Goal: Information Seeking & Learning: Understand process/instructions

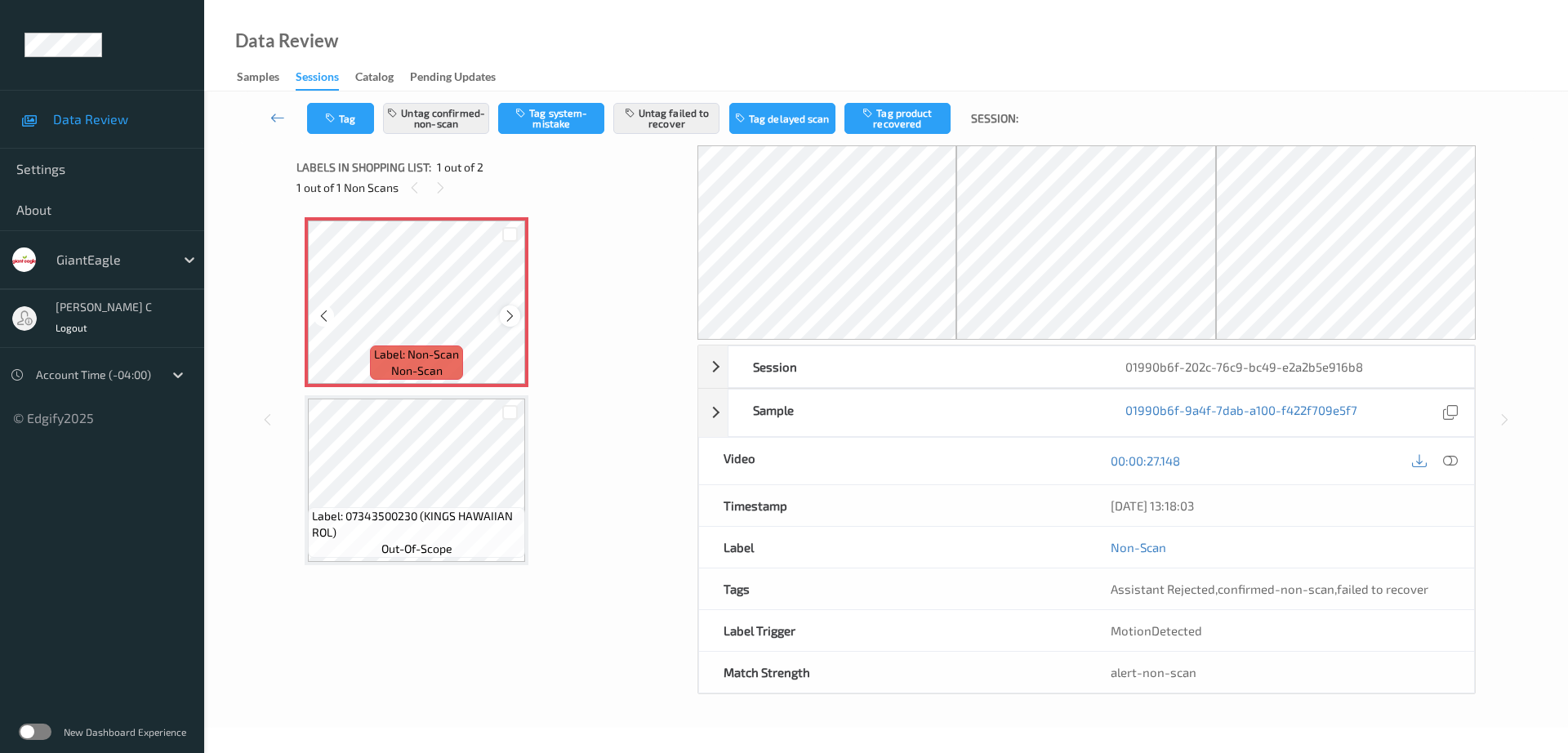
click at [516, 318] on icon at bounding box center [510, 316] width 14 height 15
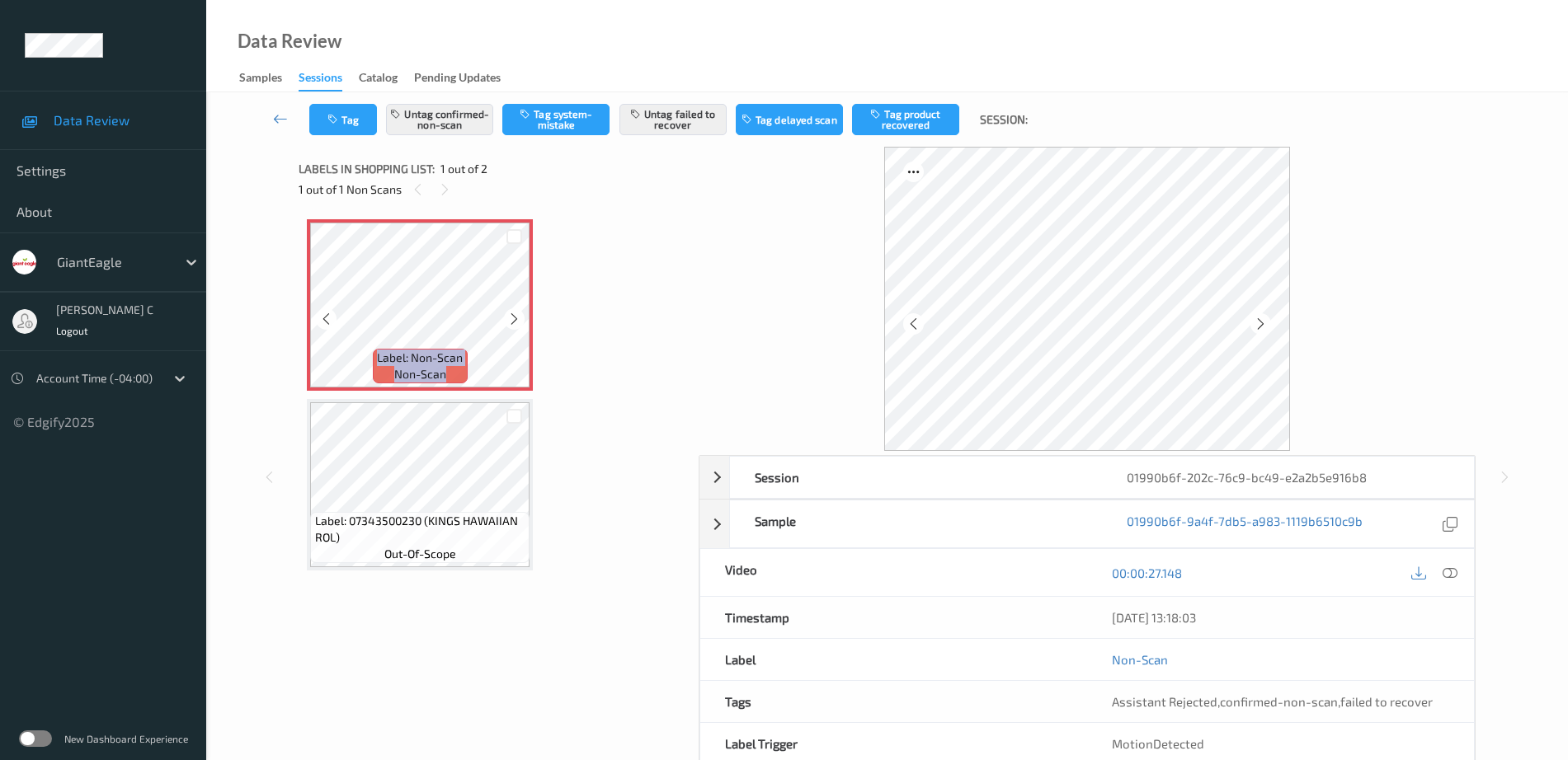
click at [521, 321] on div at bounding box center [514, 318] width 21 height 21
click at [514, 310] on div at bounding box center [514, 318] width 21 height 21
click at [1452, 572] on icon at bounding box center [1450, 573] width 15 height 15
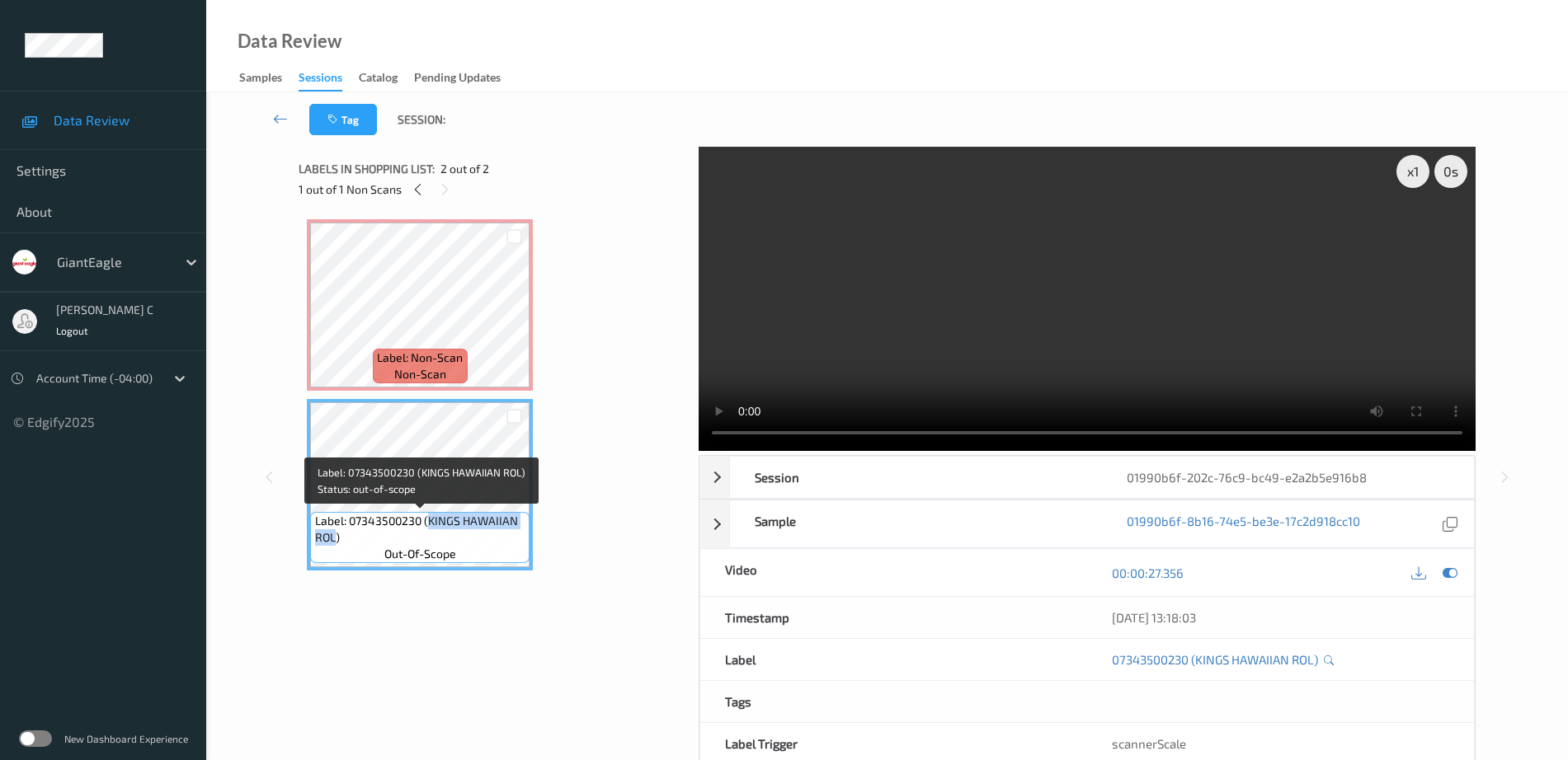
drag, startPoint x: 427, startPoint y: 518, endPoint x: 332, endPoint y: 547, distance: 99.3
click at [332, 547] on div "Label: 07343500230 (KINGS HAWAIIAN ROL) out-of-scope" at bounding box center [420, 538] width 220 height 51
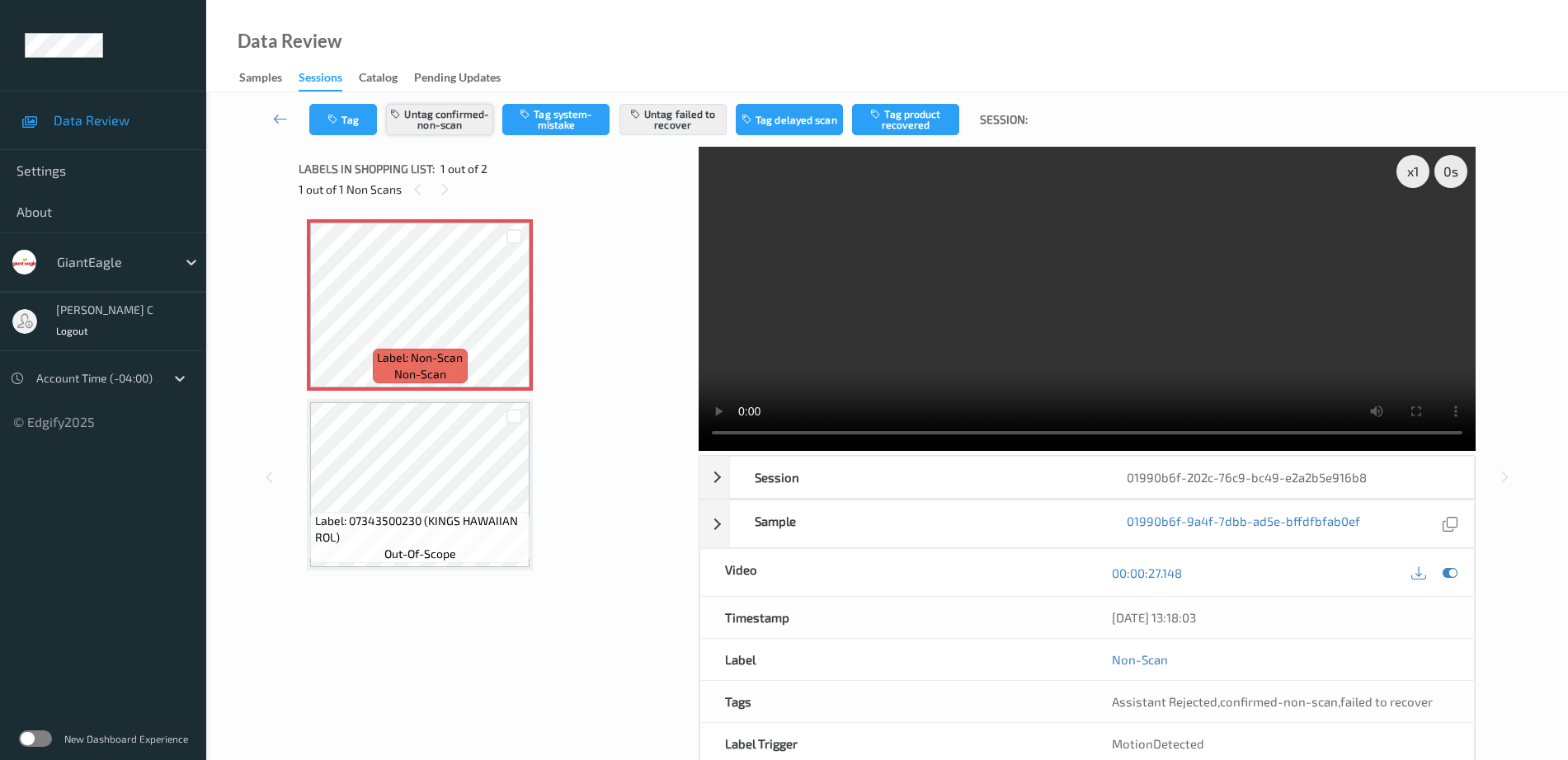
click at [444, 126] on button "Untag confirmed-non-scan" at bounding box center [440, 120] width 107 height 31
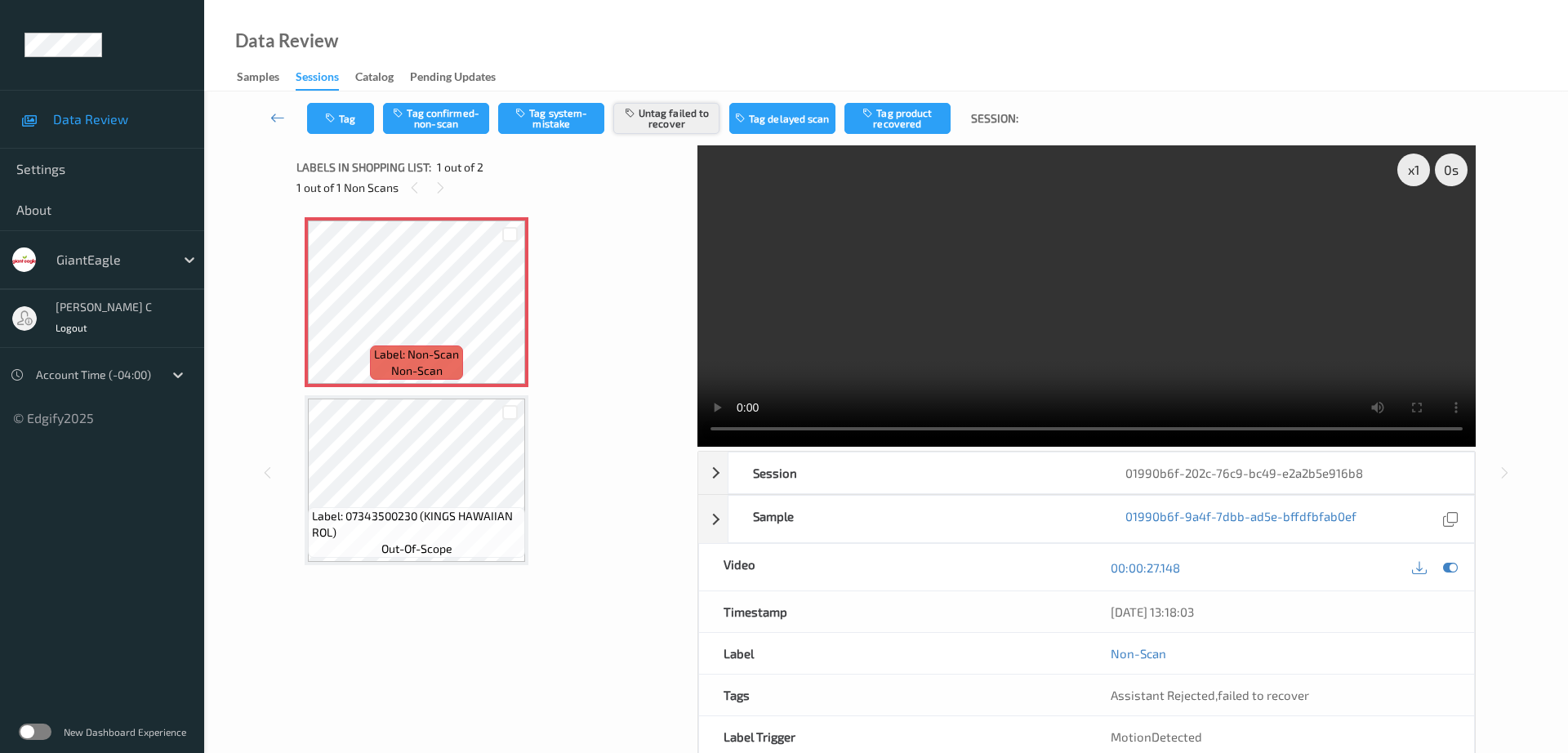
click at [677, 123] on button "Untag failed to recover" at bounding box center [667, 119] width 106 height 31
click at [551, 121] on button "Tag system-mistake" at bounding box center [551, 119] width 106 height 31
click at [342, 129] on button "Tag" at bounding box center [340, 119] width 67 height 31
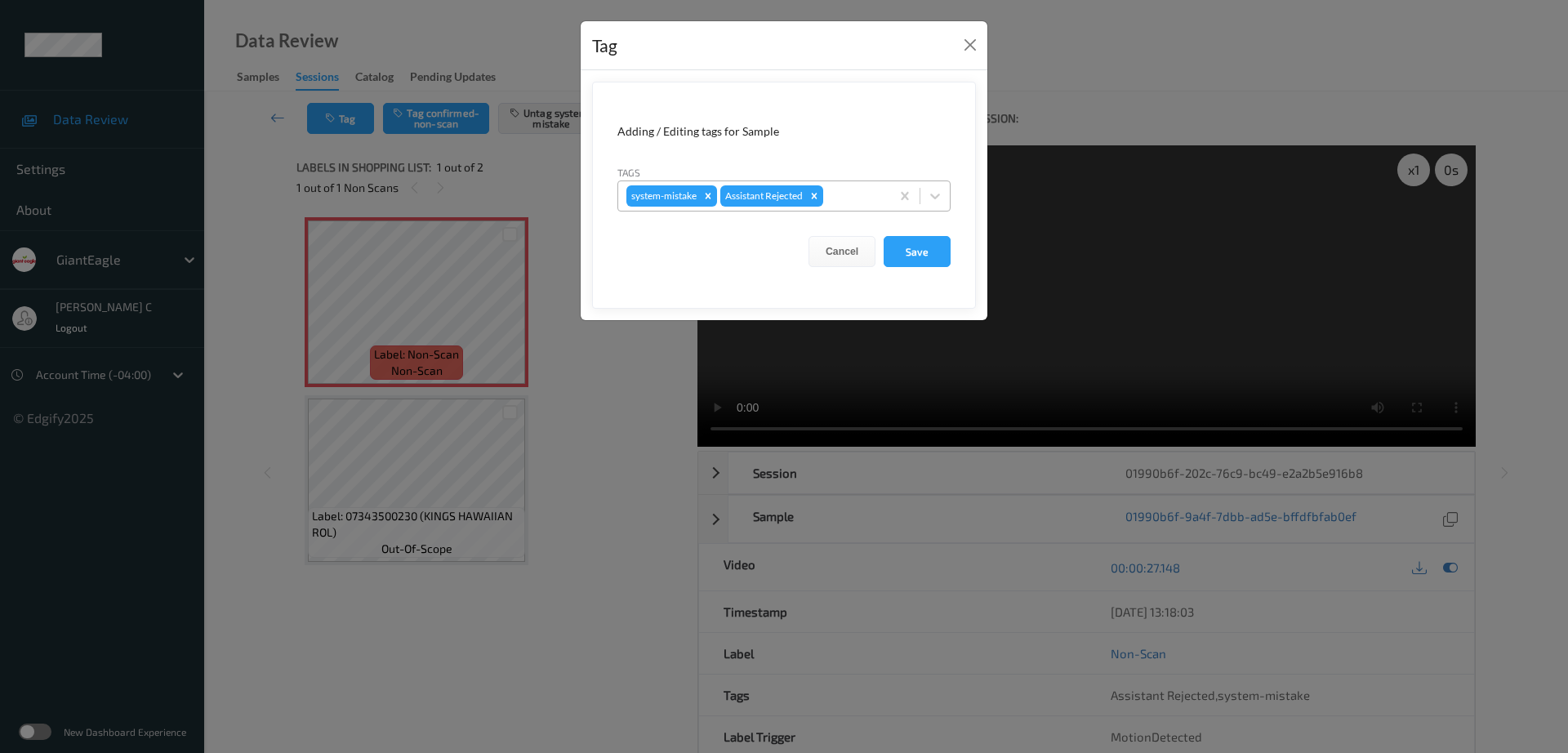
click at [848, 191] on div at bounding box center [854, 196] width 56 height 20
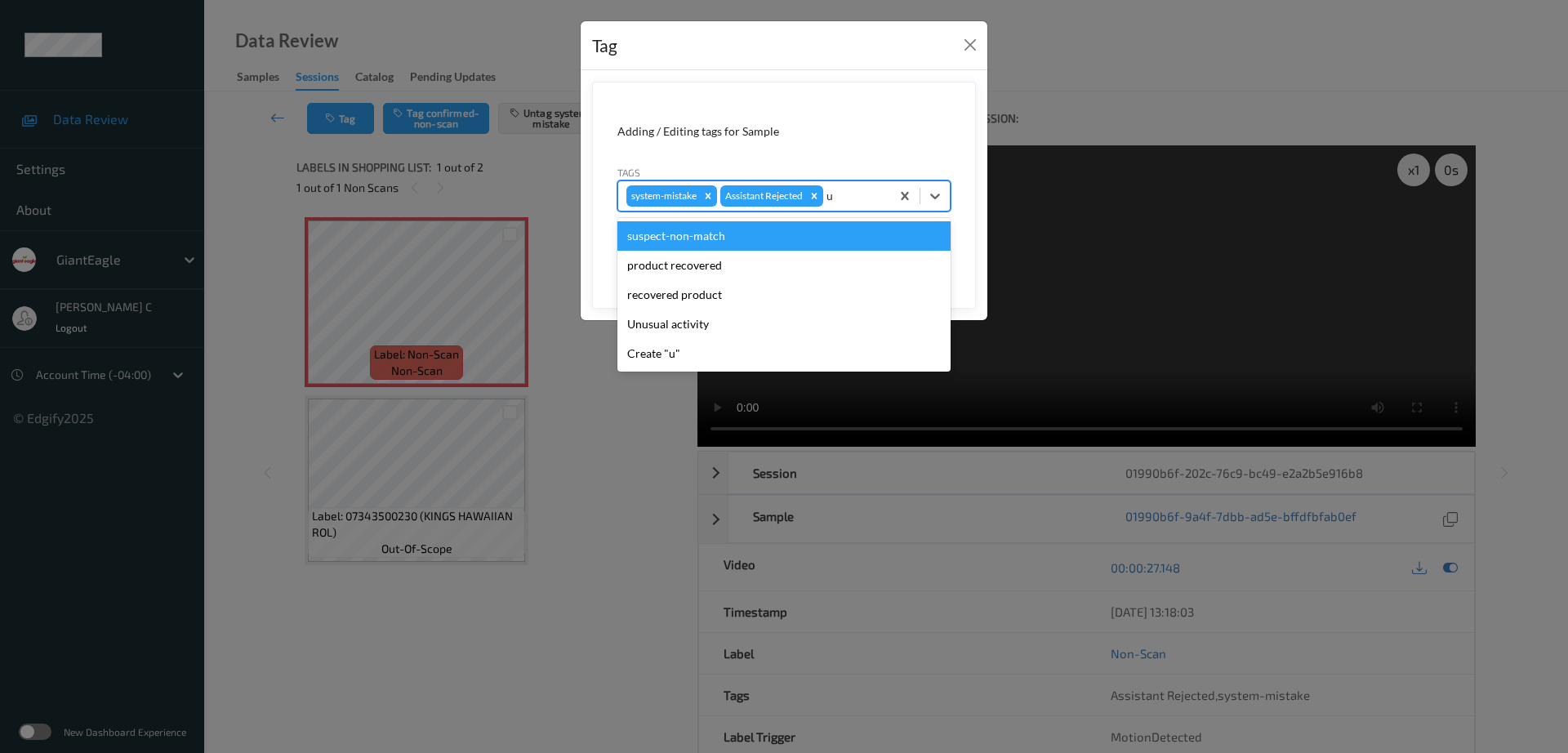
type input "un"
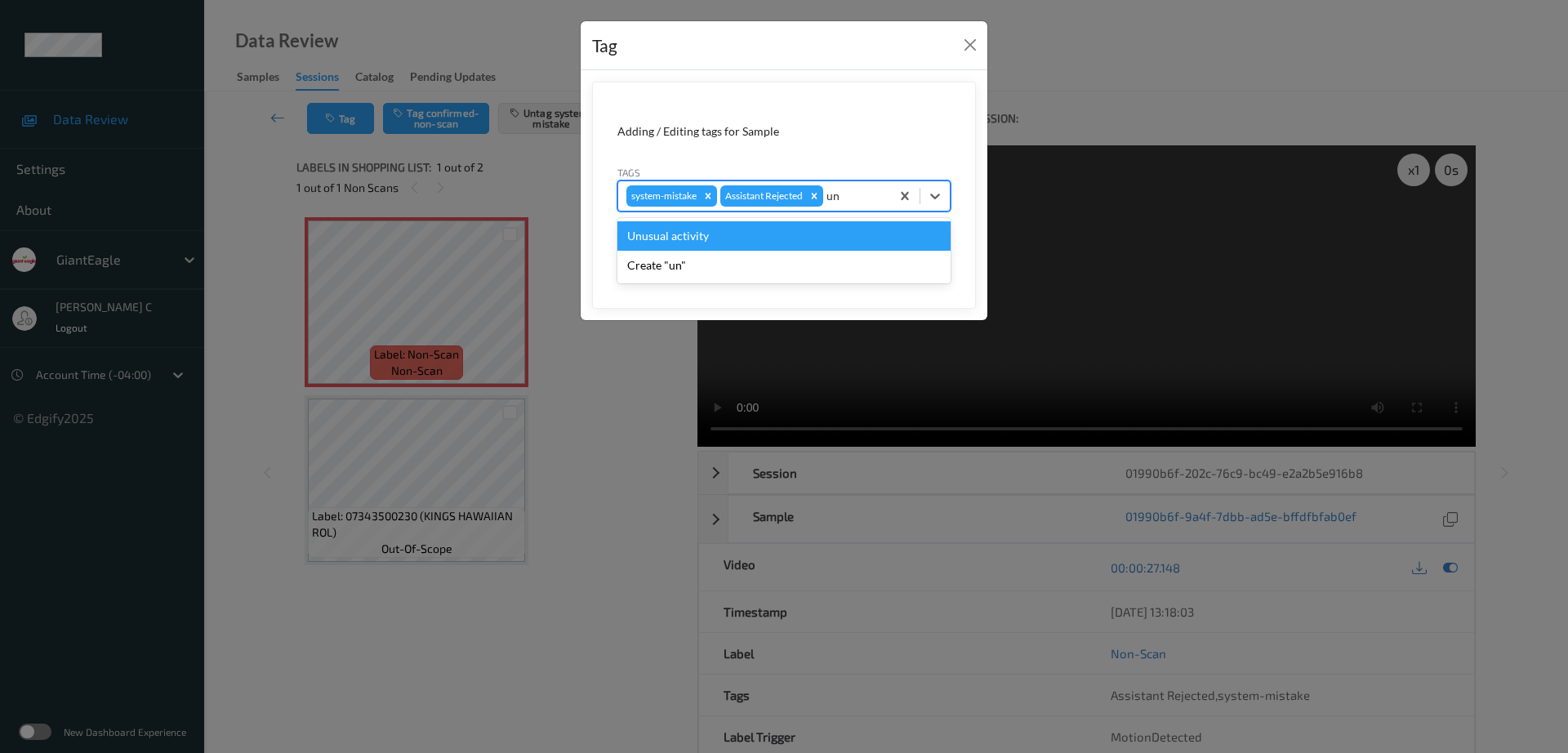
click at [730, 237] on div "Unusual activity" at bounding box center [784, 237] width 333 height 29
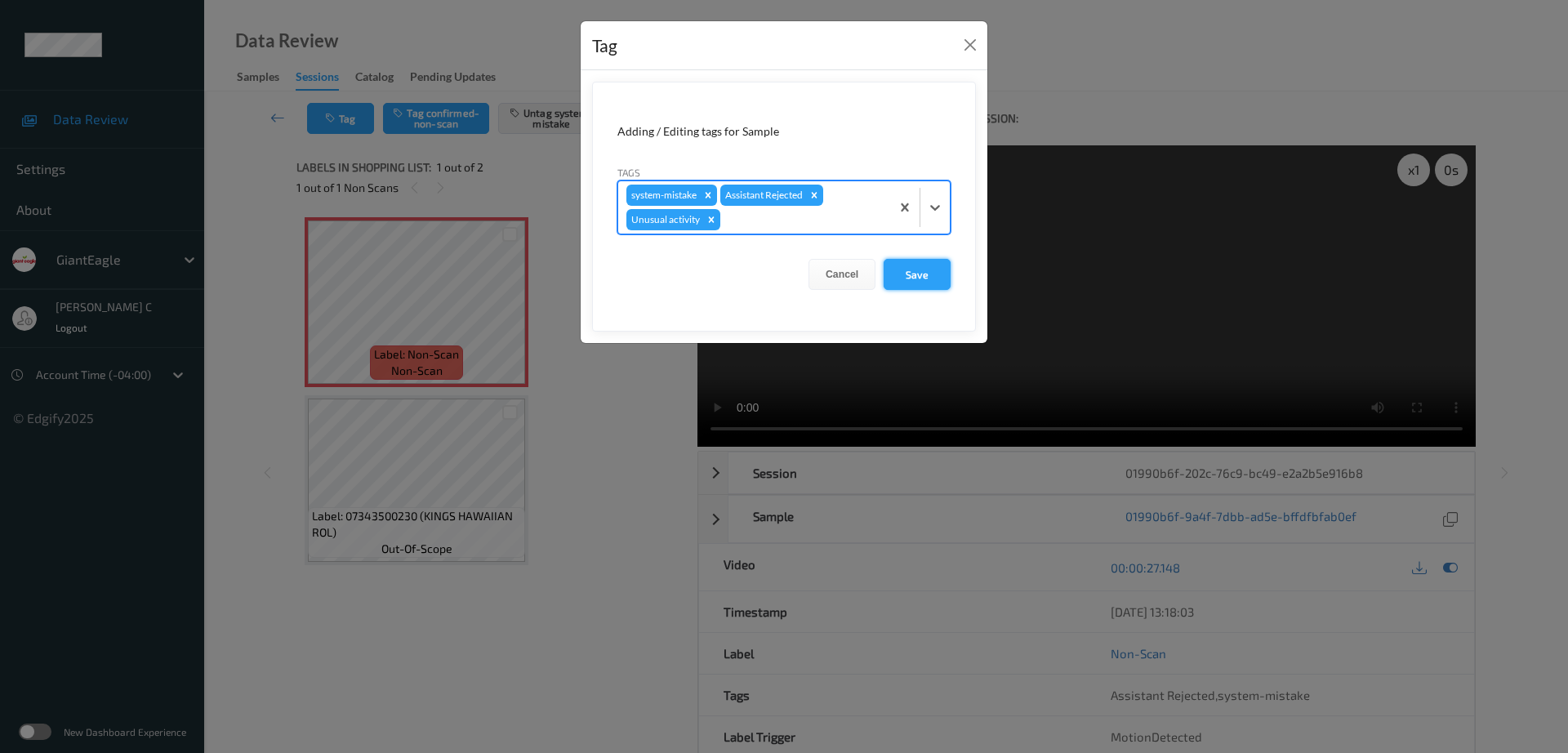
click at [910, 272] on button "Save" at bounding box center [917, 274] width 67 height 31
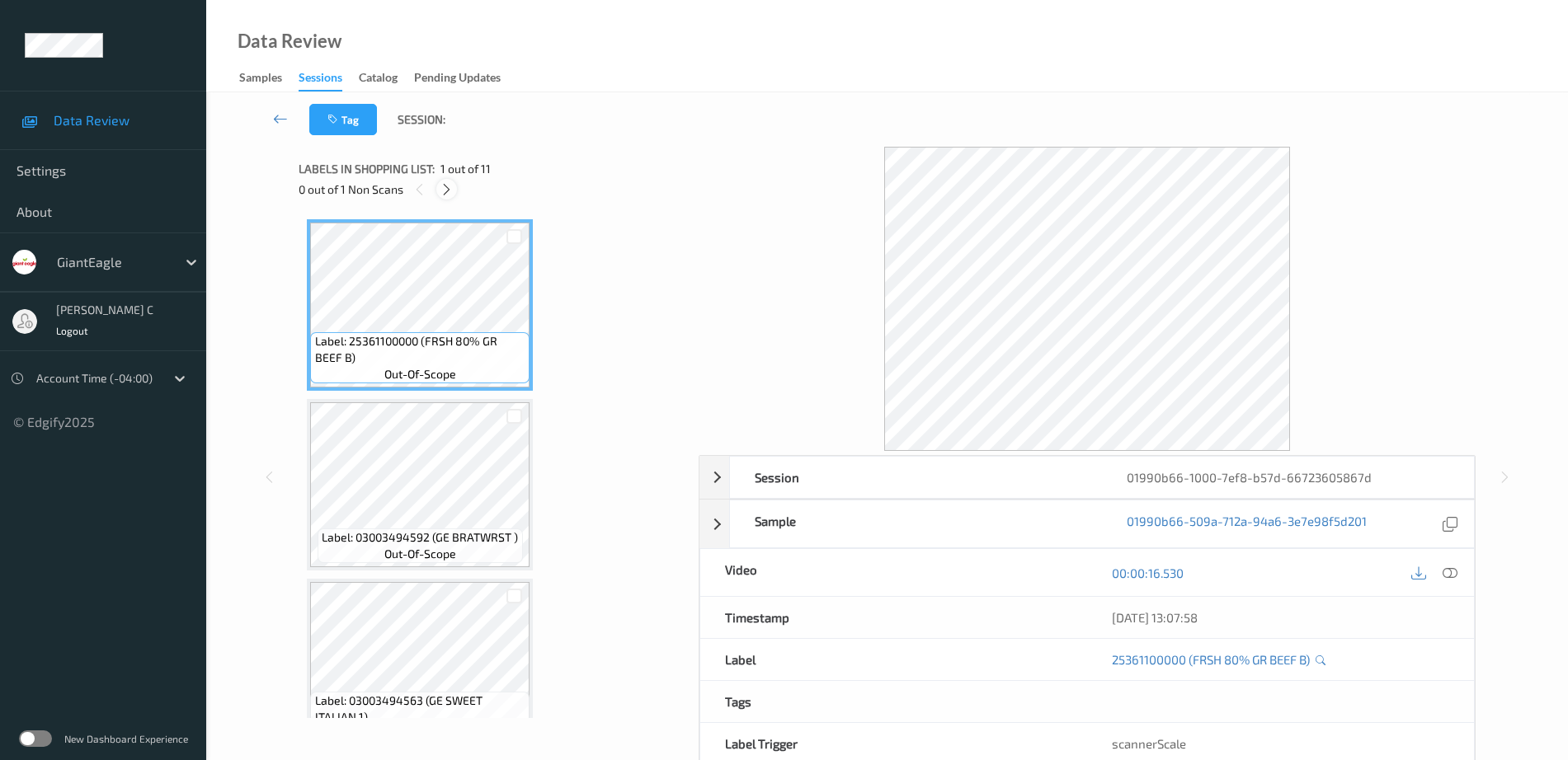
click at [444, 192] on icon at bounding box center [446, 190] width 14 height 15
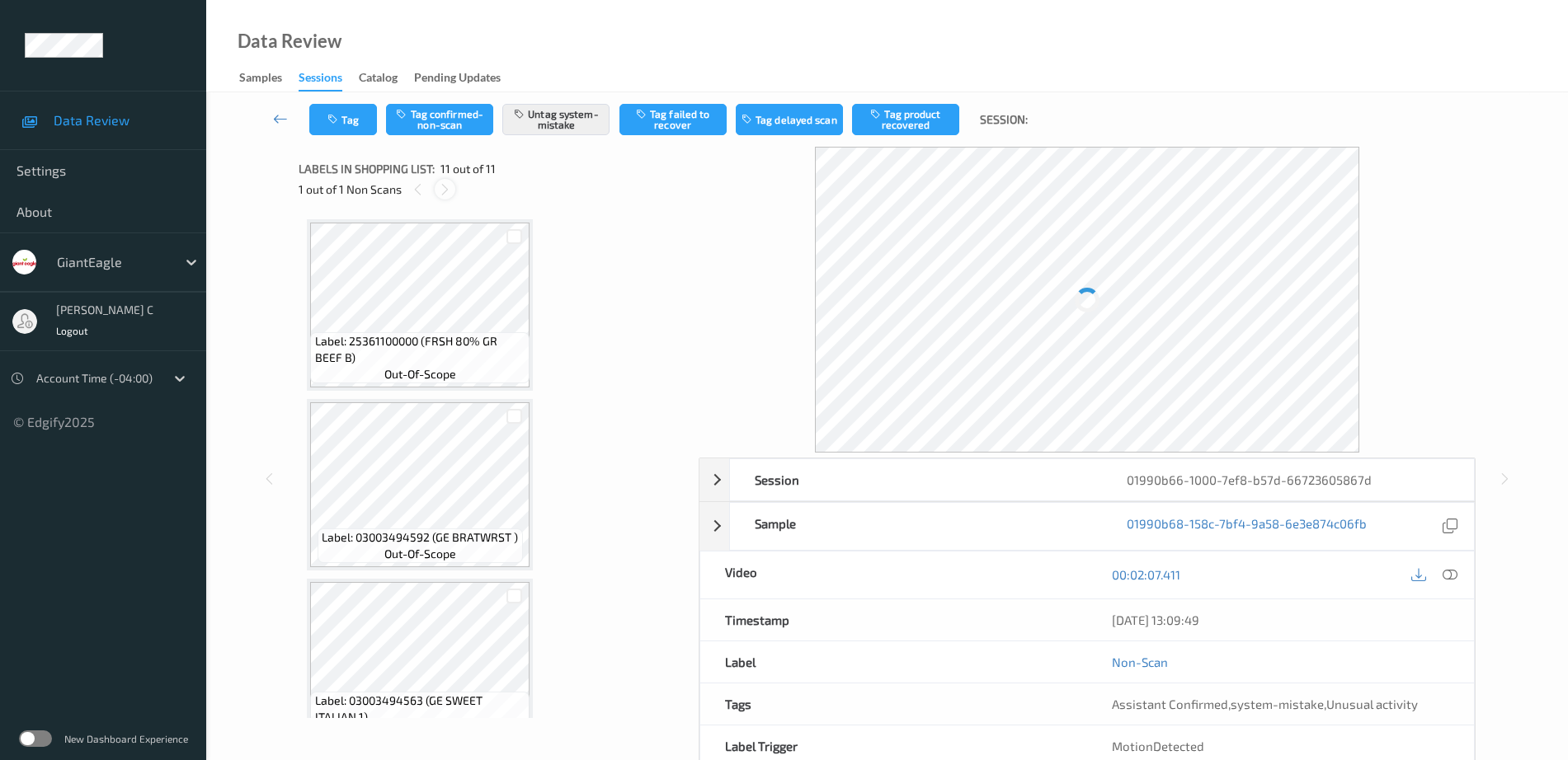
scroll to position [1479, 0]
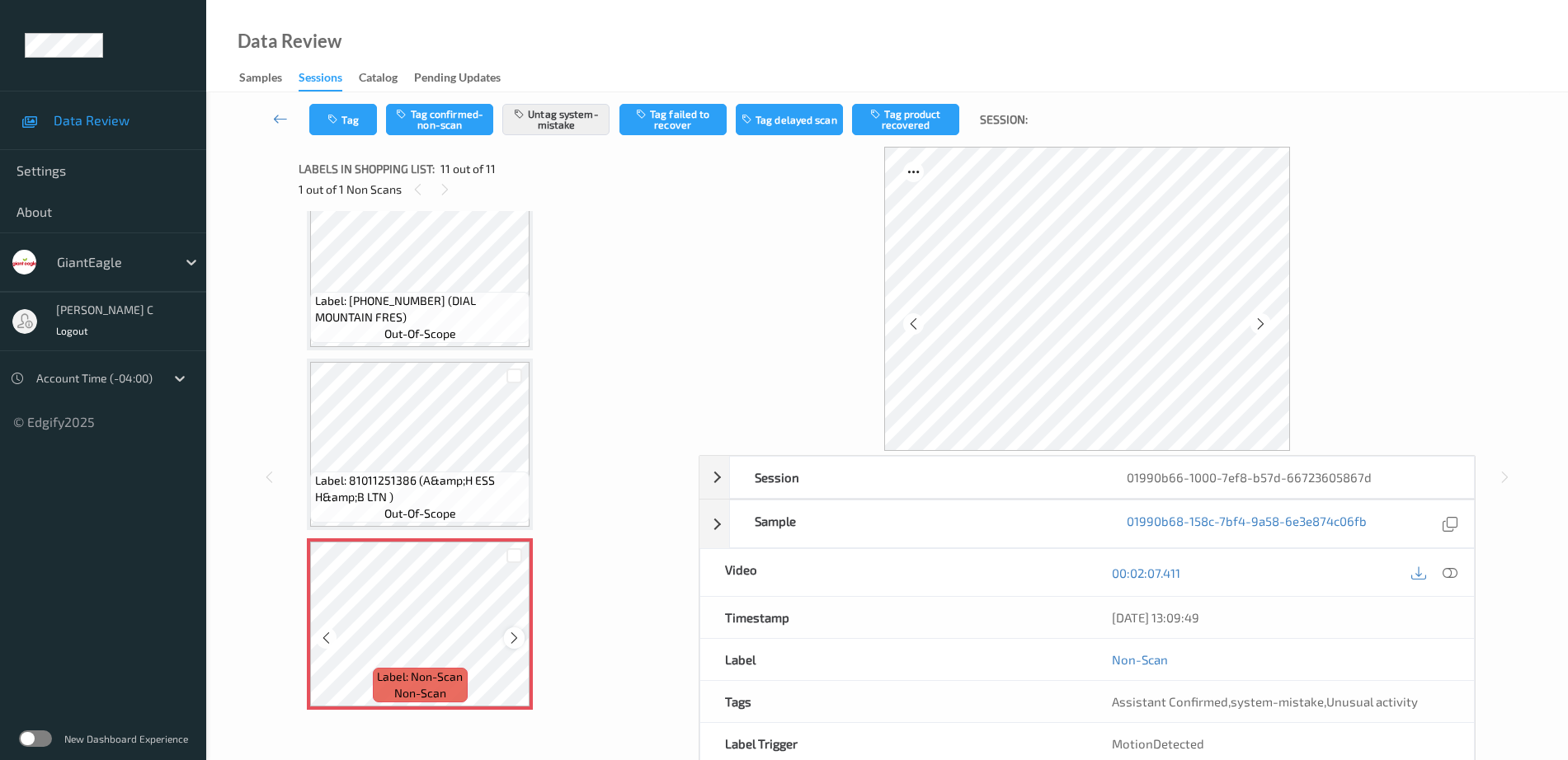
click at [510, 640] on icon at bounding box center [514, 639] width 14 height 15
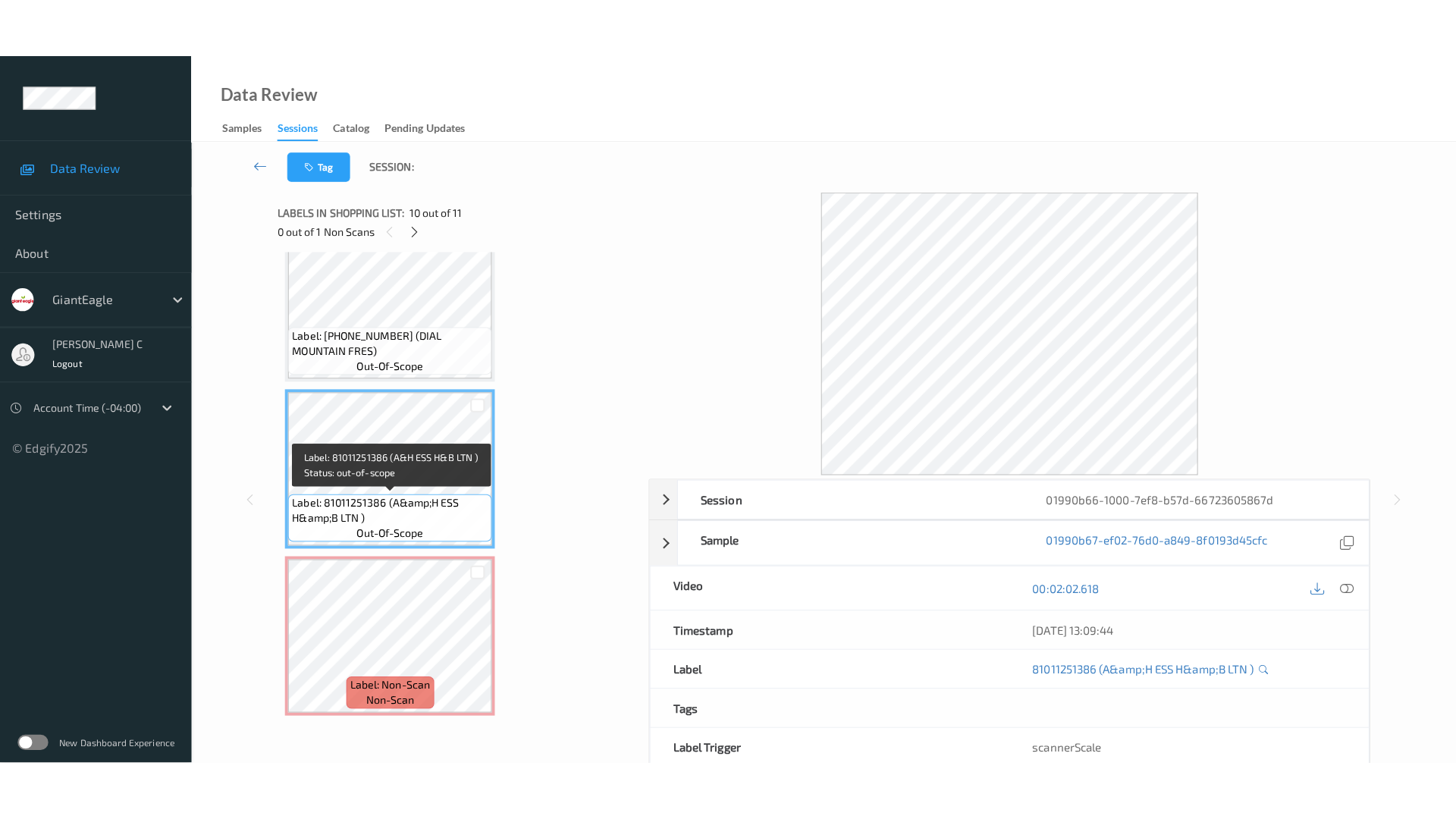
scroll to position [1265, 0]
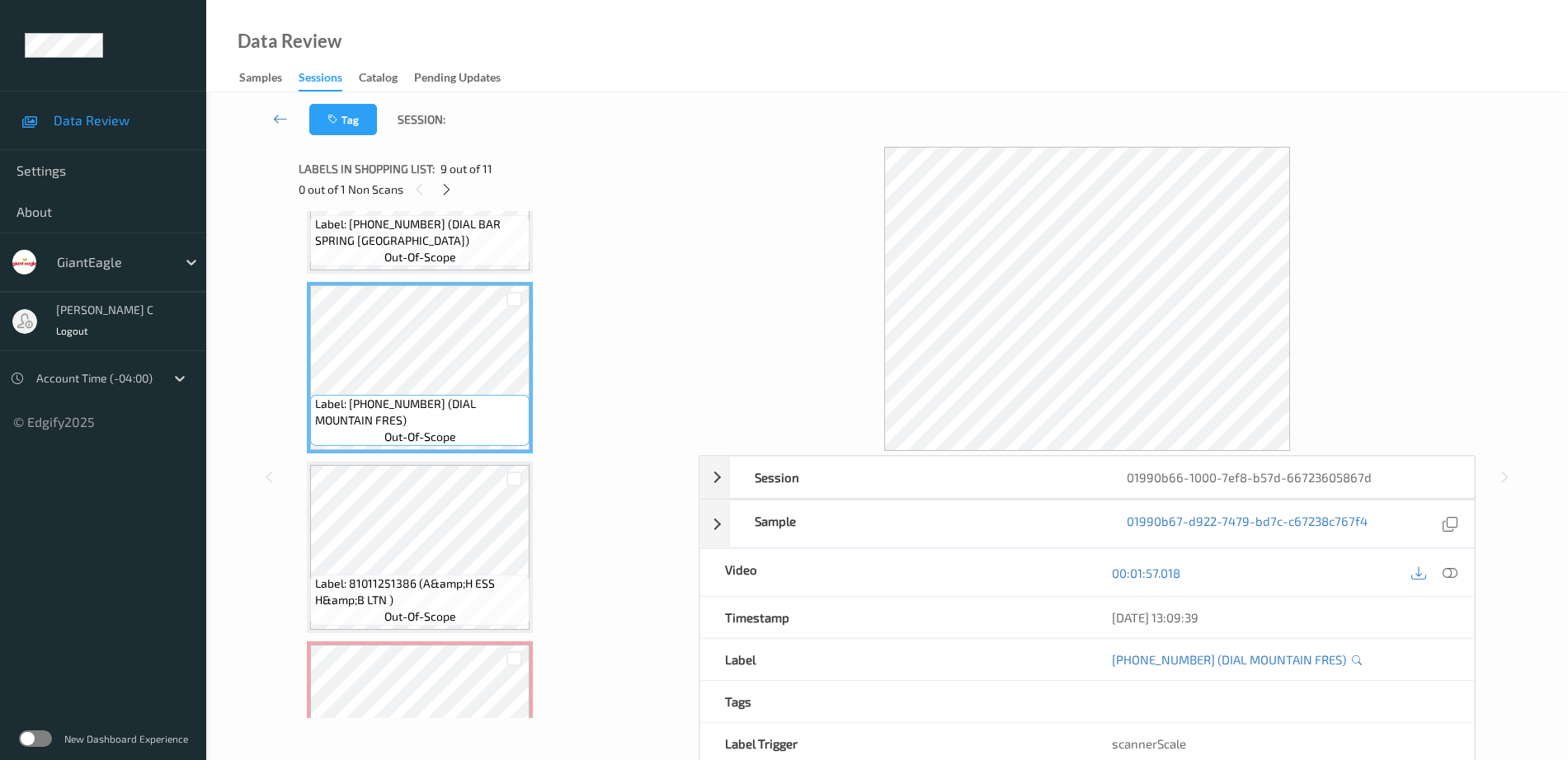
click at [1449, 579] on icon at bounding box center [1450, 573] width 15 height 15
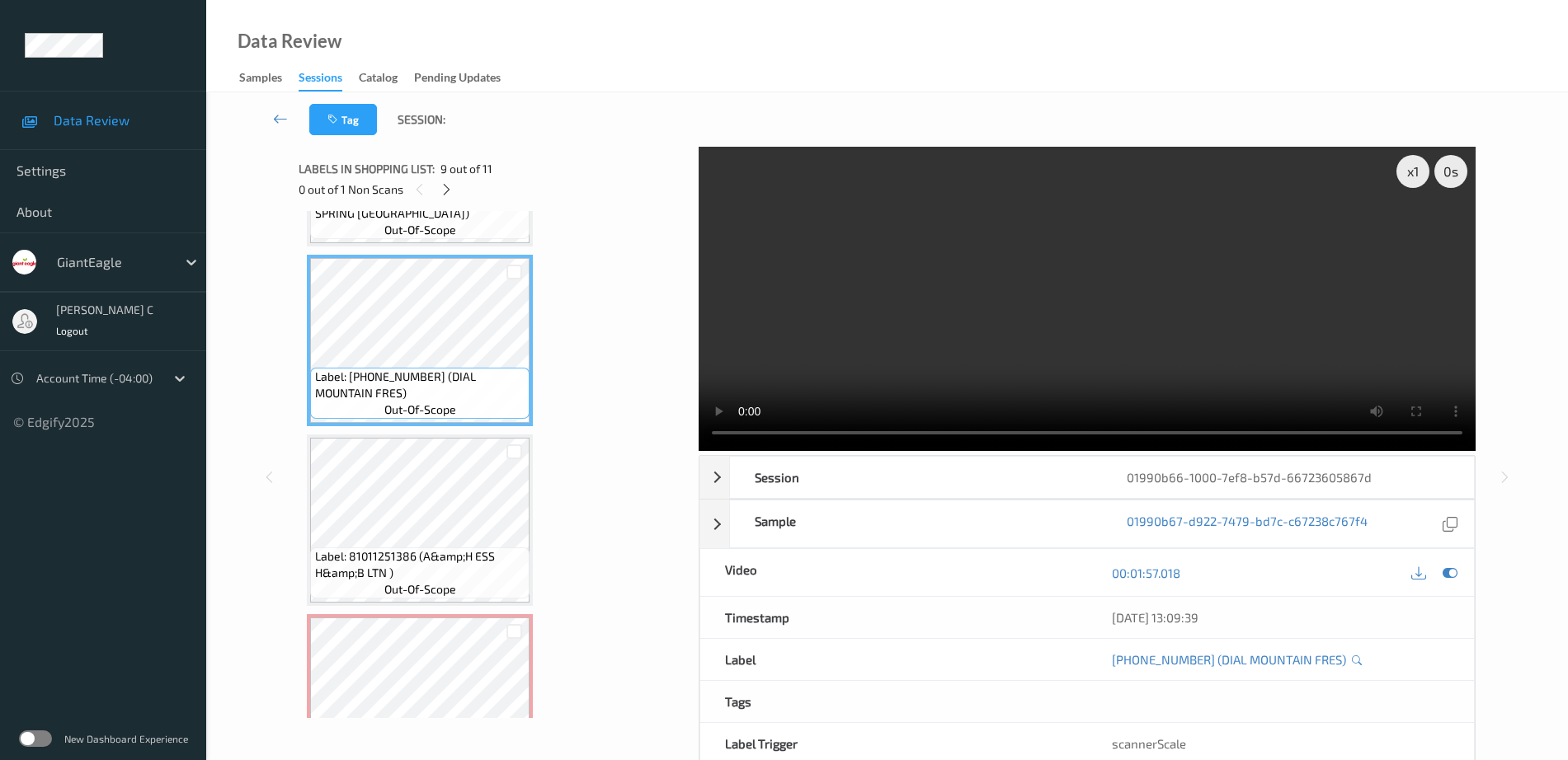
scroll to position [1451, 0]
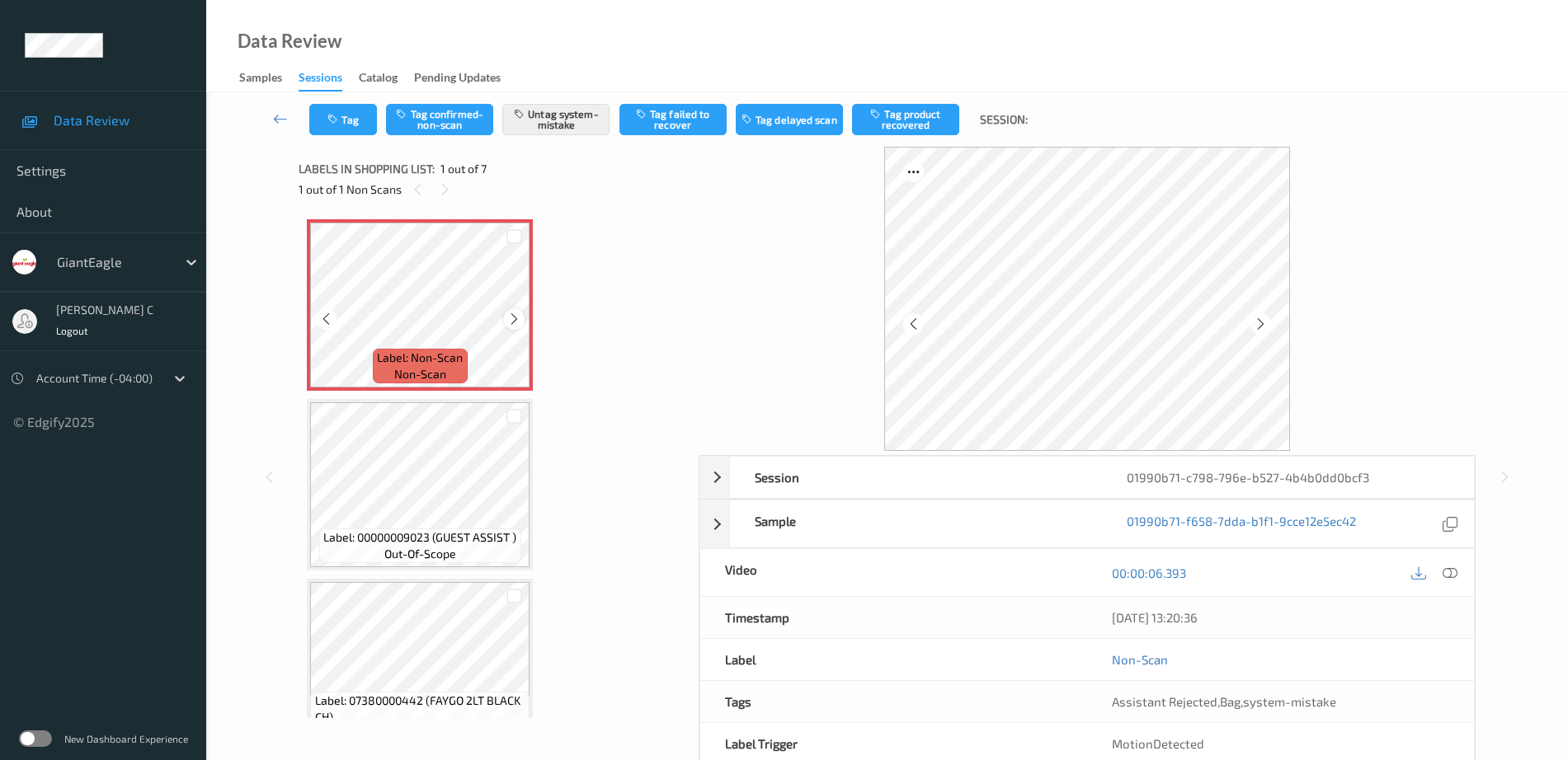
click at [516, 321] on icon at bounding box center [514, 319] width 14 height 15
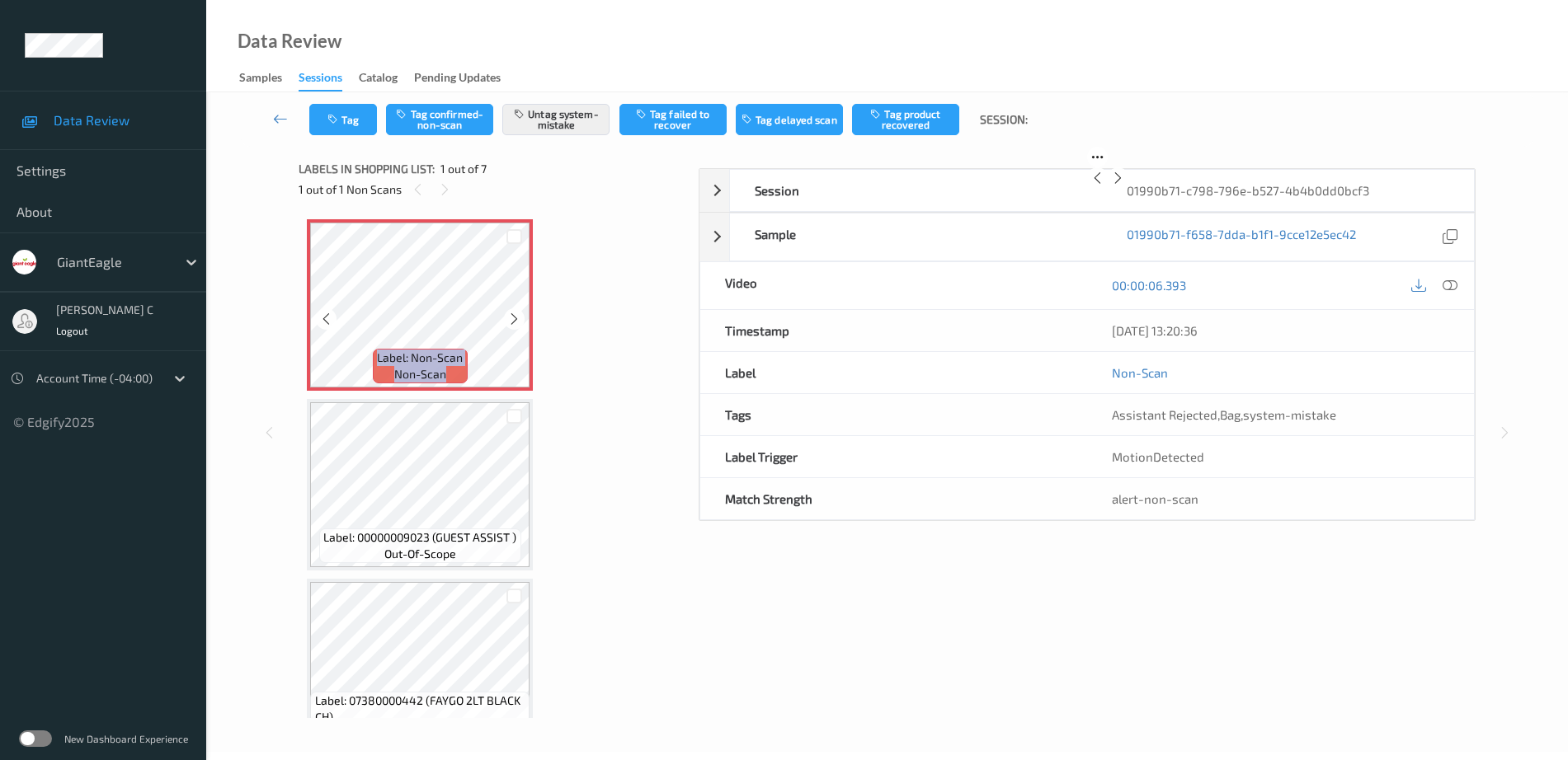
click at [516, 321] on icon at bounding box center [514, 319] width 14 height 15
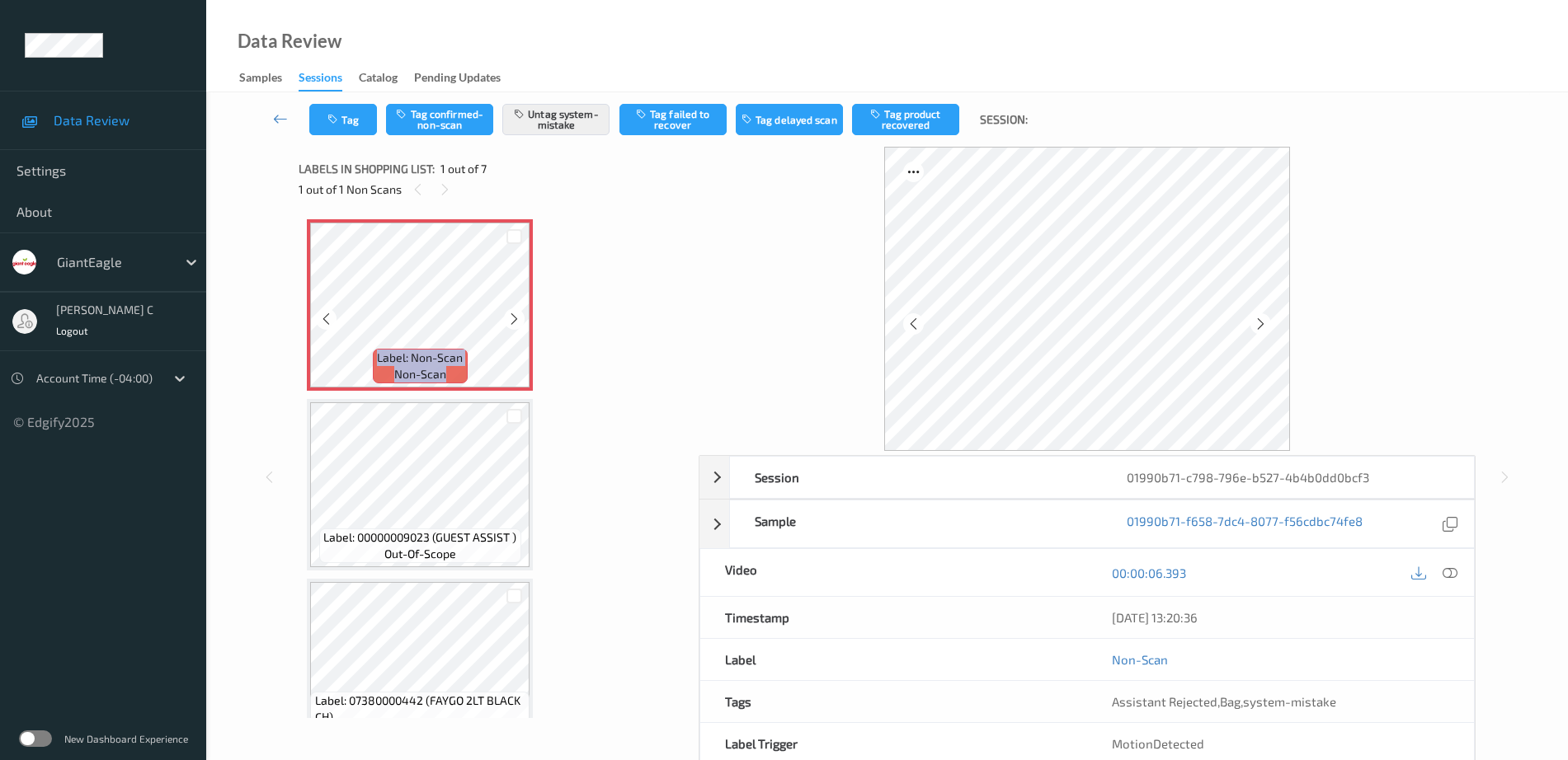
click at [516, 321] on icon at bounding box center [514, 319] width 14 height 15
click at [1448, 568] on icon at bounding box center [1450, 573] width 15 height 15
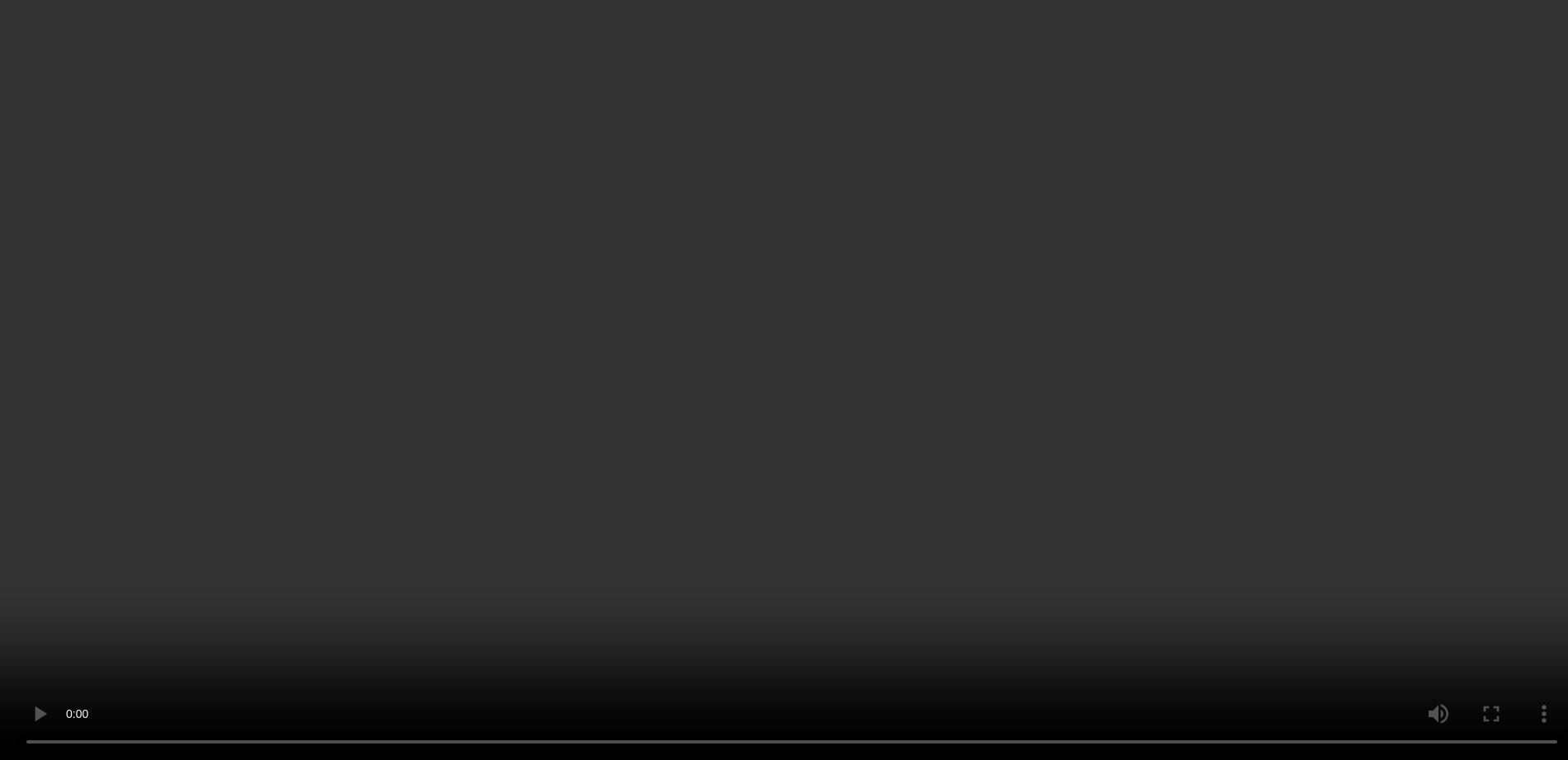
scroll to position [103, 0]
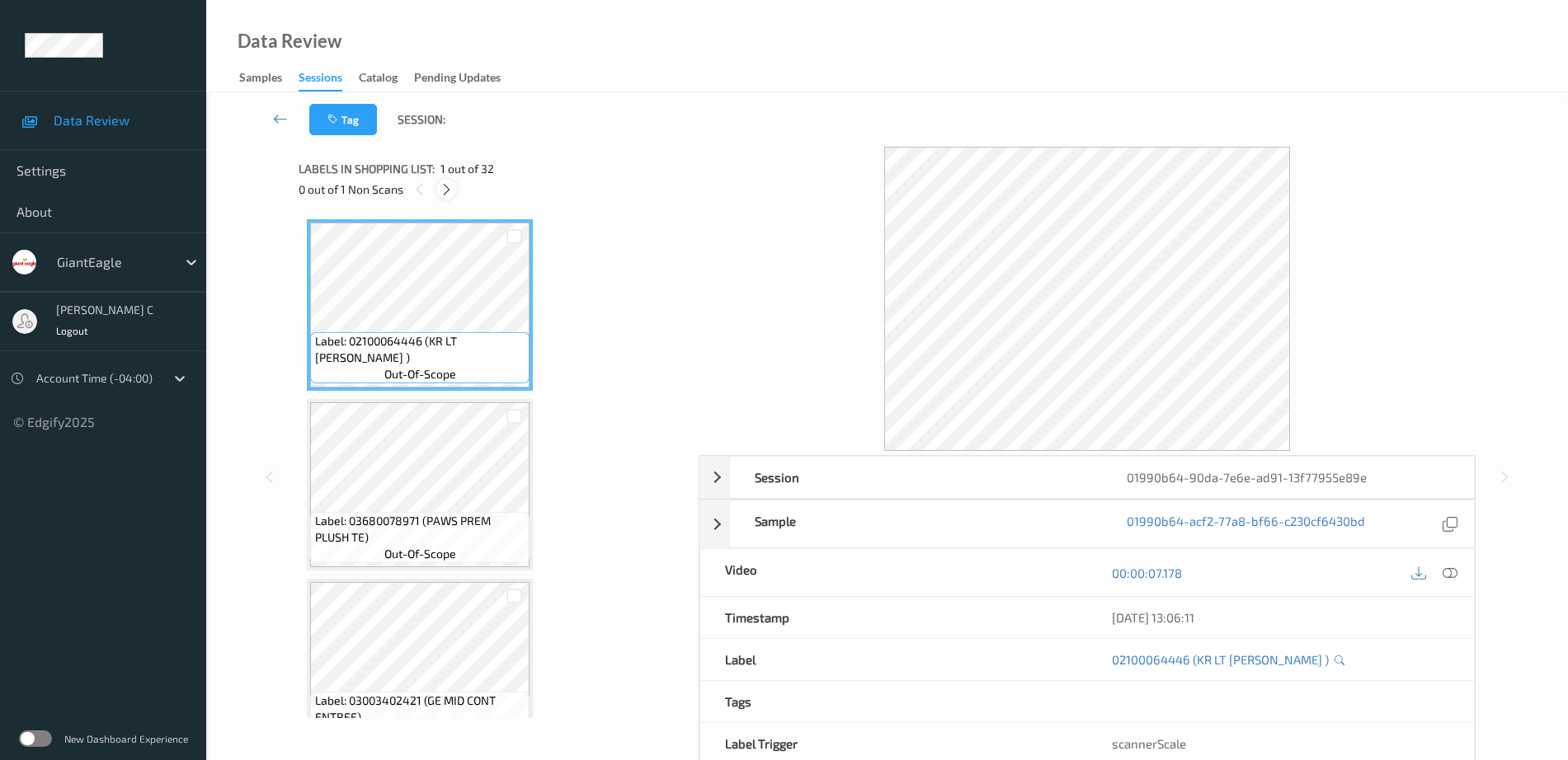
click at [444, 197] on div at bounding box center [446, 189] width 21 height 21
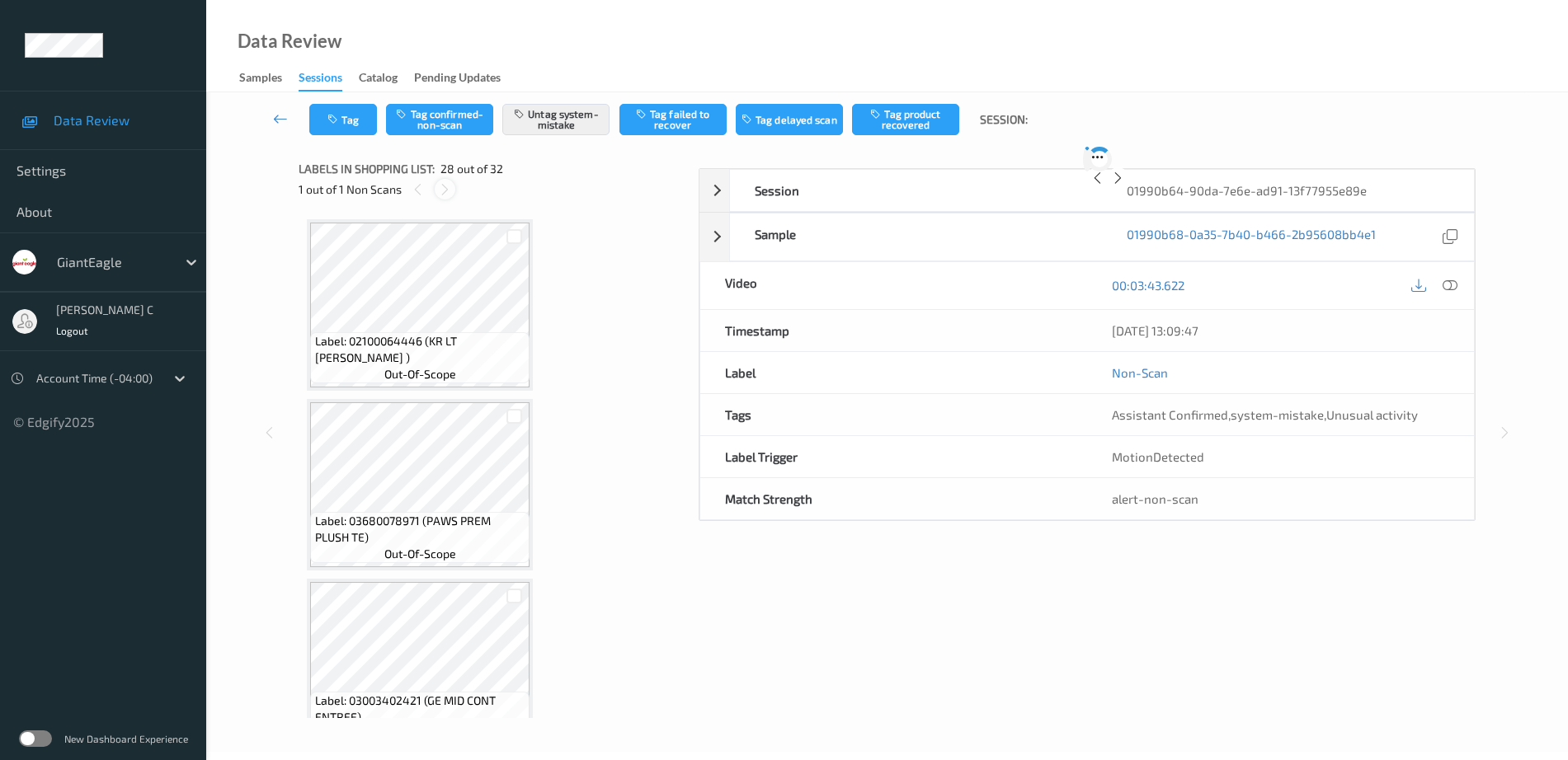
scroll to position [4682, 0]
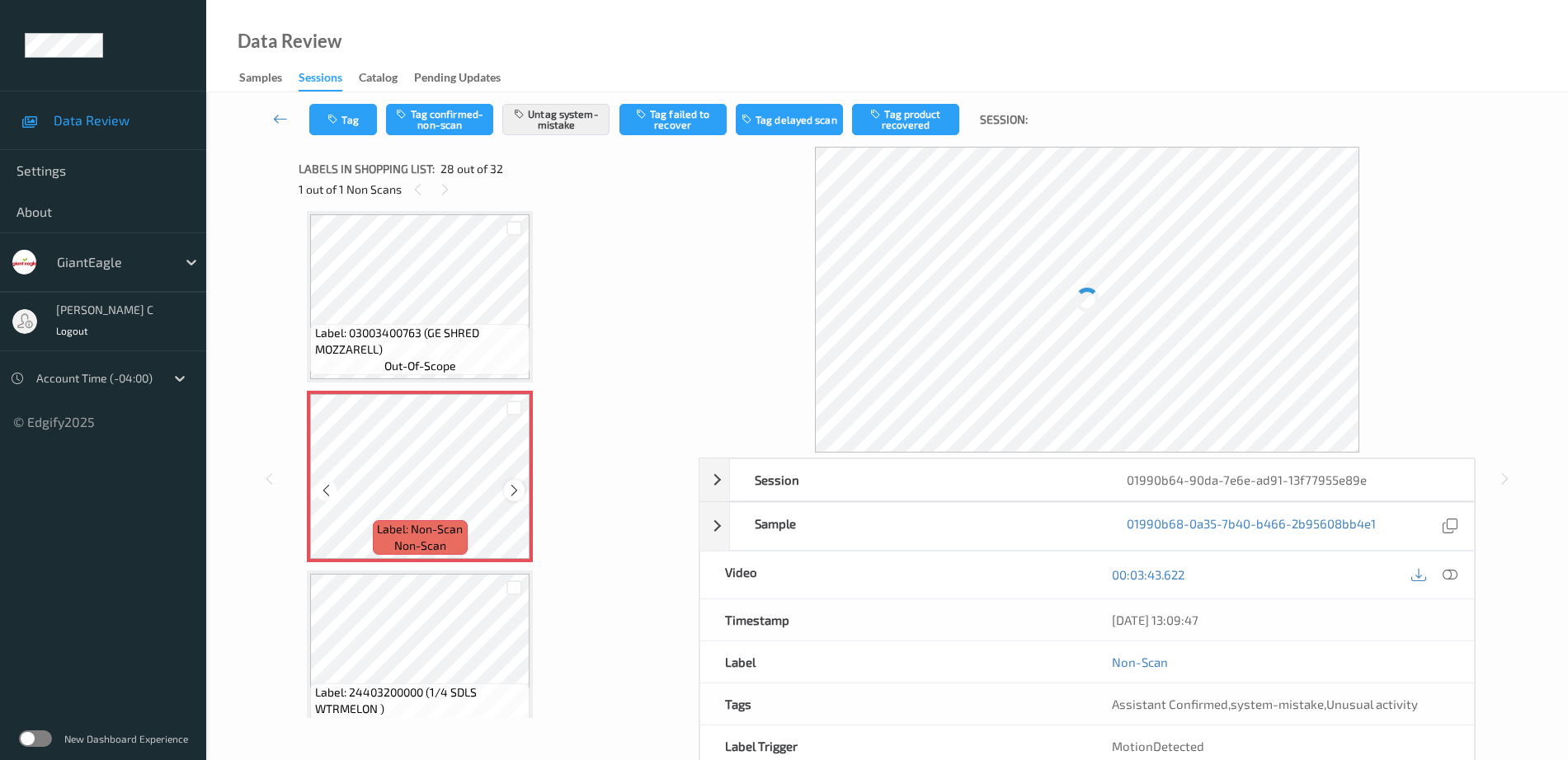
click at [517, 491] on icon at bounding box center [514, 491] width 14 height 15
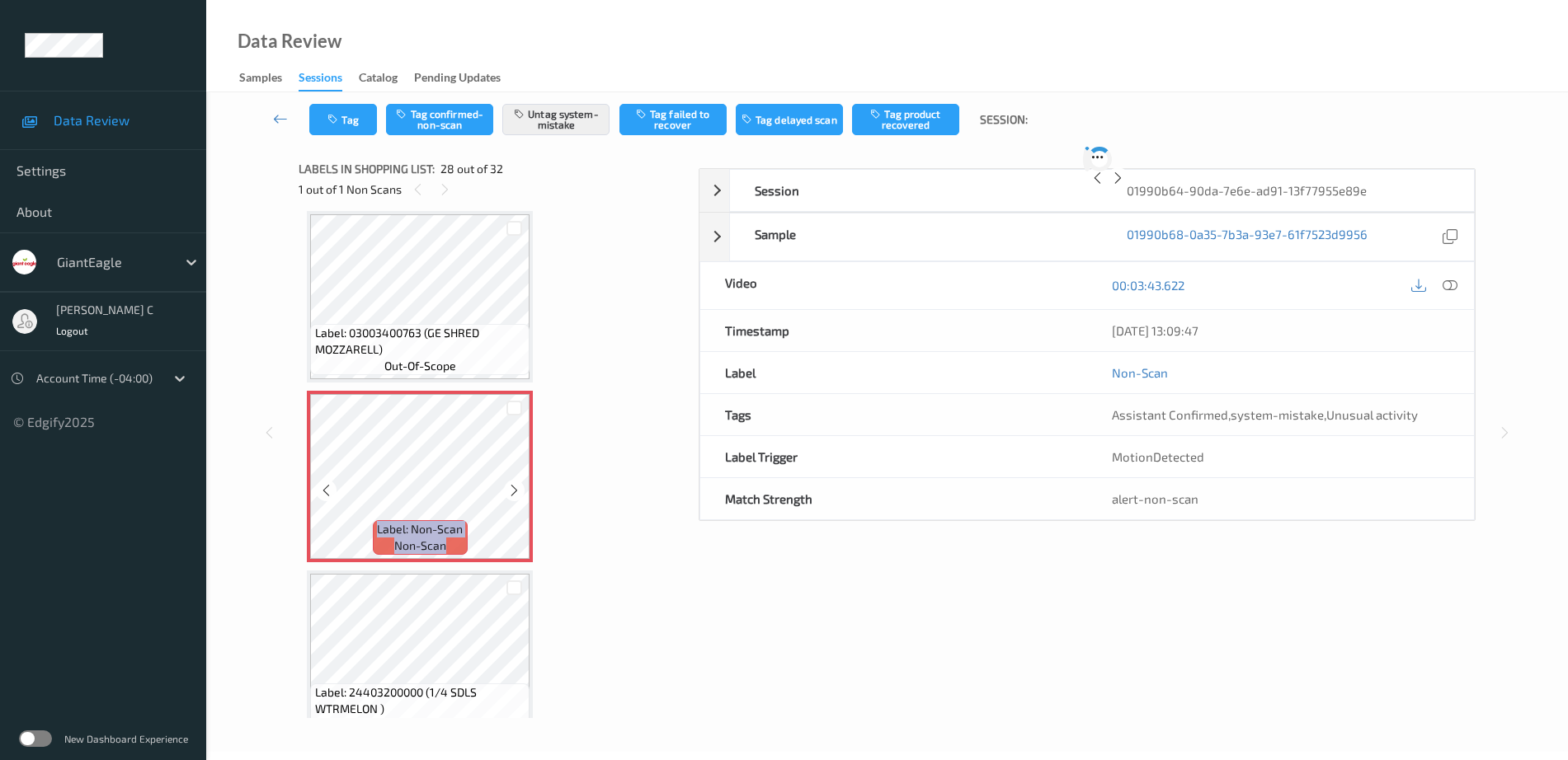
click at [517, 491] on icon at bounding box center [514, 491] width 14 height 15
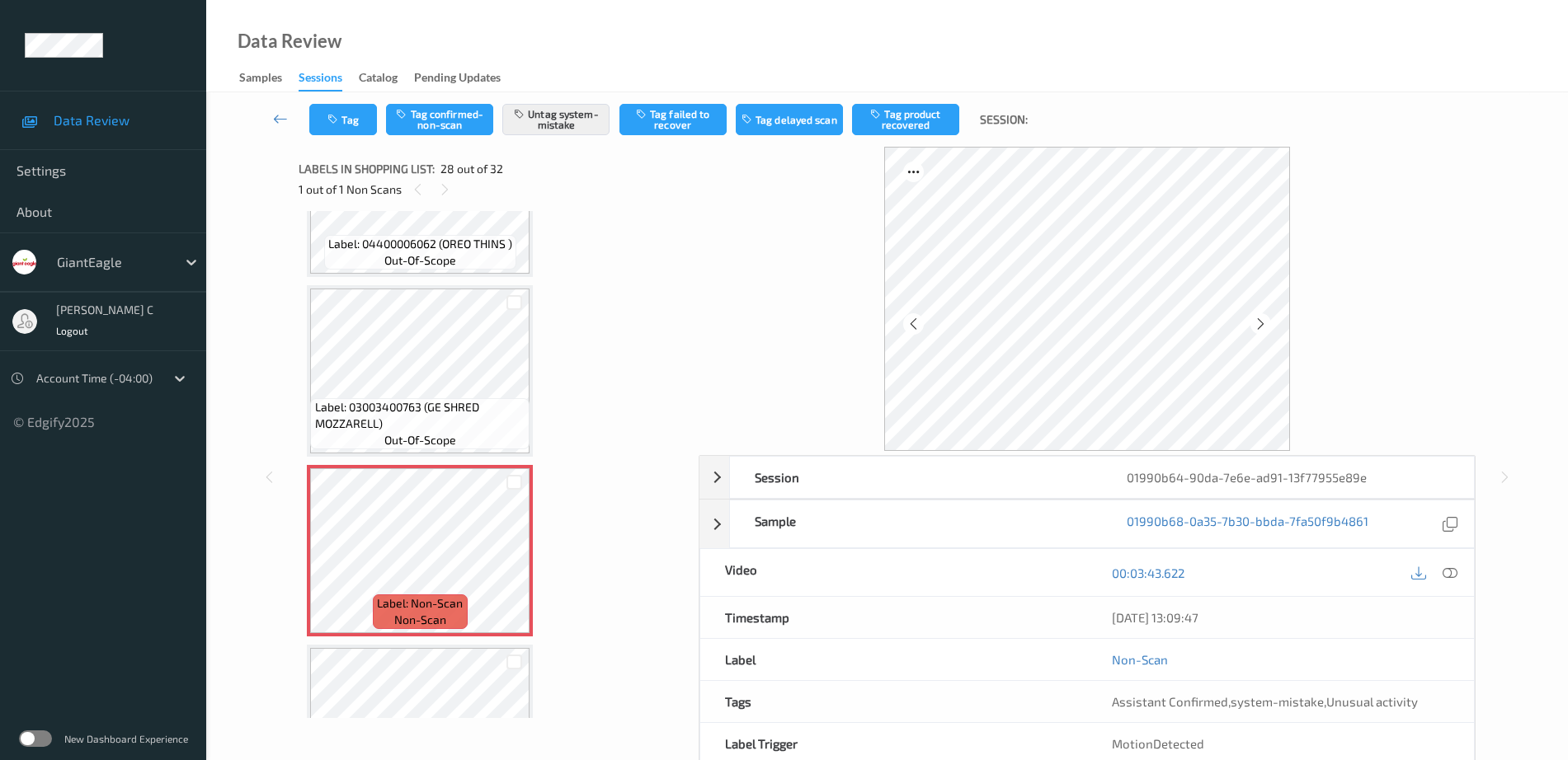
scroll to position [4579, 0]
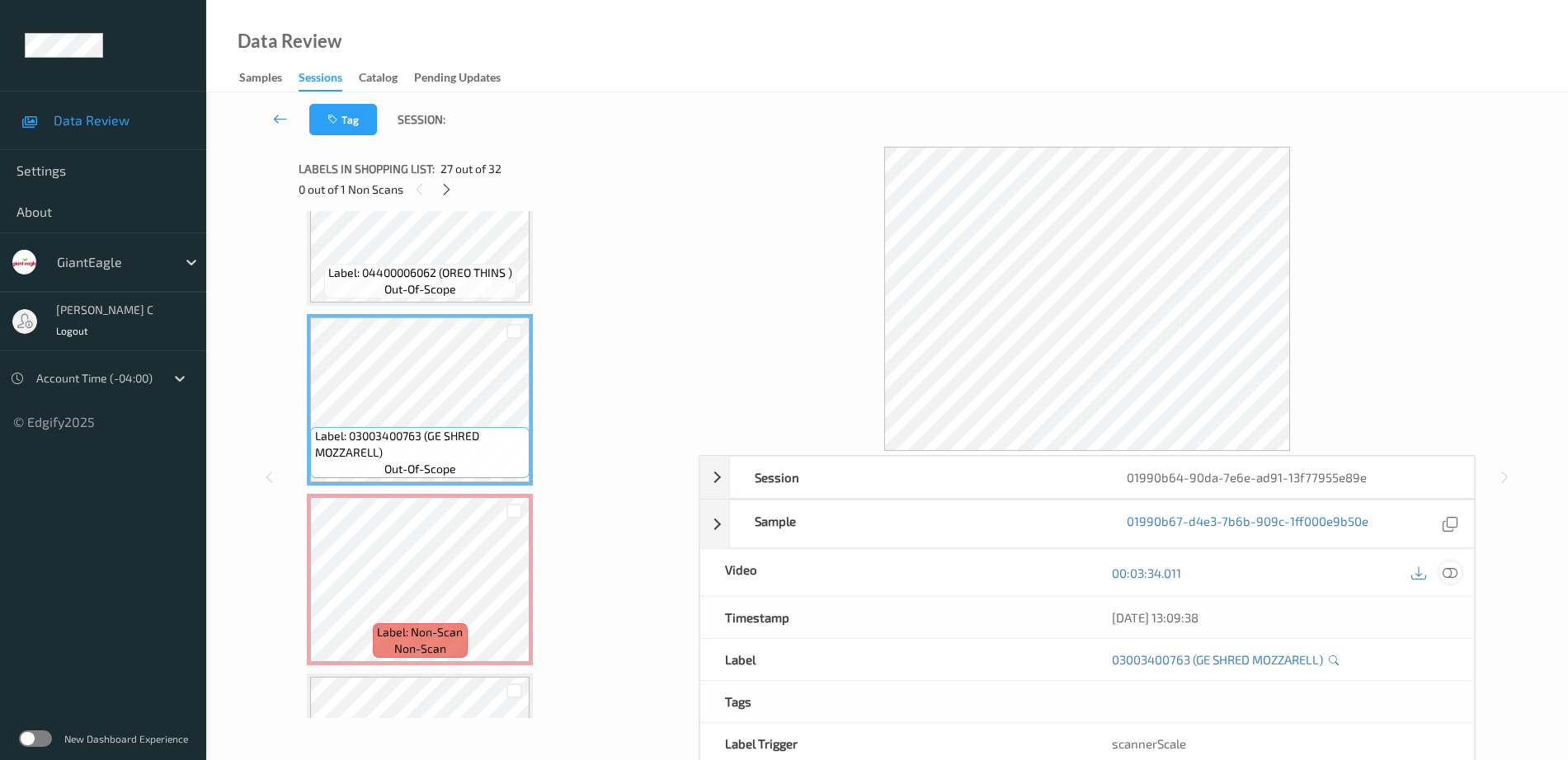
click at [1459, 577] on div at bounding box center [1450, 572] width 22 height 22
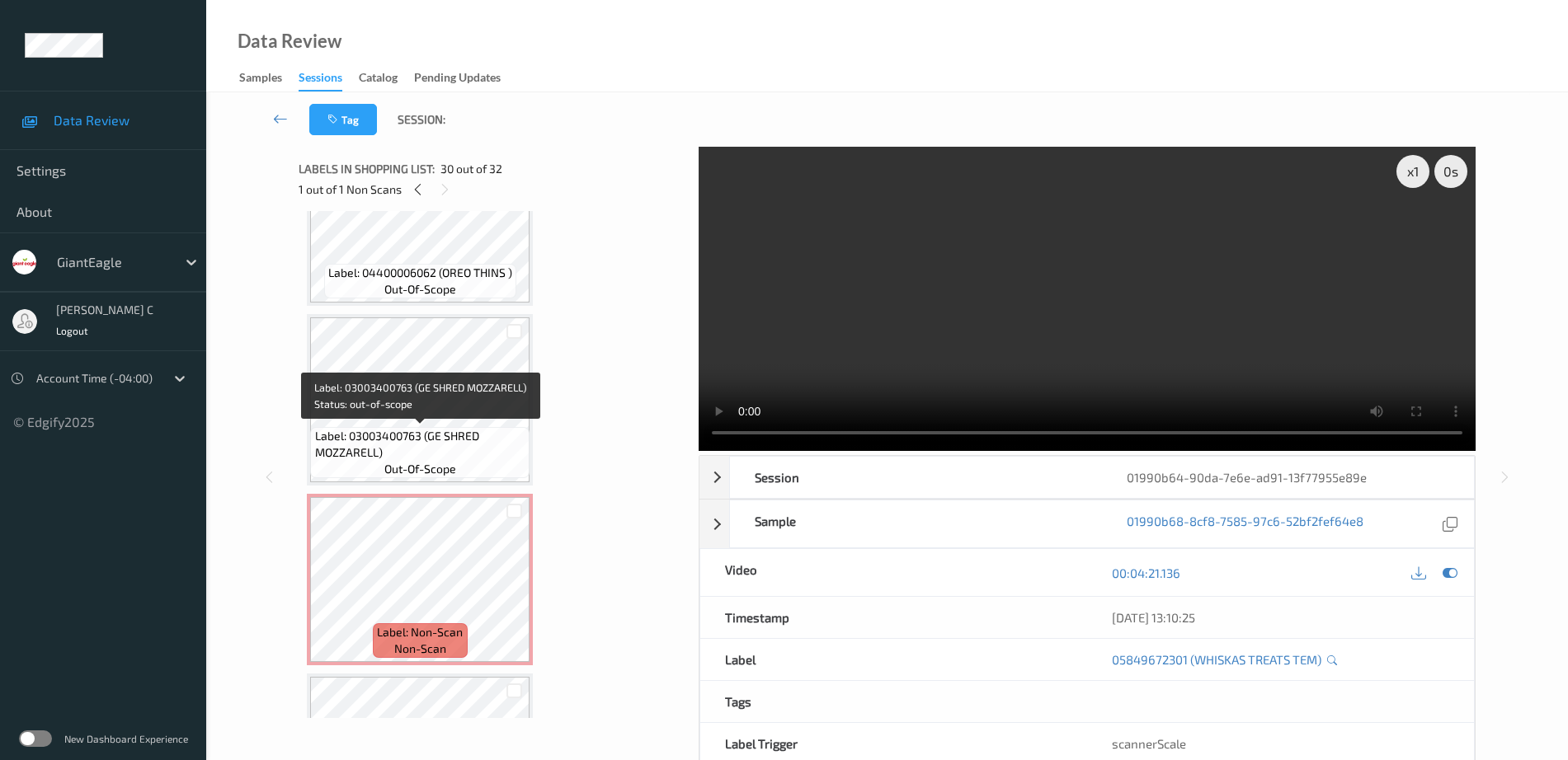
click at [451, 438] on span "Label: 03003400763 (GE SHRED MOZZARELL)" at bounding box center [421, 444] width 211 height 33
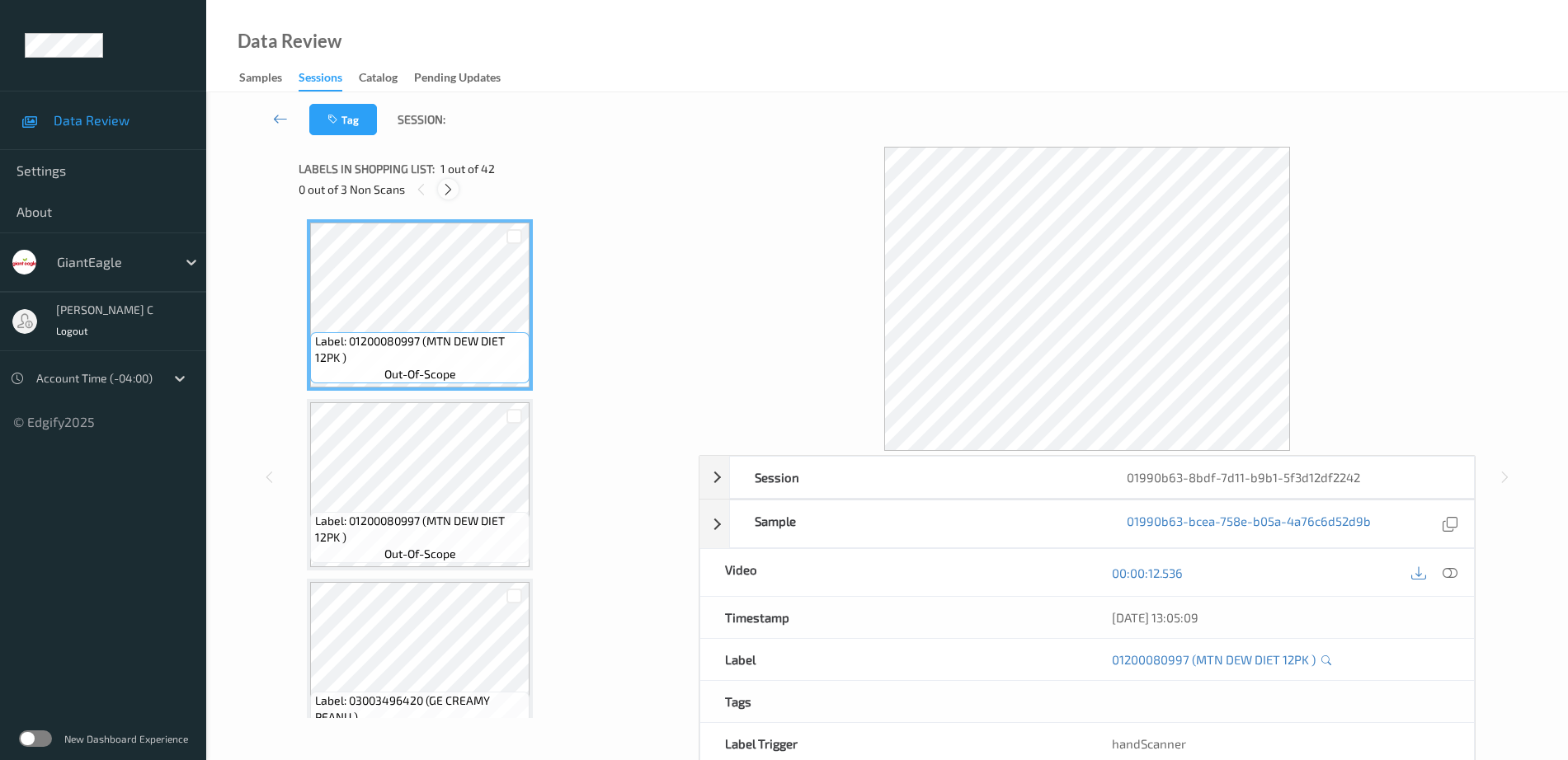
click at [449, 194] on icon at bounding box center [448, 190] width 14 height 15
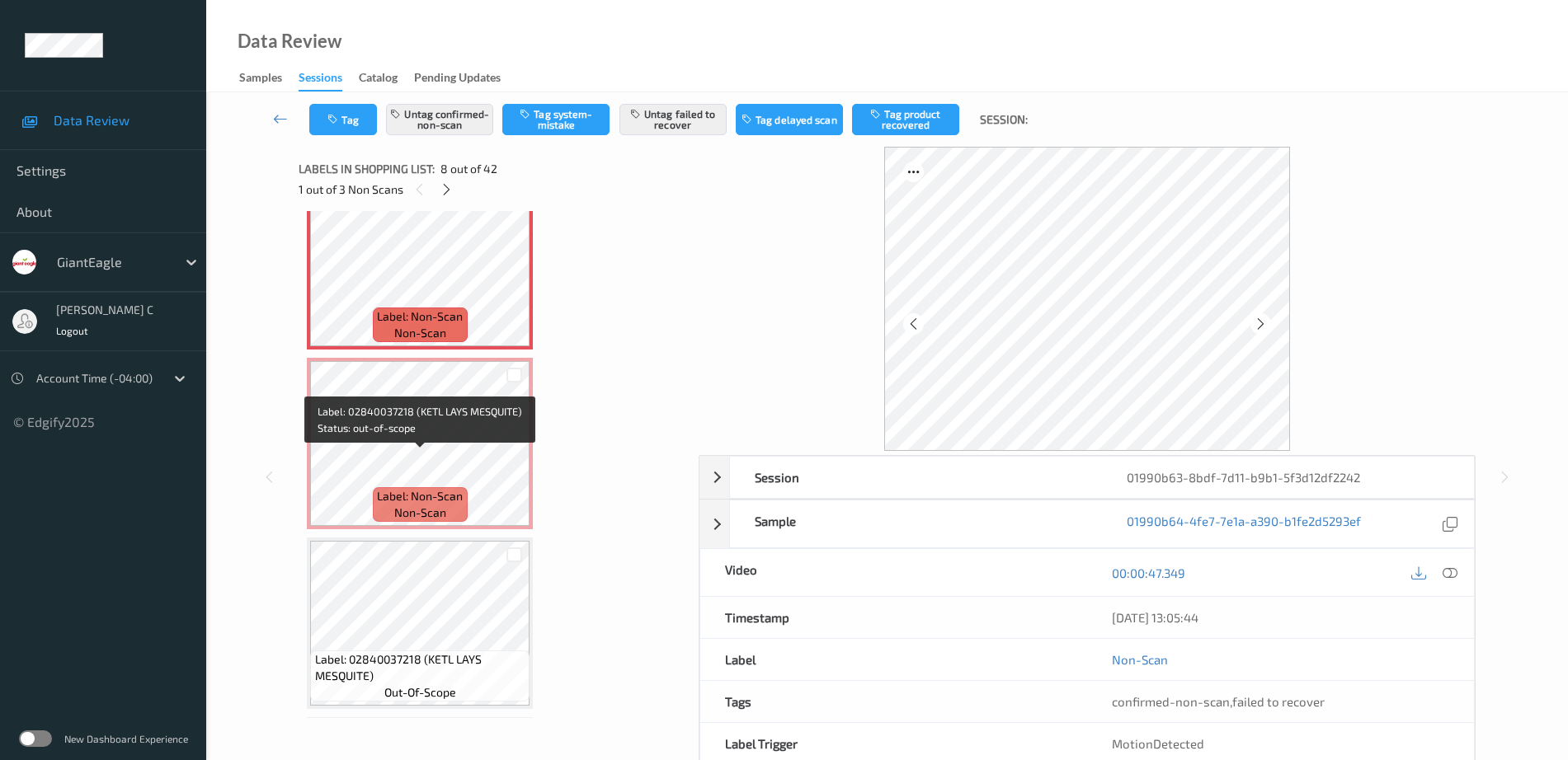
scroll to position [1293, 0]
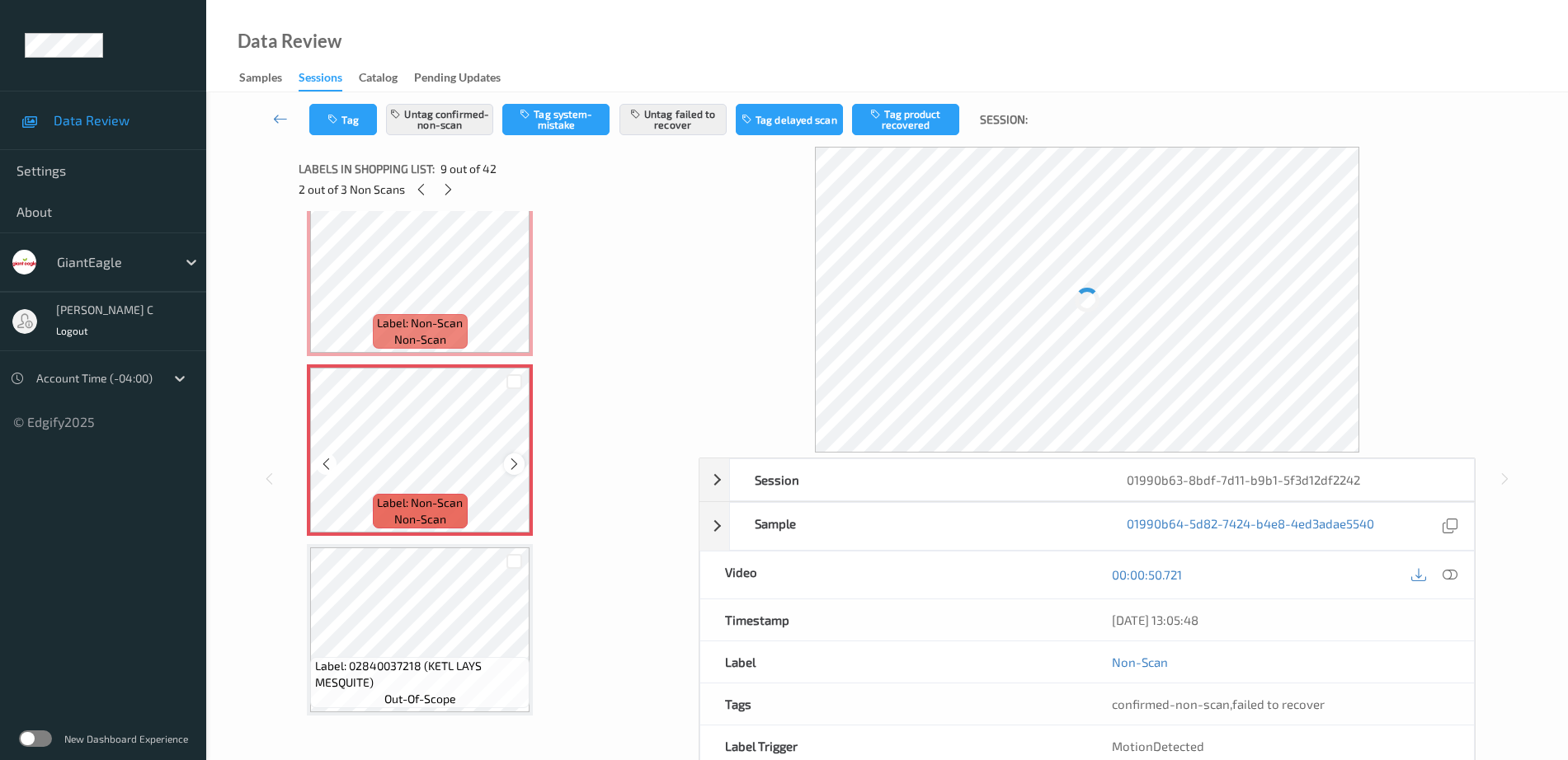
click at [512, 465] on icon at bounding box center [514, 464] width 14 height 15
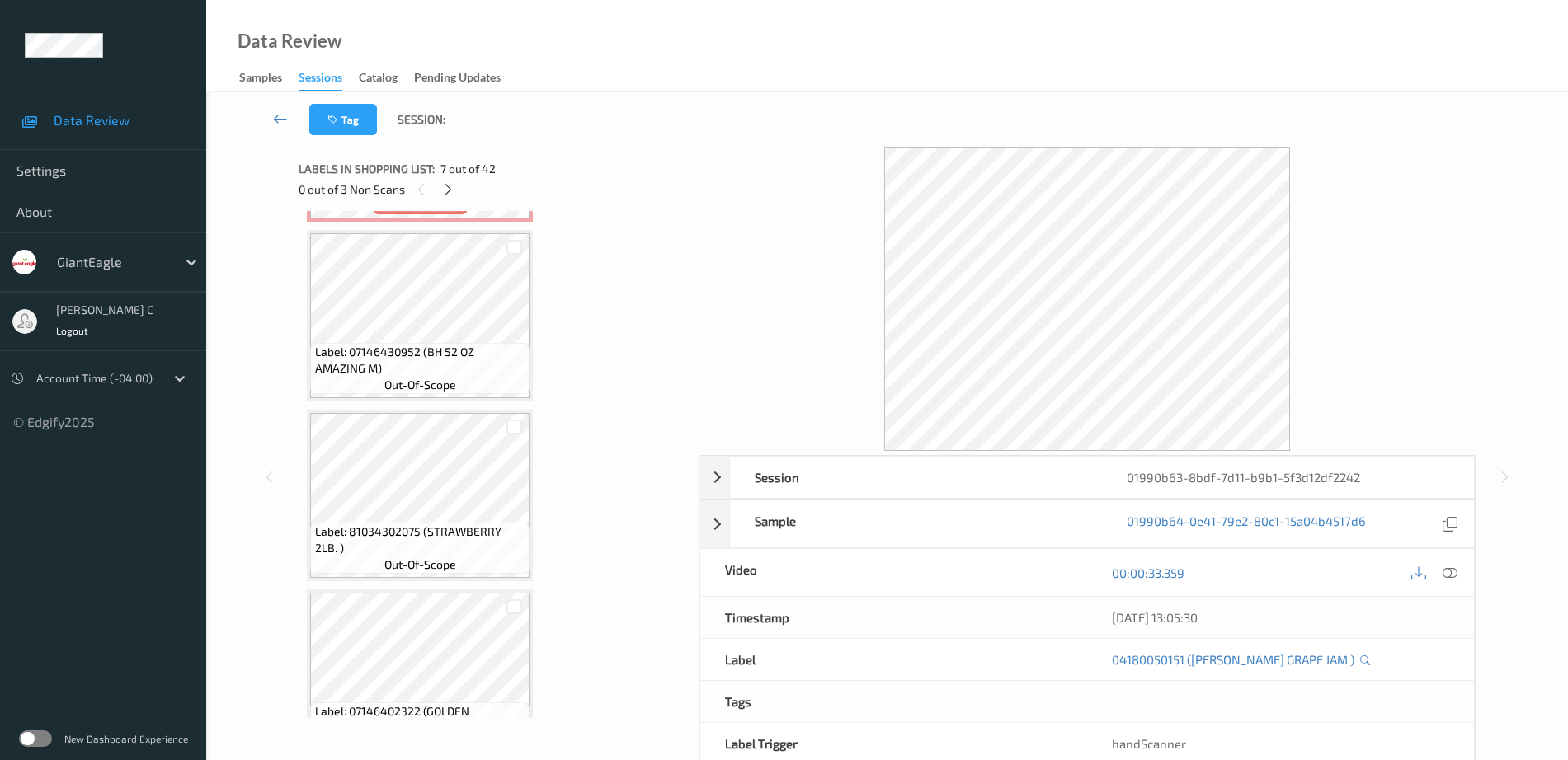
scroll to position [6639, 0]
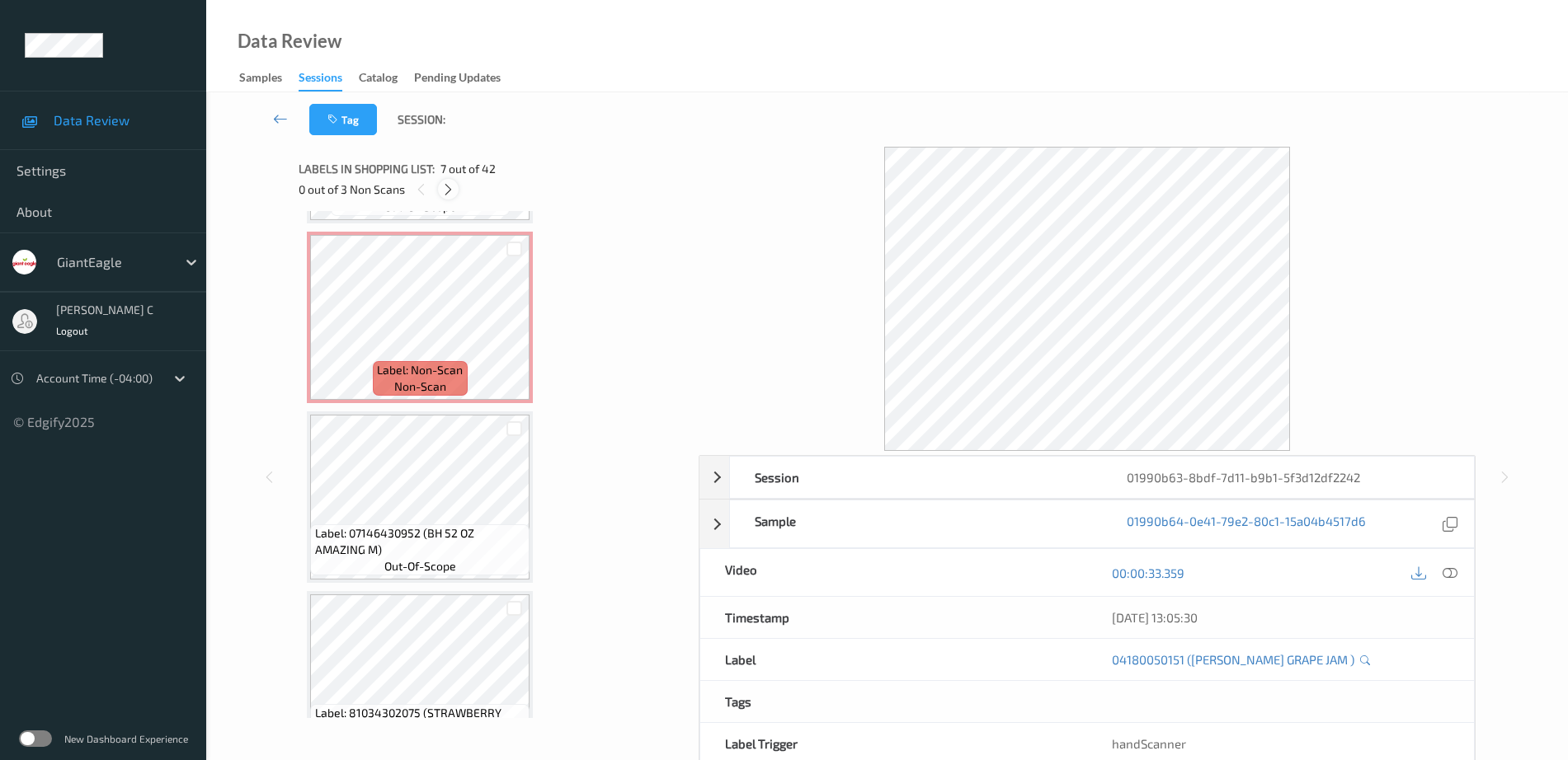
click at [452, 187] on icon at bounding box center [448, 190] width 14 height 15
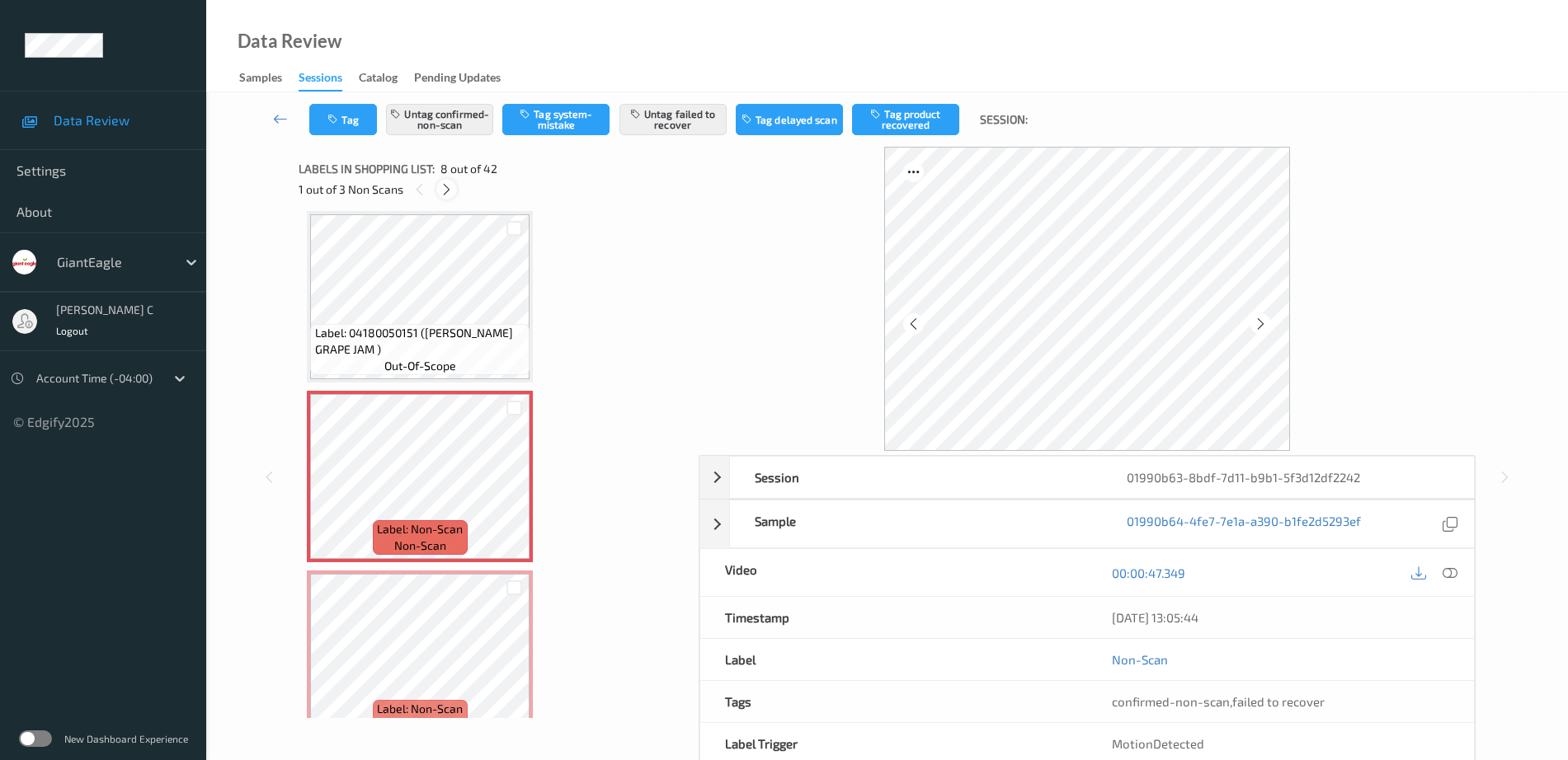
click at [452, 187] on icon at bounding box center [446, 190] width 14 height 15
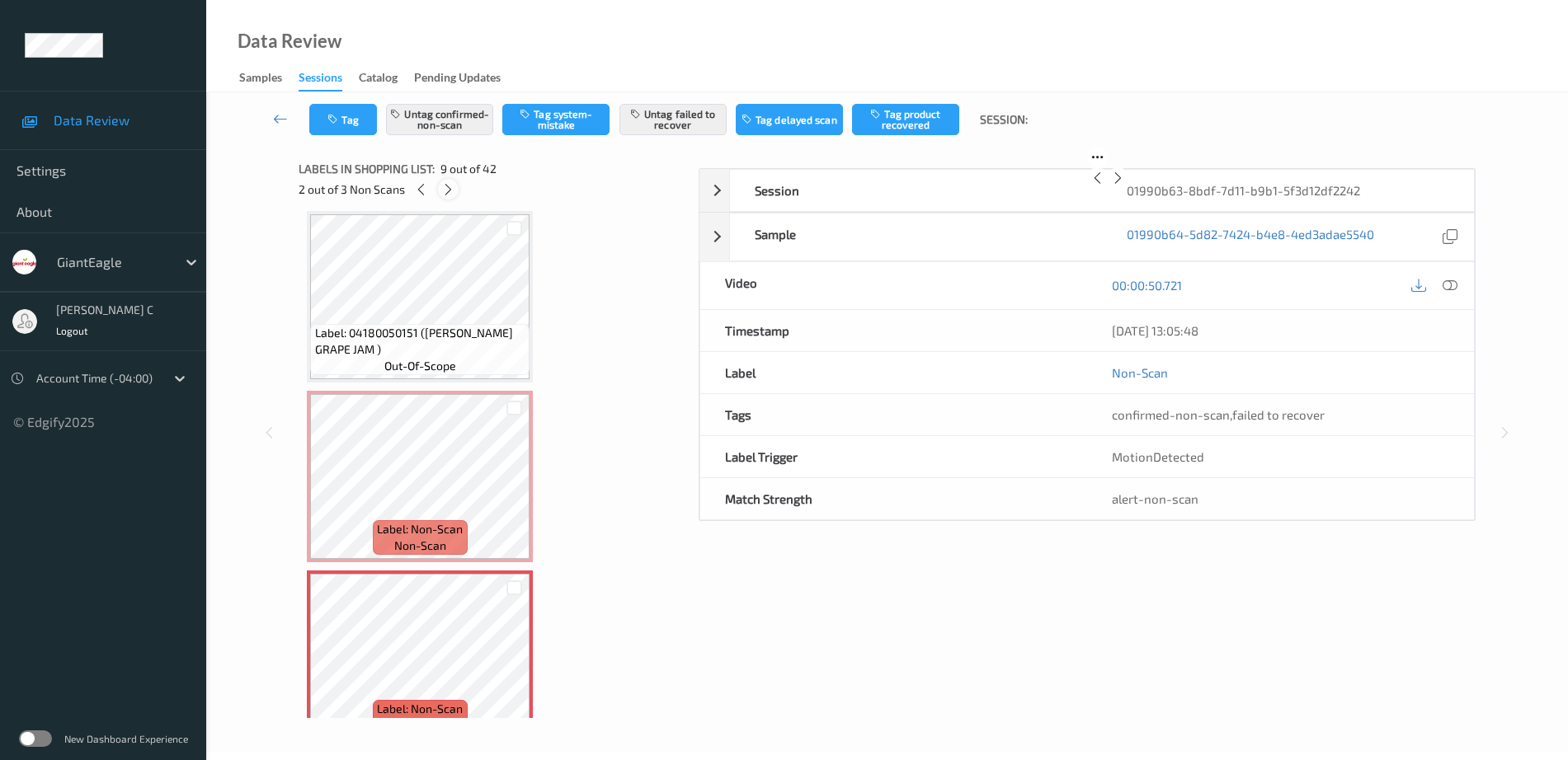
scroll to position [1266, 0]
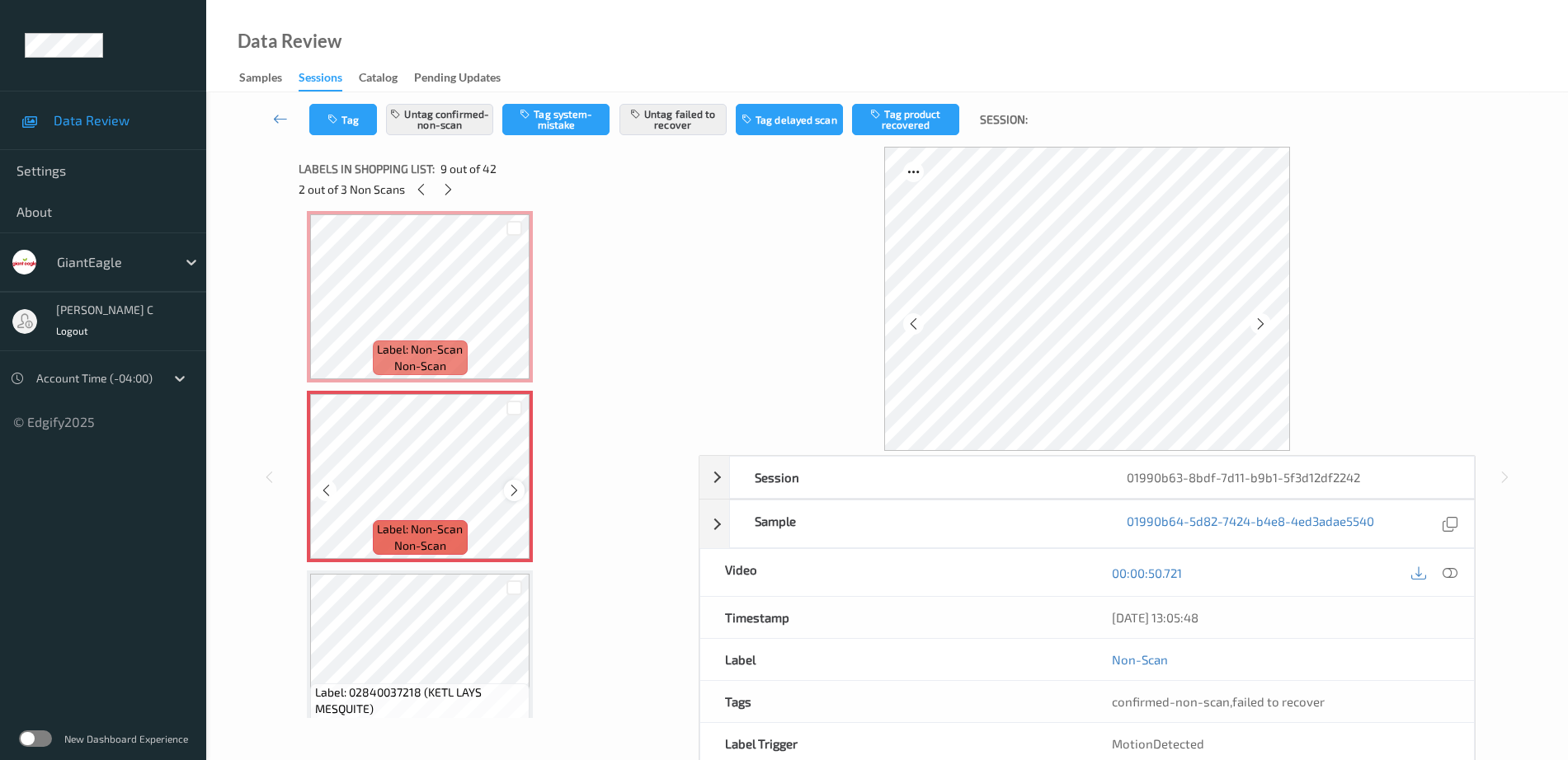
click at [517, 489] on icon at bounding box center [514, 491] width 14 height 15
click at [441, 189] on icon at bounding box center [448, 190] width 14 height 15
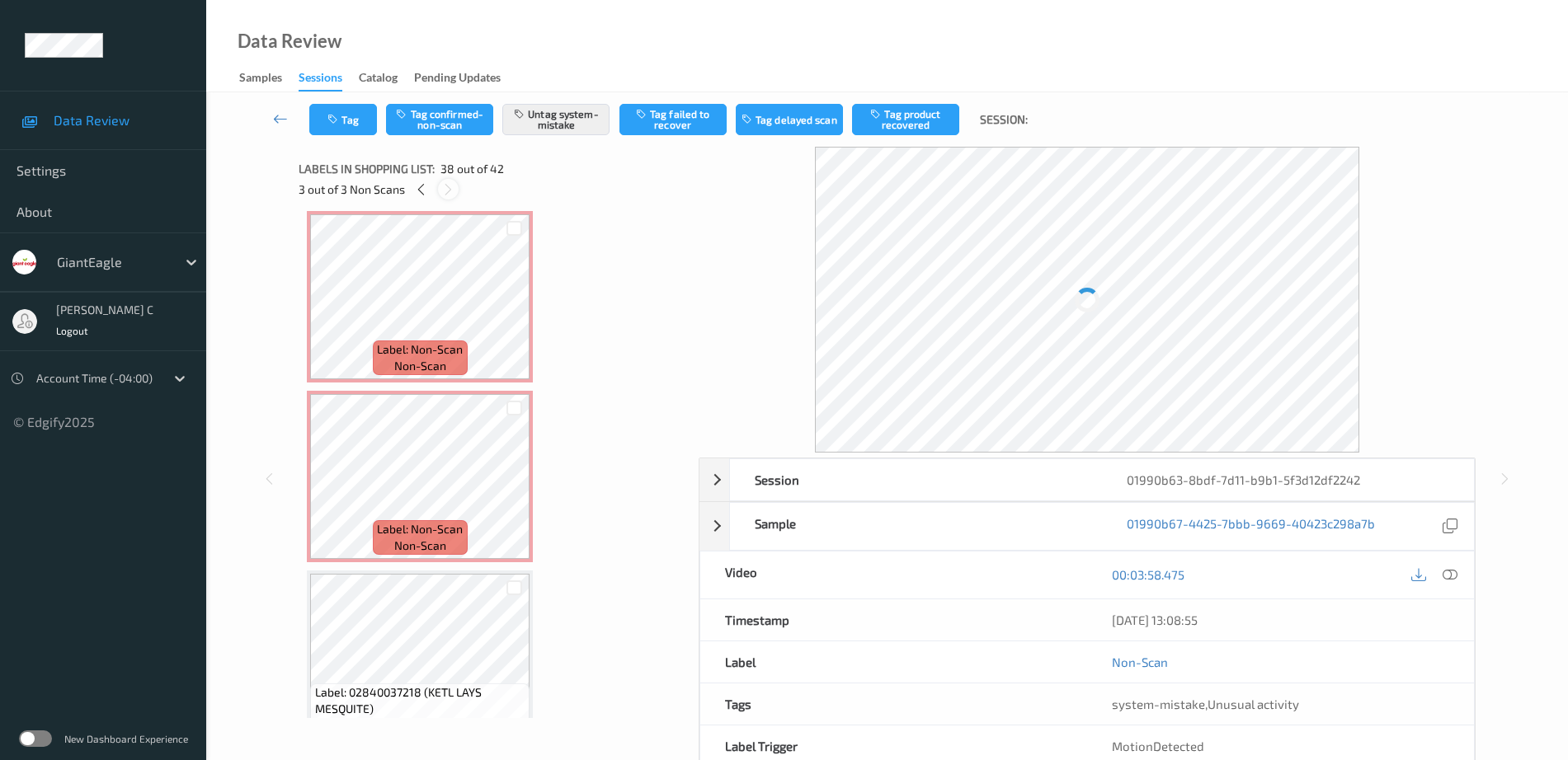
scroll to position [6481, 0]
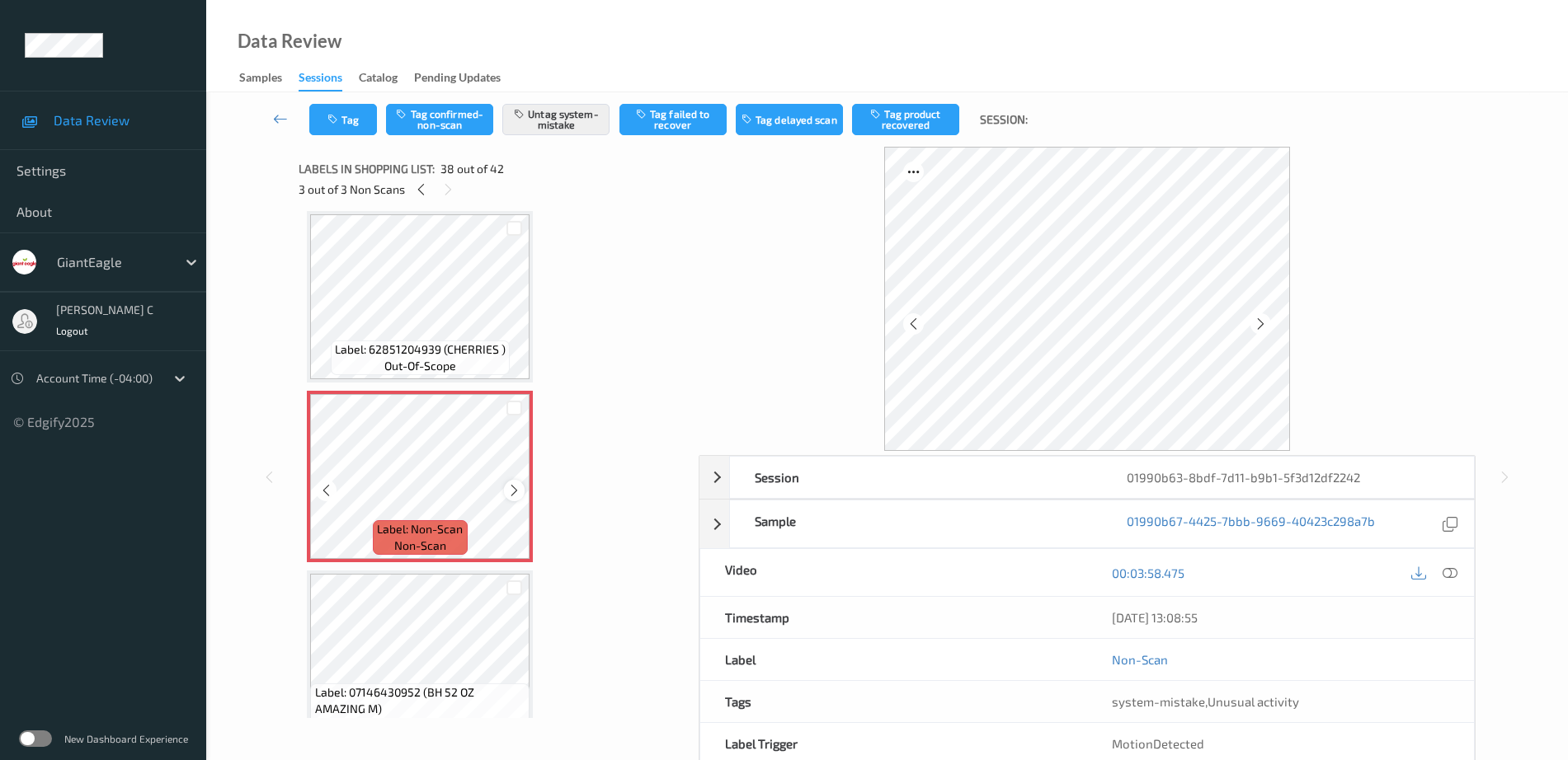
click at [514, 483] on icon at bounding box center [514, 491] width 14 height 15
click at [465, 357] on span "Label: 62851204939 (CHERRIES )" at bounding box center [420, 349] width 171 height 17
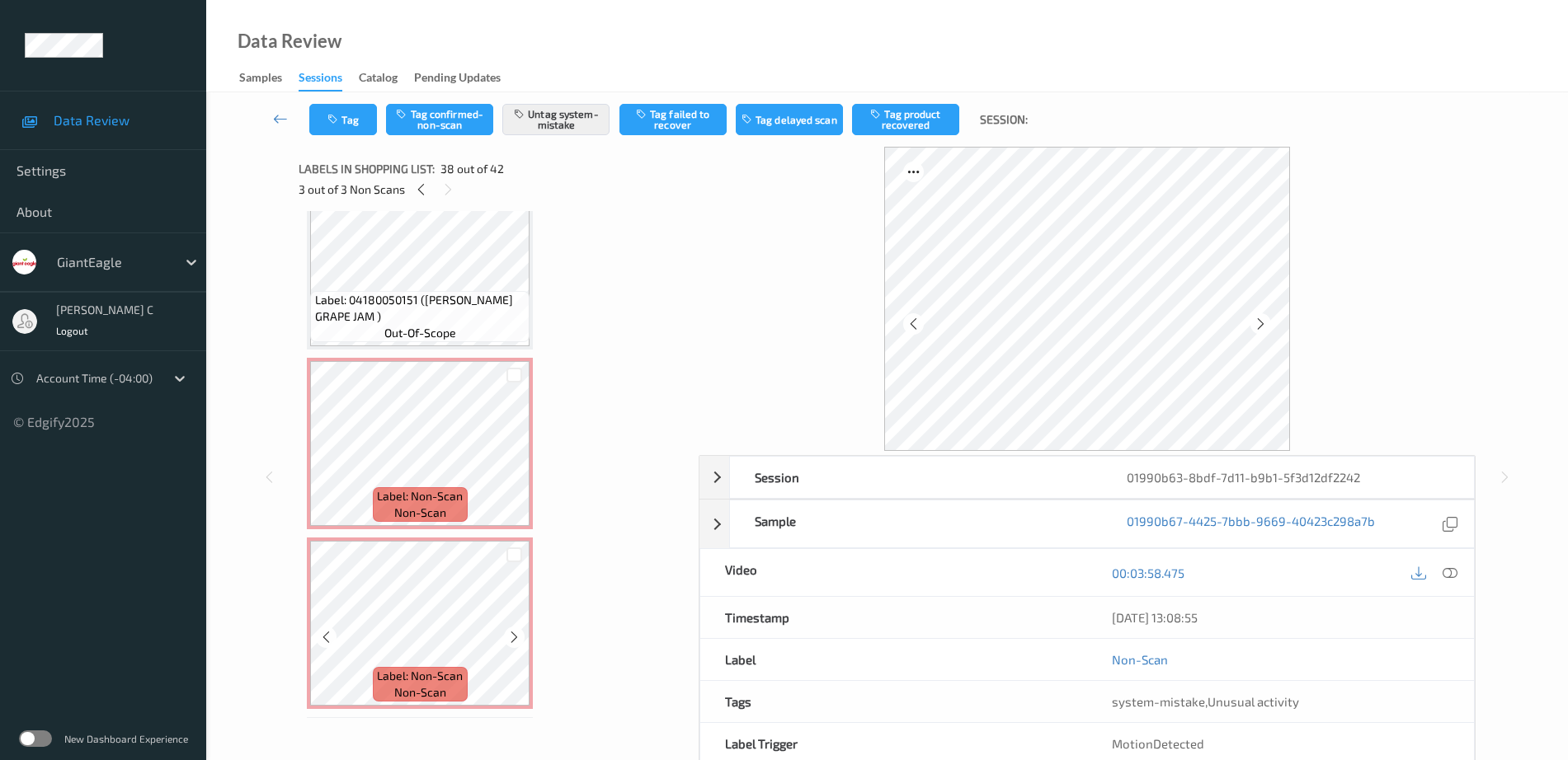
scroll to position [1031, 0]
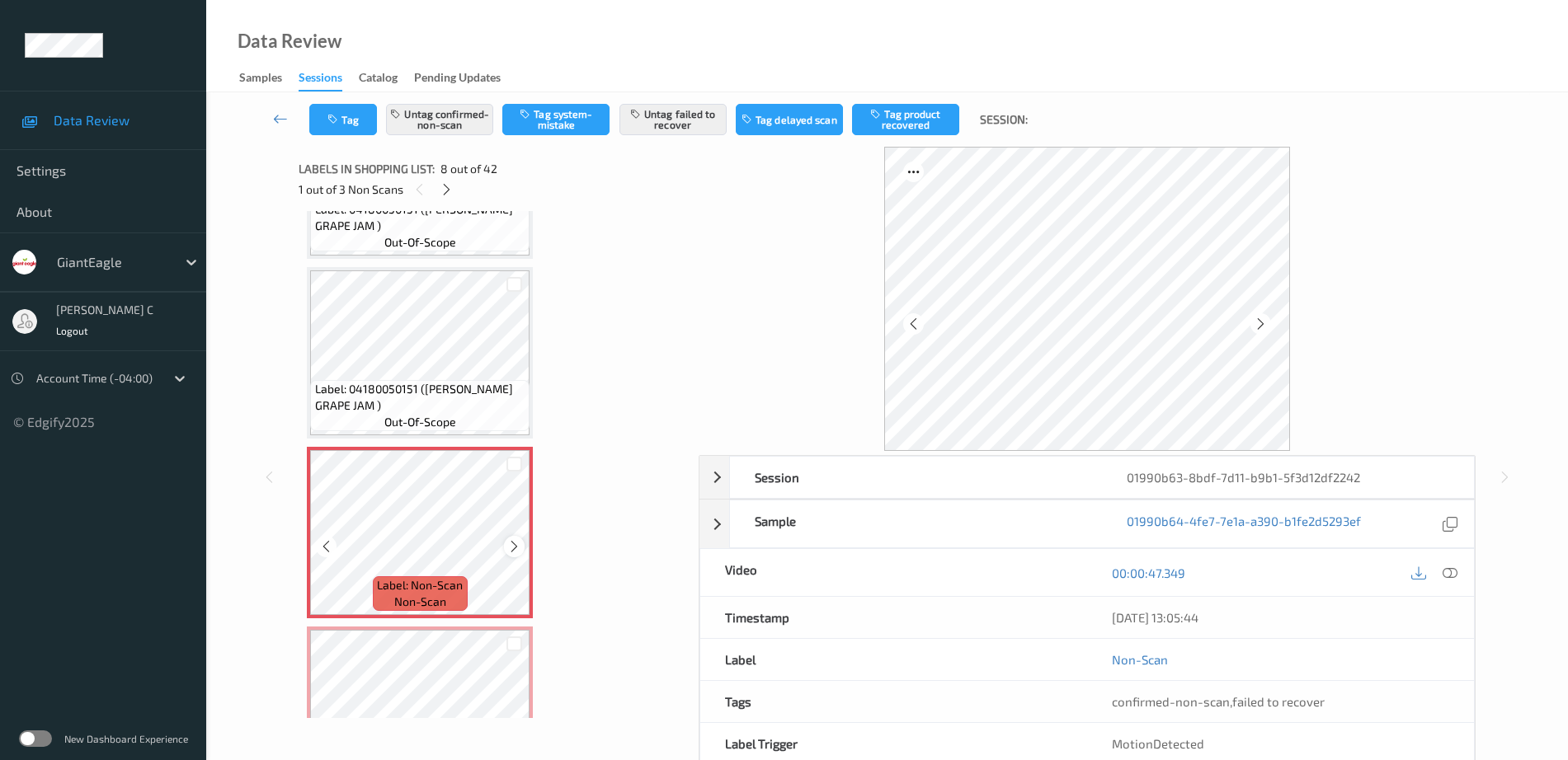
click at [510, 542] on icon at bounding box center [514, 547] width 14 height 15
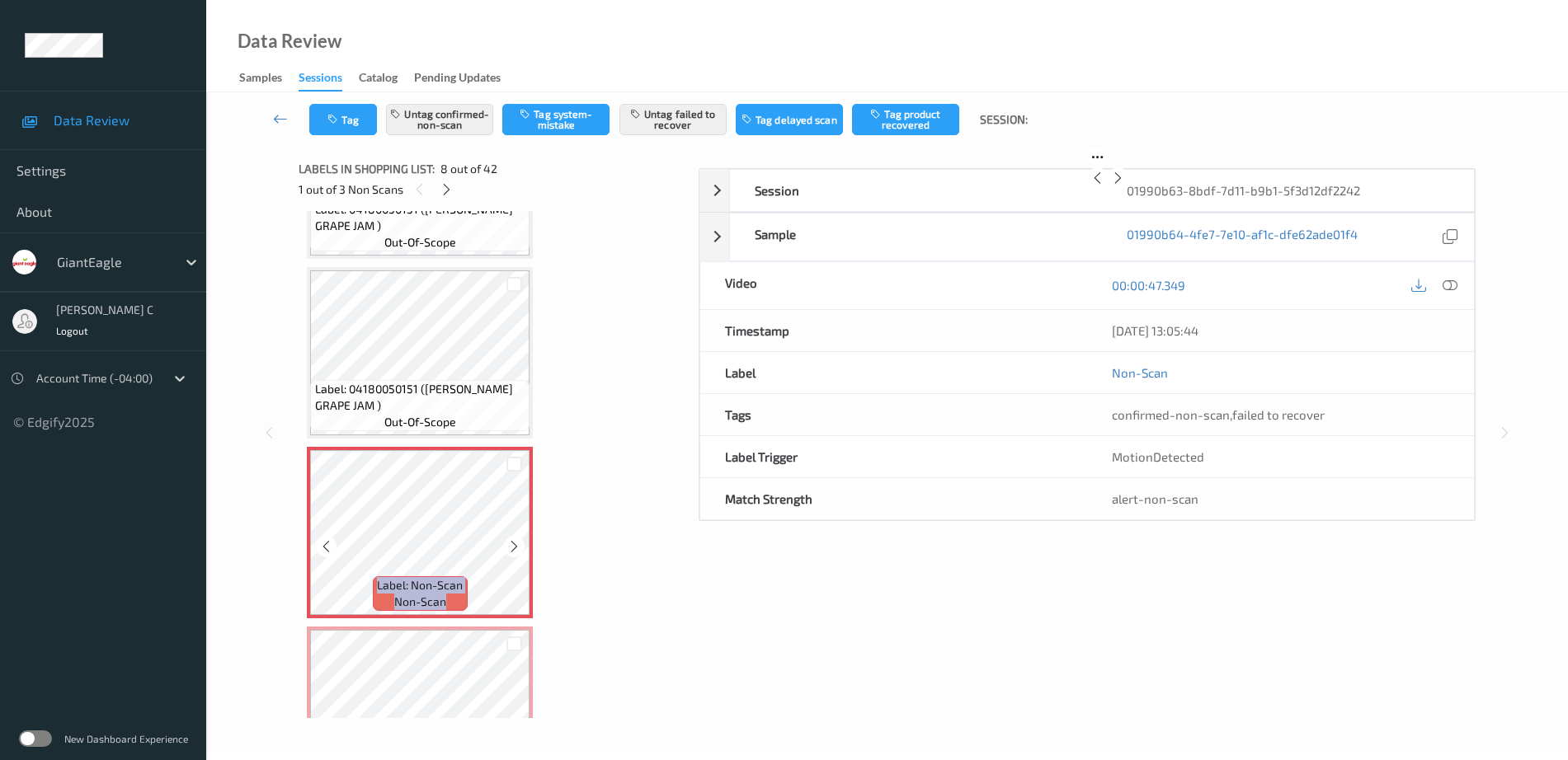
click at [510, 542] on icon at bounding box center [514, 547] width 14 height 15
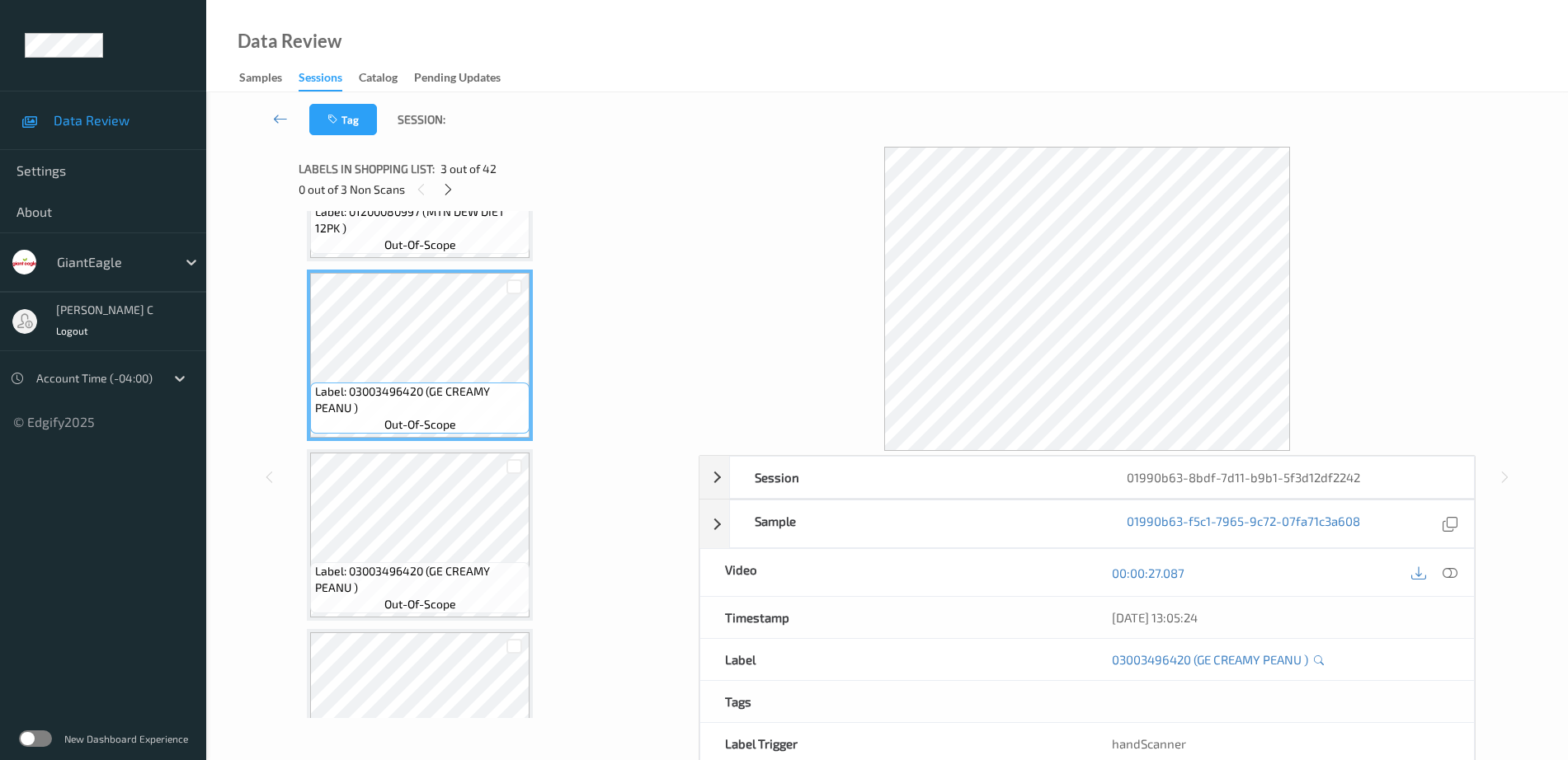
scroll to position [207, 0]
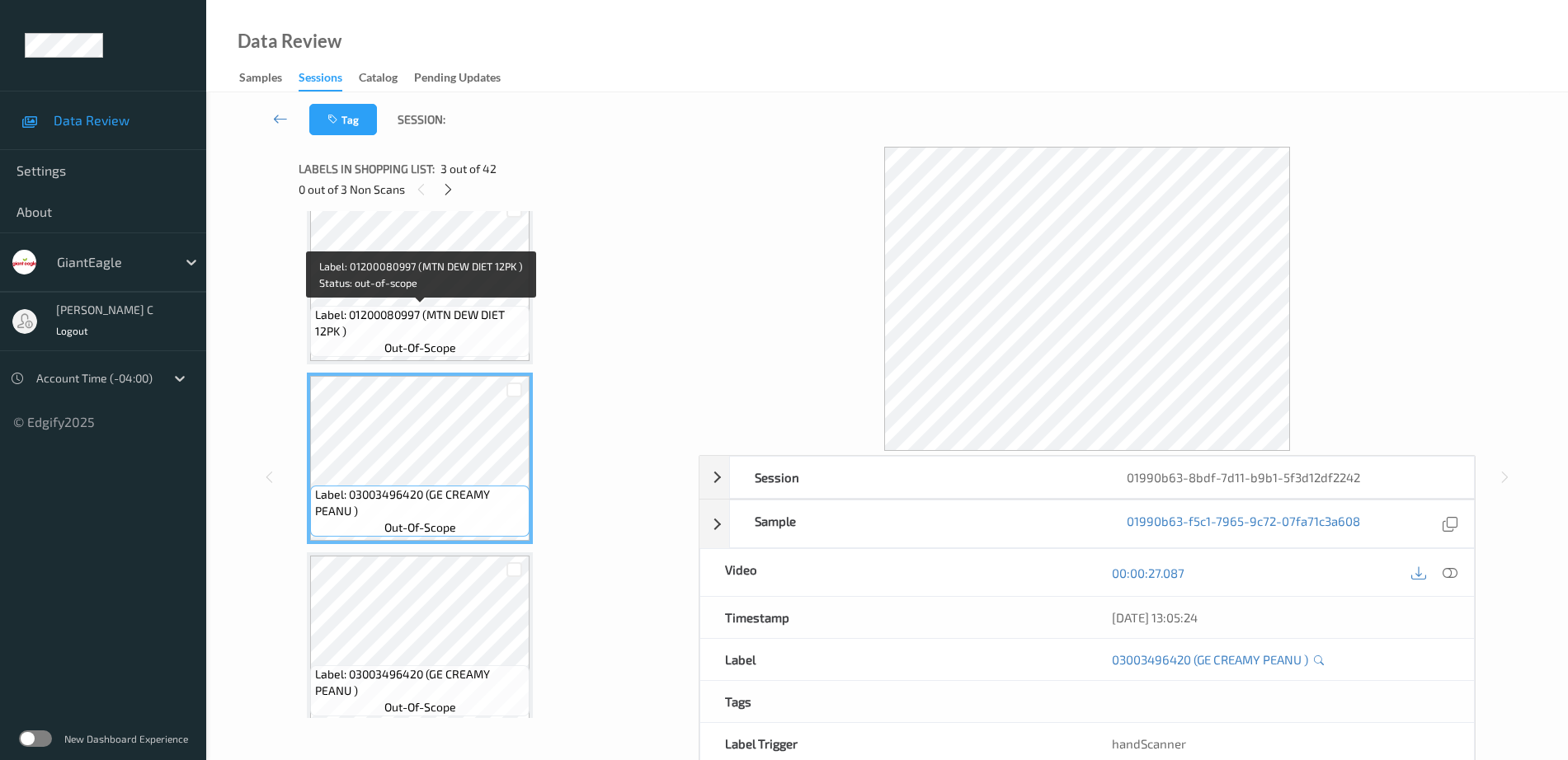
click at [404, 318] on span "Label: 01200080997 (MTN DEW DIET 12PK )" at bounding box center [421, 323] width 211 height 33
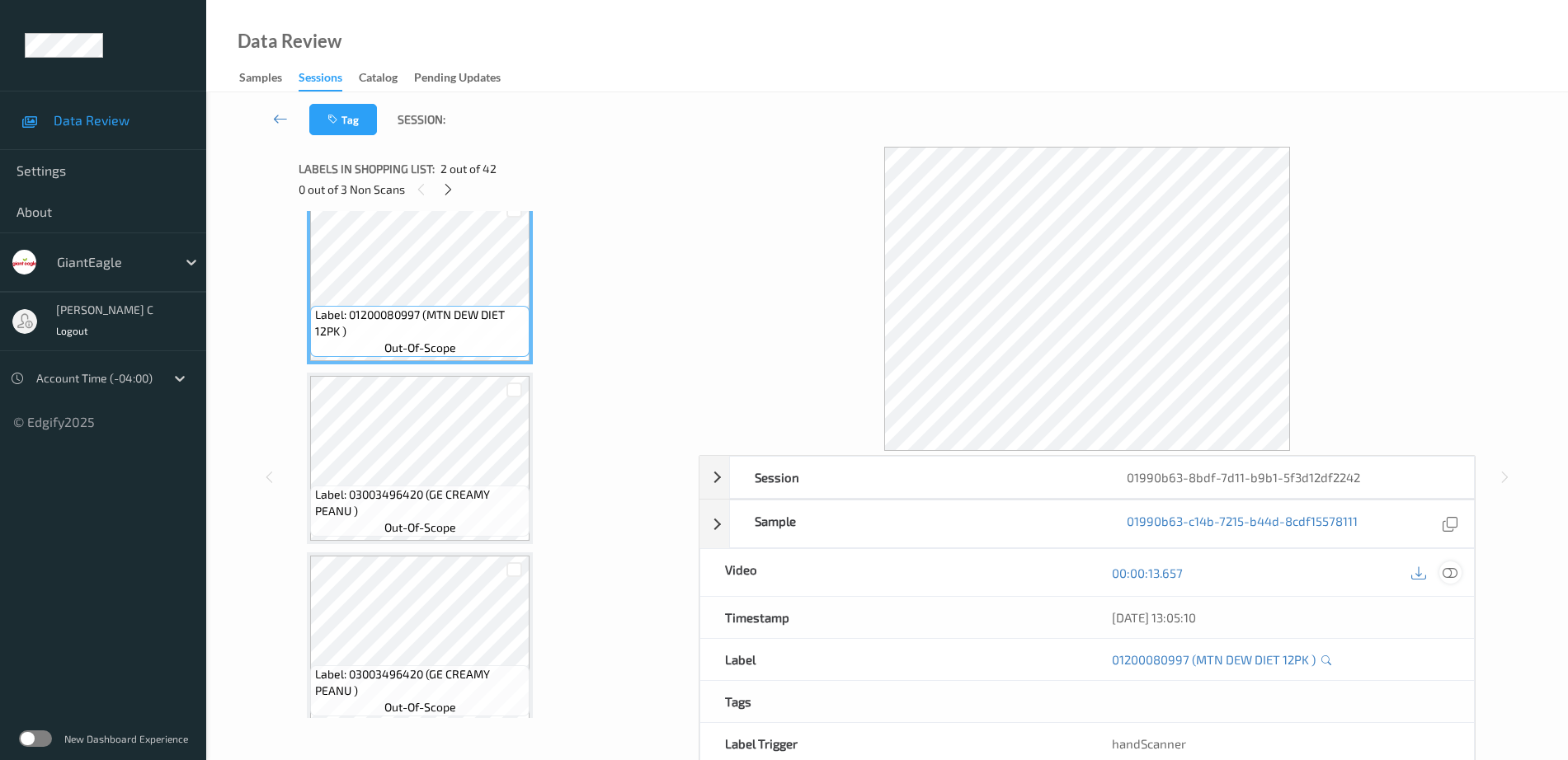
click at [1447, 577] on icon at bounding box center [1450, 573] width 15 height 15
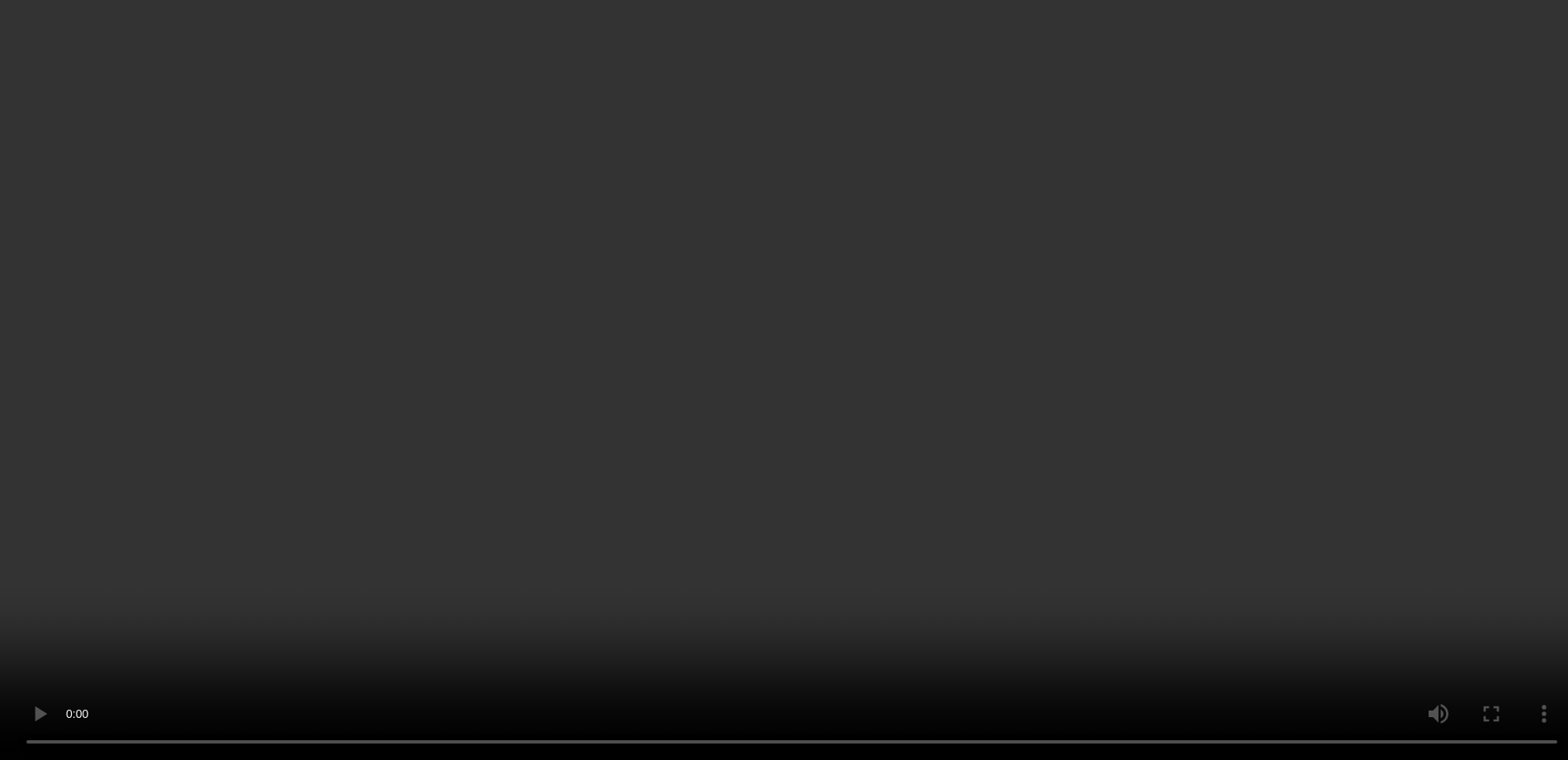
scroll to position [1031, 0]
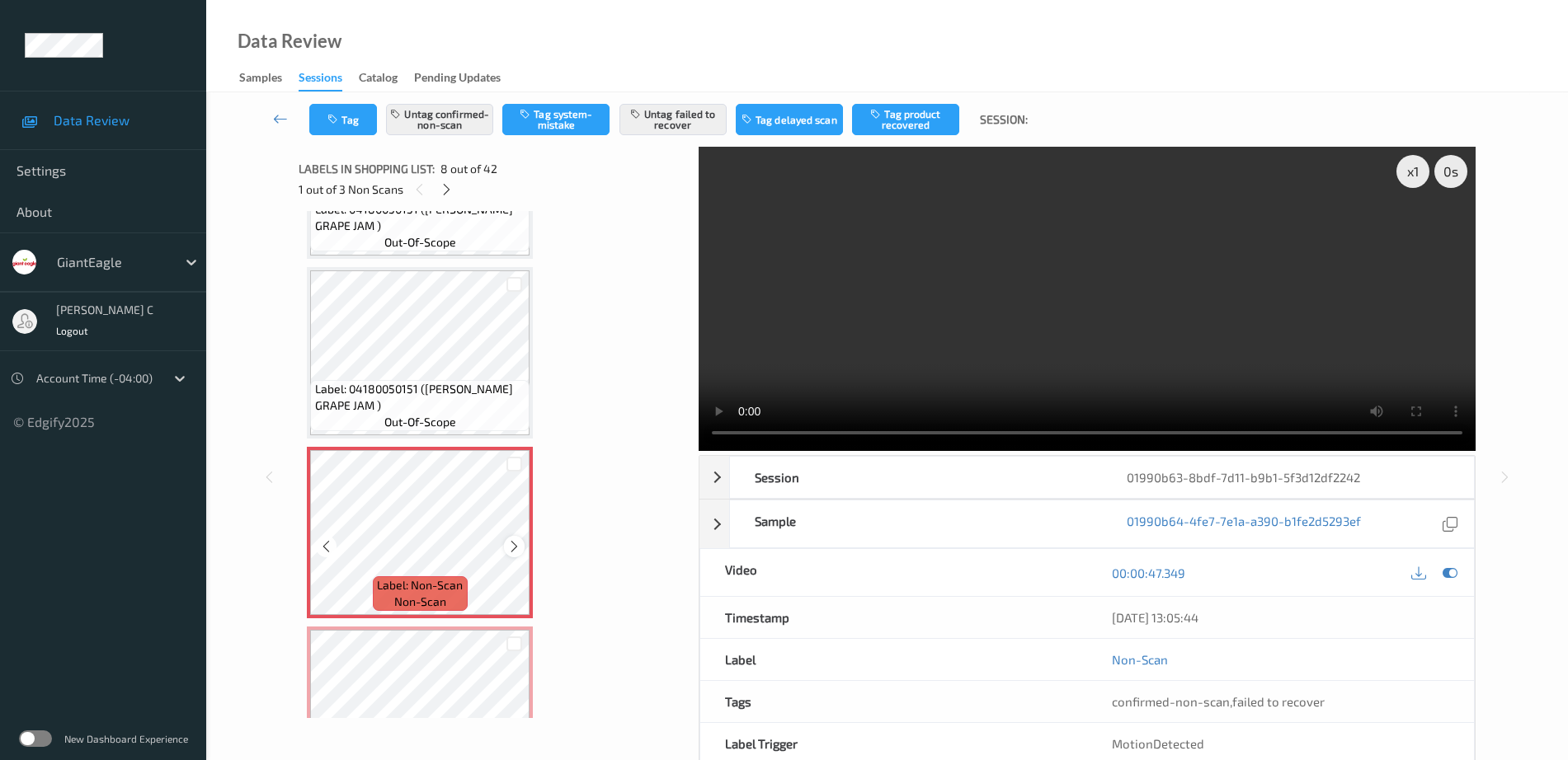
click at [516, 546] on icon at bounding box center [514, 547] width 14 height 15
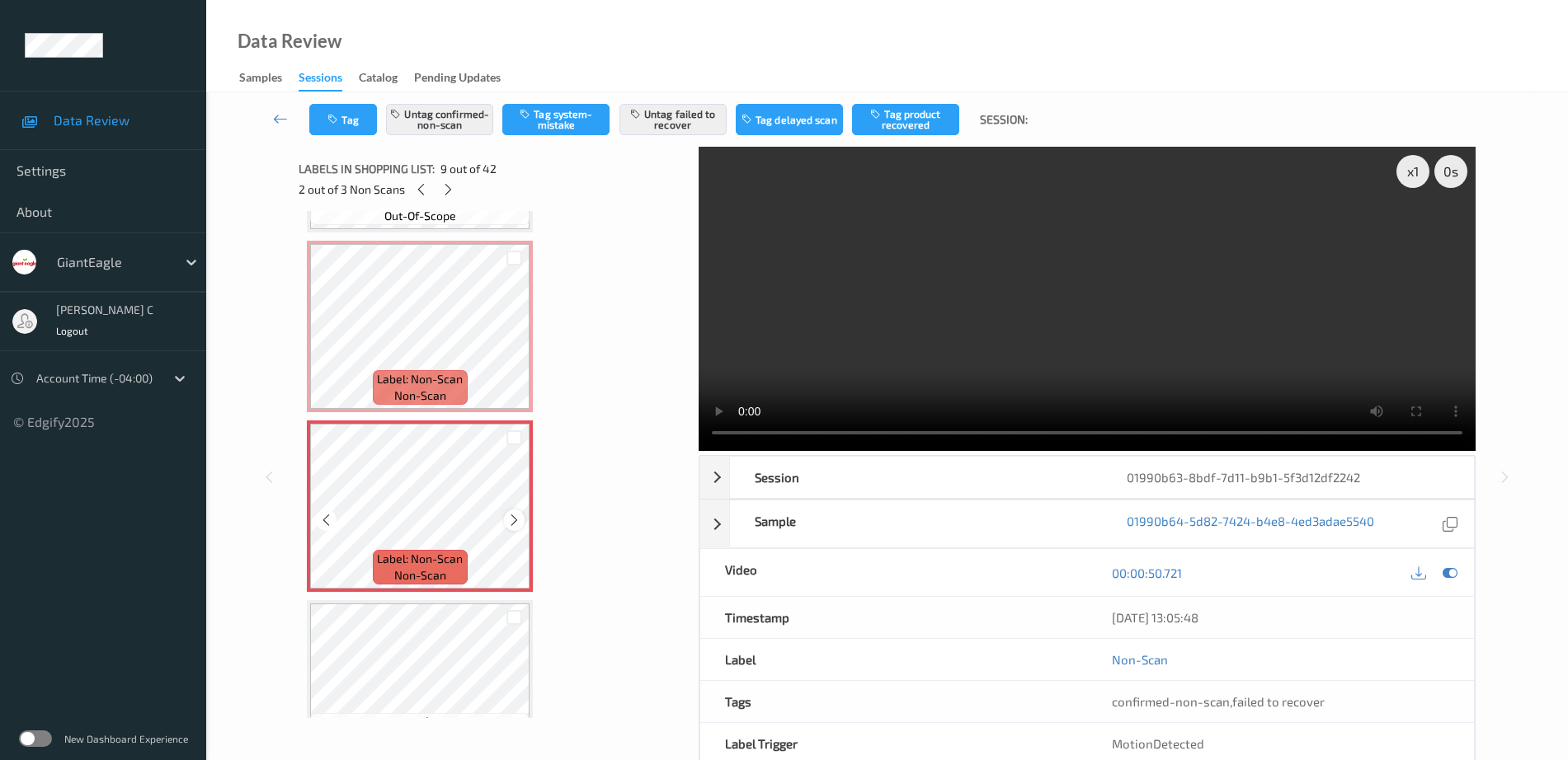
click at [514, 525] on icon at bounding box center [514, 520] width 14 height 15
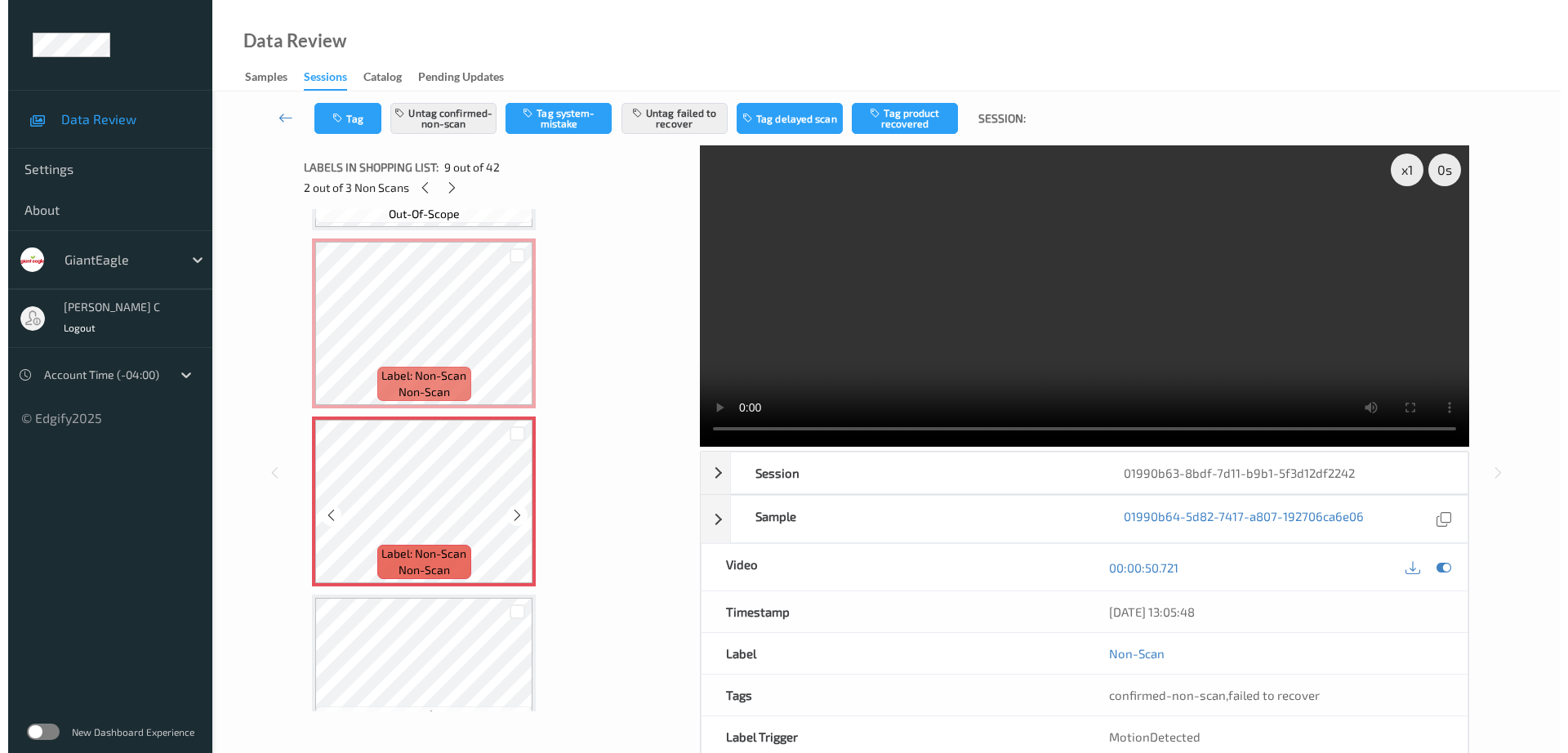
scroll to position [1124, 0]
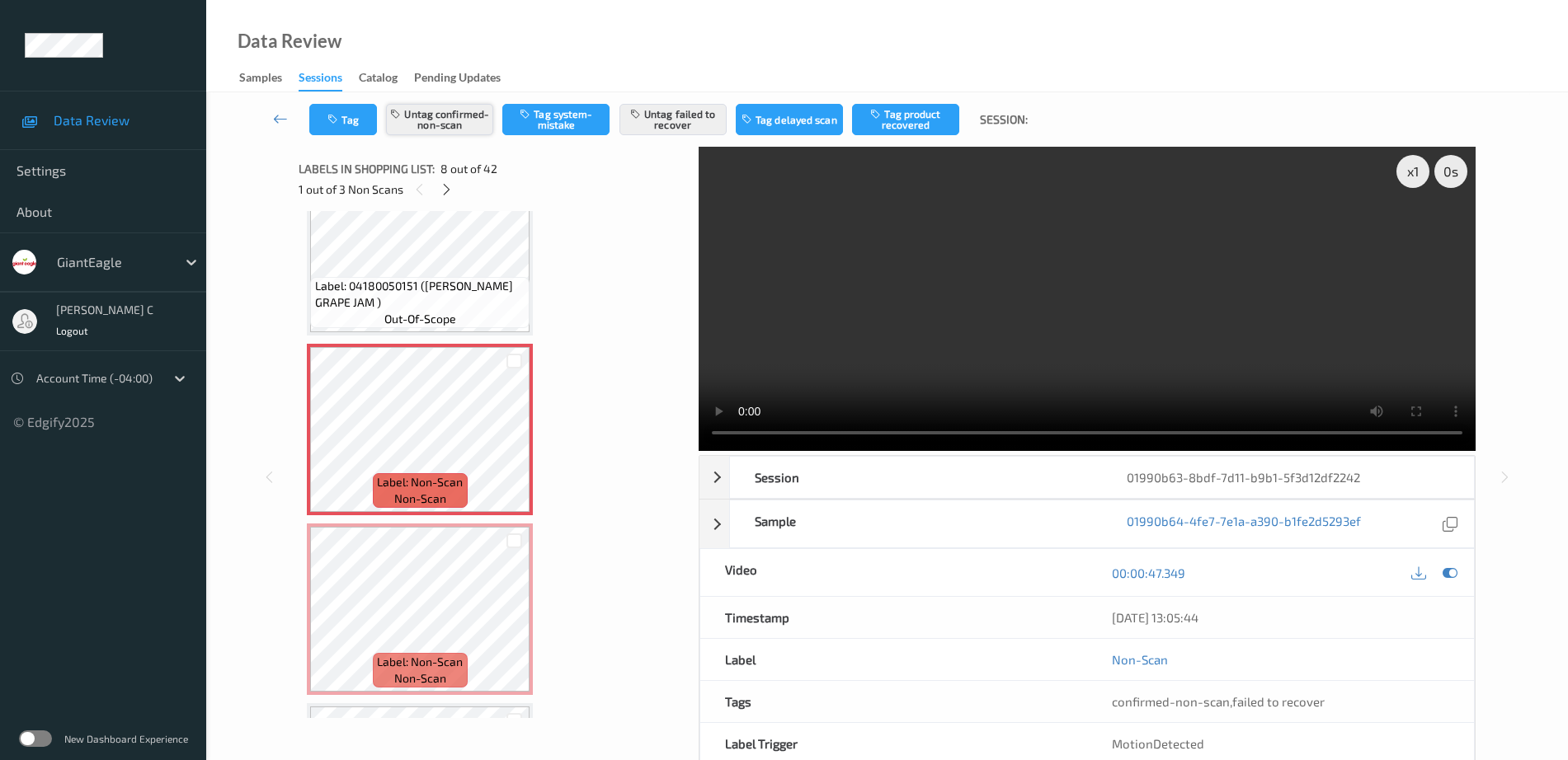
click at [470, 107] on button "Untag confirmed-non-scan" at bounding box center [440, 120] width 107 height 31
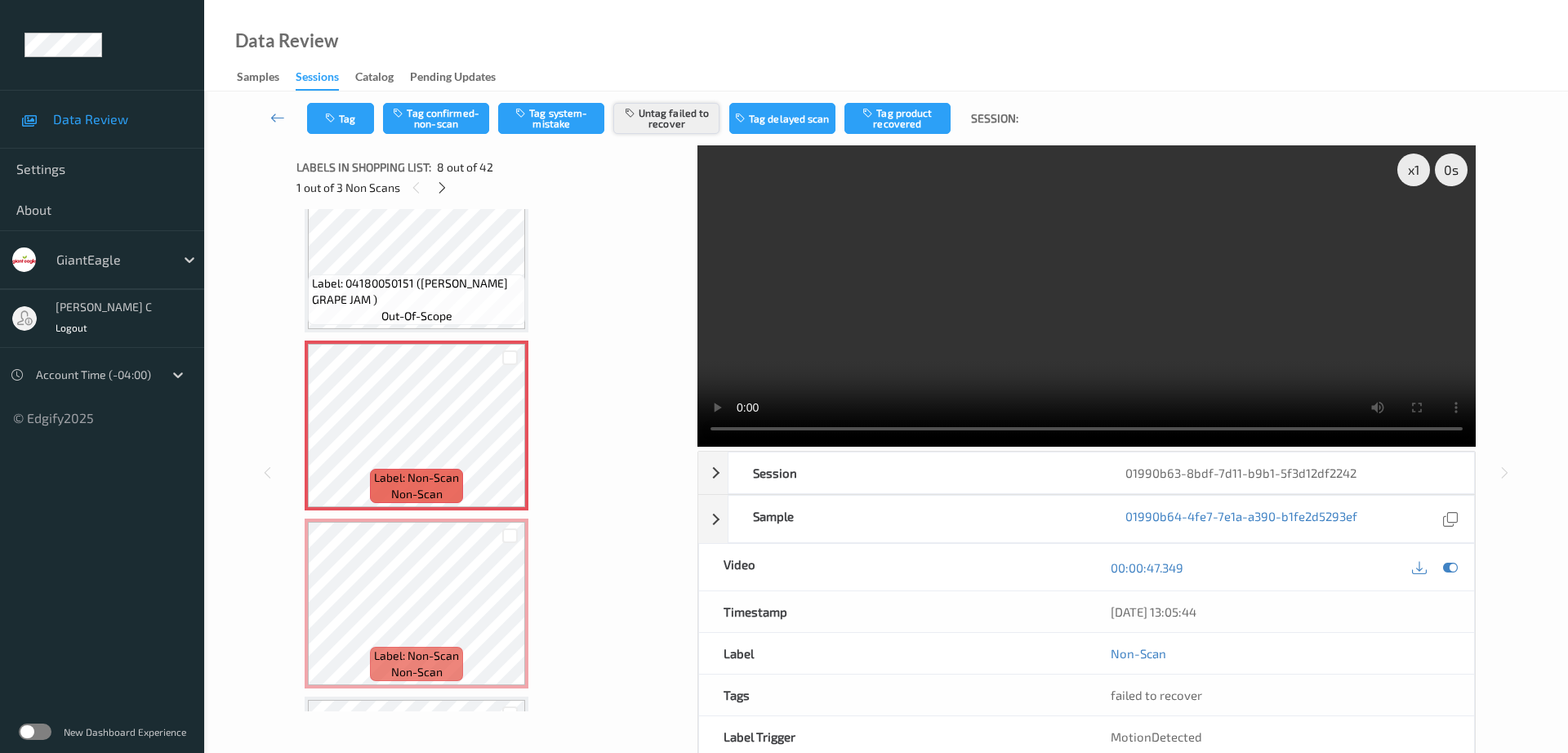
click at [675, 115] on button "Untag failed to recover" at bounding box center [667, 119] width 106 height 31
click at [533, 118] on button "Tag system-mistake" at bounding box center [551, 119] width 106 height 31
click at [339, 124] on icon "button" at bounding box center [331, 119] width 14 height 11
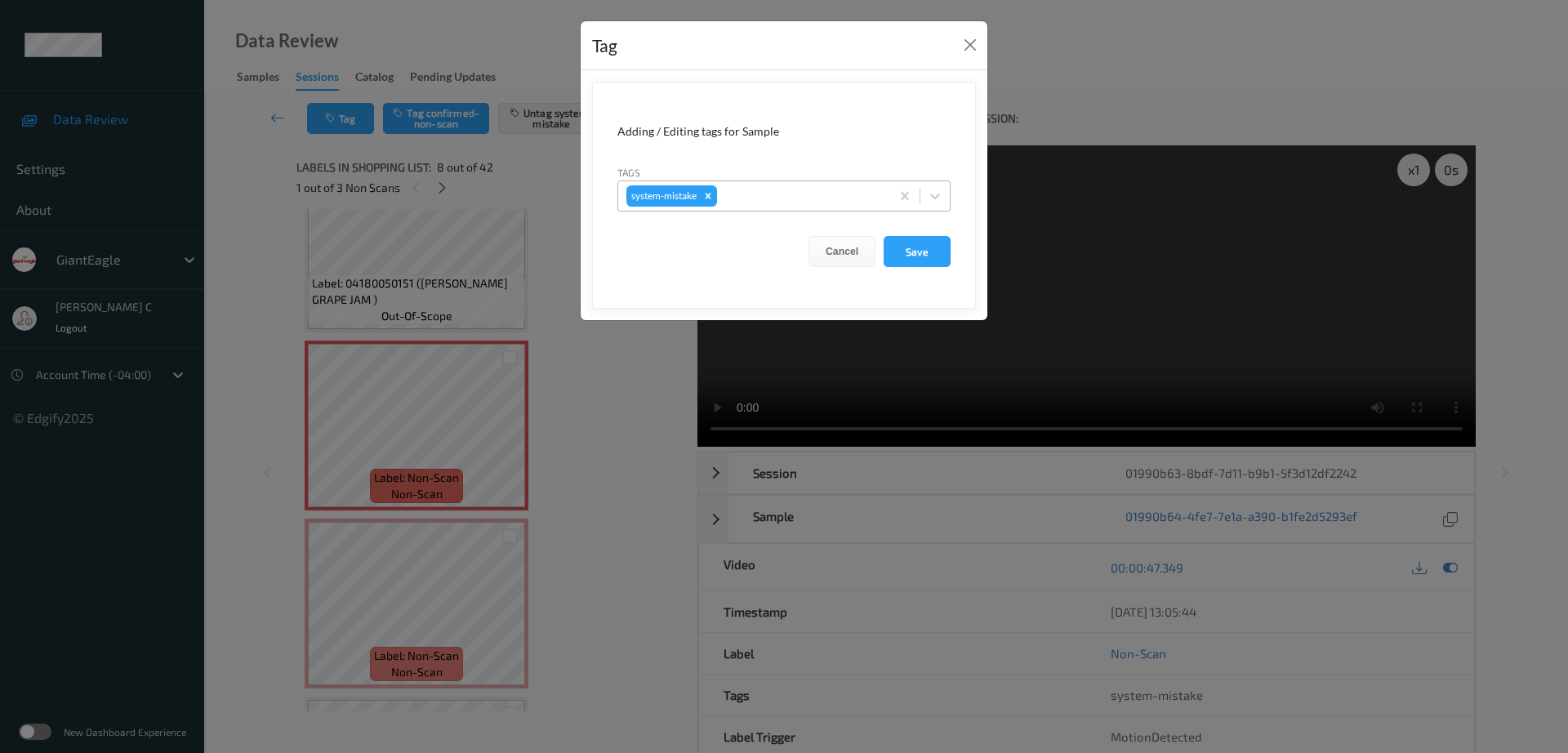
click at [757, 188] on div at bounding box center [801, 196] width 162 height 20
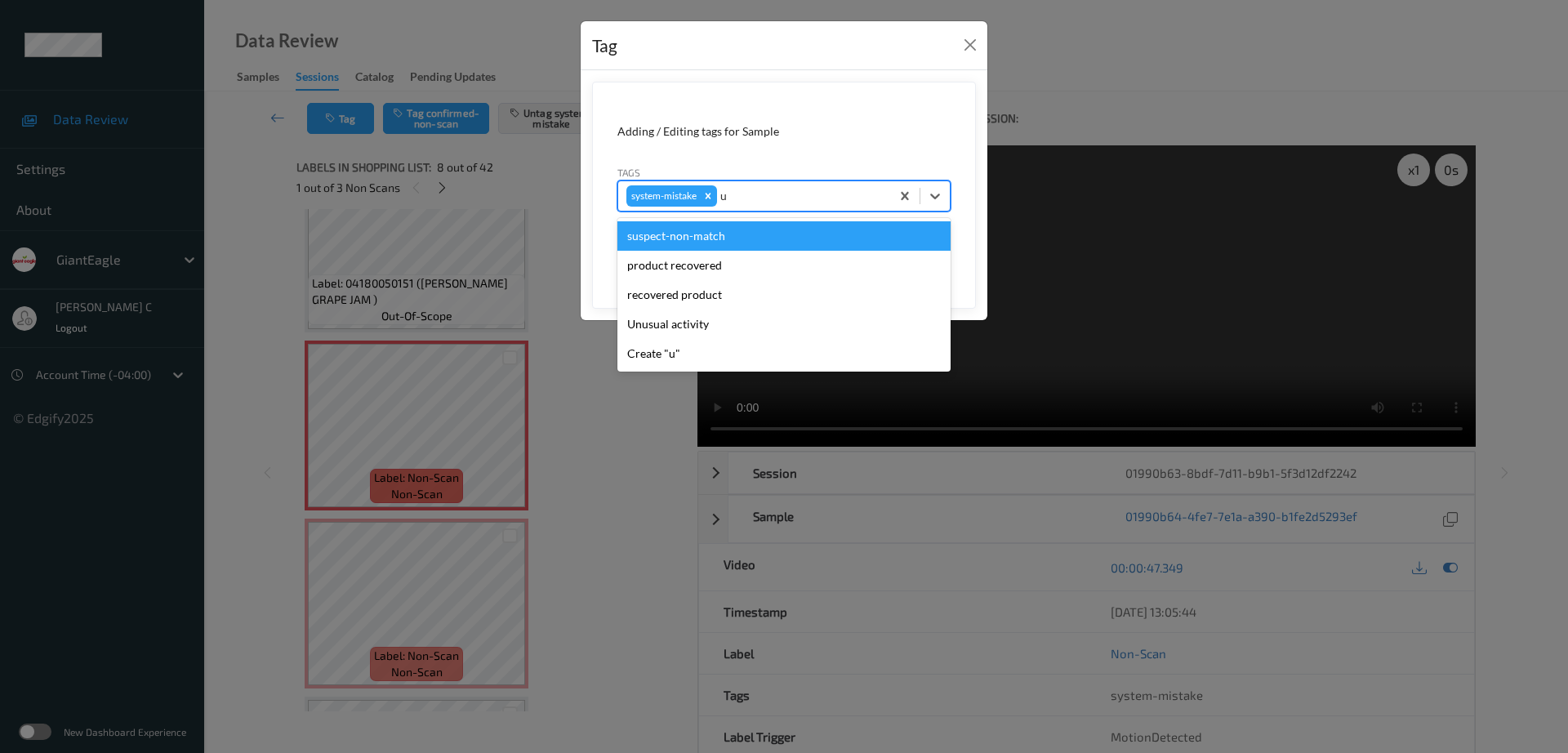
type input "un"
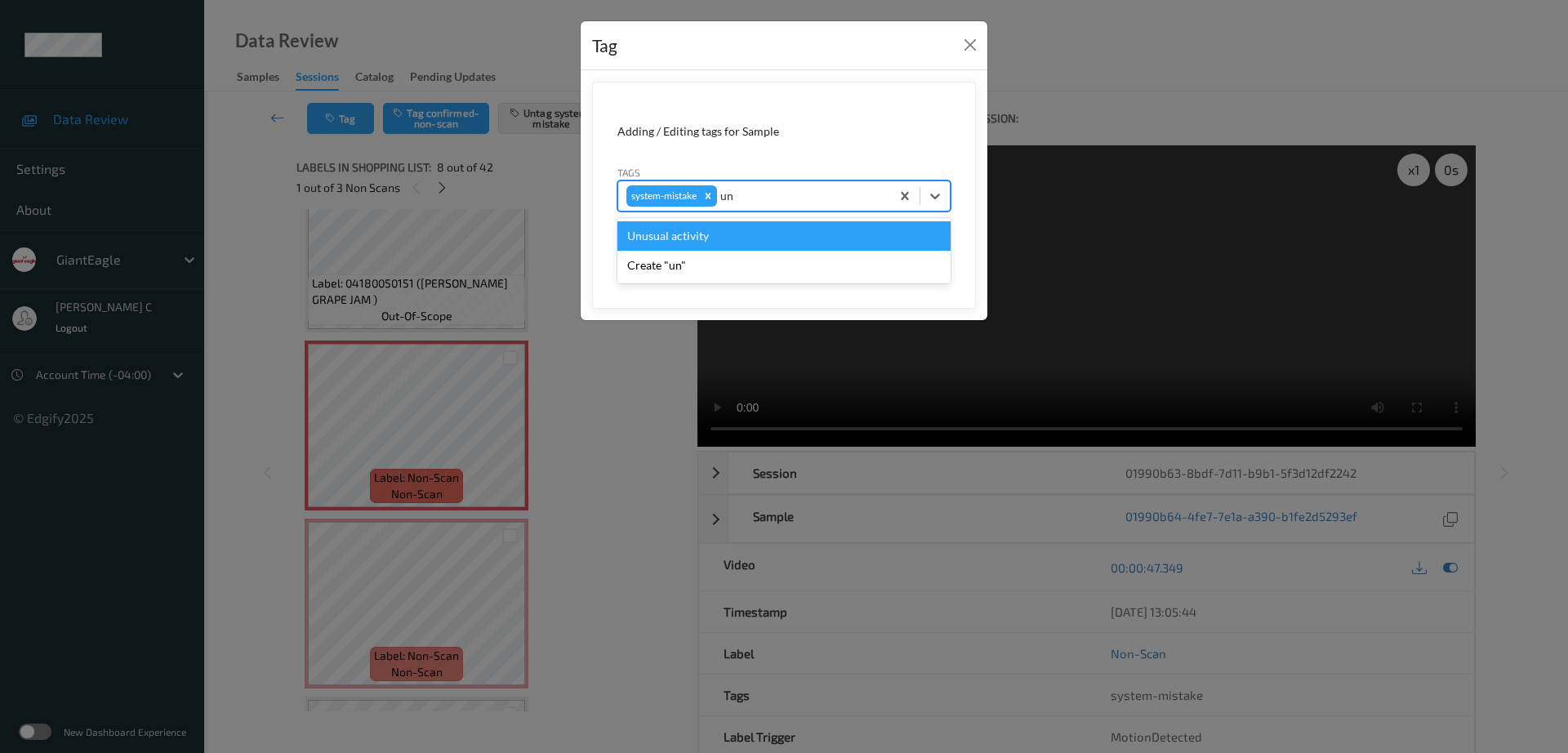
click at [672, 241] on div "Unusual activity" at bounding box center [784, 237] width 333 height 29
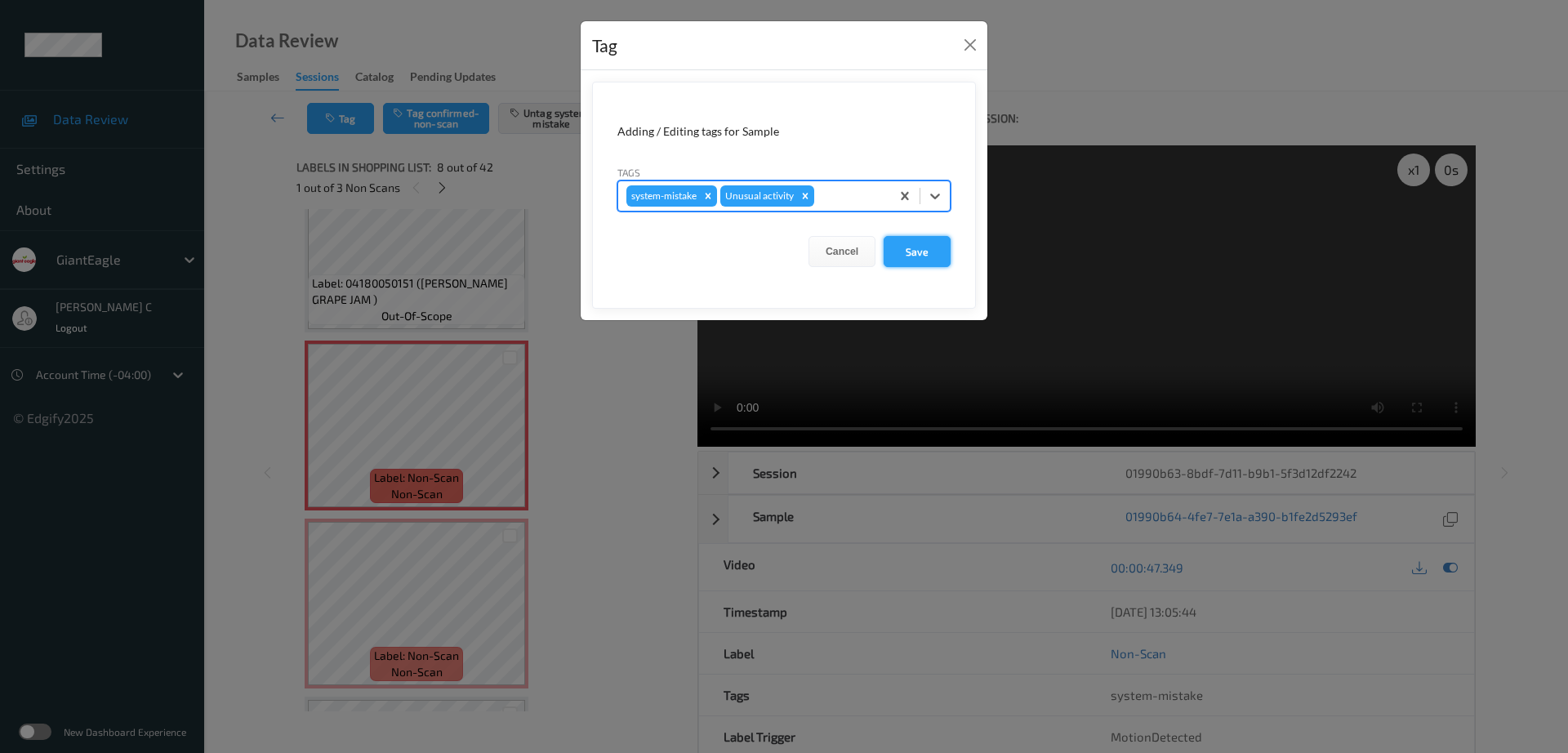
click at [904, 259] on button "Save" at bounding box center [917, 252] width 67 height 31
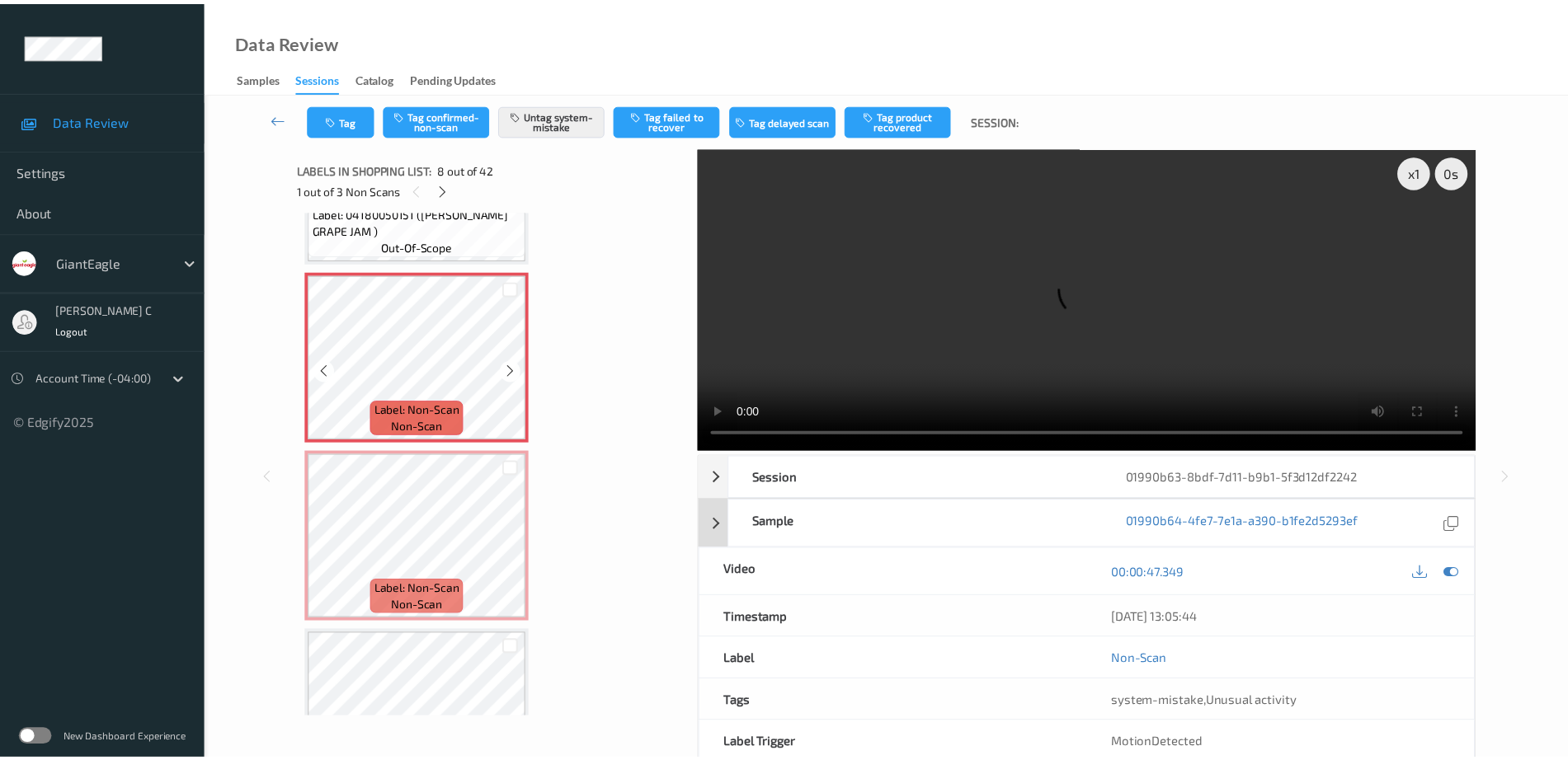
scroll to position [1237, 0]
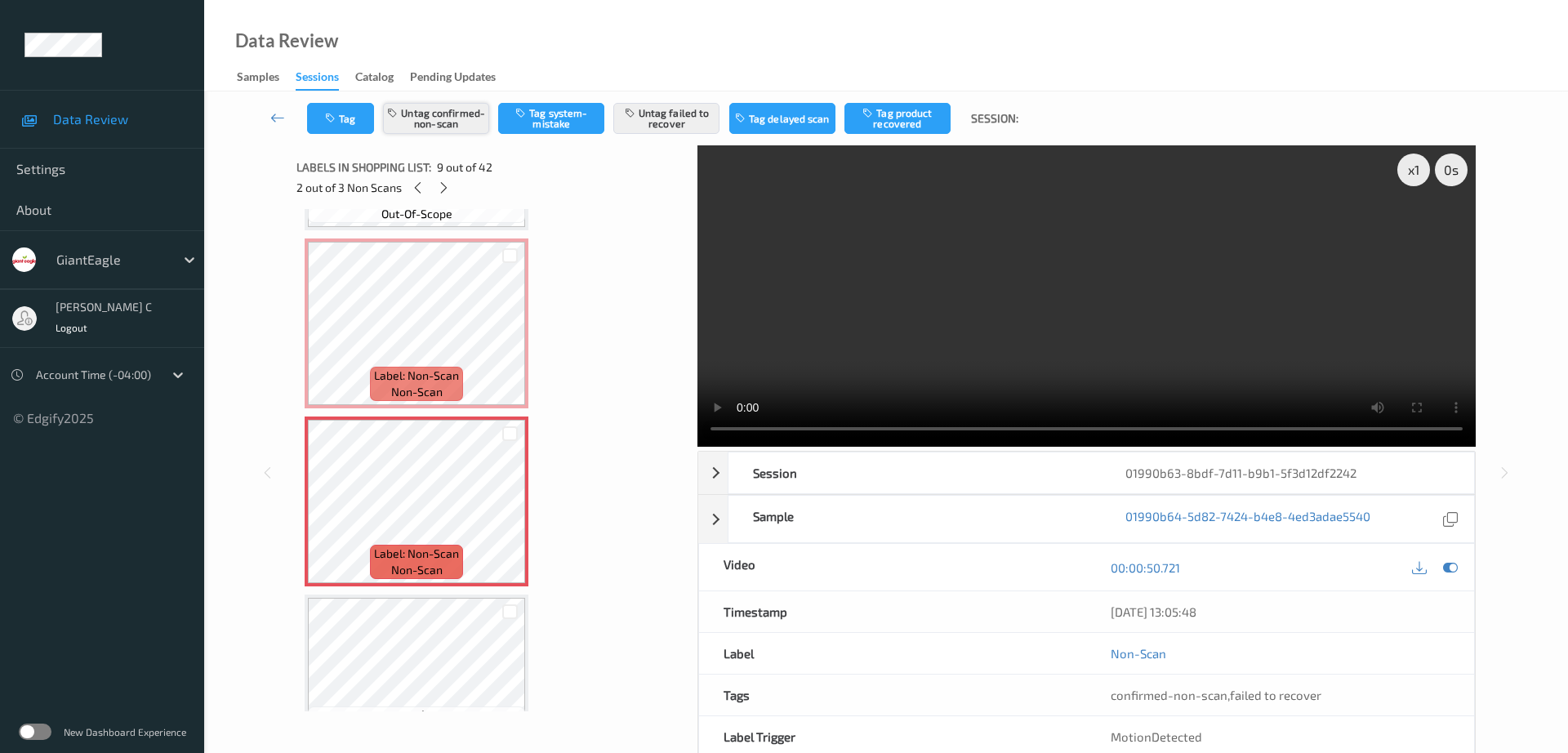
click at [453, 124] on button "Untag confirmed-non-scan" at bounding box center [436, 119] width 106 height 31
click at [687, 122] on button "Untag failed to recover" at bounding box center [667, 119] width 106 height 31
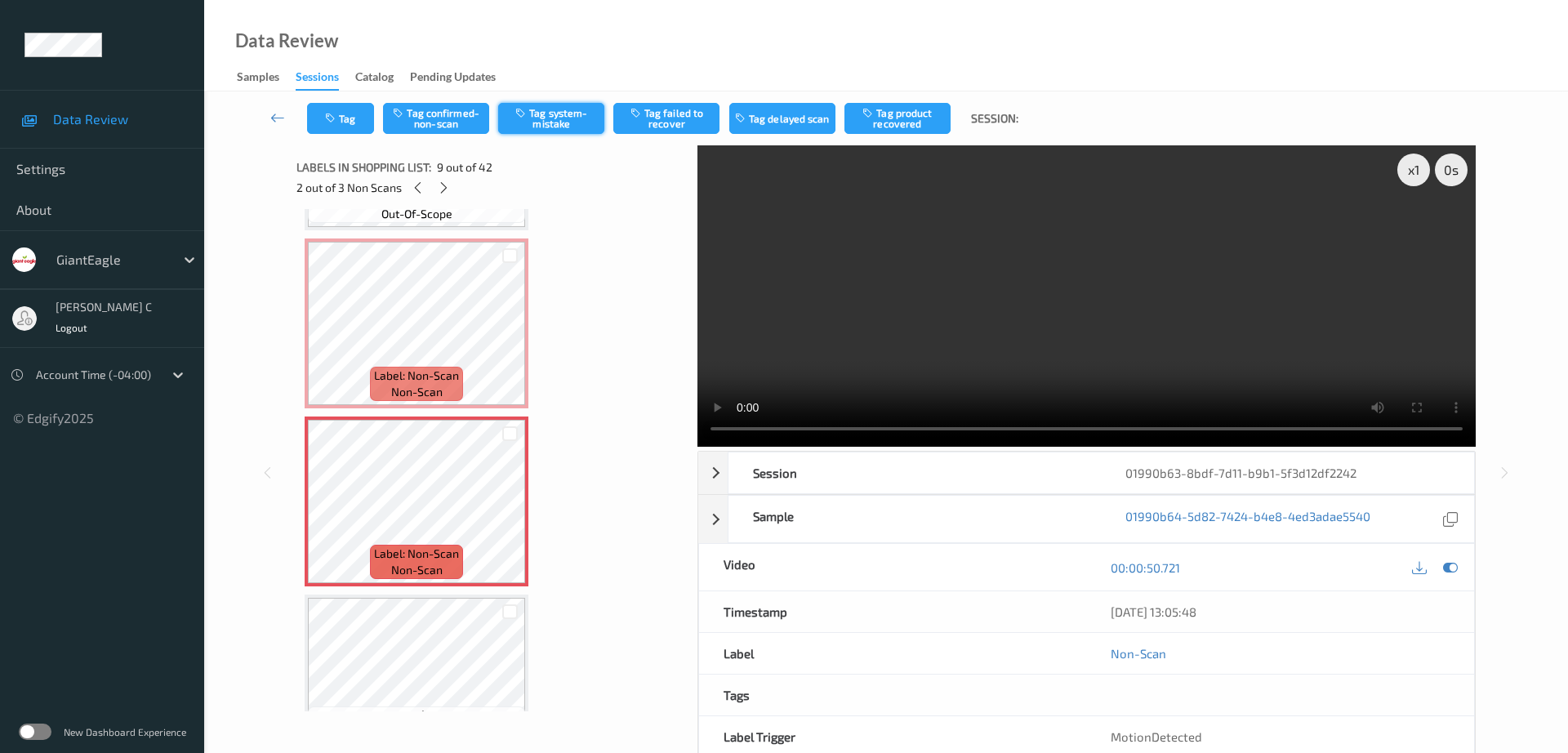
click at [542, 110] on button "Tag system-mistake" at bounding box center [551, 119] width 106 height 31
click at [337, 117] on icon "button" at bounding box center [331, 119] width 14 height 11
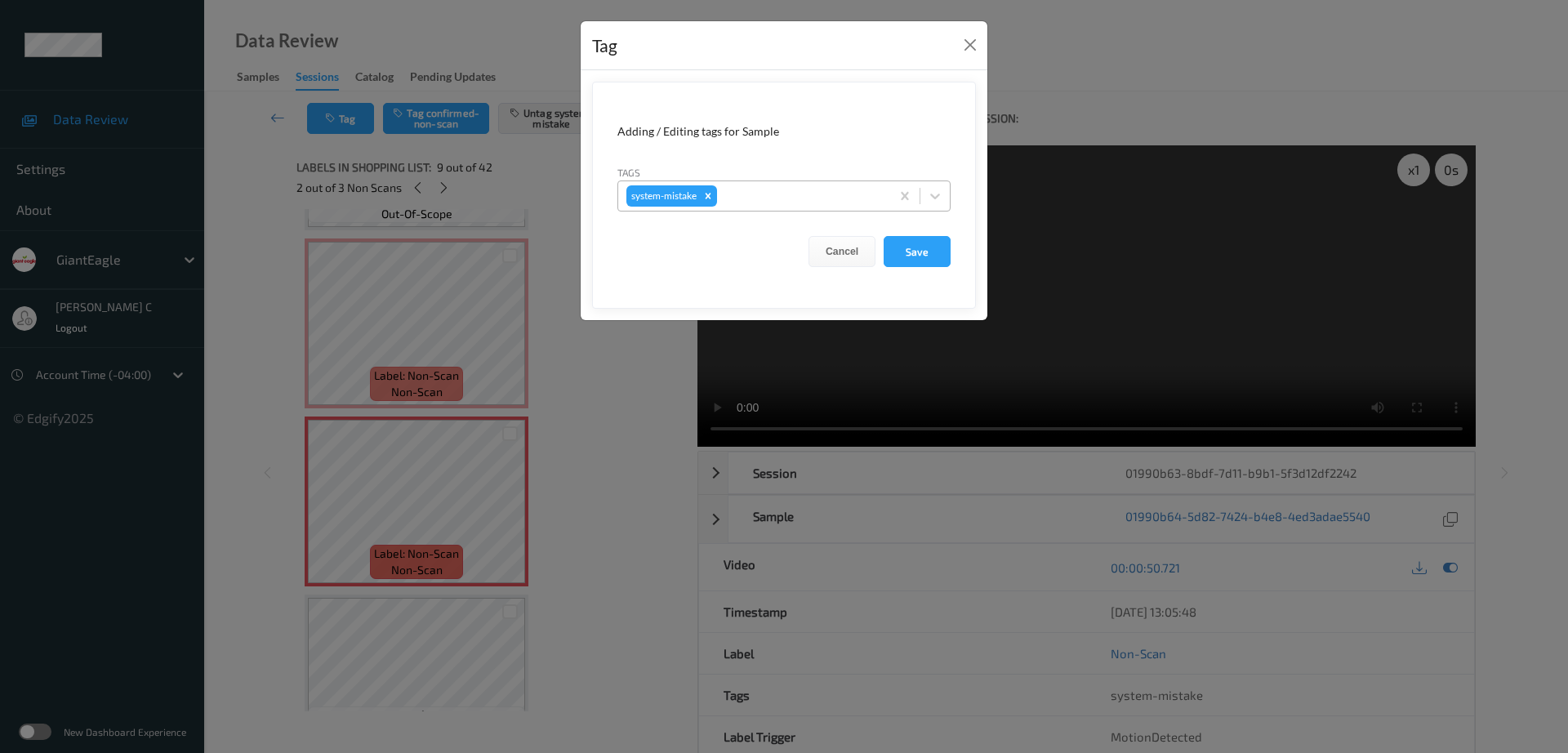
click at [737, 184] on div "system-mistake" at bounding box center [754, 196] width 272 height 28
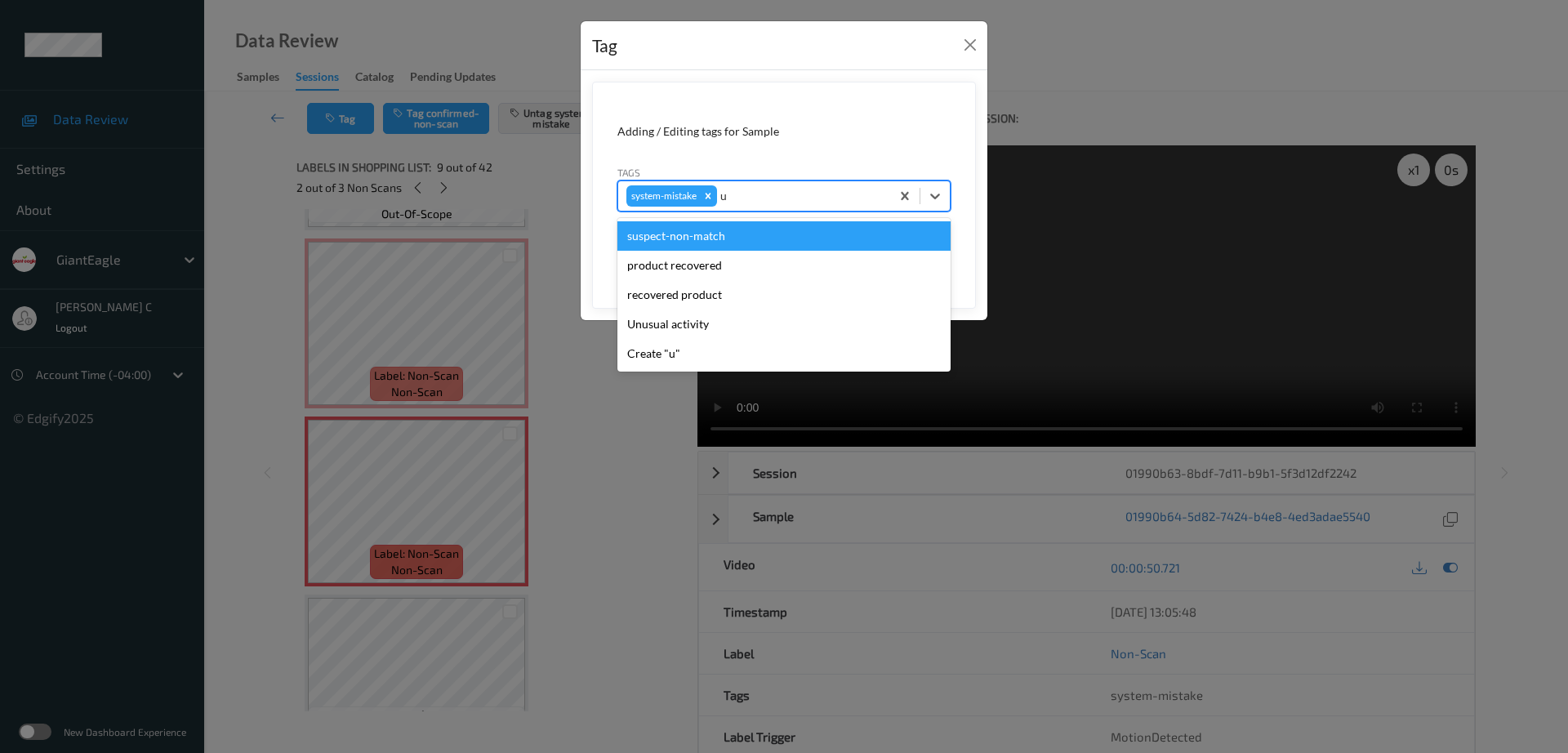
type input "un"
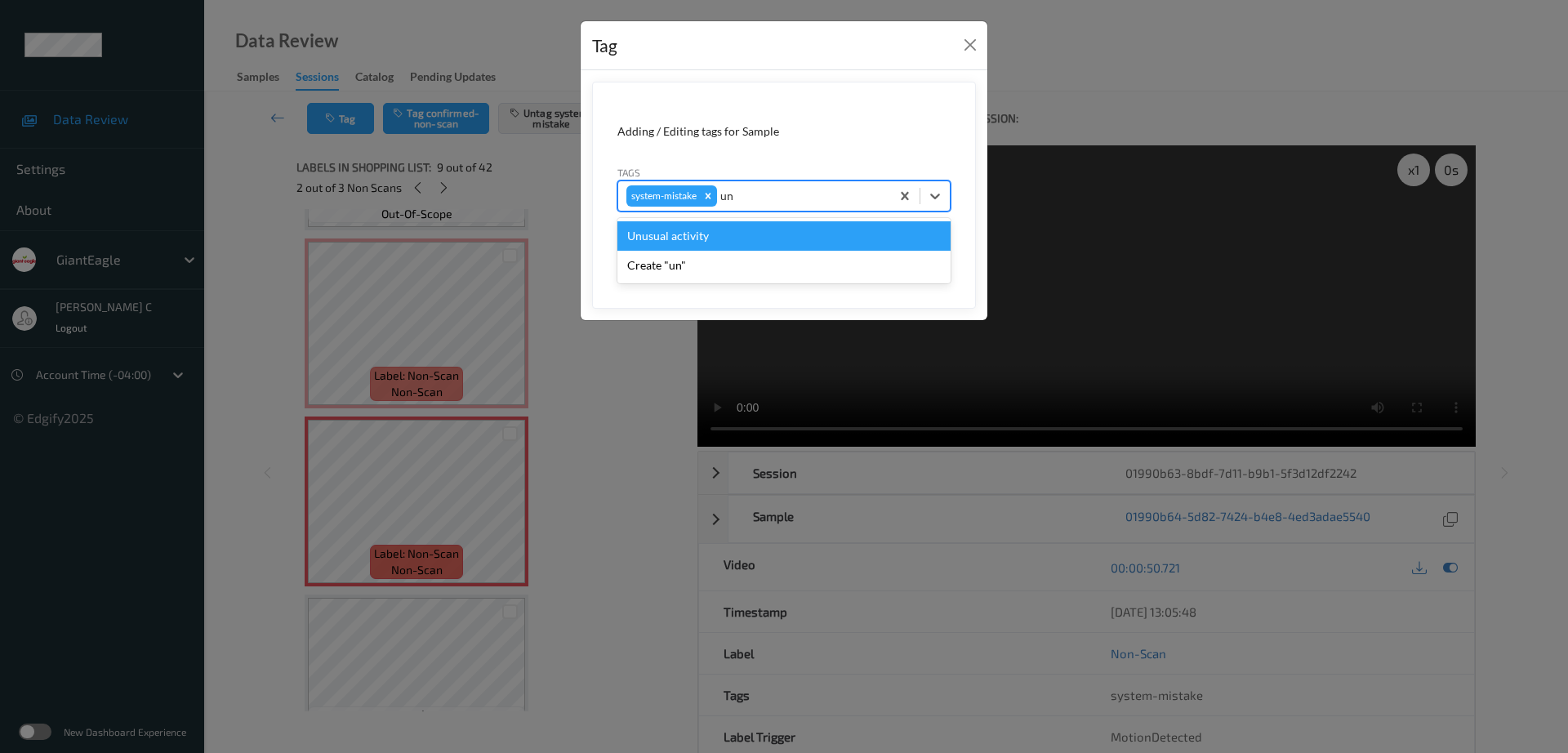
click at [700, 237] on div "Unusual activity" at bounding box center [784, 237] width 333 height 29
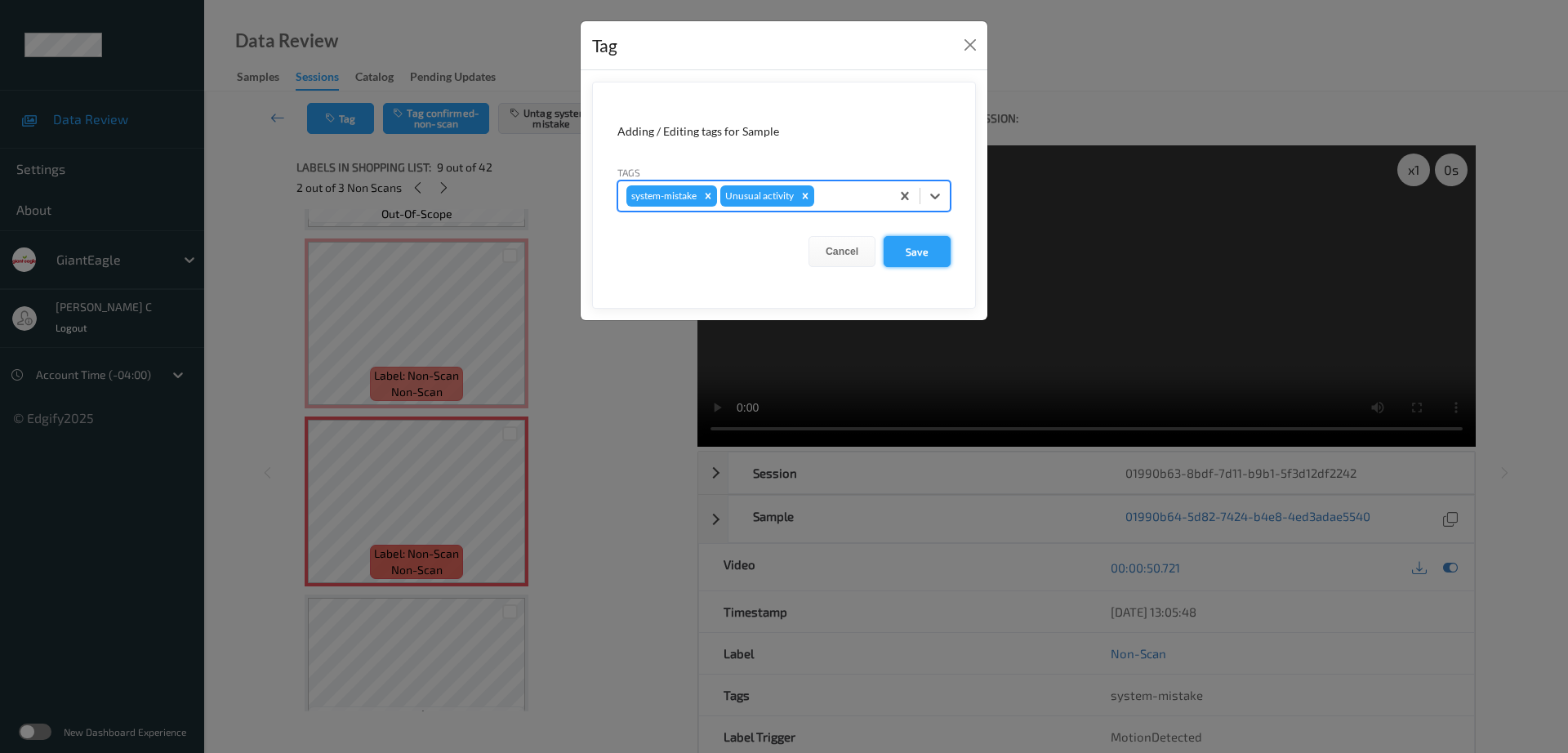
click at [928, 251] on button "Save" at bounding box center [917, 252] width 67 height 31
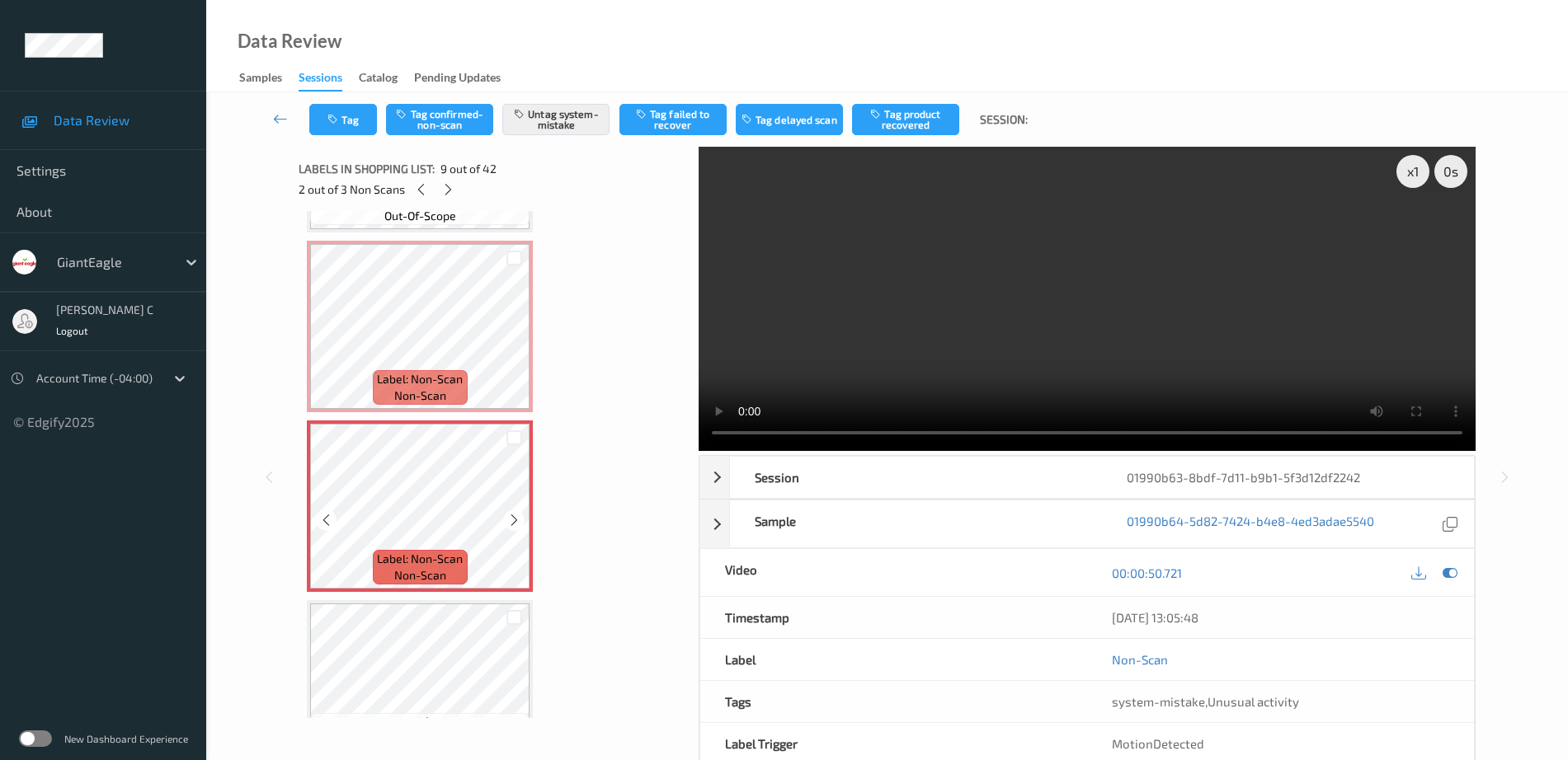
scroll to position [1340, 0]
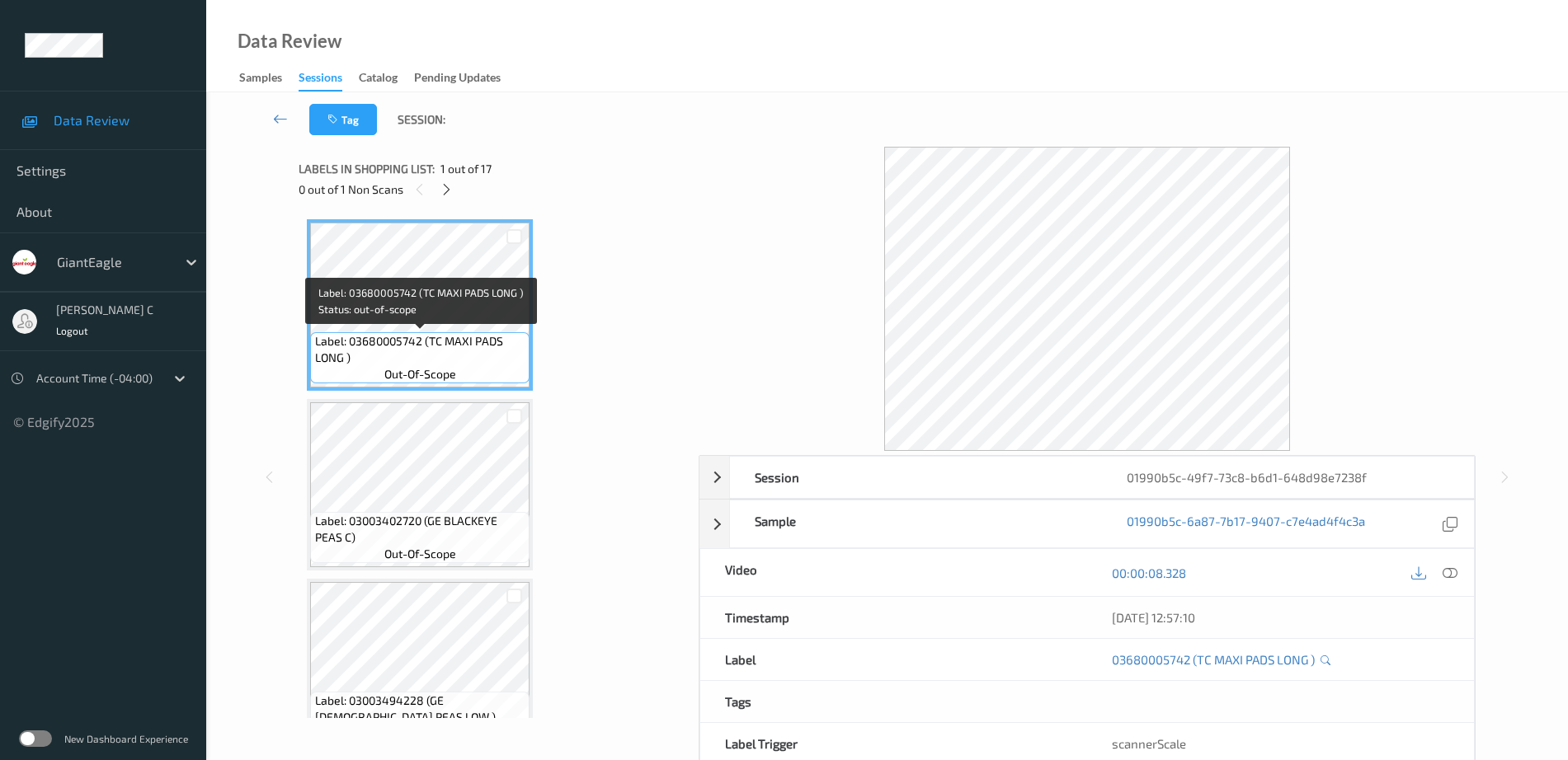
click at [424, 340] on span "Label: 03680005742 (TC MAXI PADS LONG )" at bounding box center [421, 349] width 211 height 33
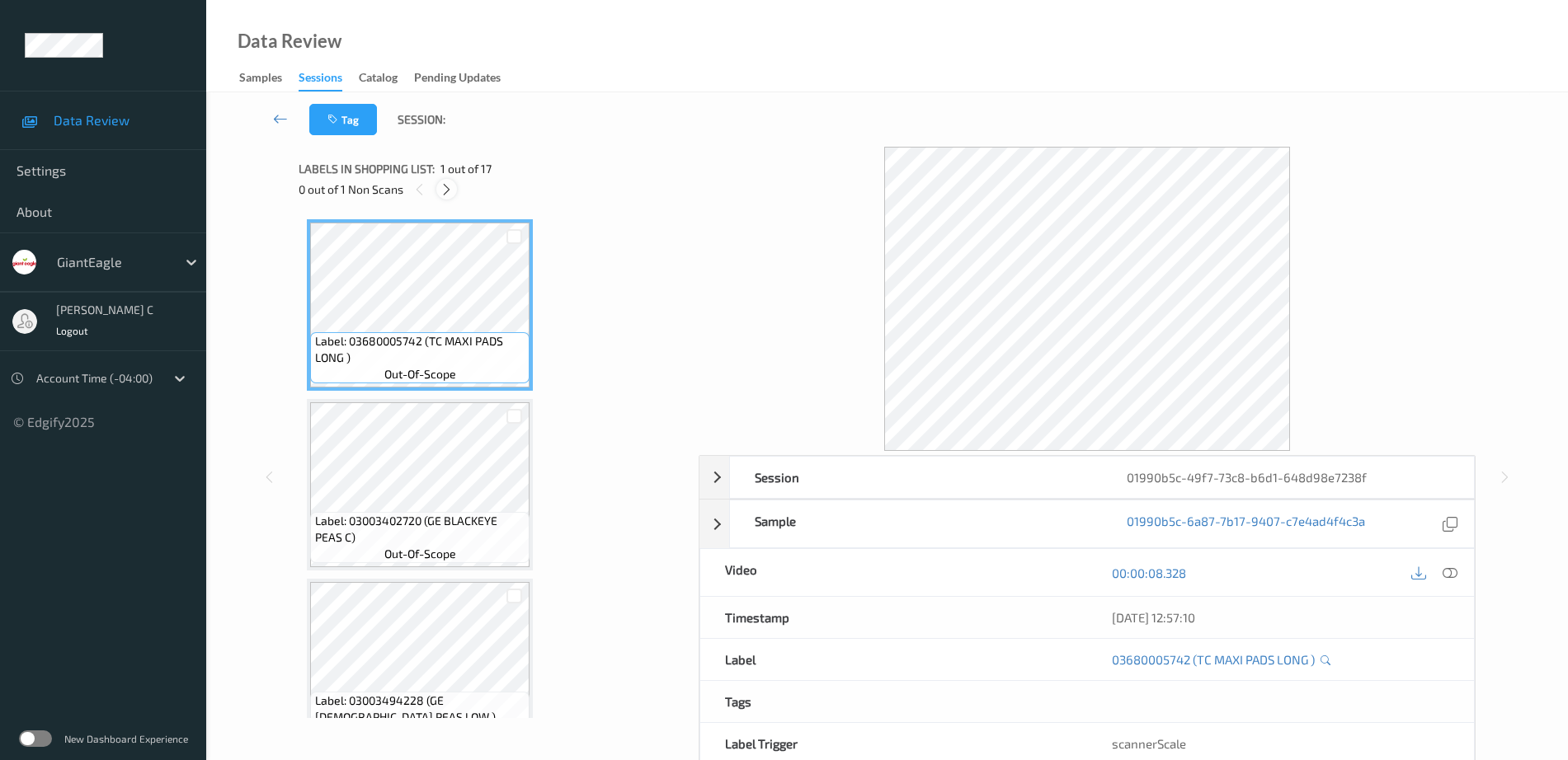
click at [444, 194] on icon at bounding box center [446, 190] width 14 height 15
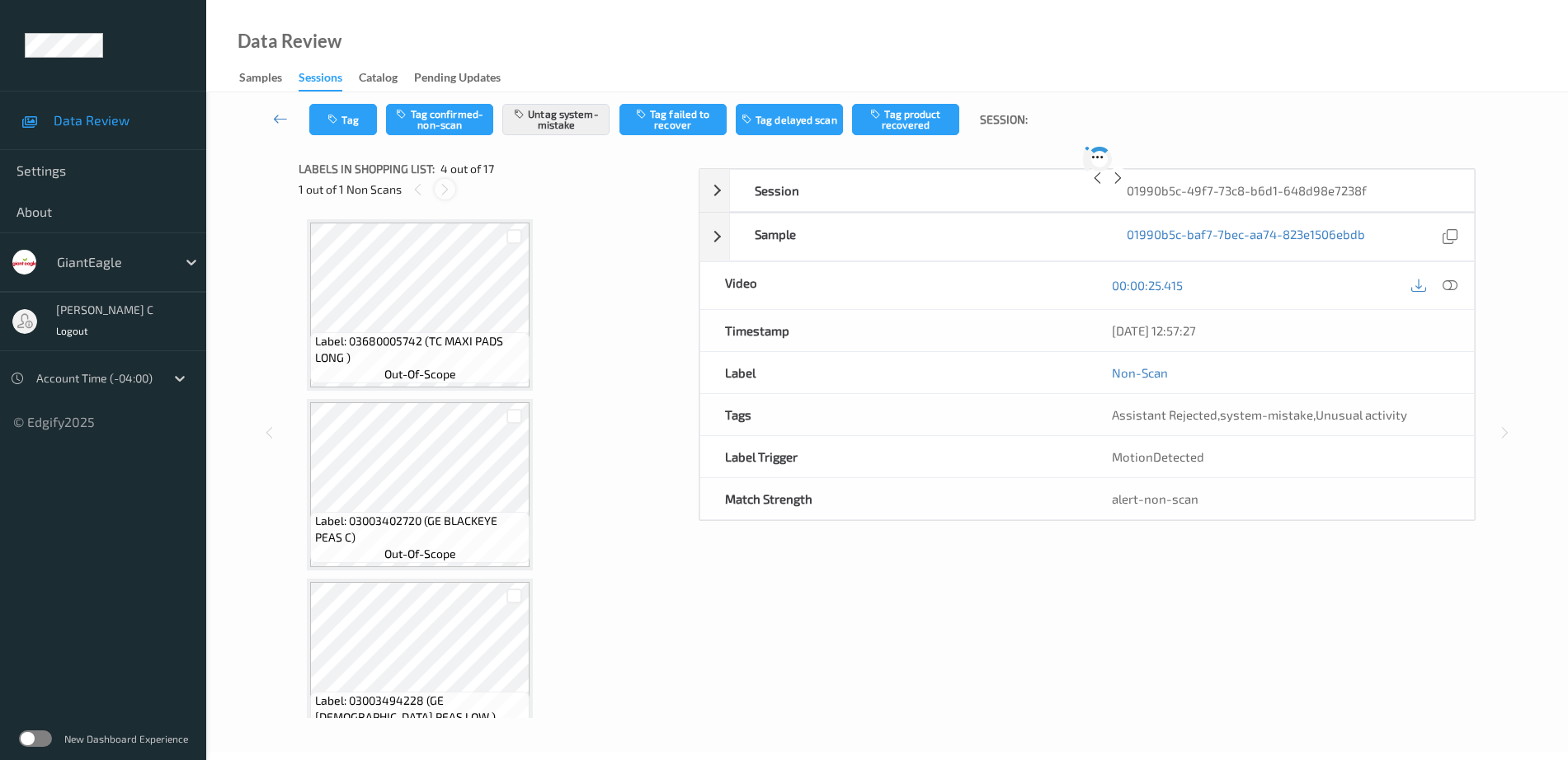
scroll to position [368, 0]
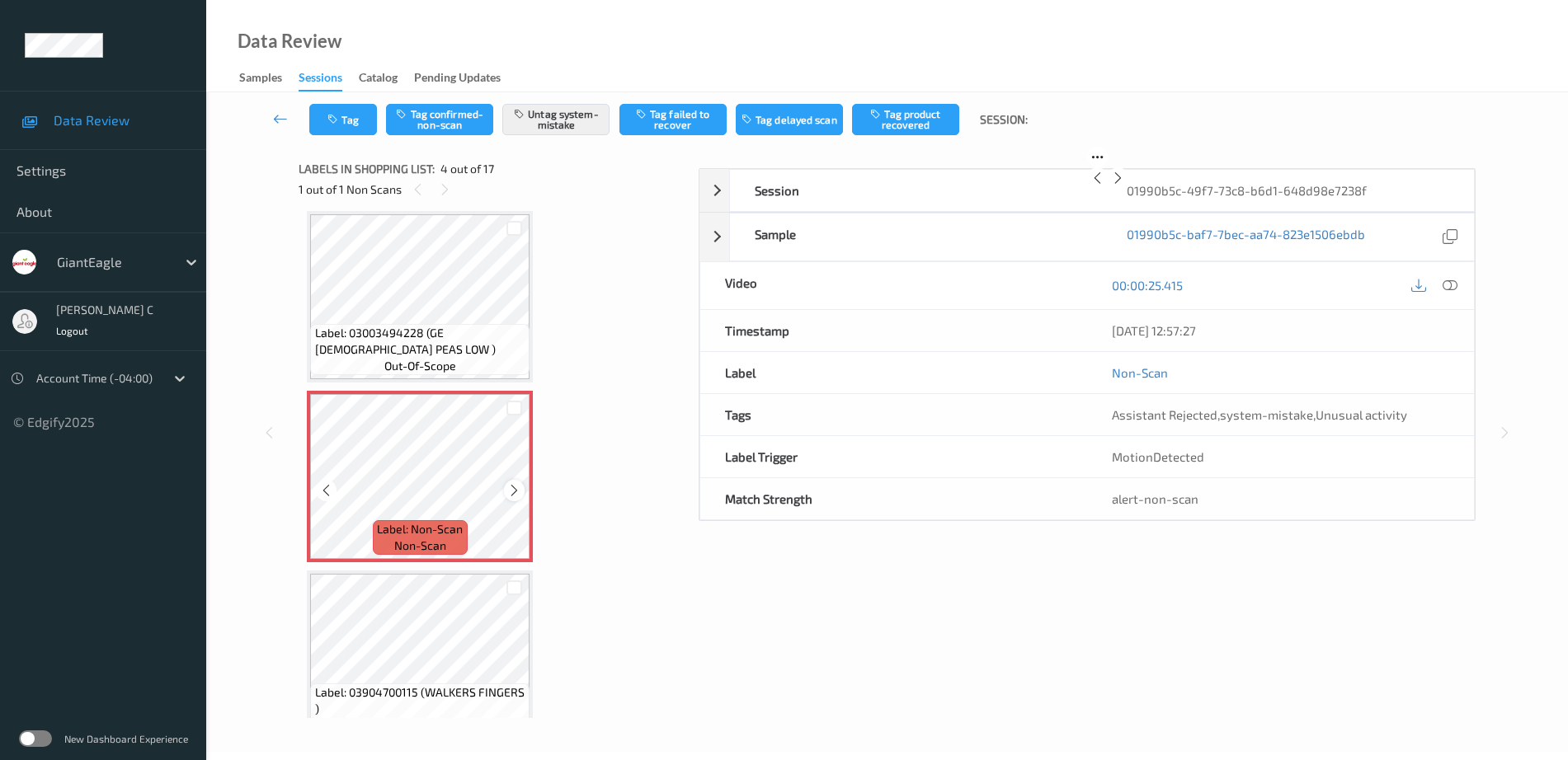
click at [510, 493] on icon at bounding box center [514, 491] width 14 height 15
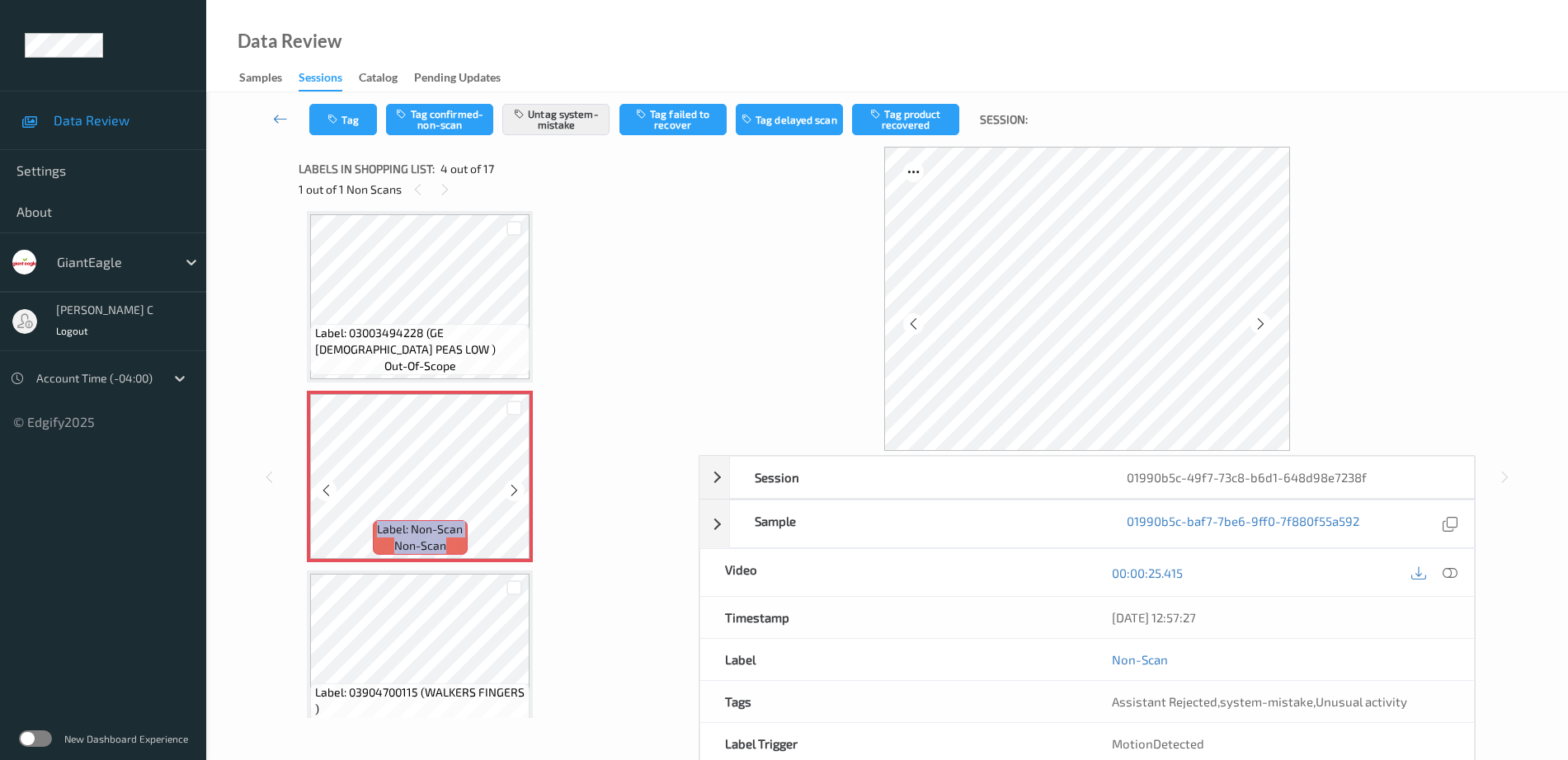
click at [510, 492] on icon at bounding box center [514, 491] width 14 height 15
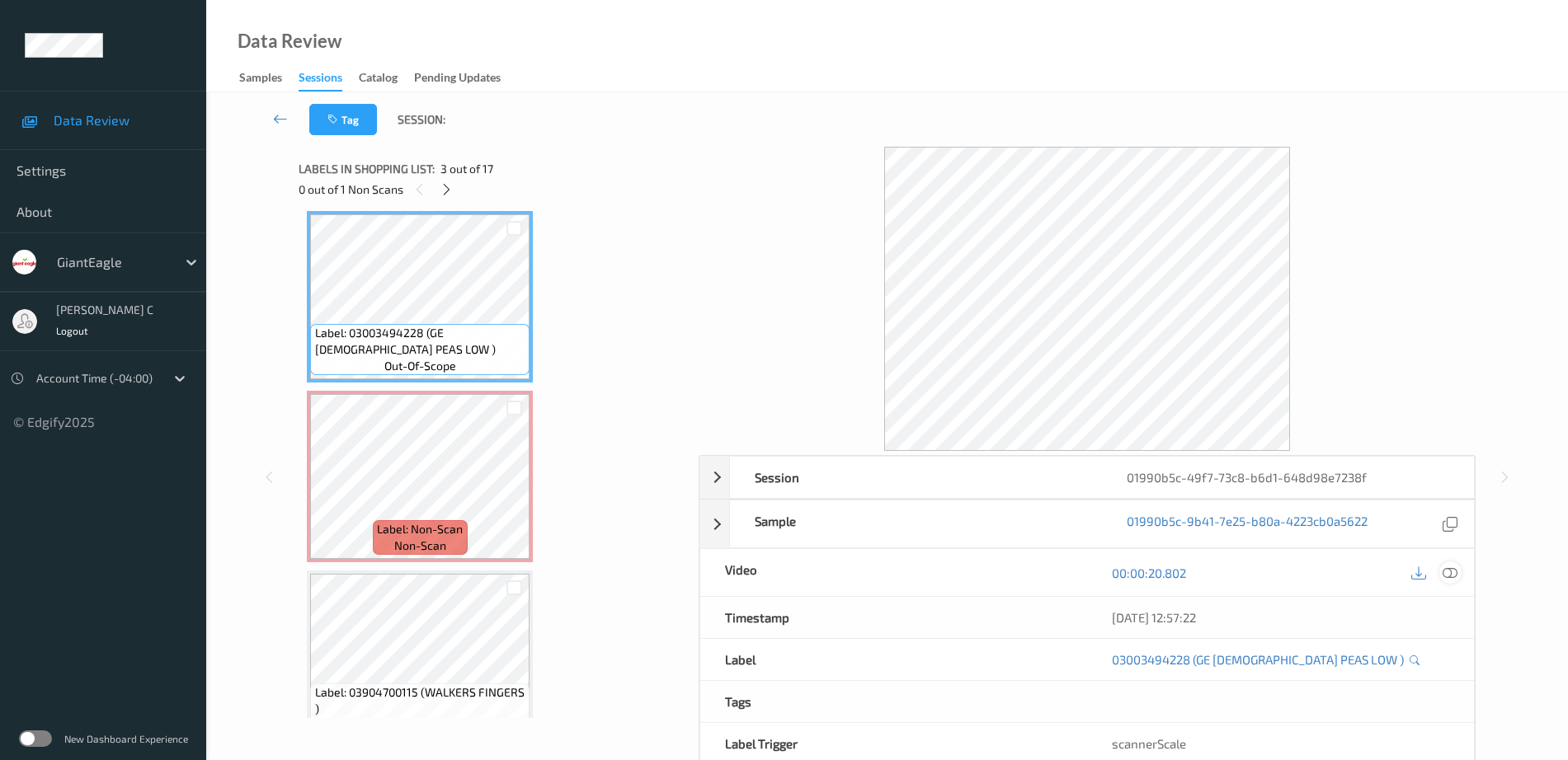
click at [1448, 572] on icon at bounding box center [1450, 573] width 15 height 15
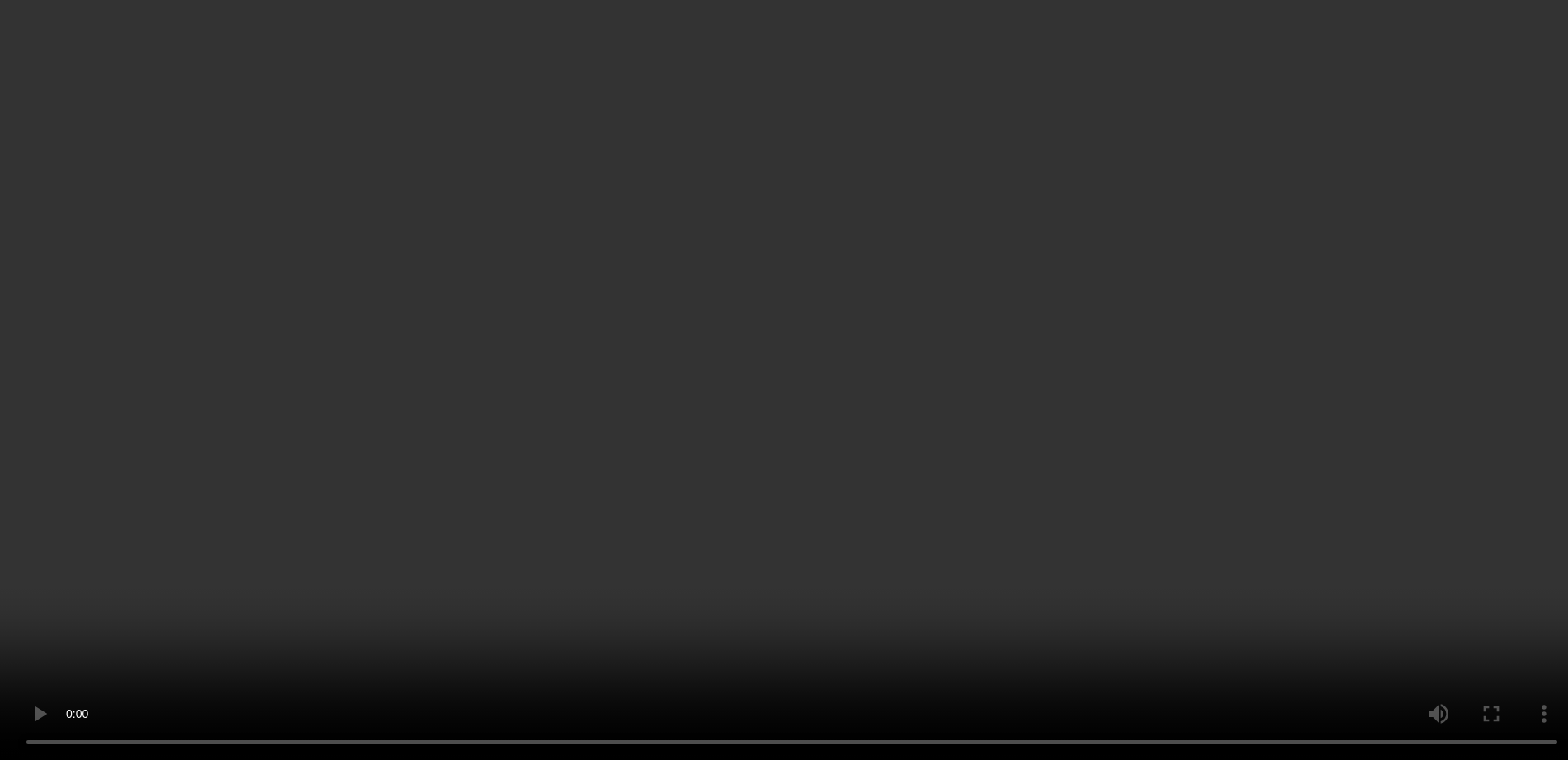
scroll to position [574, 0]
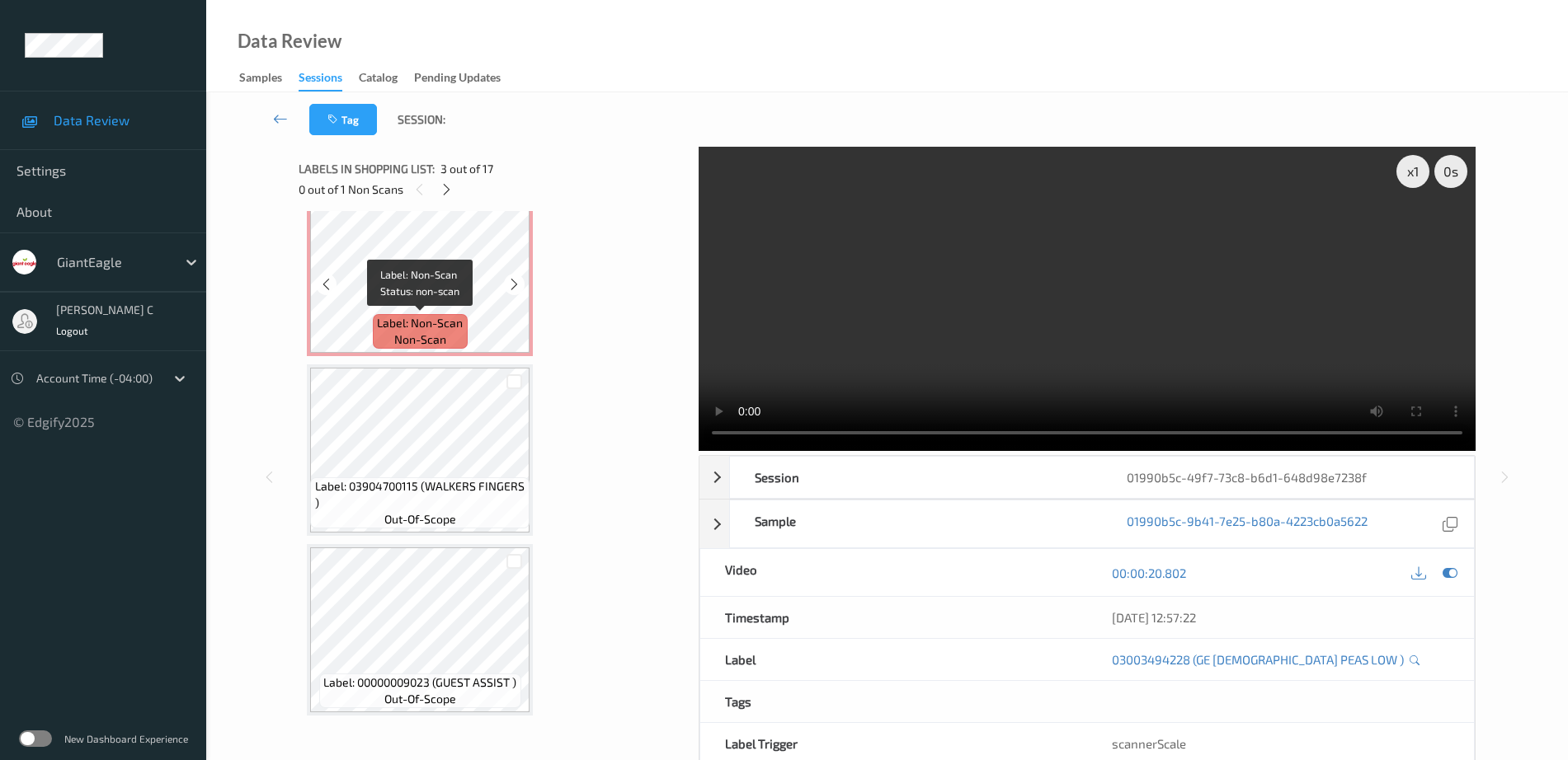
click at [380, 316] on span "Label: Non-Scan" at bounding box center [420, 323] width 86 height 17
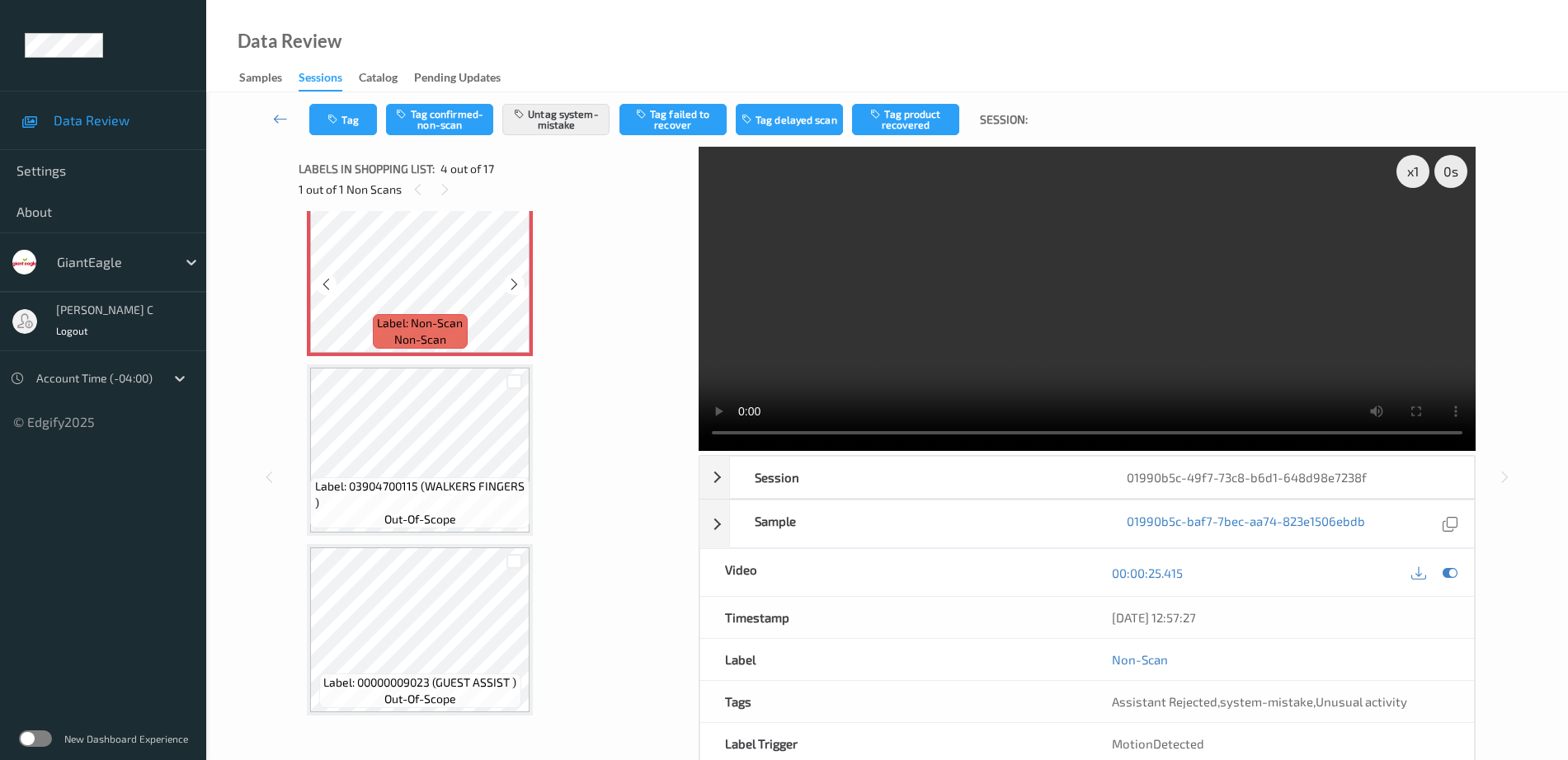
scroll to position [471, 0]
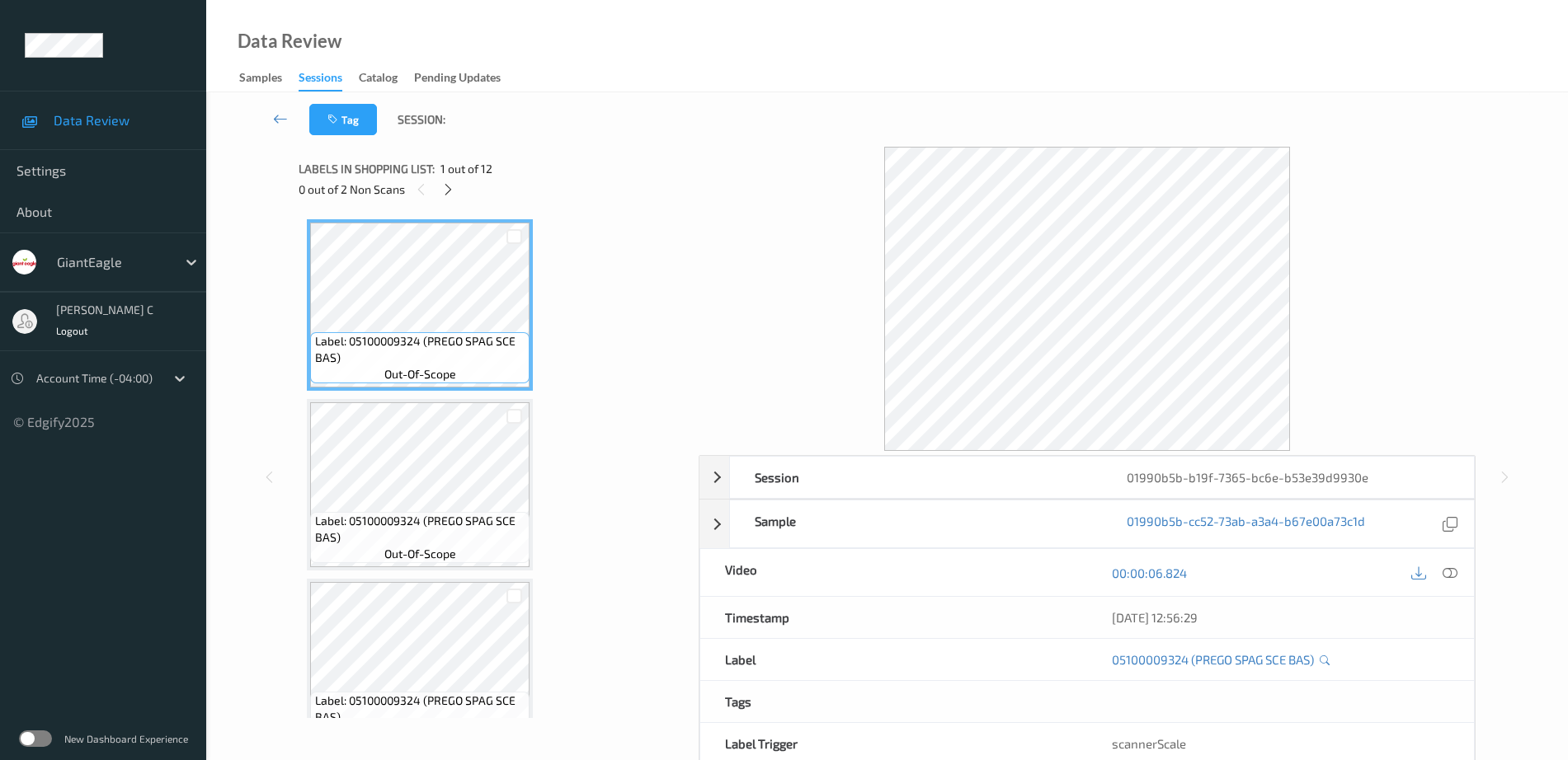
click at [447, 200] on div "0 out of 2 Non Scans" at bounding box center [492, 189] width 388 height 21
click at [449, 192] on icon at bounding box center [448, 190] width 14 height 15
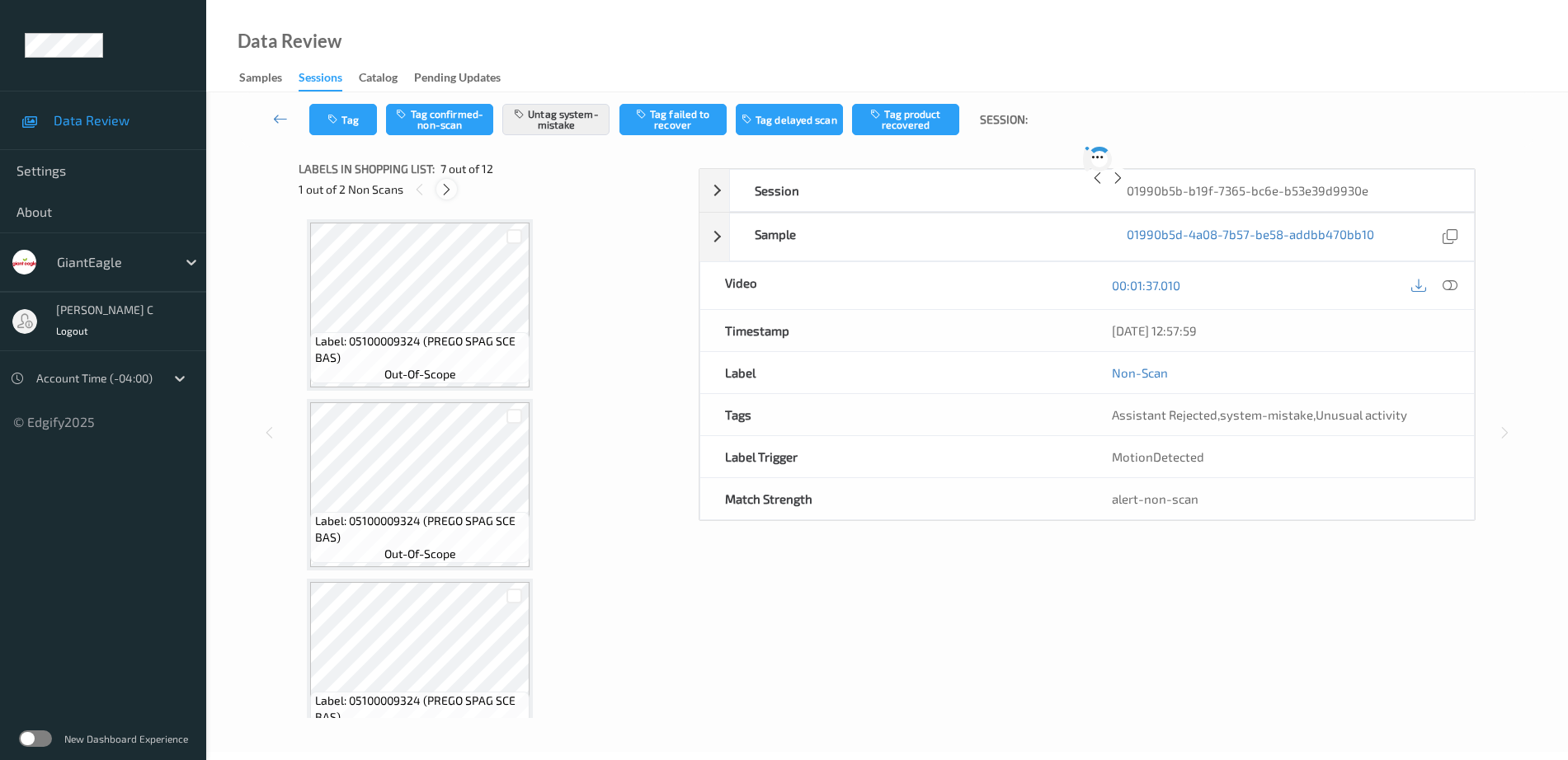
scroll to position [907, 0]
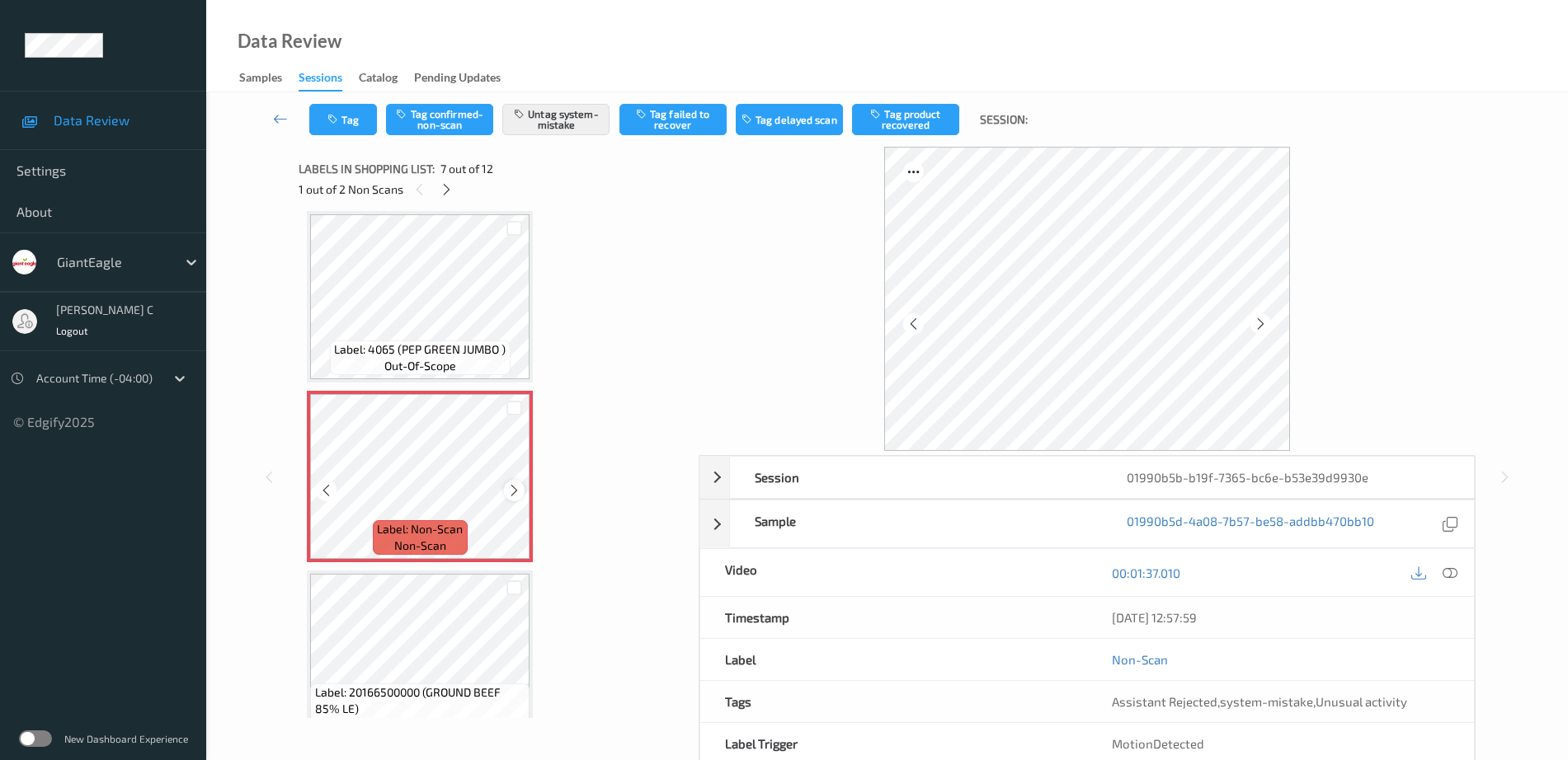
click at [520, 492] on icon at bounding box center [514, 491] width 14 height 15
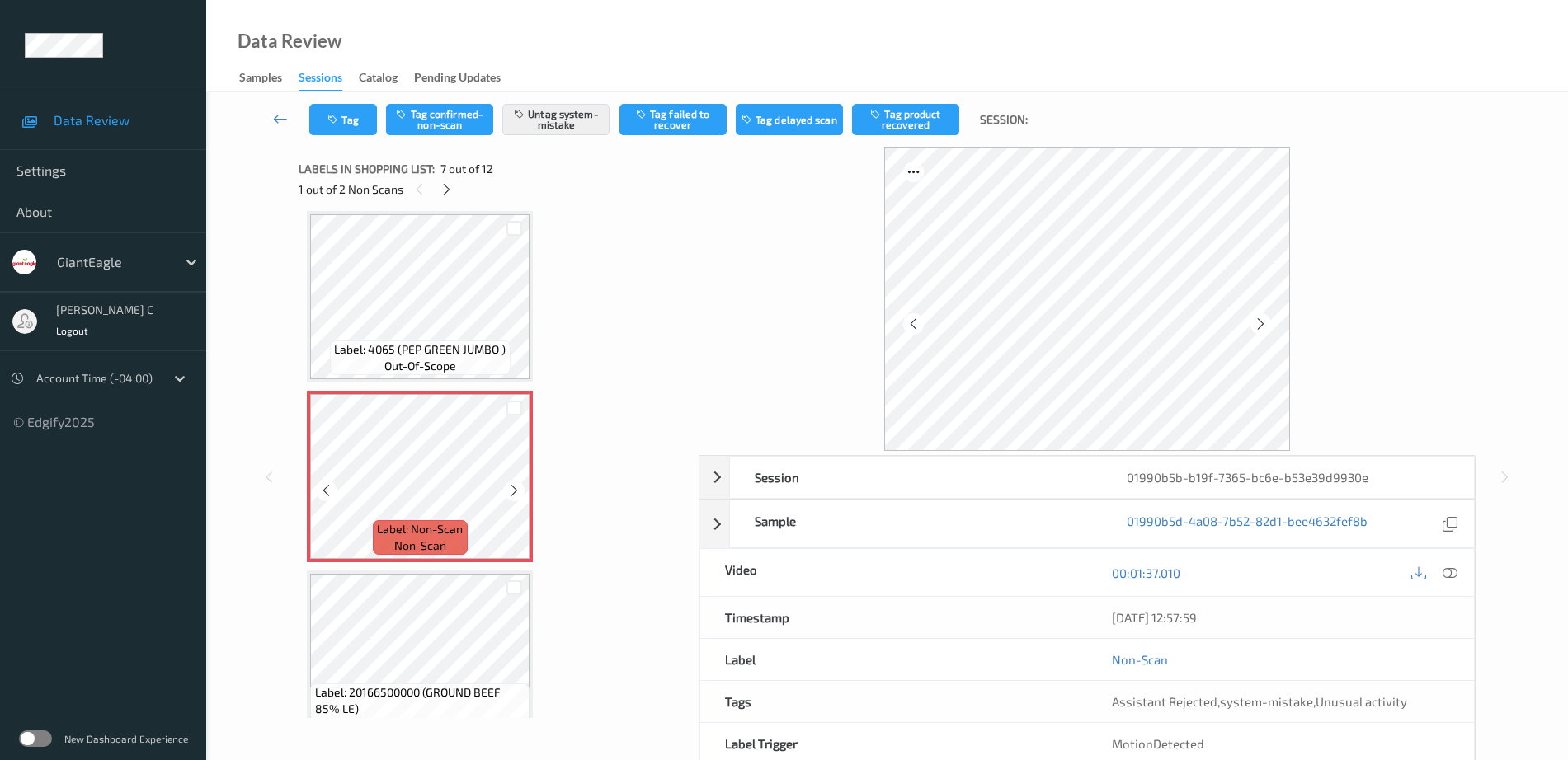
click at [520, 492] on icon at bounding box center [514, 491] width 14 height 15
click at [514, 493] on icon at bounding box center [514, 491] width 14 height 15
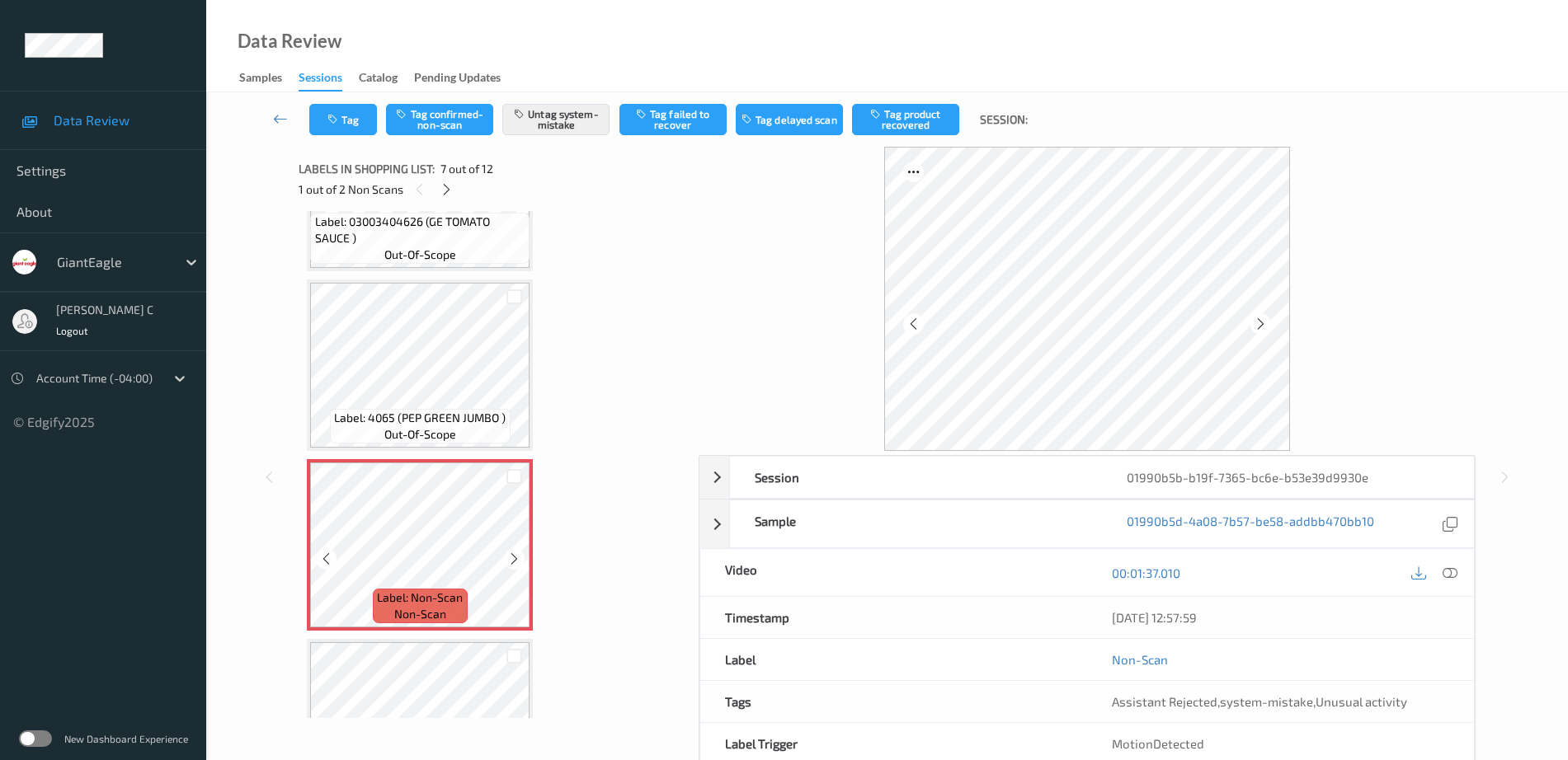
scroll to position [804, 0]
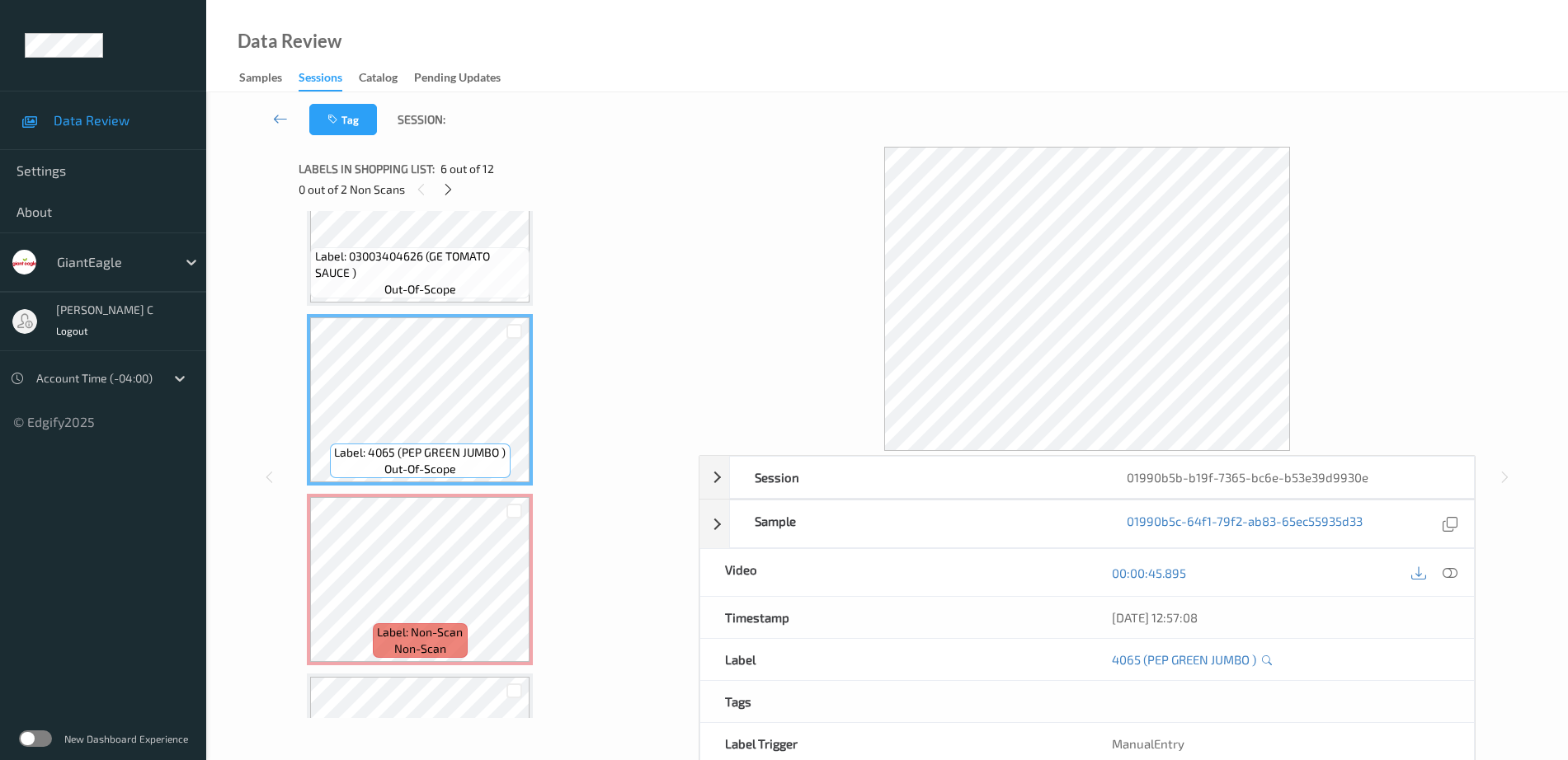
click at [399, 306] on div "Label: 05100009324 (PREGO SPAG SCE BAS) out-of-scope Label: 05100009324 (PREGO …" at bounding box center [492, 490] width 372 height 2149
click at [399, 273] on span "Label: 03003404626 (GE TOMATO SAUCE )" at bounding box center [421, 264] width 211 height 33
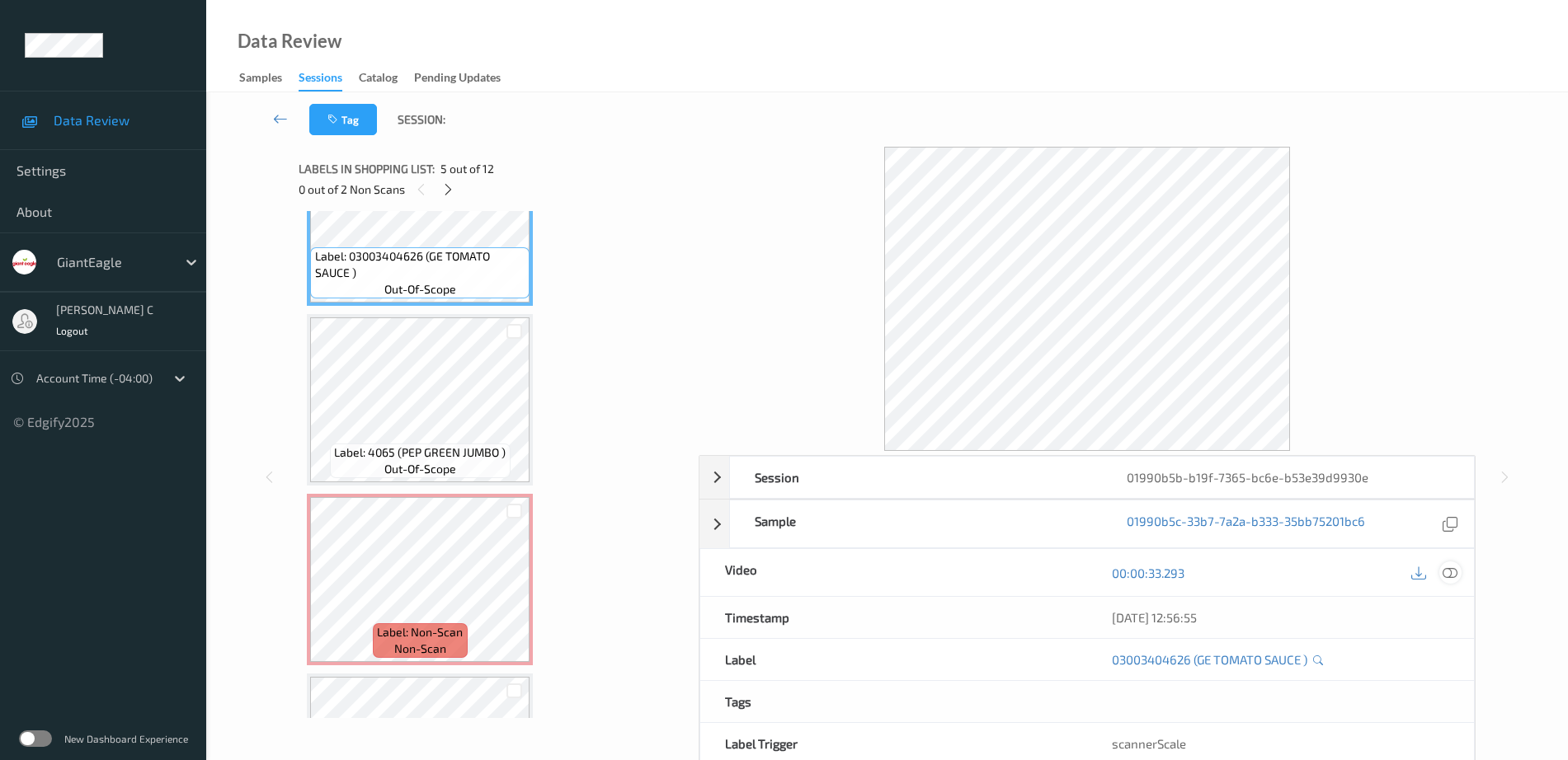
click at [1452, 576] on icon at bounding box center [1450, 573] width 15 height 15
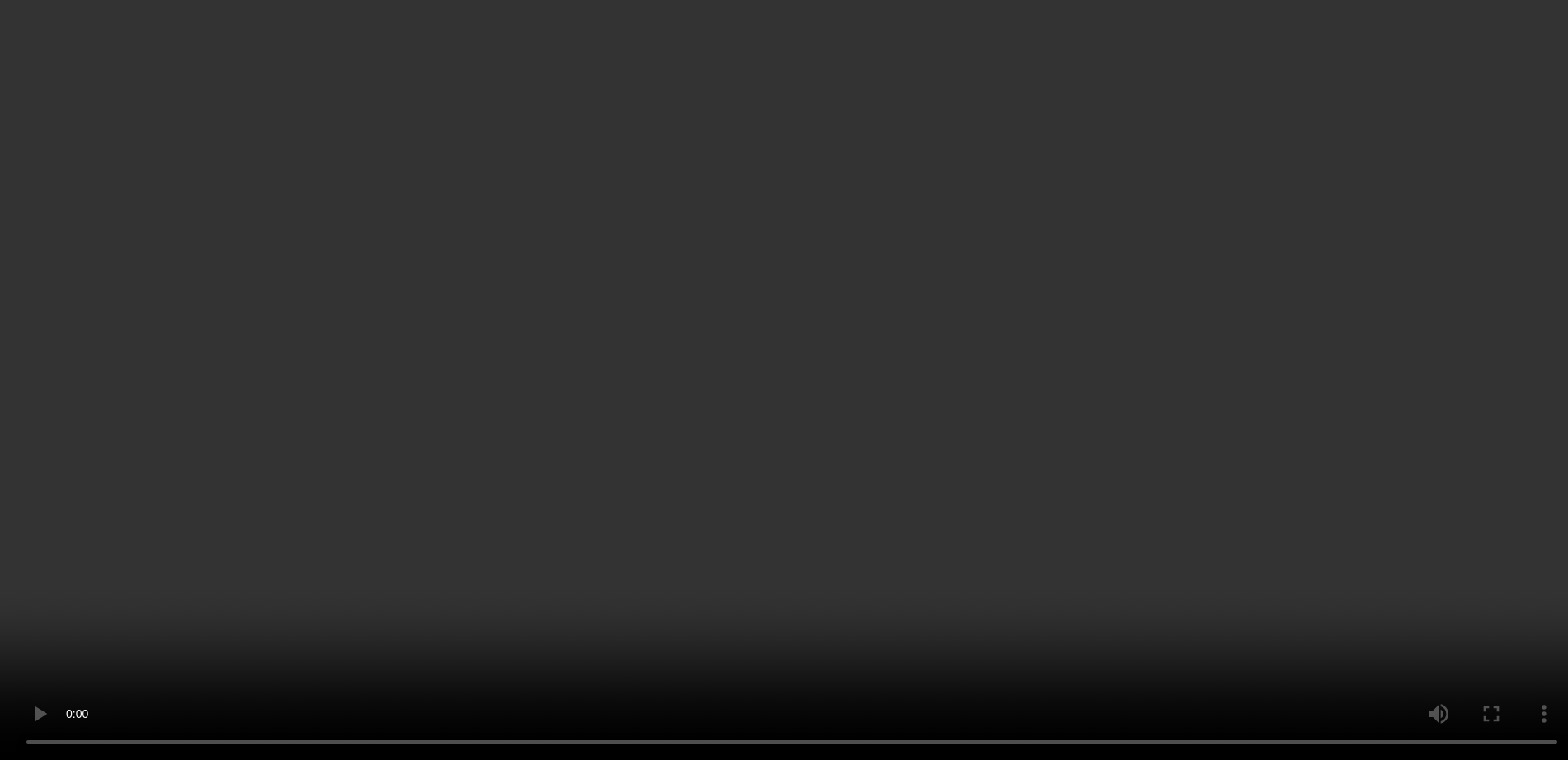
scroll to position [1216, 0]
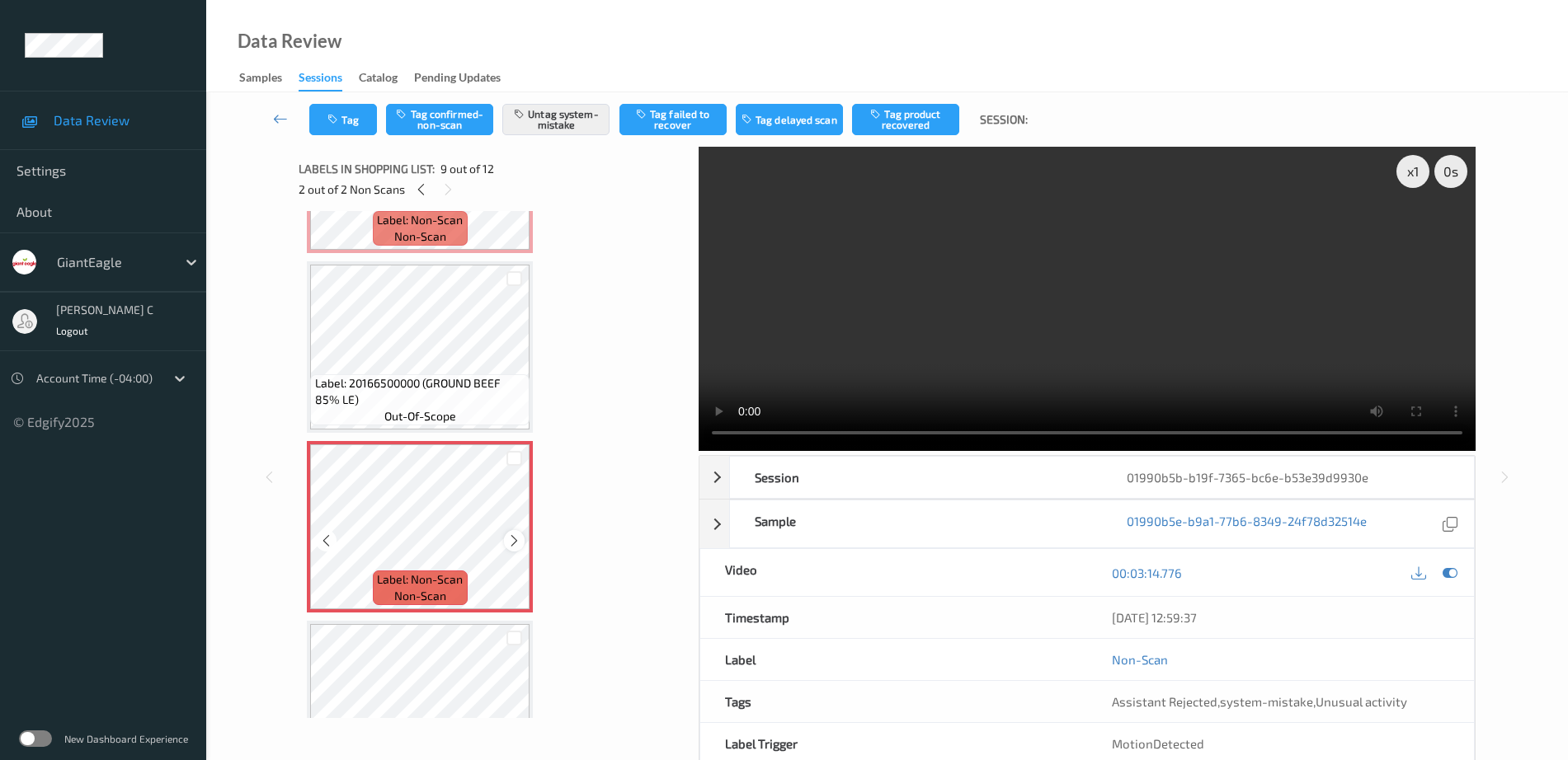
click at [515, 539] on icon at bounding box center [514, 541] width 14 height 15
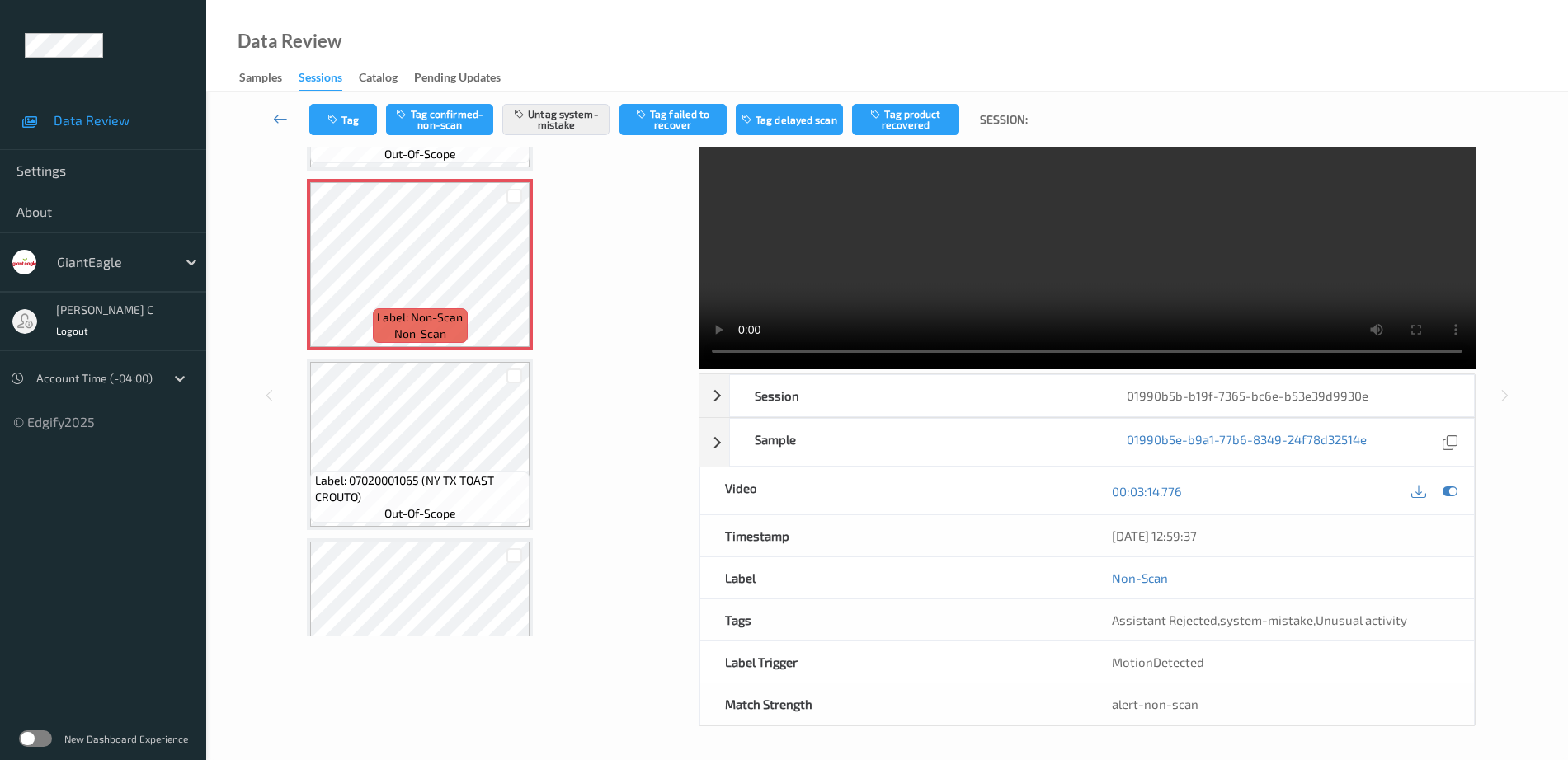
scroll to position [1423, 0]
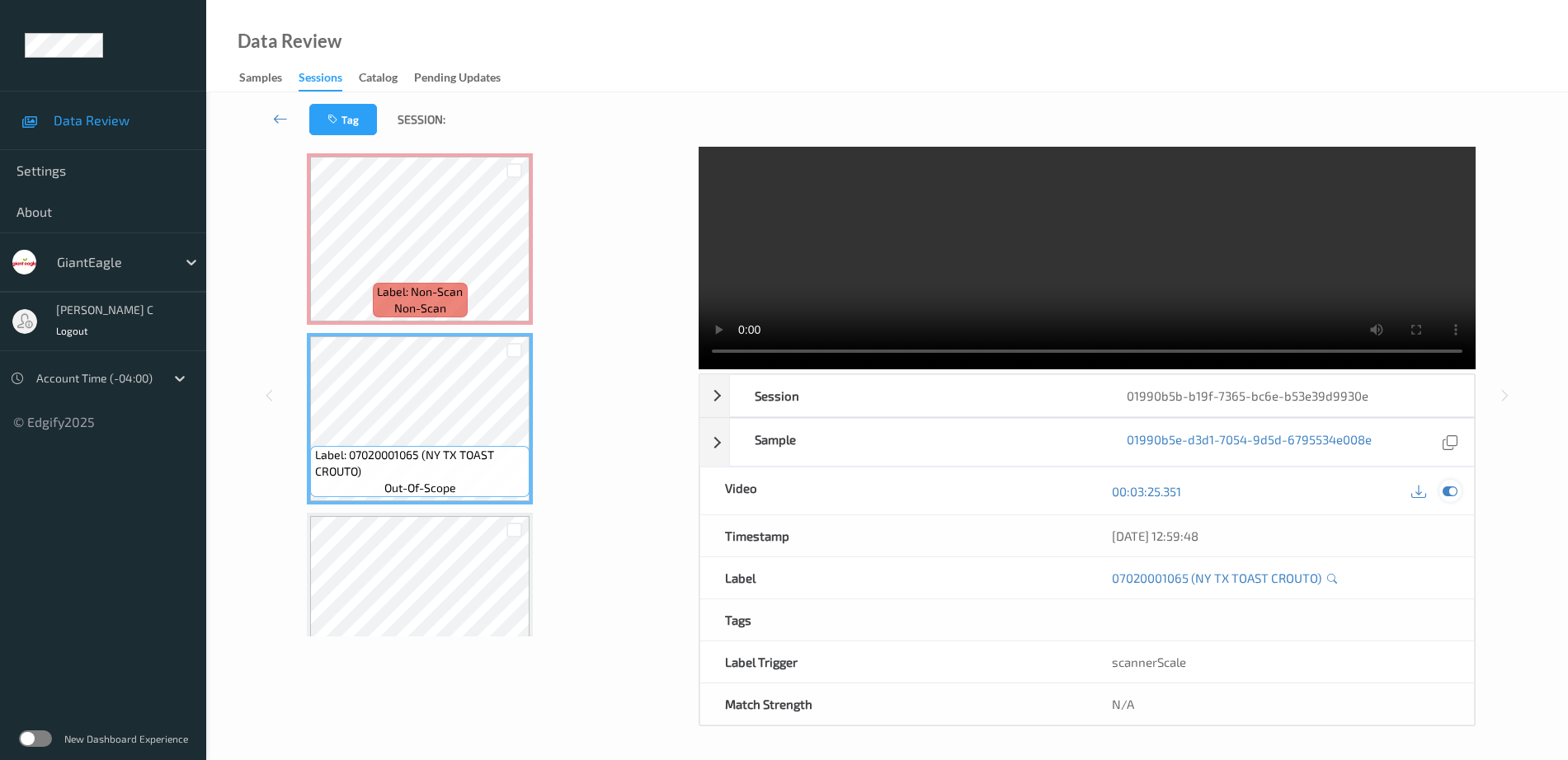
click at [1452, 492] on icon at bounding box center [1450, 492] width 15 height 15
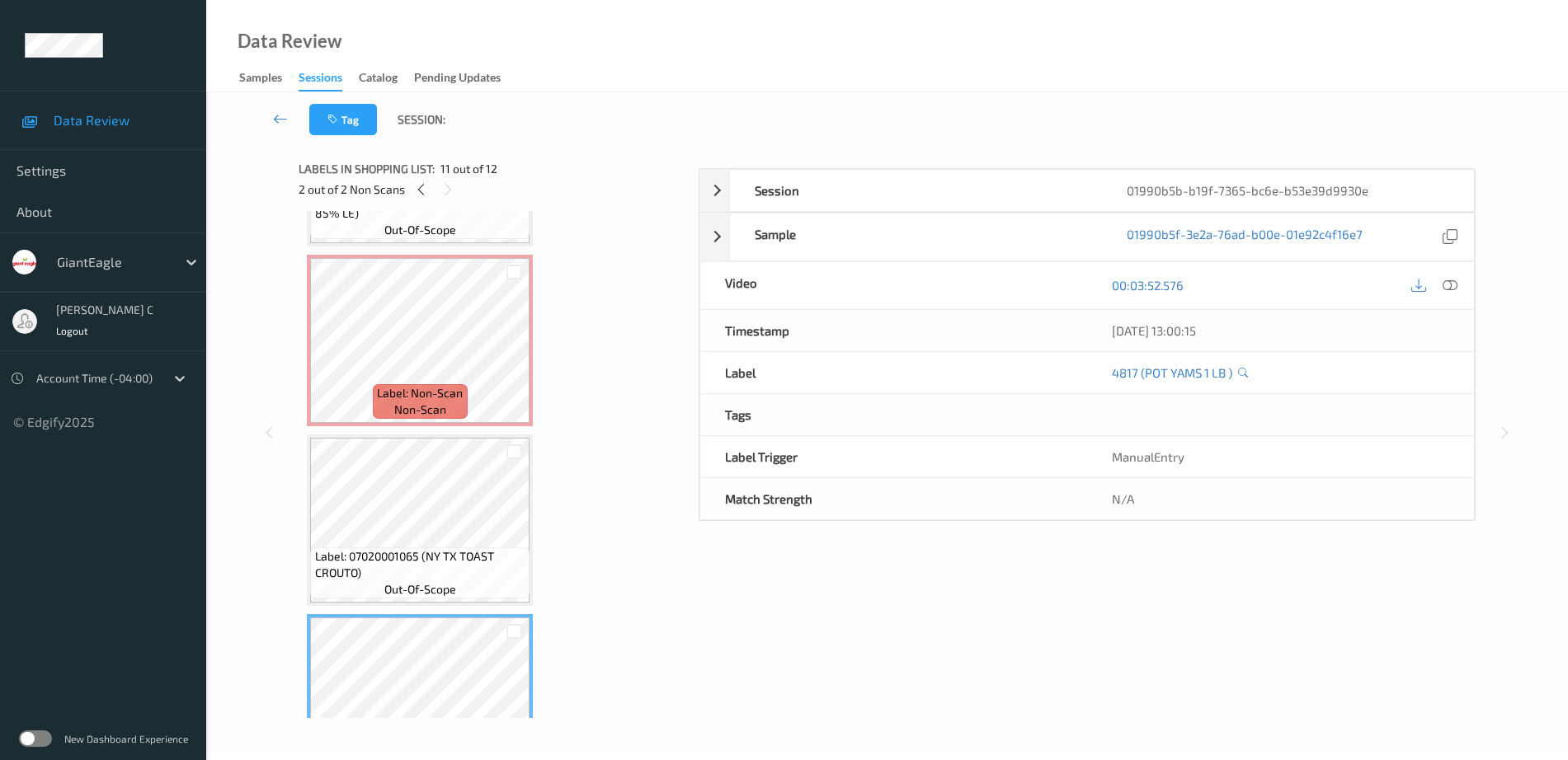
scroll to position [1319, 0]
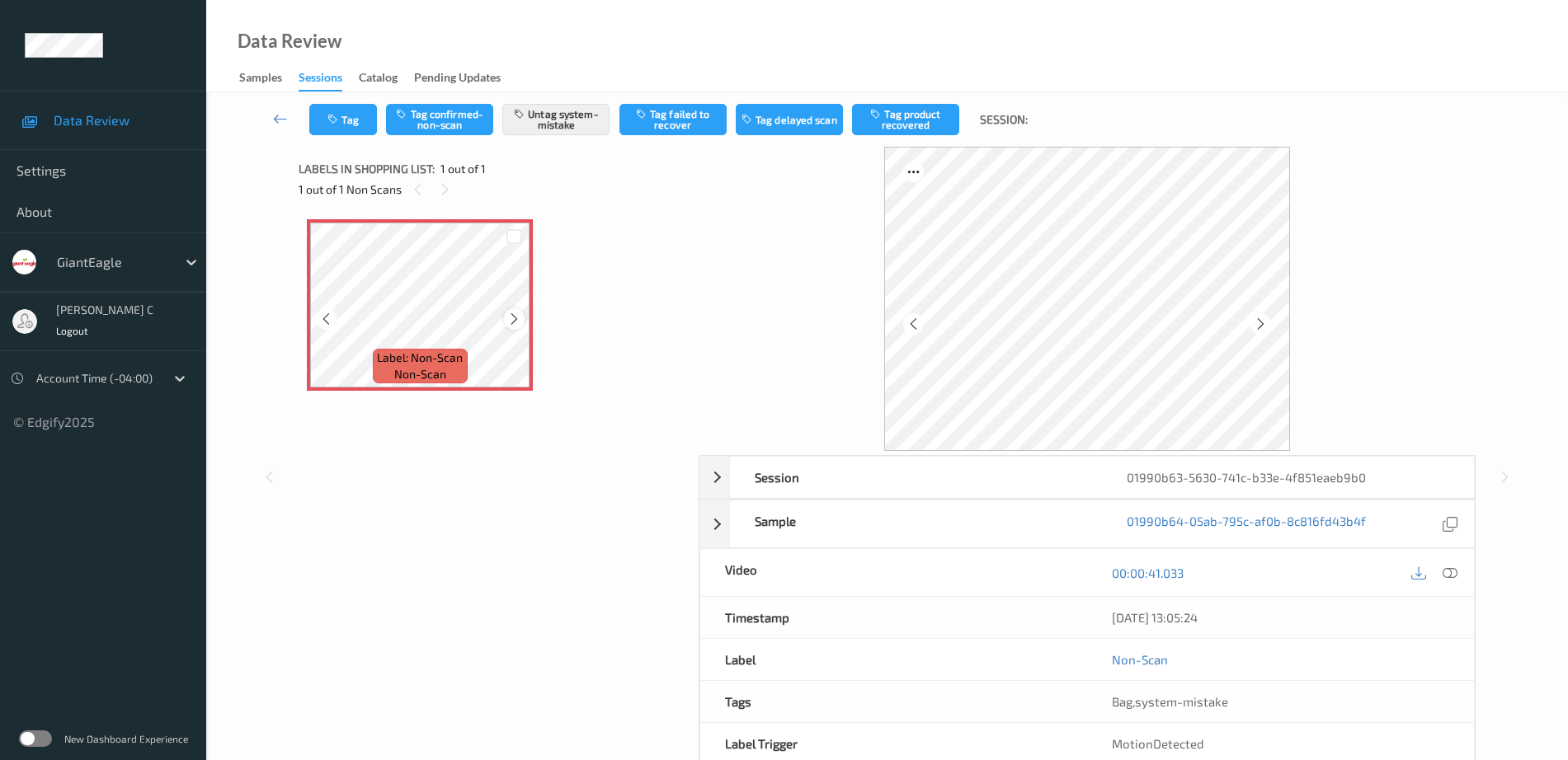
click at [511, 315] on icon at bounding box center [514, 319] width 14 height 15
click at [1454, 577] on icon at bounding box center [1450, 573] width 15 height 15
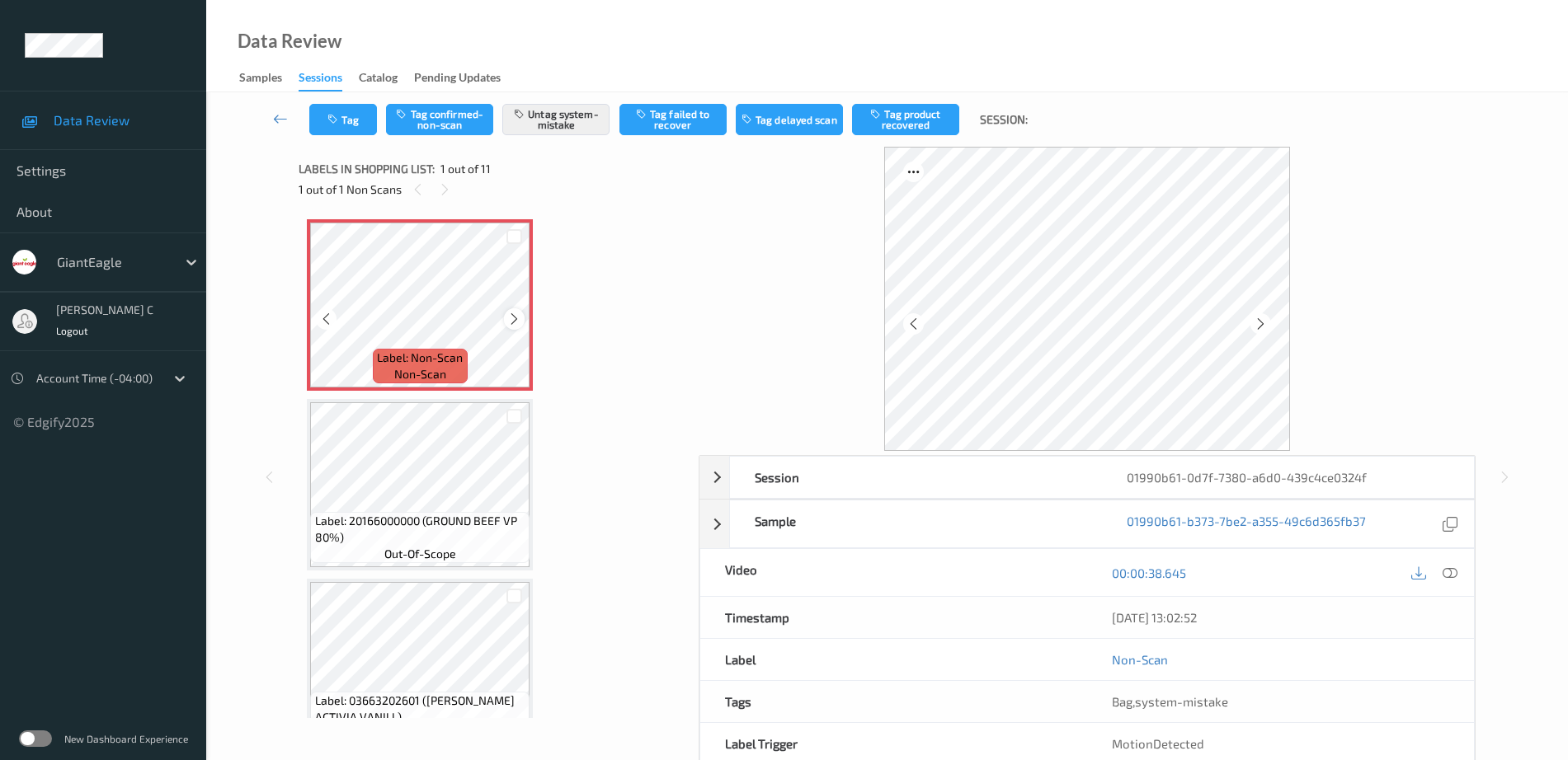
click at [514, 320] on icon at bounding box center [514, 319] width 14 height 15
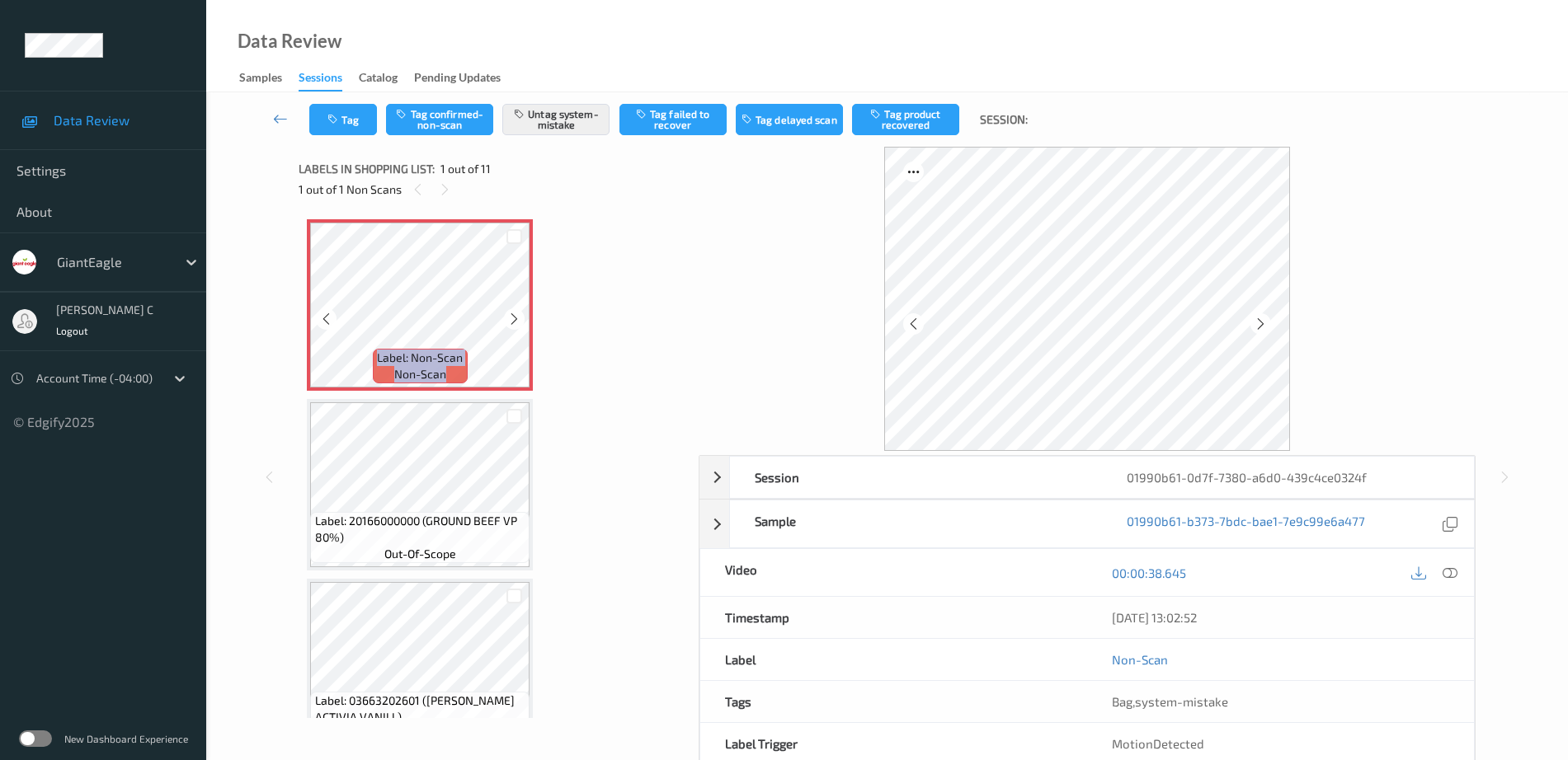
click at [514, 320] on icon at bounding box center [514, 319] width 14 height 15
click at [1452, 574] on icon at bounding box center [1450, 573] width 15 height 15
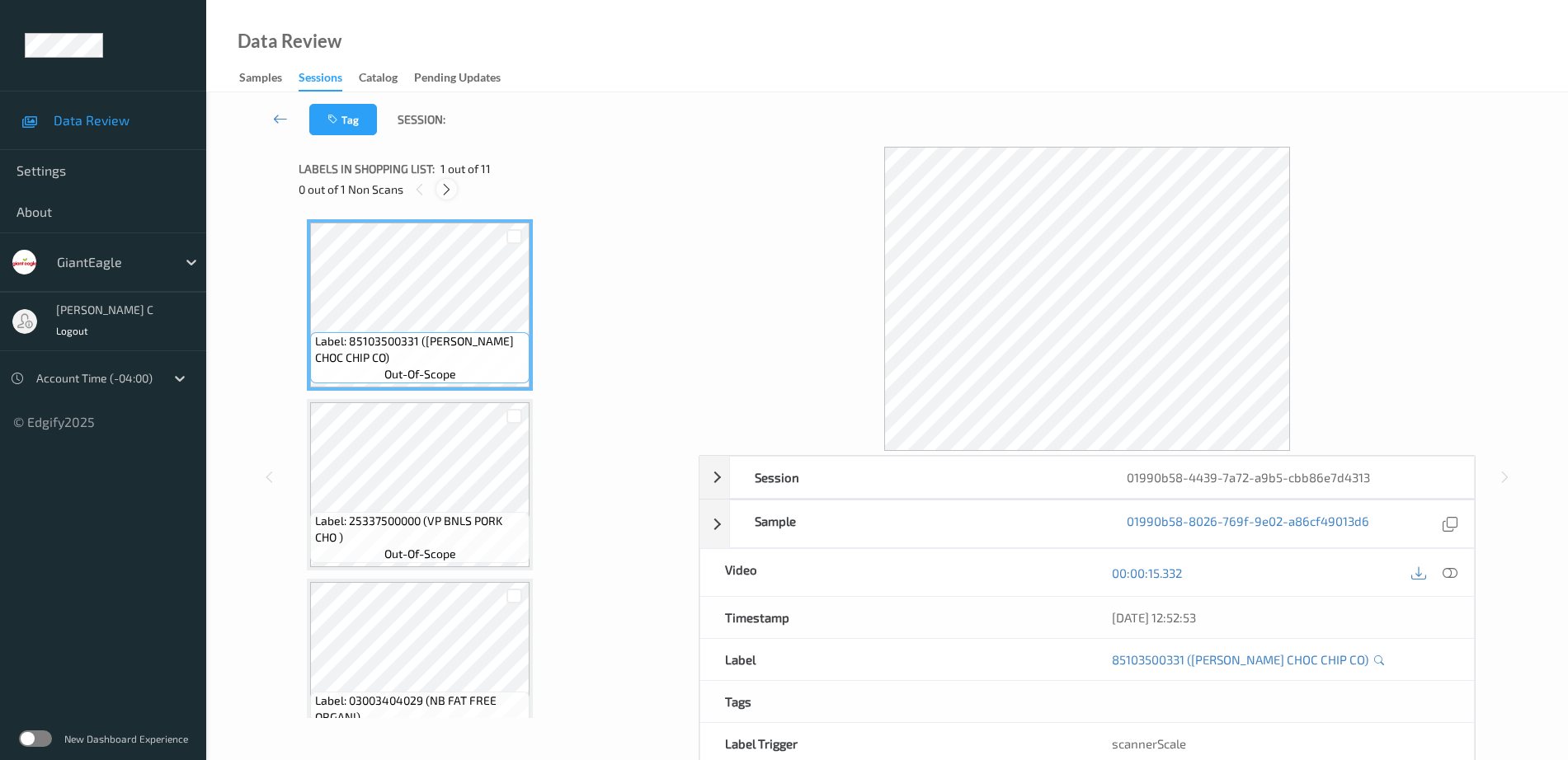
click at [449, 187] on icon at bounding box center [446, 190] width 14 height 15
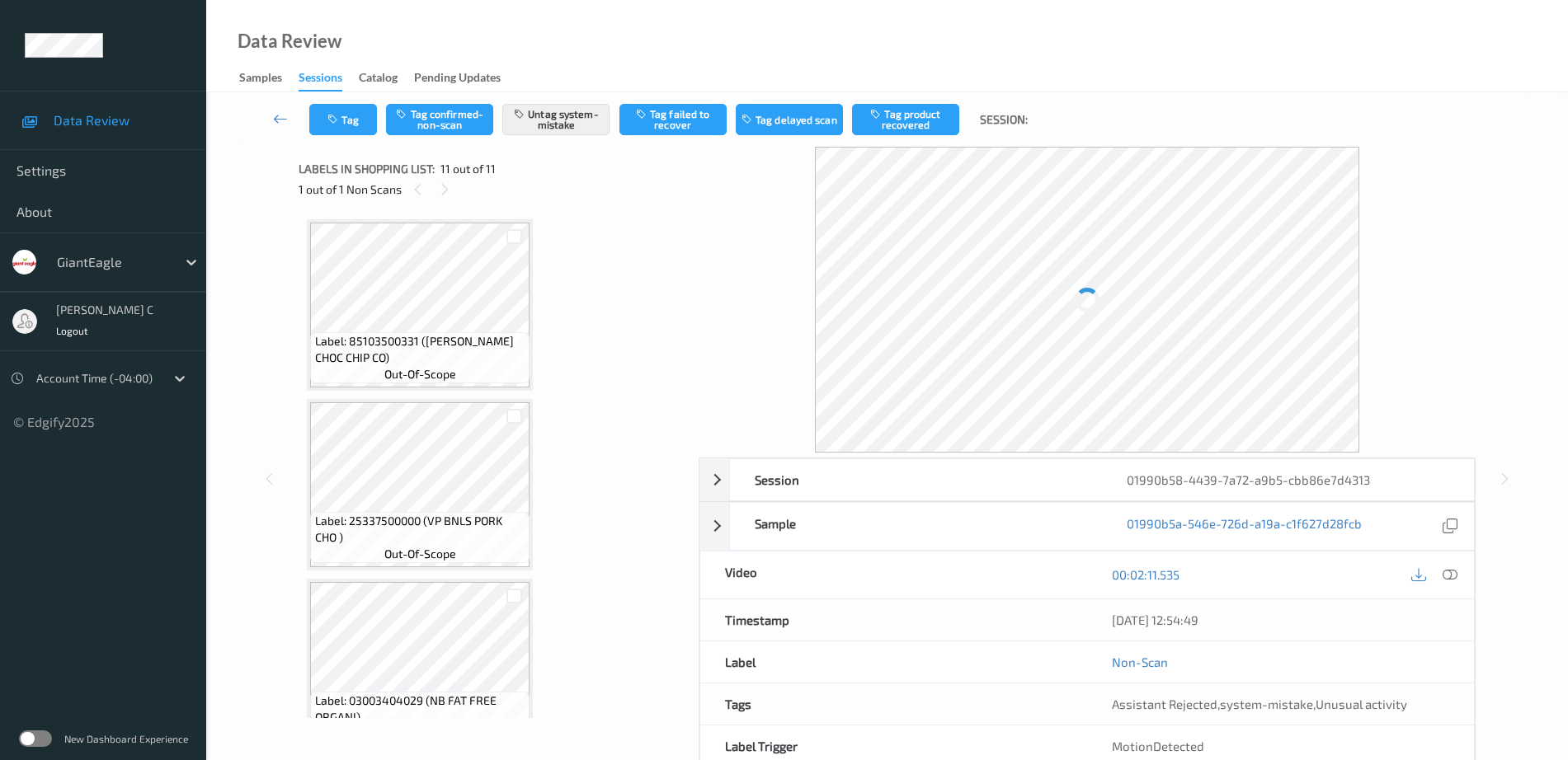
scroll to position [1479, 0]
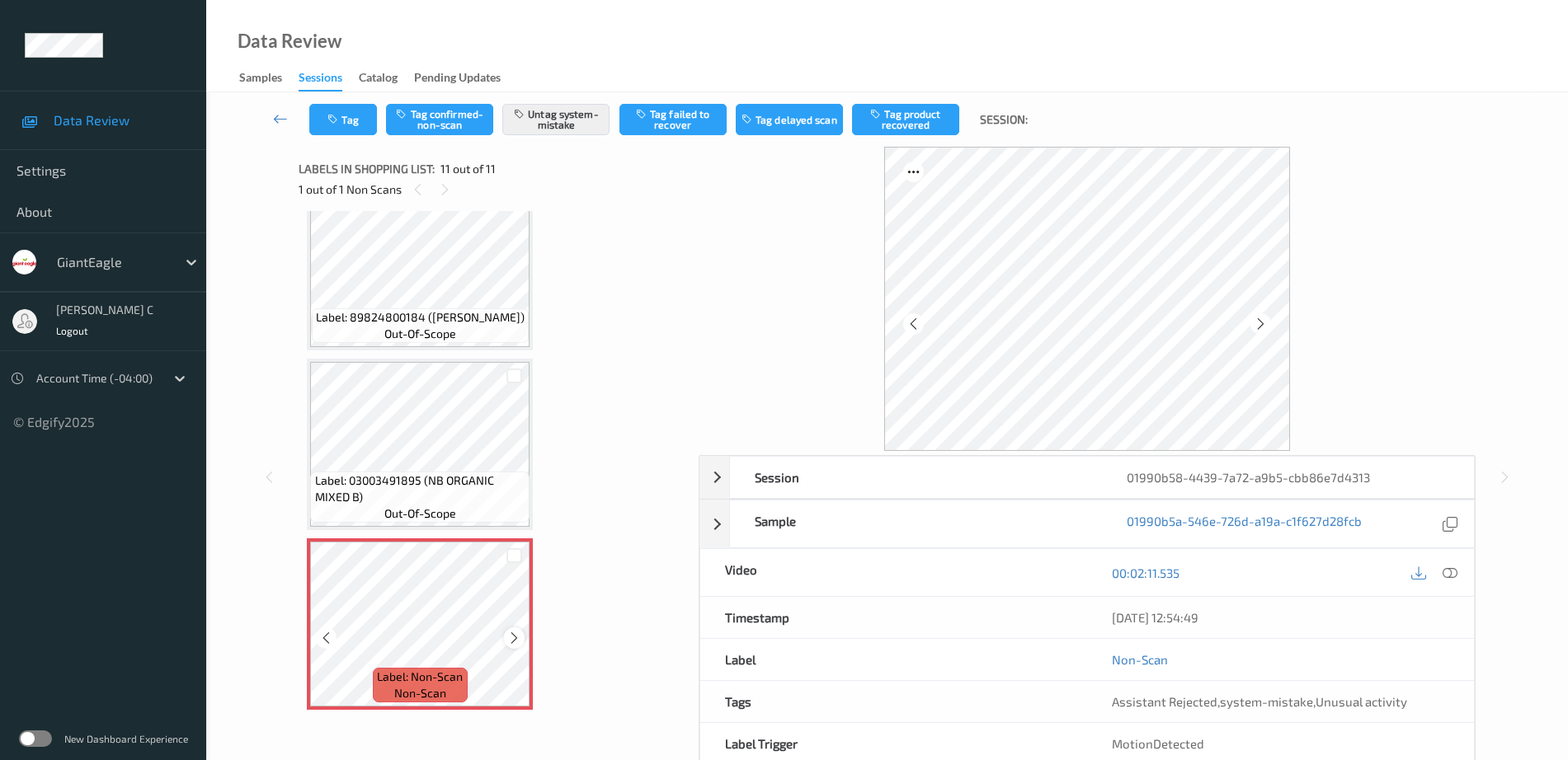
click at [514, 639] on icon at bounding box center [514, 639] width 14 height 15
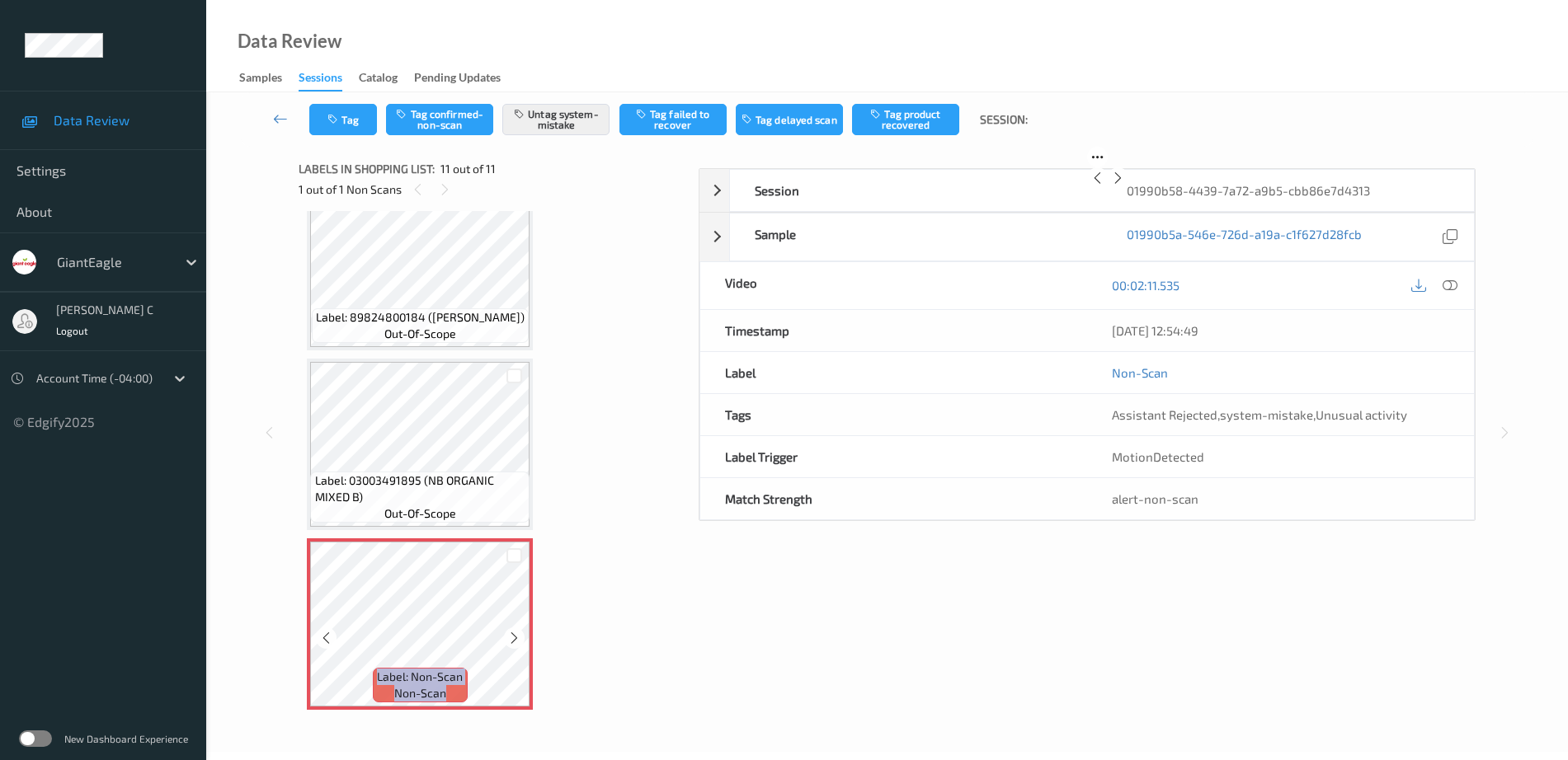
click at [513, 639] on icon at bounding box center [514, 639] width 14 height 15
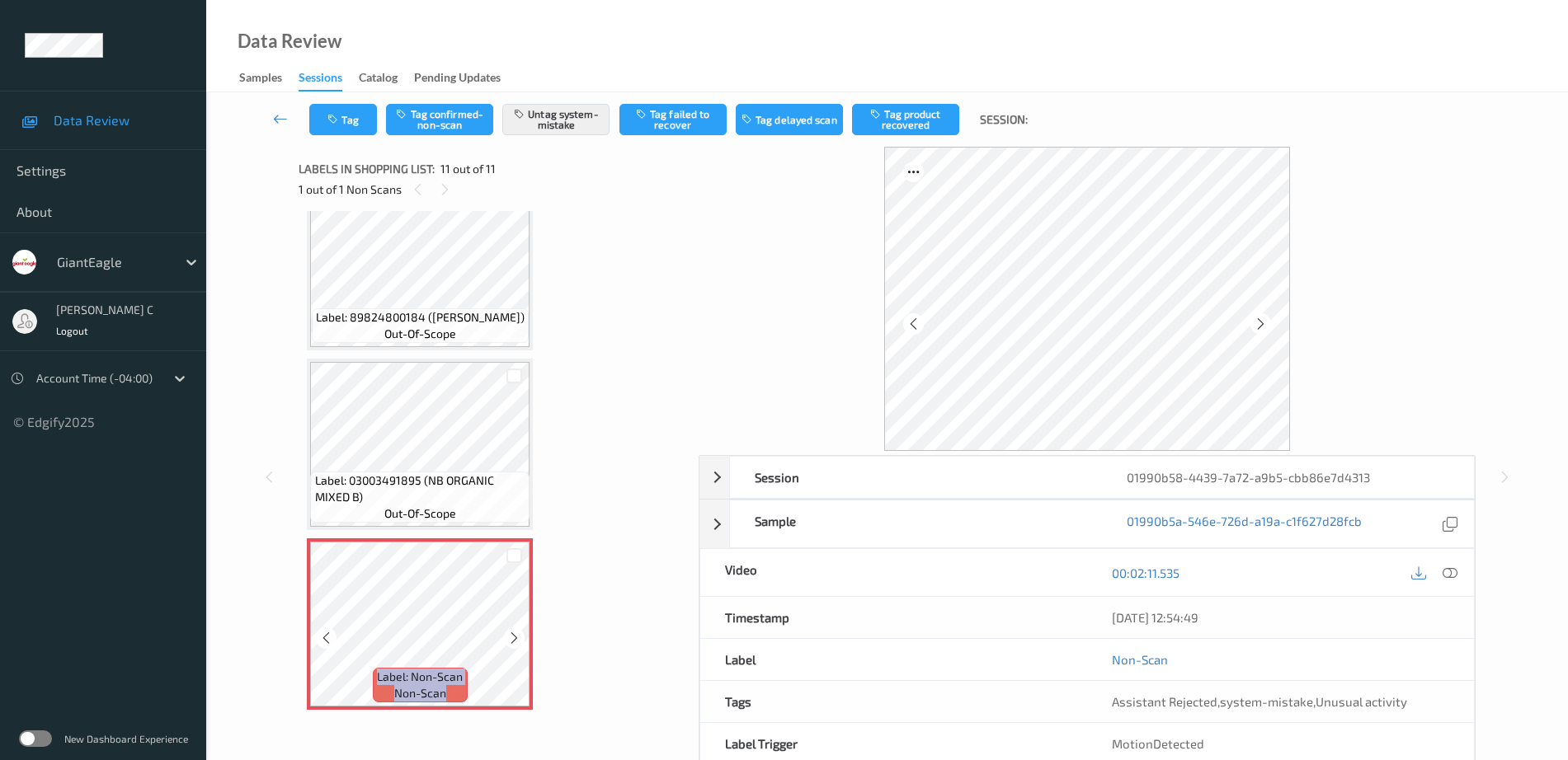
click at [513, 639] on icon at bounding box center [514, 639] width 14 height 15
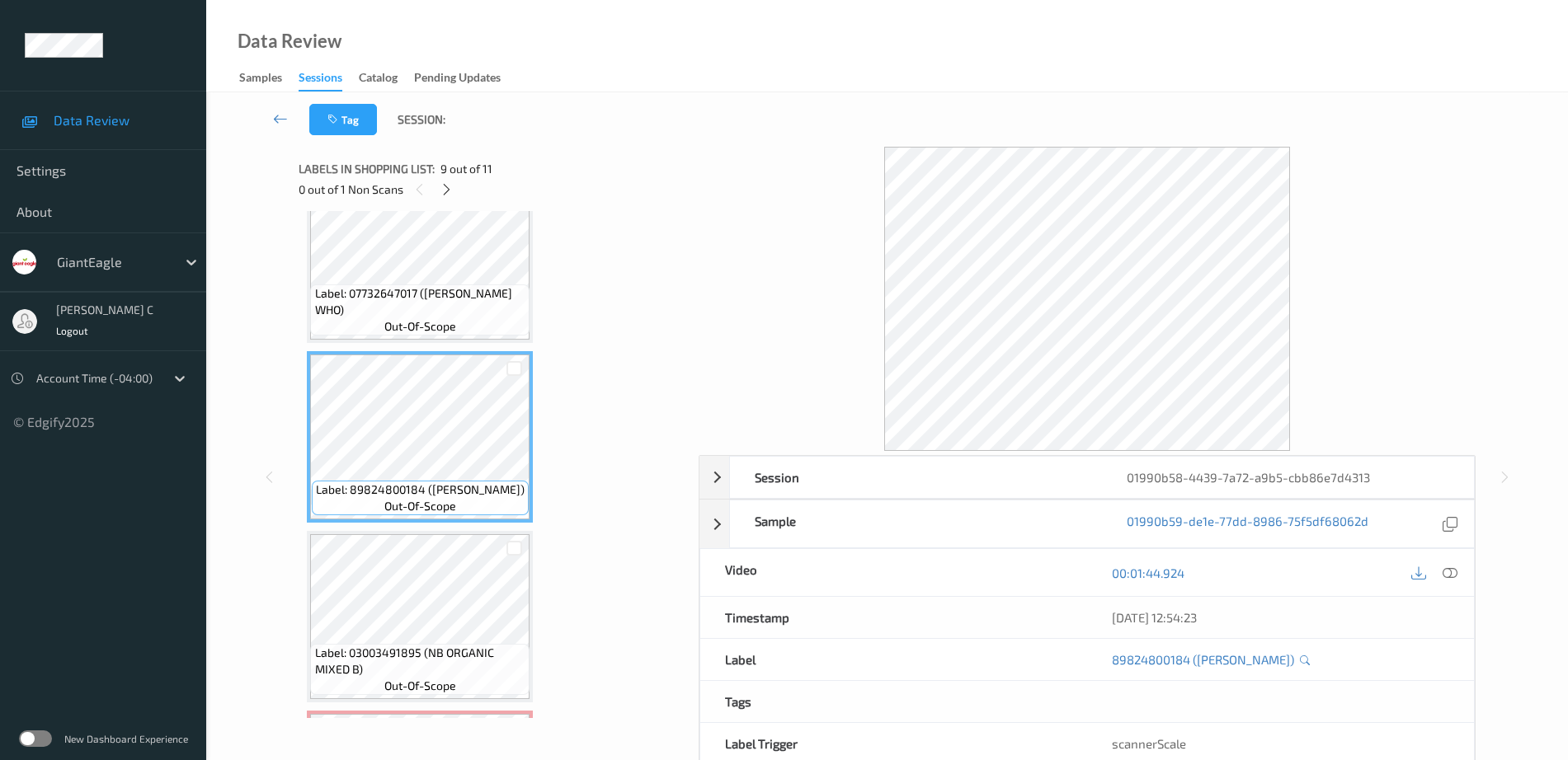
scroll to position [1272, 0]
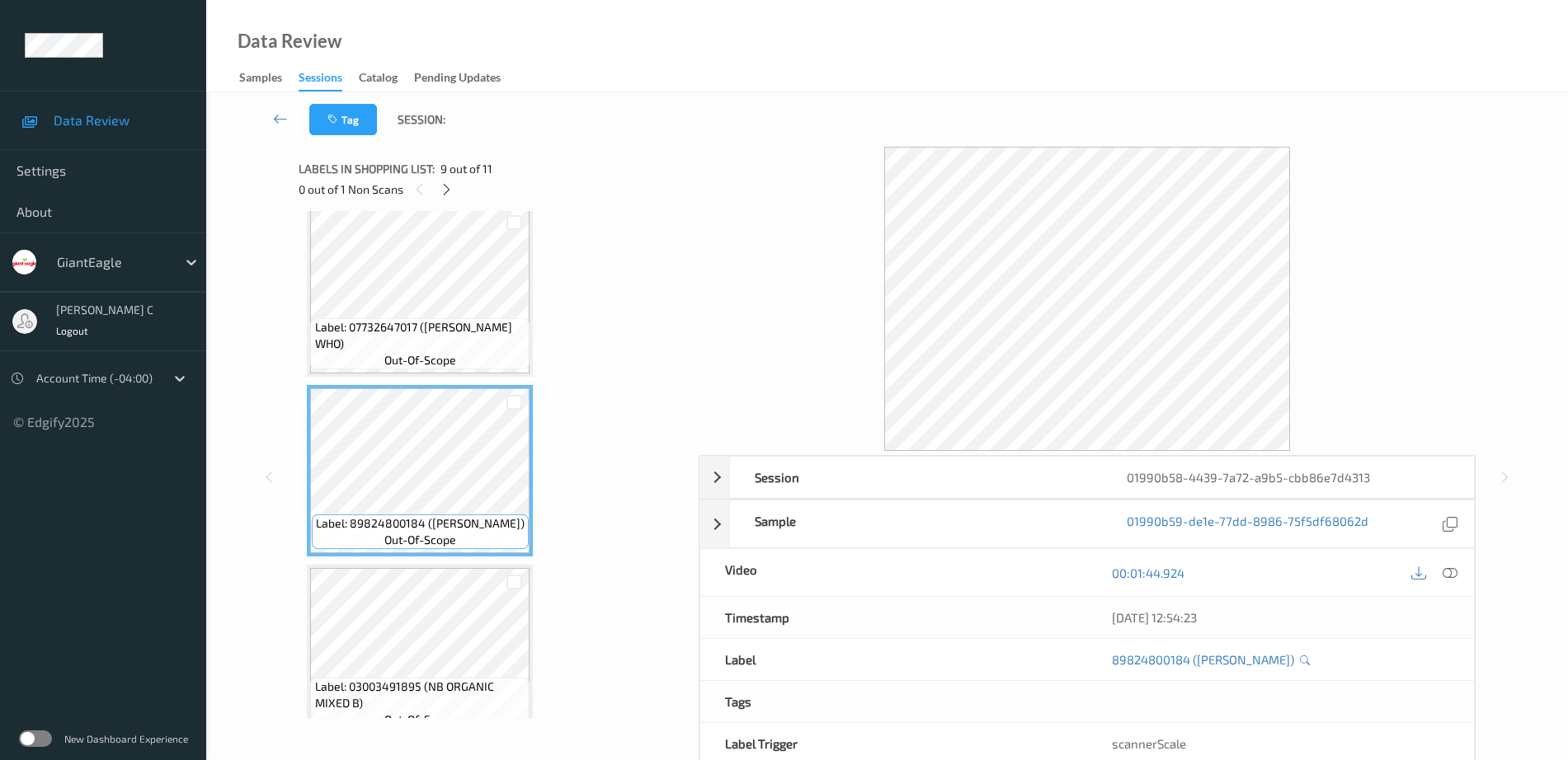
click at [391, 357] on span "out-of-scope" at bounding box center [420, 360] width 72 height 17
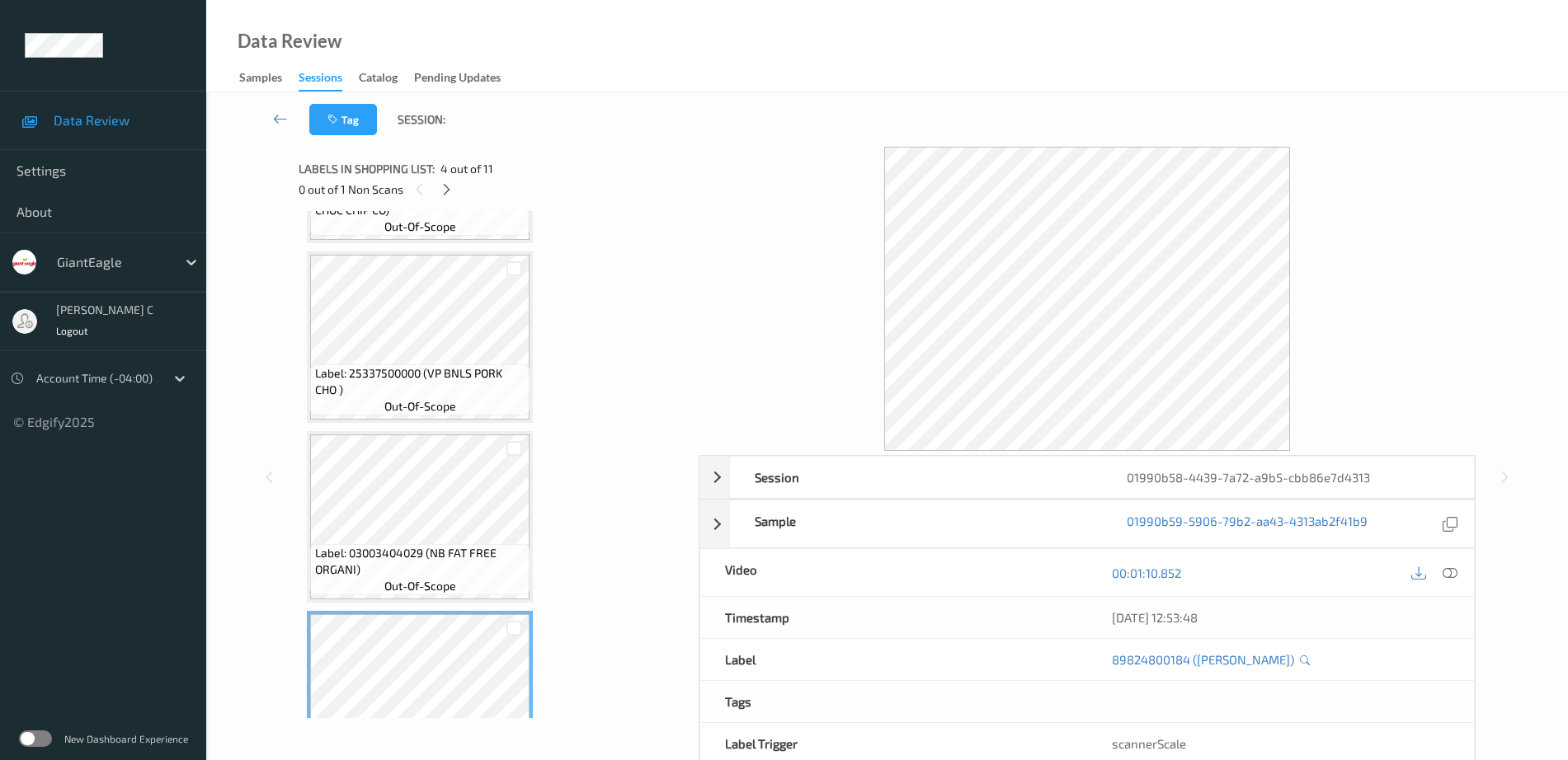
scroll to position [139, 0]
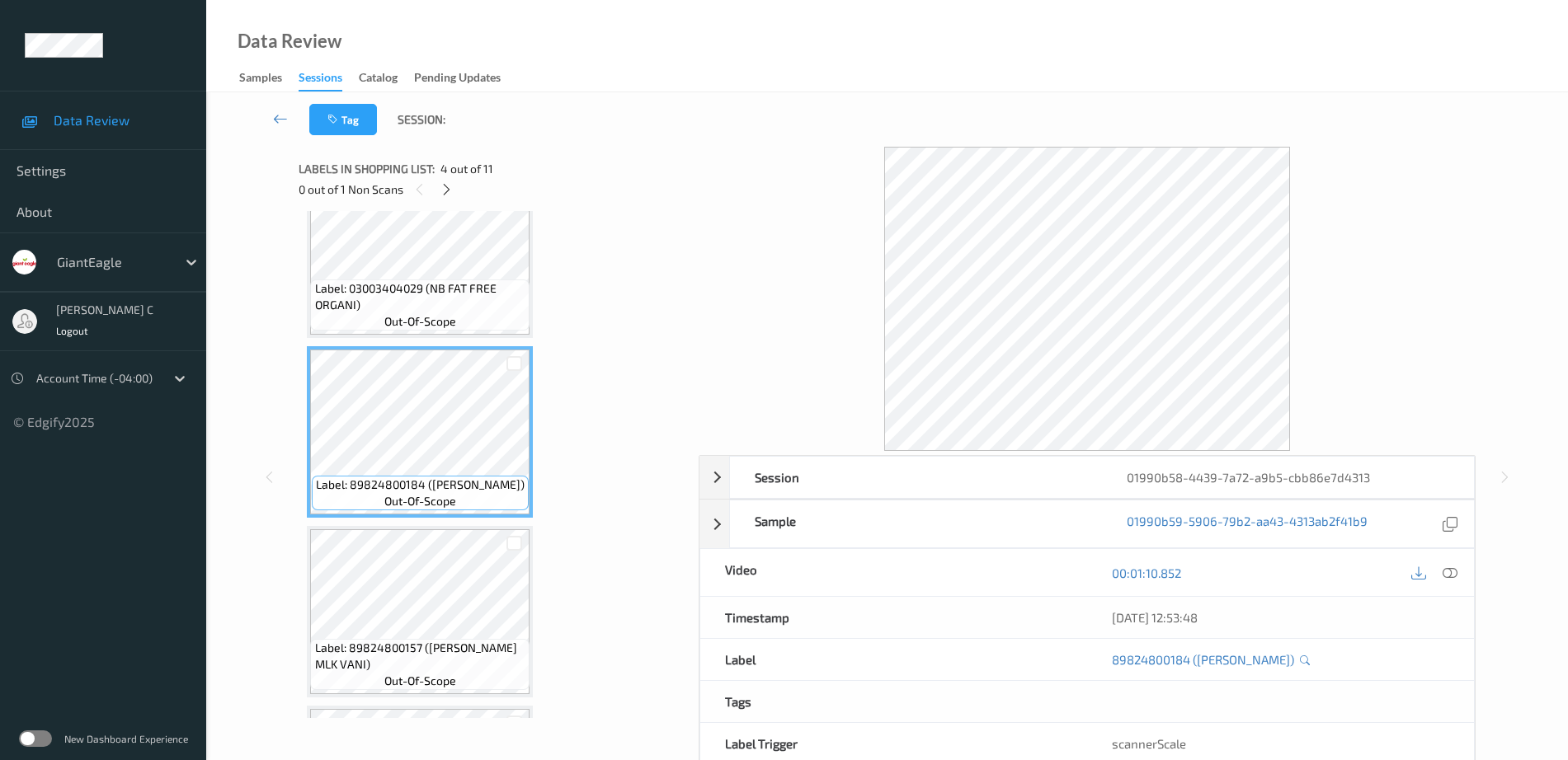
scroll to position [309, 0]
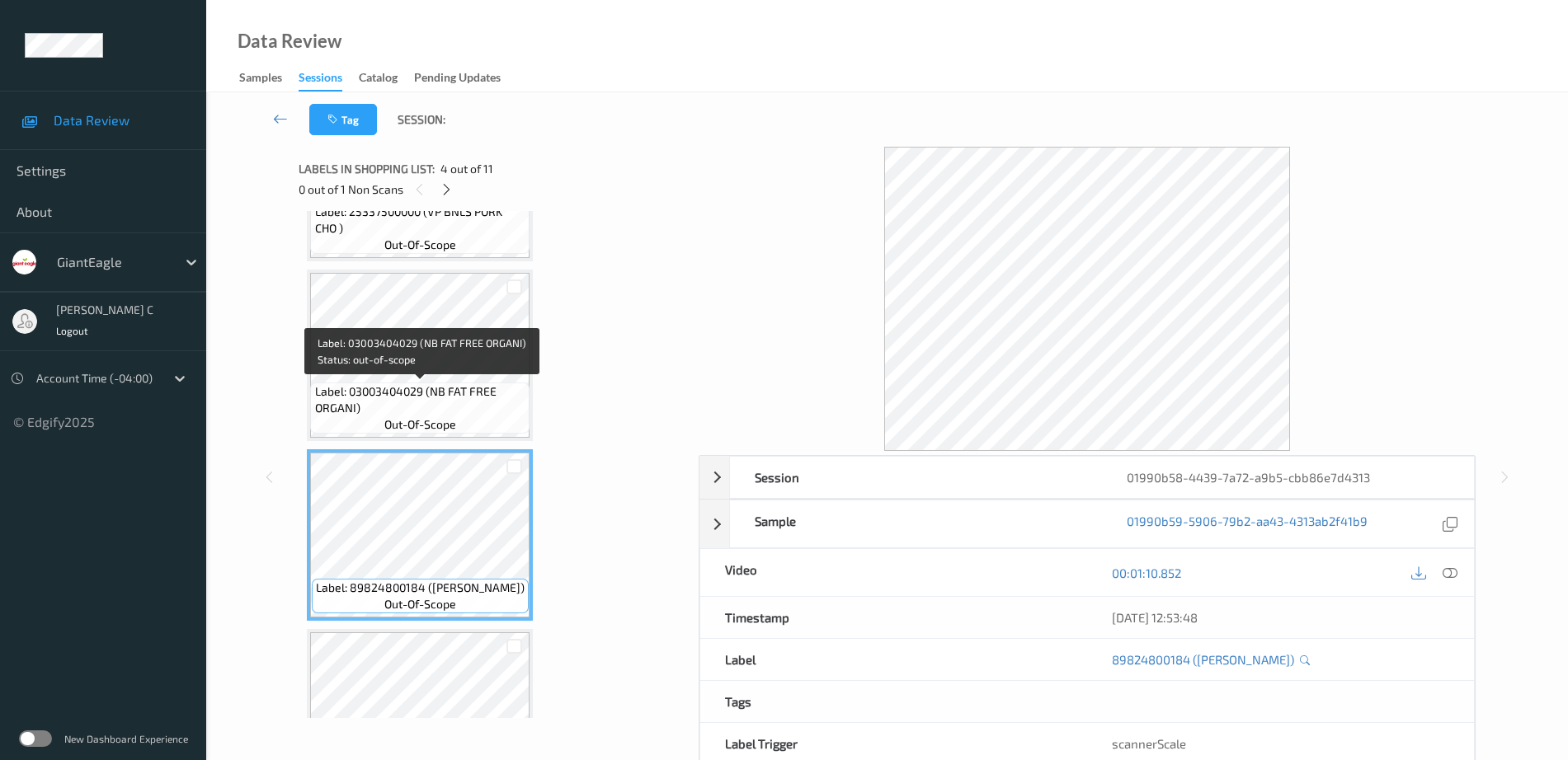
click at [421, 409] on span "Label: 03003404029 (NB FAT FREE ORGANI)" at bounding box center [421, 400] width 211 height 33
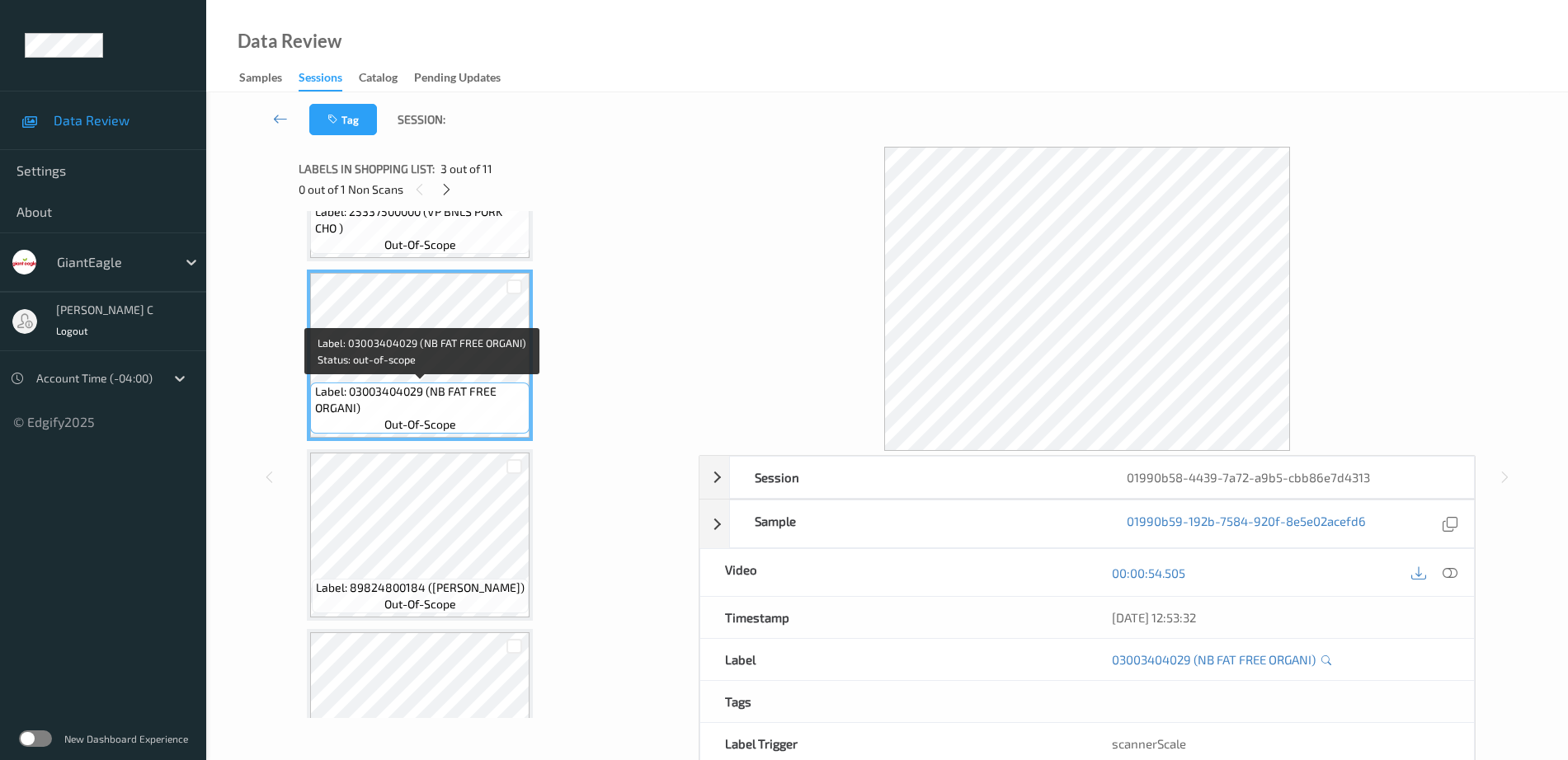
scroll to position [207, 0]
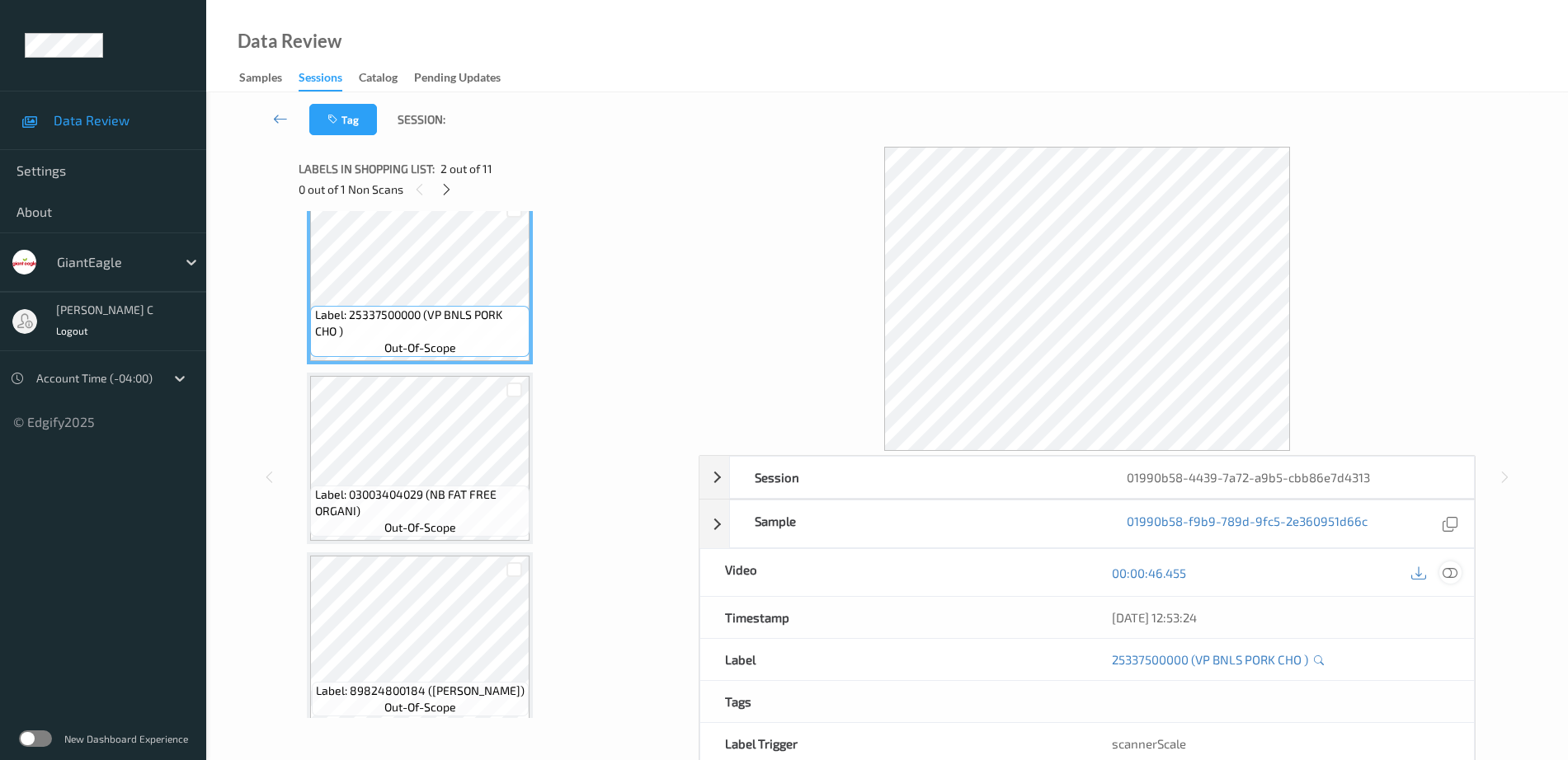
click at [1451, 573] on icon at bounding box center [1450, 573] width 15 height 15
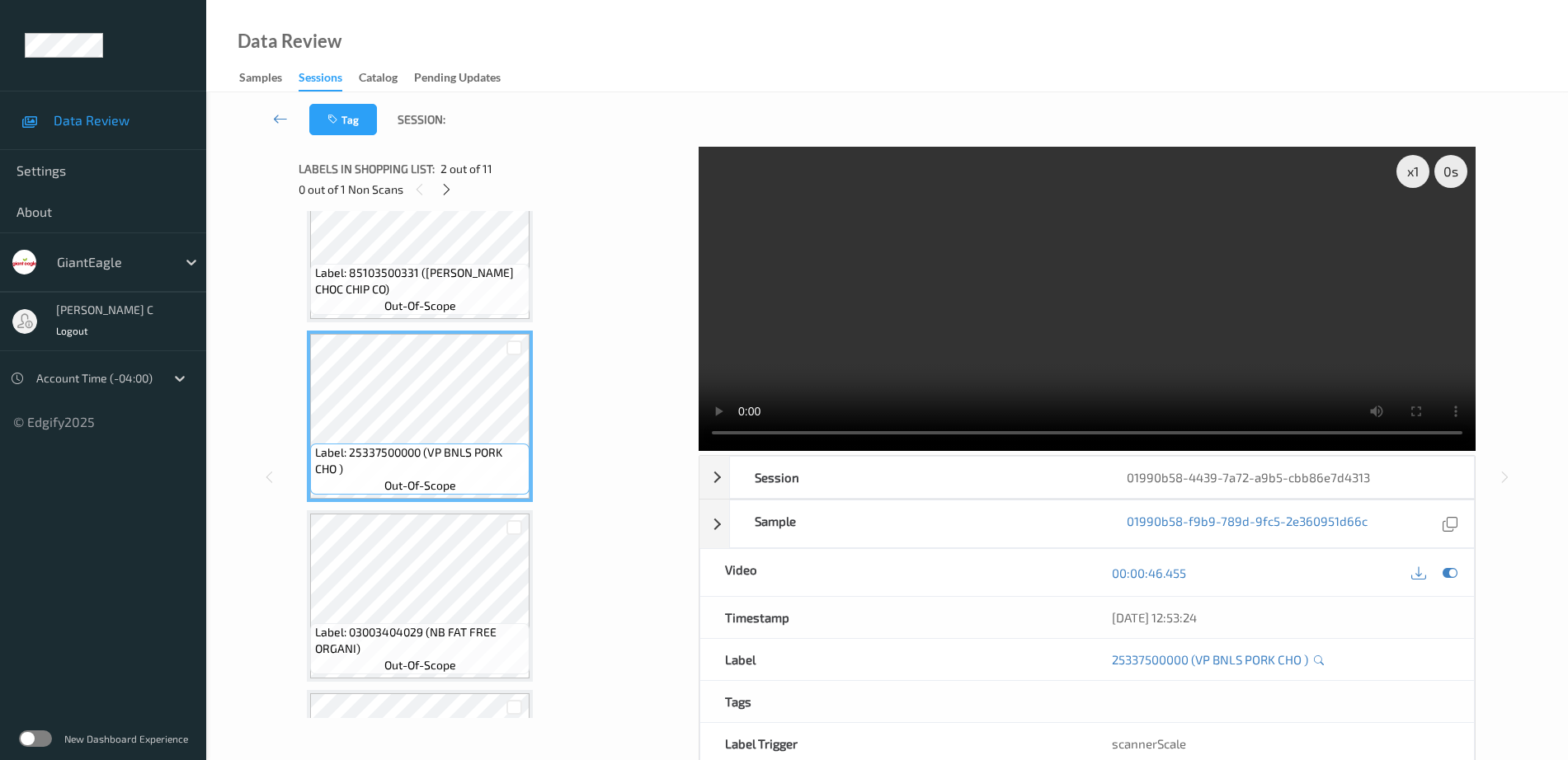
scroll to position [0, 0]
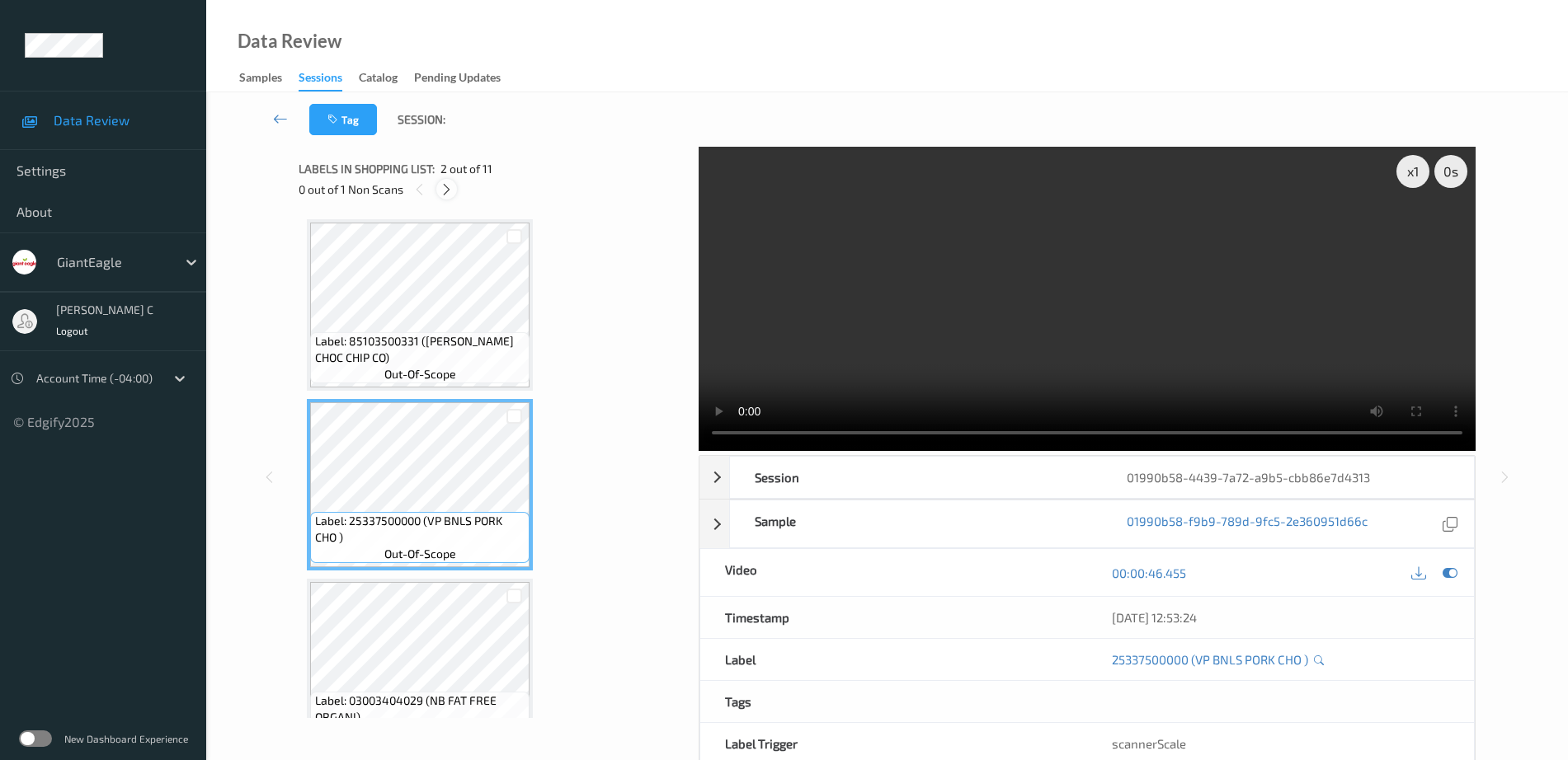
click at [449, 187] on icon at bounding box center [446, 190] width 14 height 15
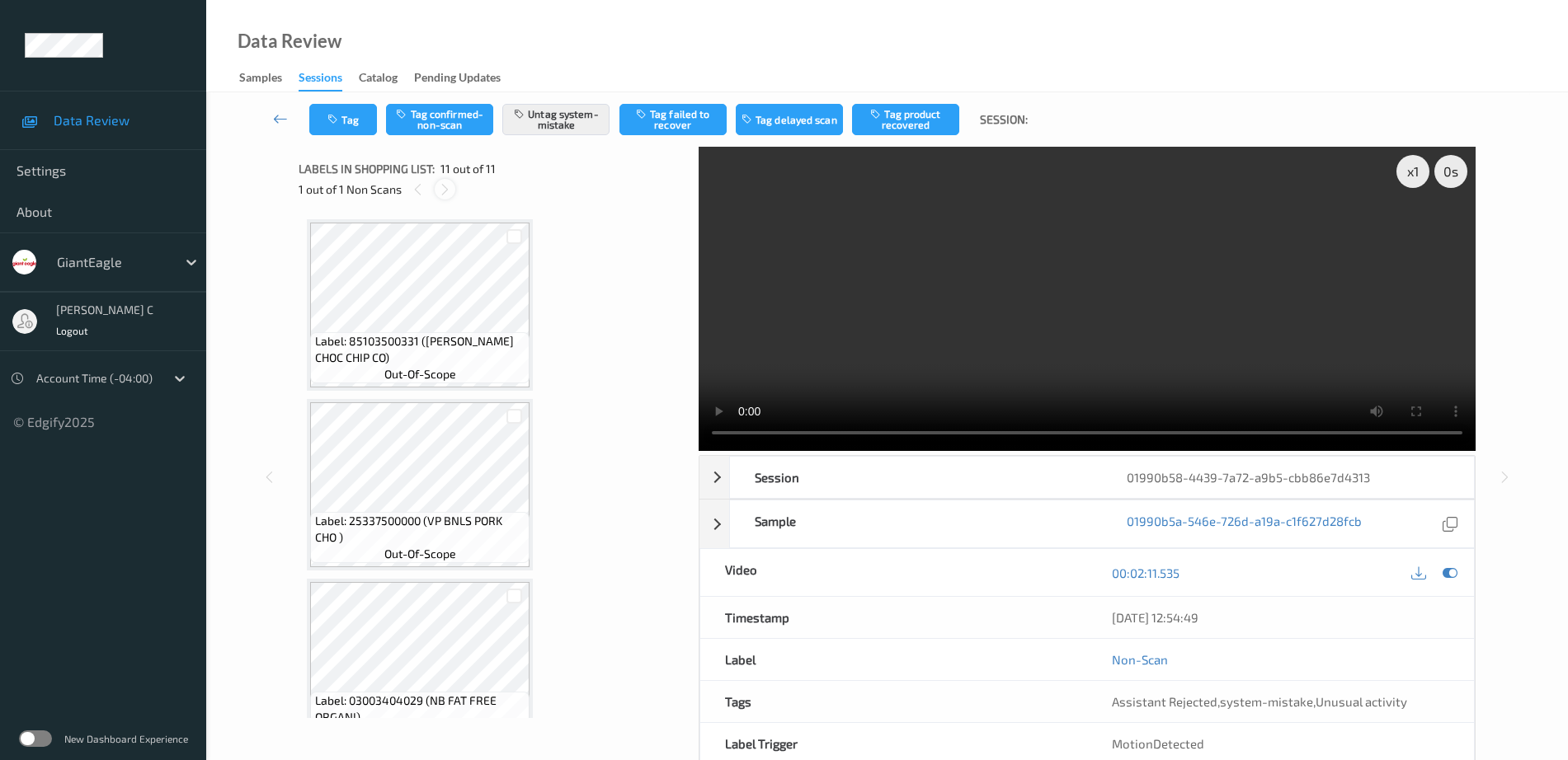
scroll to position [1479, 0]
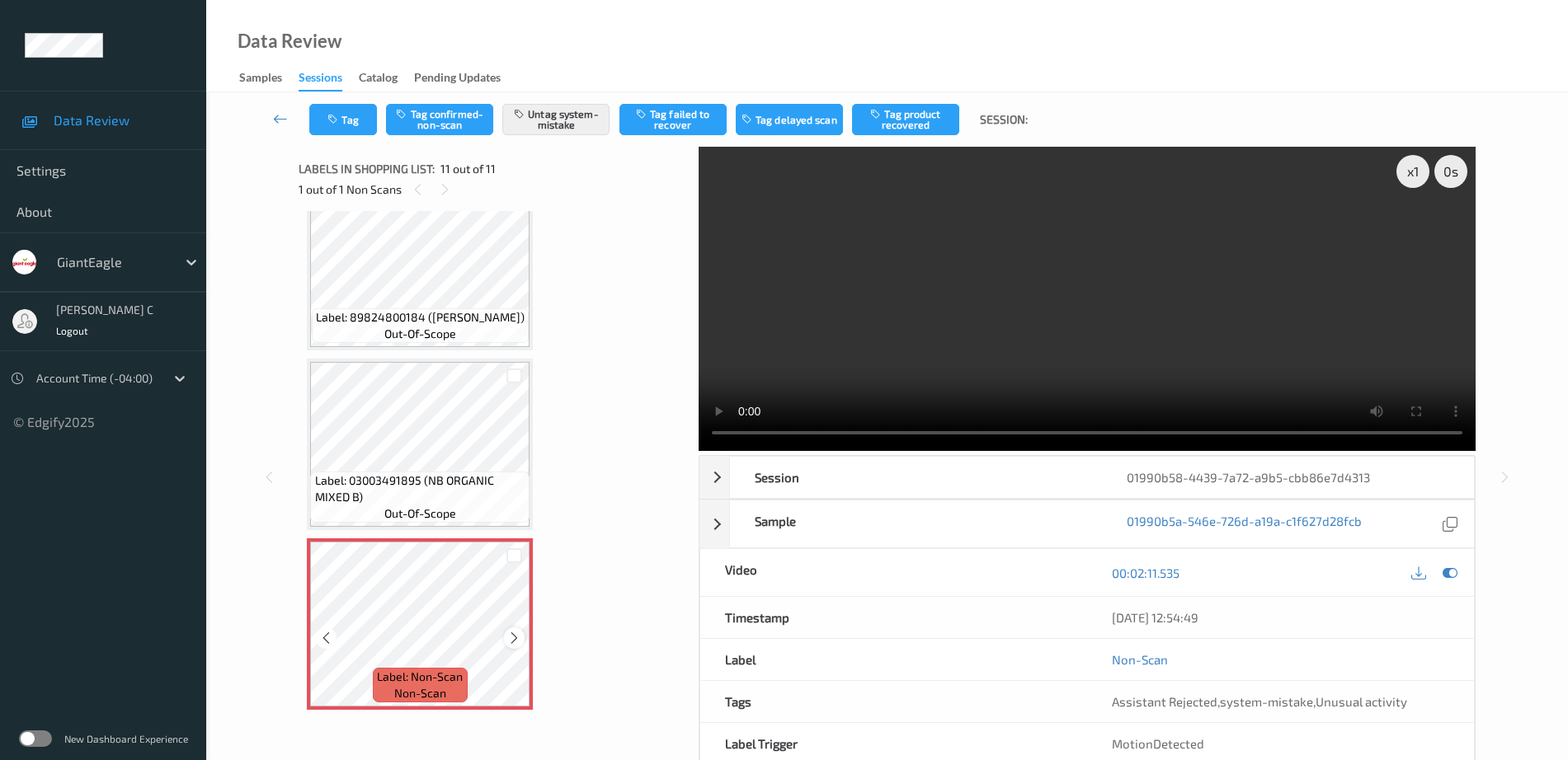
click at [523, 638] on div at bounding box center [514, 638] width 21 height 21
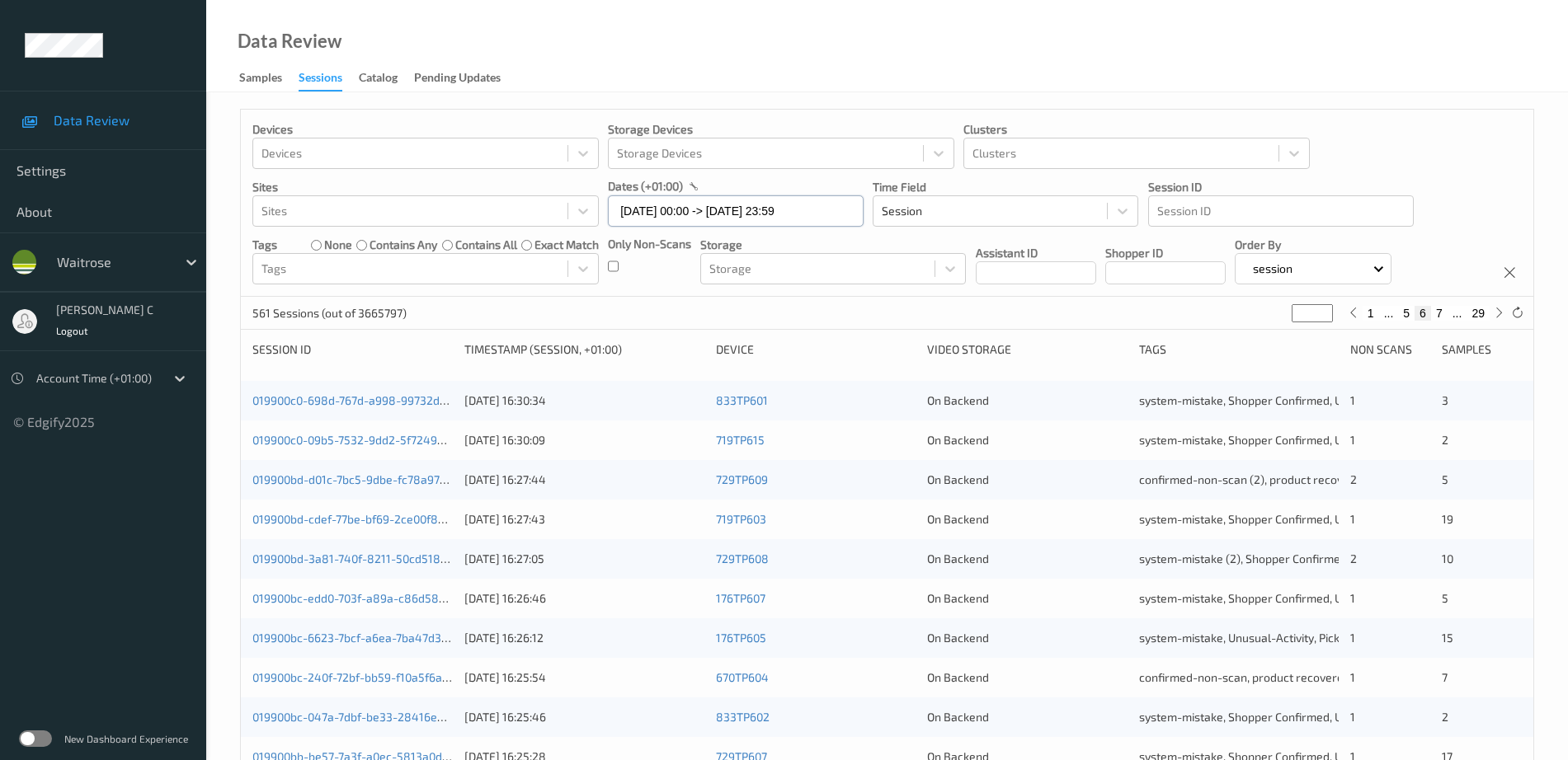
click at [676, 207] on input "[DATE] 00:00 -> [DATE] 23:59" at bounding box center [735, 211] width 255 height 31
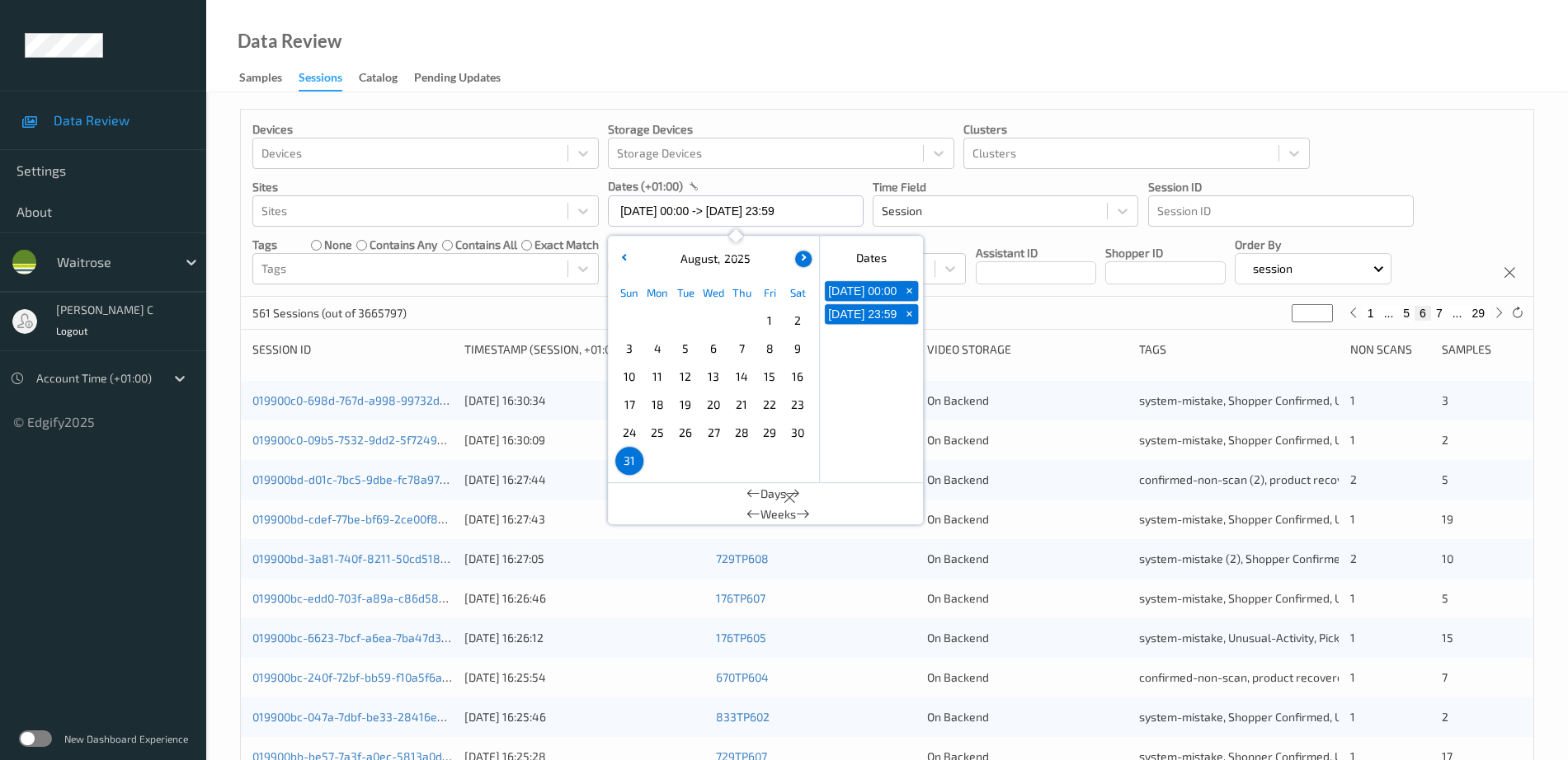
click at [806, 258] on button "button" at bounding box center [803, 259] width 17 height 17
click at [742, 320] on span "4" at bounding box center [741, 321] width 23 height 23
type input "[DATE] 00:00"
type input "*"
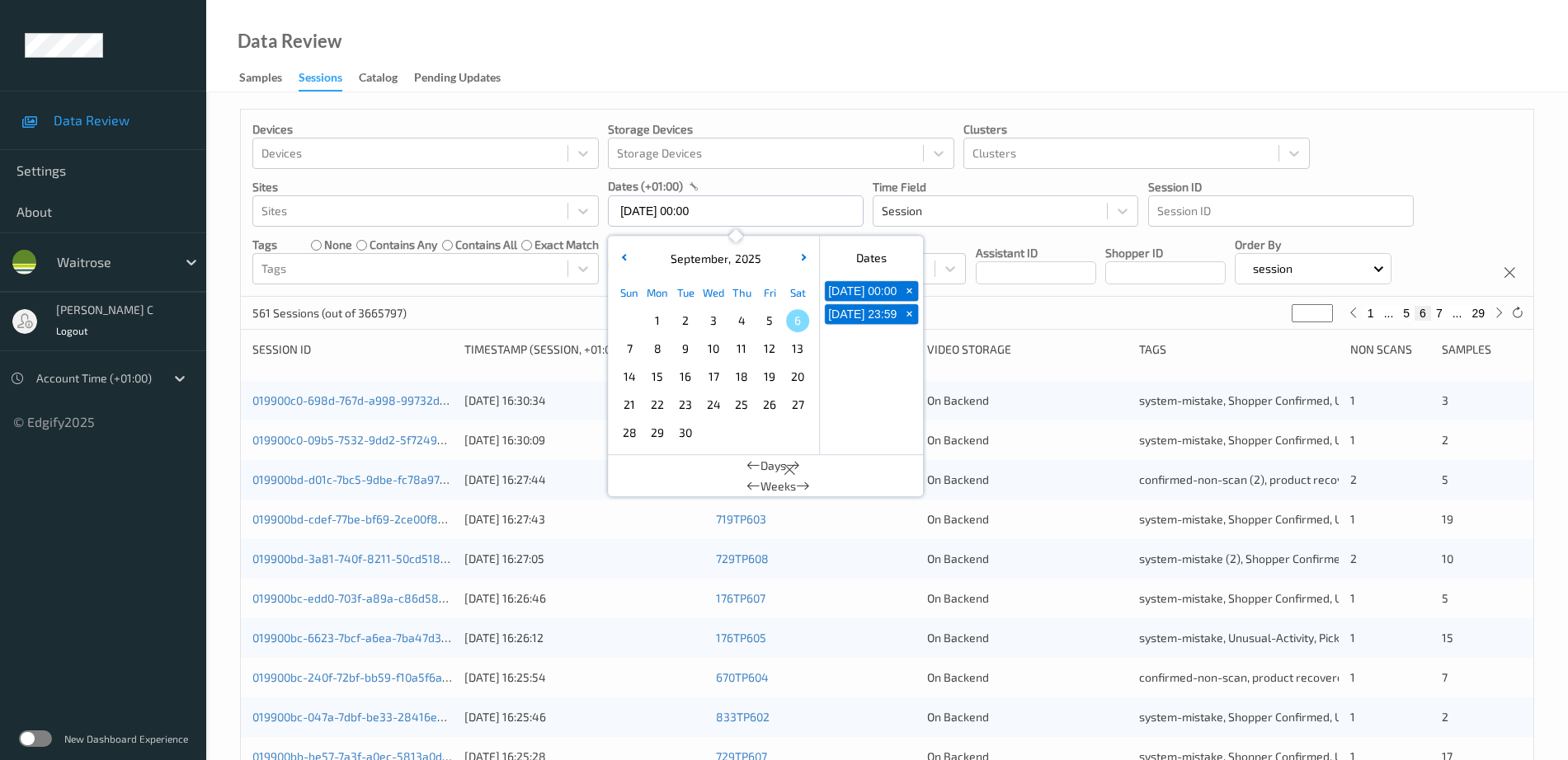
click at [742, 320] on span "4" at bounding box center [741, 321] width 23 height 23
click at [948, 59] on div "Data Review Samples Sessions Catalog Pending Updates" at bounding box center [887, 46] width 1361 height 93
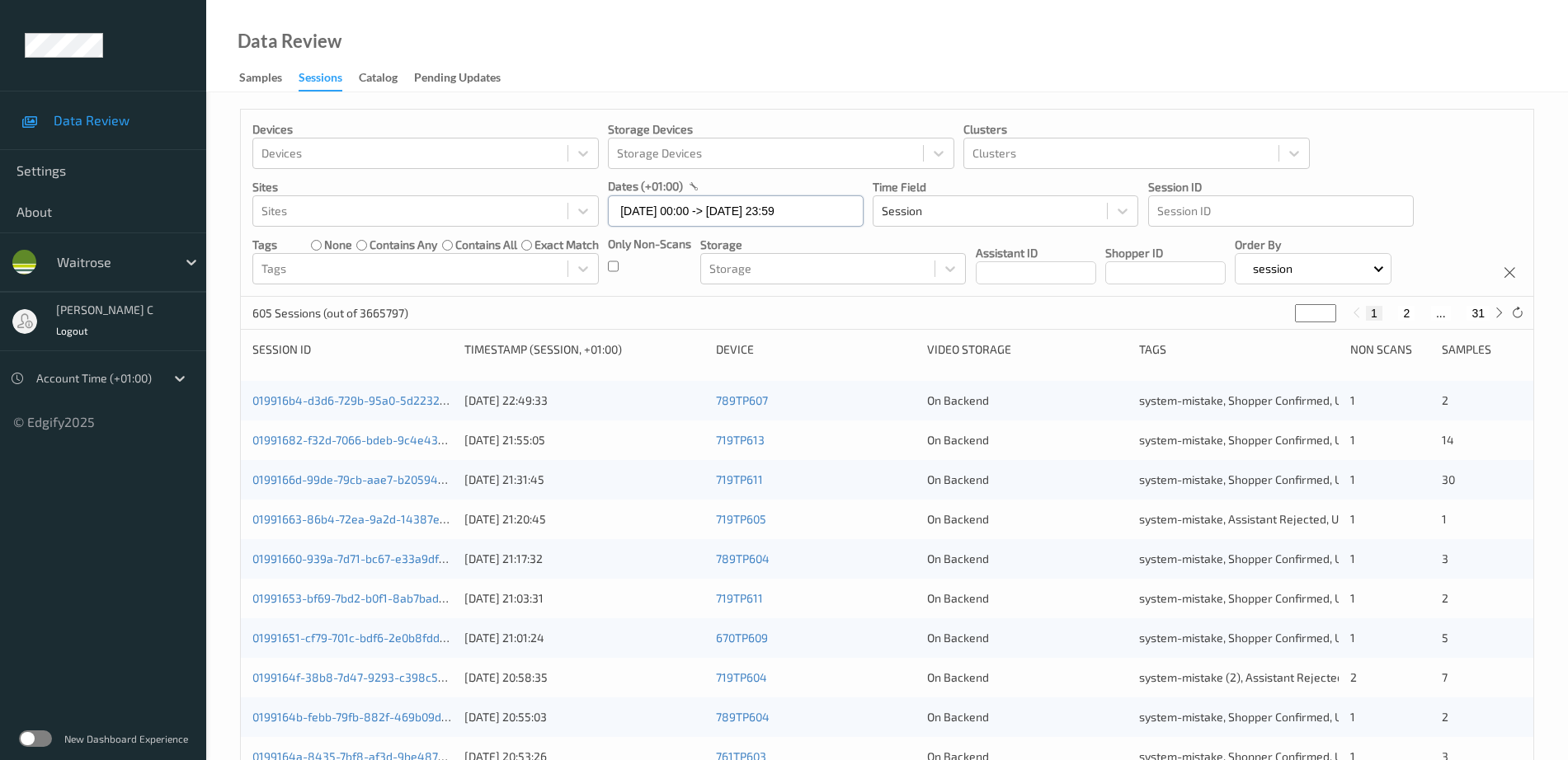
click at [688, 209] on input "[DATE] 00:00 -> [DATE] 23:59" at bounding box center [735, 211] width 255 height 31
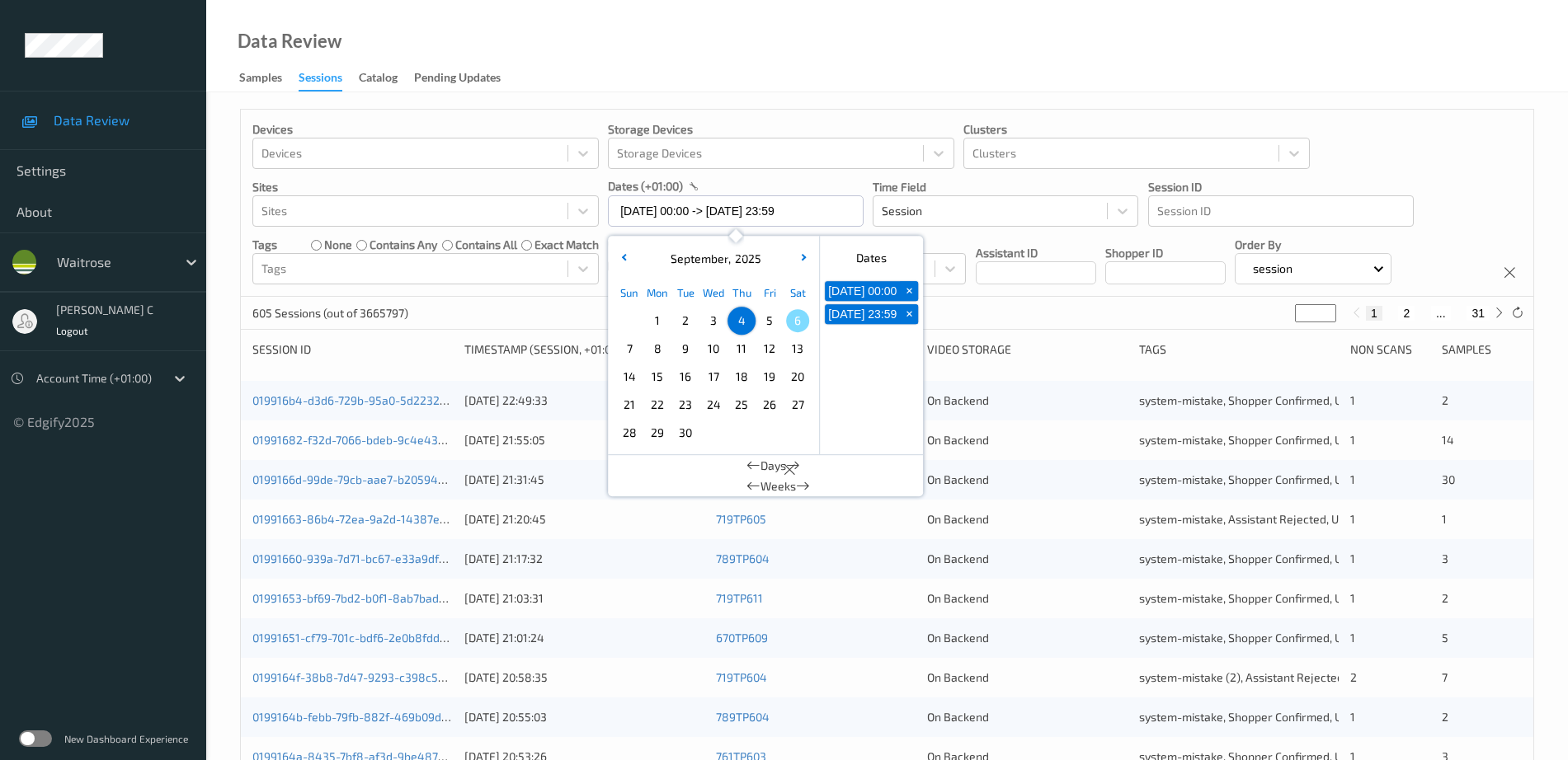
click at [772, 321] on span "5" at bounding box center [769, 321] width 23 height 23
type input "[DATE] 00:00 -> [DATE] 23:59"
click at [782, 55] on div "Data Review Samples Sessions Catalog Pending Updates" at bounding box center [887, 46] width 1361 height 93
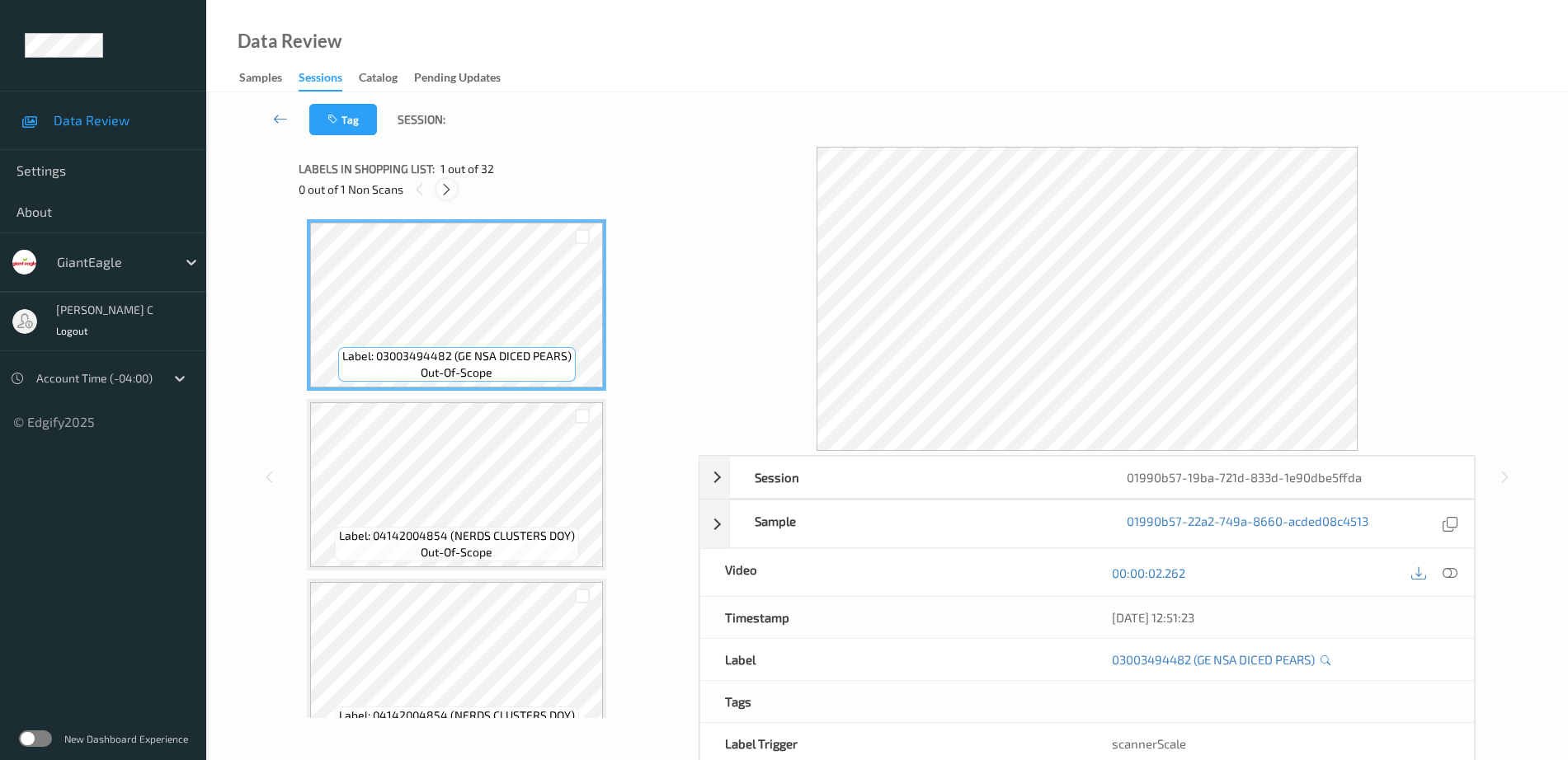
click at [442, 193] on icon at bounding box center [446, 190] width 14 height 15
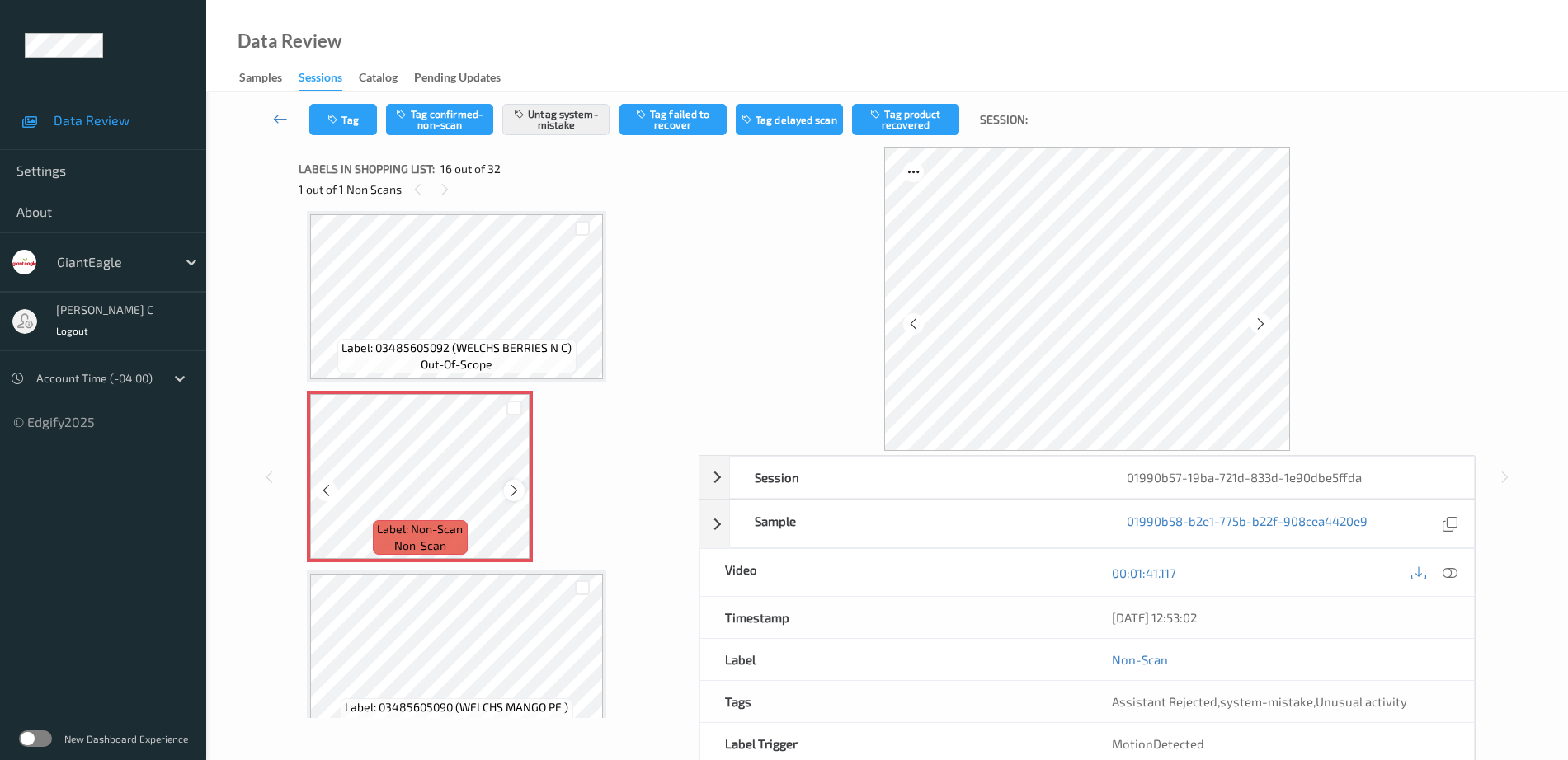
click at [516, 493] on icon at bounding box center [514, 491] width 14 height 15
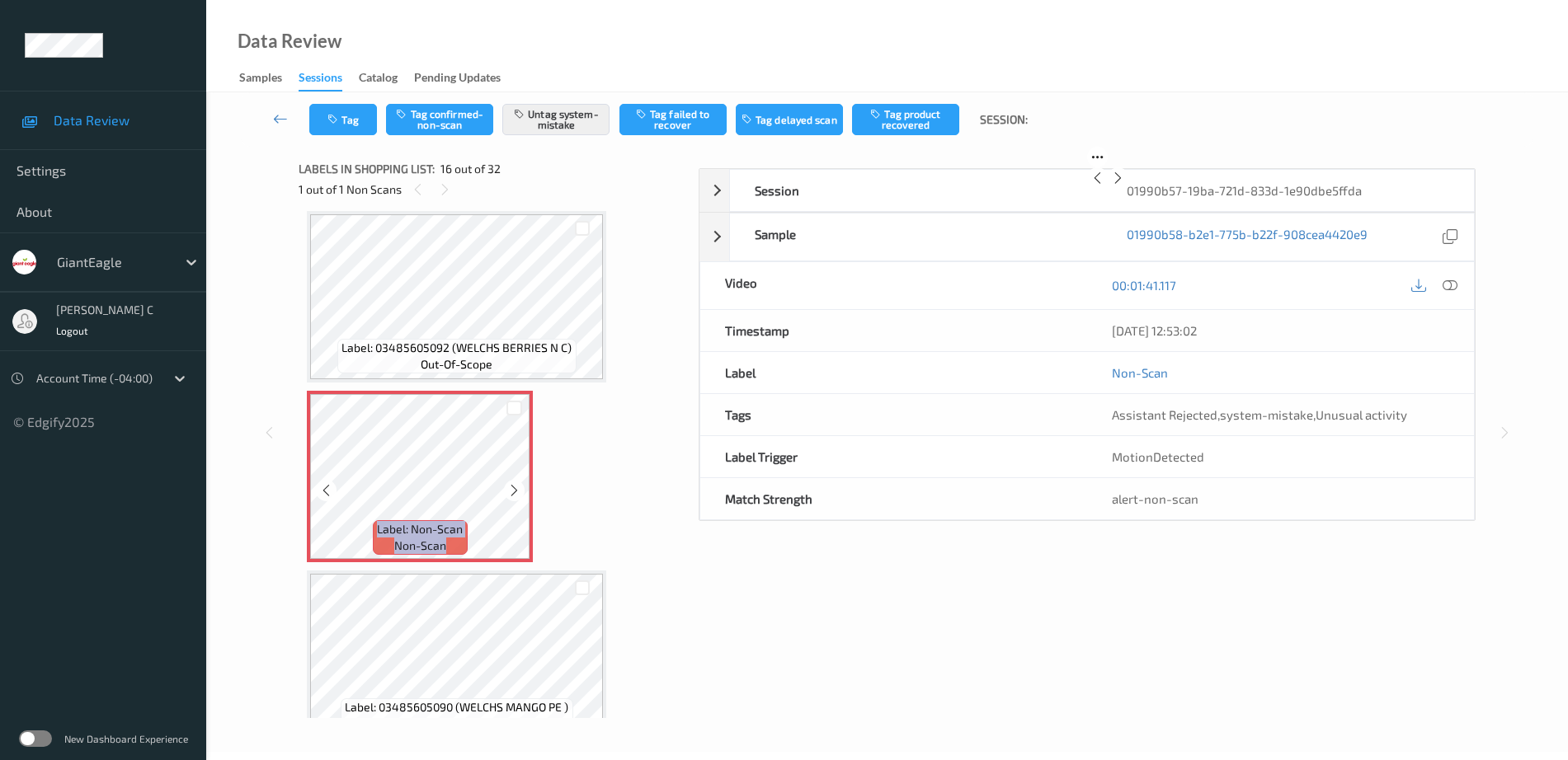
click at [516, 493] on icon at bounding box center [514, 491] width 14 height 15
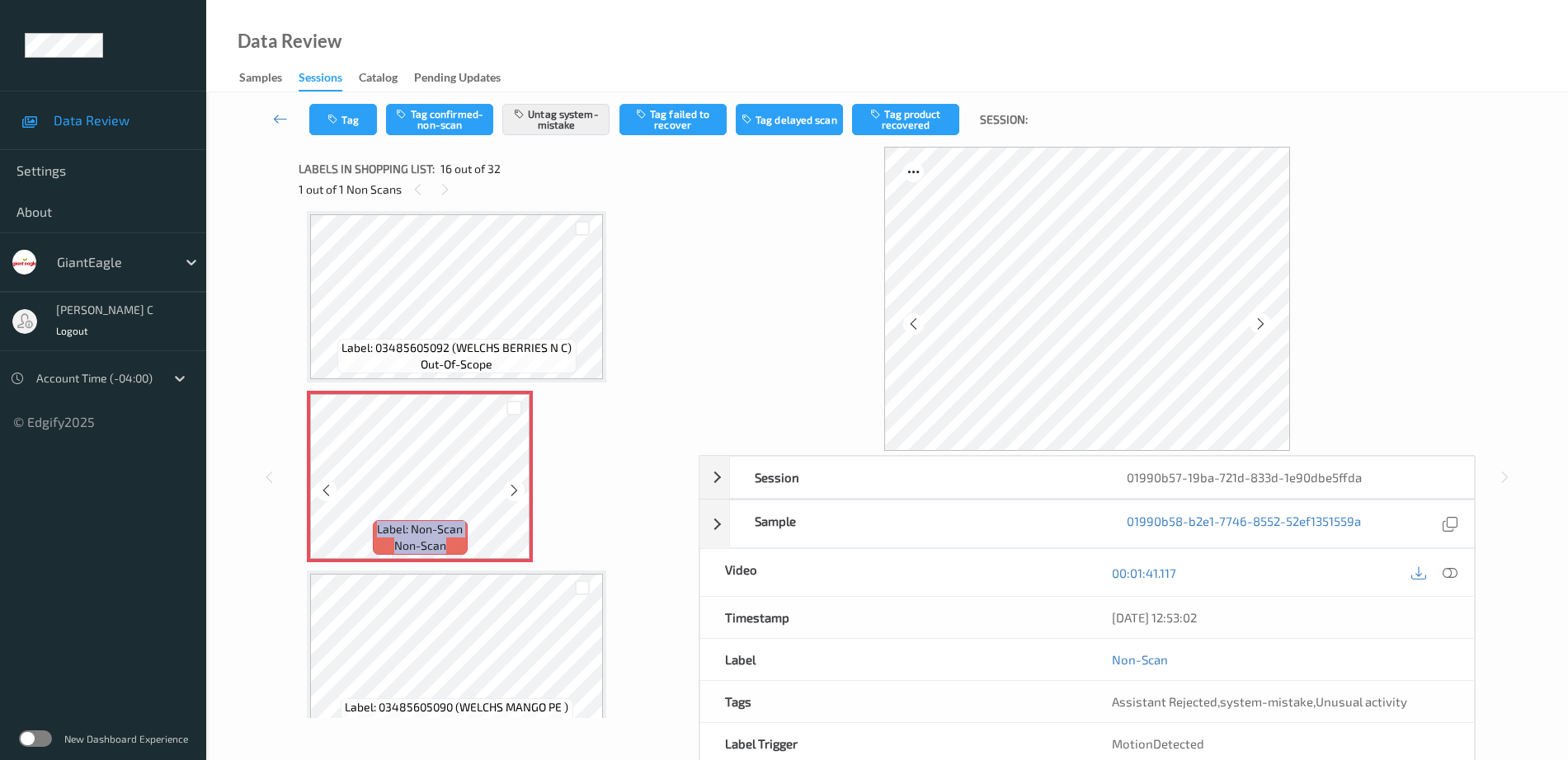
click at [516, 493] on icon at bounding box center [514, 491] width 14 height 15
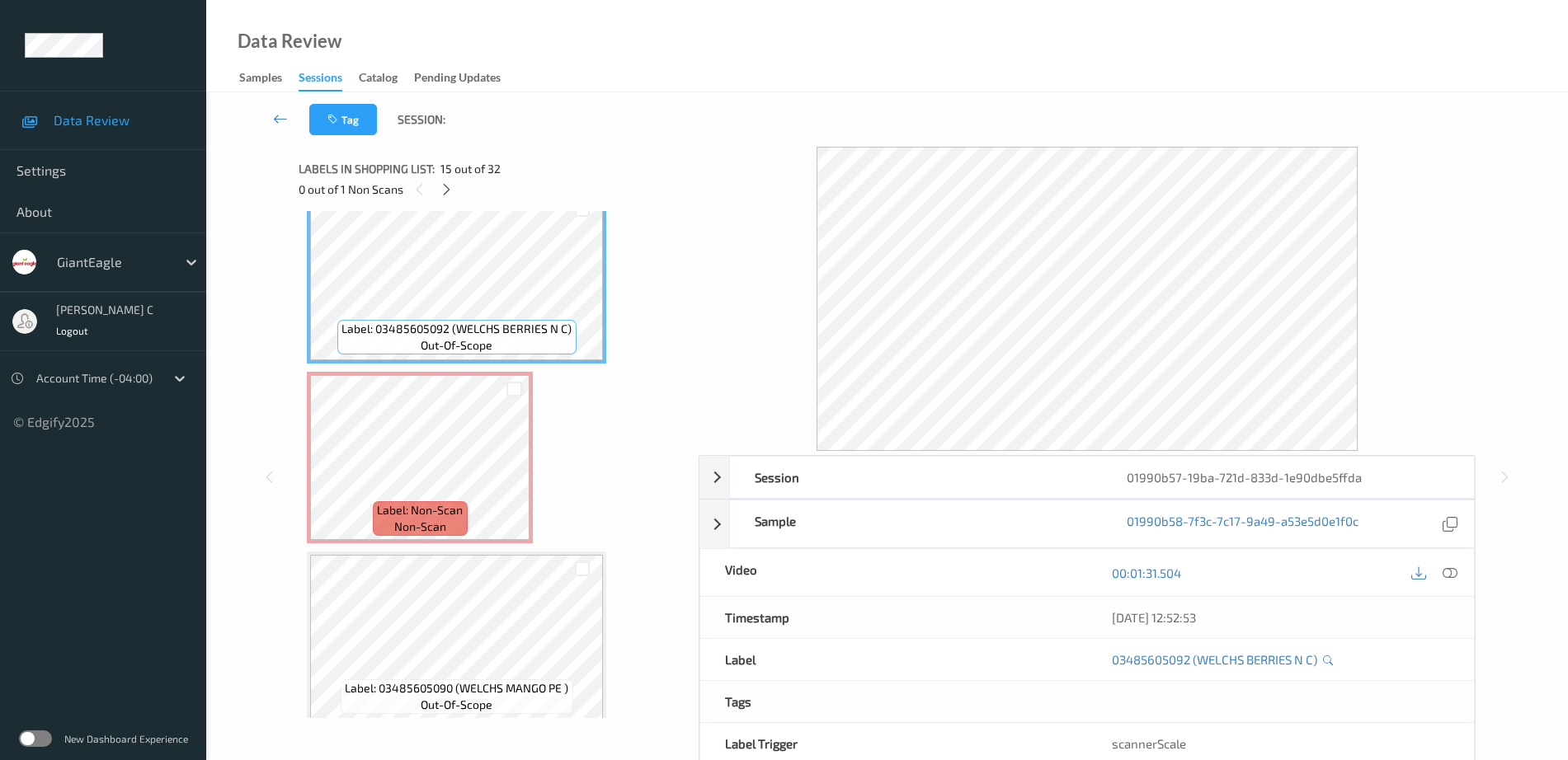
scroll to position [2629, 0]
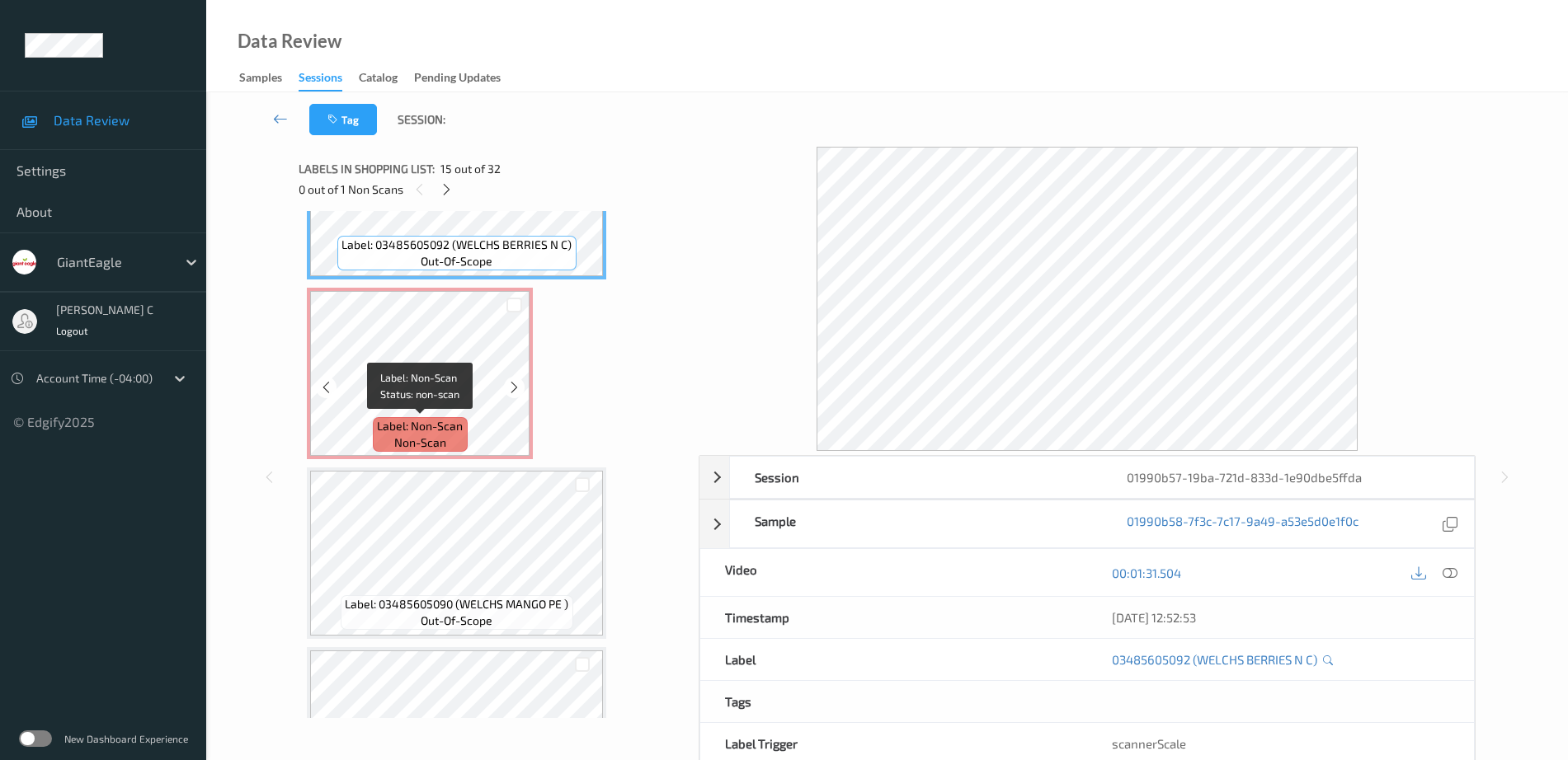
click at [444, 443] on span "non-scan" at bounding box center [420, 443] width 52 height 17
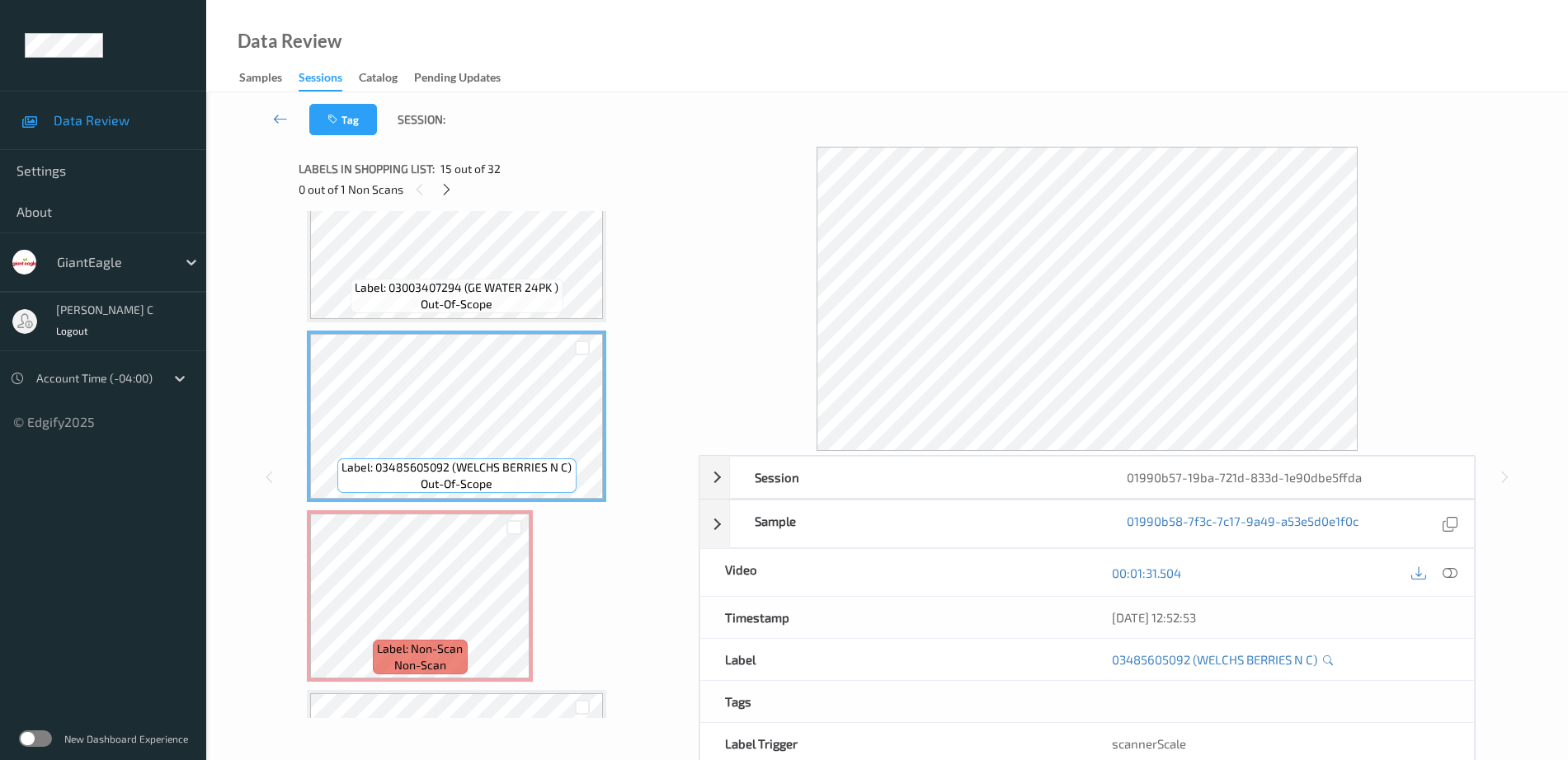
scroll to position [2319, 0]
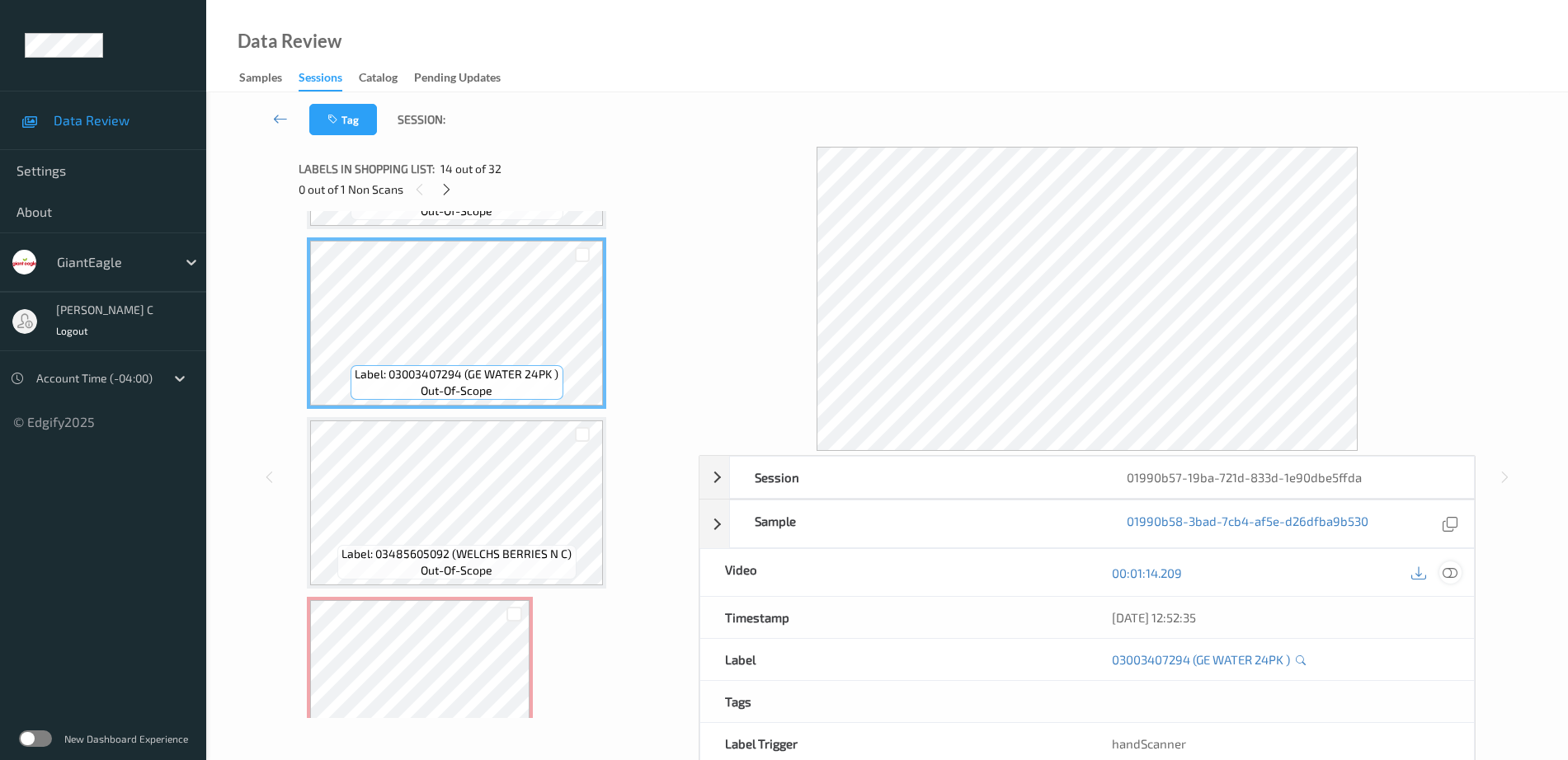
click at [1448, 573] on icon at bounding box center [1450, 573] width 15 height 15
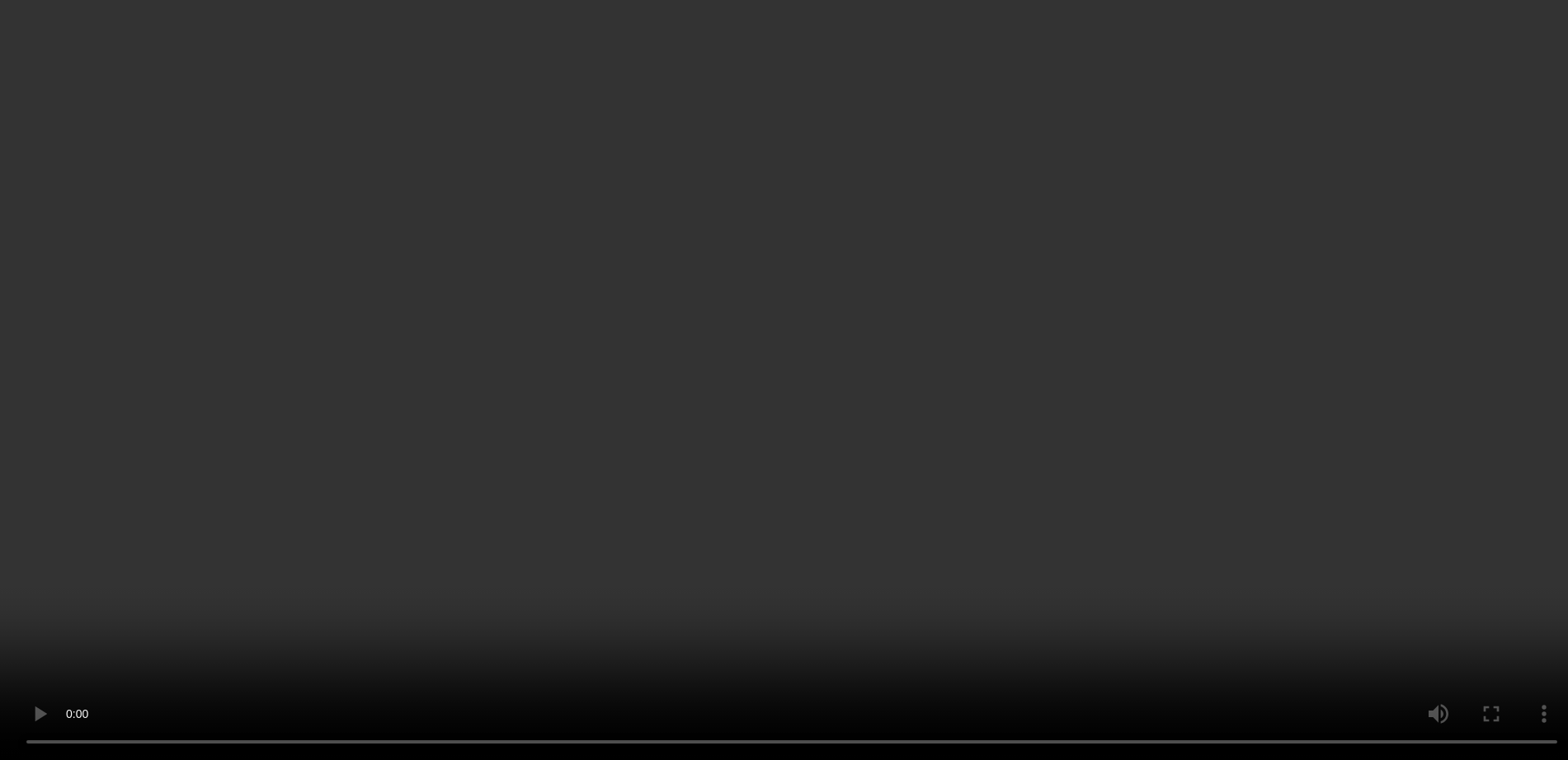
scroll to position [2525, 0]
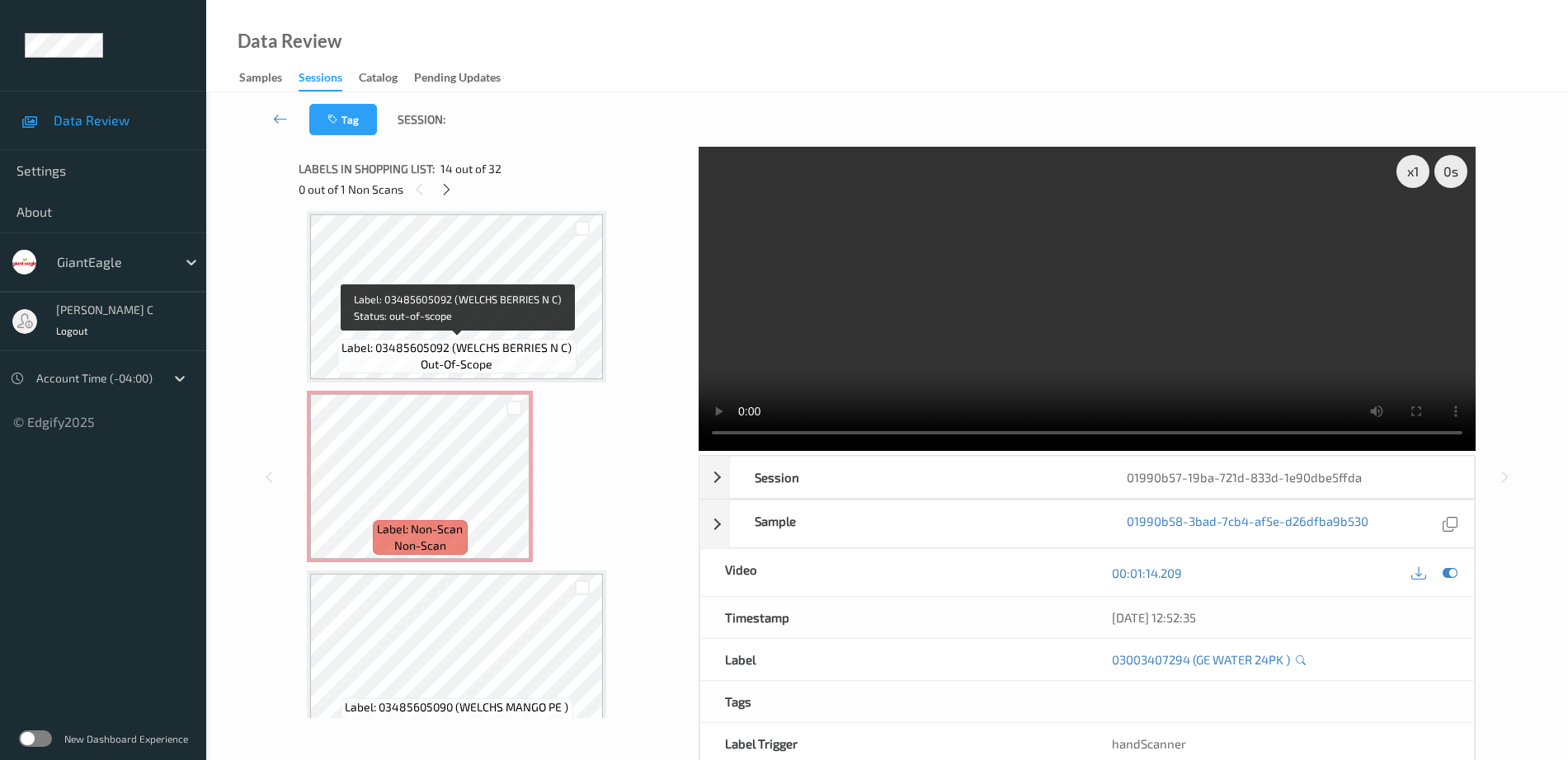
click at [439, 363] on span "out-of-scope" at bounding box center [456, 364] width 72 height 17
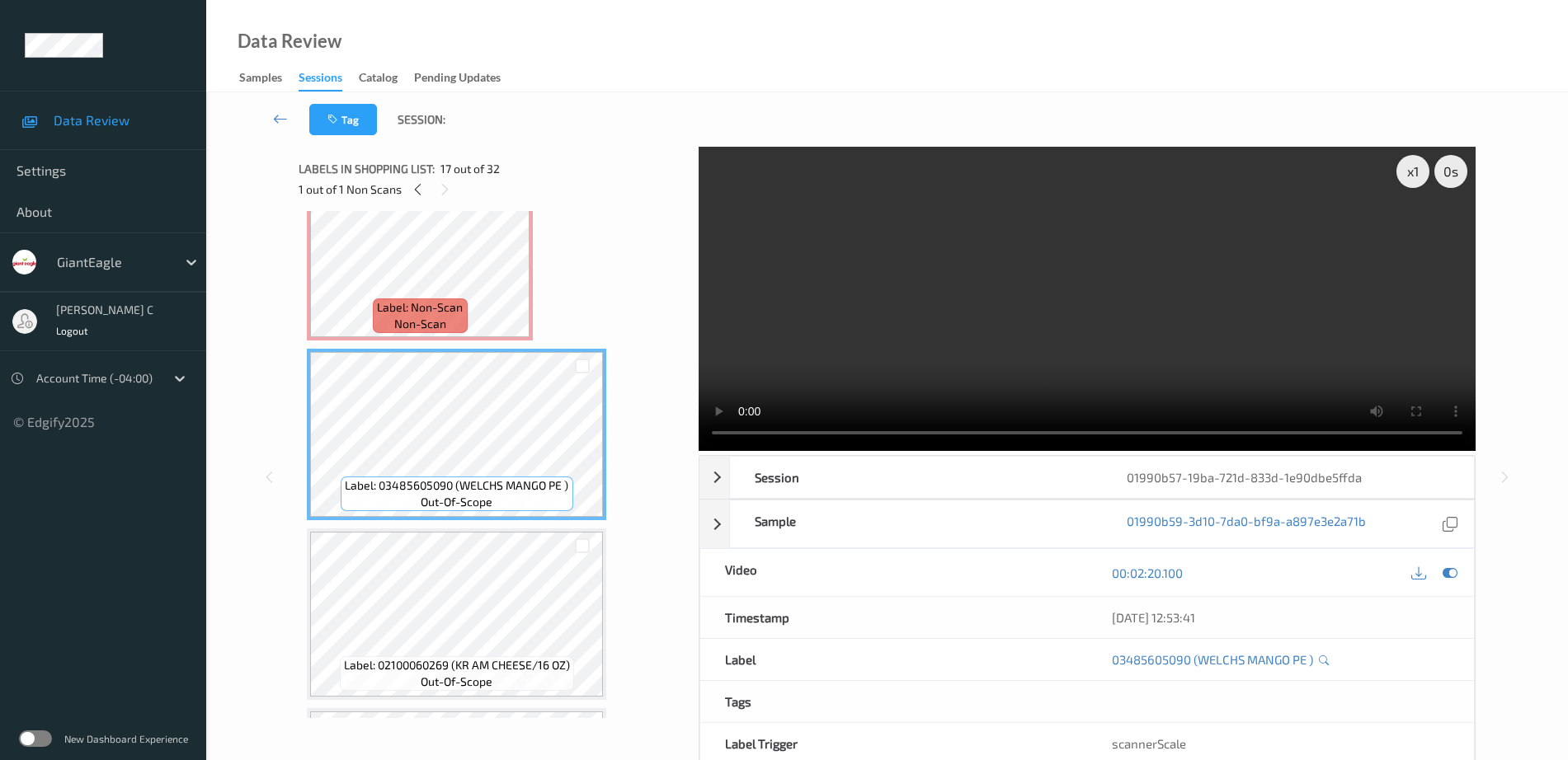
scroll to position [2629, 0]
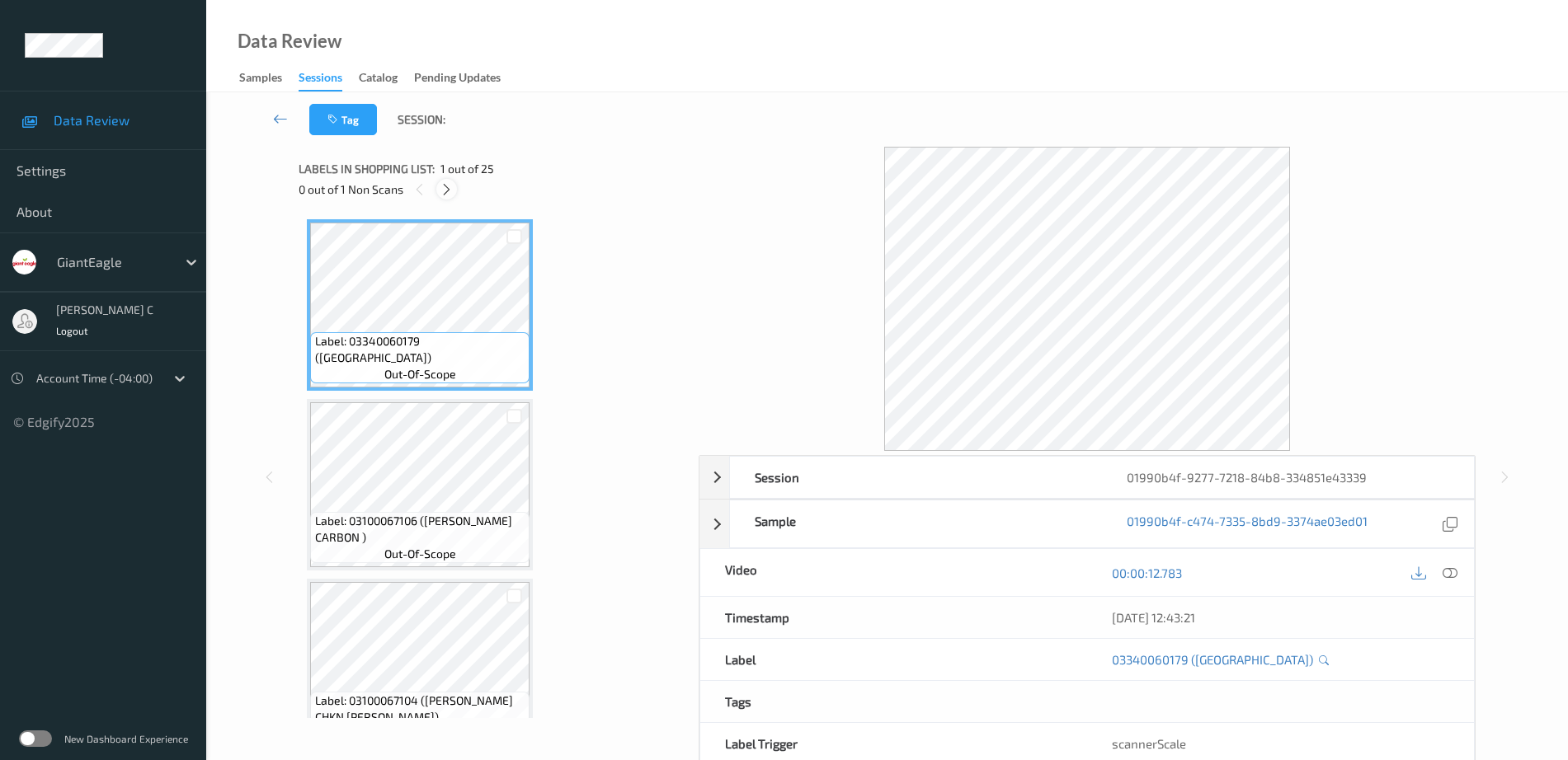
click at [449, 183] on icon at bounding box center [446, 190] width 14 height 15
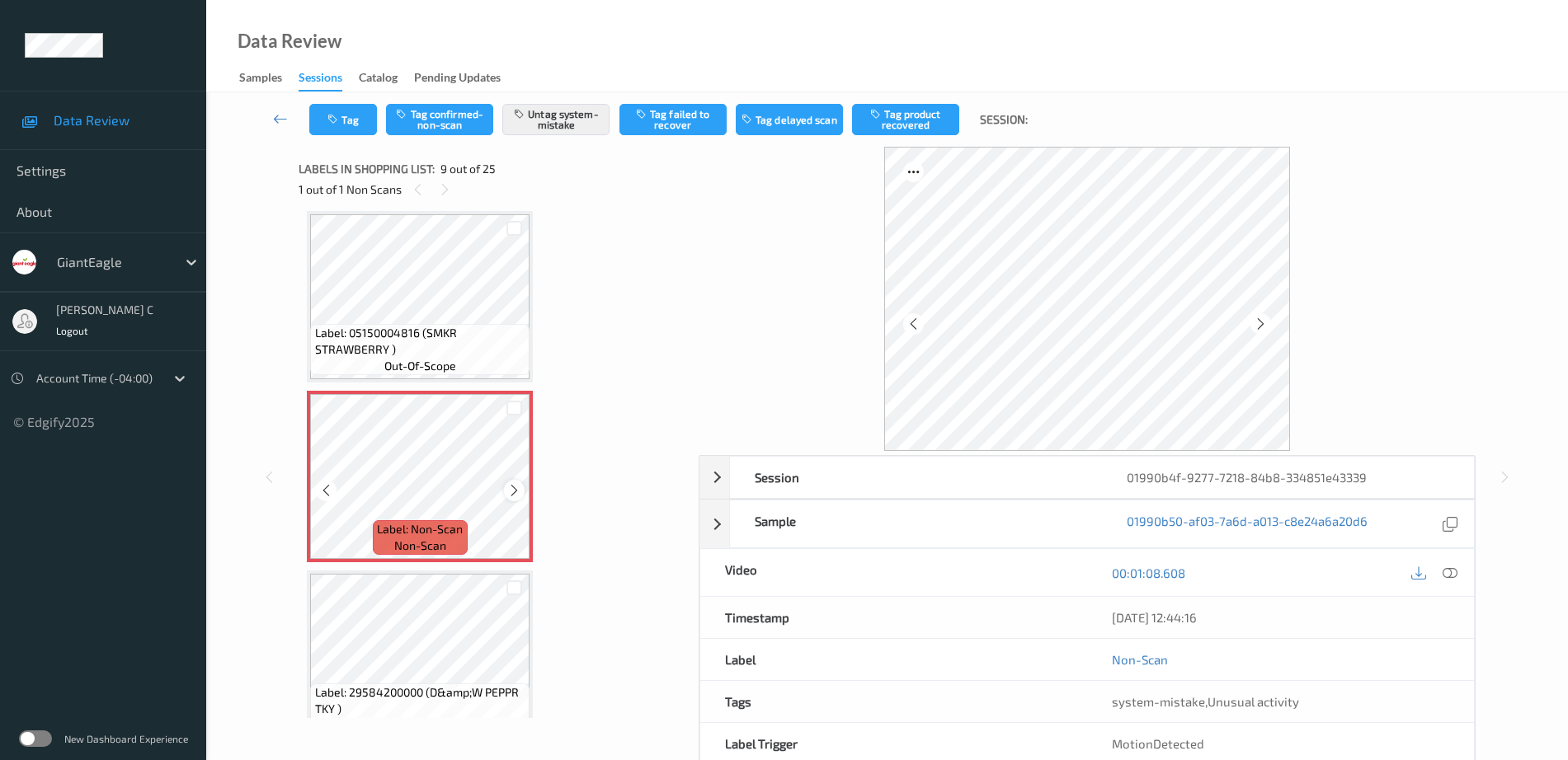
click at [524, 492] on div "Label: Non-Scan non-scan" at bounding box center [420, 477] width 226 height 172
click at [518, 490] on icon at bounding box center [514, 491] width 14 height 15
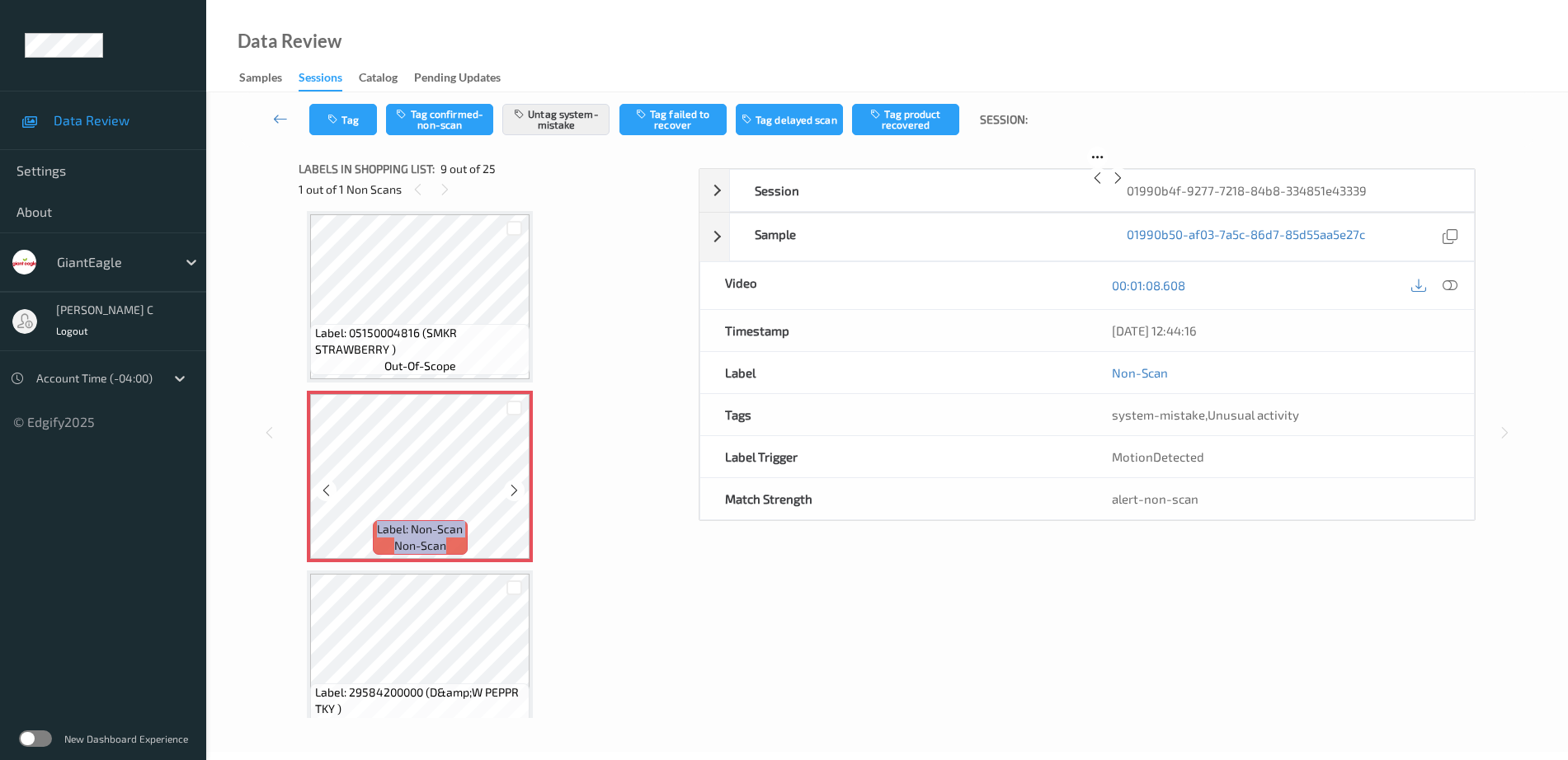
click at [518, 490] on icon at bounding box center [514, 491] width 14 height 15
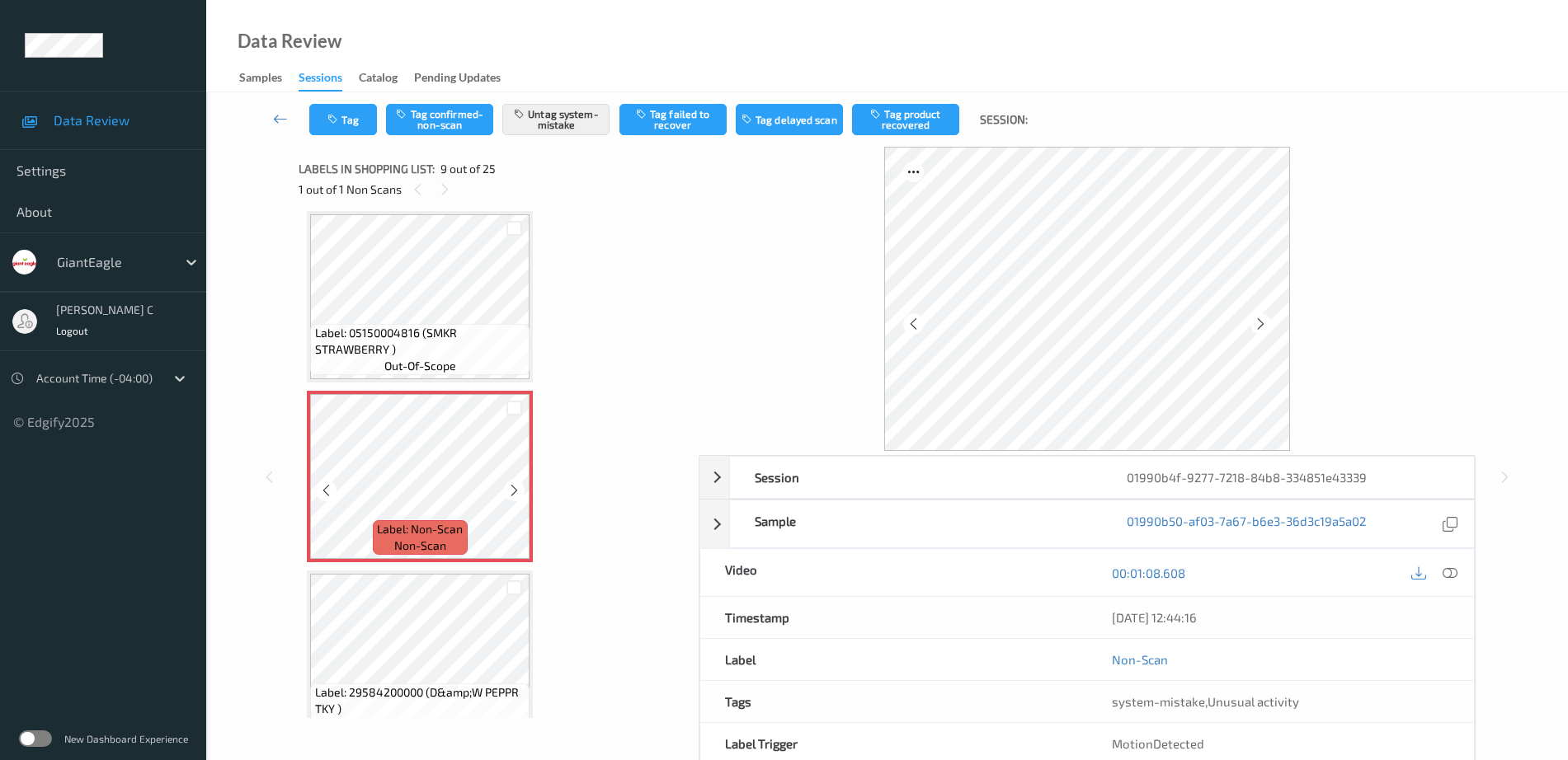
click at [518, 490] on icon at bounding box center [514, 491] width 14 height 15
click at [417, 367] on span "out-of-scope" at bounding box center [420, 366] width 72 height 17
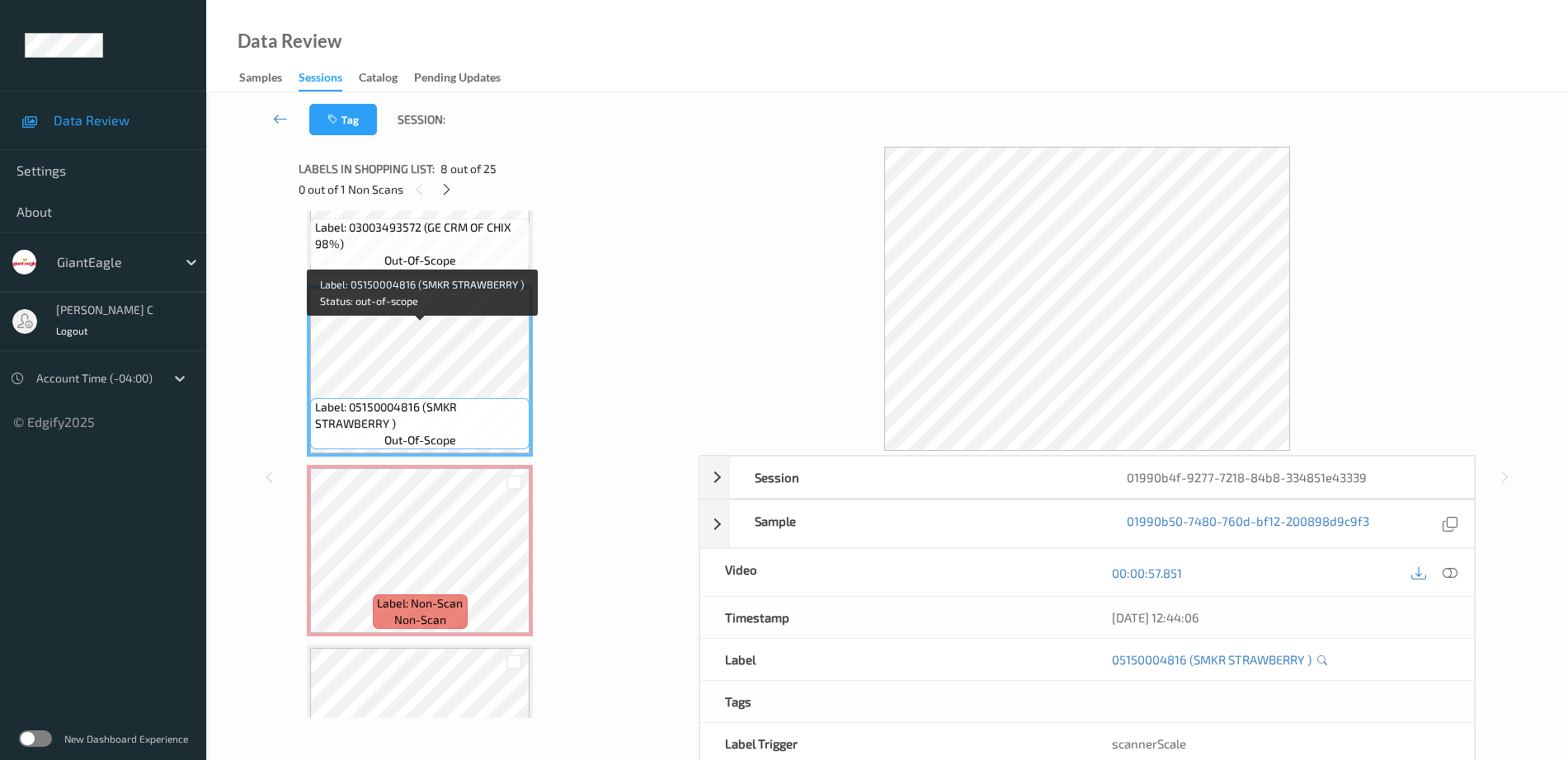
scroll to position [1164, 0]
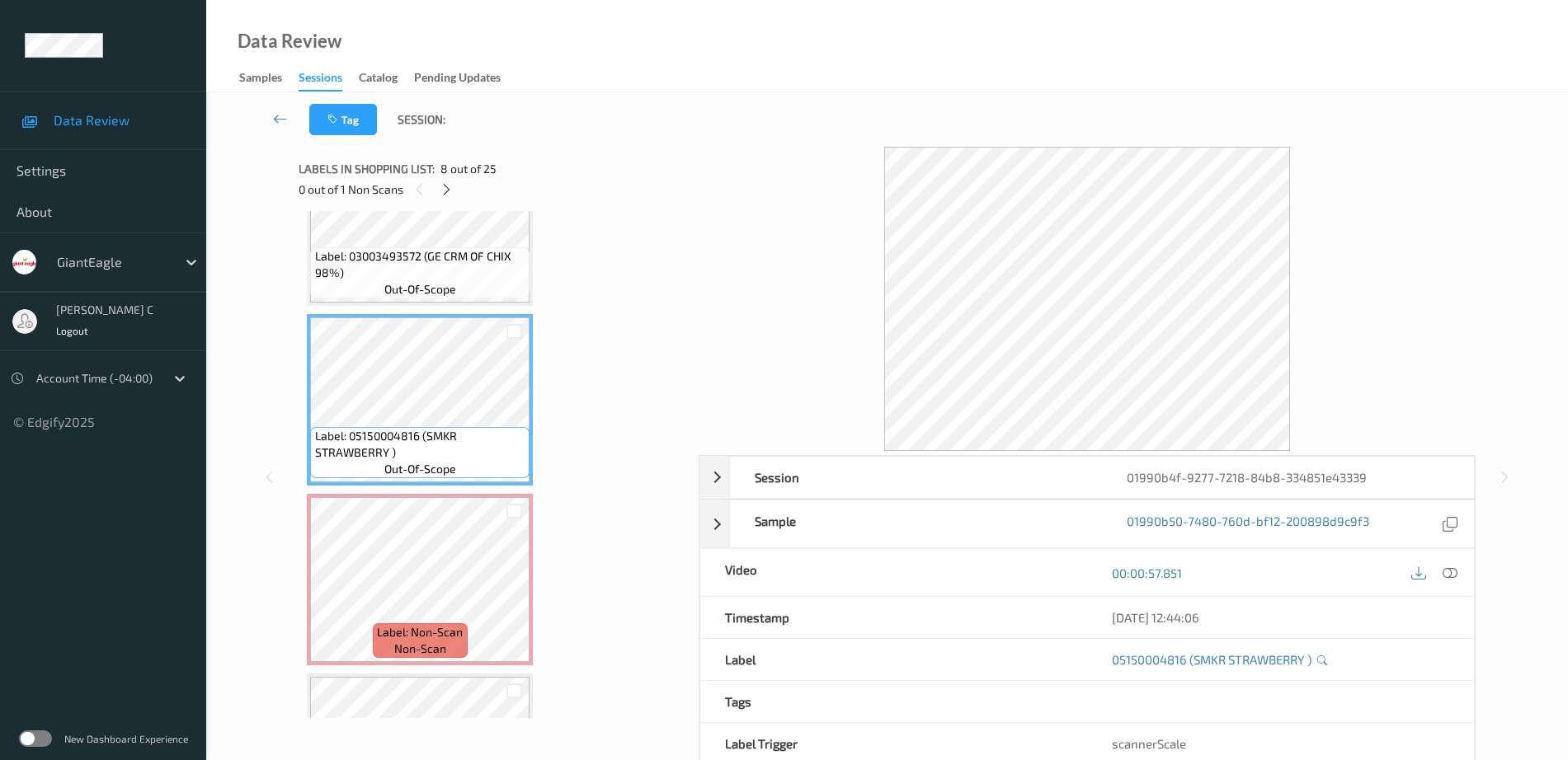
click at [420, 303] on div "Label: 03003493572 (GE CRM OF CHIX 98%) out-of-scope" at bounding box center [420, 221] width 226 height 172
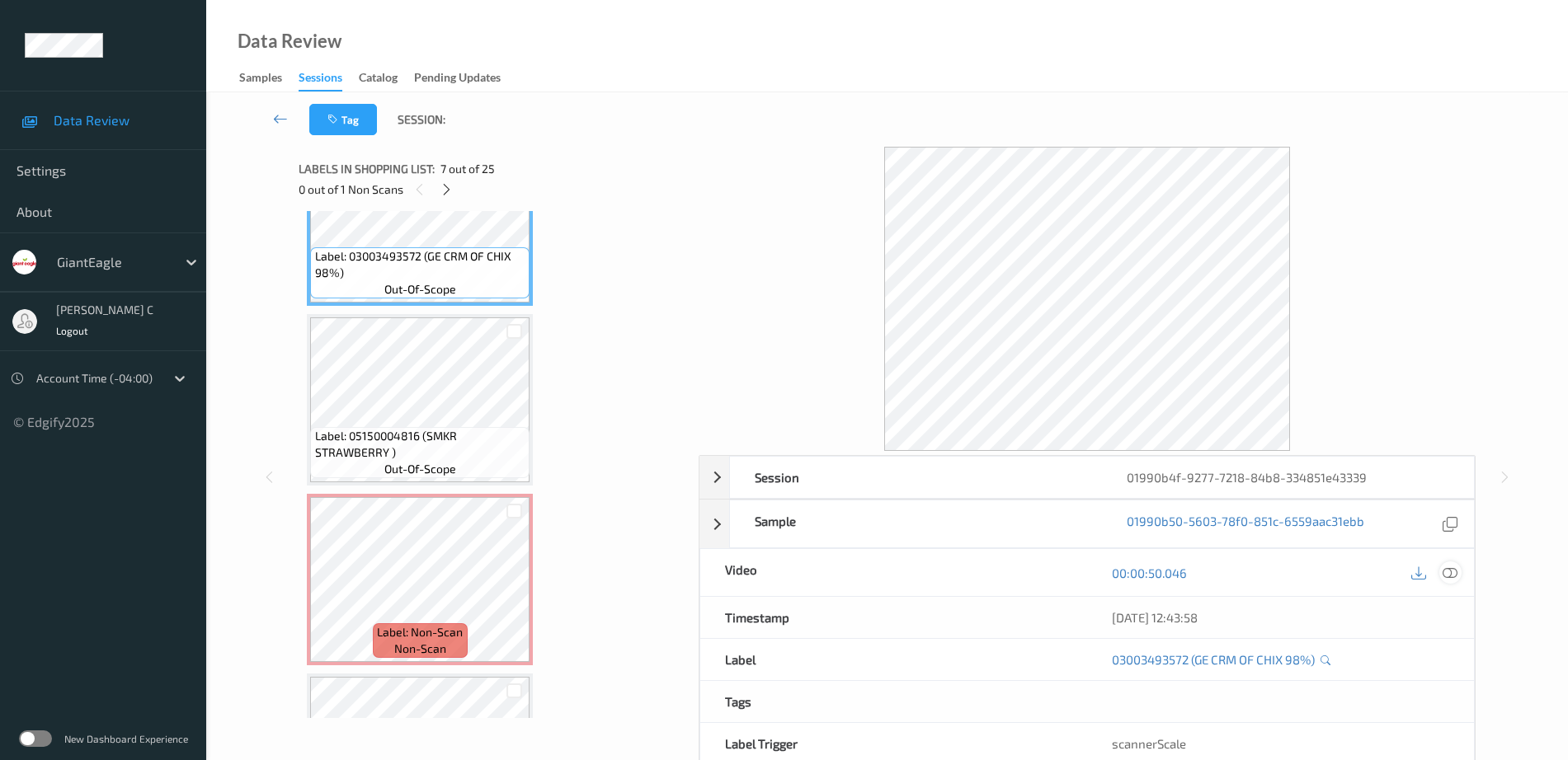
click at [1455, 569] on icon at bounding box center [1450, 573] width 15 height 15
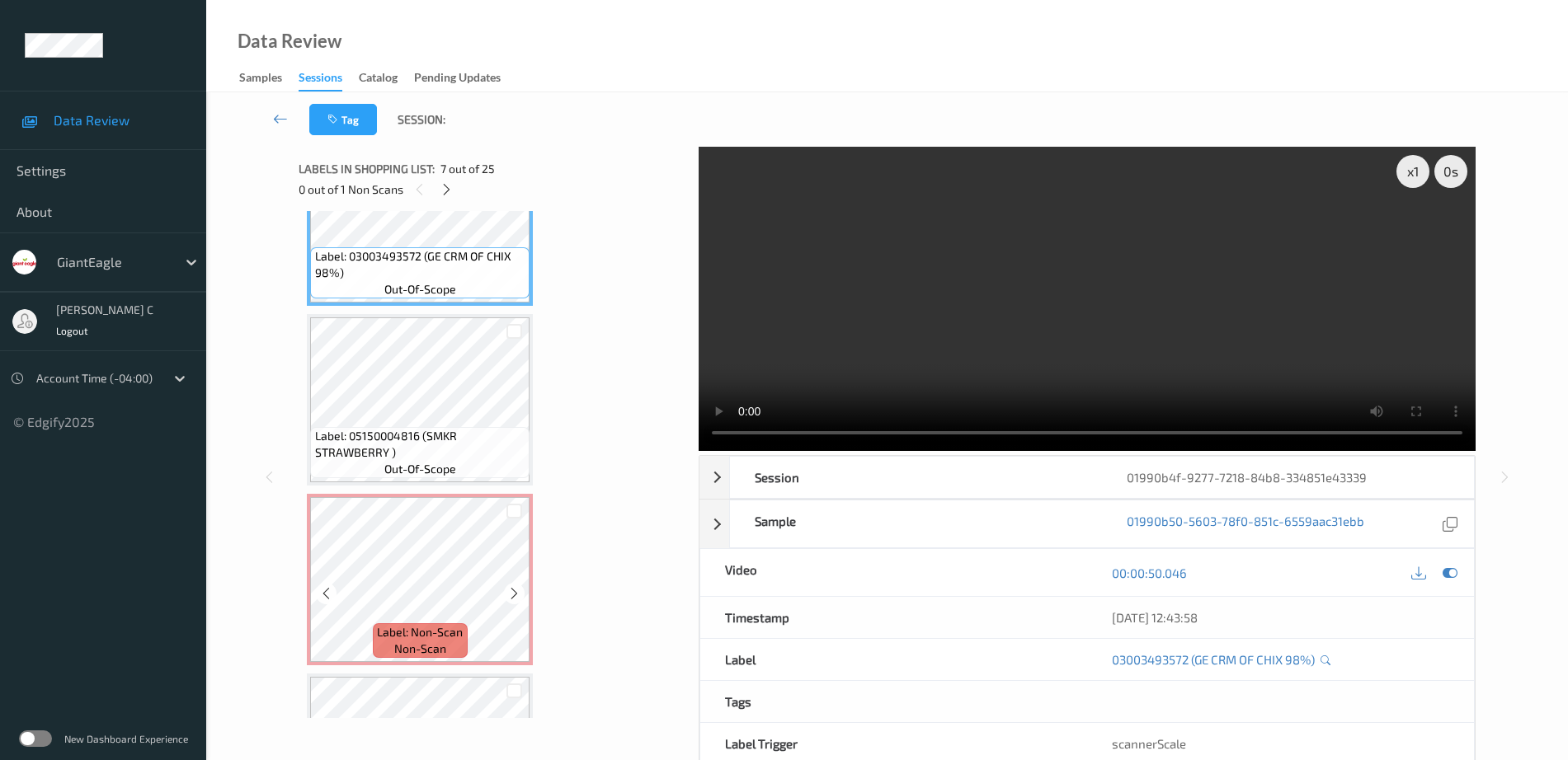
scroll to position [1370, 0]
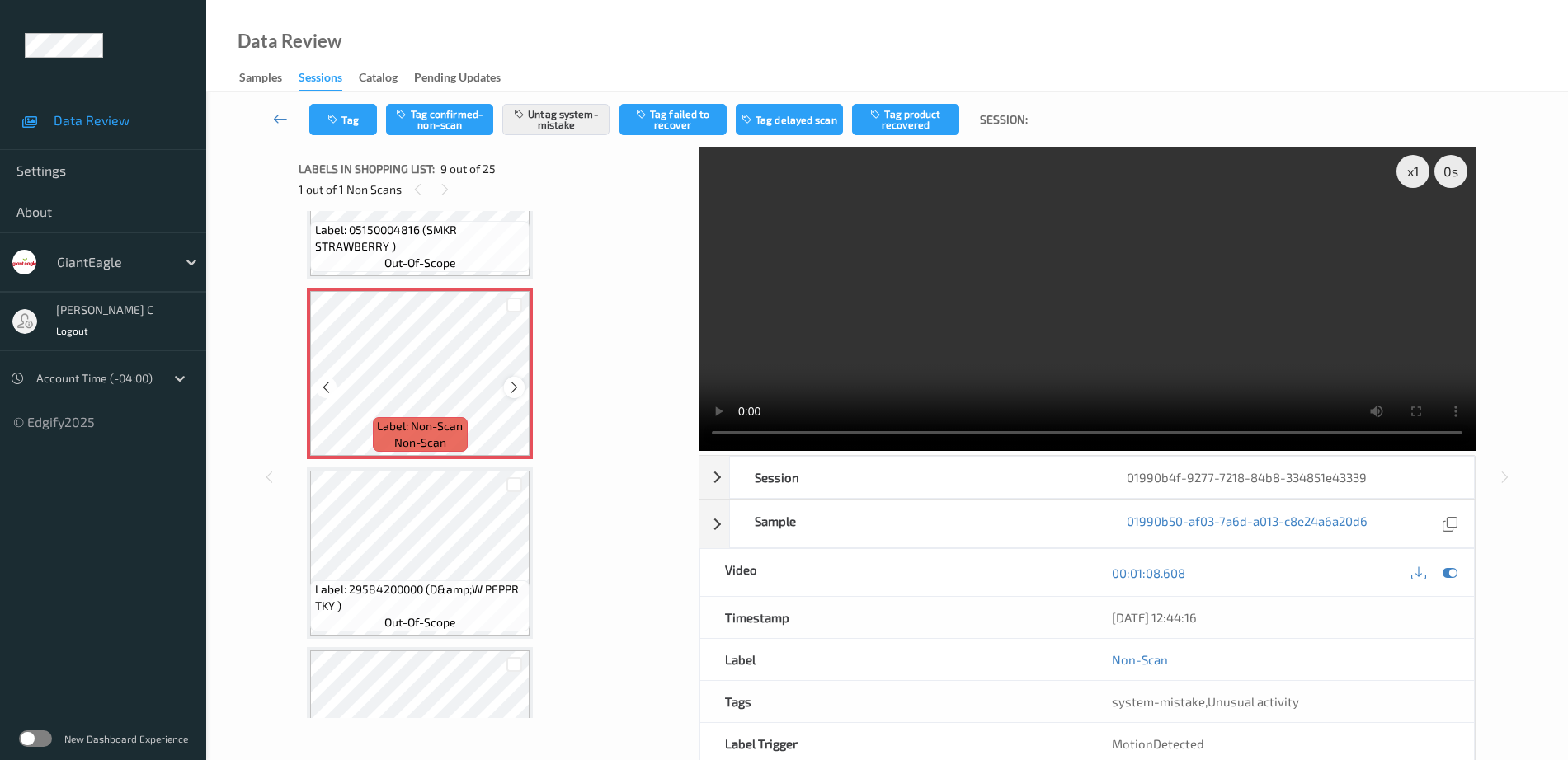
click at [519, 390] on icon at bounding box center [514, 387] width 14 height 15
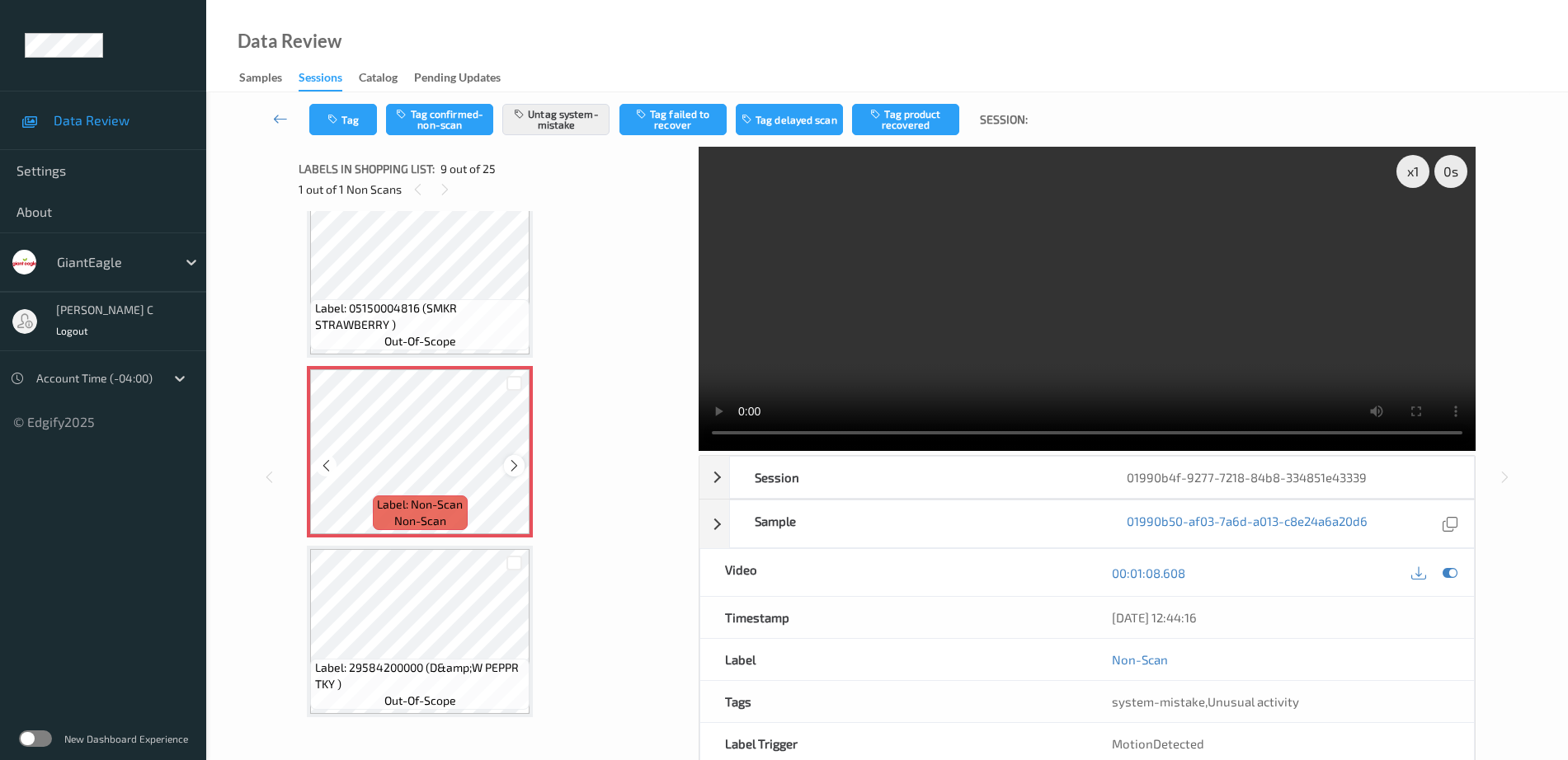
scroll to position [1266, 0]
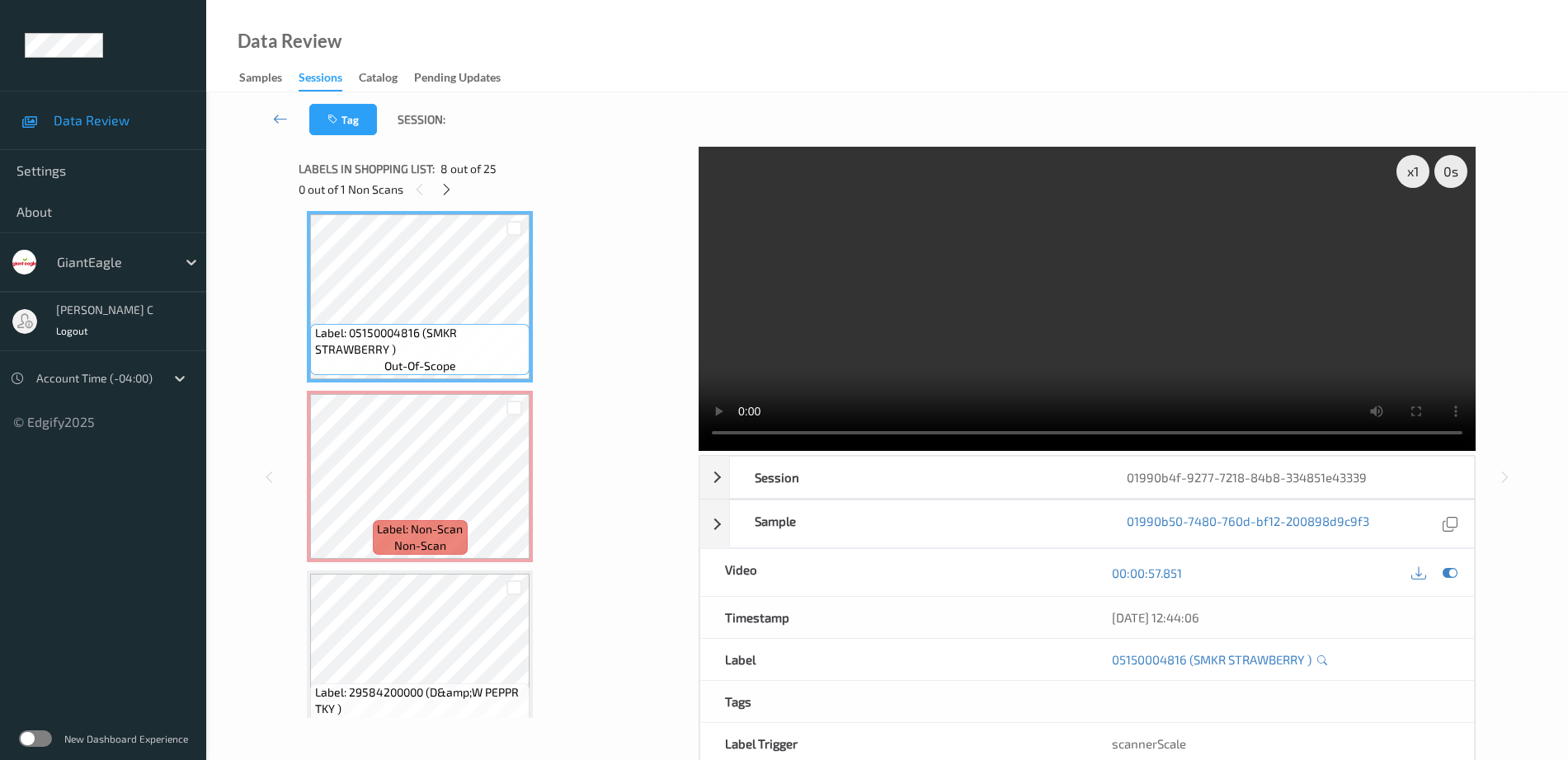
click at [1417, 389] on video at bounding box center [1087, 299] width 777 height 304
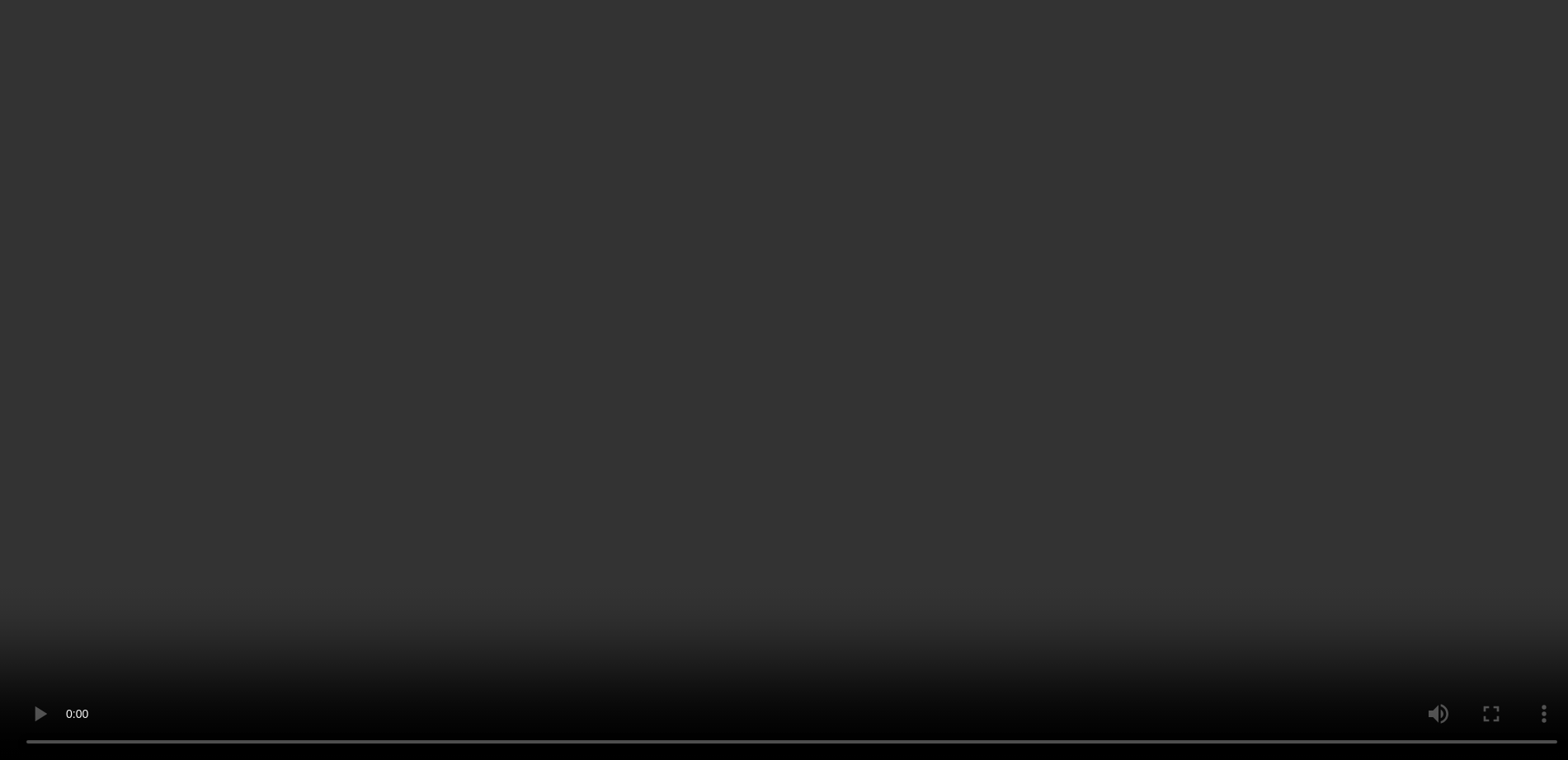
scroll to position [1370, 0]
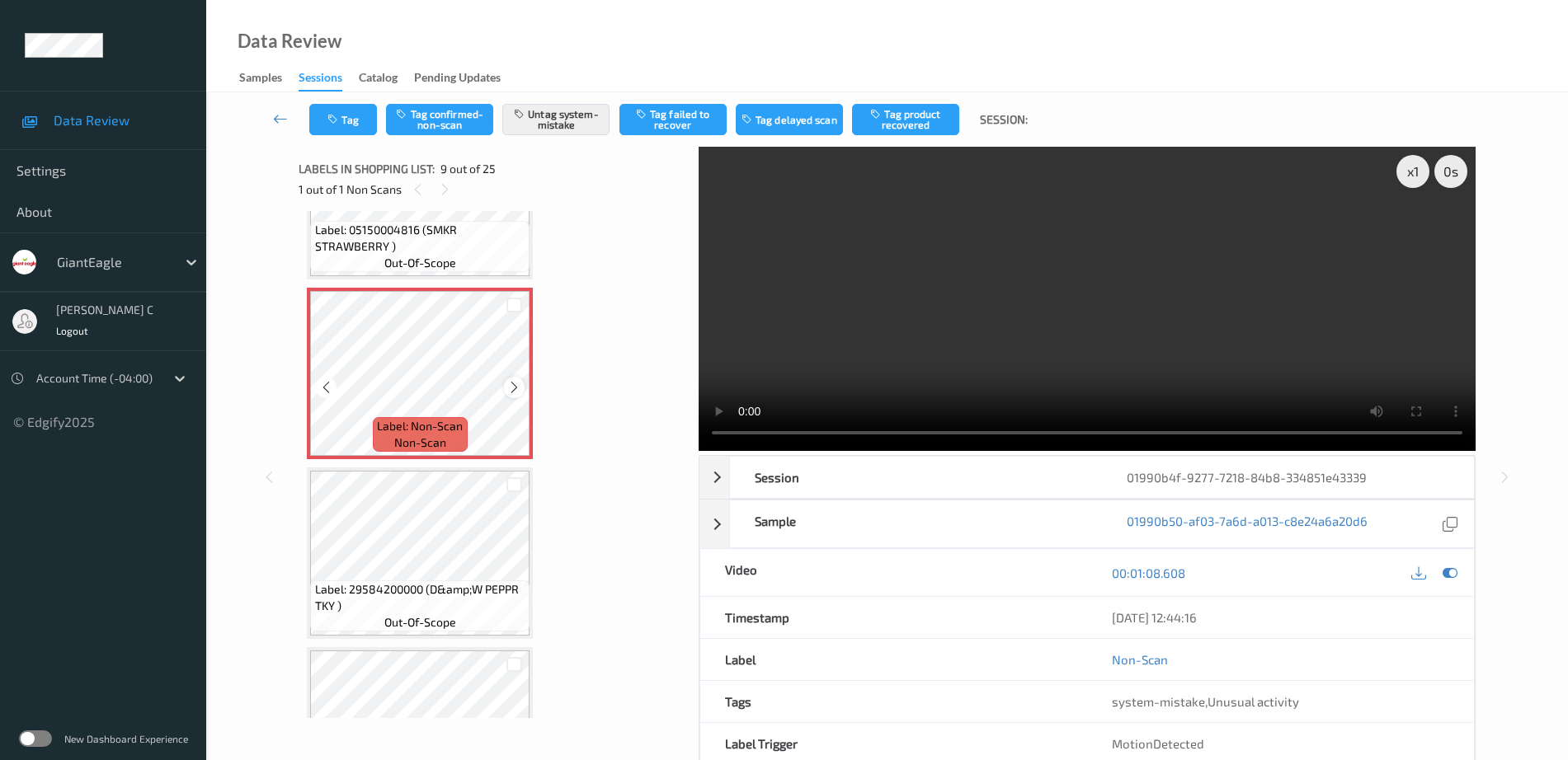
click at [512, 395] on div at bounding box center [514, 387] width 21 height 21
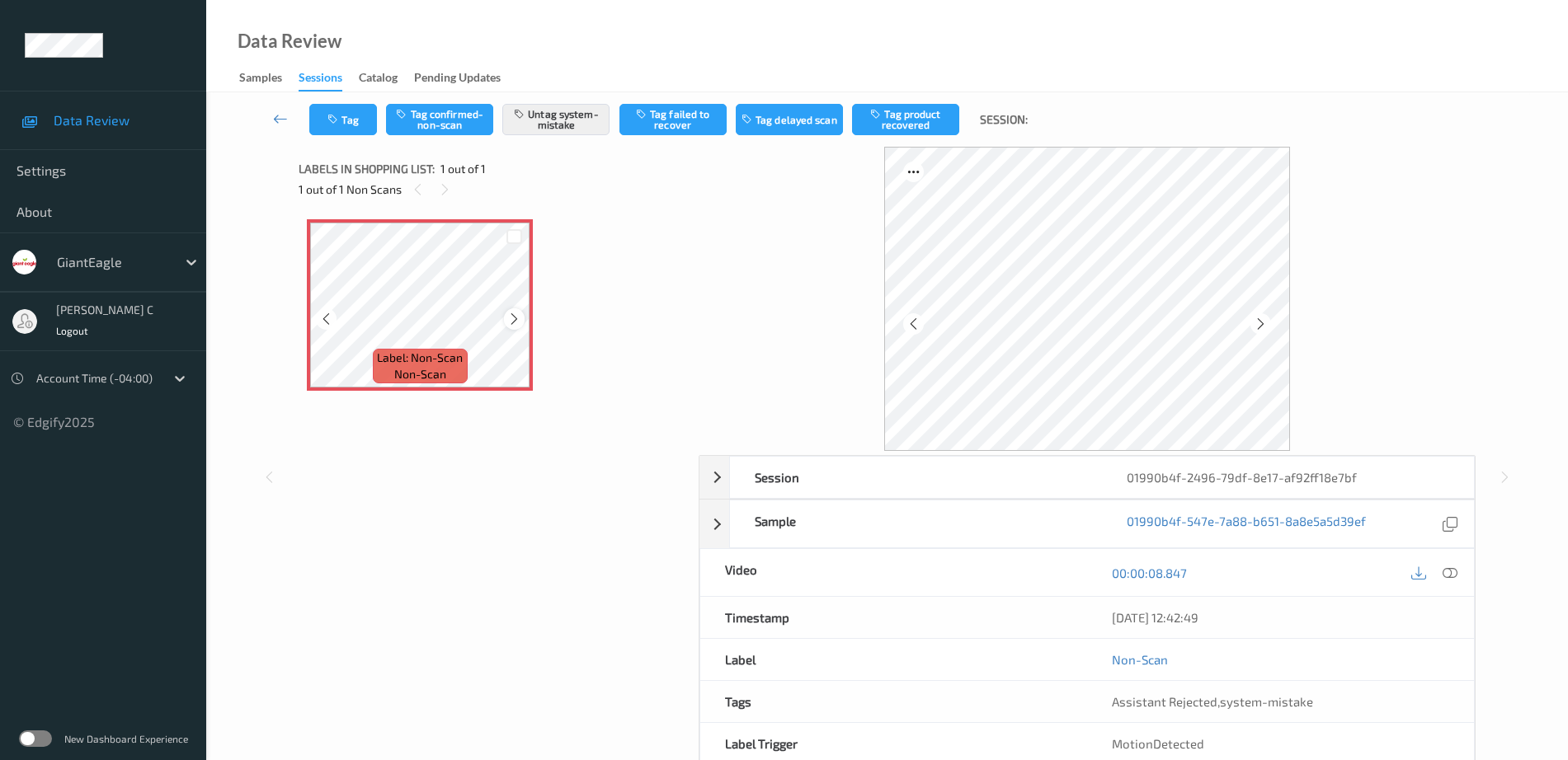
click at [519, 323] on icon at bounding box center [514, 319] width 14 height 15
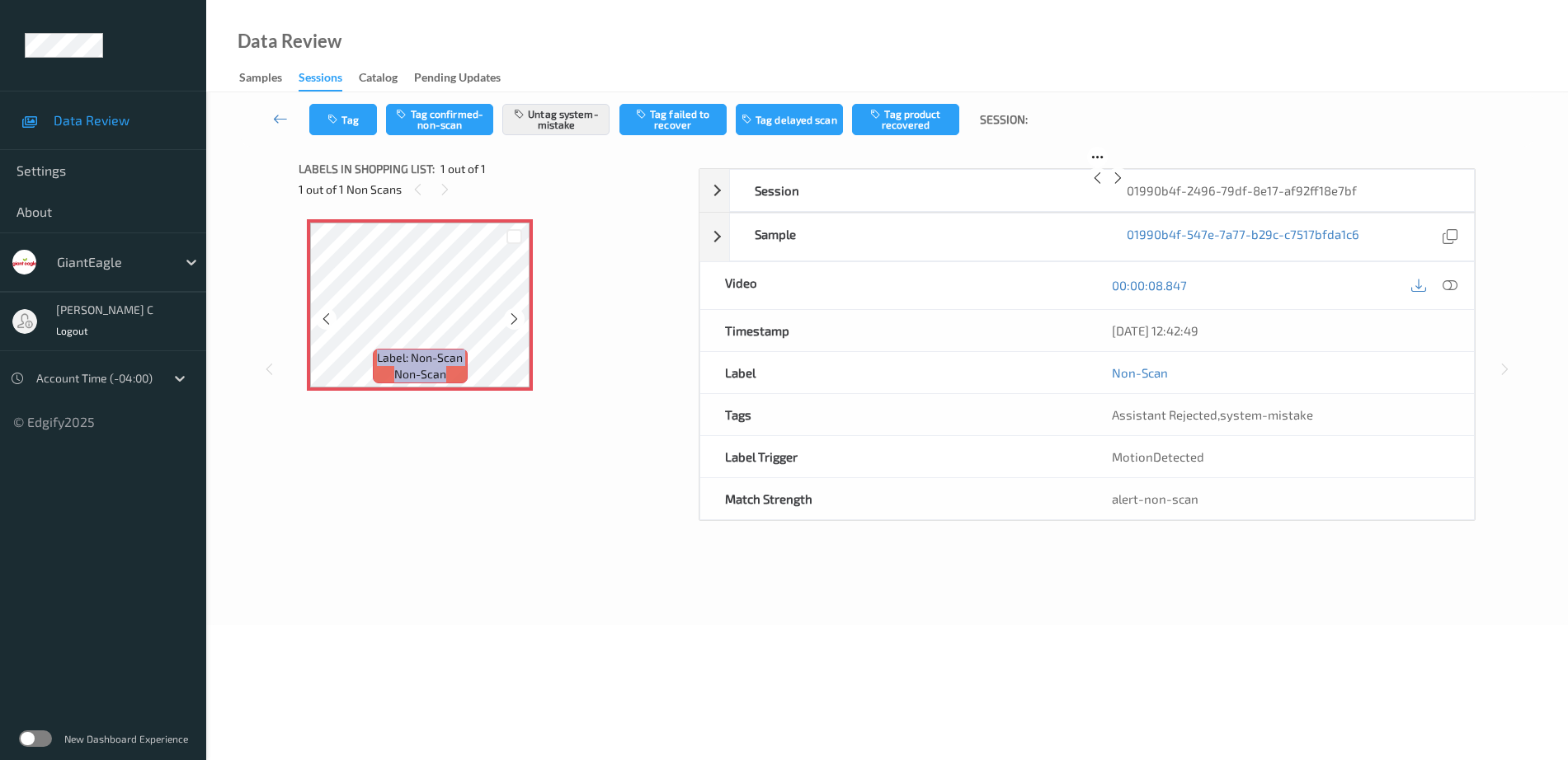
click at [519, 323] on icon at bounding box center [514, 319] width 14 height 15
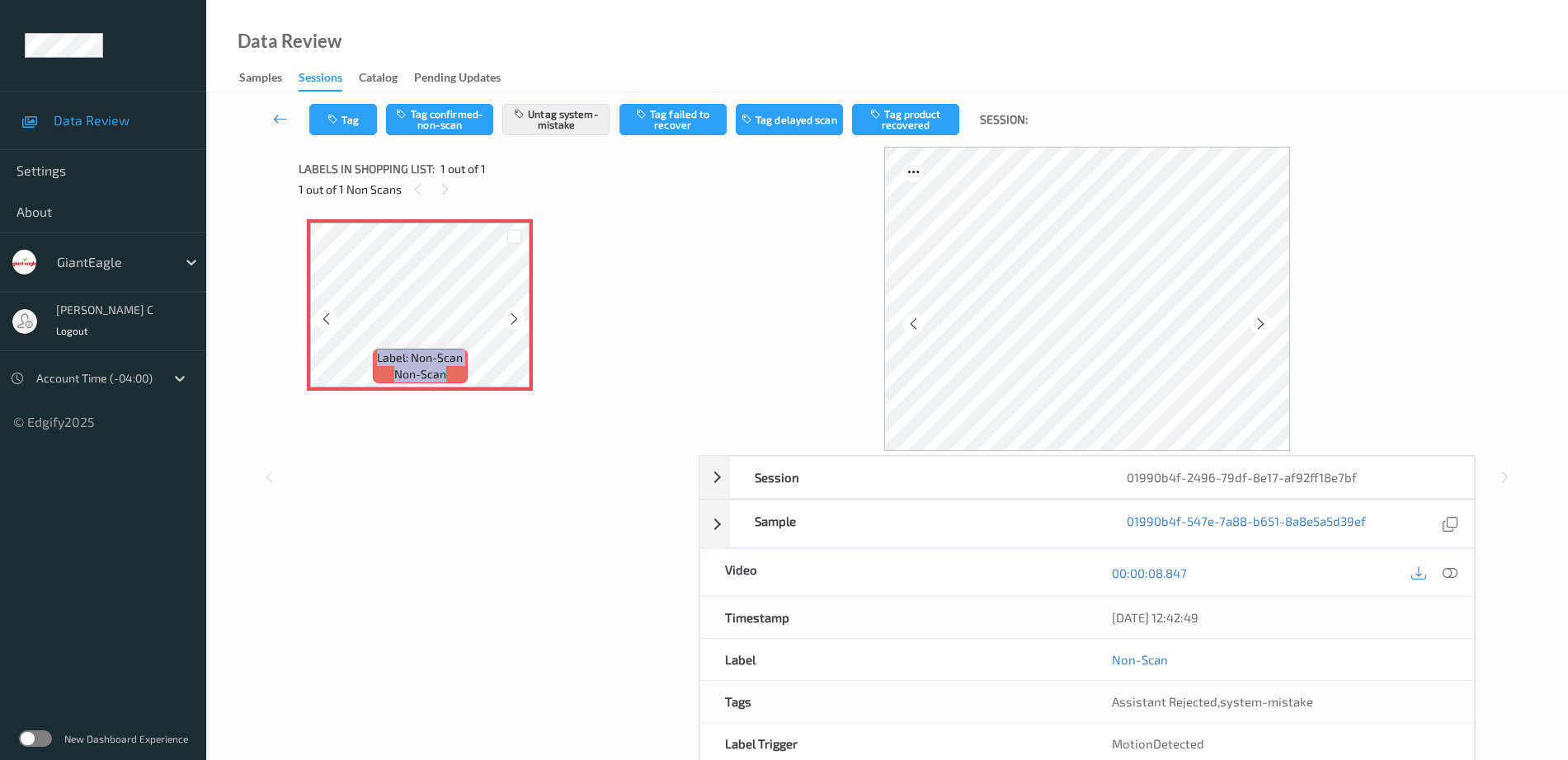
click at [519, 323] on icon at bounding box center [514, 319] width 14 height 15
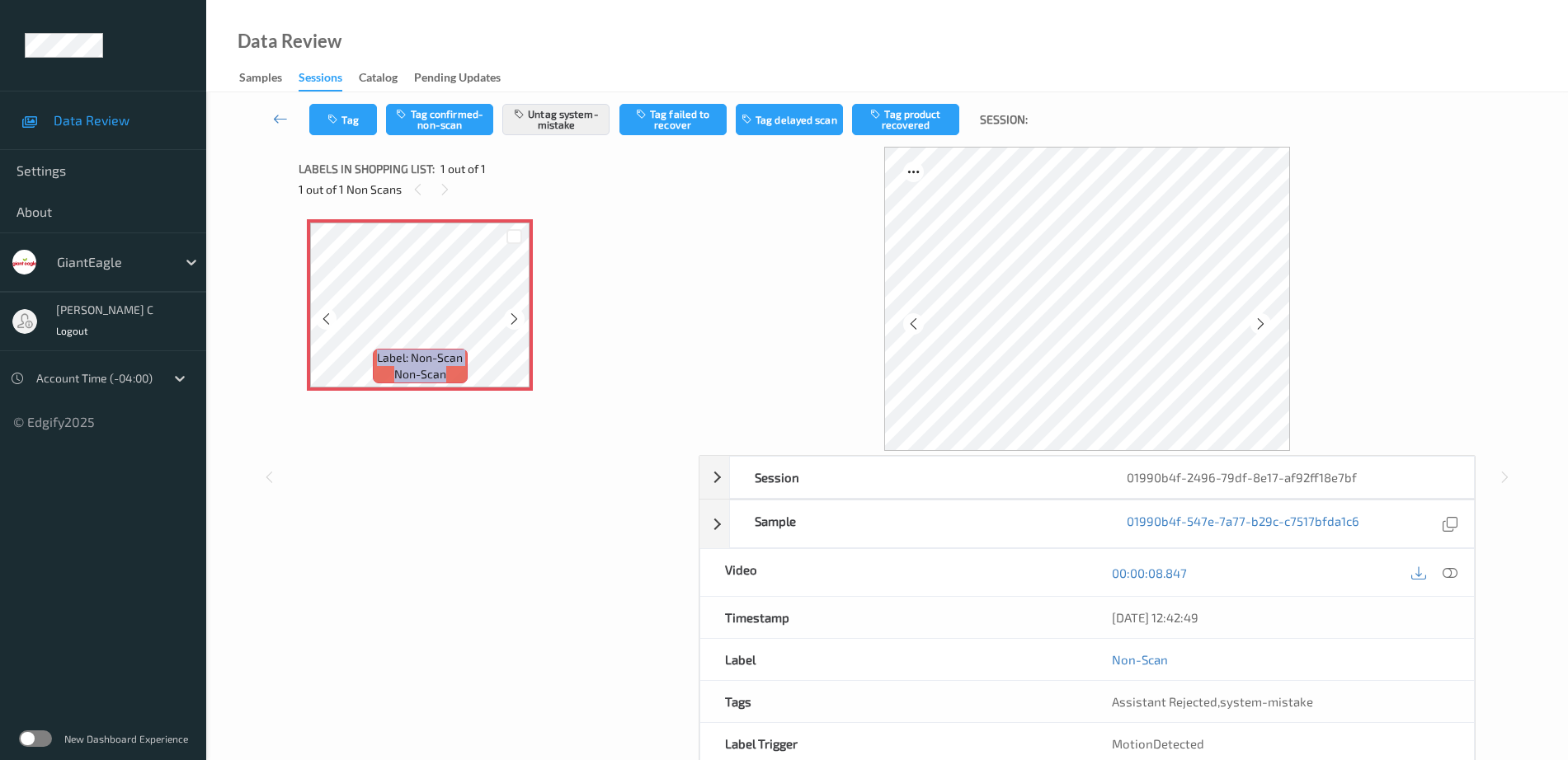
click at [519, 323] on icon at bounding box center [514, 319] width 14 height 15
click at [1452, 572] on icon at bounding box center [1450, 573] width 15 height 15
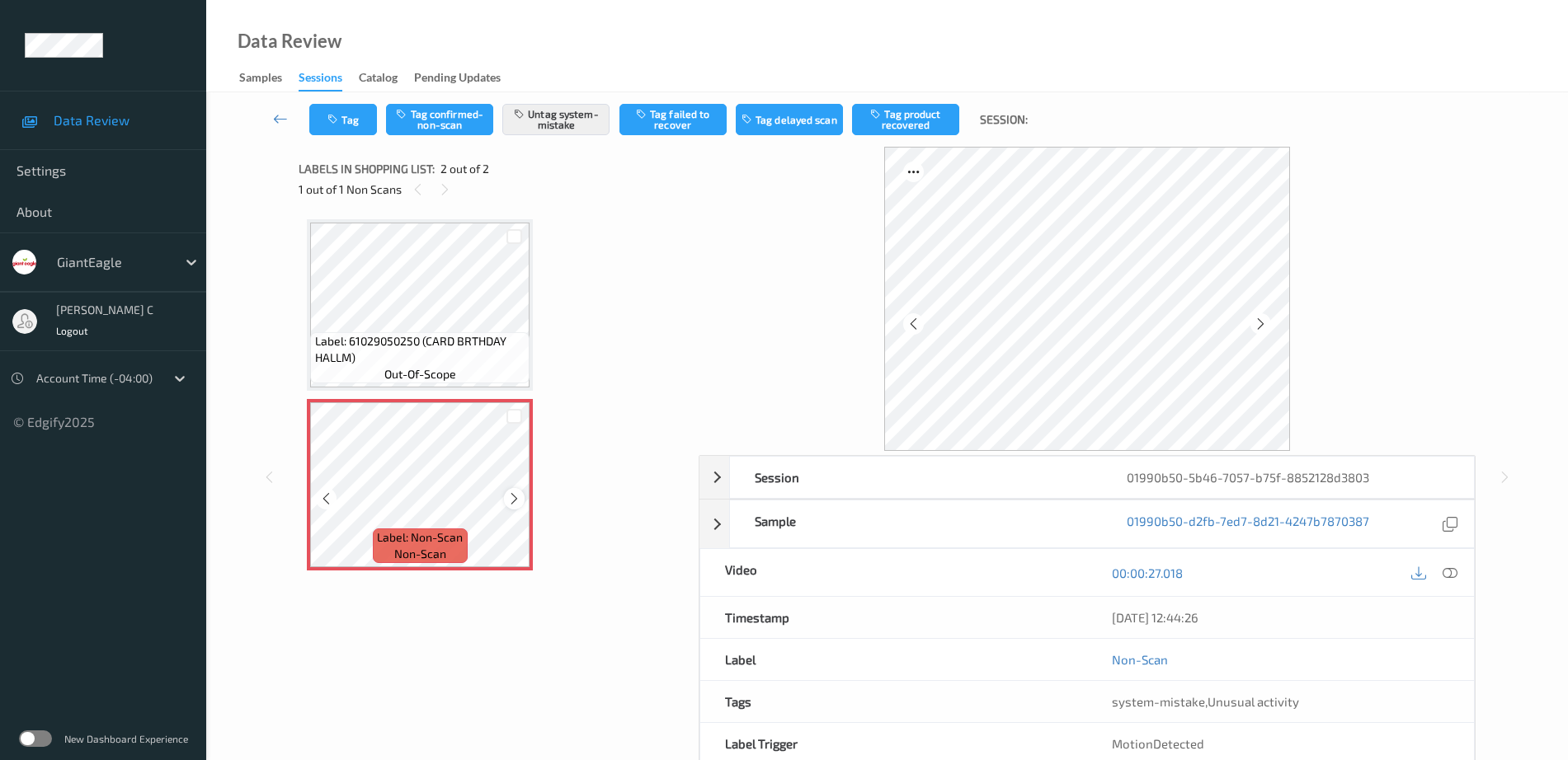
click at [520, 497] on icon at bounding box center [514, 499] width 14 height 15
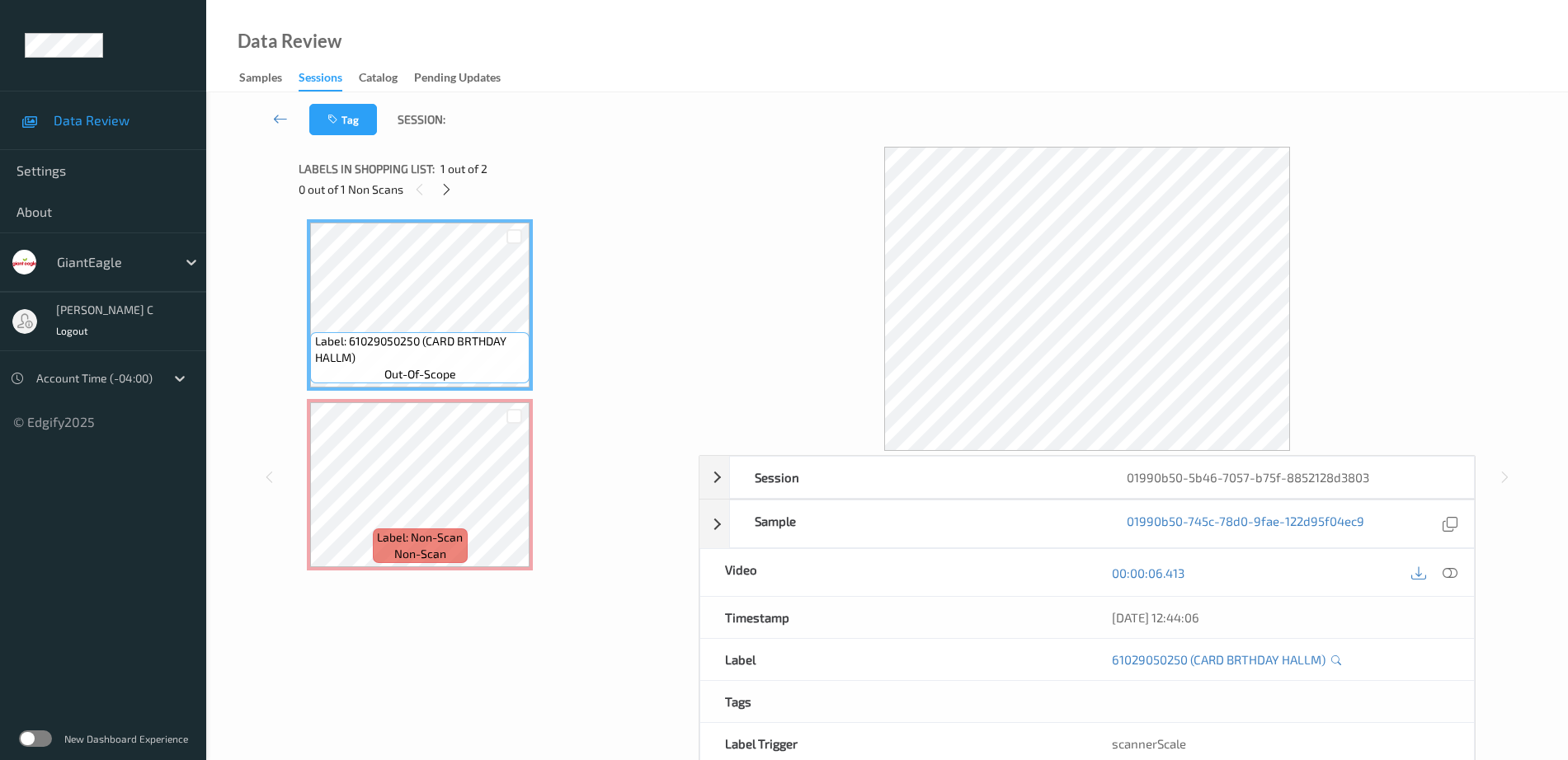
click at [1453, 577] on icon at bounding box center [1450, 573] width 15 height 15
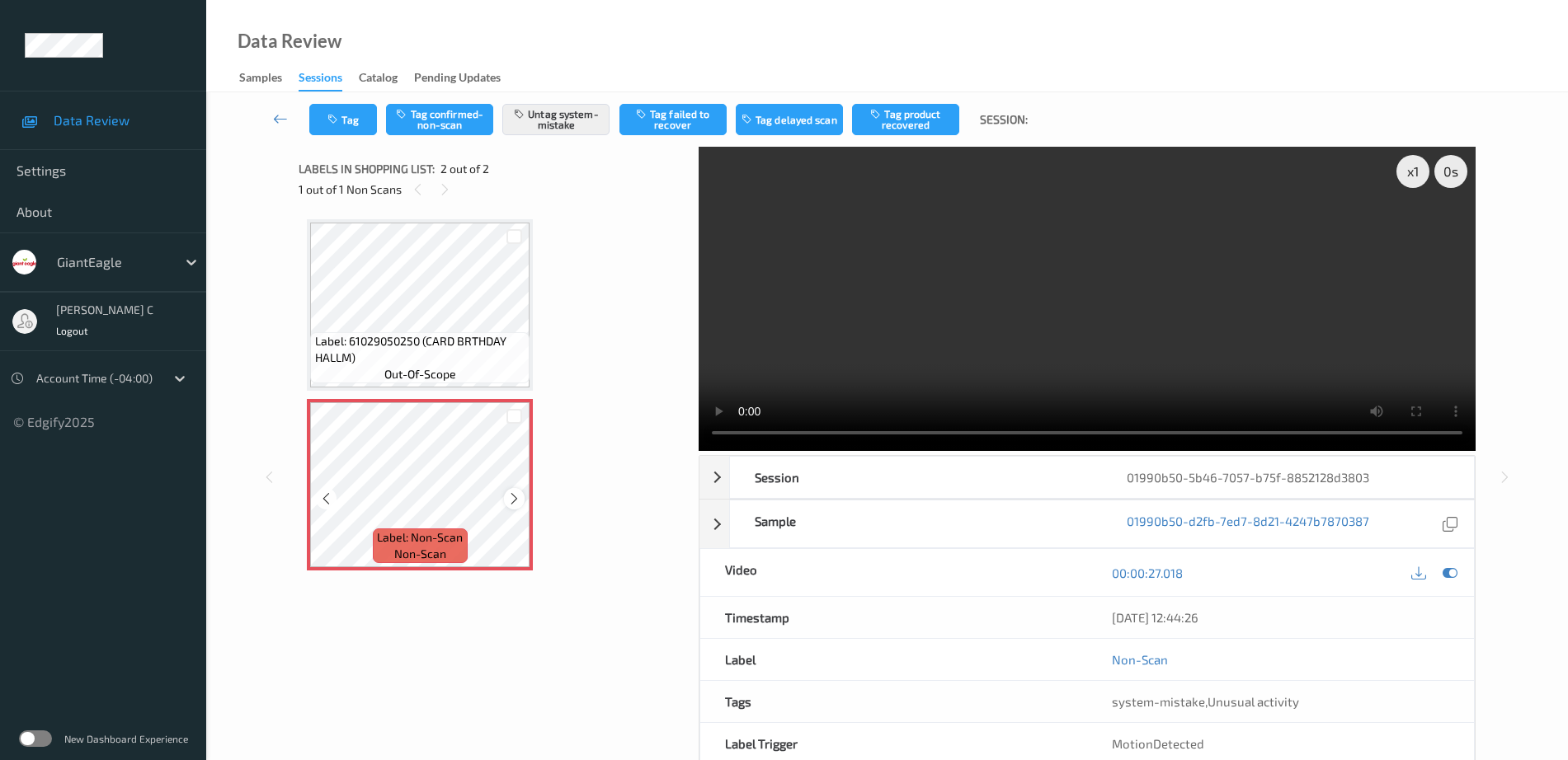
click at [509, 505] on icon at bounding box center [514, 499] width 14 height 15
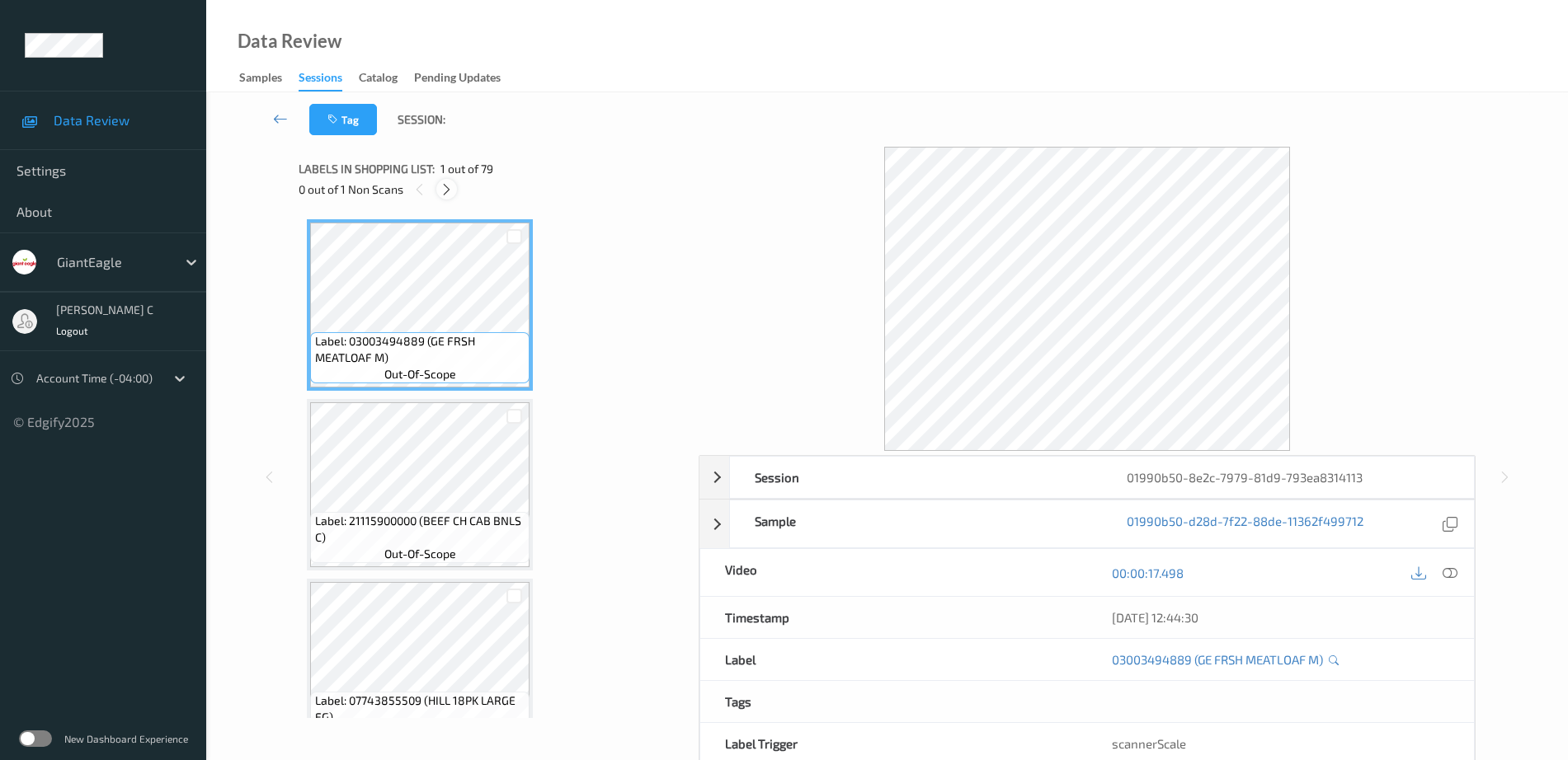
click at [449, 196] on icon at bounding box center [446, 190] width 14 height 15
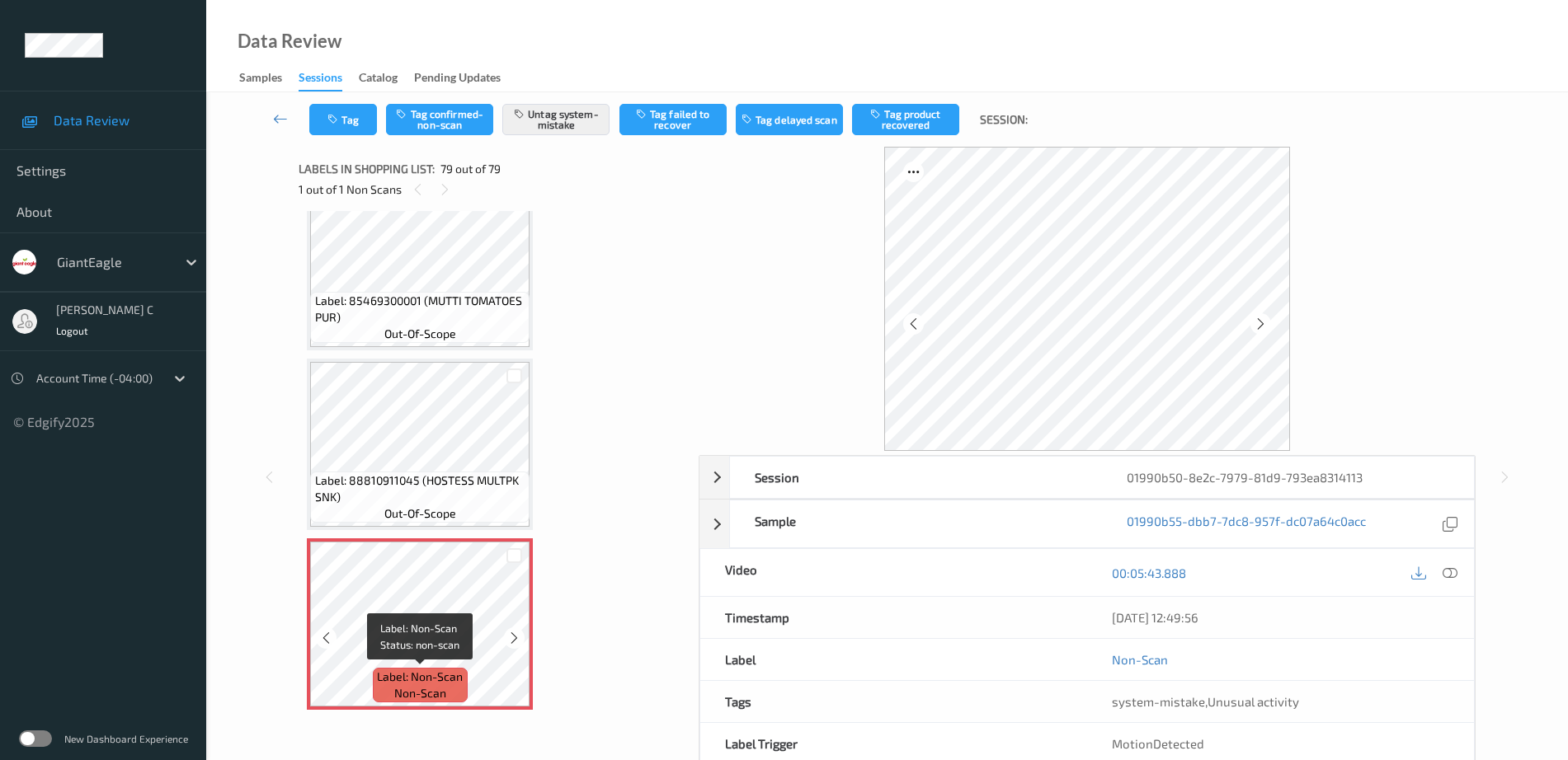
drag, startPoint x: 417, startPoint y: 677, endPoint x: 458, endPoint y: 678, distance: 41.0
click at [418, 677] on span "Label: Non-Scan" at bounding box center [420, 677] width 86 height 17
click at [516, 634] on icon at bounding box center [514, 639] width 14 height 15
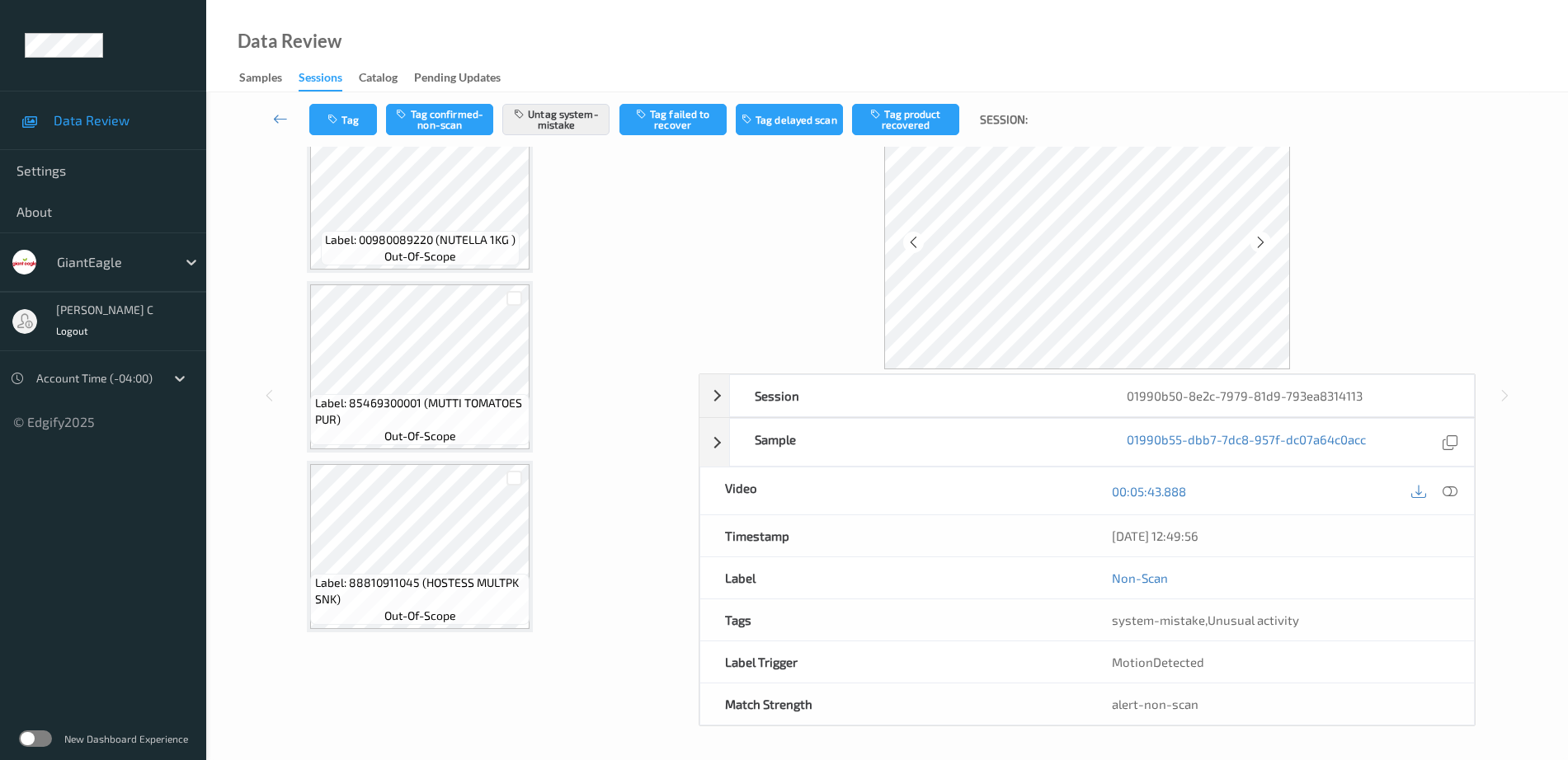
scroll to position [13497, 0]
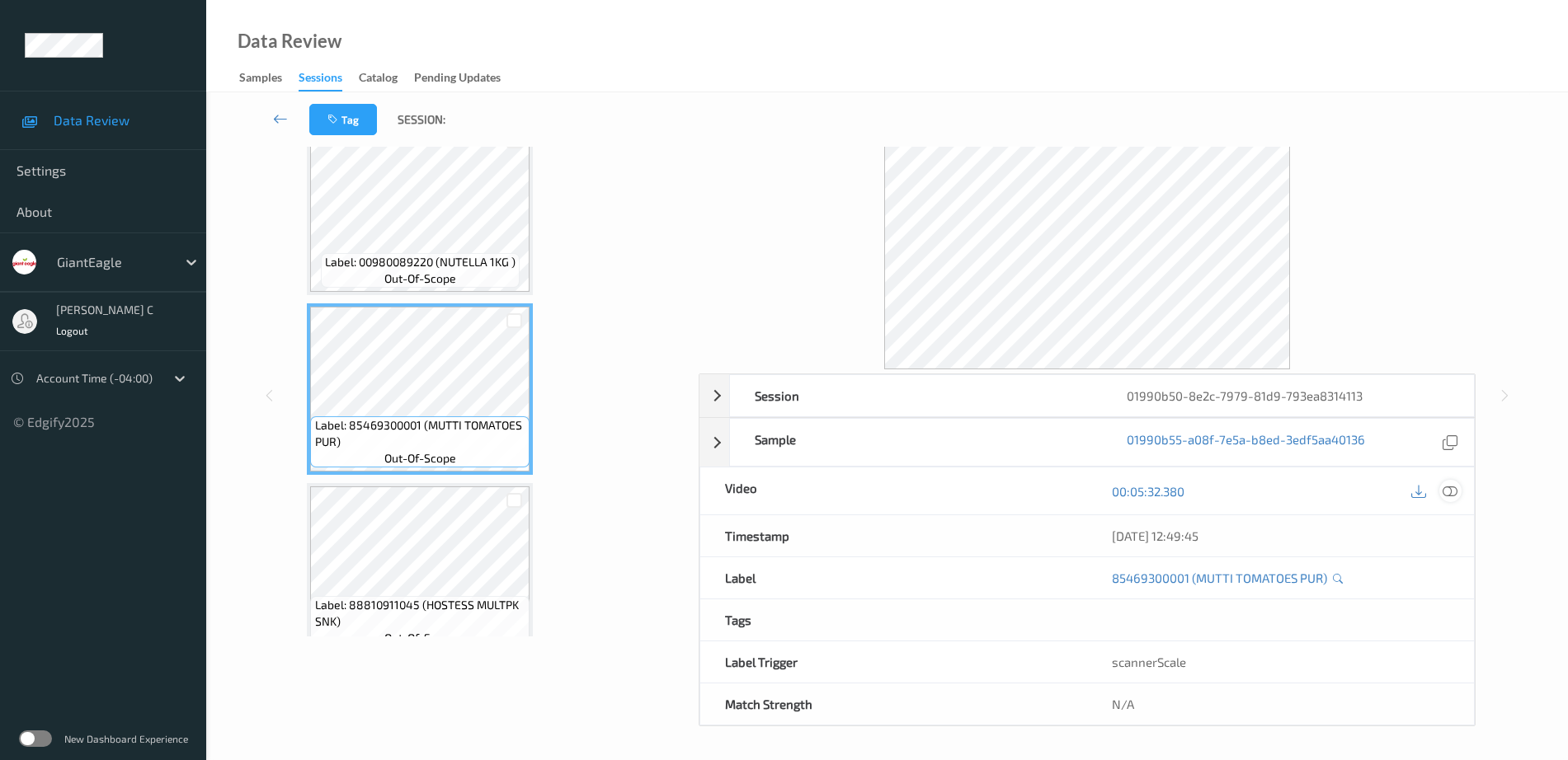
click at [1456, 492] on icon at bounding box center [1450, 492] width 15 height 15
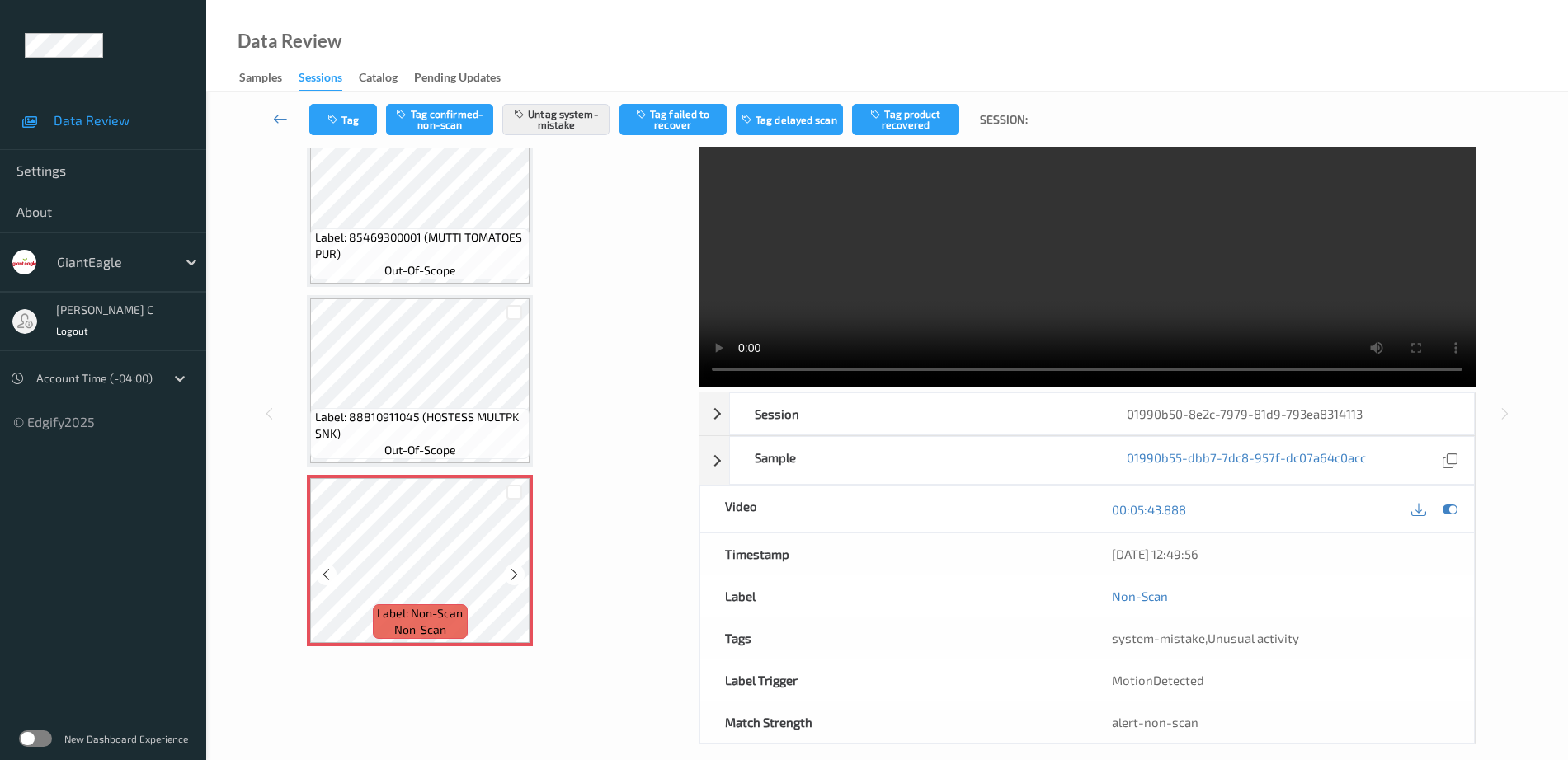
scroll to position [82, 0]
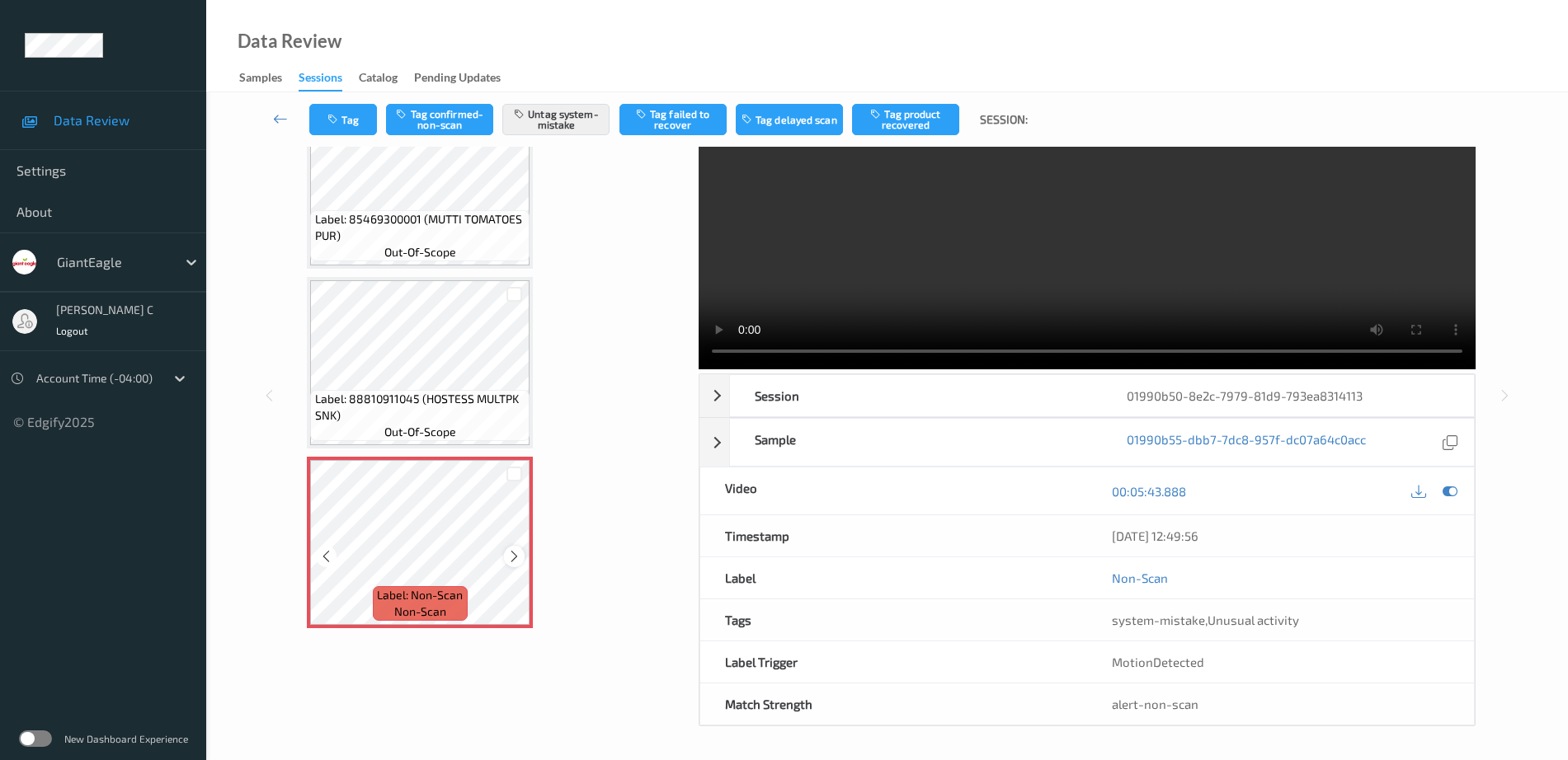
click at [513, 556] on icon at bounding box center [514, 557] width 14 height 15
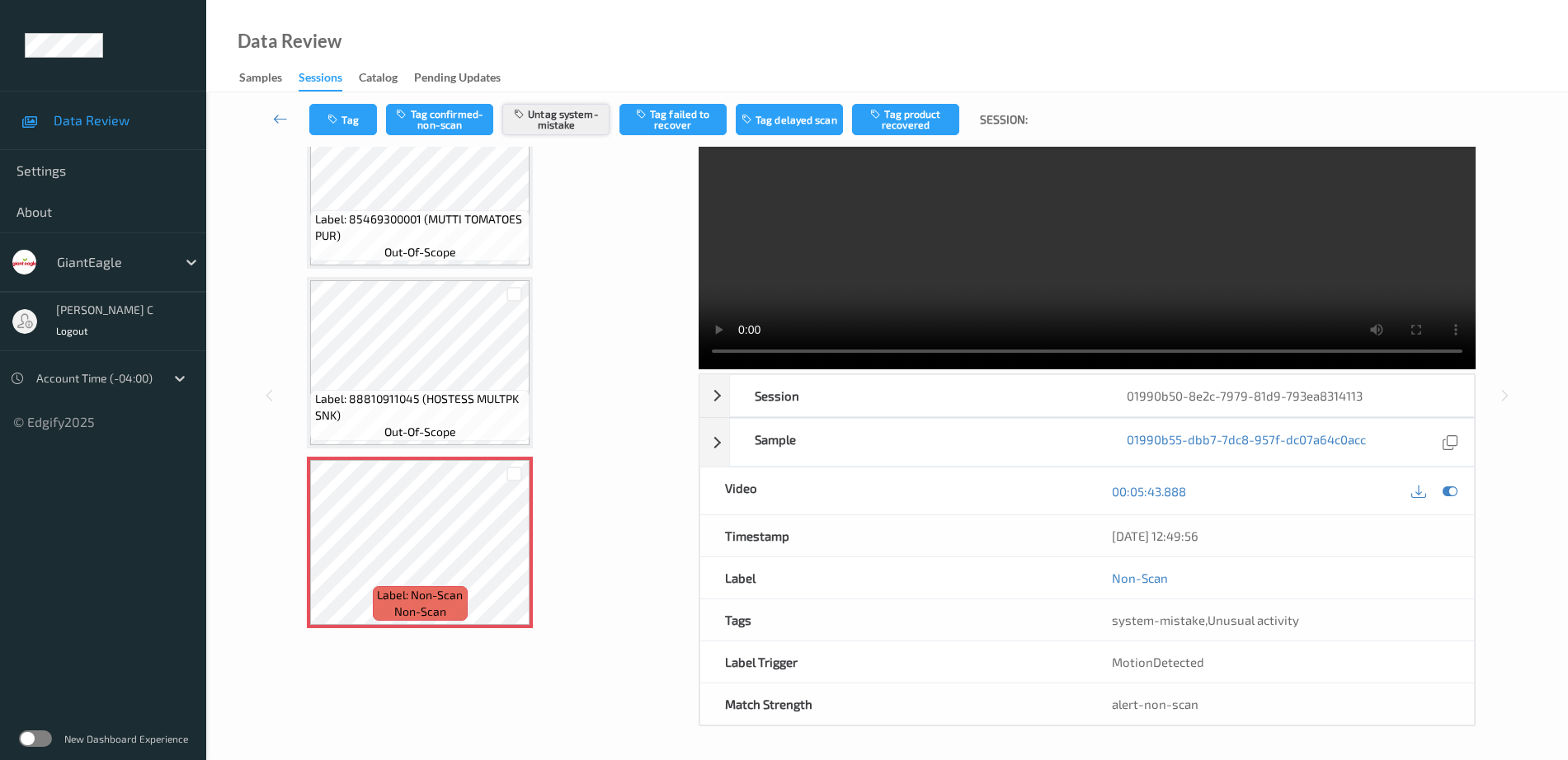
click at [588, 122] on button "Untag system-mistake" at bounding box center [556, 120] width 107 height 31
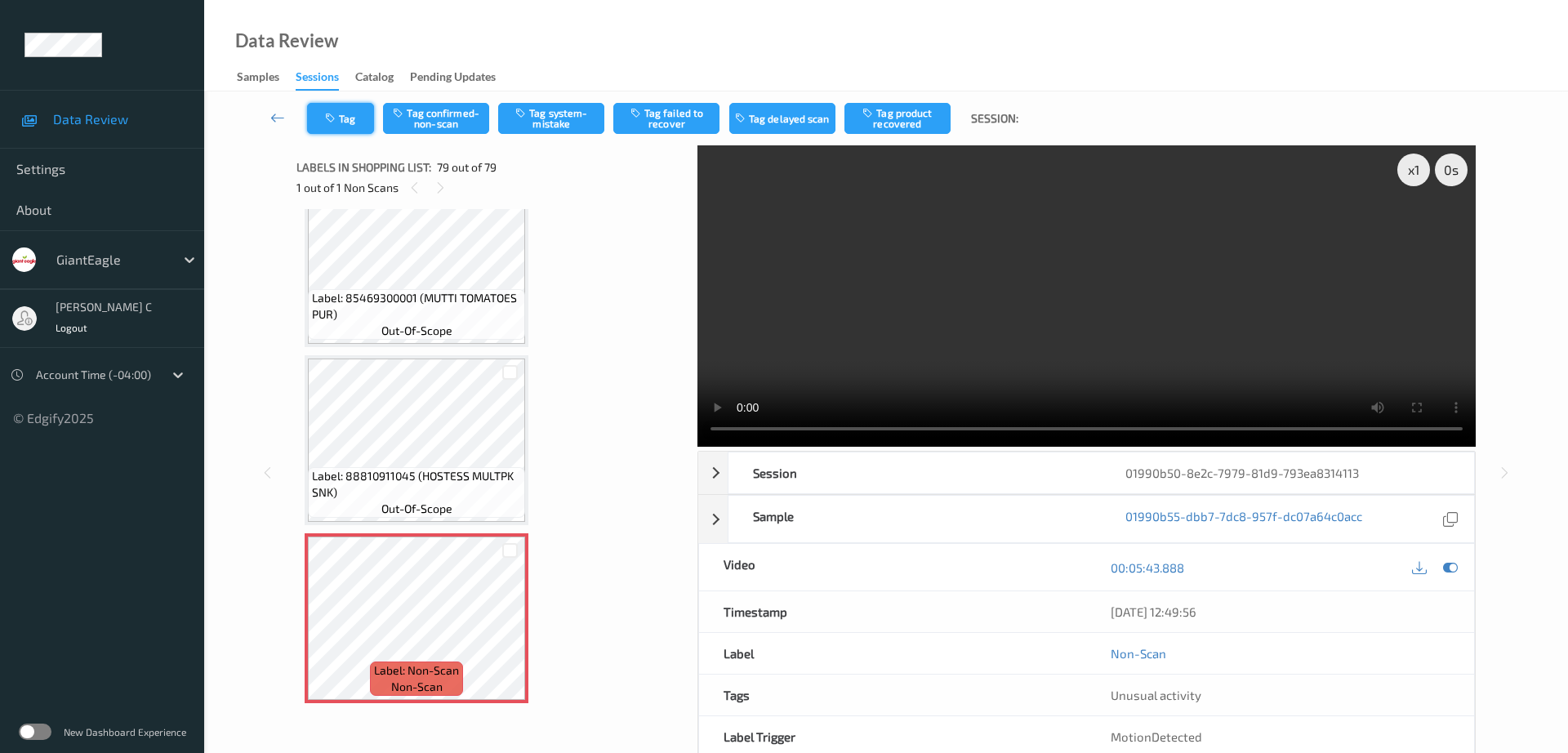
click at [342, 109] on button "Tag" at bounding box center [340, 119] width 67 height 31
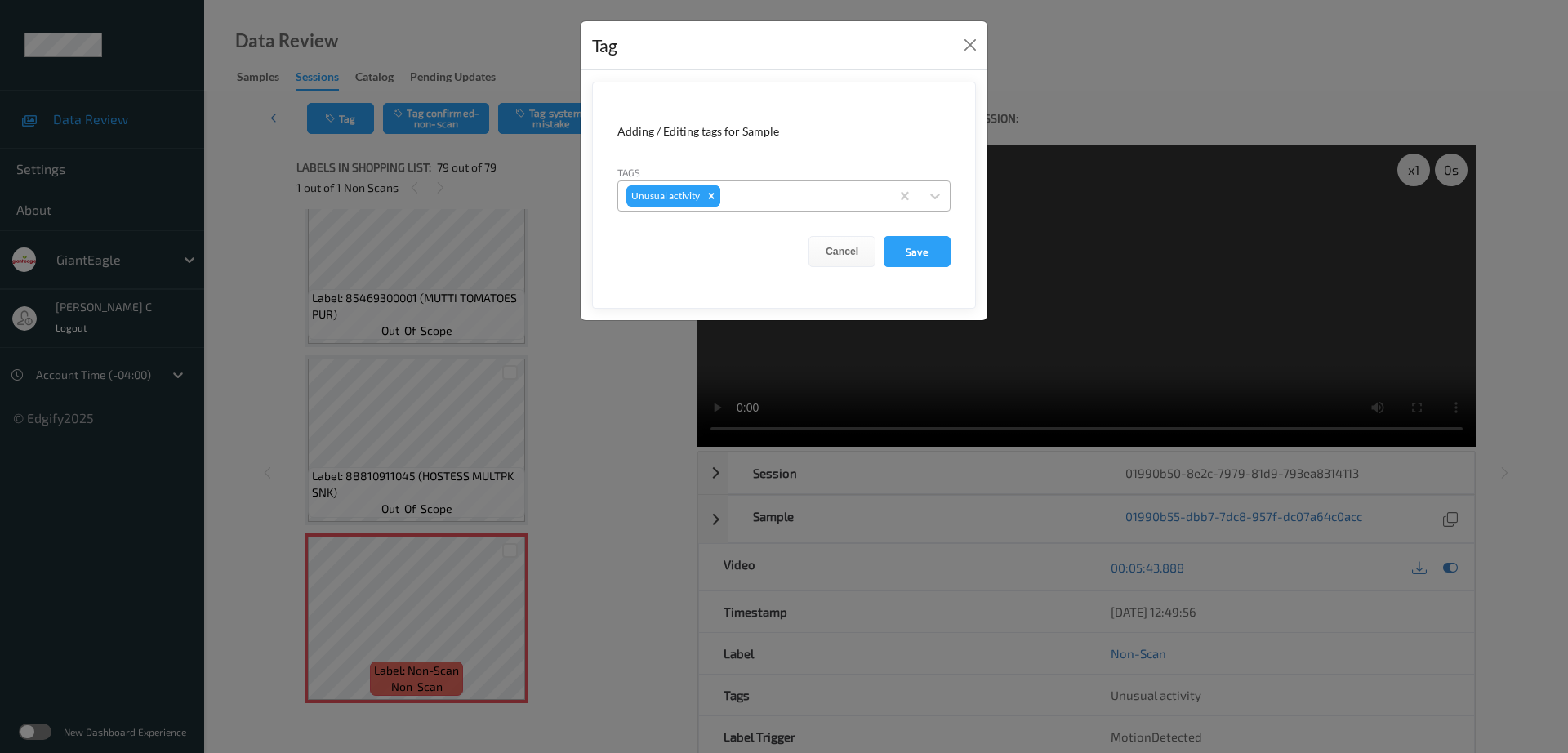
click at [711, 194] on icon "Remove Unusual activity" at bounding box center [712, 196] width 11 height 11
click at [918, 257] on button "Save" at bounding box center [917, 252] width 67 height 31
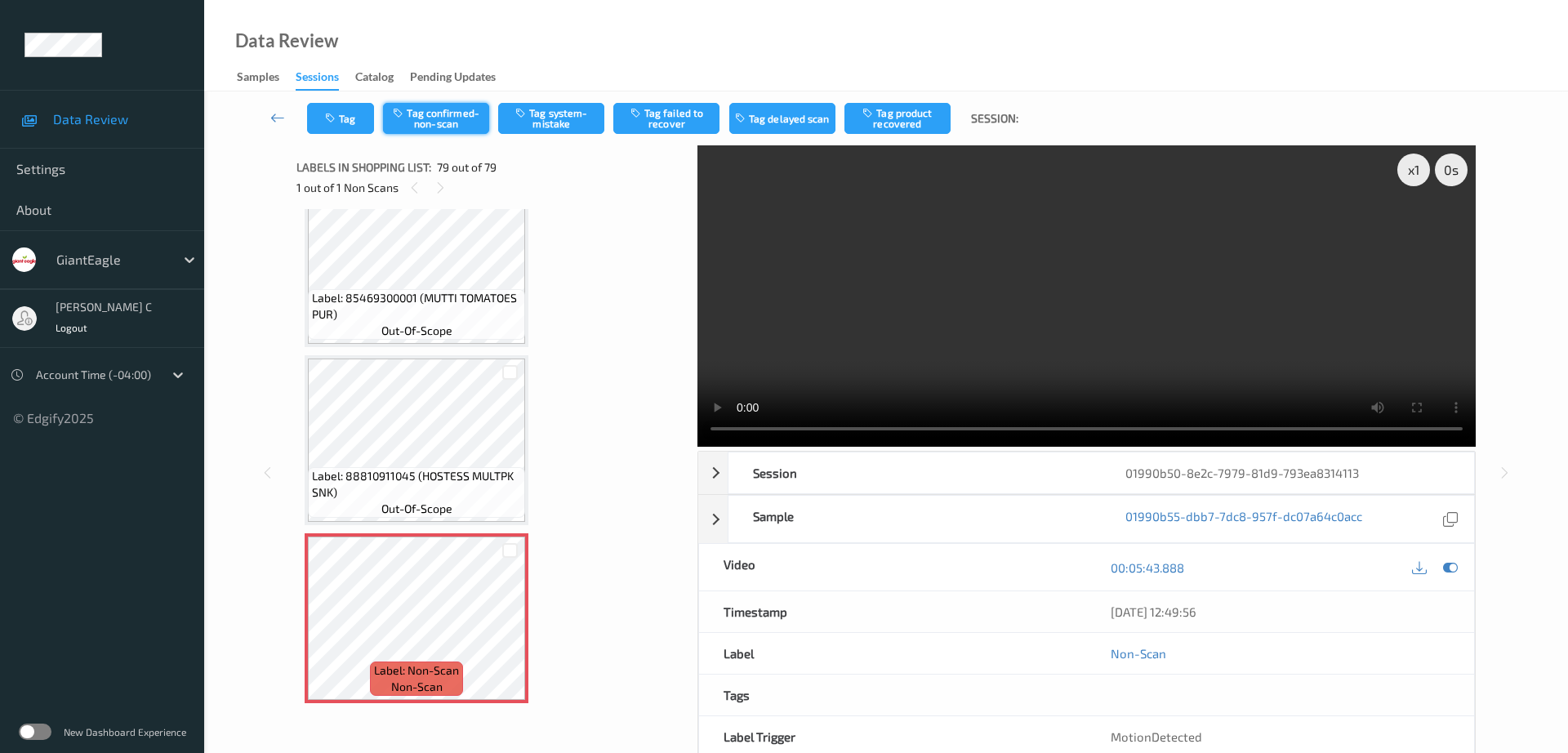
click at [434, 130] on button "Tag confirmed-non-scan" at bounding box center [436, 119] width 106 height 31
click at [685, 118] on button "Tag failed to recover" at bounding box center [667, 119] width 106 height 31
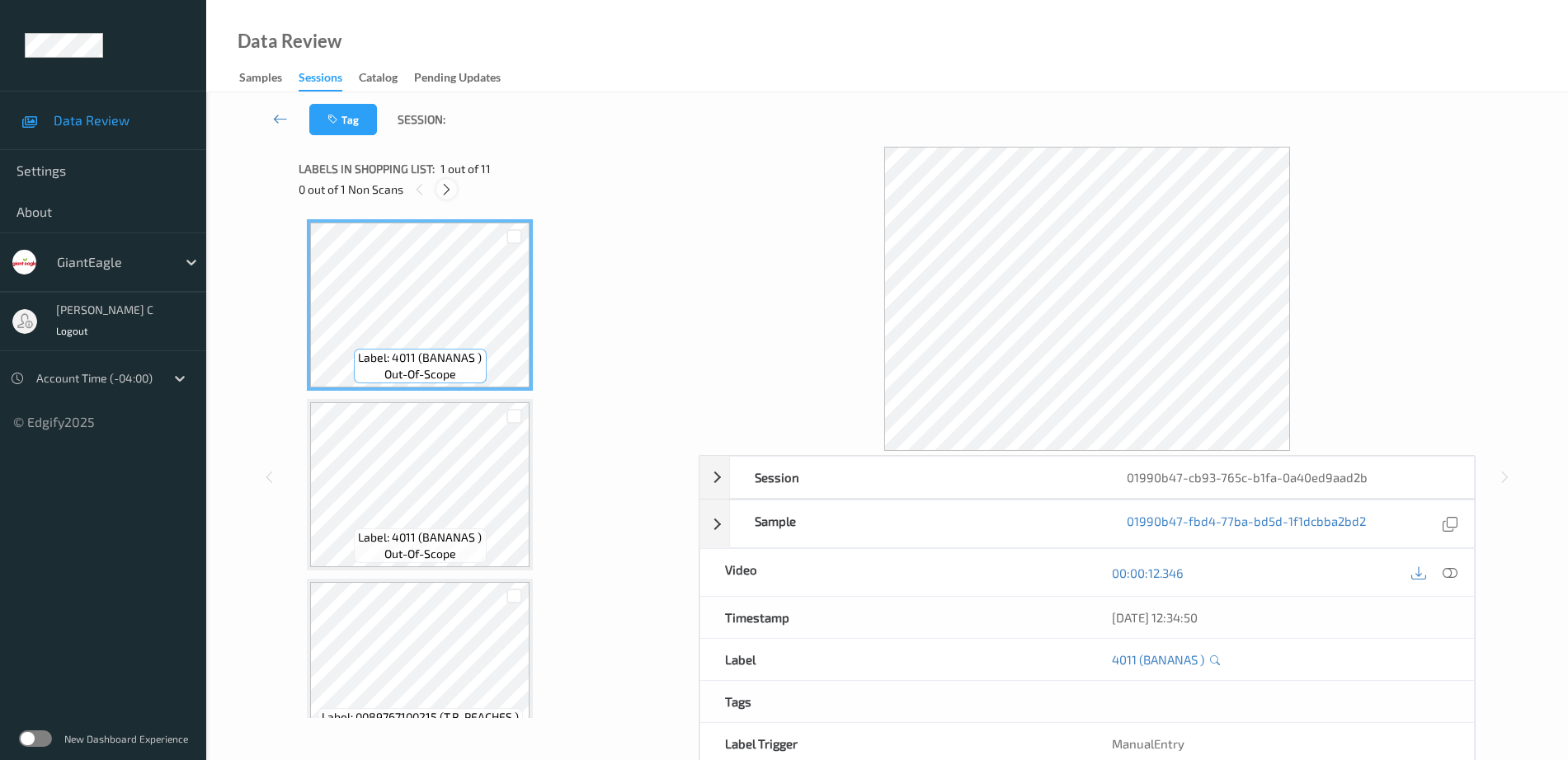
click at [449, 188] on icon at bounding box center [446, 190] width 14 height 15
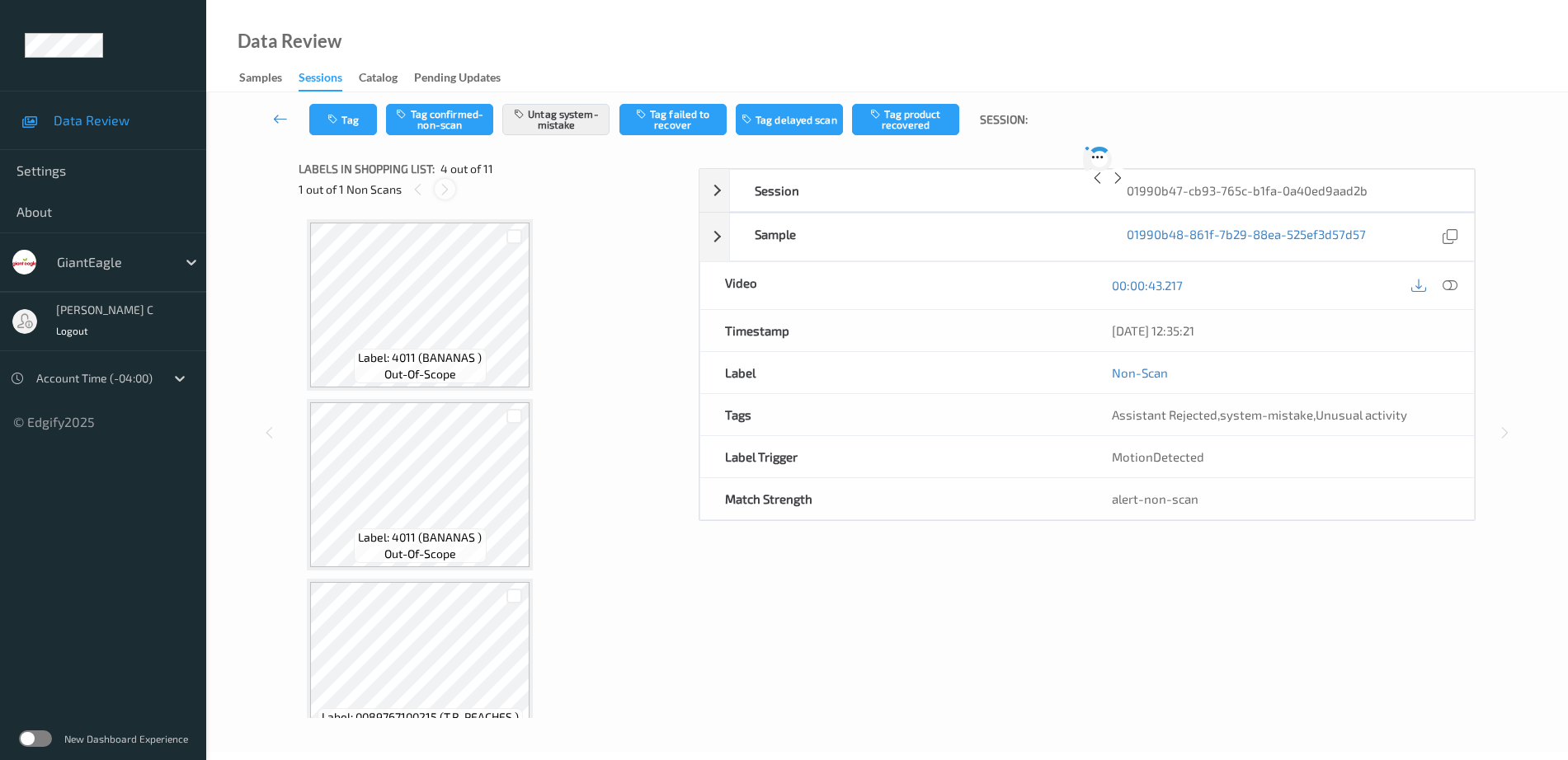
scroll to position [368, 0]
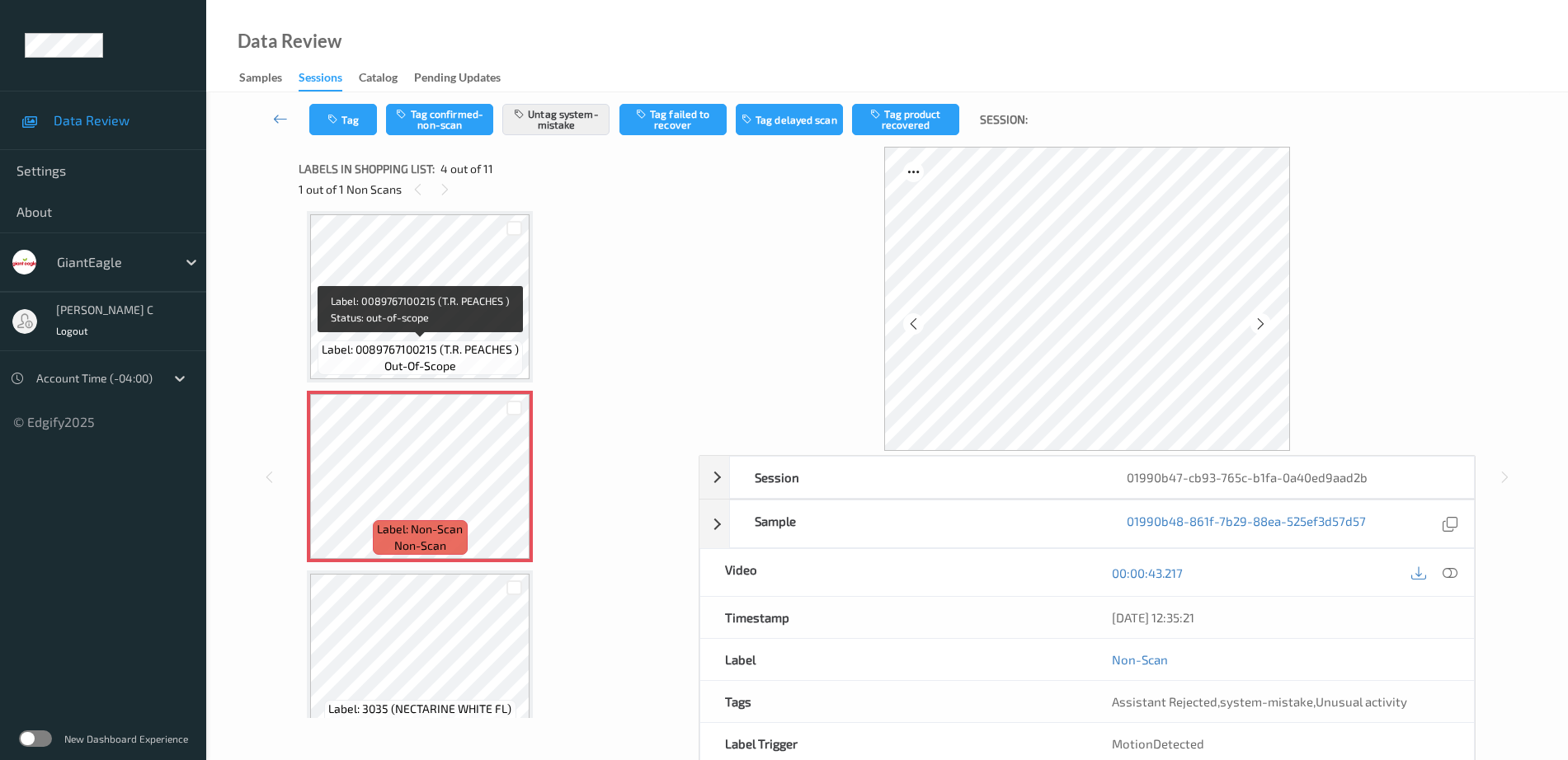
click at [435, 342] on span "Label: 0089767100215 (T.R. PEACHES )" at bounding box center [420, 349] width 197 height 17
click at [511, 495] on icon at bounding box center [514, 491] width 14 height 15
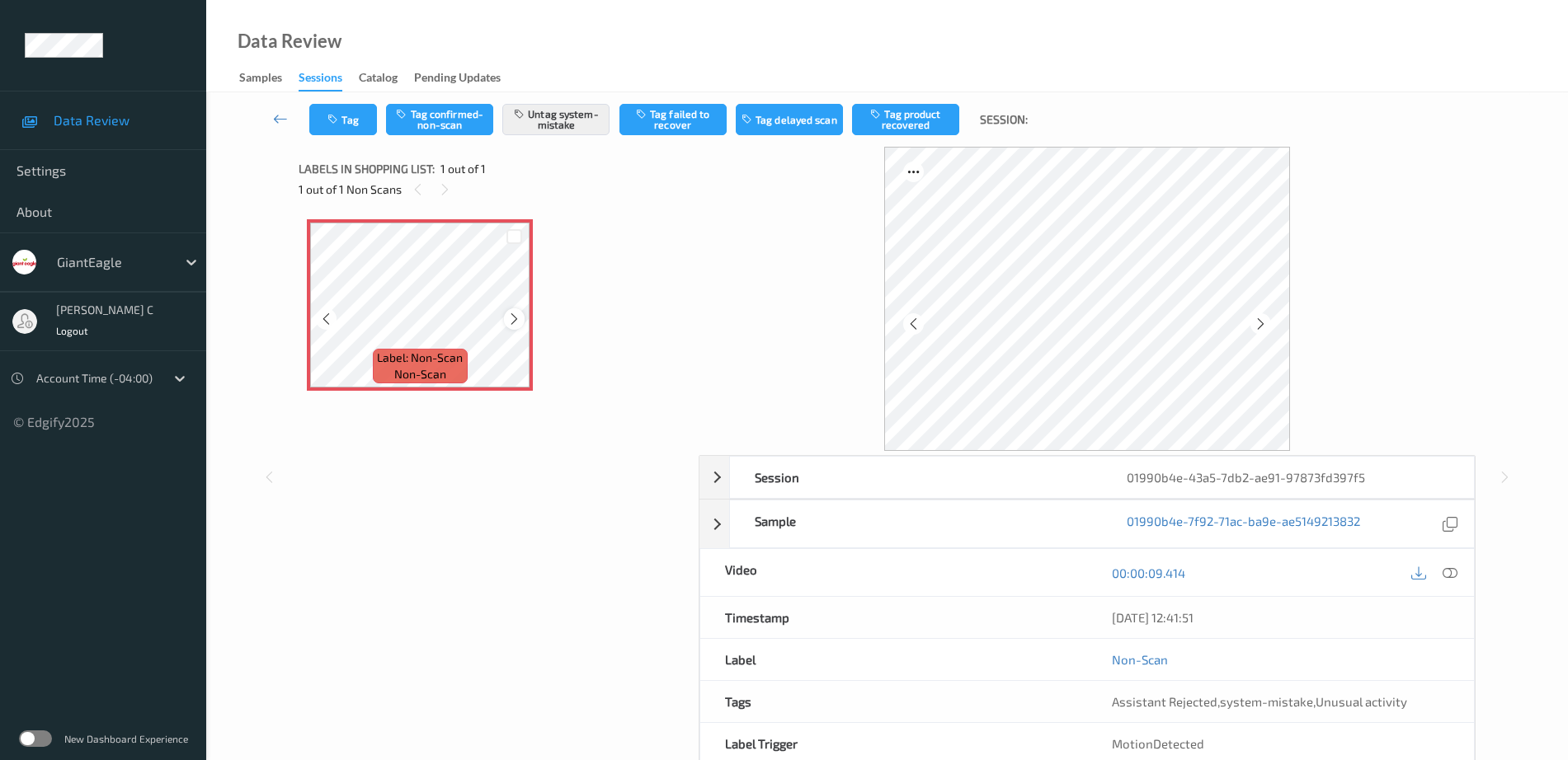
click at [516, 323] on icon at bounding box center [514, 319] width 14 height 15
click at [1444, 573] on icon at bounding box center [1450, 573] width 15 height 15
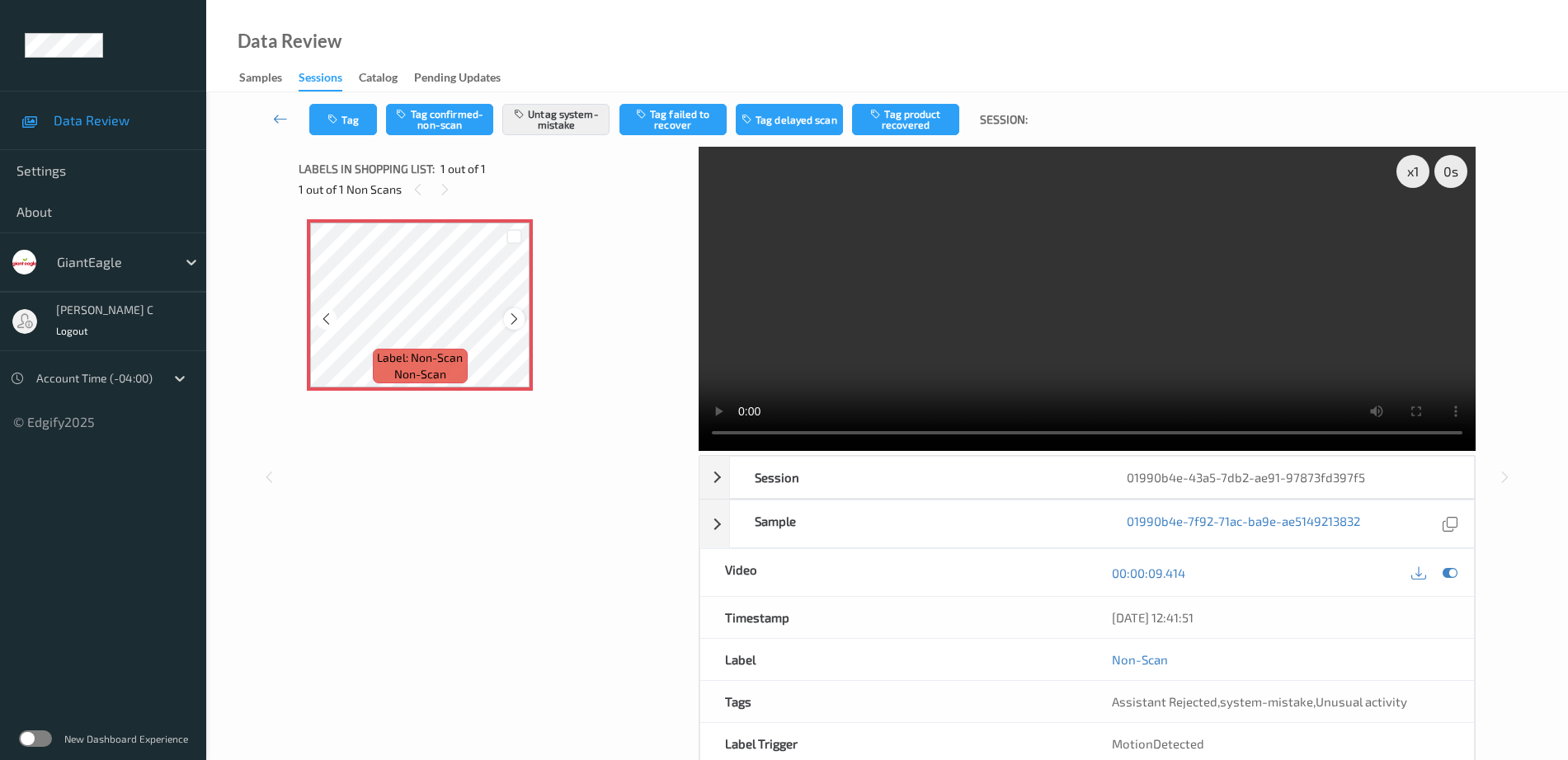
click at [511, 321] on icon at bounding box center [514, 319] width 14 height 15
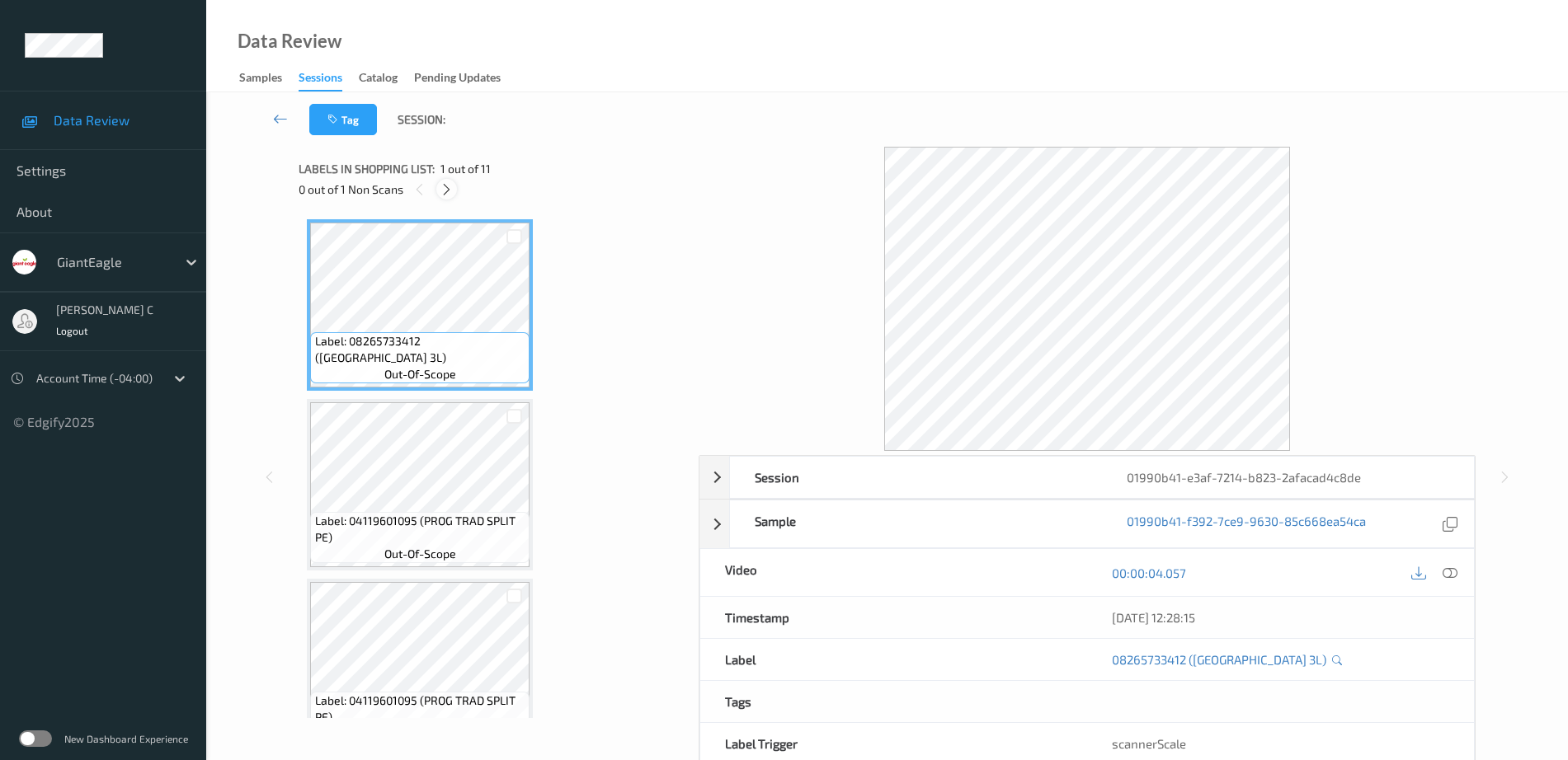
click at [449, 194] on icon at bounding box center [446, 190] width 14 height 15
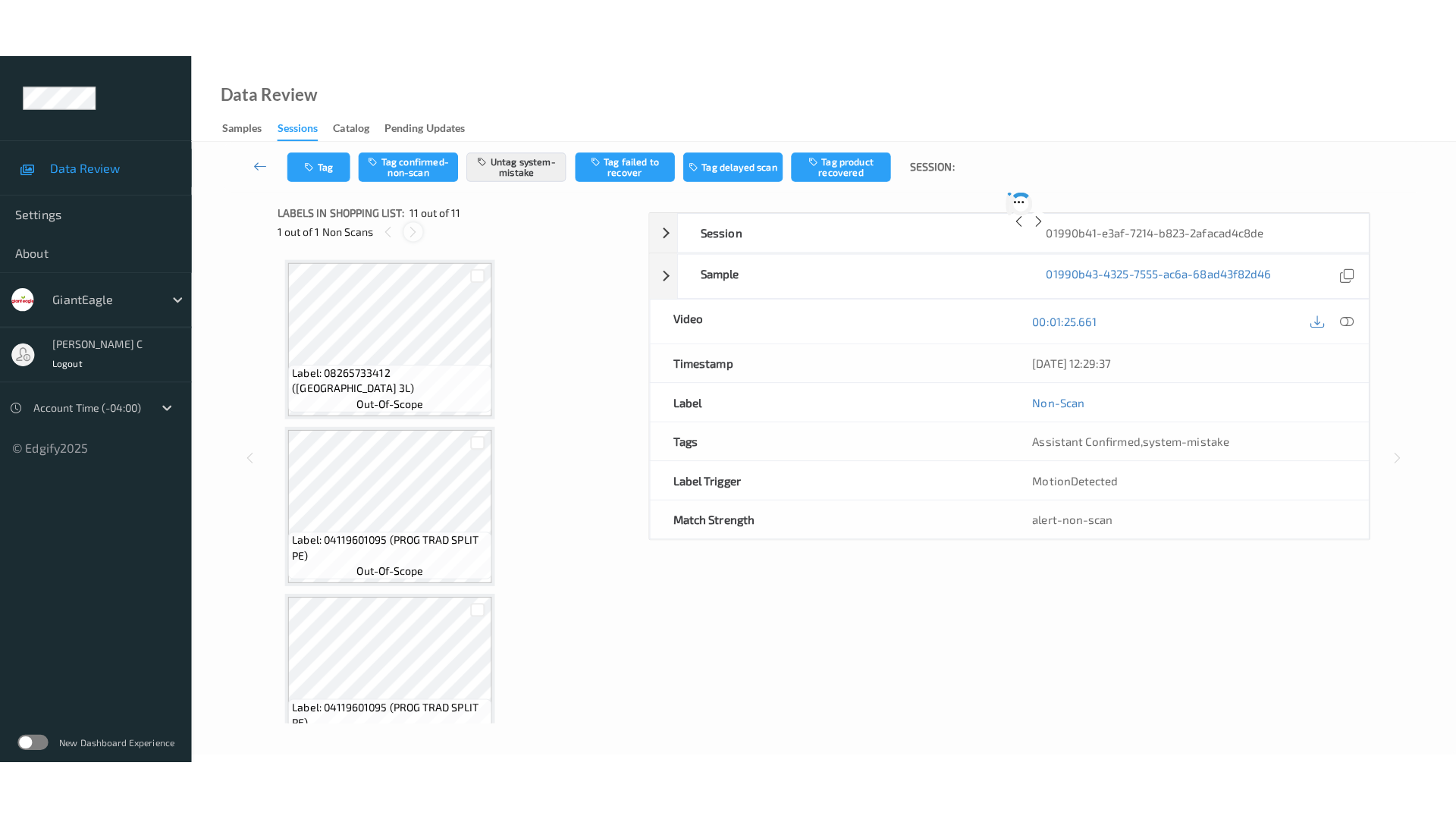
scroll to position [1360, 0]
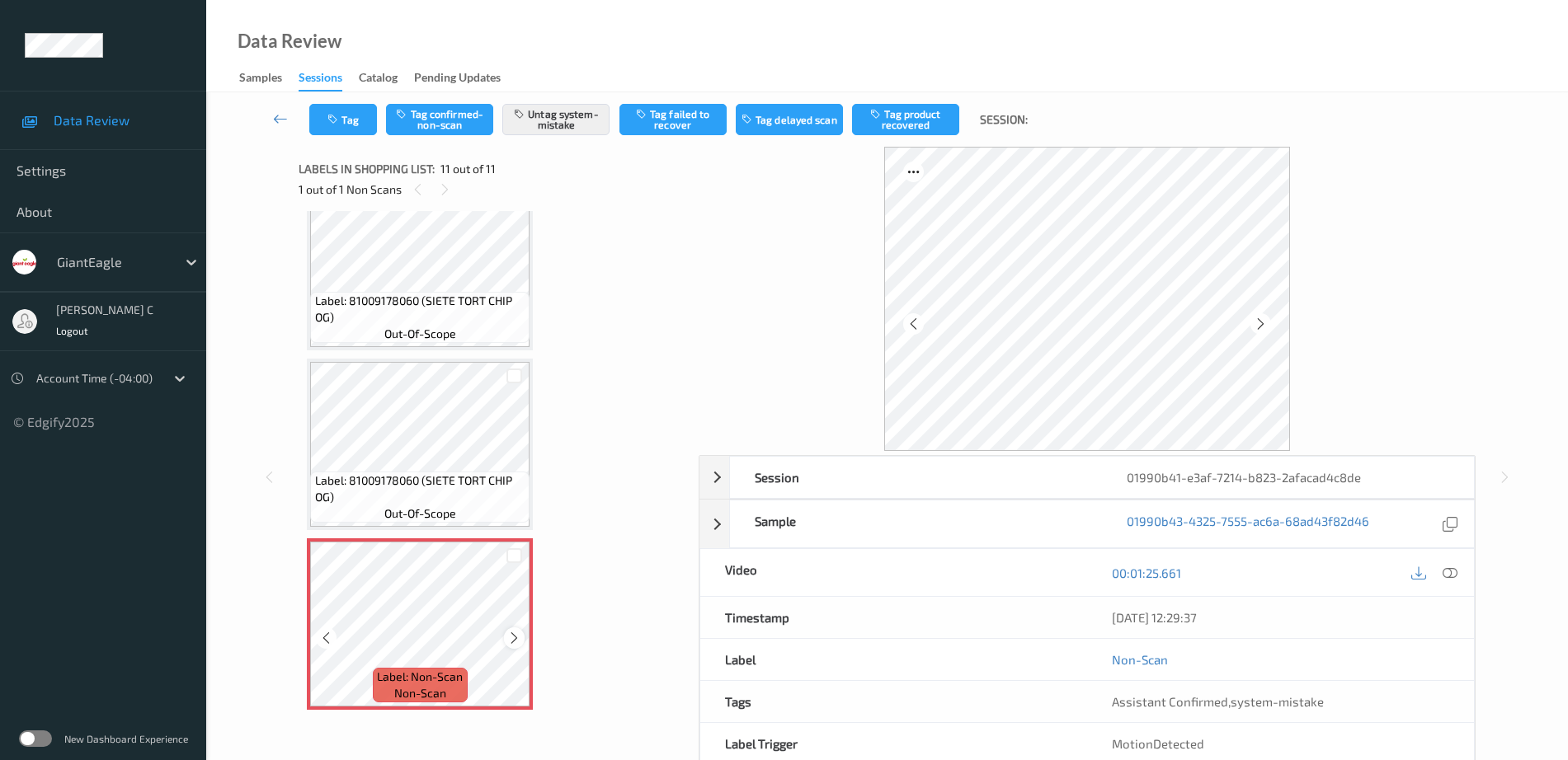
click at [511, 636] on icon at bounding box center [514, 639] width 14 height 15
click at [432, 472] on div "Label: 81009178060 (SIETE TORT CHIP OG) out-of-scope" at bounding box center [420, 497] width 220 height 51
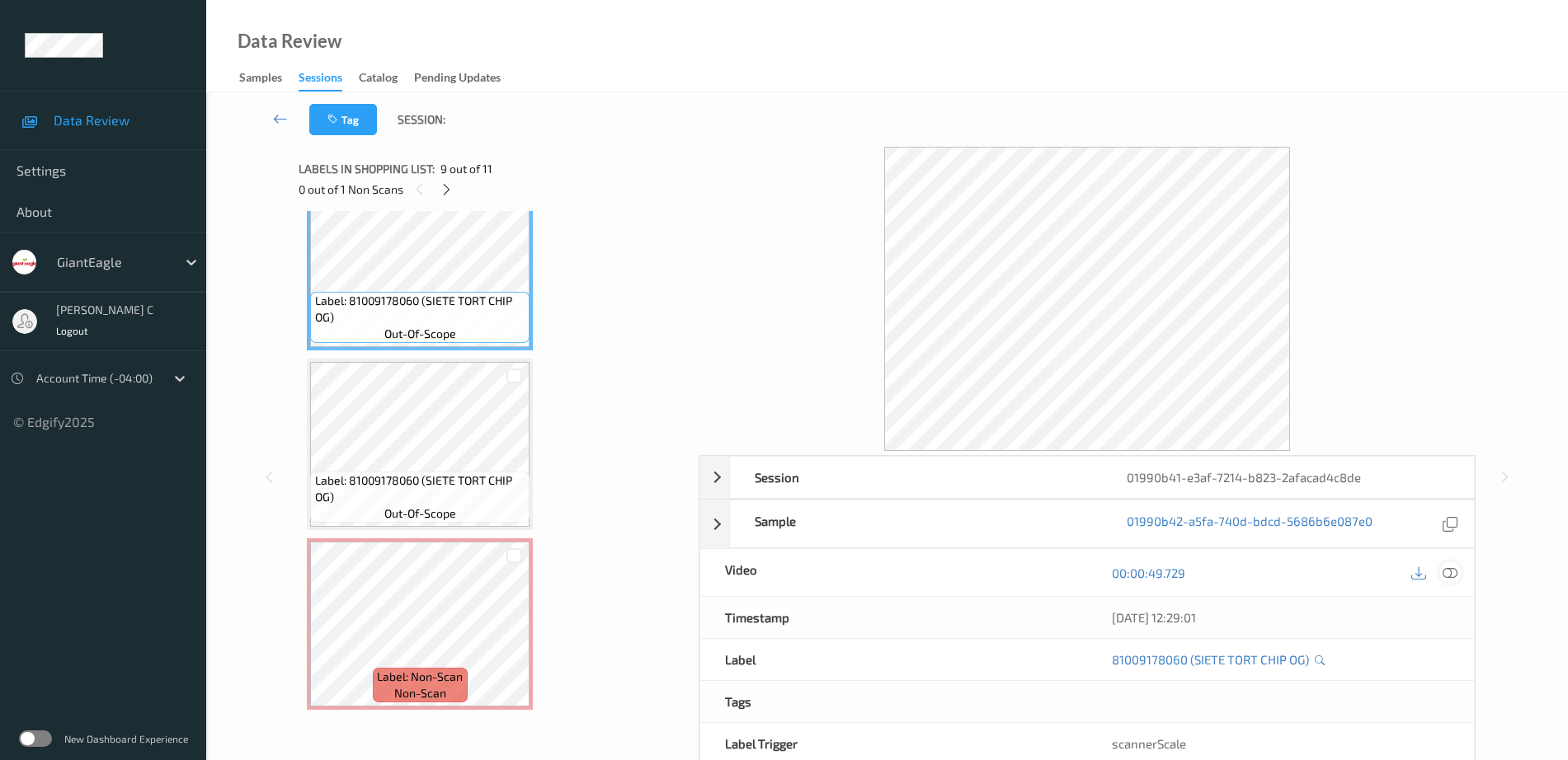
click at [1452, 568] on icon at bounding box center [1450, 573] width 15 height 15
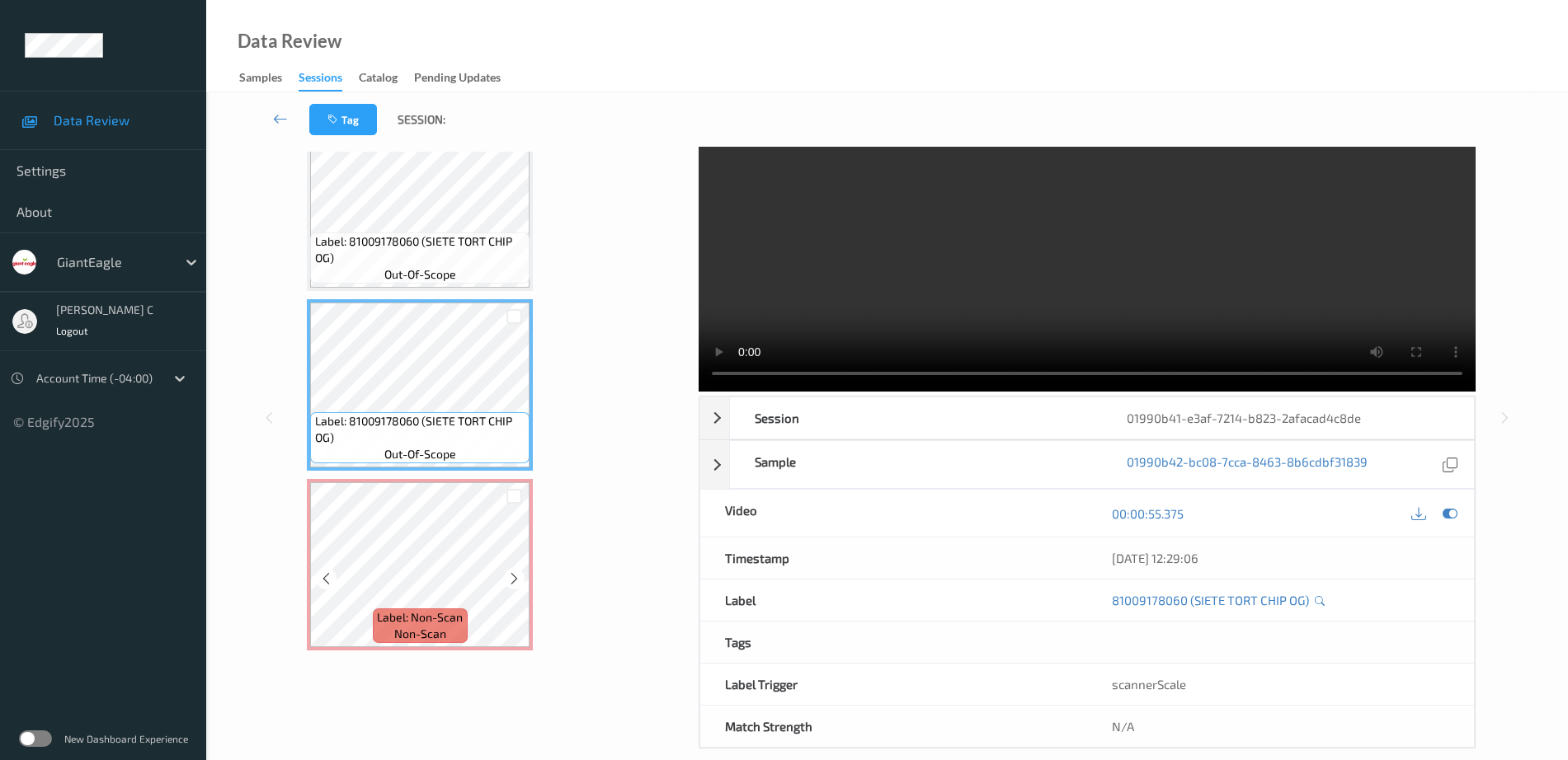
scroll to position [82, 0]
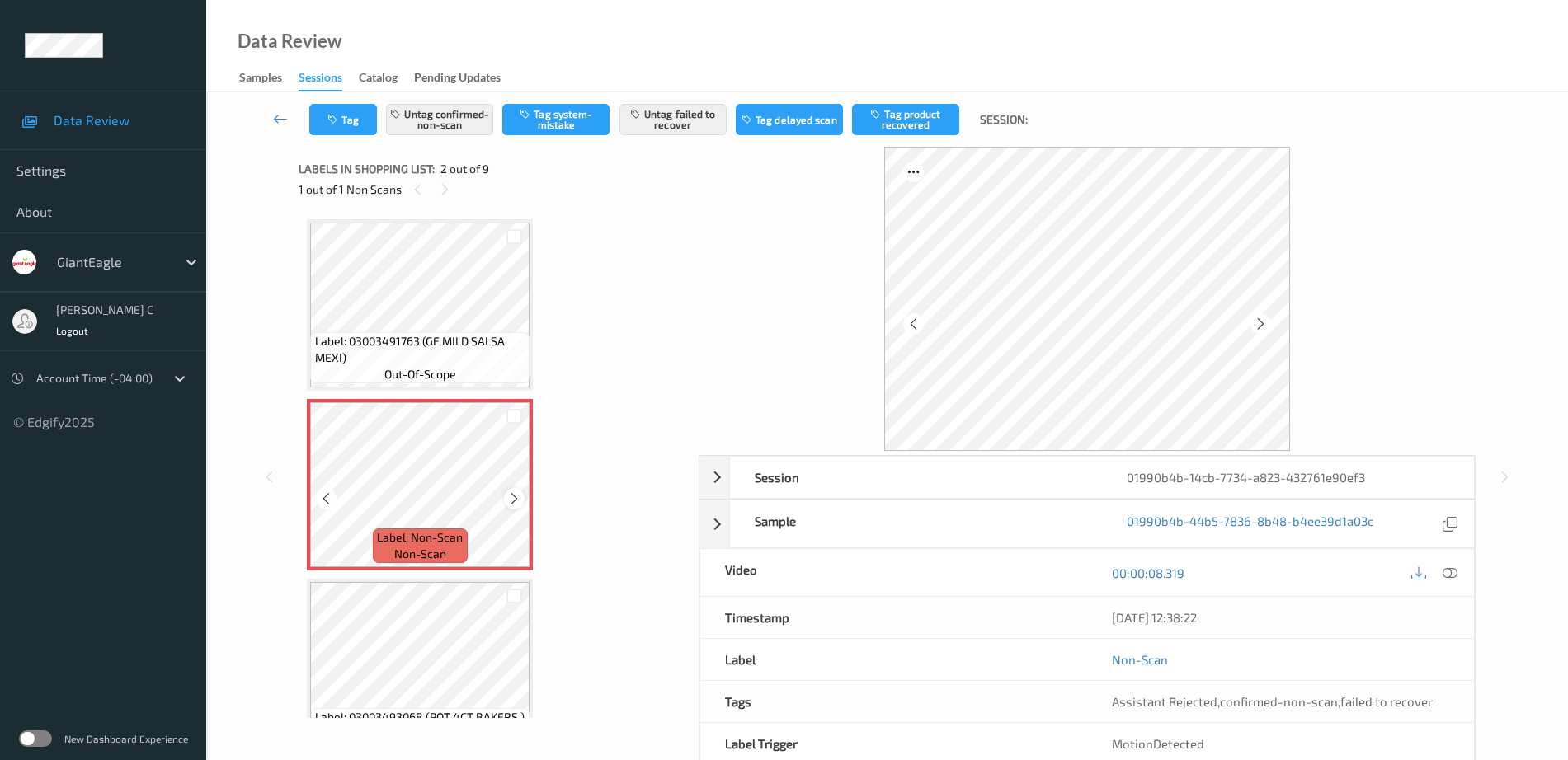
click at [511, 496] on icon at bounding box center [514, 499] width 14 height 15
click at [418, 367] on span "out-of-scope" at bounding box center [420, 374] width 72 height 17
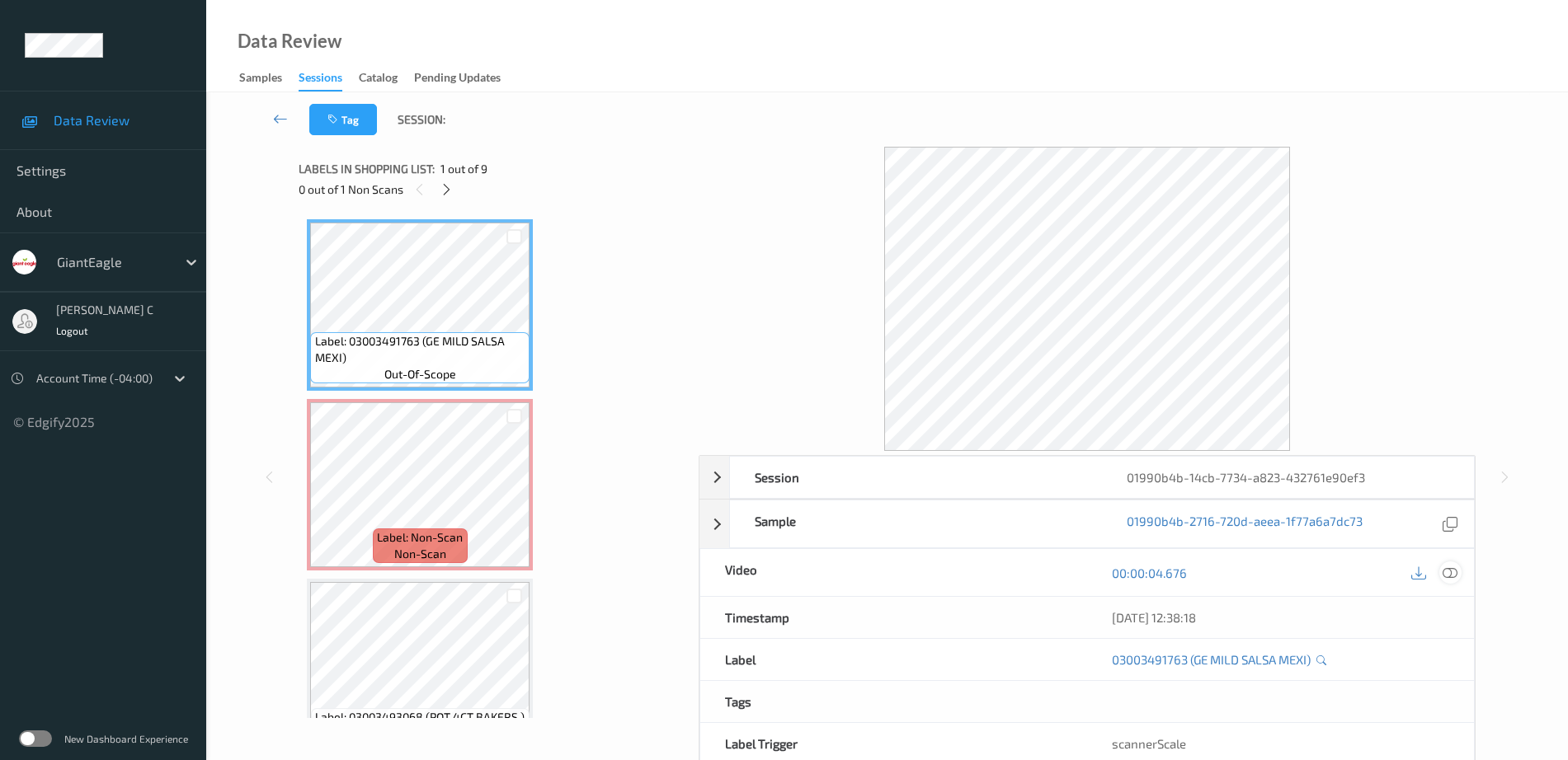
click at [1455, 572] on icon at bounding box center [1450, 573] width 15 height 15
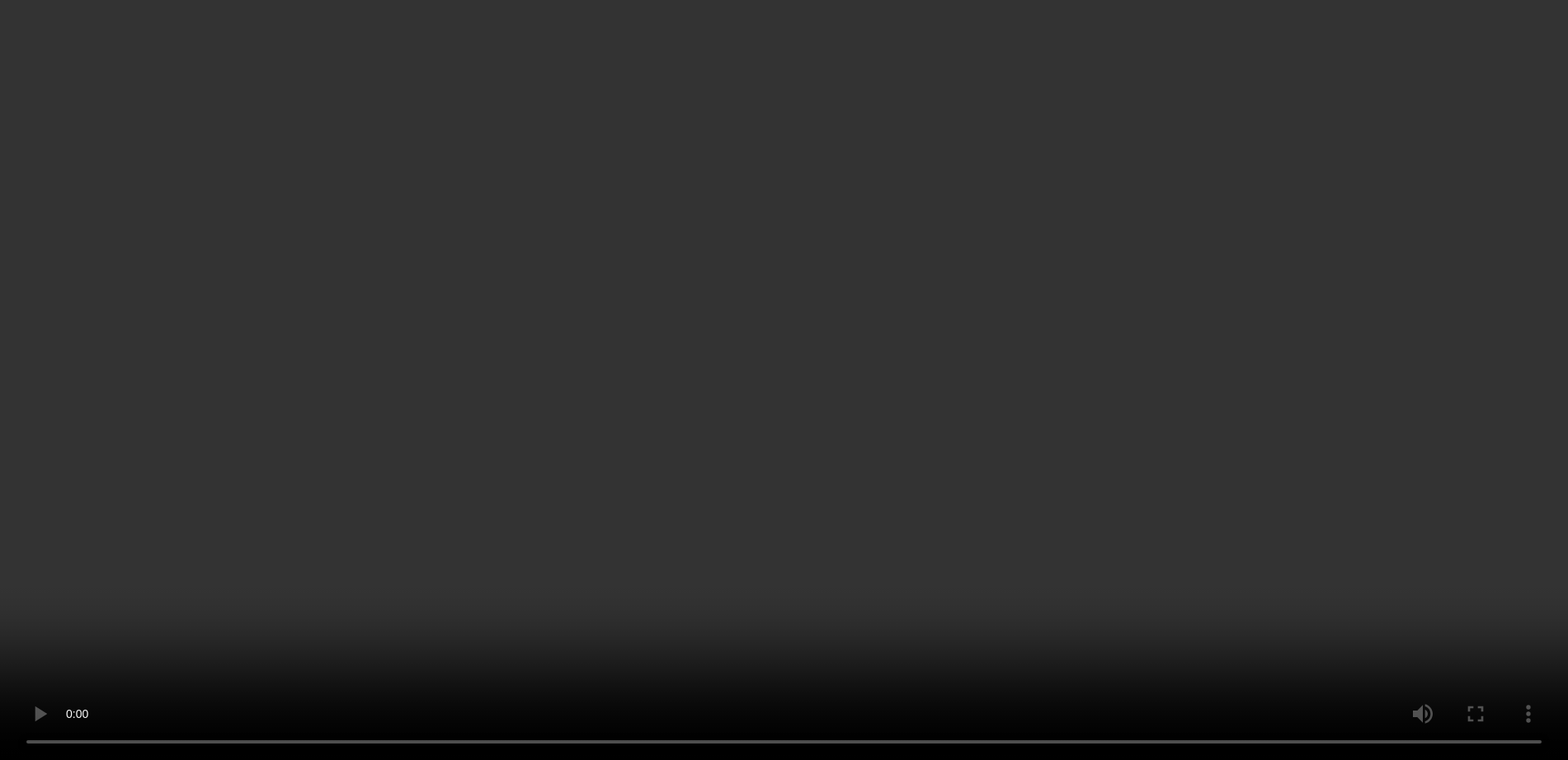
scroll to position [103, 0]
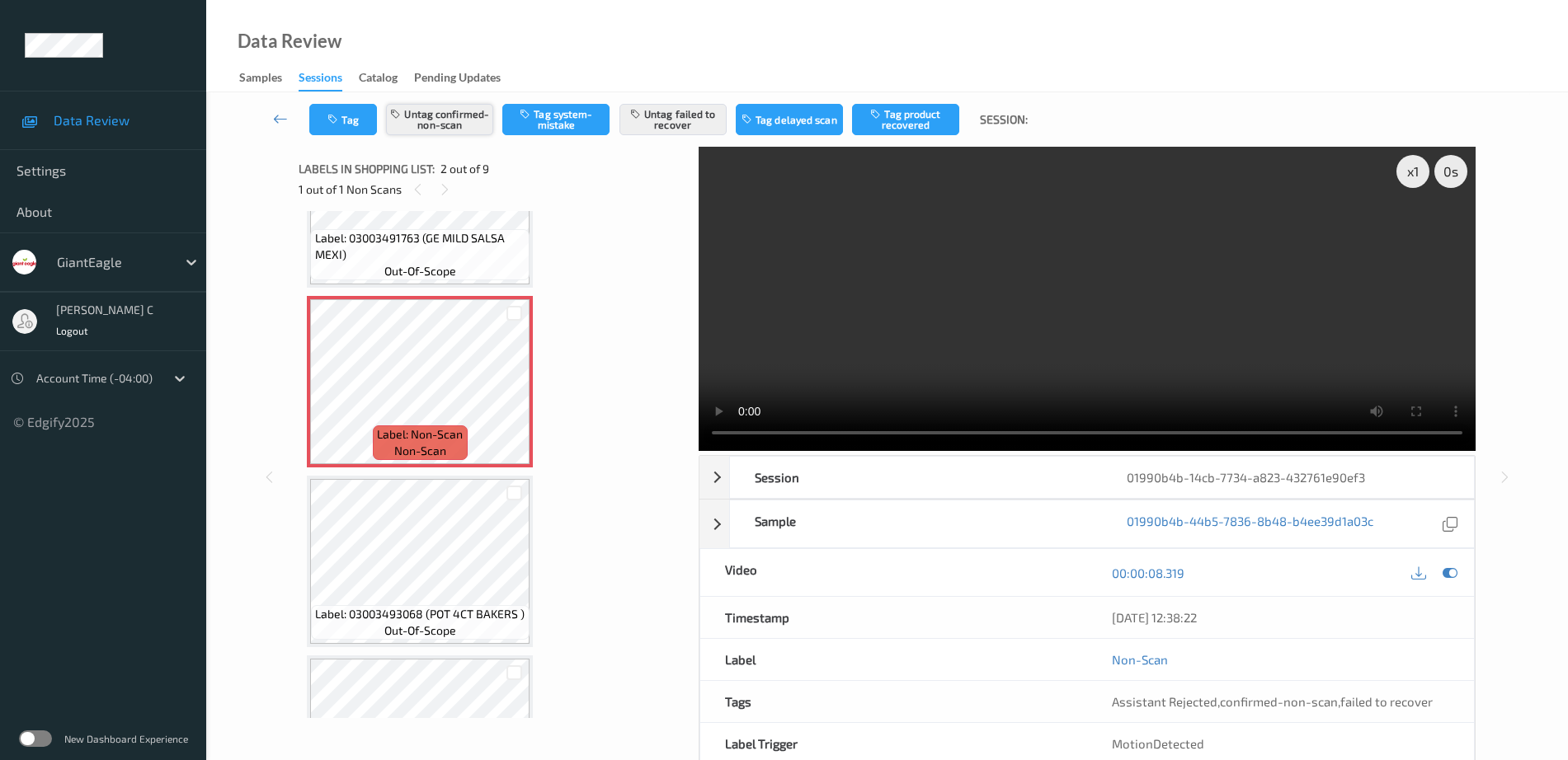
click at [468, 108] on button "Untag confirmed-non-scan" at bounding box center [440, 120] width 107 height 31
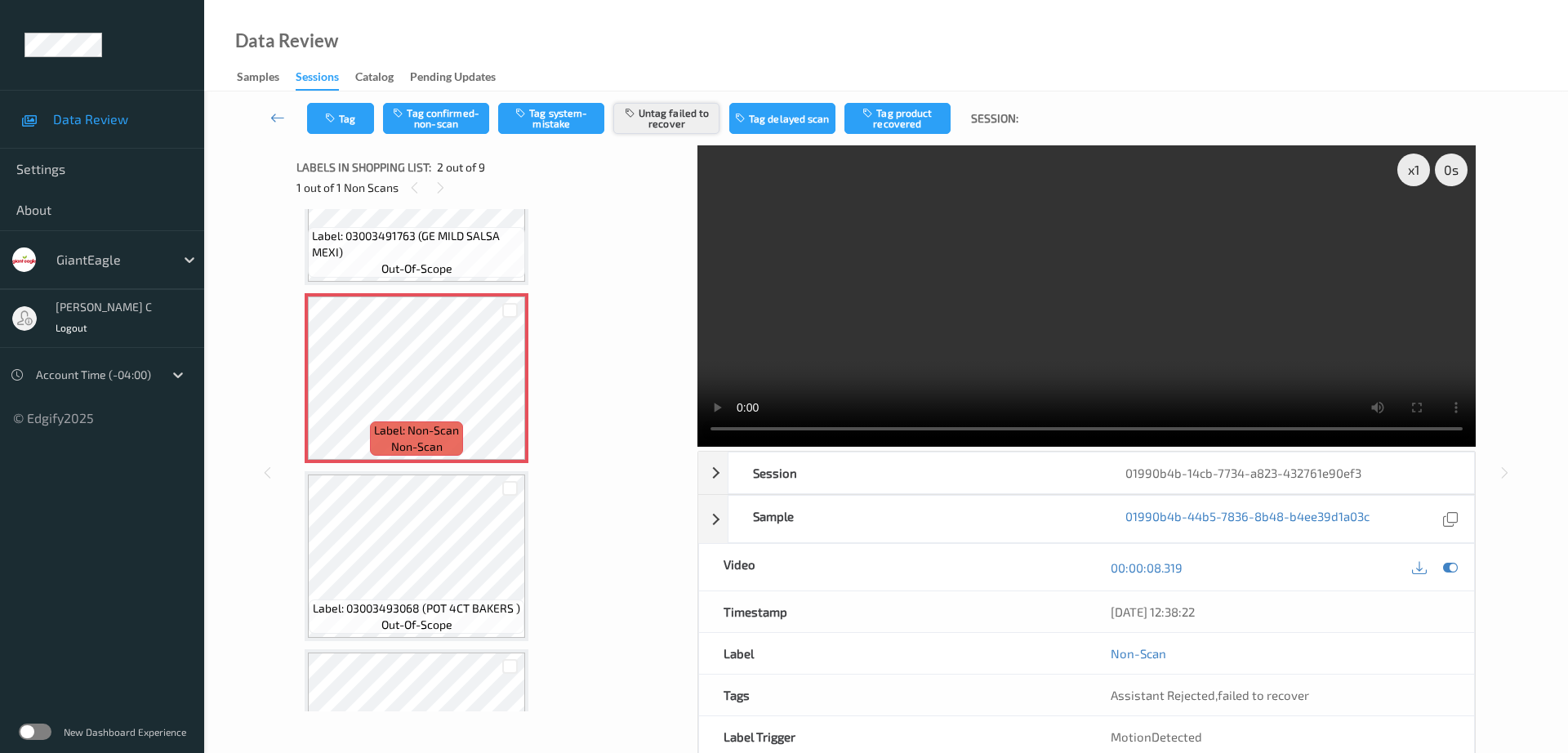
click at [690, 129] on button "Untag failed to recover" at bounding box center [667, 119] width 106 height 31
click at [559, 108] on button "Tag system-mistake" at bounding box center [551, 119] width 106 height 31
click at [341, 111] on button "Tag" at bounding box center [340, 119] width 67 height 31
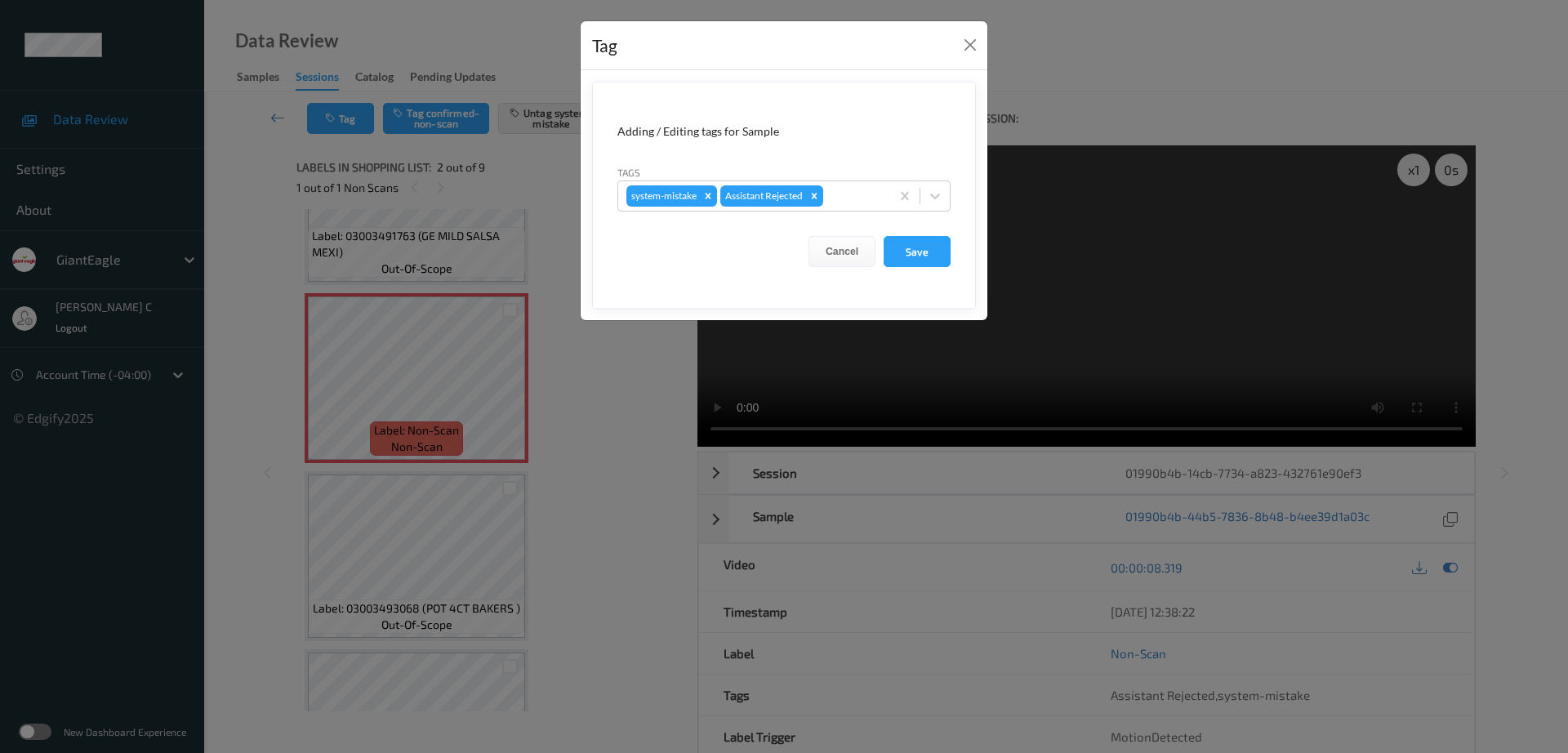
click at [862, 212] on form "Adding / Editing tags for Sample Tags system-mistake Assistant Rejected Cancel …" at bounding box center [784, 196] width 384 height 228
click at [855, 197] on div at bounding box center [854, 196] width 56 height 20
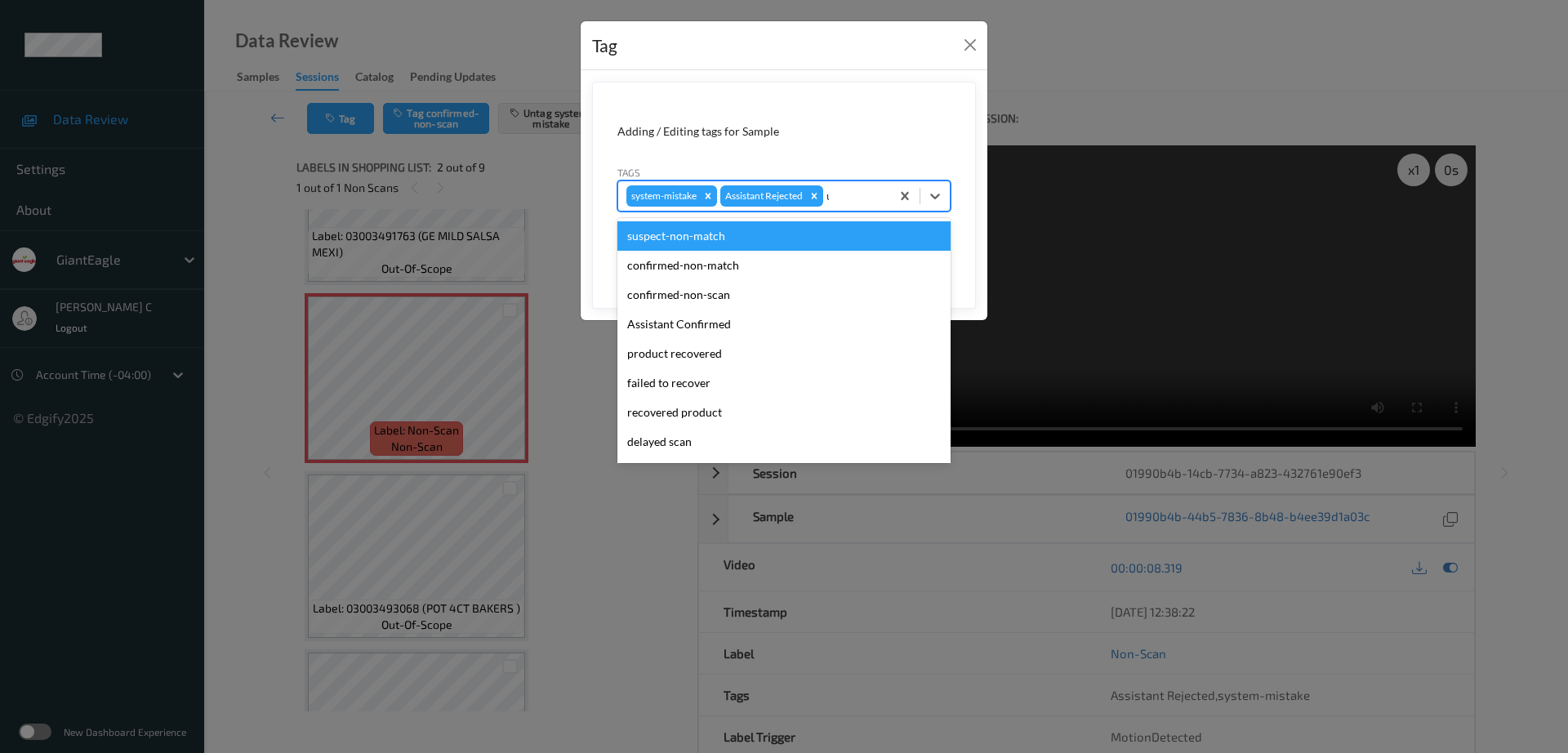
type input "un"
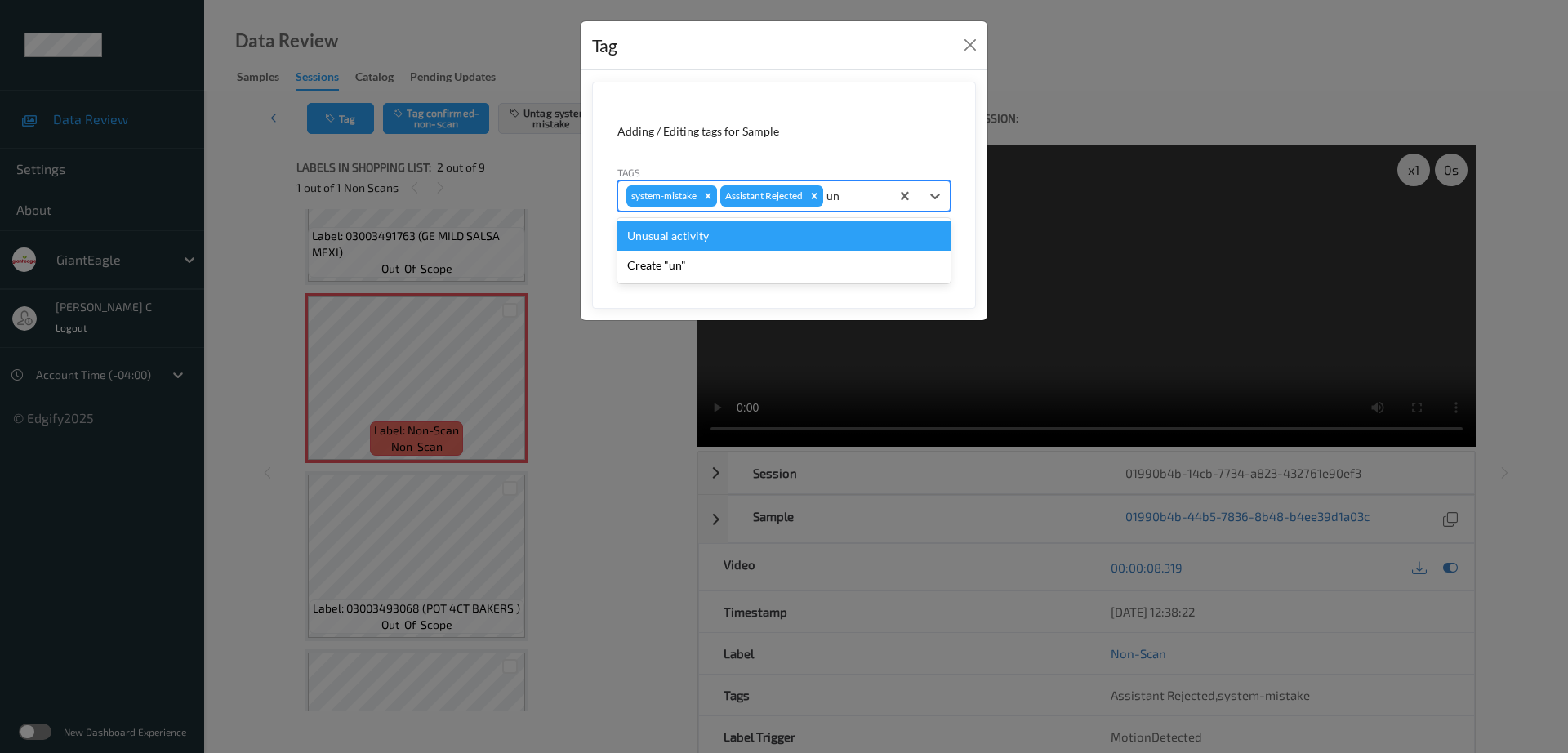
click at [723, 234] on div "Unusual activity" at bounding box center [784, 237] width 333 height 29
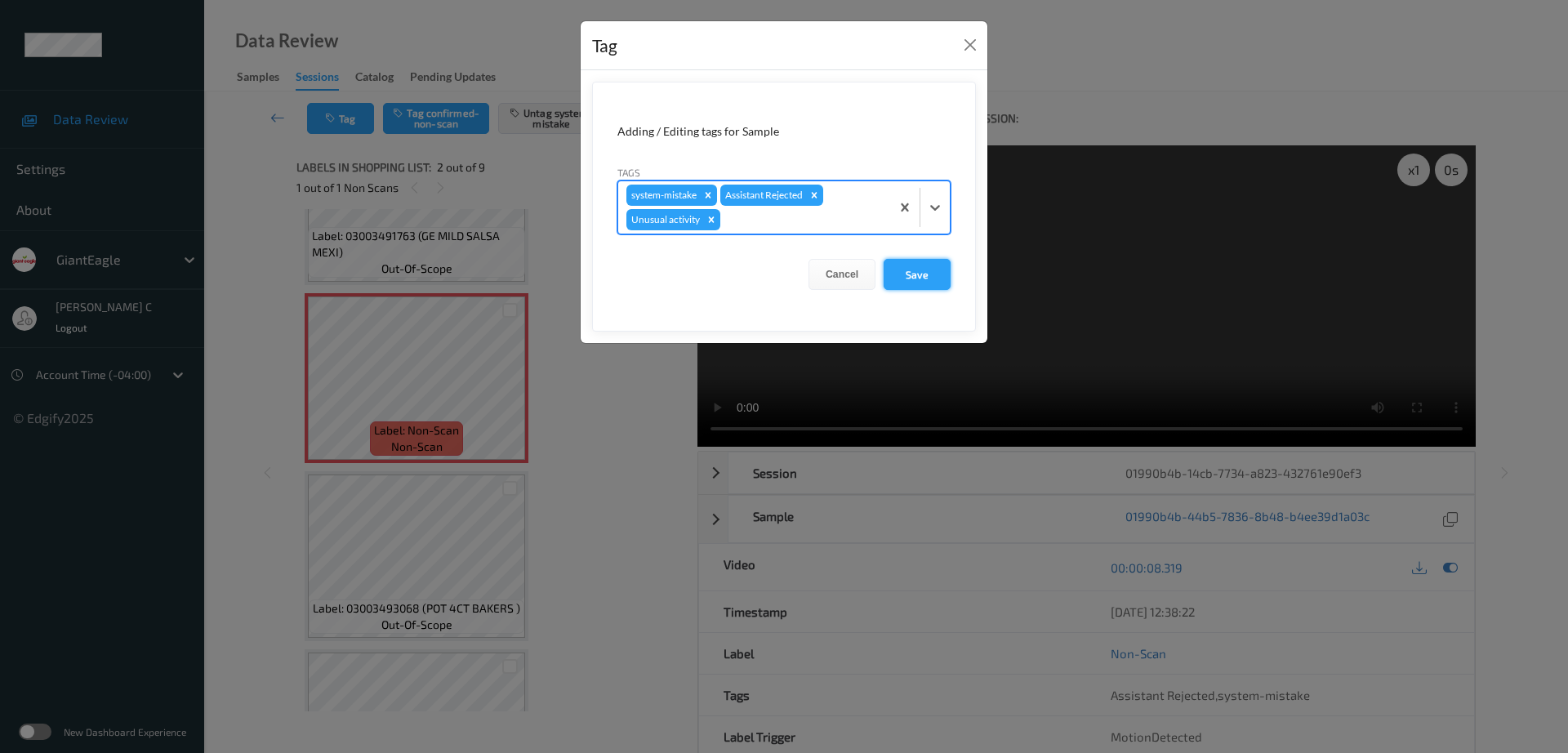
click at [935, 267] on button "Save" at bounding box center [917, 274] width 67 height 31
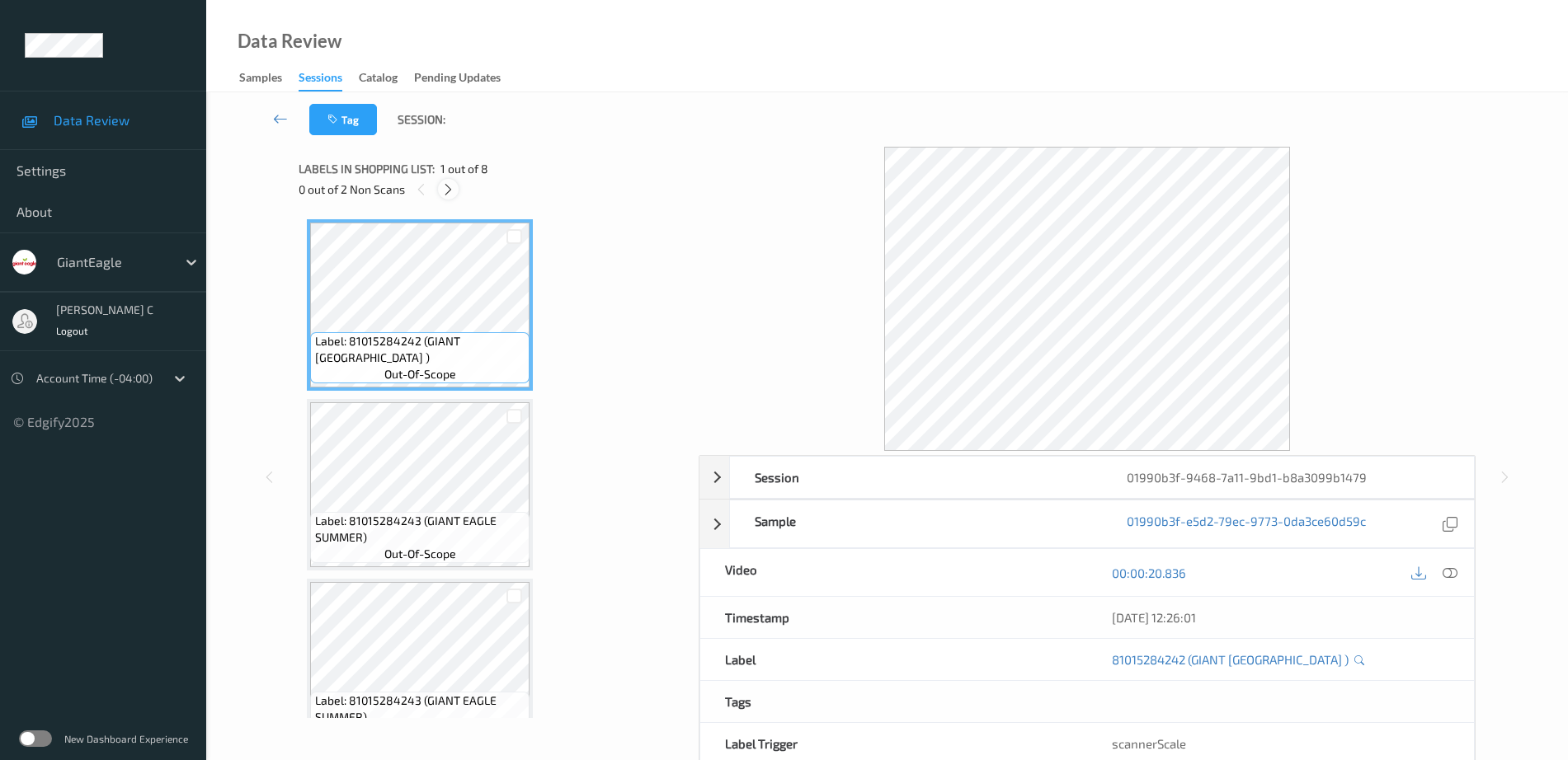
click at [445, 186] on icon at bounding box center [448, 190] width 14 height 15
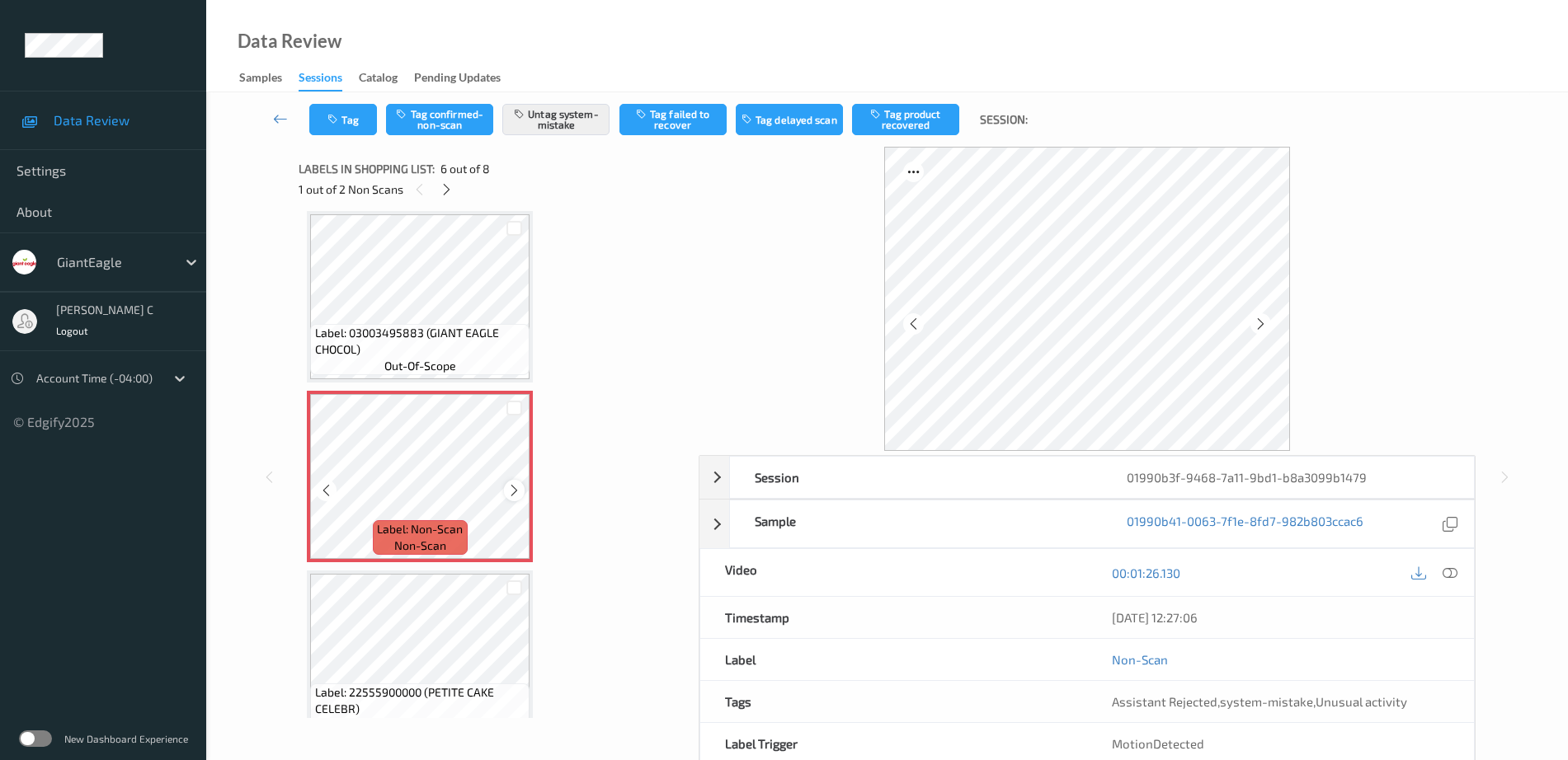
click at [516, 488] on icon at bounding box center [514, 491] width 14 height 15
click at [335, 335] on span "Label: 03003495883 (GIANT EAGLE CHOCOL)" at bounding box center [421, 341] width 211 height 33
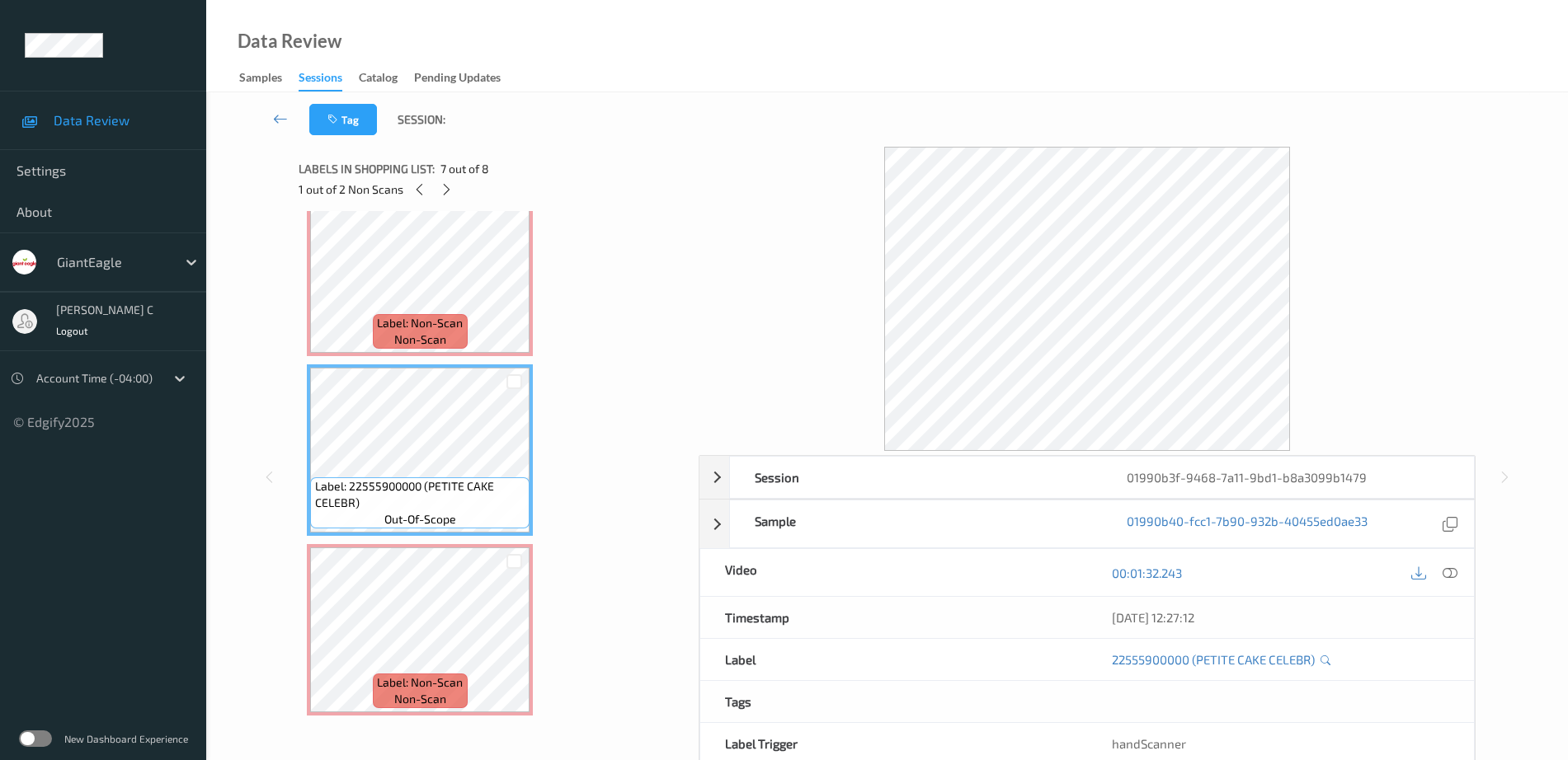
scroll to position [939, 0]
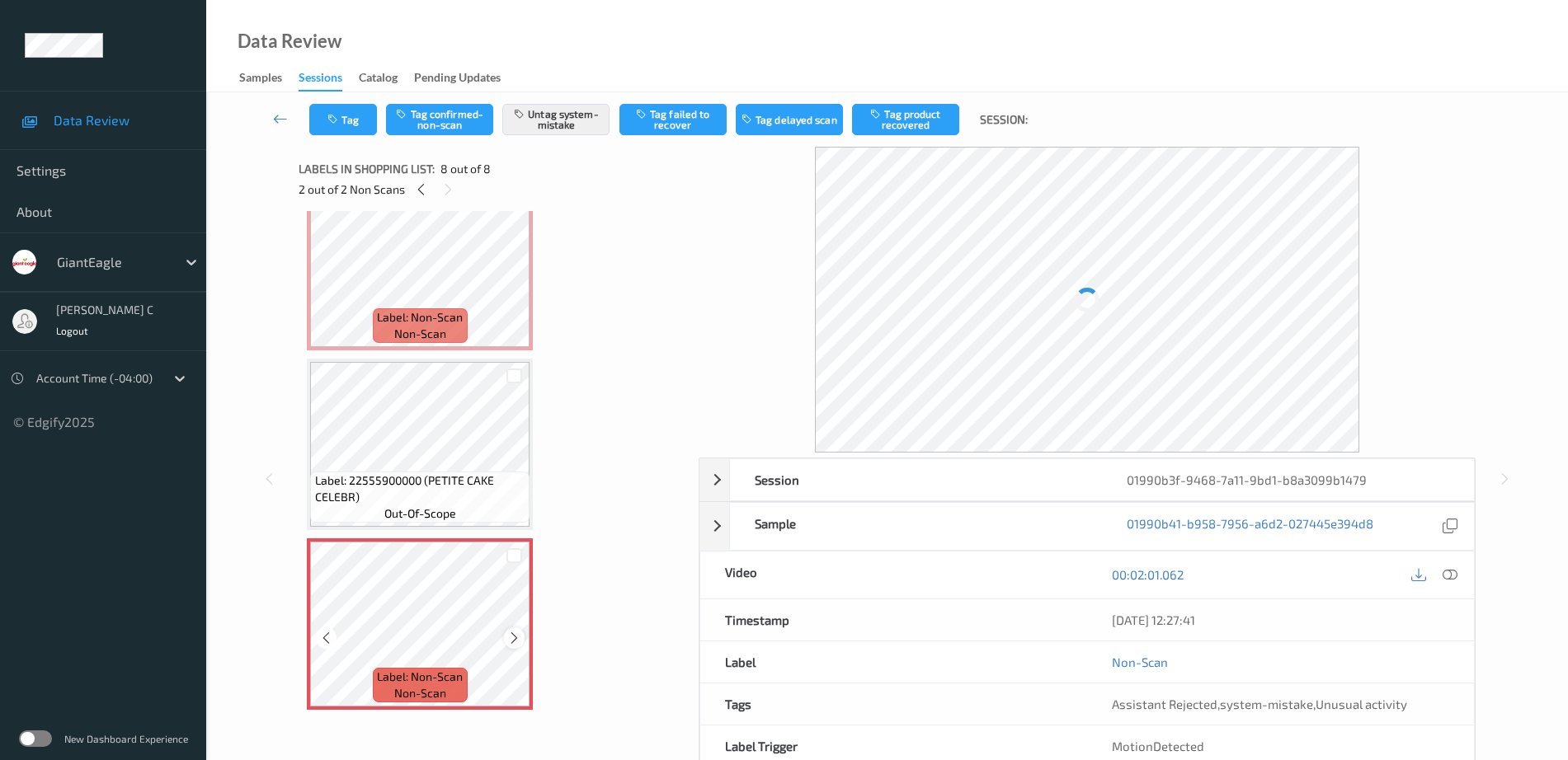
click at [519, 640] on icon at bounding box center [514, 639] width 14 height 15
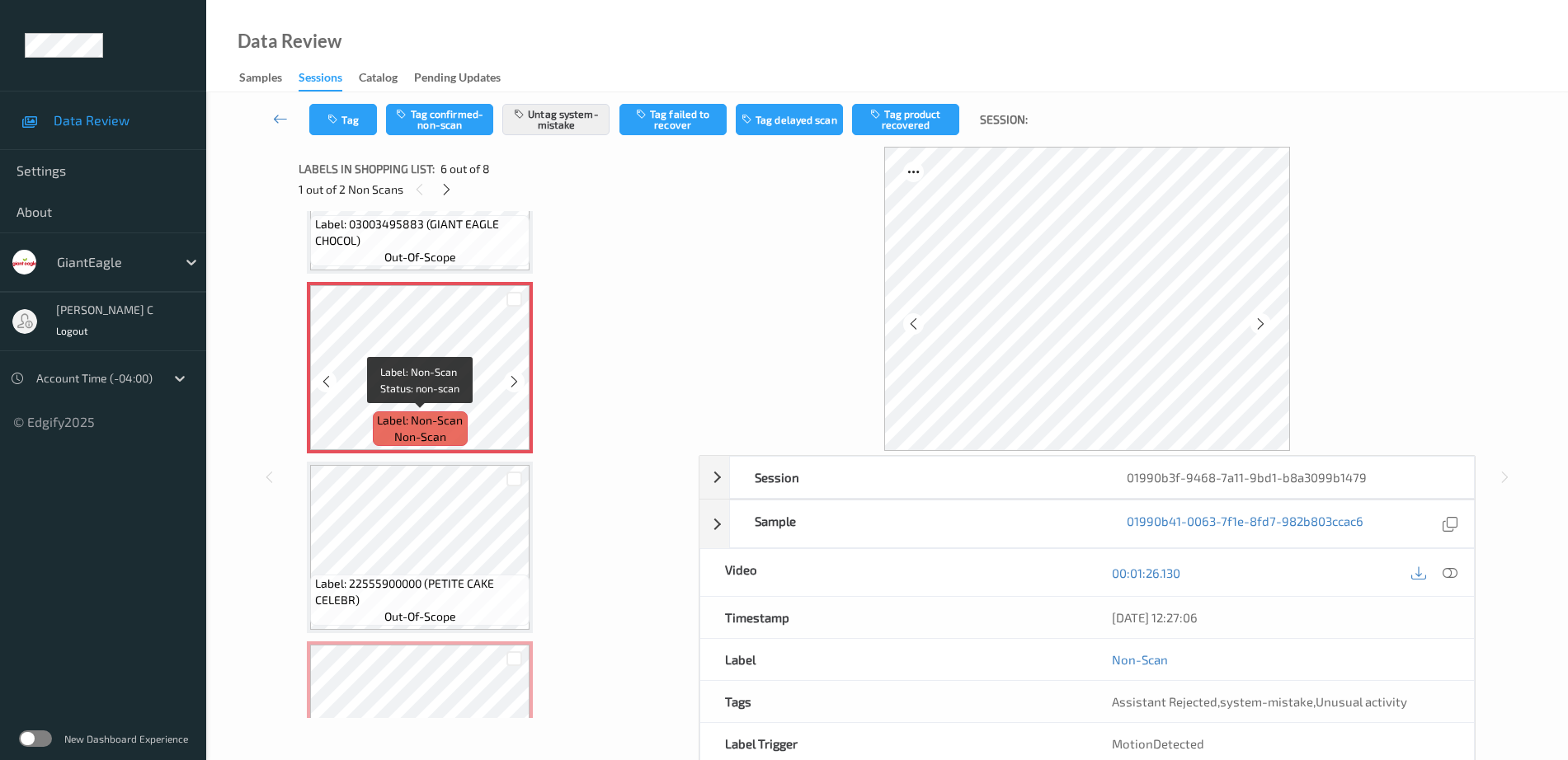
scroll to position [733, 0]
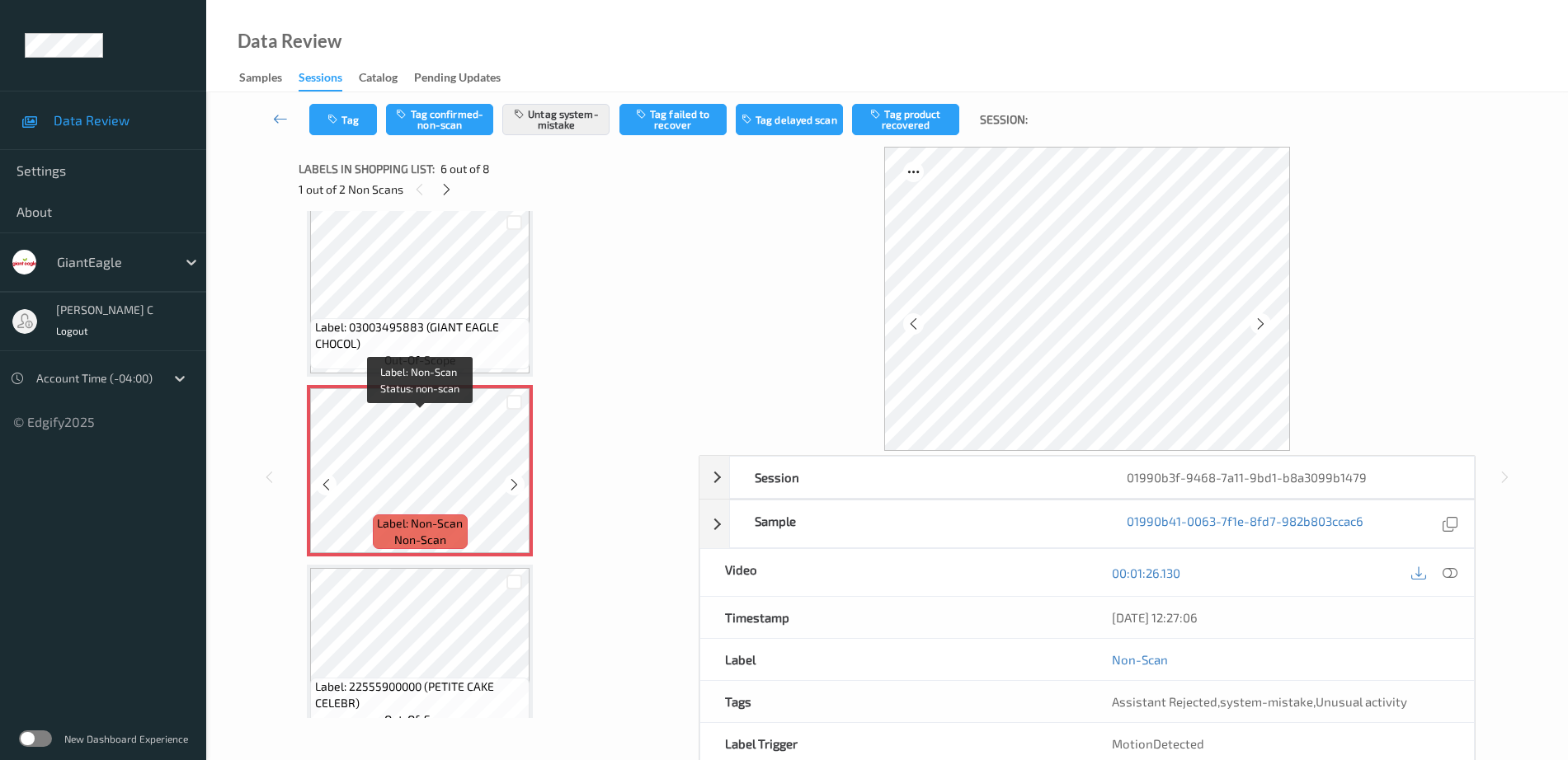
click at [399, 327] on span "Label: 03003495883 (GIANT EAGLE CHOCOL)" at bounding box center [421, 335] width 211 height 33
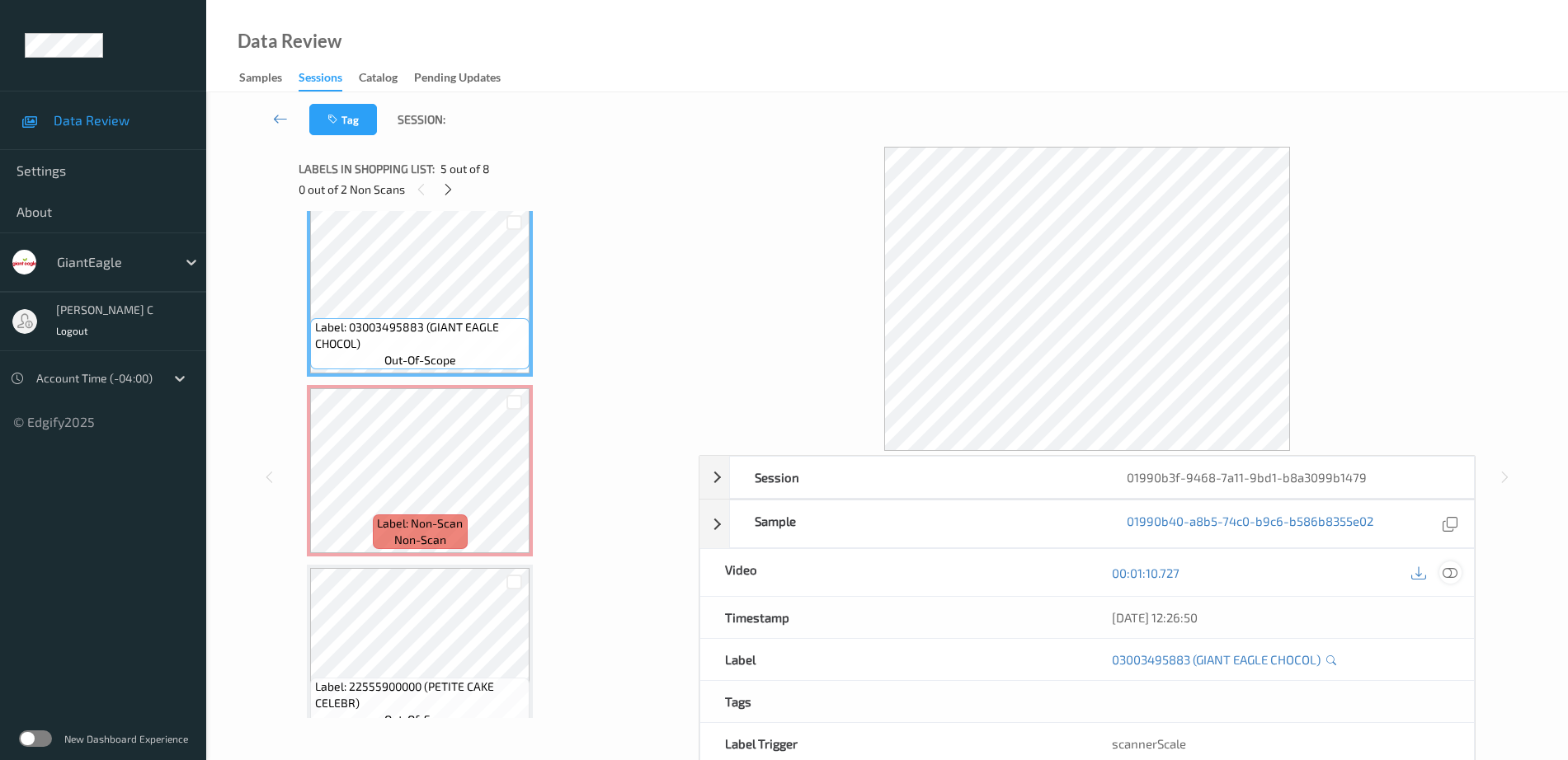
click at [1457, 575] on icon at bounding box center [1450, 573] width 15 height 15
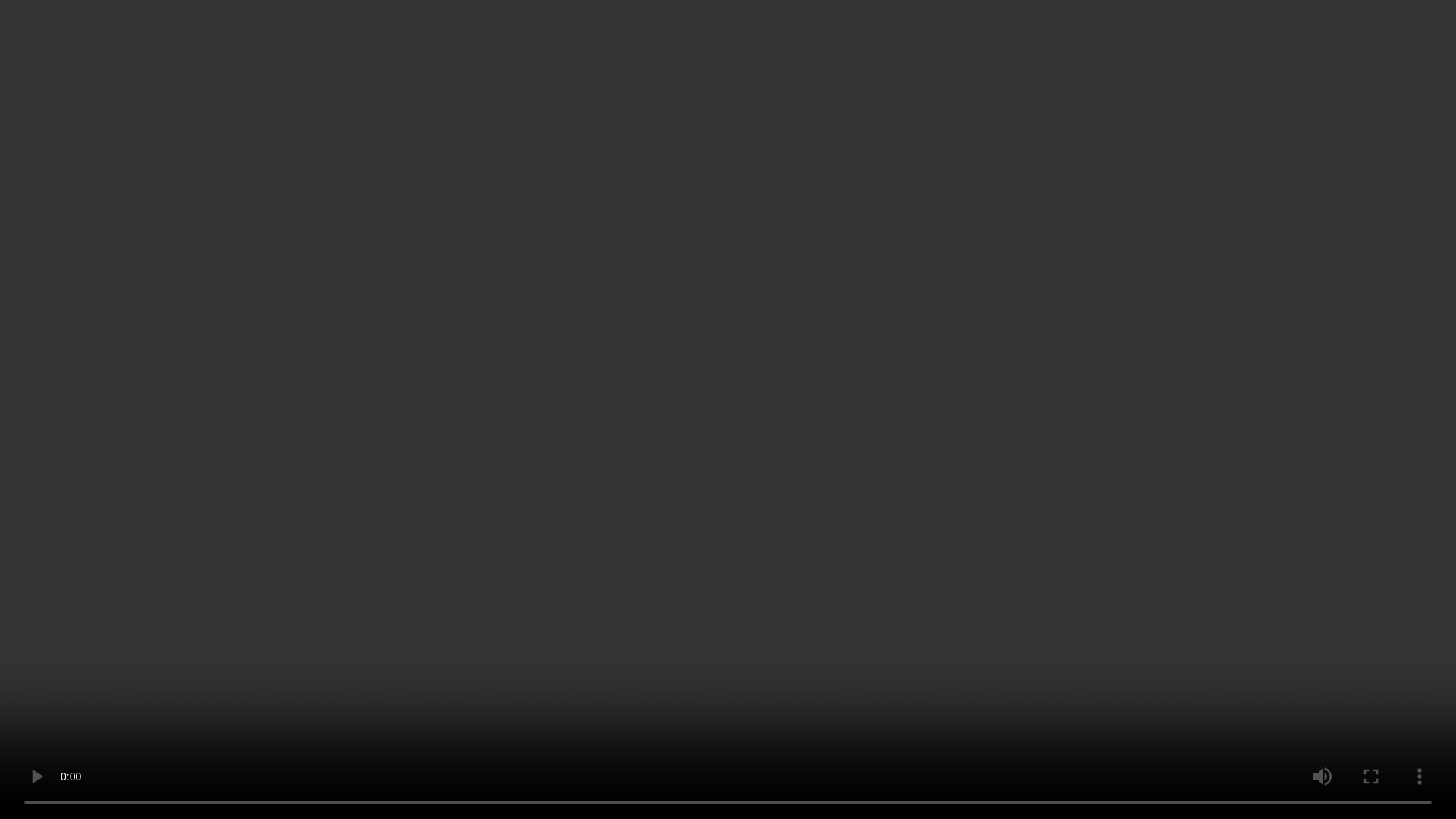
drag, startPoint x: 695, startPoint y: 72, endPoint x: 708, endPoint y: 72, distance: 13.0
click at [708, 72] on video at bounding box center [728, 410] width 1456 height 819
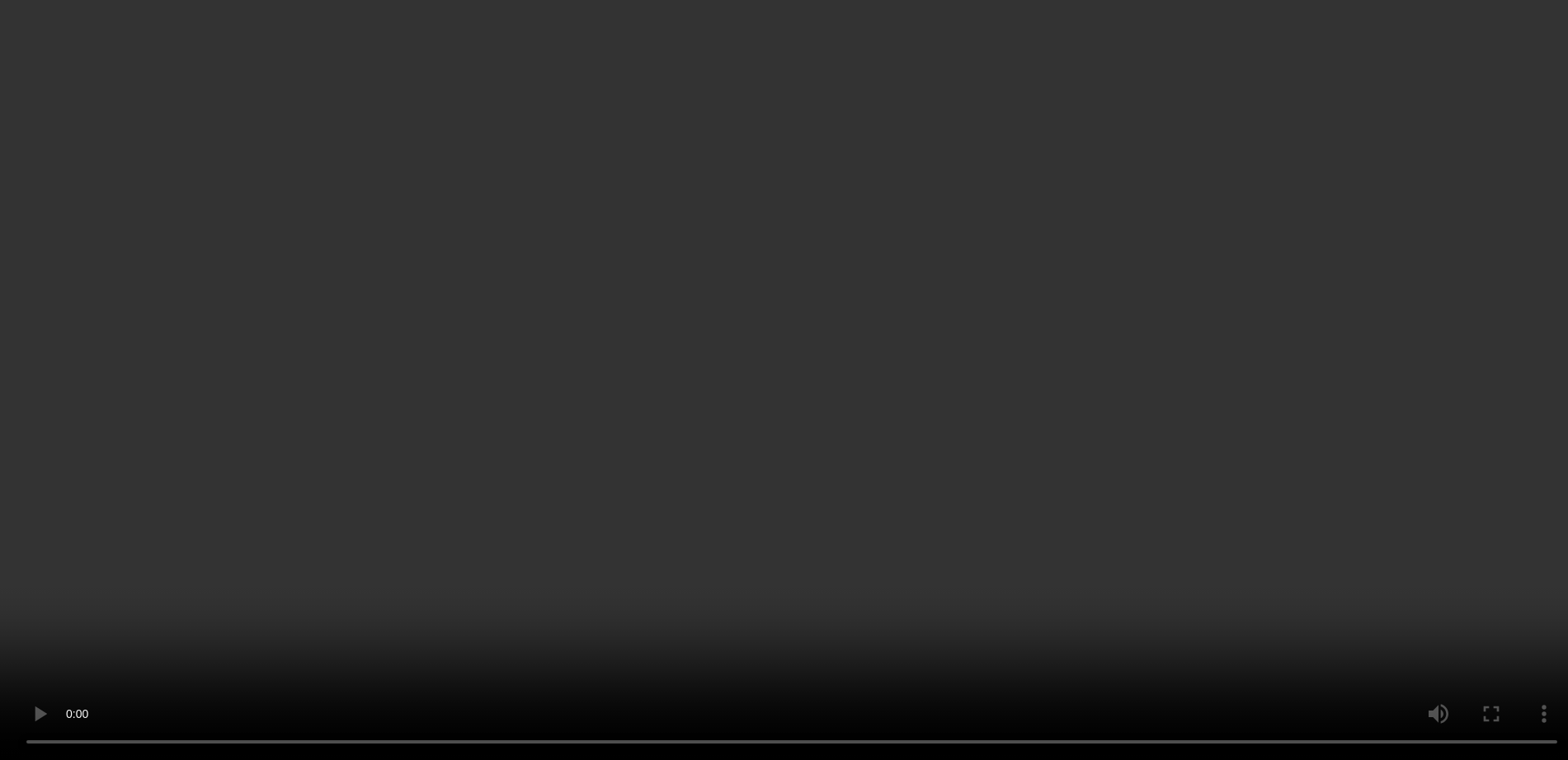
scroll to position [939, 0]
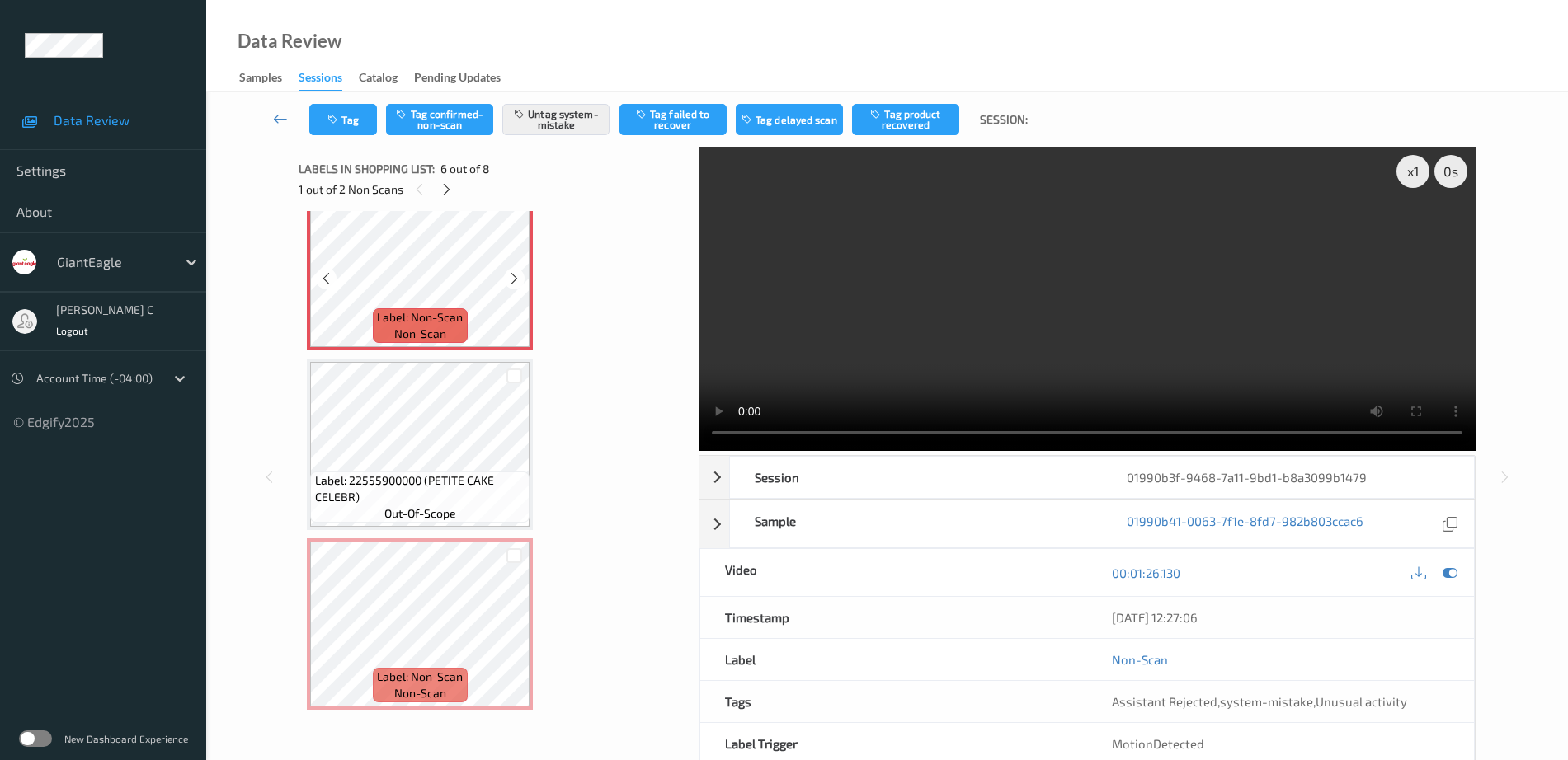
click at [425, 486] on span "Label: 22555900000 (PETITE CAKE CELEBR)" at bounding box center [421, 489] width 211 height 33
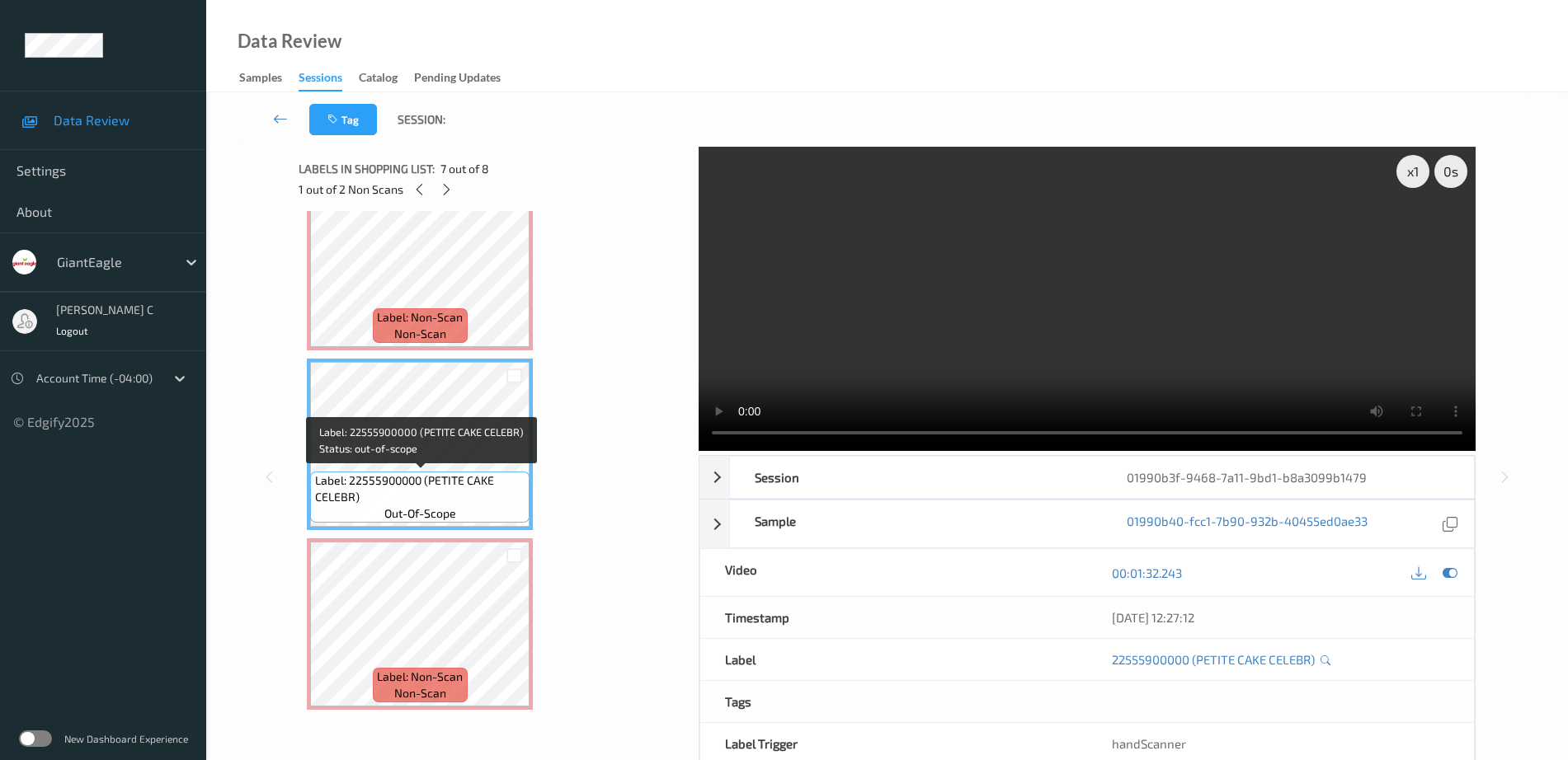
scroll to position [82, 0]
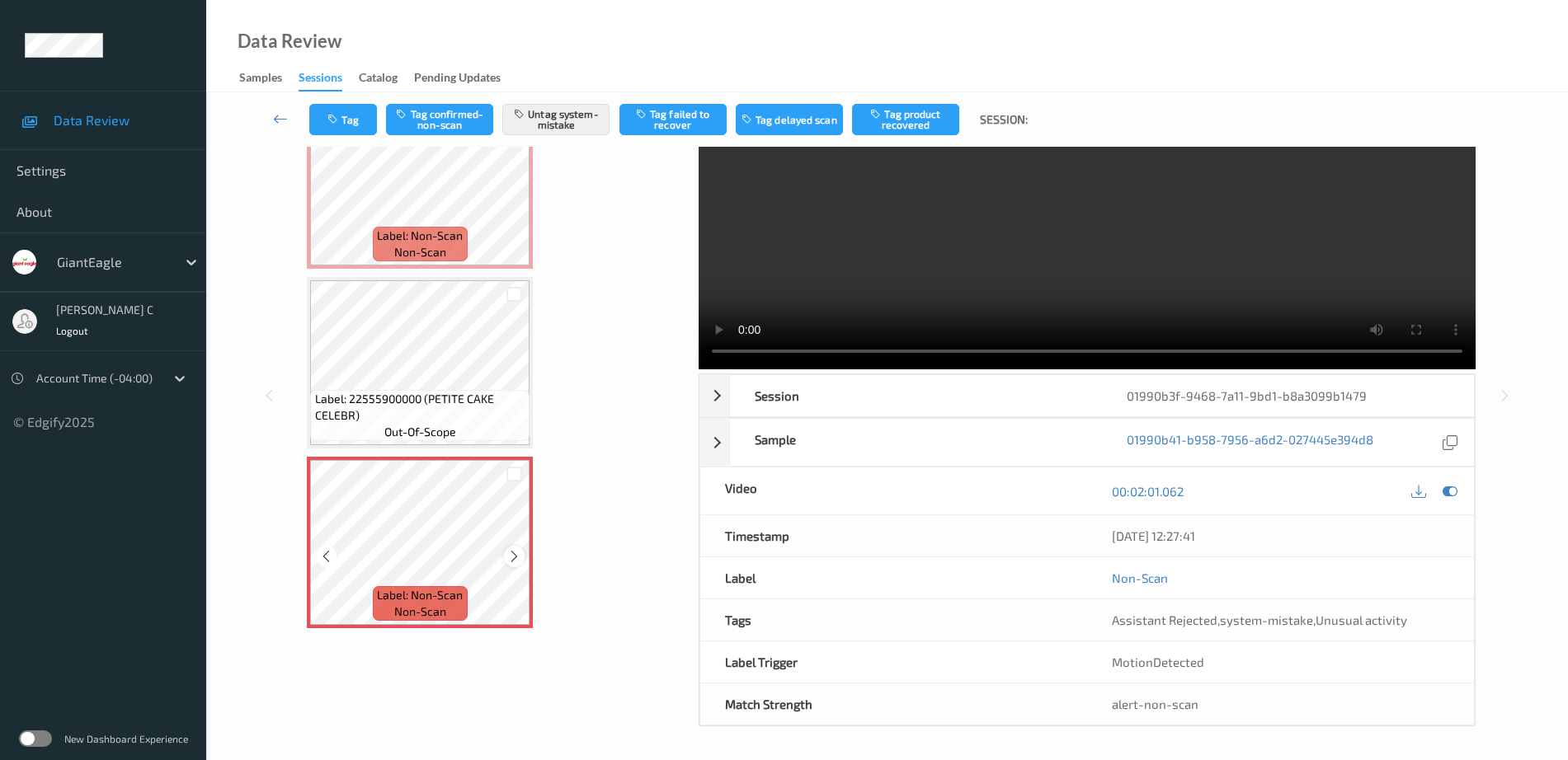
click at [518, 559] on icon at bounding box center [514, 557] width 14 height 15
click at [516, 554] on icon at bounding box center [514, 557] width 14 height 15
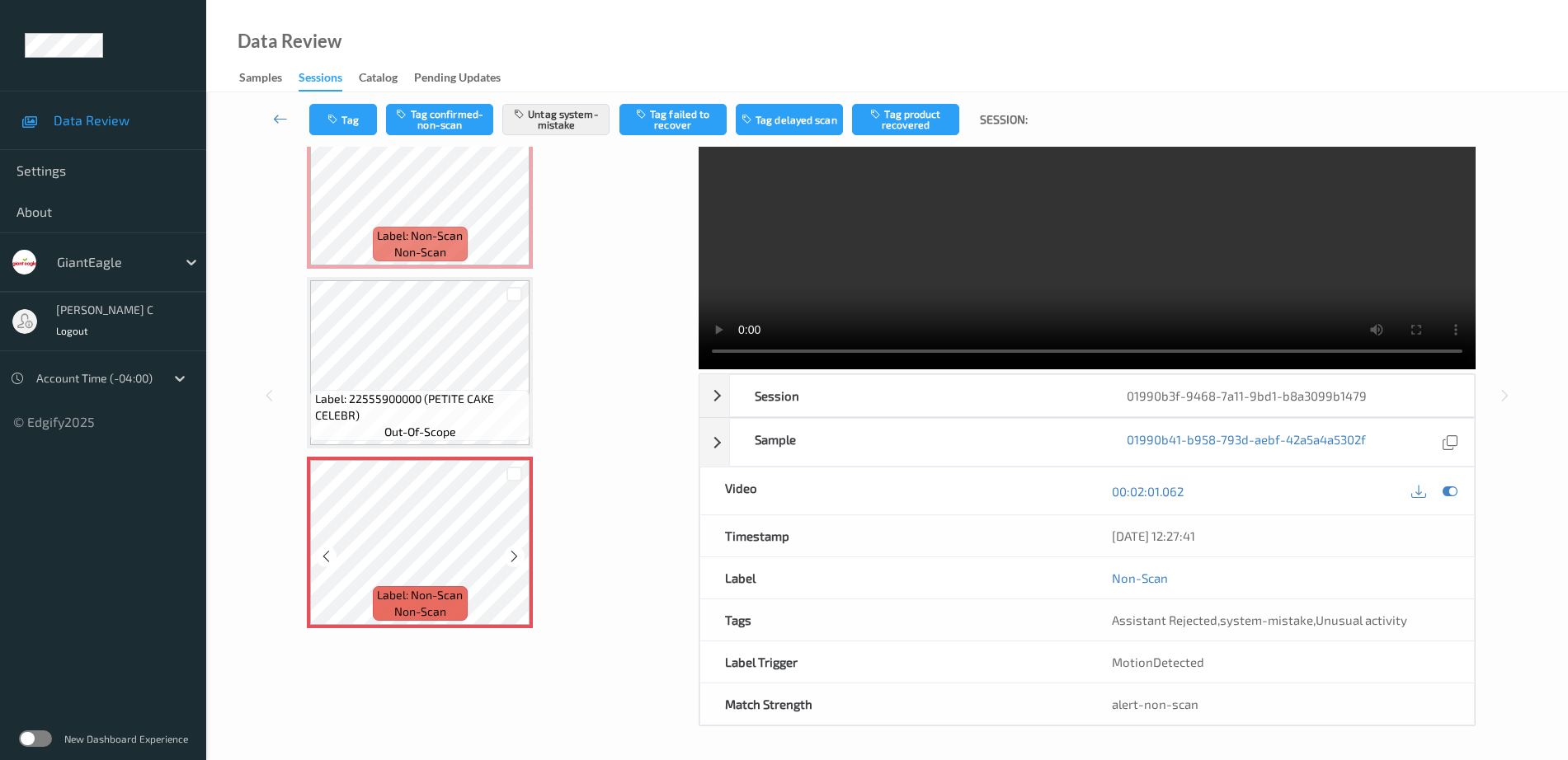
click at [516, 554] on icon at bounding box center [514, 557] width 14 height 15
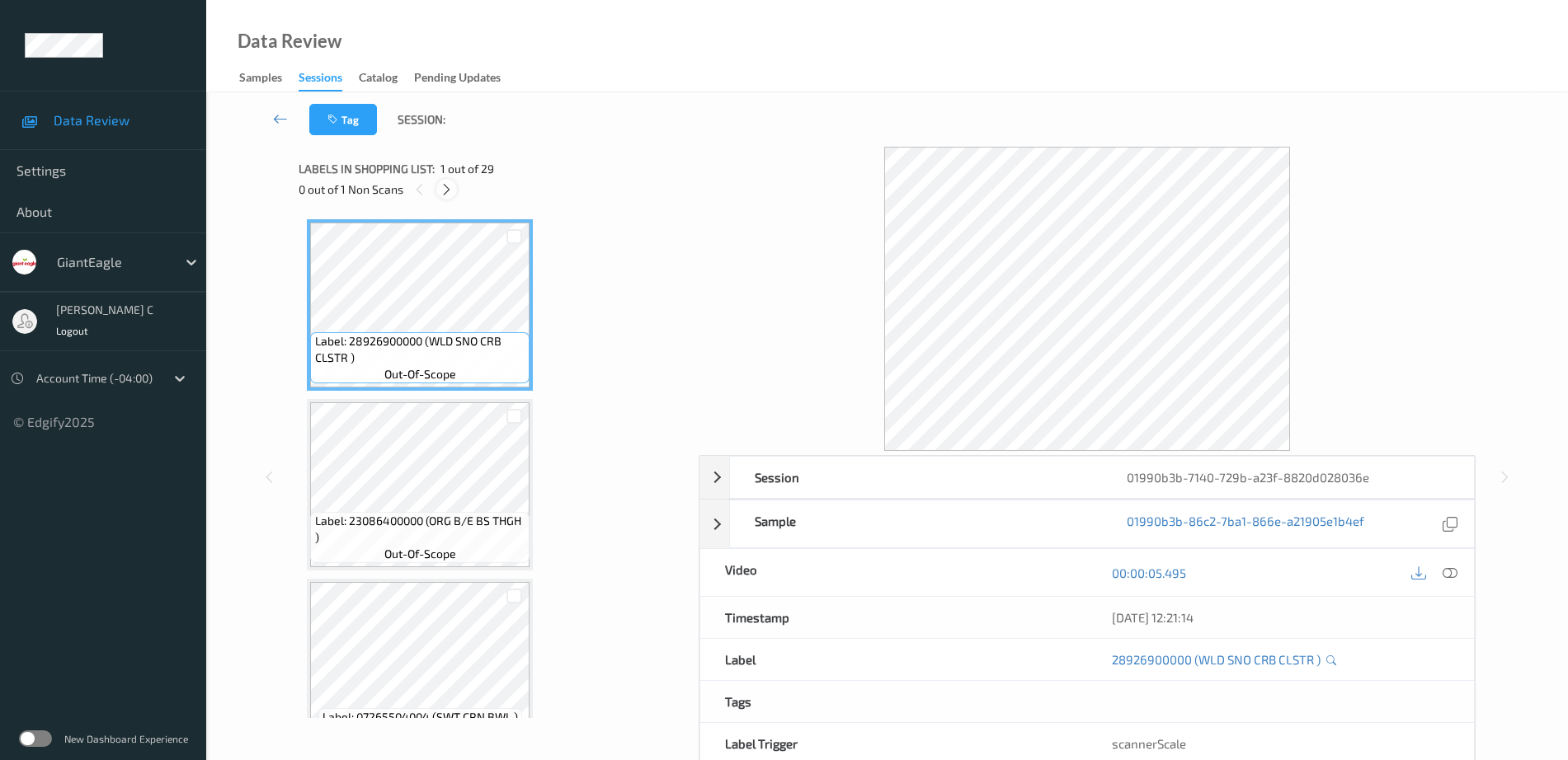
click at [445, 189] on icon at bounding box center [446, 190] width 14 height 15
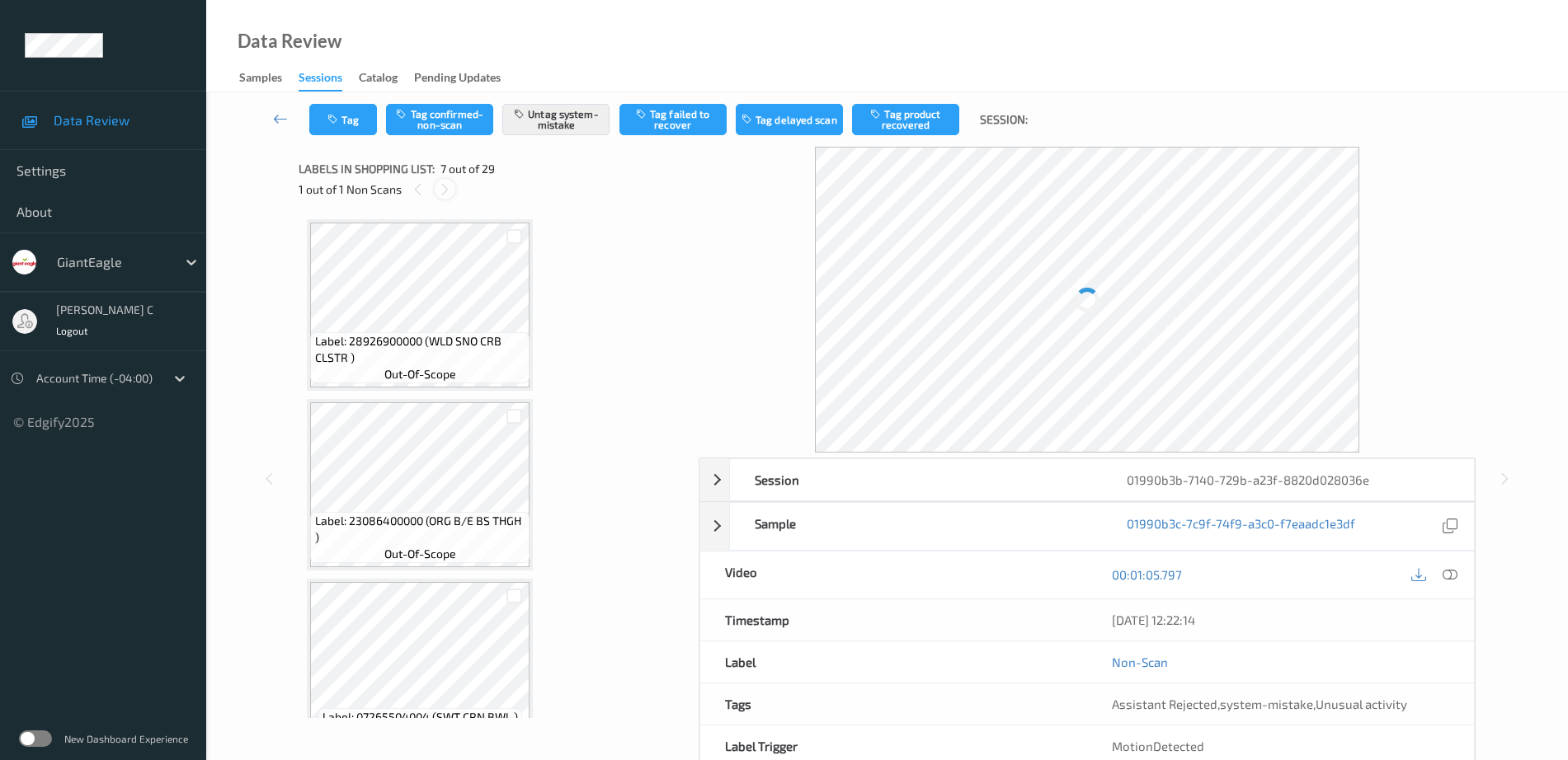
scroll to position [907, 0]
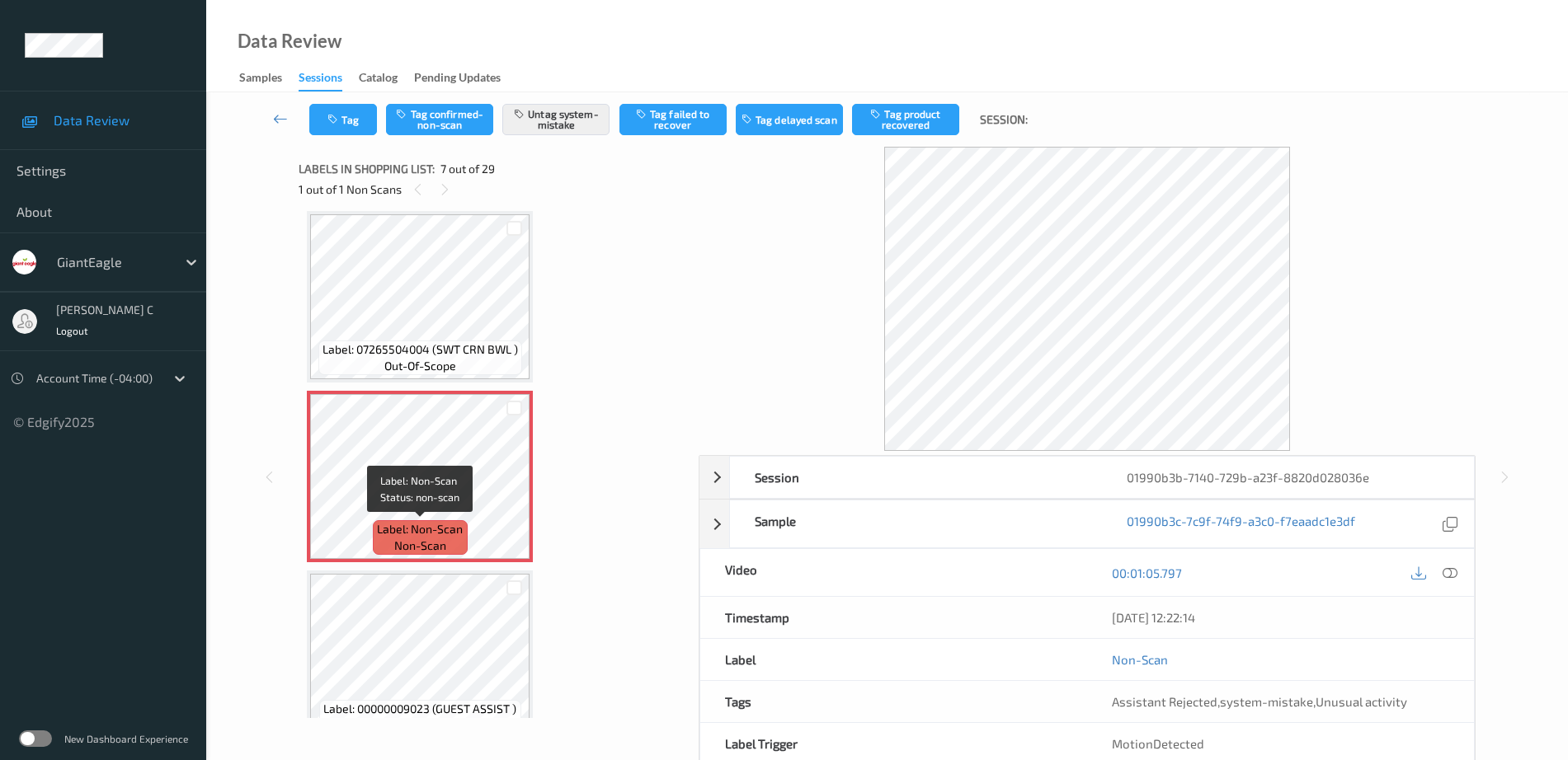
click at [458, 534] on span "Label: Non-Scan" at bounding box center [420, 530] width 86 height 17
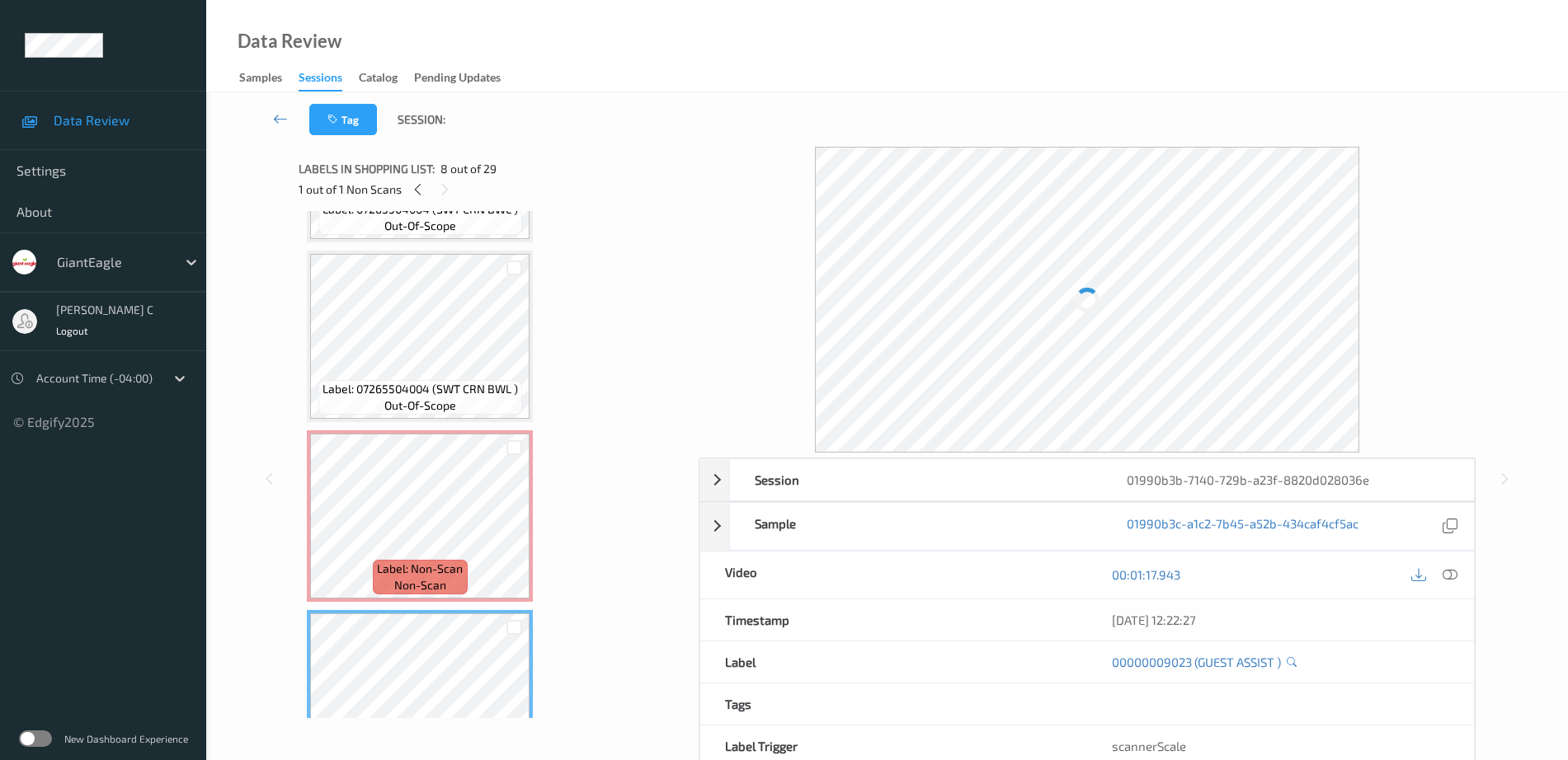
scroll to position [804, 0]
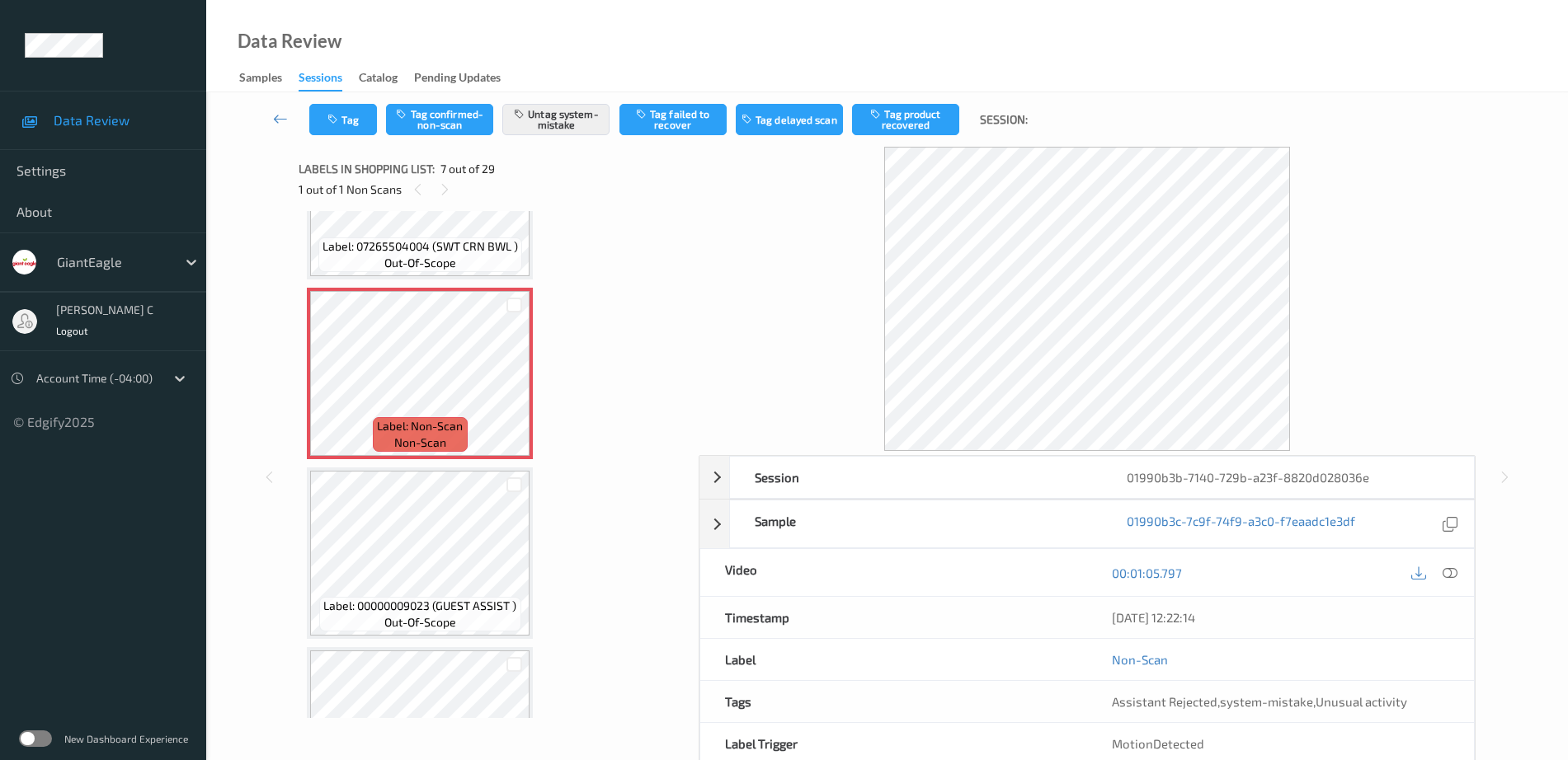
click at [463, 610] on span "Label: 00000009023 (GUEST ASSIST )" at bounding box center [420, 606] width 193 height 17
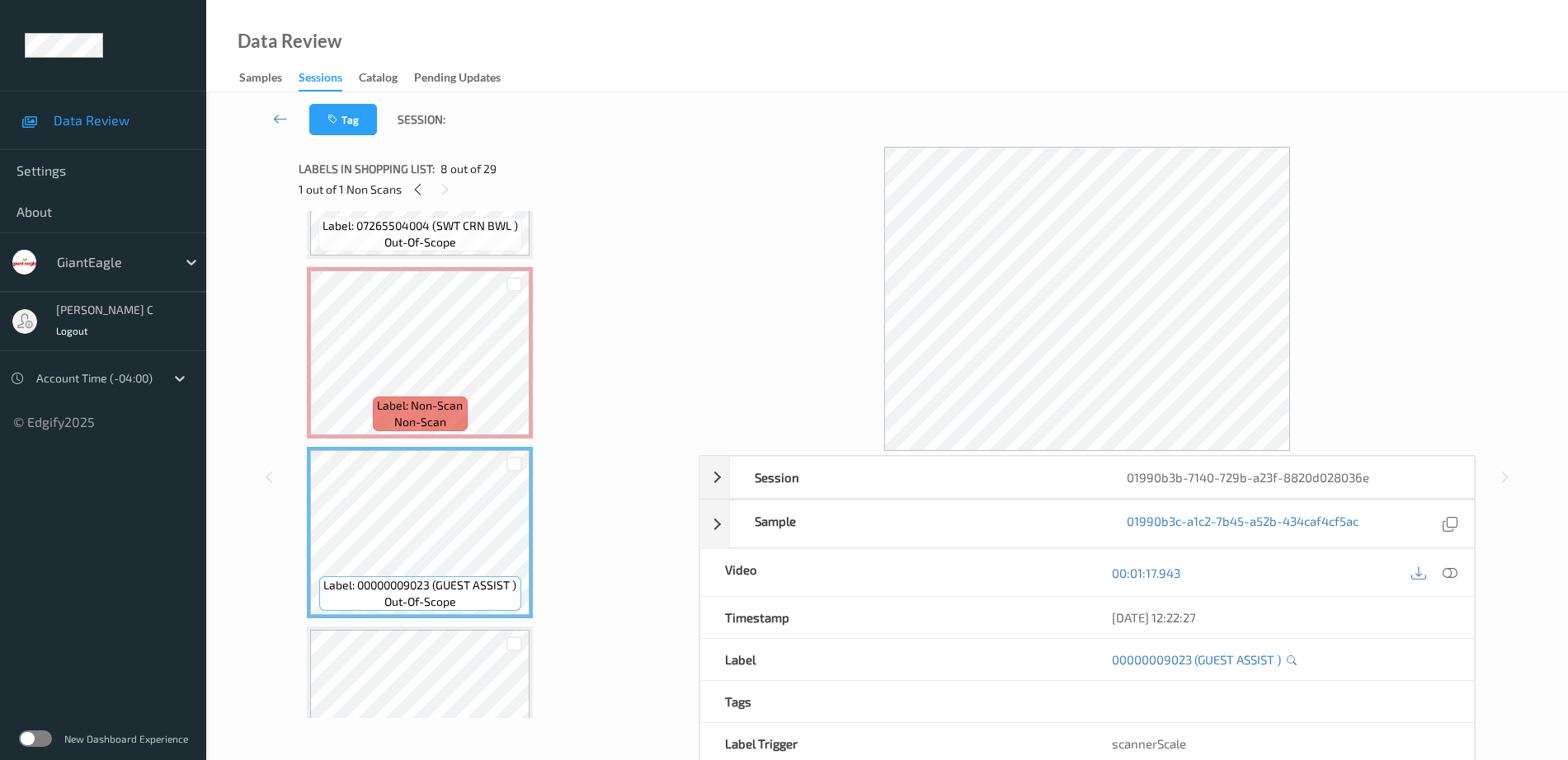
scroll to position [928, 0]
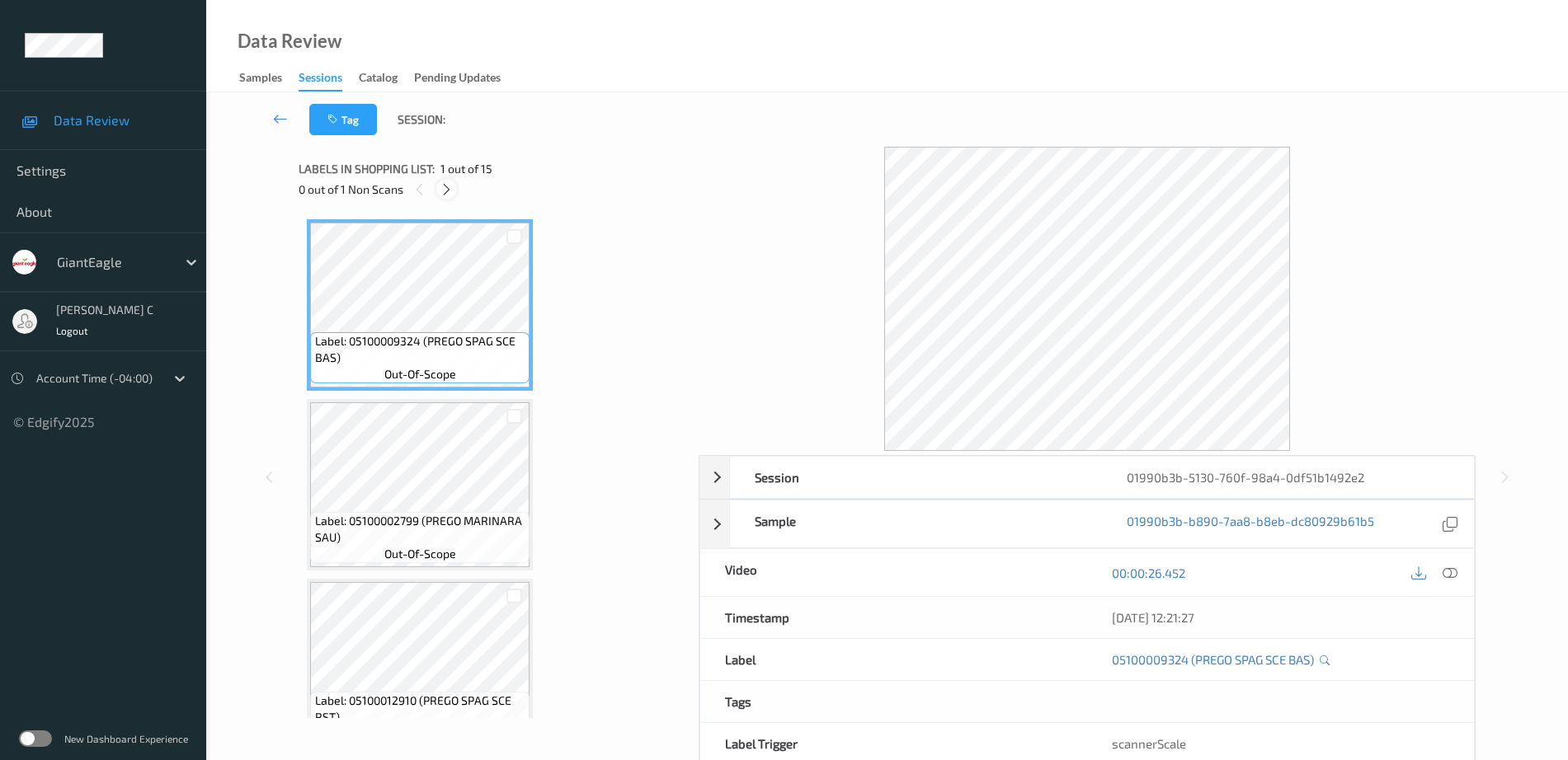
click at [447, 186] on icon at bounding box center [446, 190] width 14 height 15
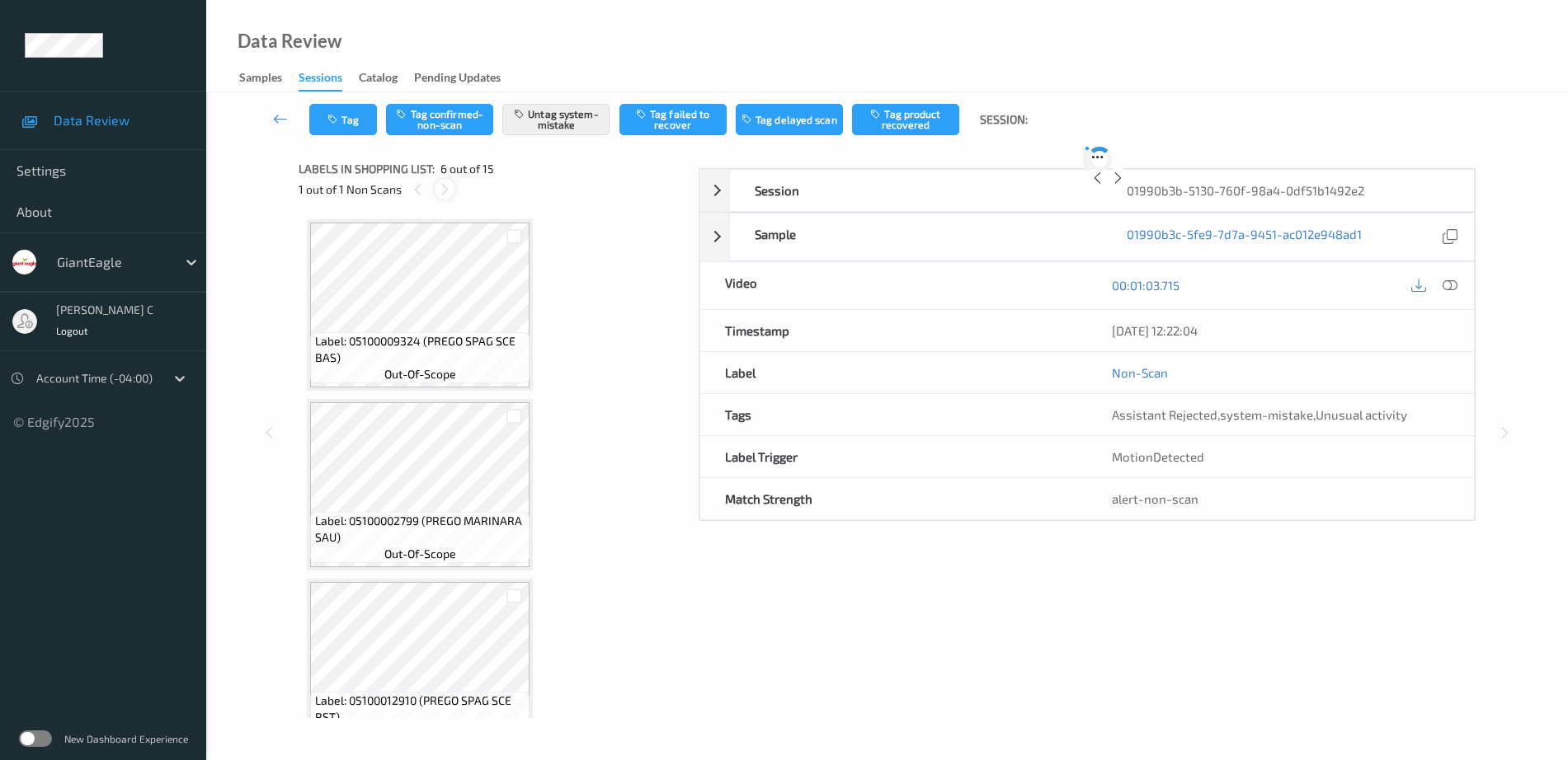
scroll to position [727, 0]
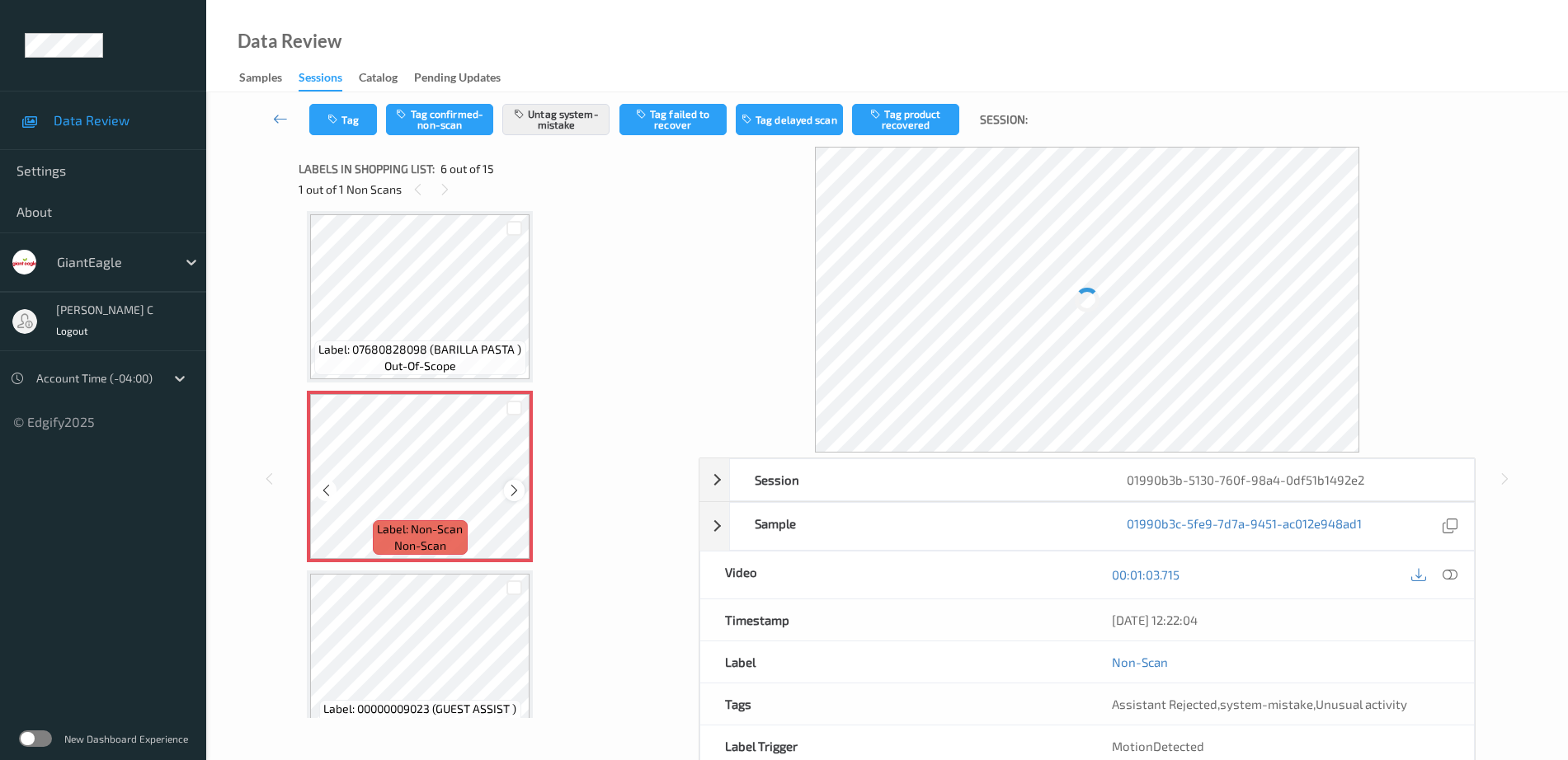
click at [514, 490] on icon at bounding box center [514, 491] width 14 height 15
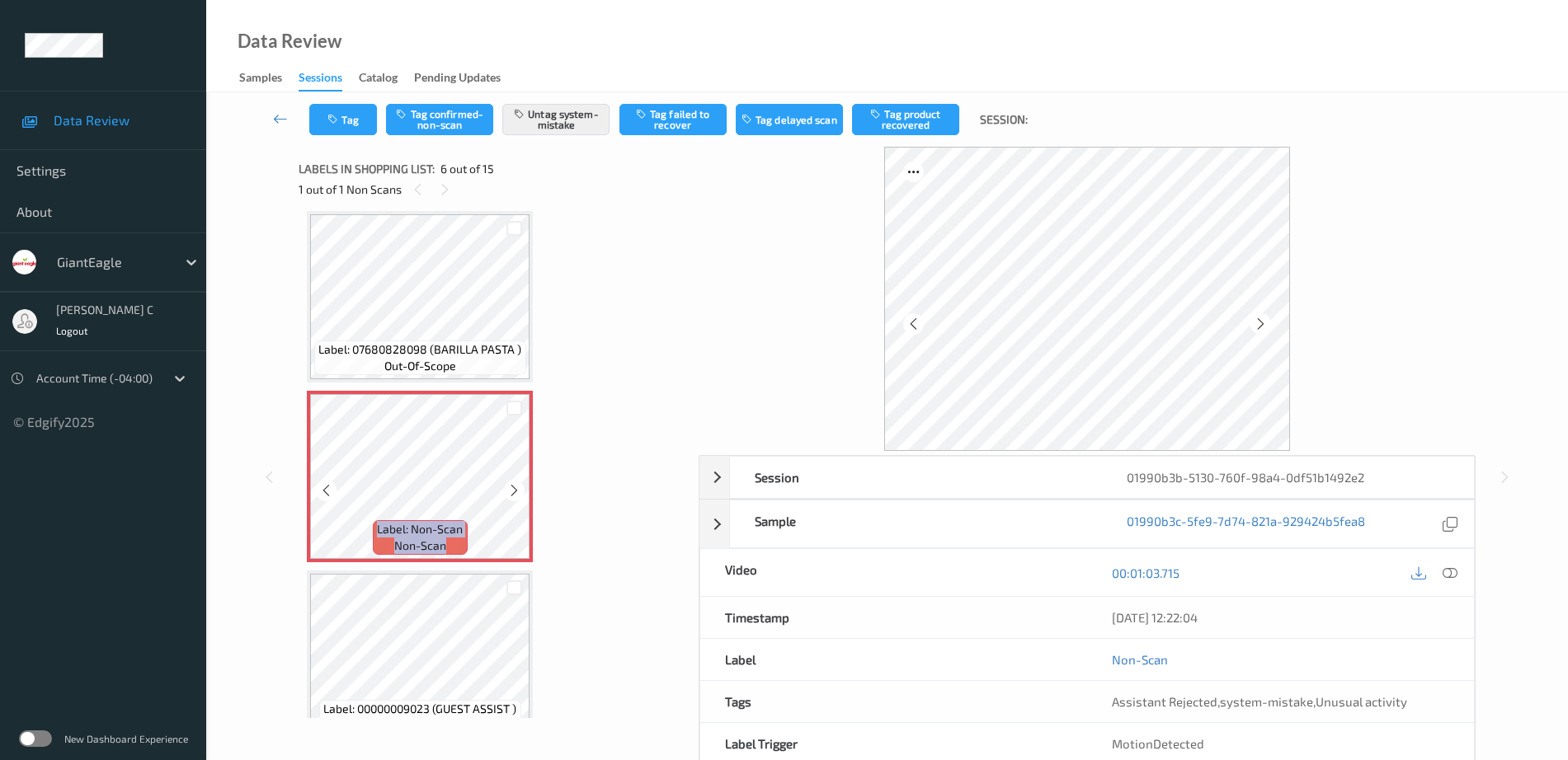
click at [514, 490] on icon at bounding box center [514, 491] width 14 height 15
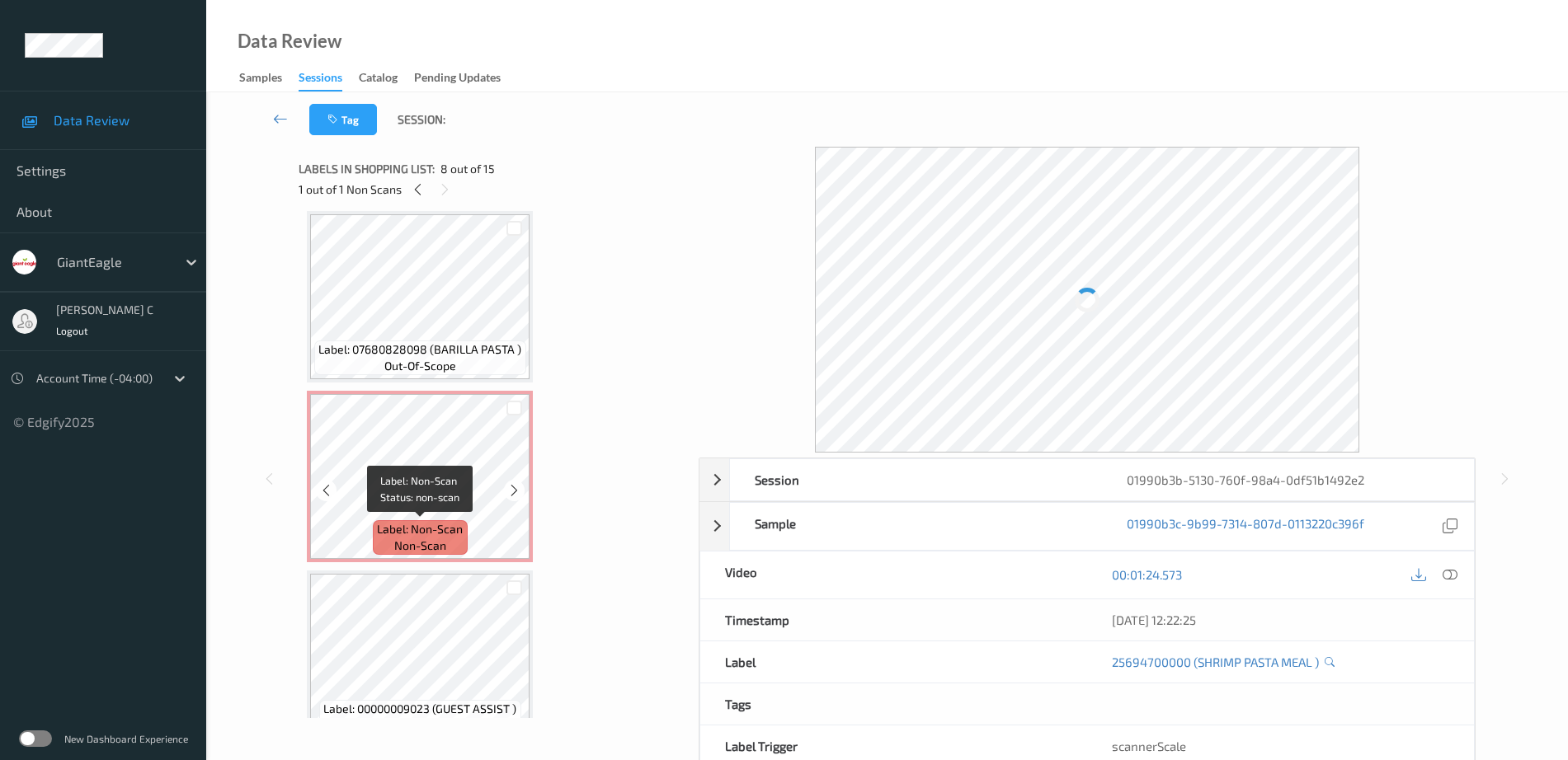
click at [414, 370] on span "out-of-scope" at bounding box center [420, 366] width 72 height 17
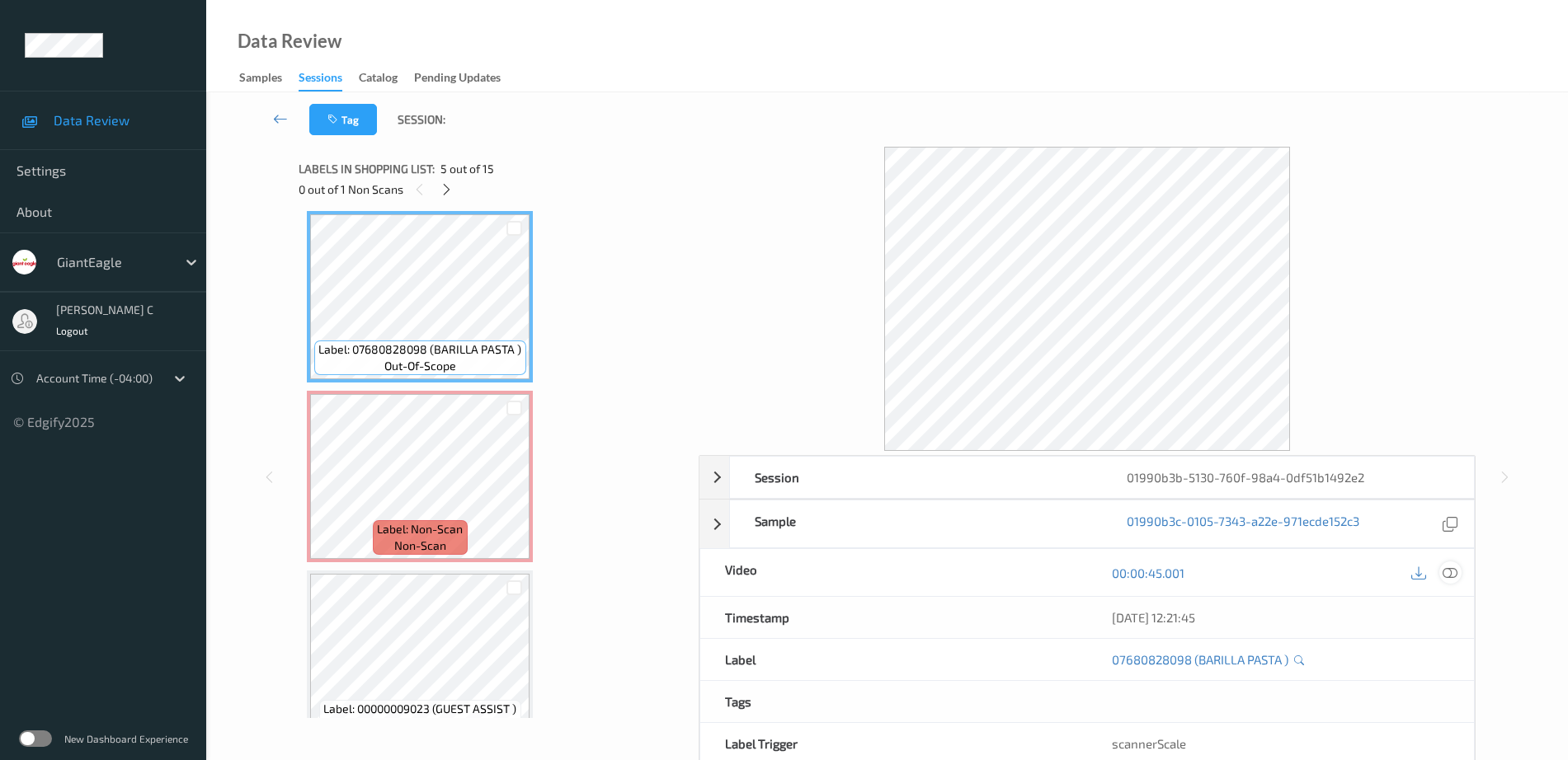
click at [1451, 574] on icon at bounding box center [1450, 573] width 15 height 15
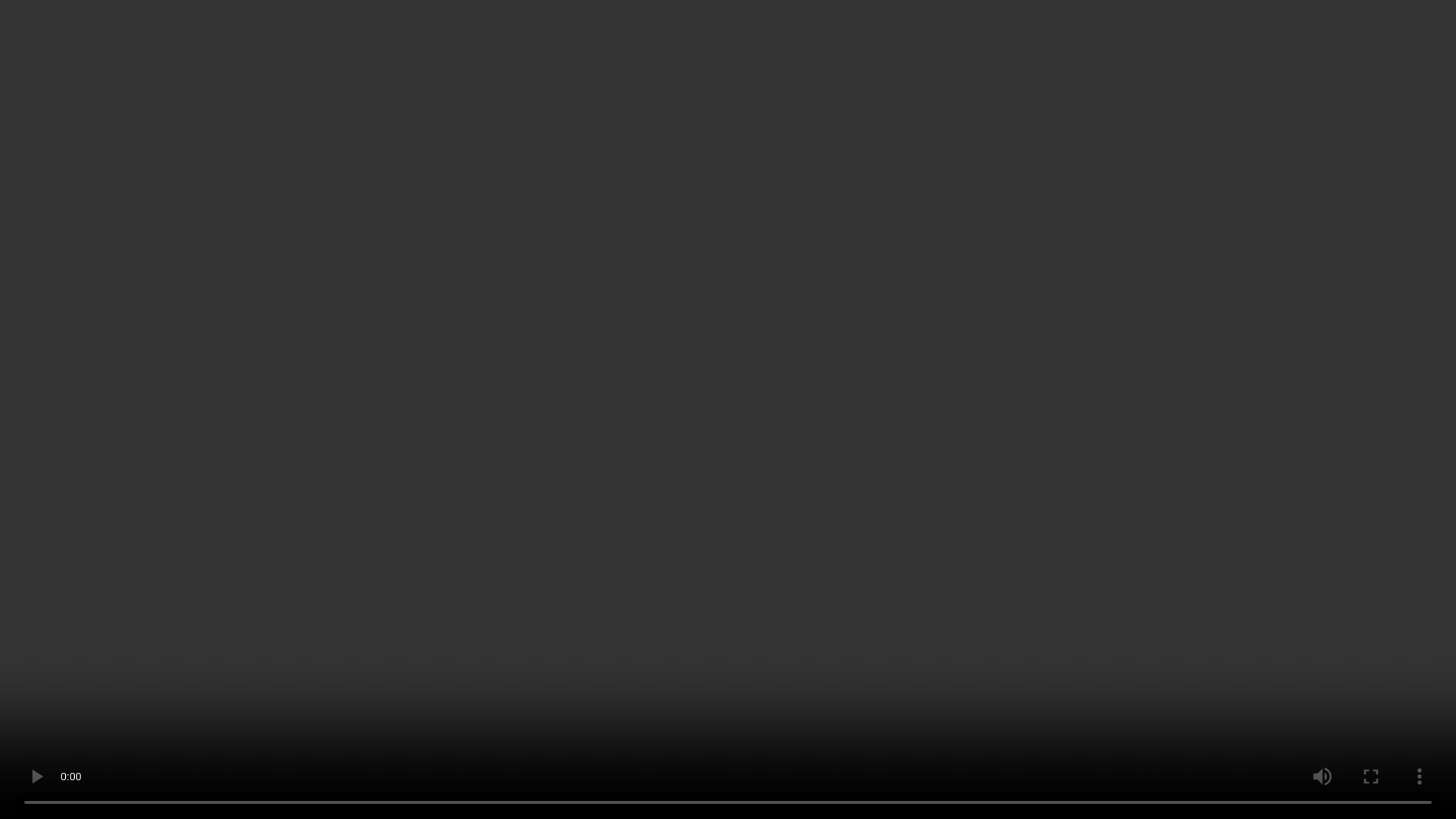
click at [682, 666] on video at bounding box center [728, 410] width 1456 height 819
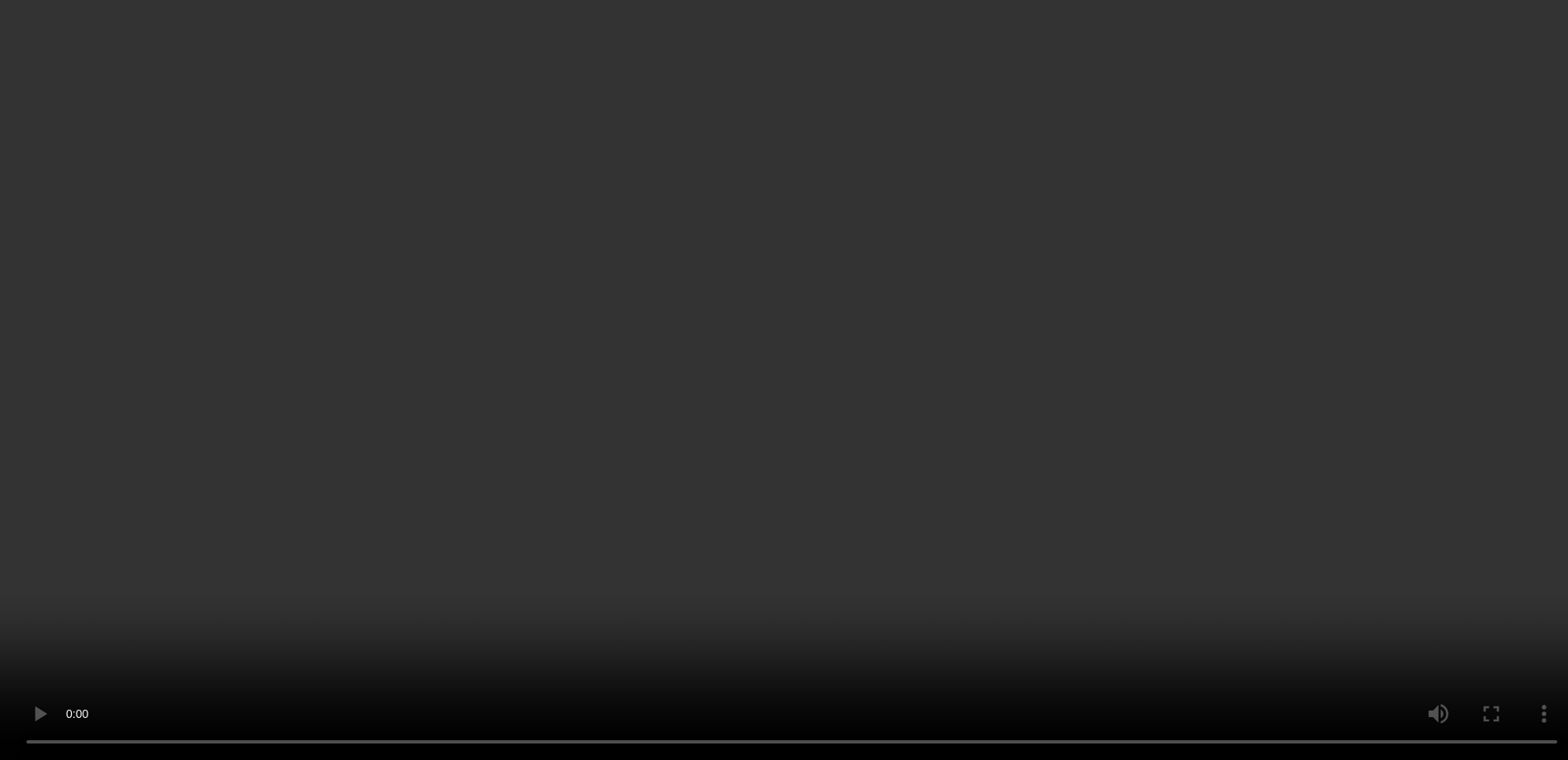
scroll to position [830, 0]
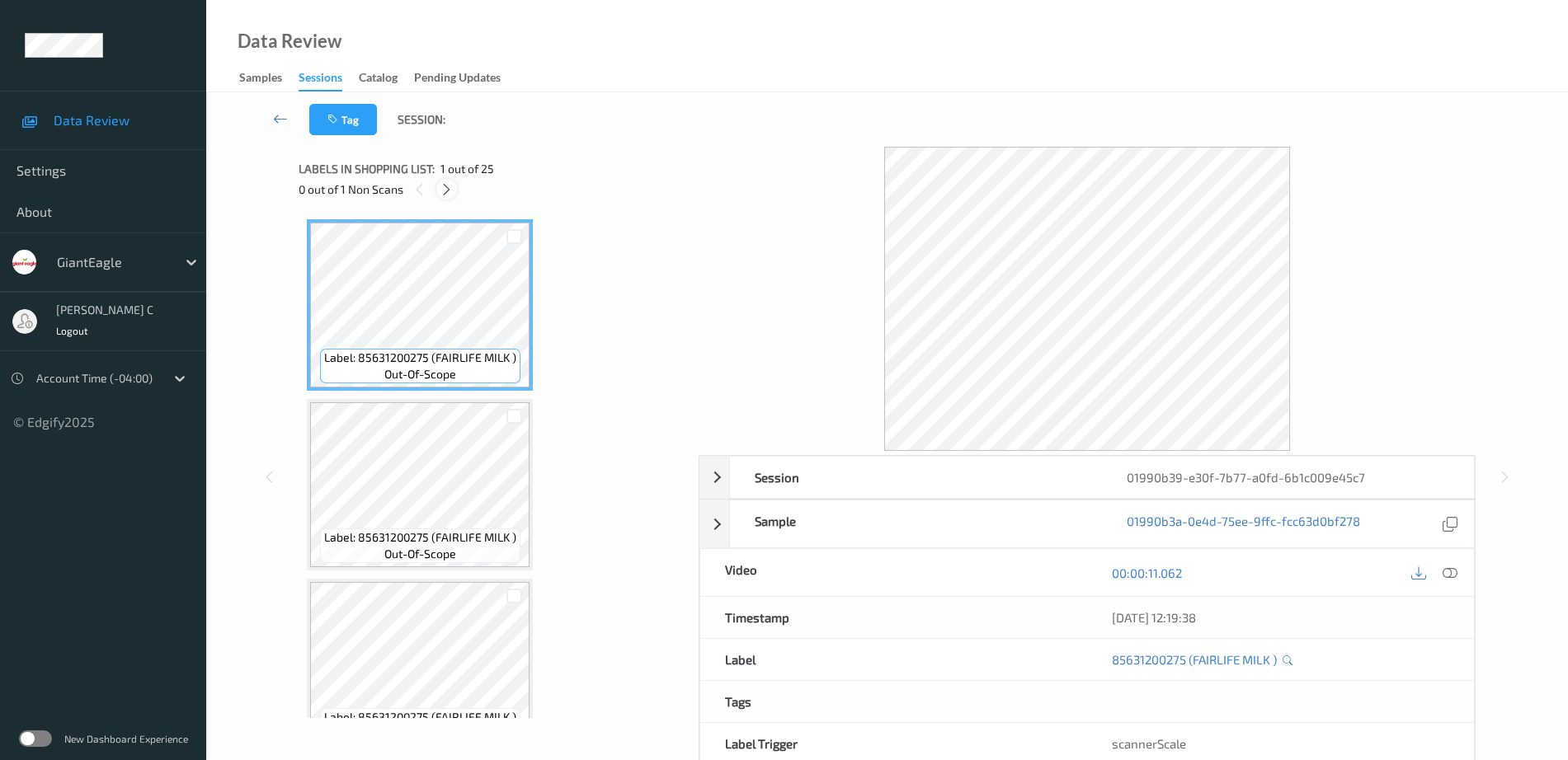
click at [446, 192] on icon at bounding box center [446, 190] width 14 height 15
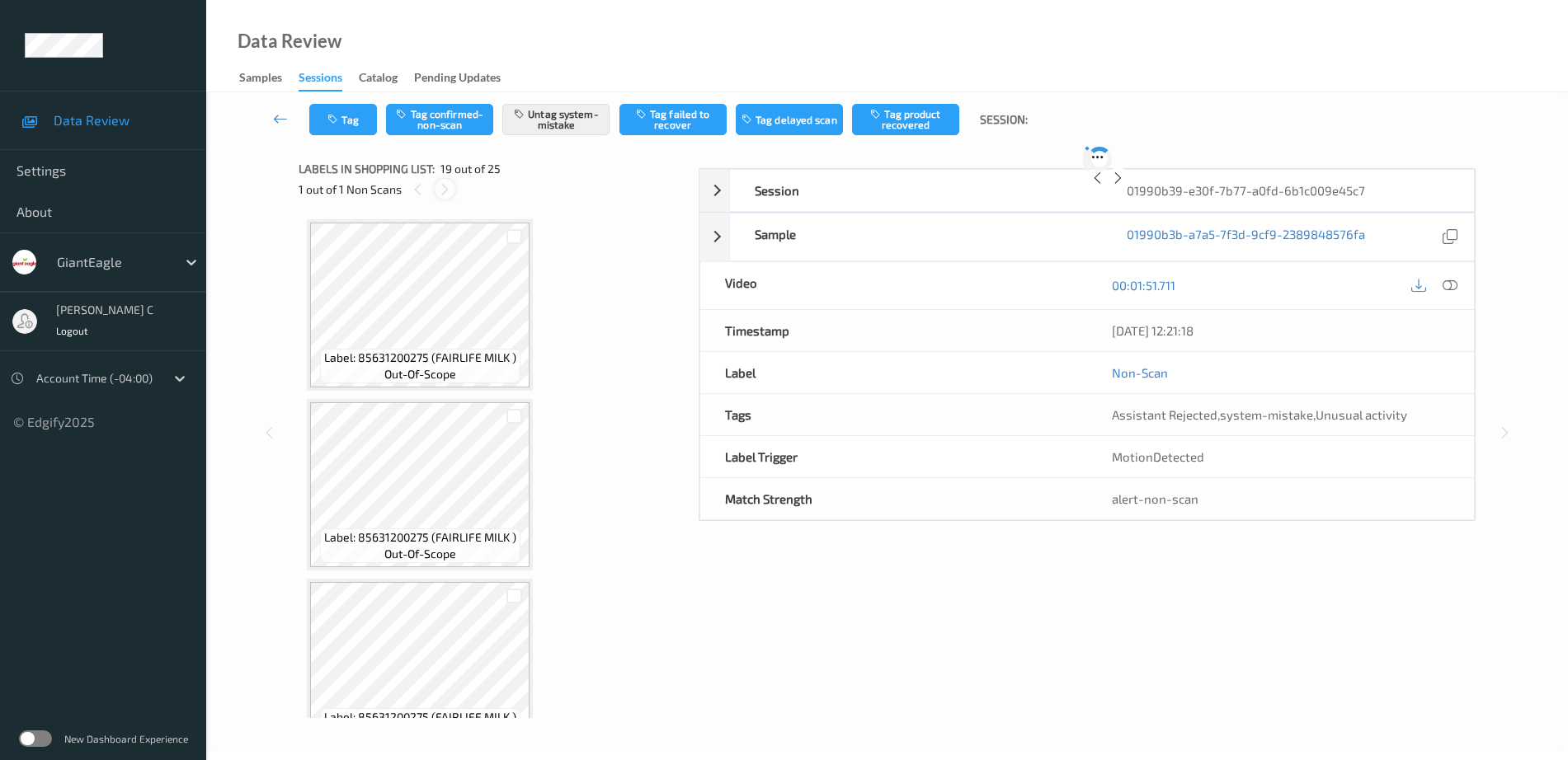
scroll to position [3065, 0]
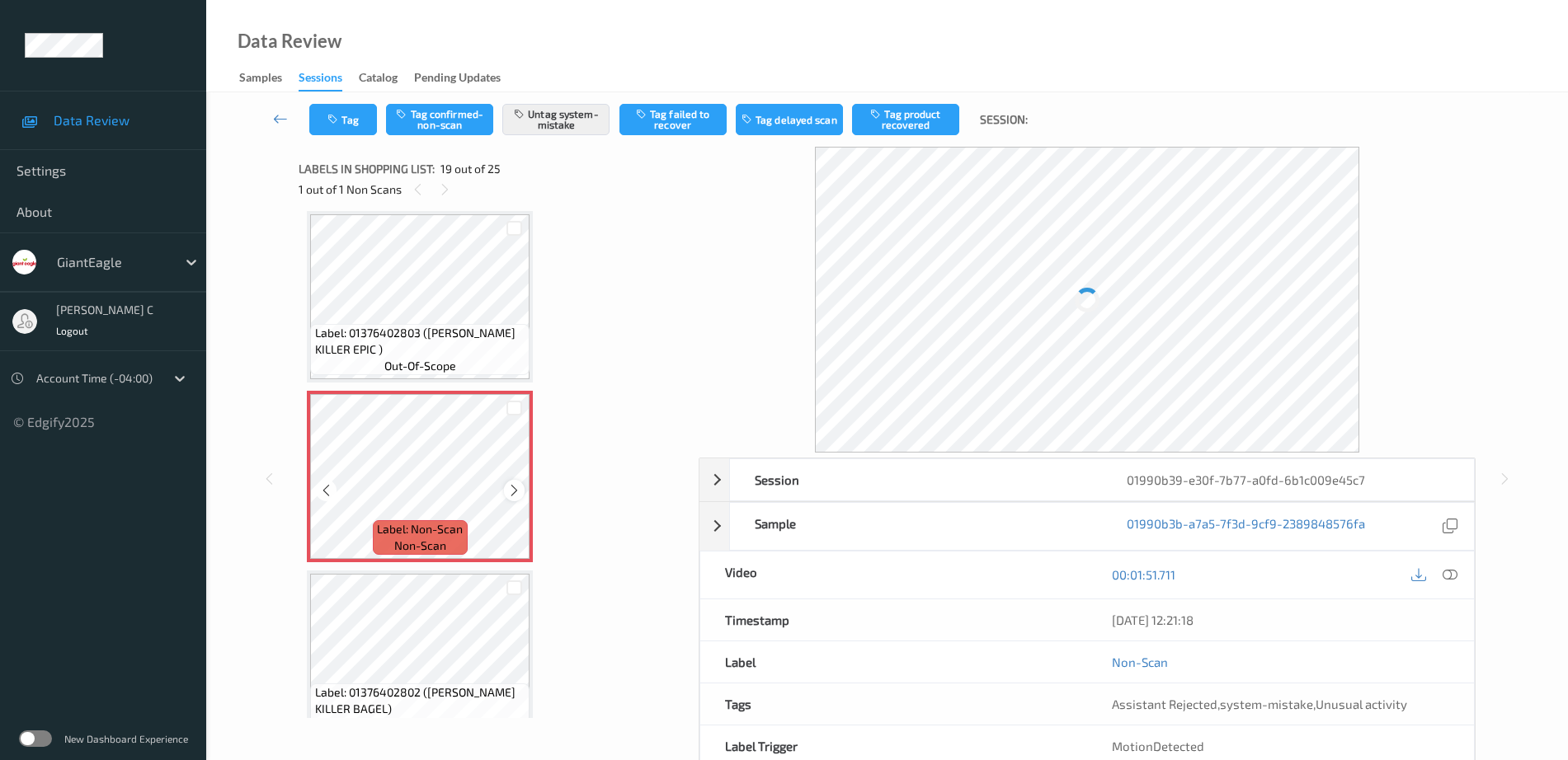
click at [515, 487] on icon at bounding box center [514, 491] width 14 height 15
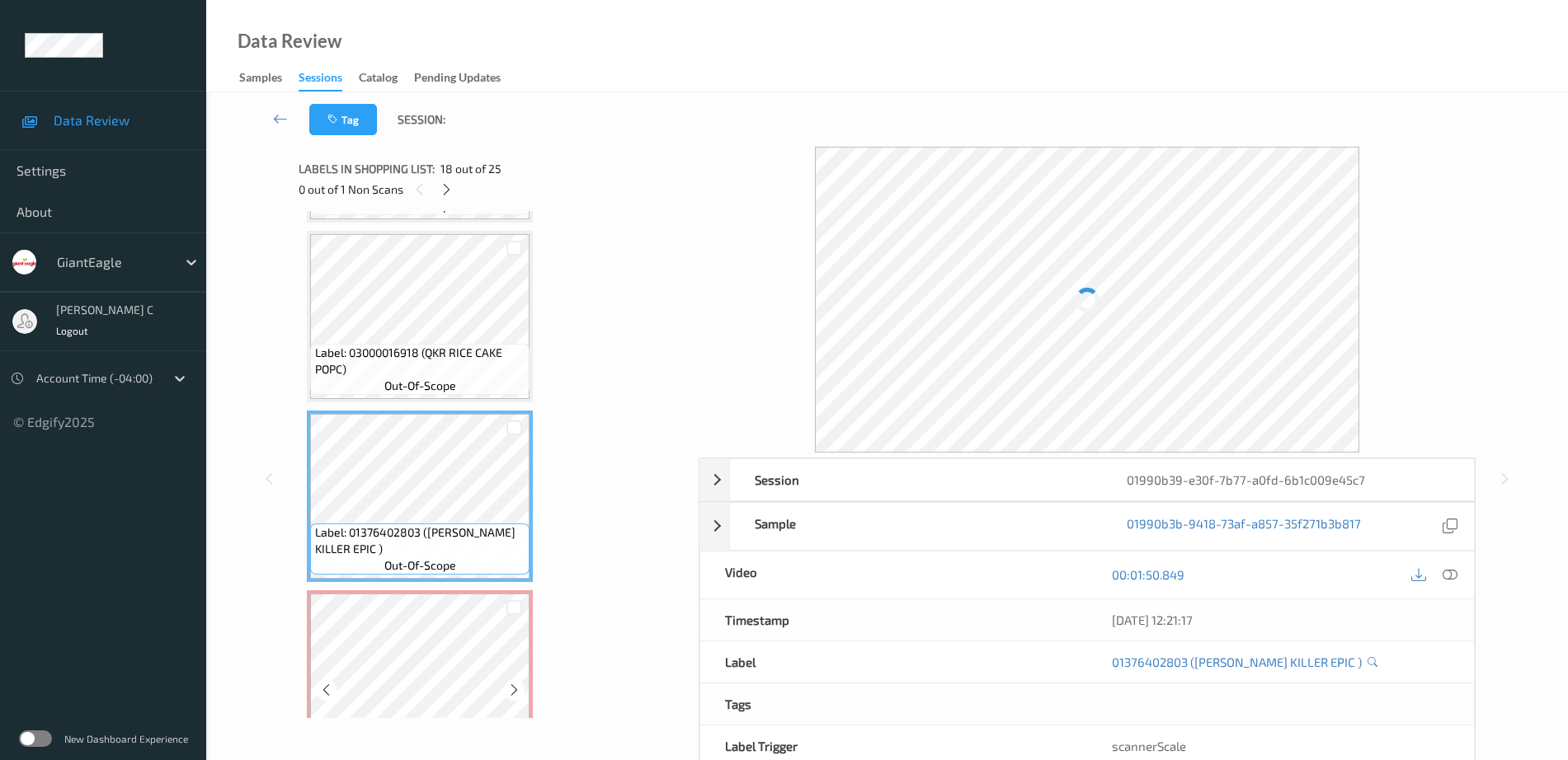
scroll to position [2858, 0]
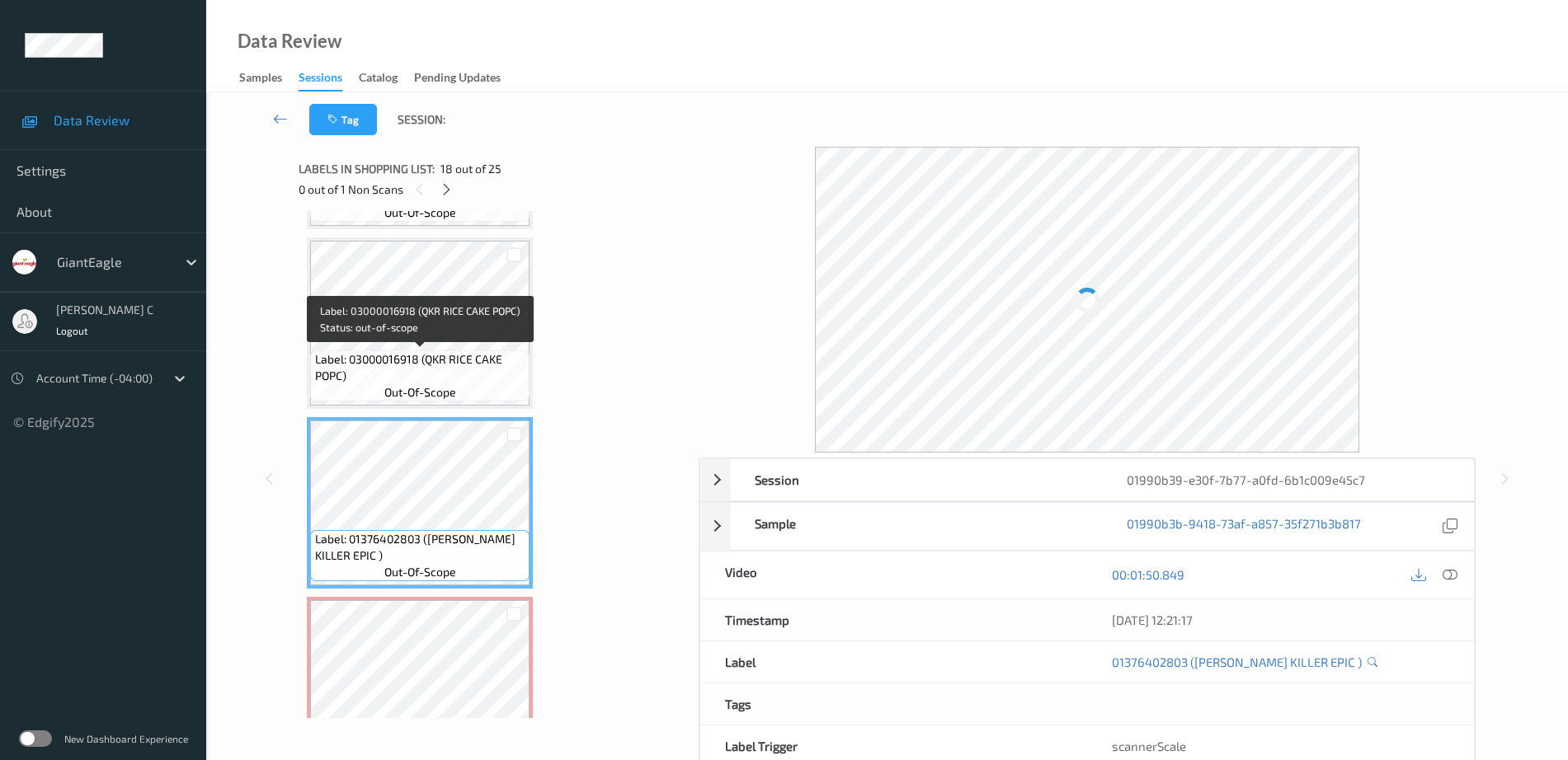
click at [396, 355] on span "Label: 03000016918 (QKR RICE CAKE POPC)" at bounding box center [421, 368] width 211 height 33
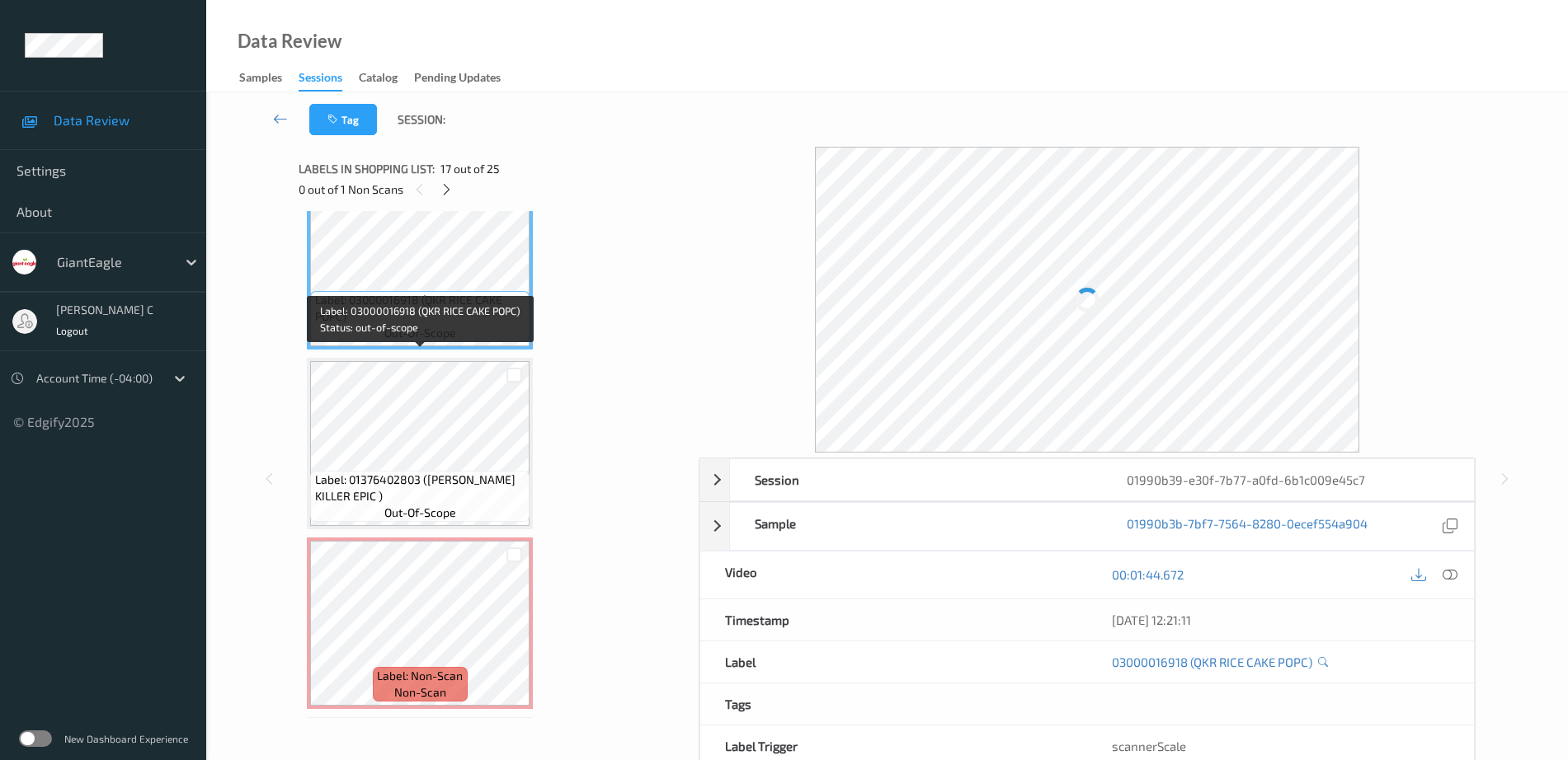
scroll to position [2962, 0]
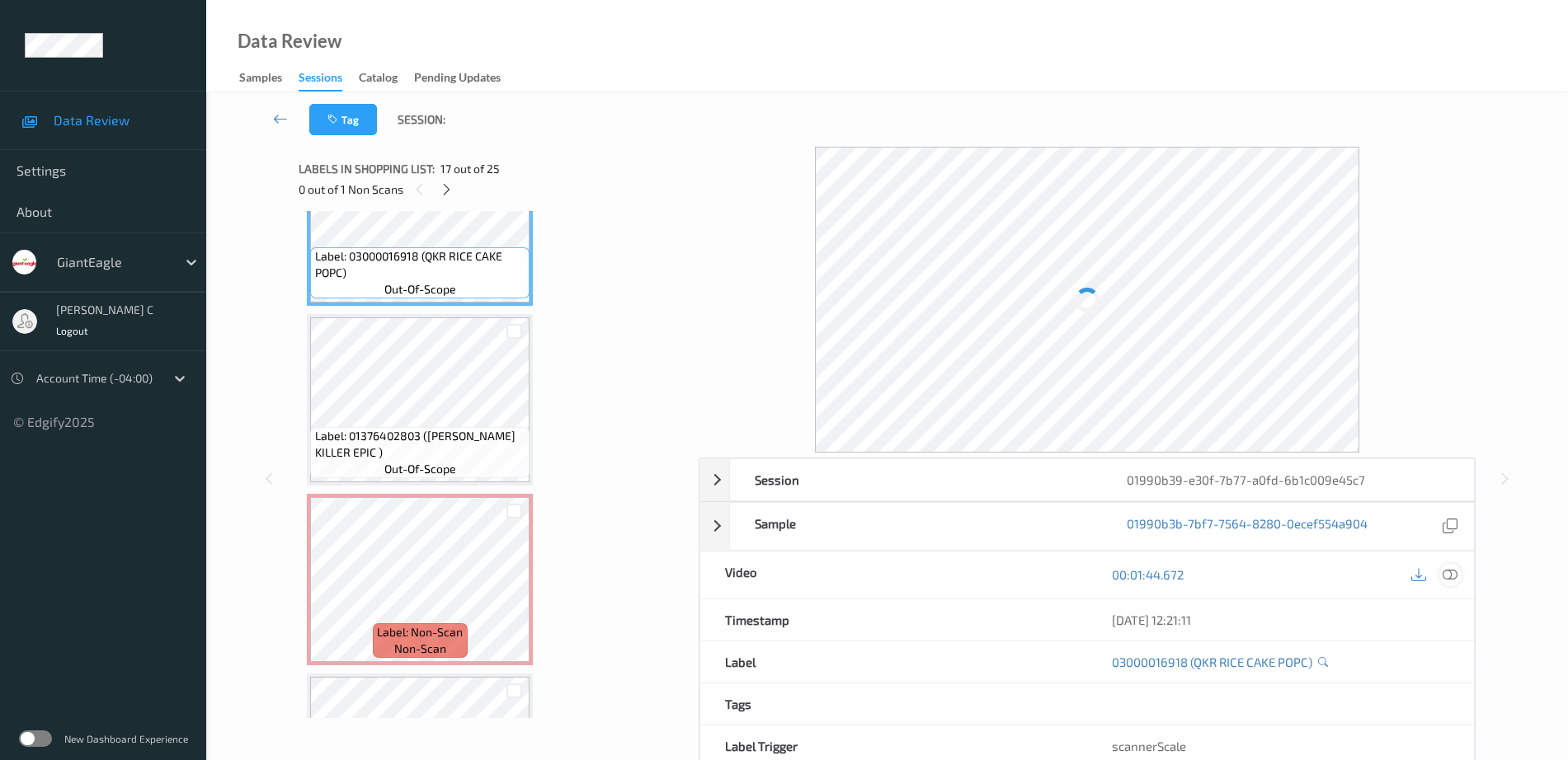
click at [1443, 568] on icon at bounding box center [1450, 575] width 15 height 15
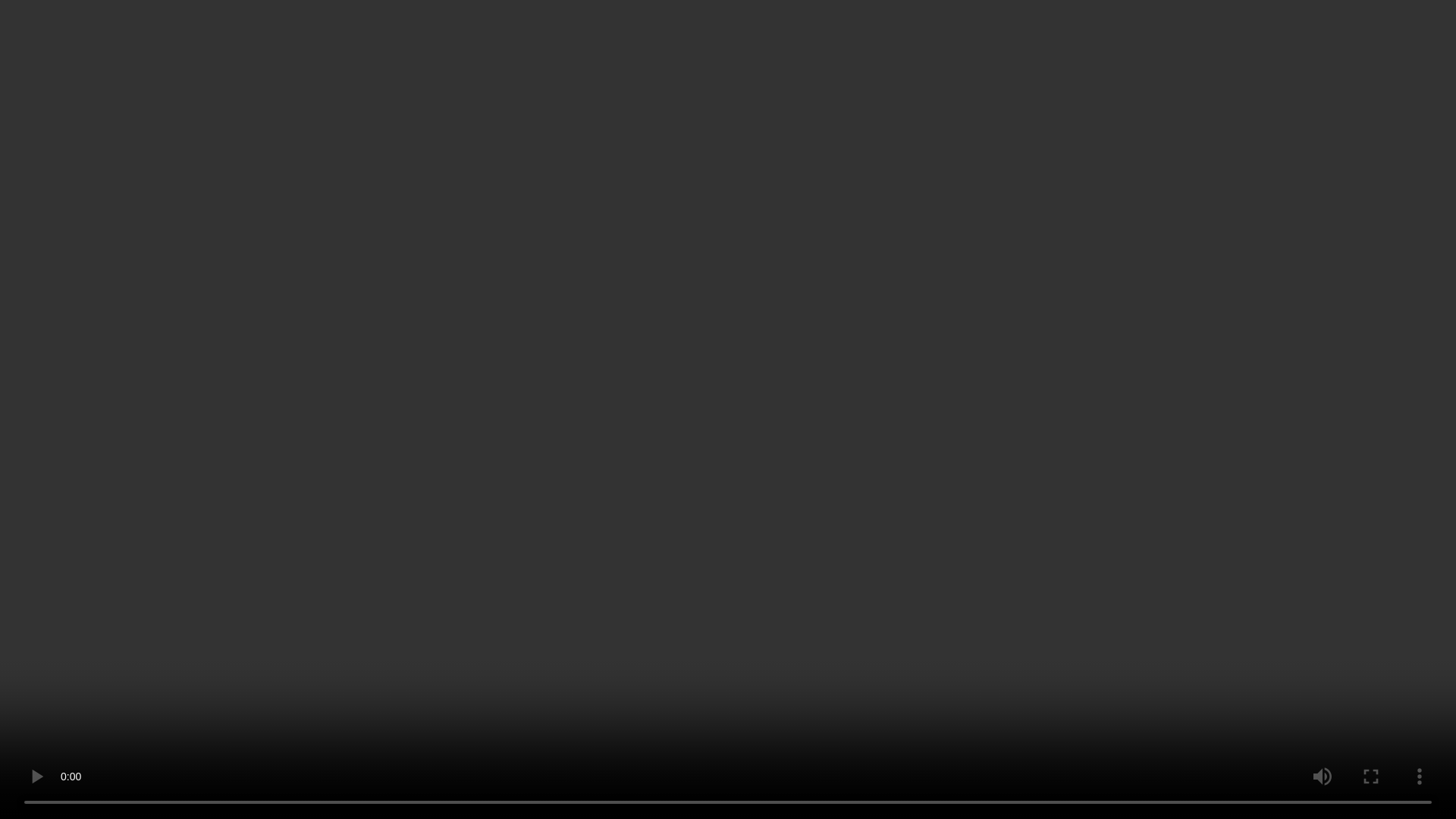
click at [722, 40] on video at bounding box center [728, 410] width 1456 height 819
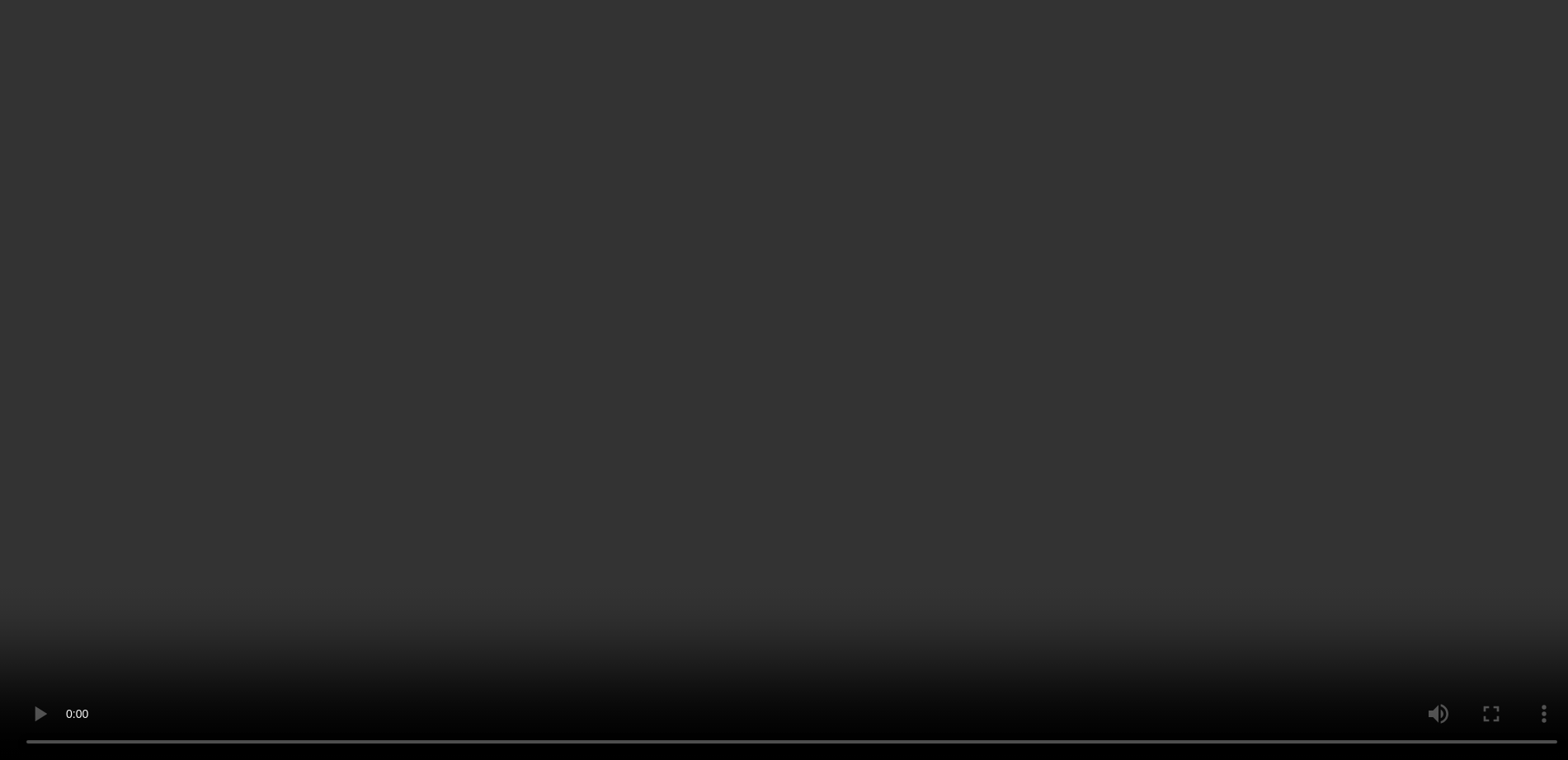
scroll to position [3065, 0]
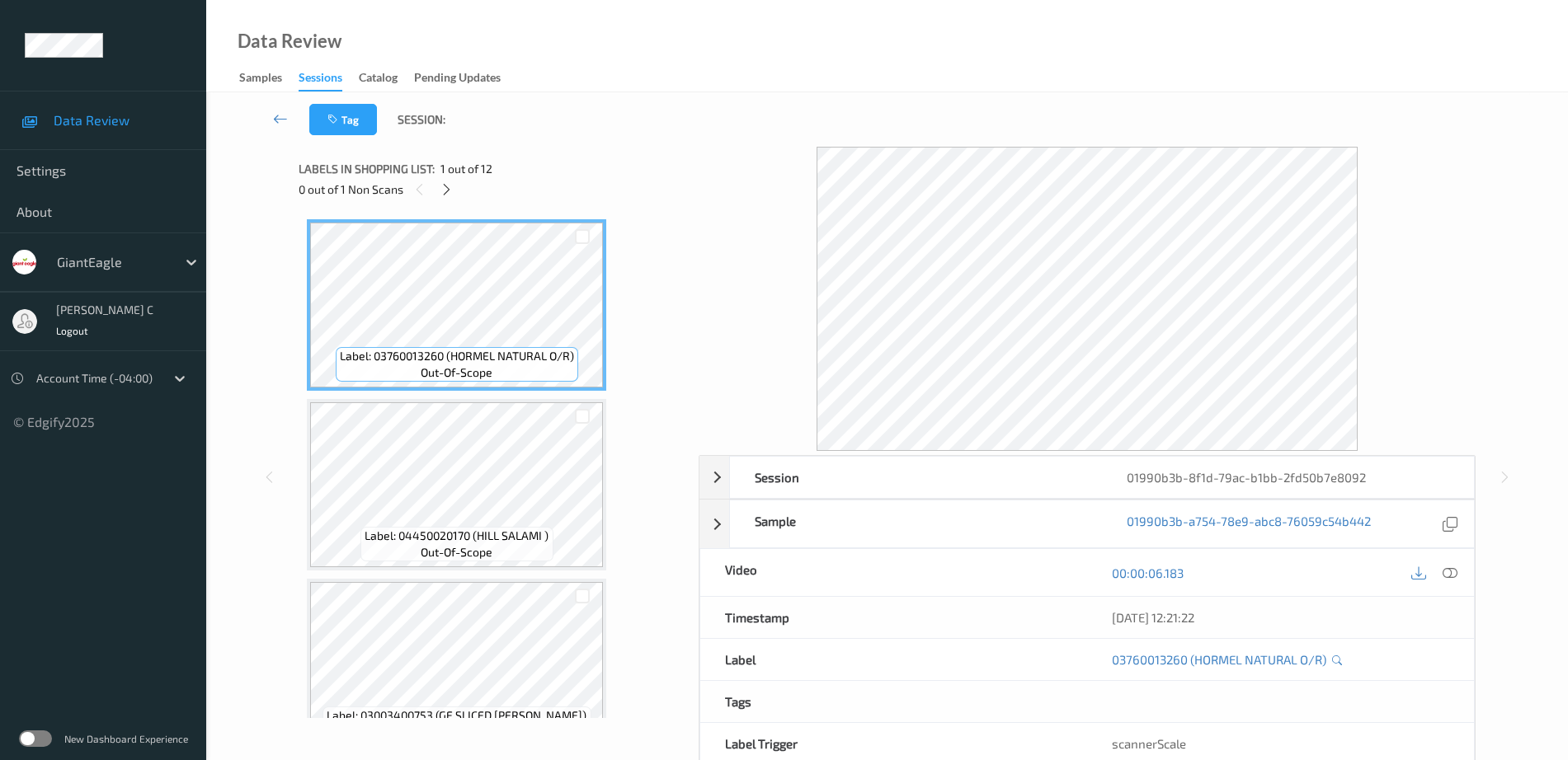
click at [534, 347] on div "Label: 03760013260 (HORMEL NATURAL O/R) out-of-scope" at bounding box center [456, 364] width 242 height 35
click at [450, 188] on icon at bounding box center [446, 190] width 14 height 15
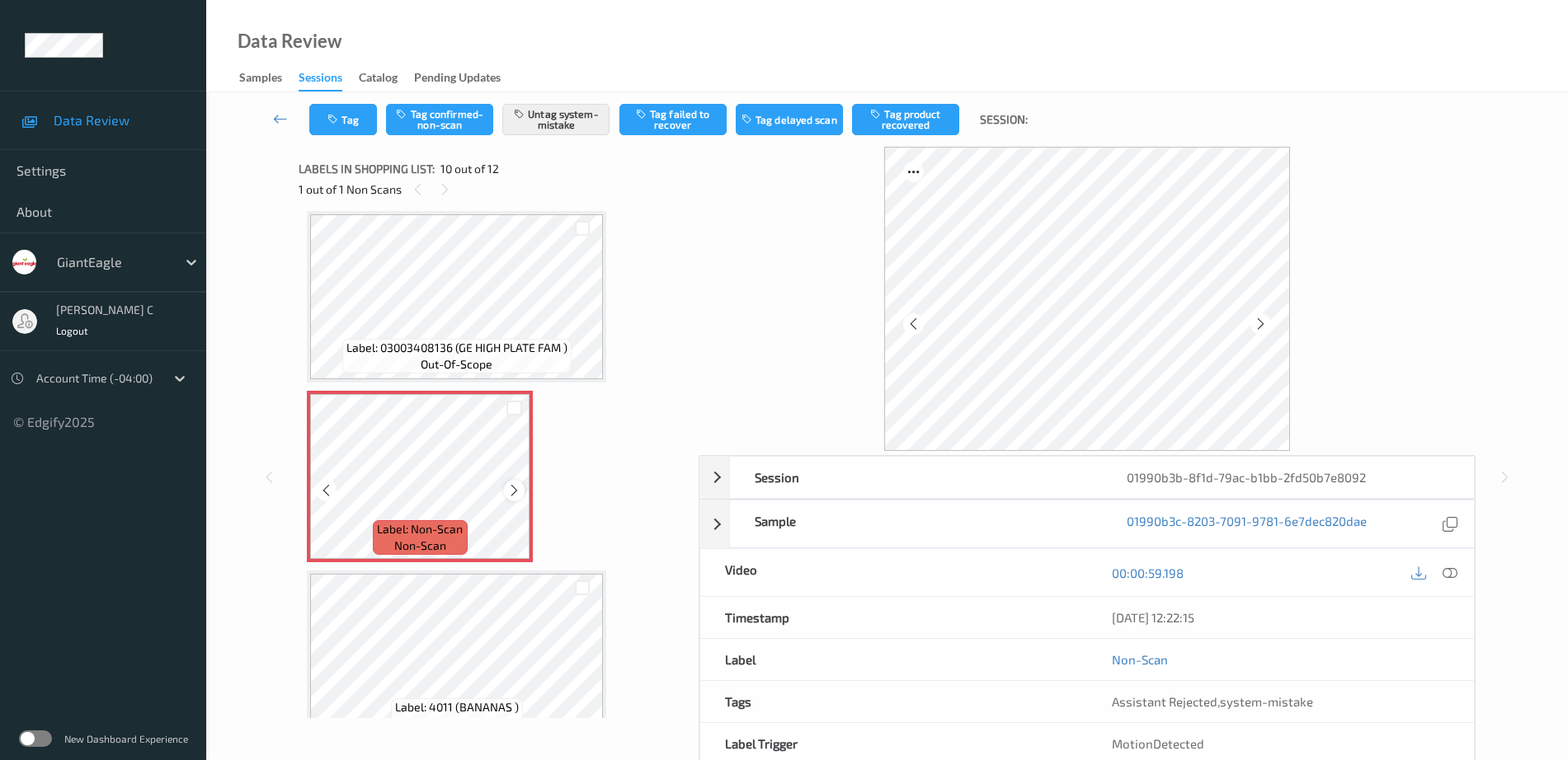
click at [519, 488] on icon at bounding box center [514, 491] width 14 height 15
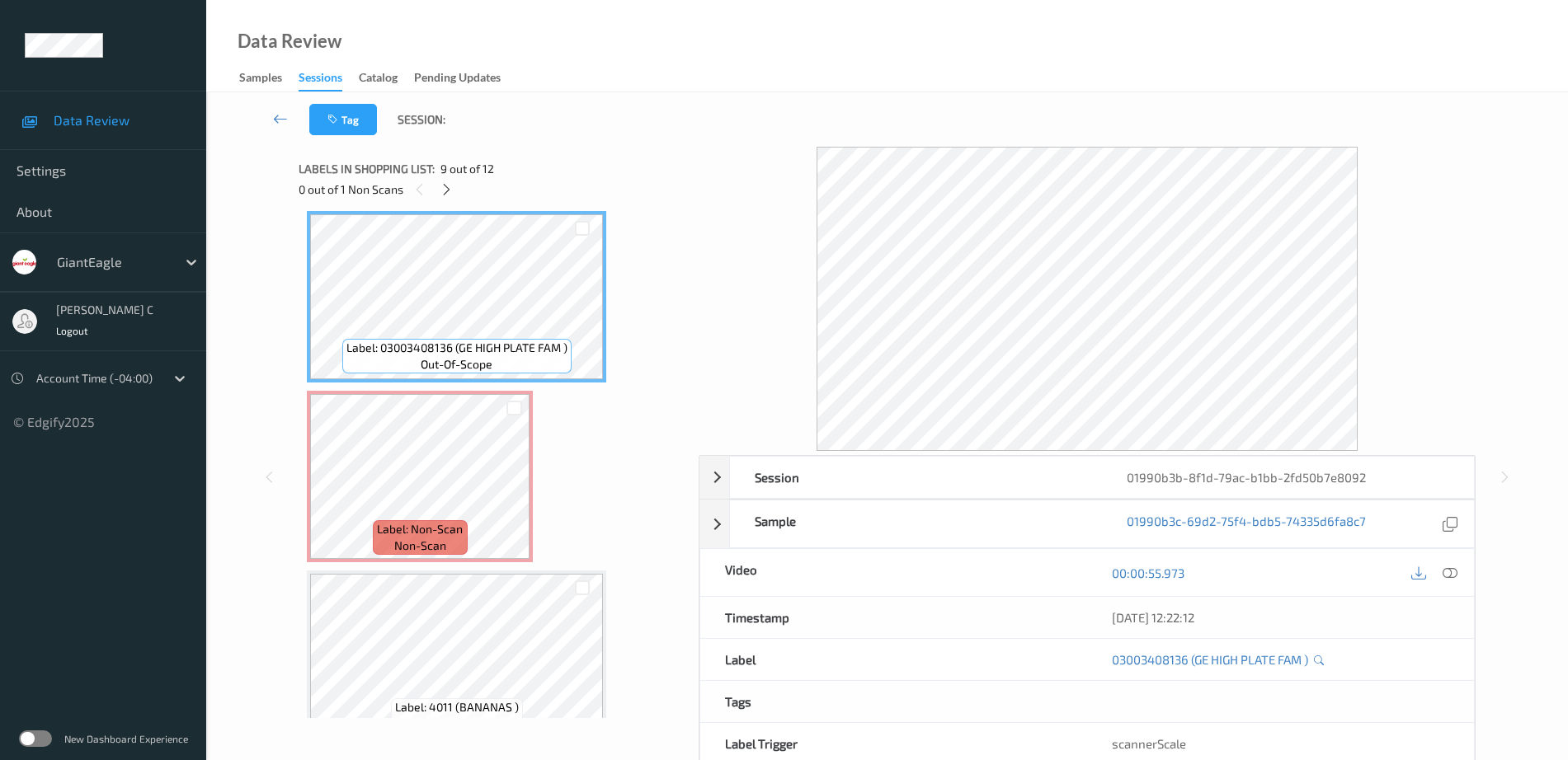
click at [1445, 572] on icon at bounding box center [1450, 573] width 15 height 15
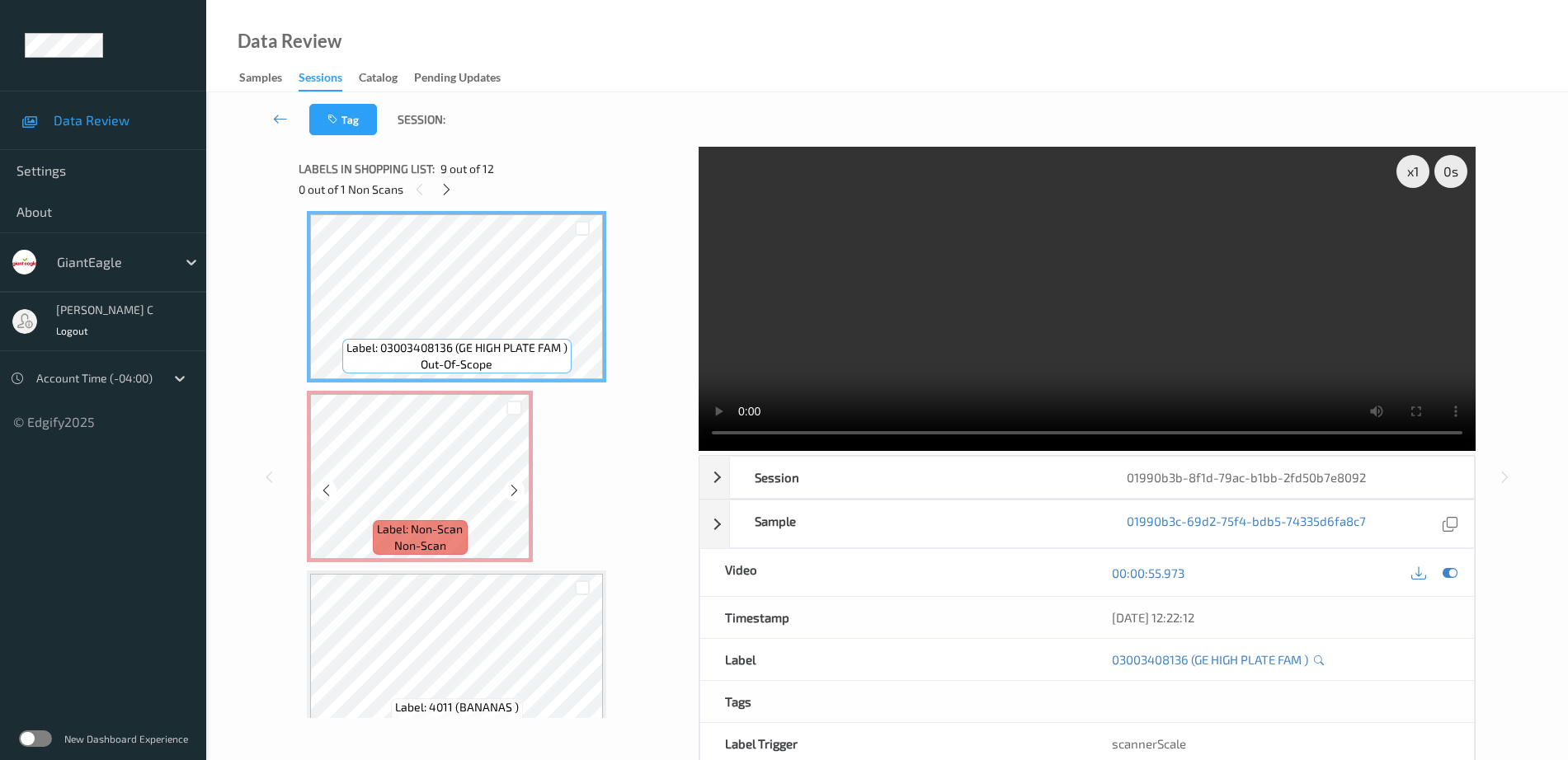
click at [435, 539] on span "non-scan" at bounding box center [420, 546] width 52 height 17
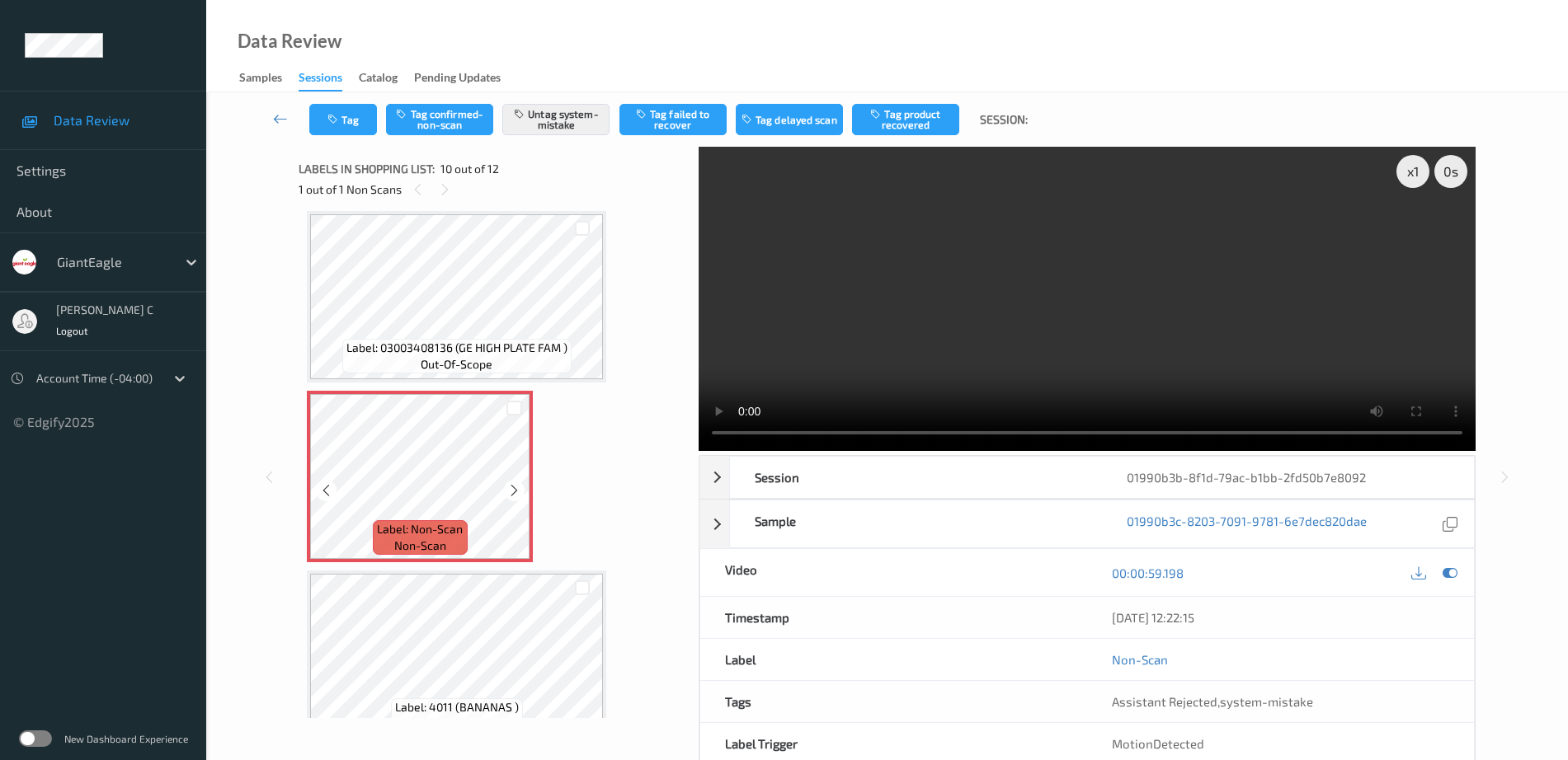
scroll to position [1550, 0]
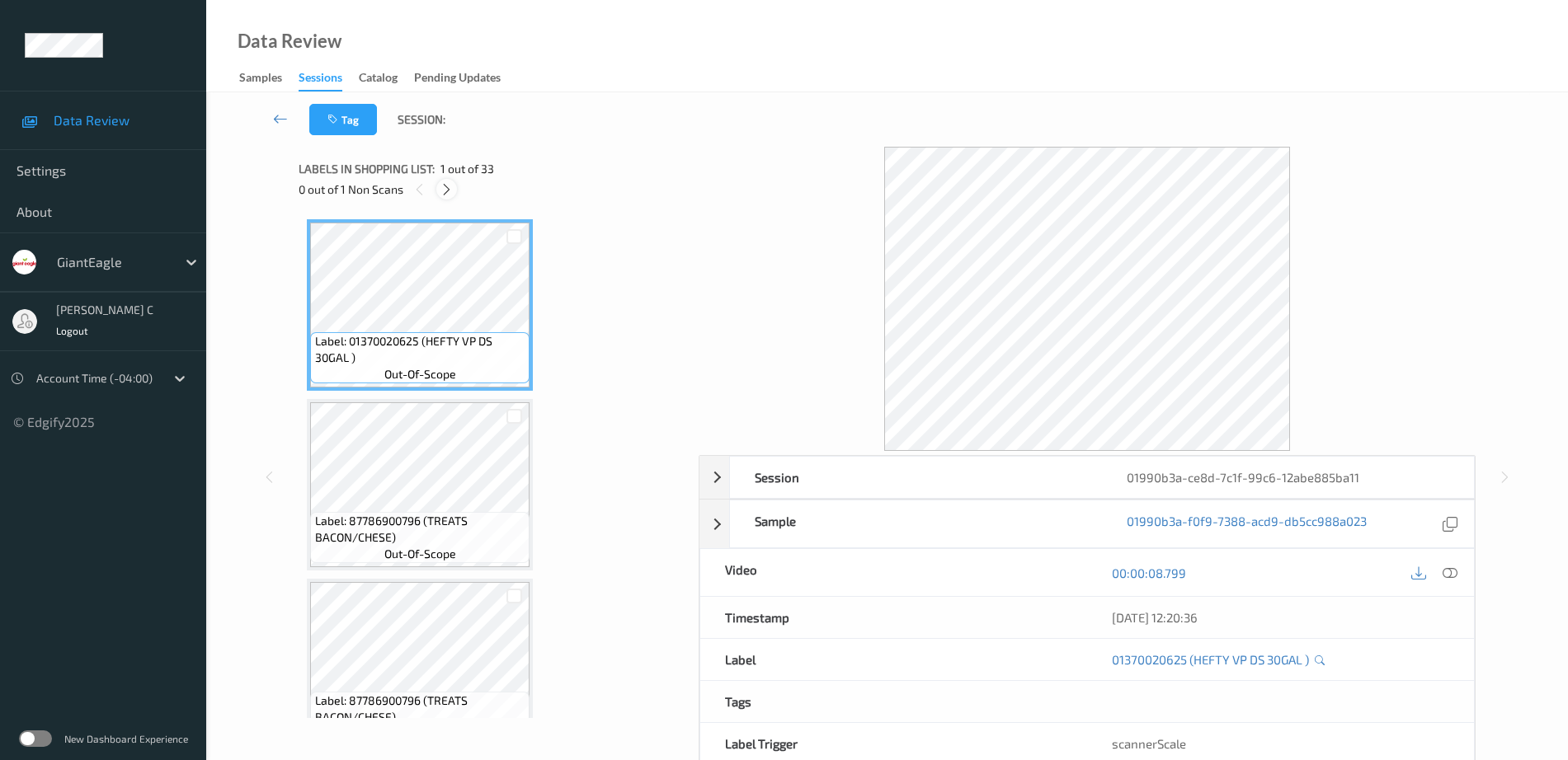
click at [445, 190] on icon at bounding box center [446, 190] width 14 height 15
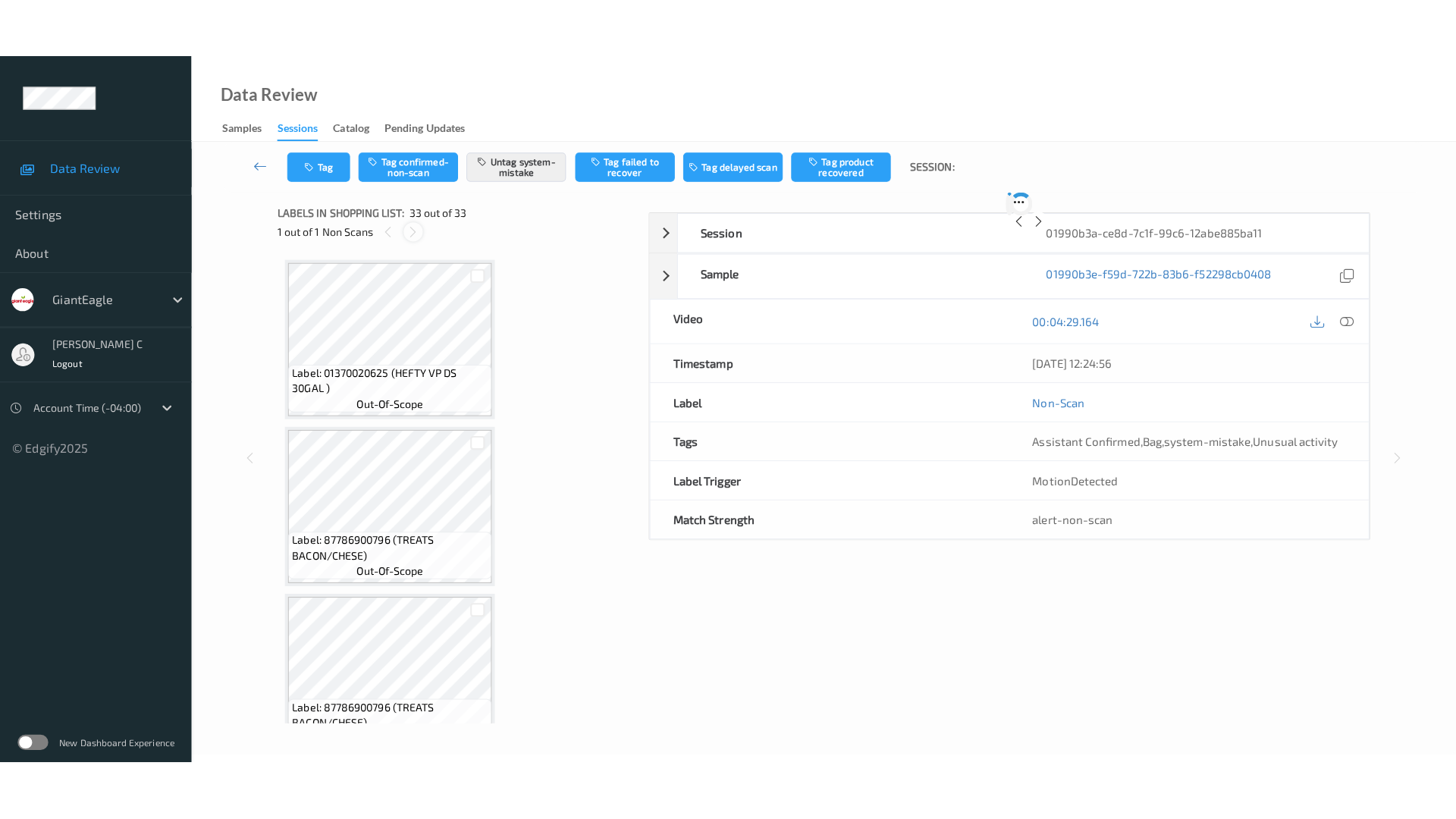
scroll to position [4998, 0]
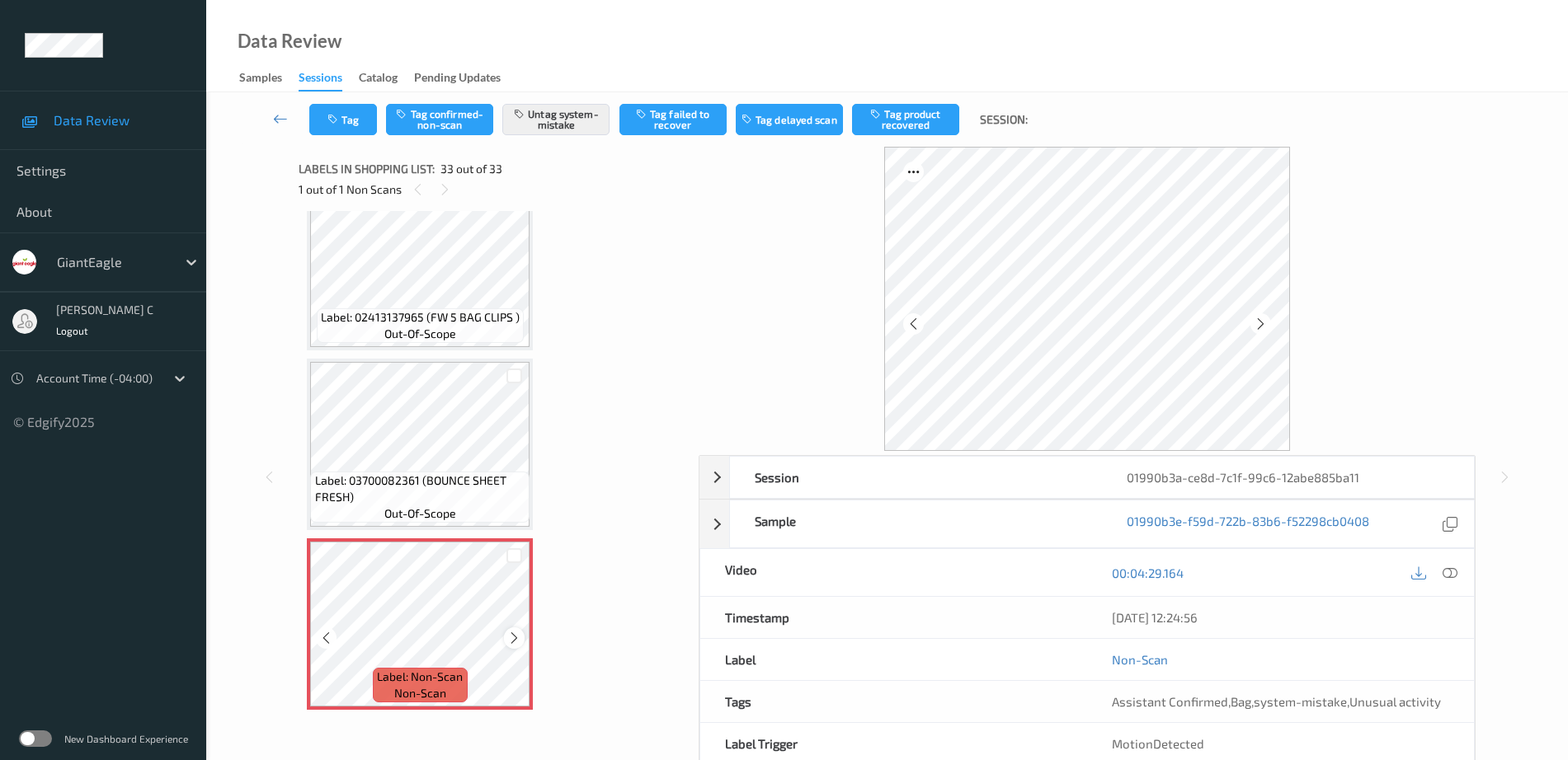
click at [511, 639] on icon at bounding box center [514, 639] width 14 height 15
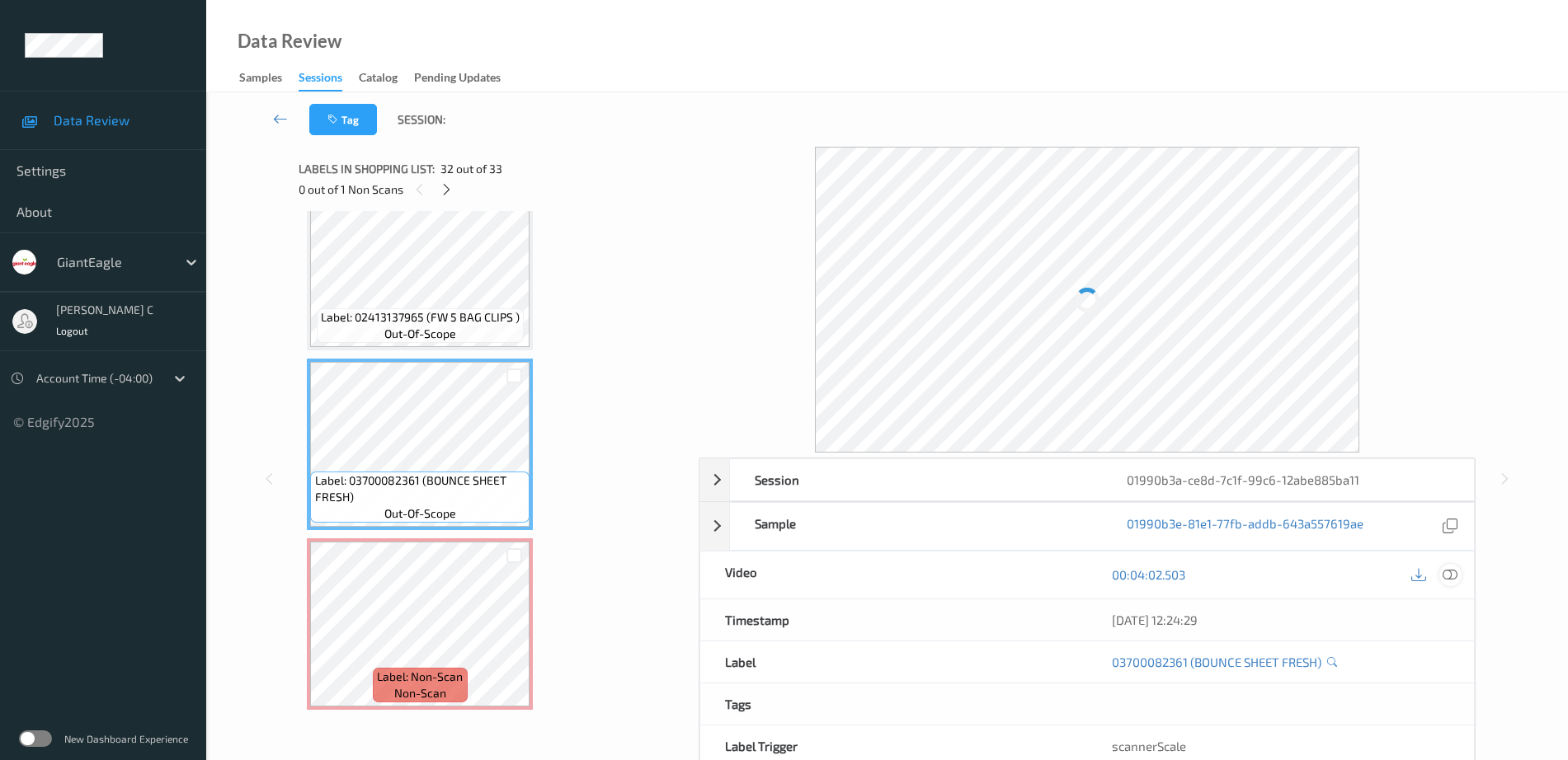
click at [1447, 577] on icon at bounding box center [1450, 575] width 15 height 15
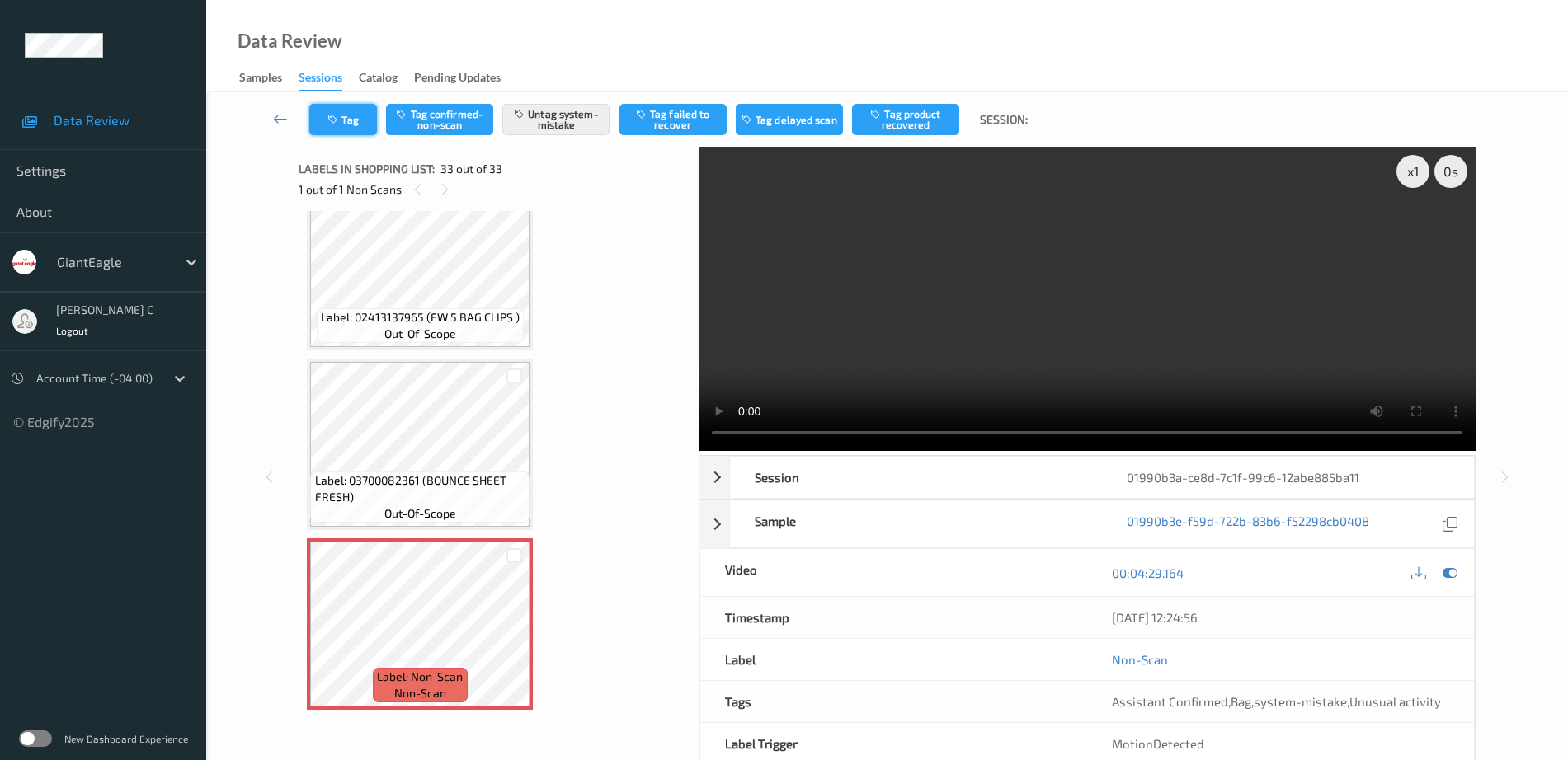
click at [356, 118] on button "Tag" at bounding box center [343, 120] width 68 height 31
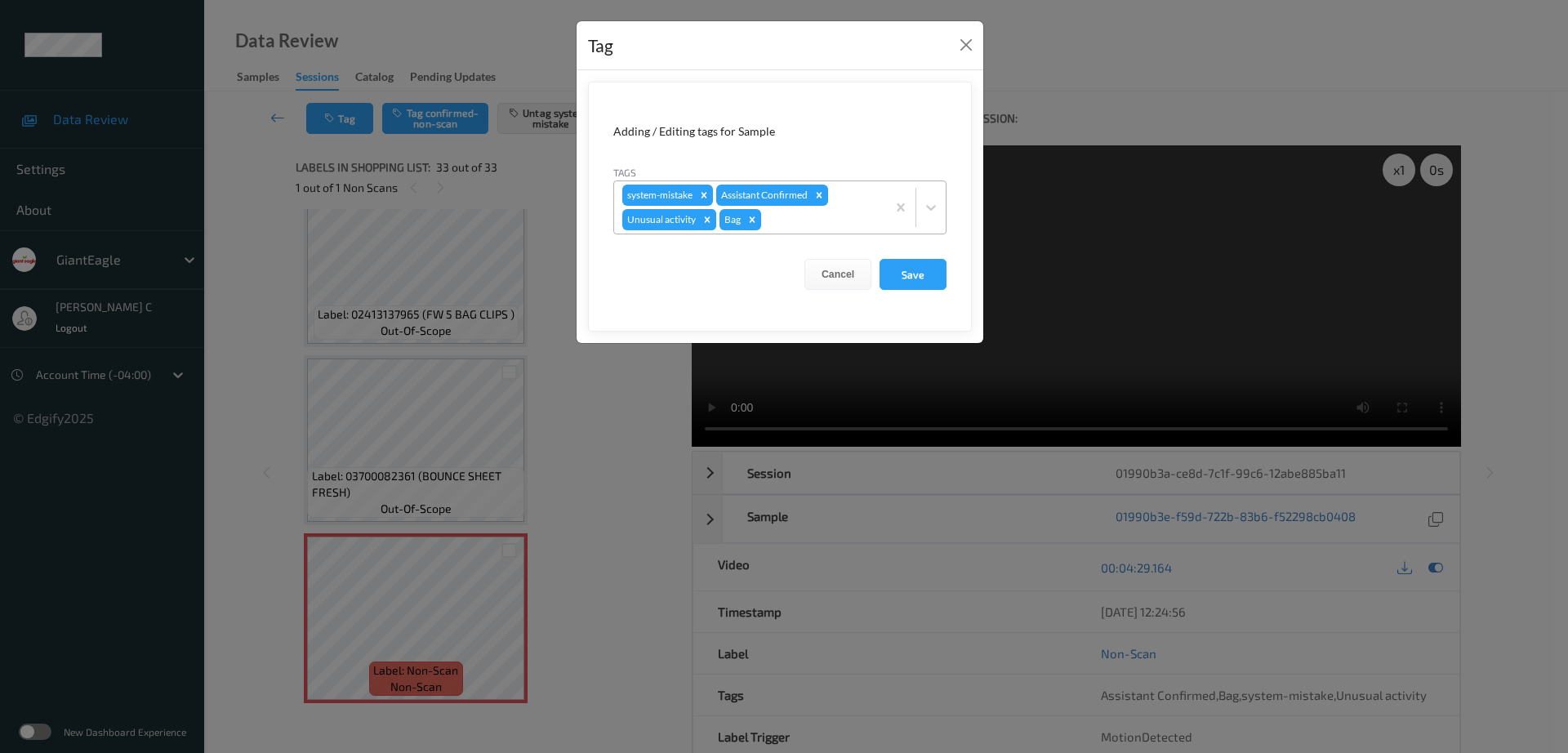
click at [705, 221] on icon "Remove Unusual activity" at bounding box center [708, 220] width 11 height 11
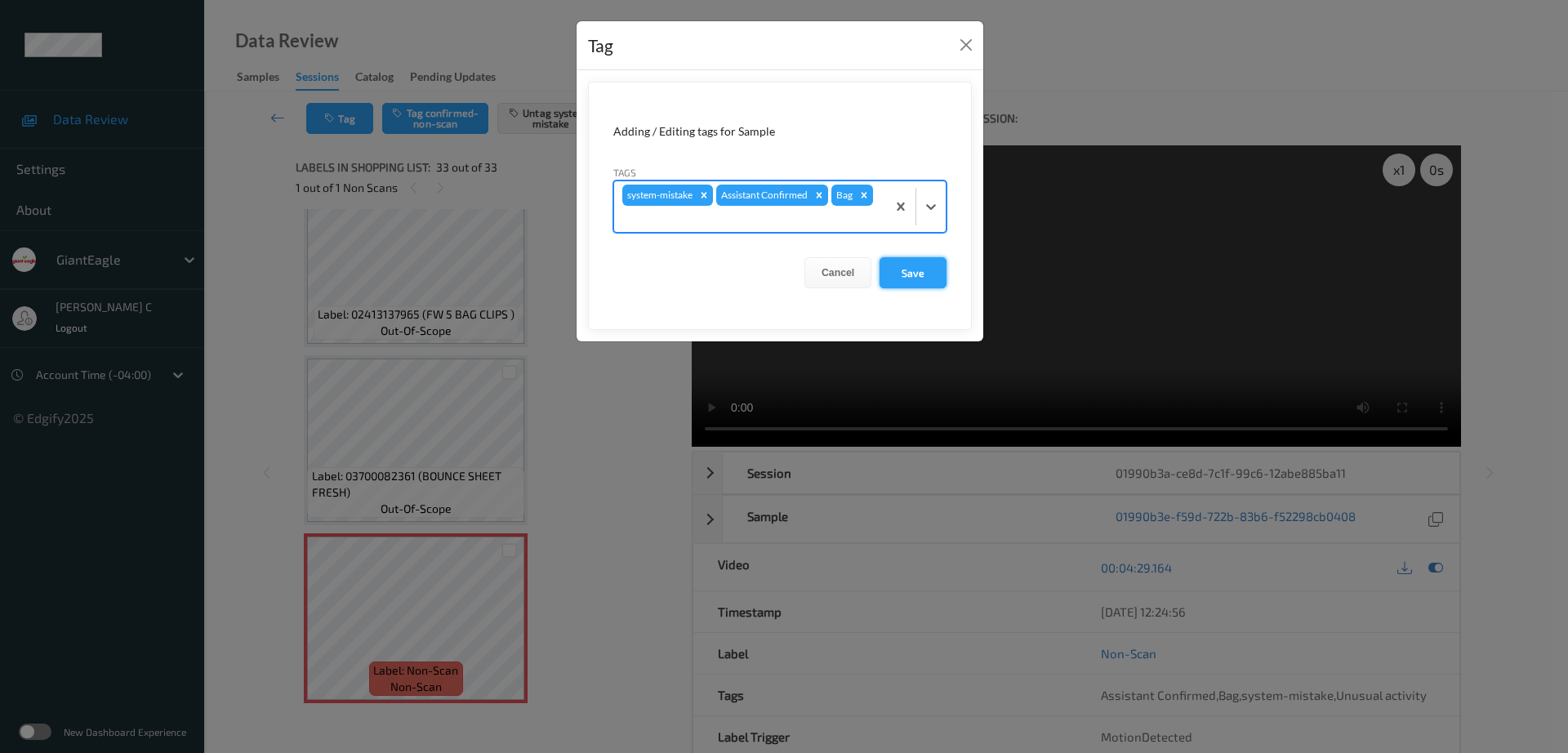
click at [905, 280] on button "Save" at bounding box center [913, 273] width 67 height 31
click at [911, 285] on button "Save" at bounding box center [913, 273] width 67 height 31
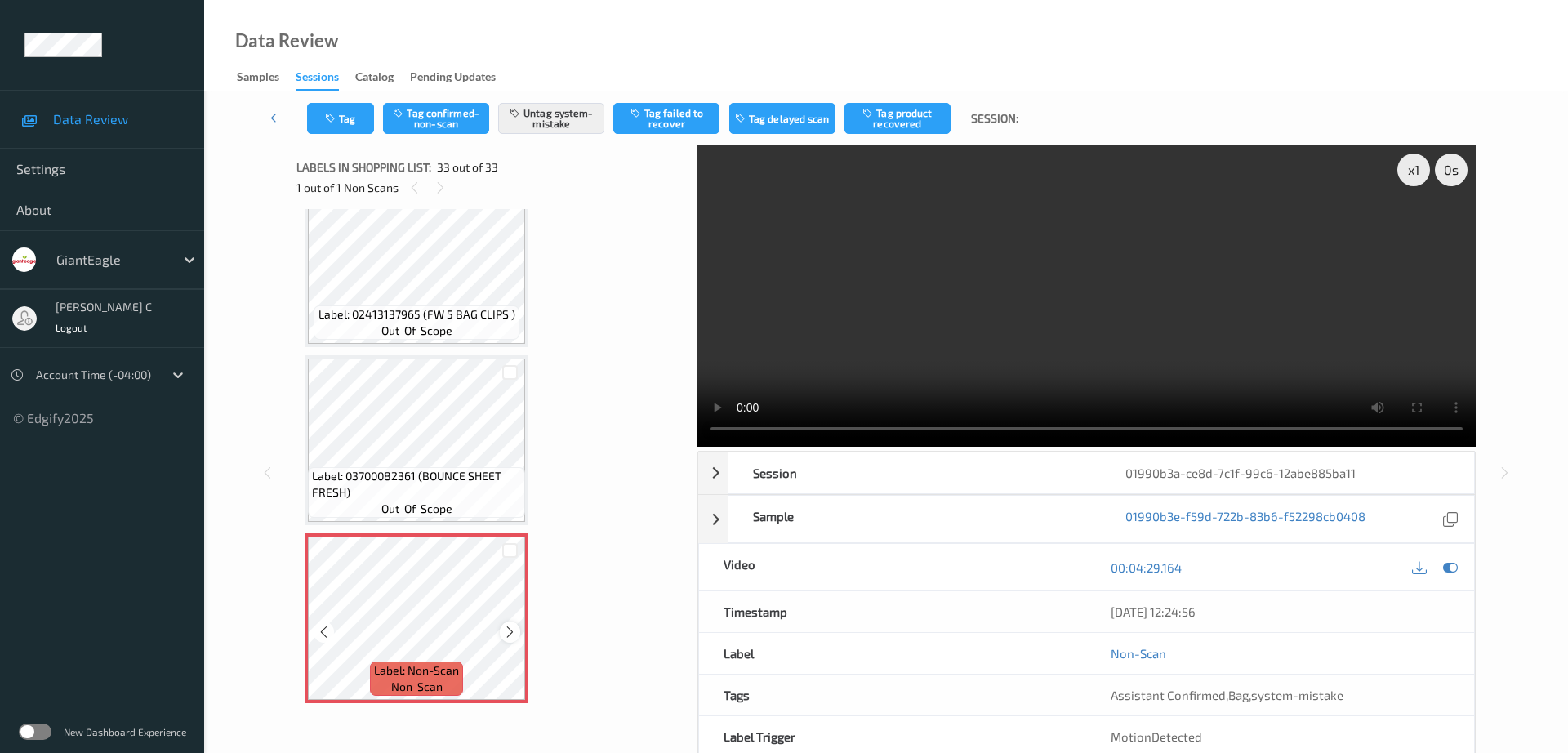
click at [519, 635] on div at bounding box center [510, 632] width 20 height 20
click at [517, 633] on div at bounding box center [510, 632] width 20 height 20
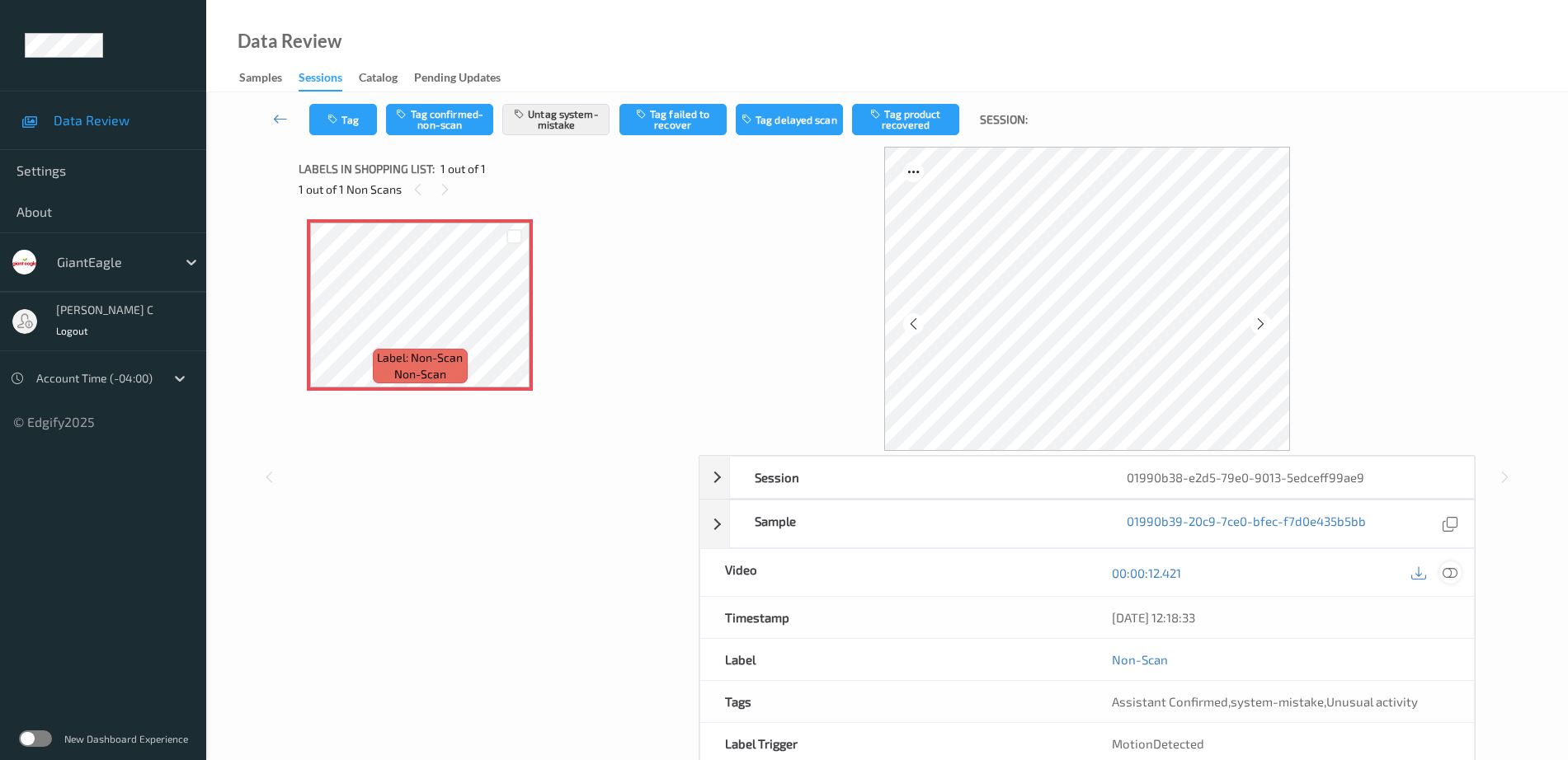
click at [1456, 567] on icon at bounding box center [1450, 573] width 15 height 15
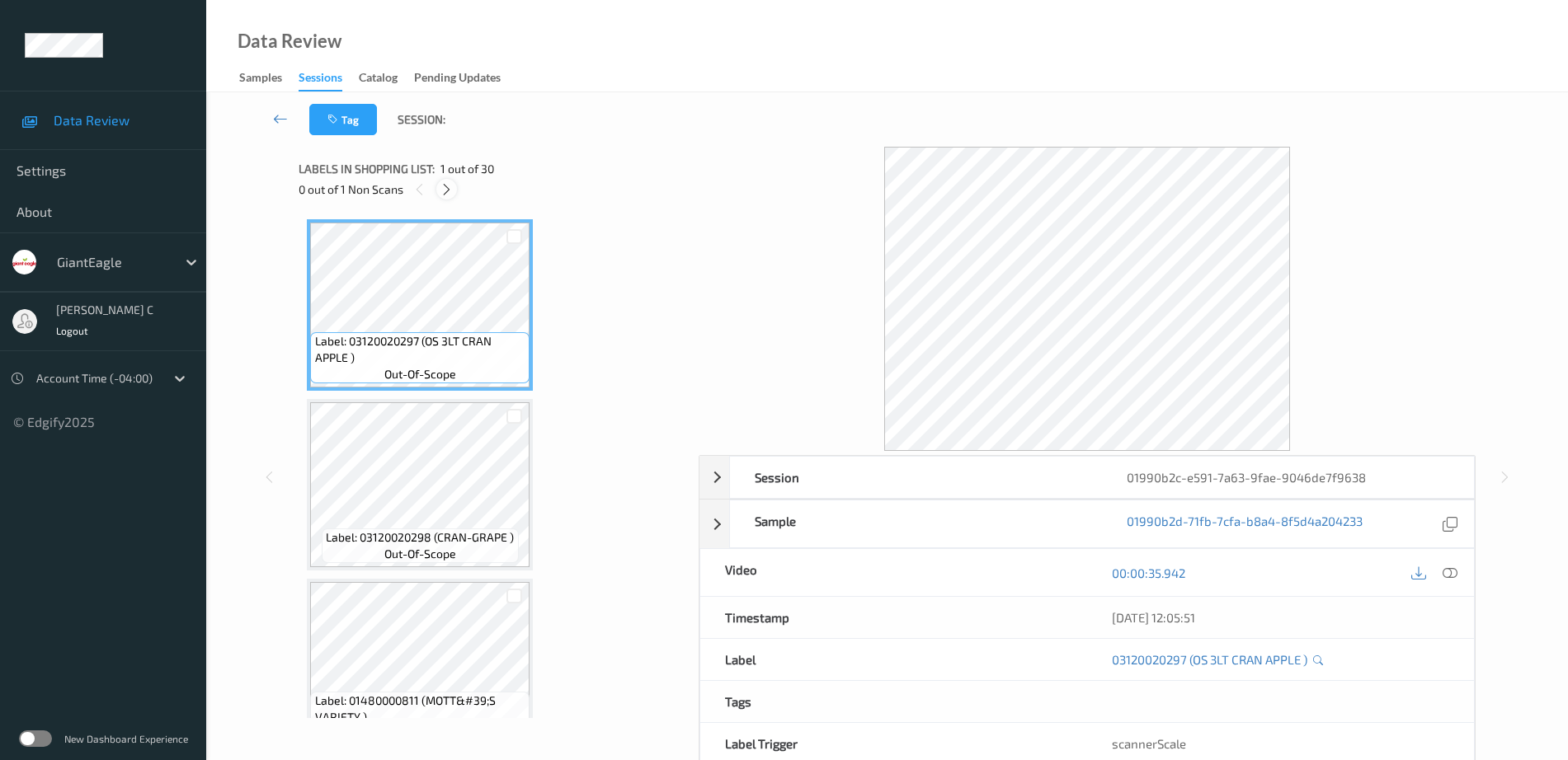
click at [447, 183] on icon at bounding box center [446, 190] width 14 height 15
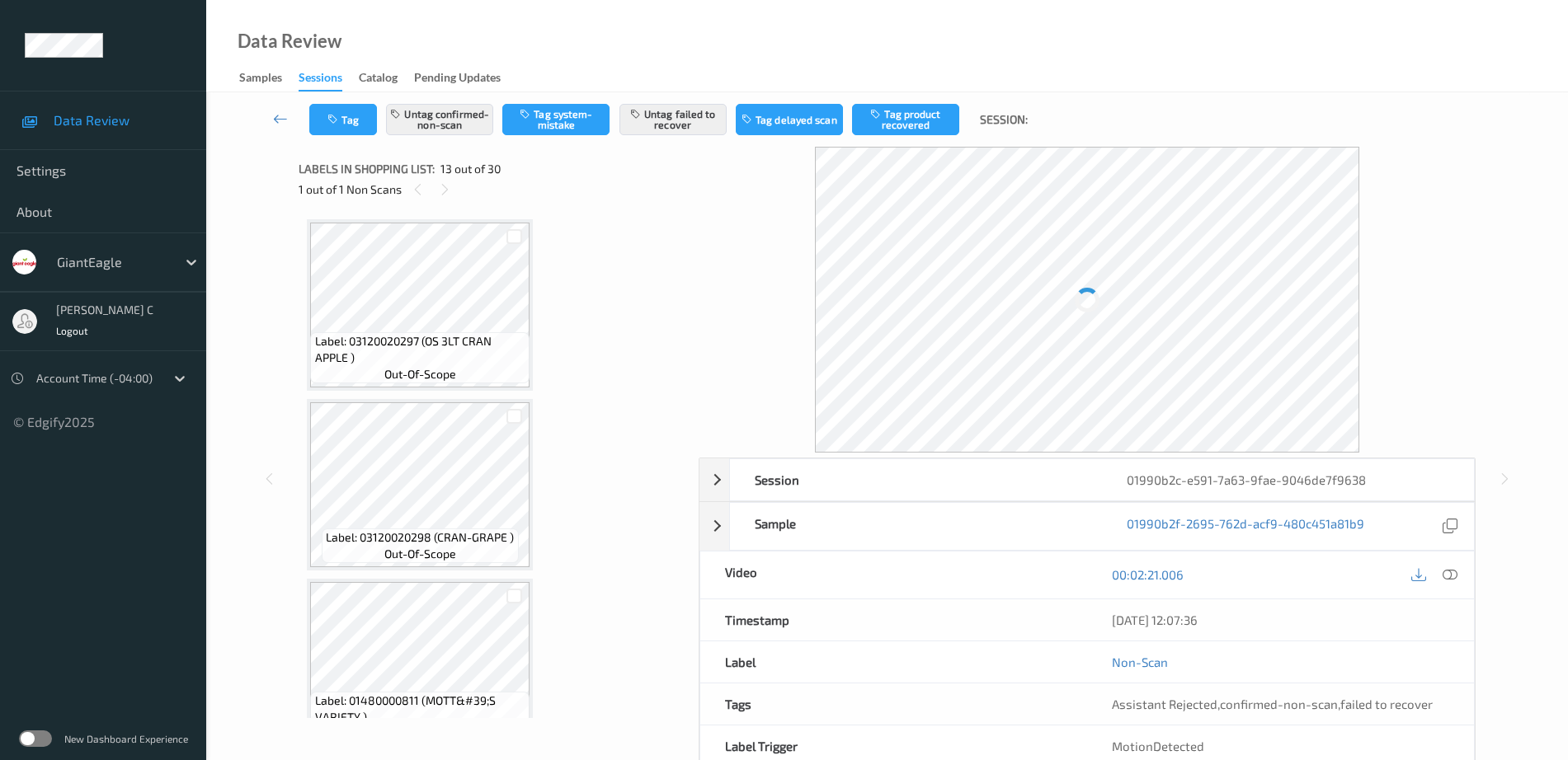
scroll to position [1986, 0]
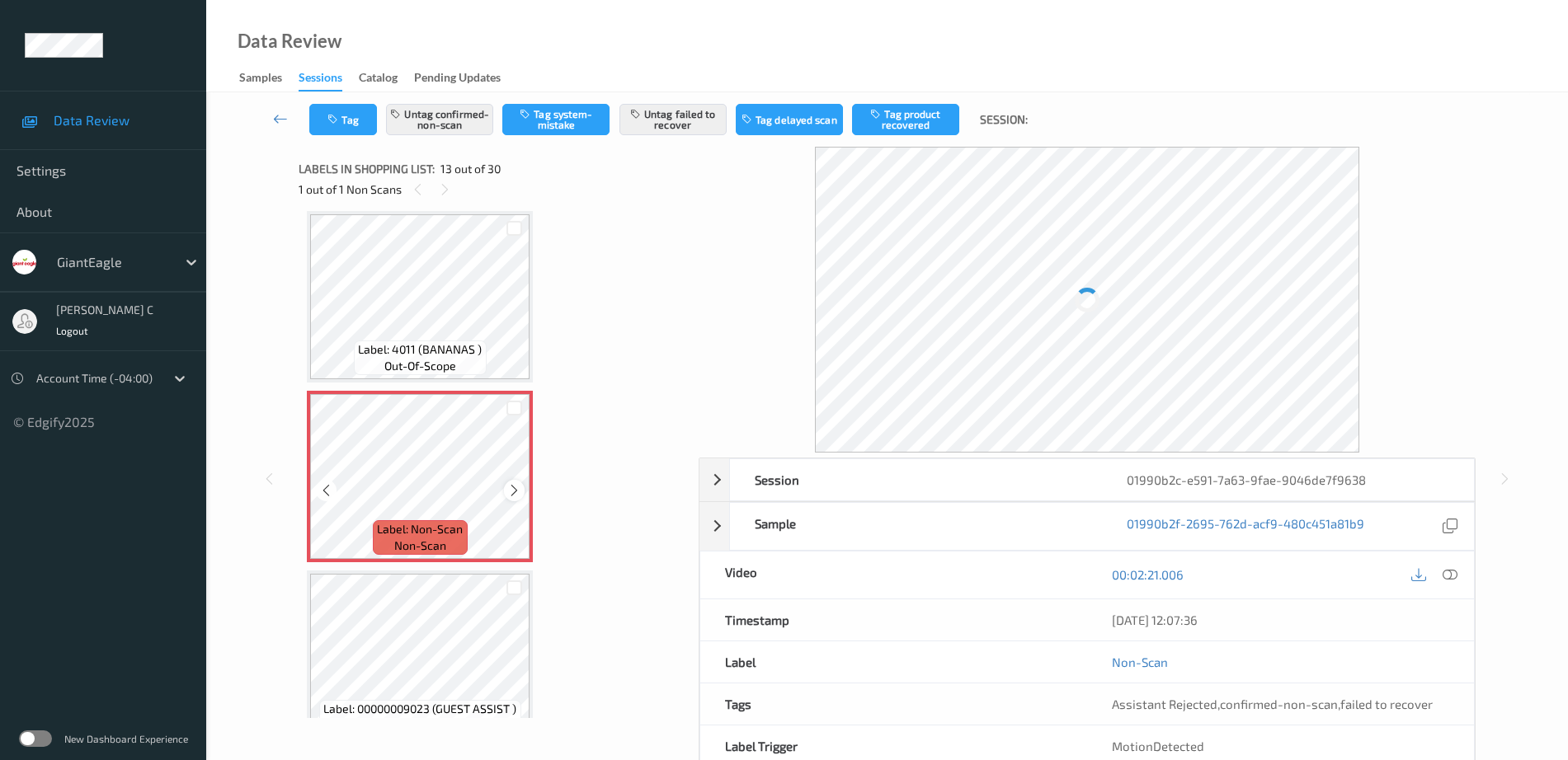
click at [507, 487] on icon at bounding box center [514, 491] width 14 height 15
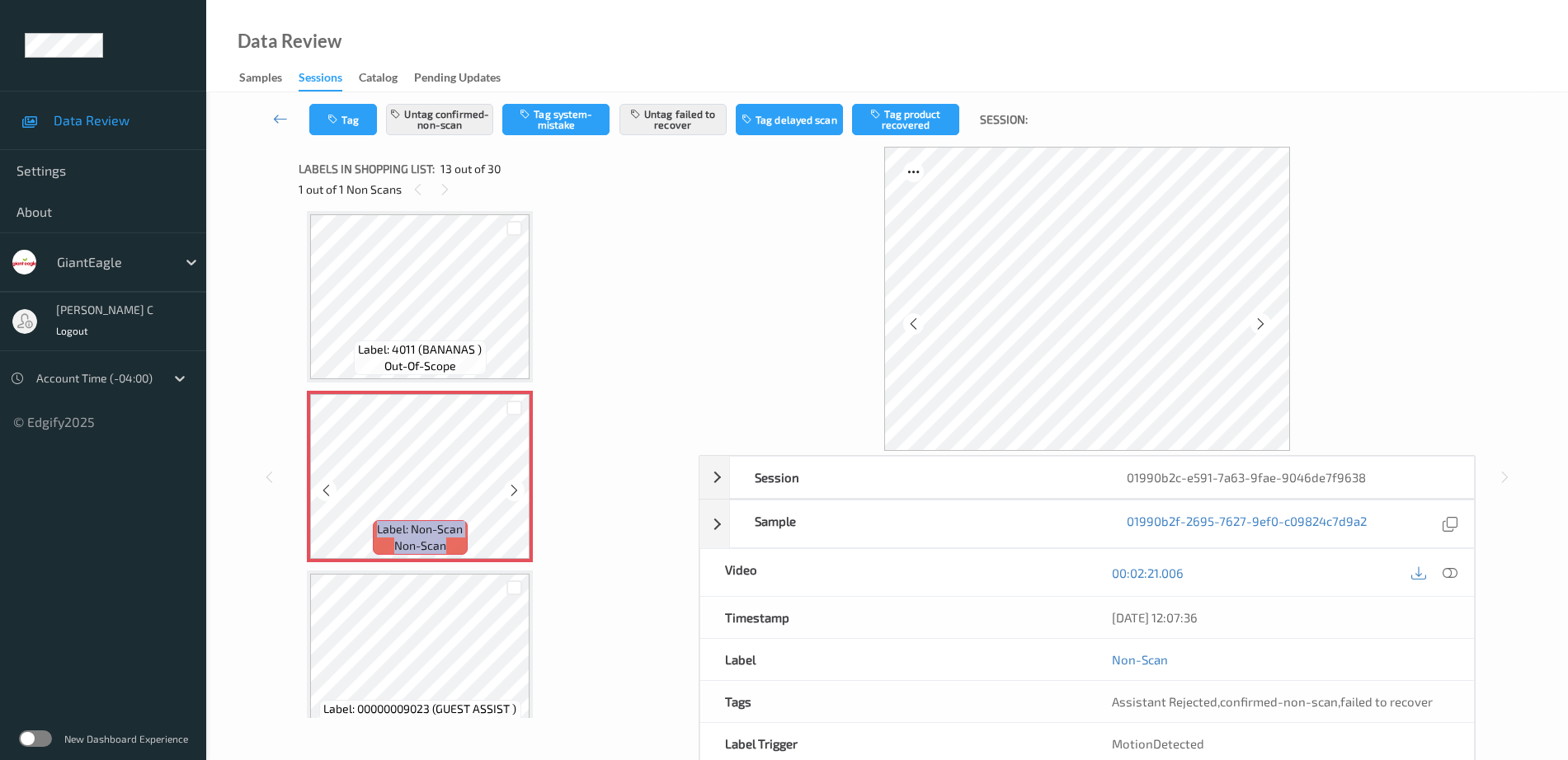
click at [507, 487] on icon at bounding box center [514, 491] width 14 height 15
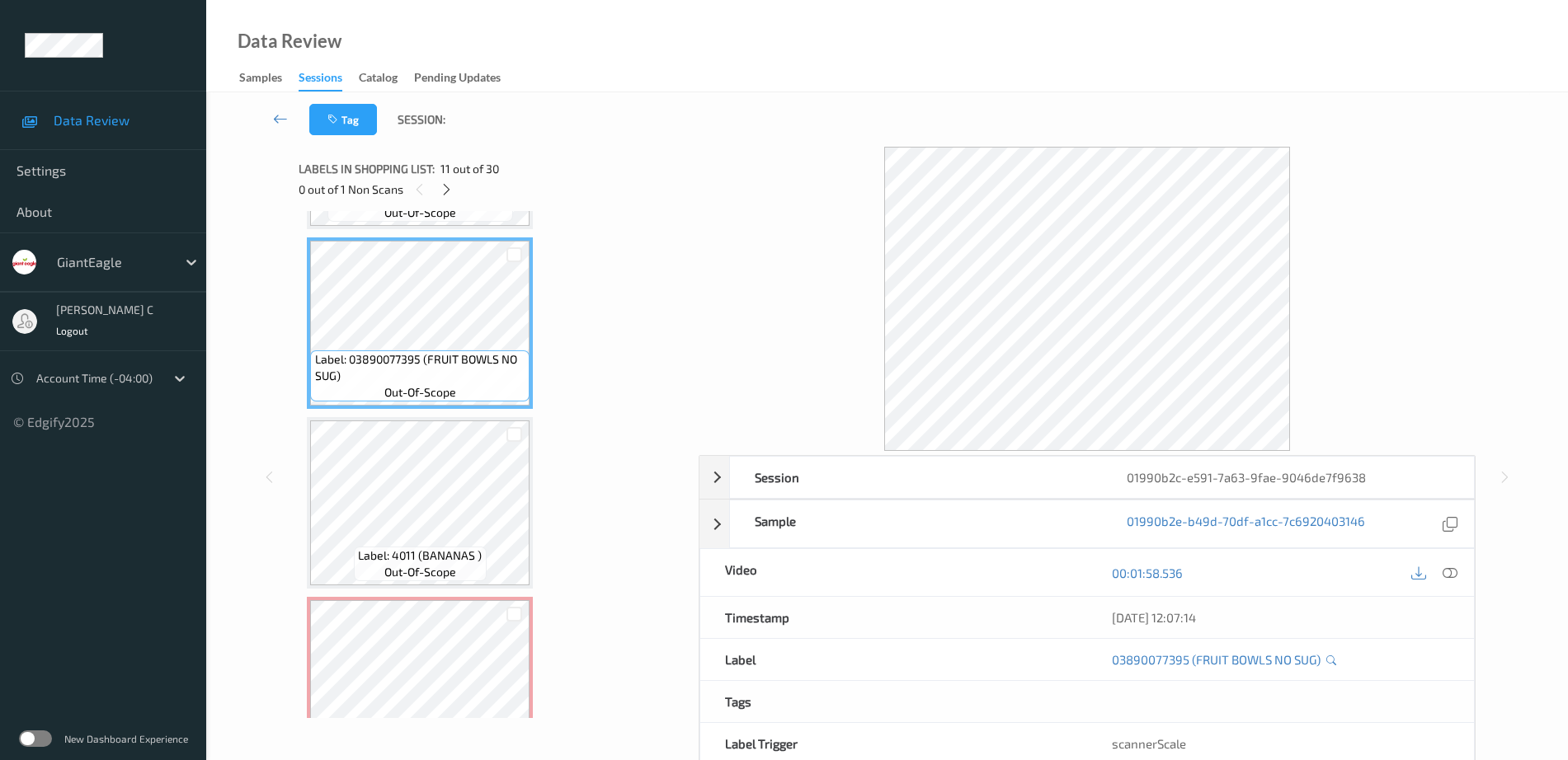
scroll to position [1677, 0]
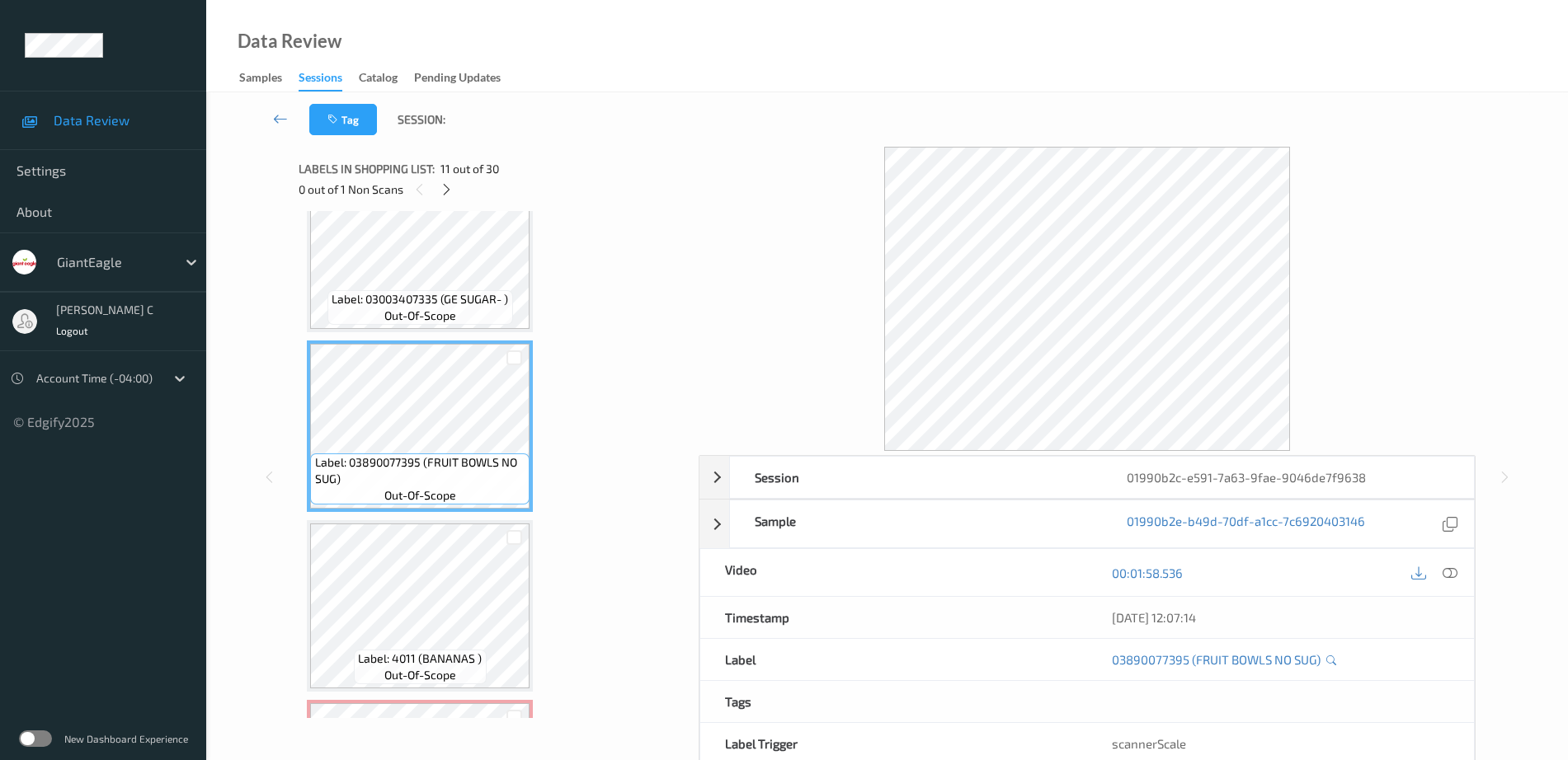
click at [425, 296] on span "Label: 03003407335 (GE SUGAR- )" at bounding box center [420, 299] width 177 height 17
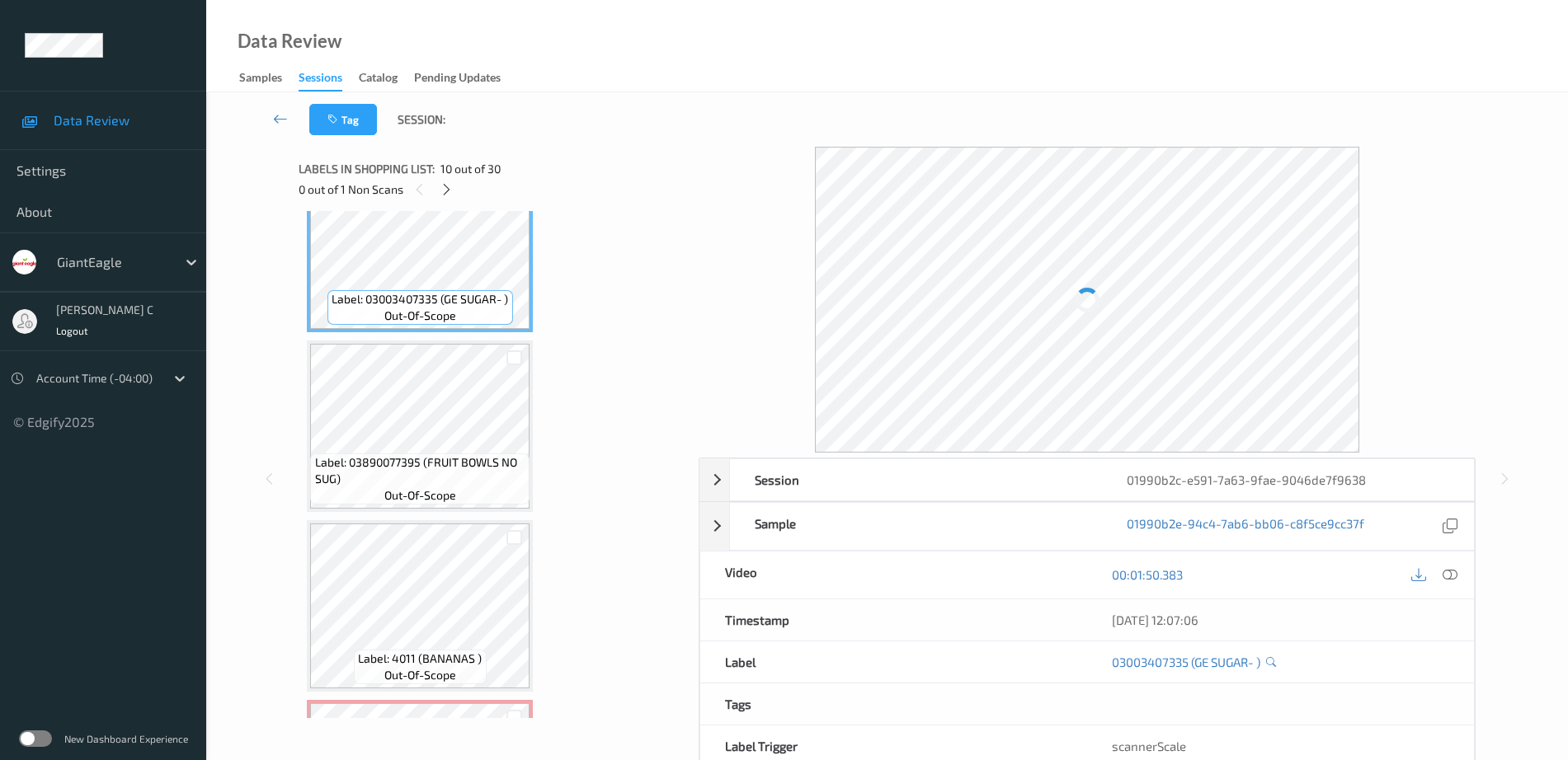
scroll to position [1470, 0]
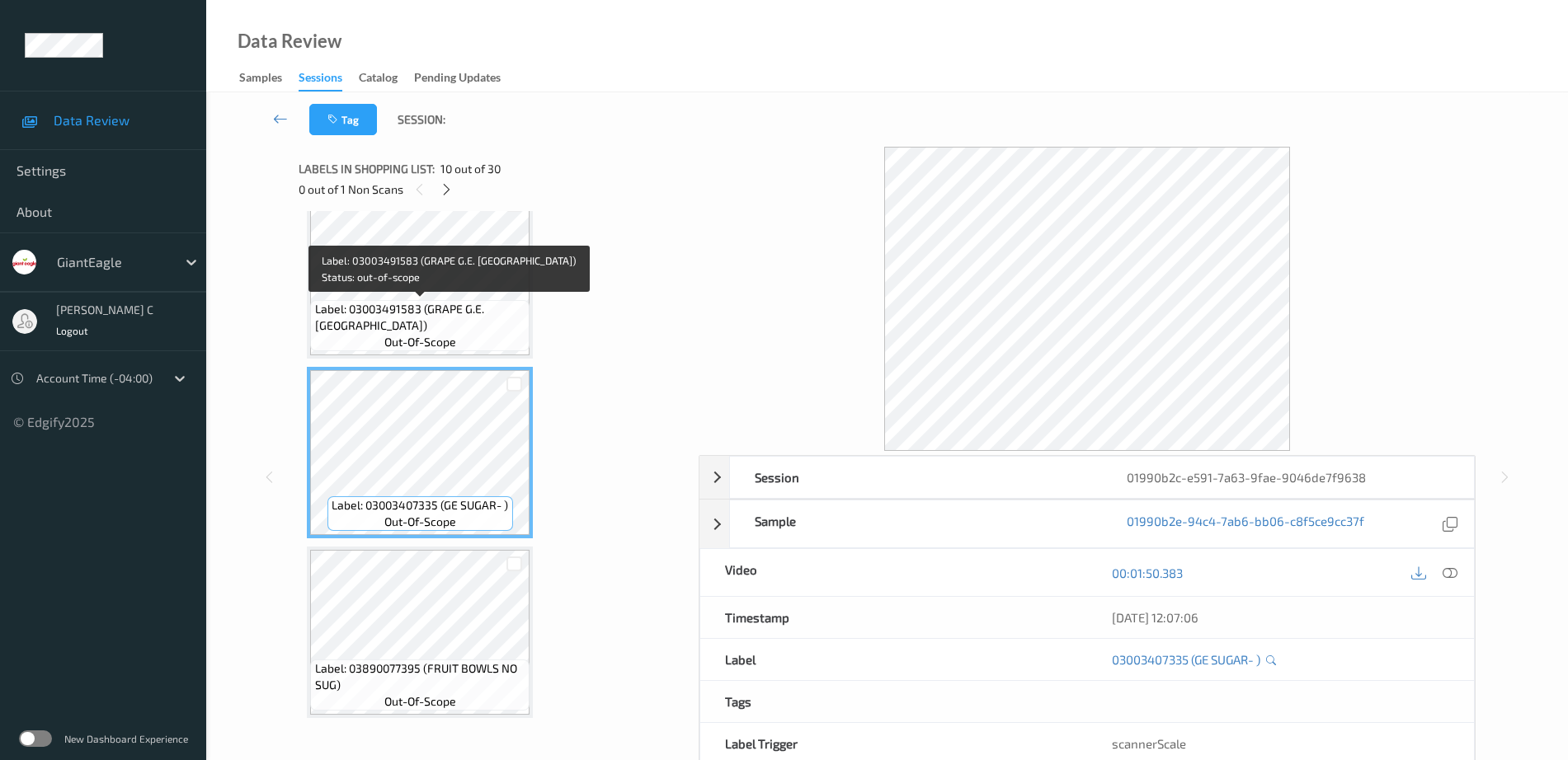
click at [421, 321] on span "Label: 03003491583 (GRAPE G.E. RED SEE)" at bounding box center [421, 317] width 211 height 33
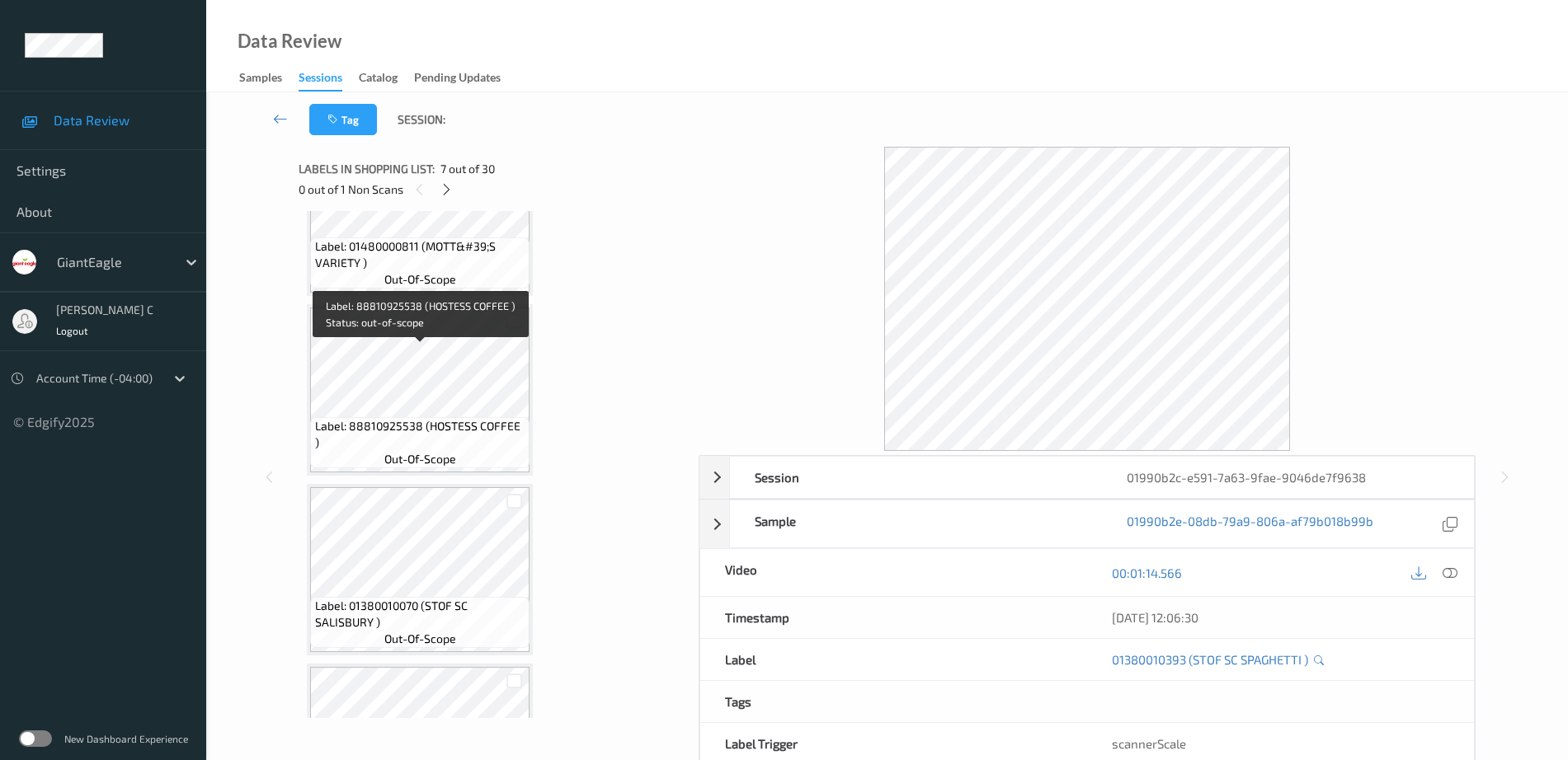
scroll to position [336, 0]
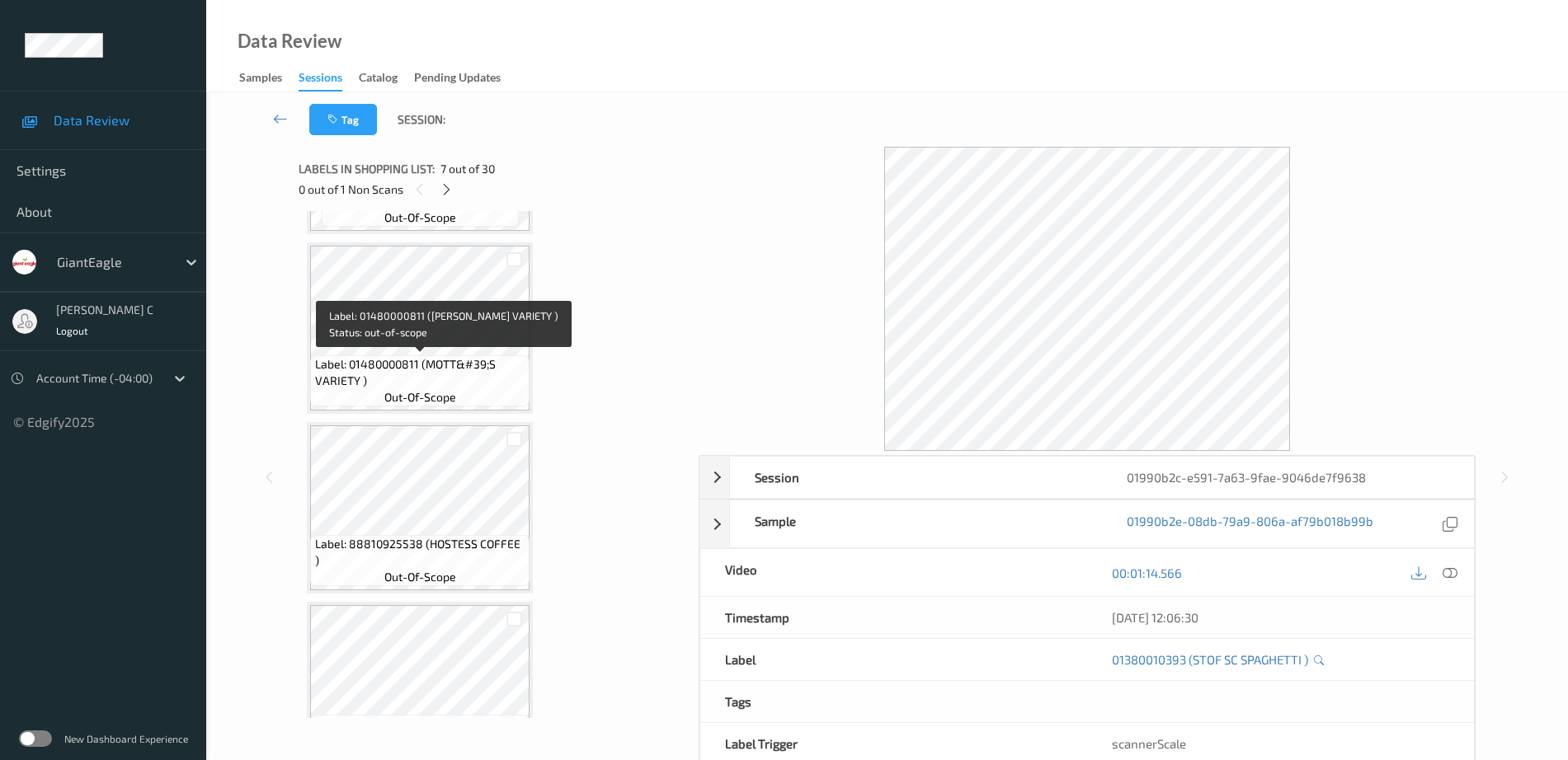
click at [448, 399] on span "out-of-scope" at bounding box center [420, 397] width 72 height 17
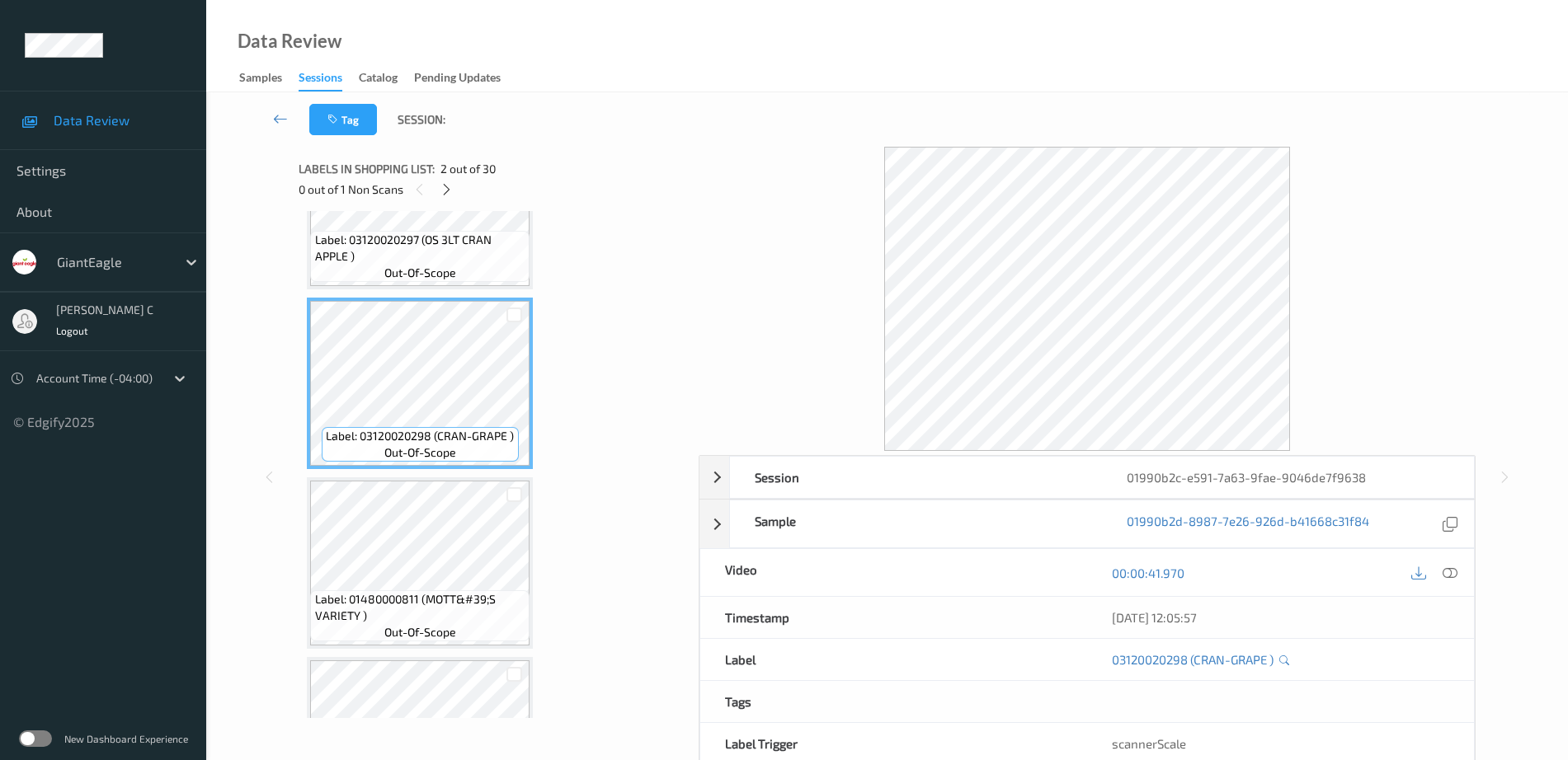
scroll to position [131, 0]
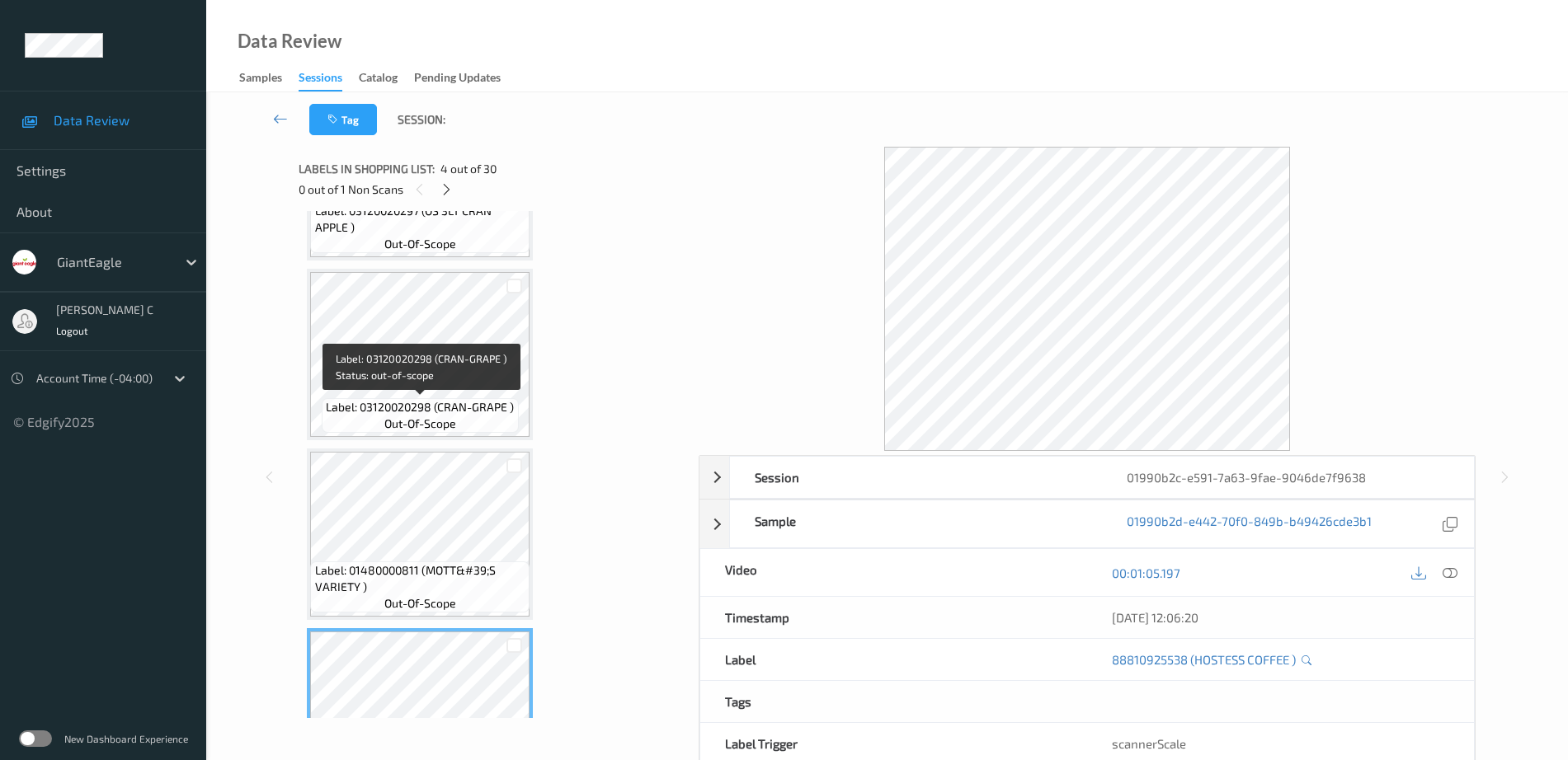
click at [403, 416] on span "out-of-scope" at bounding box center [420, 424] width 72 height 17
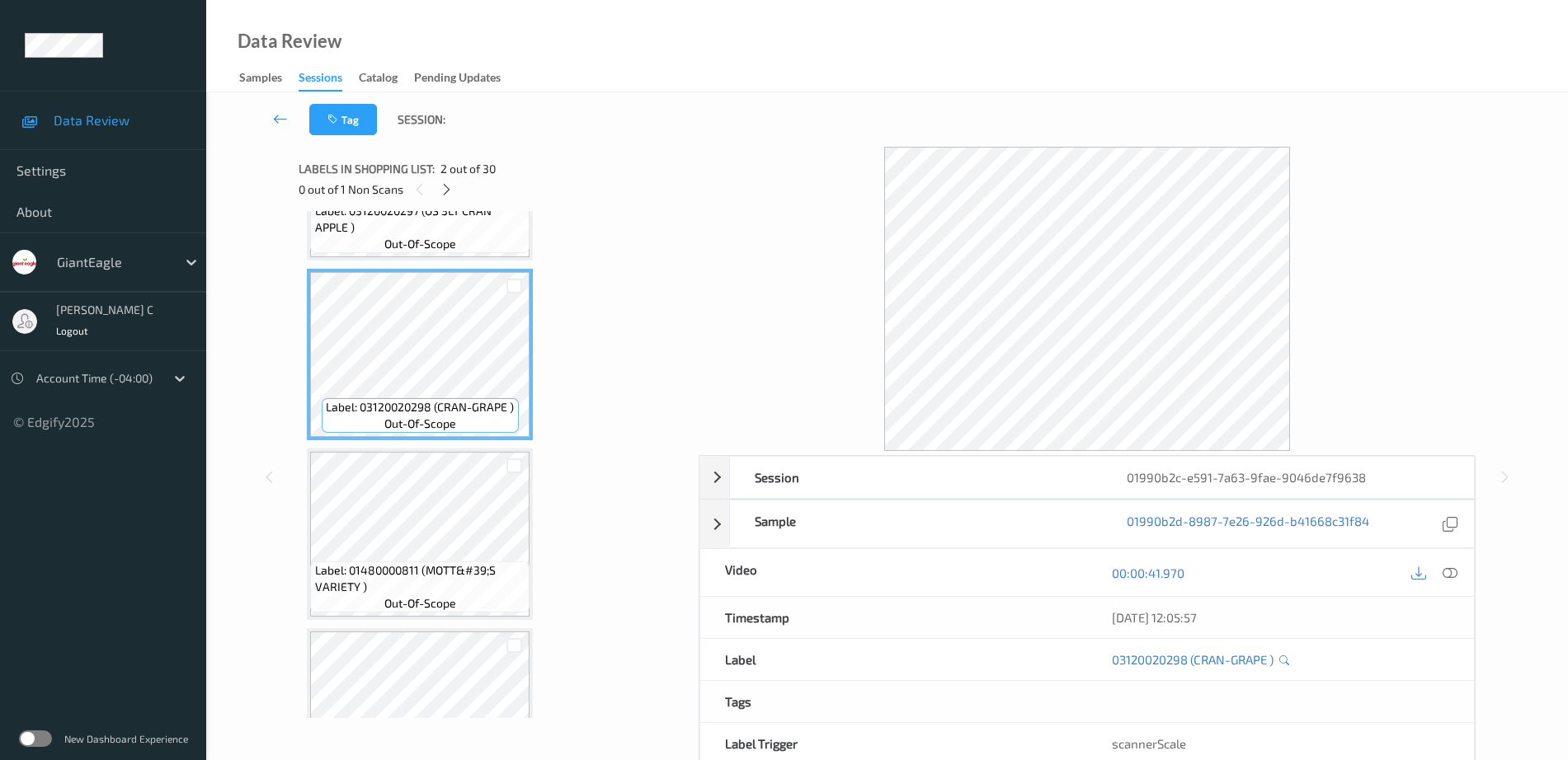
click at [1446, 570] on icon at bounding box center [1450, 573] width 15 height 15
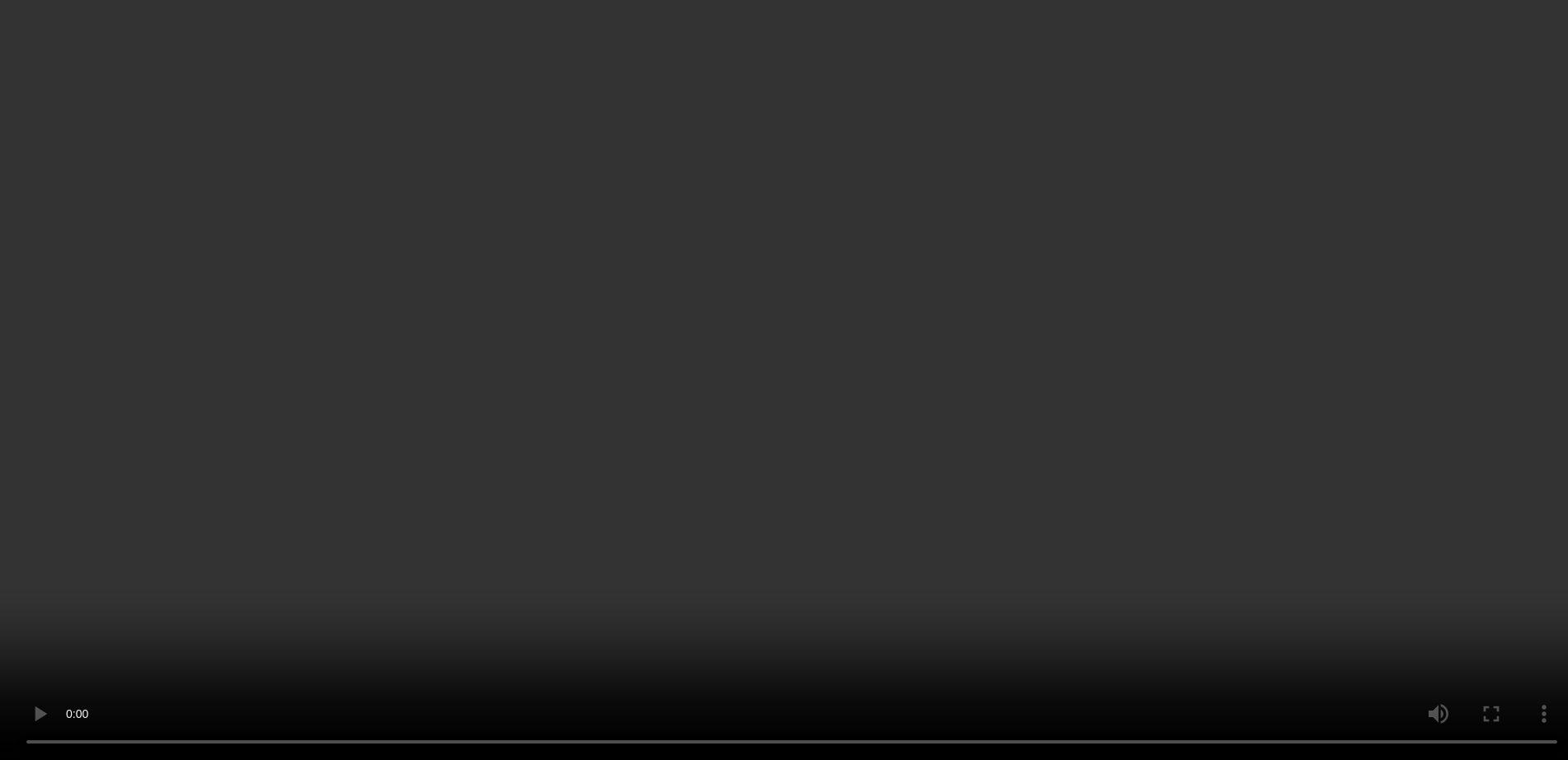
scroll to position [852, 0]
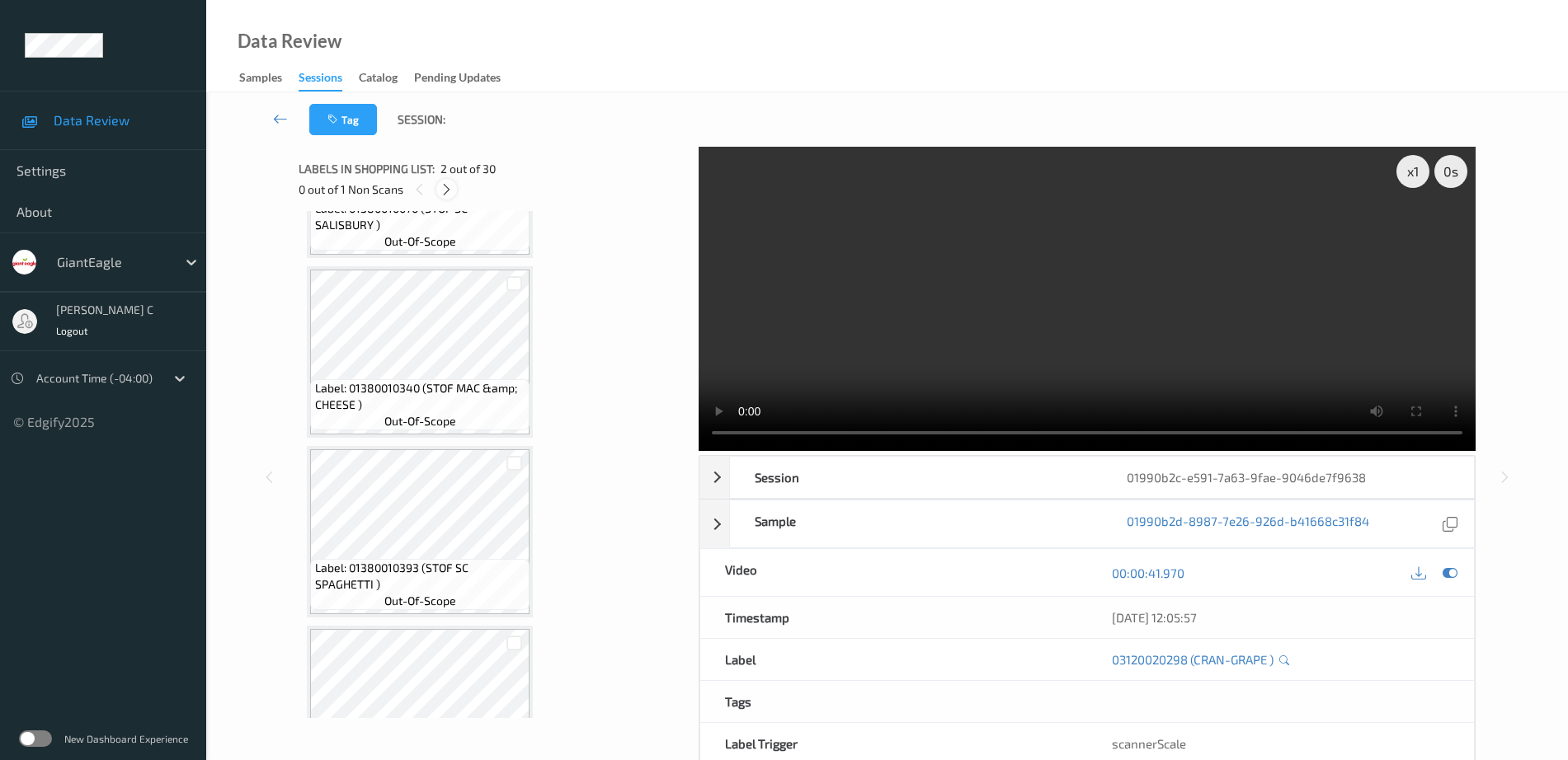
click at [448, 189] on icon at bounding box center [446, 190] width 14 height 15
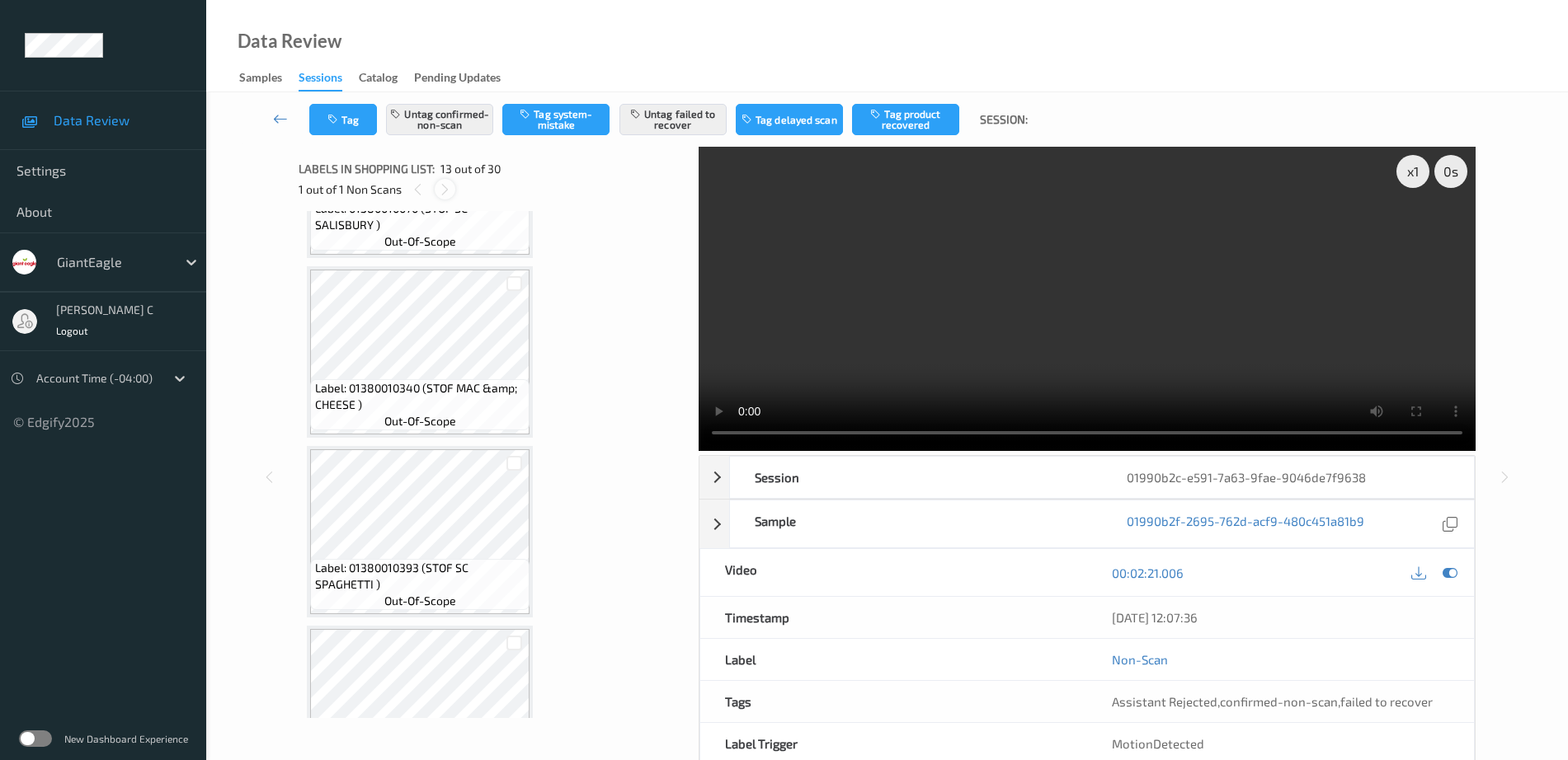
scroll to position [1986, 0]
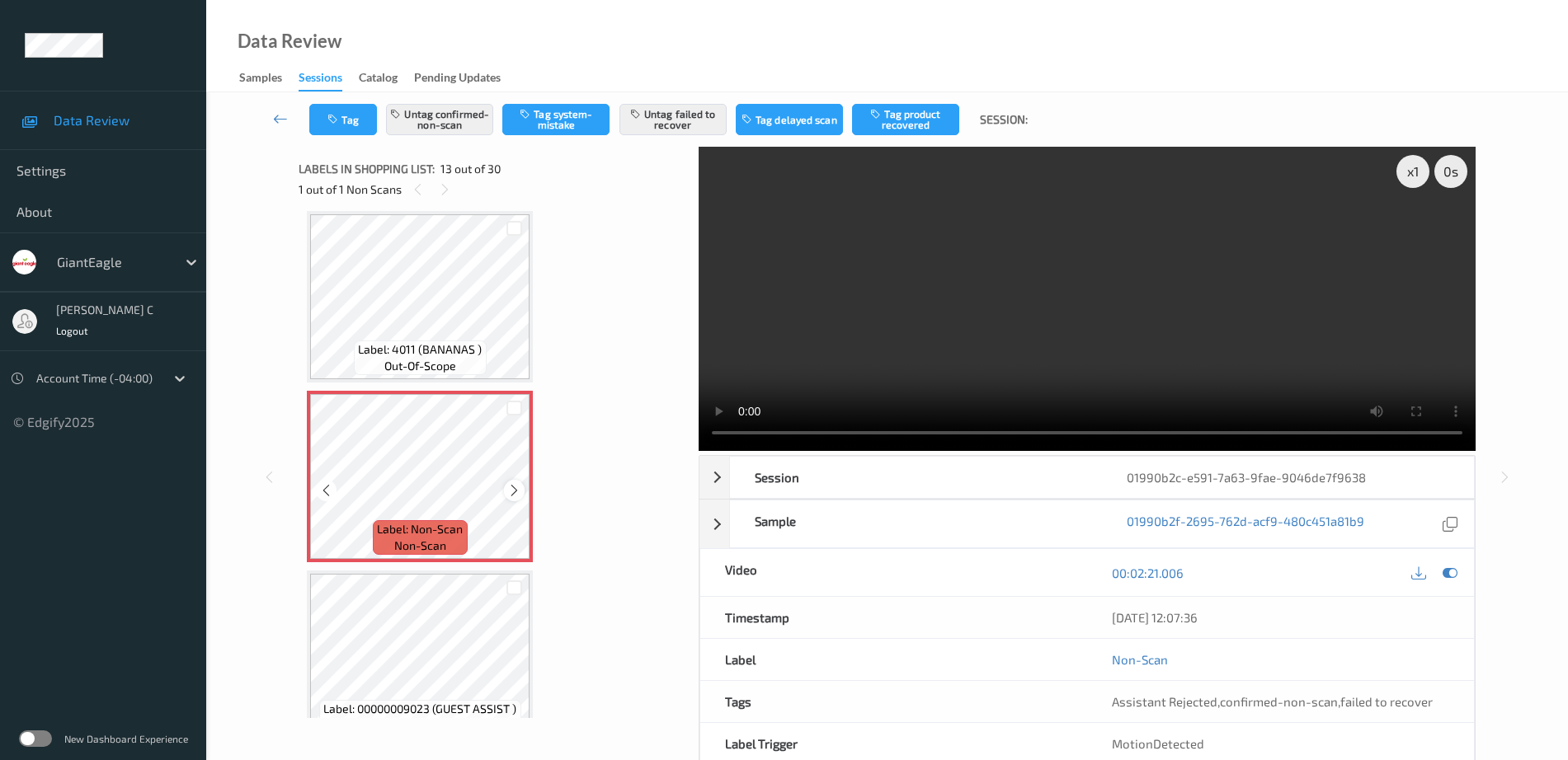
click at [514, 483] on icon at bounding box center [514, 491] width 14 height 15
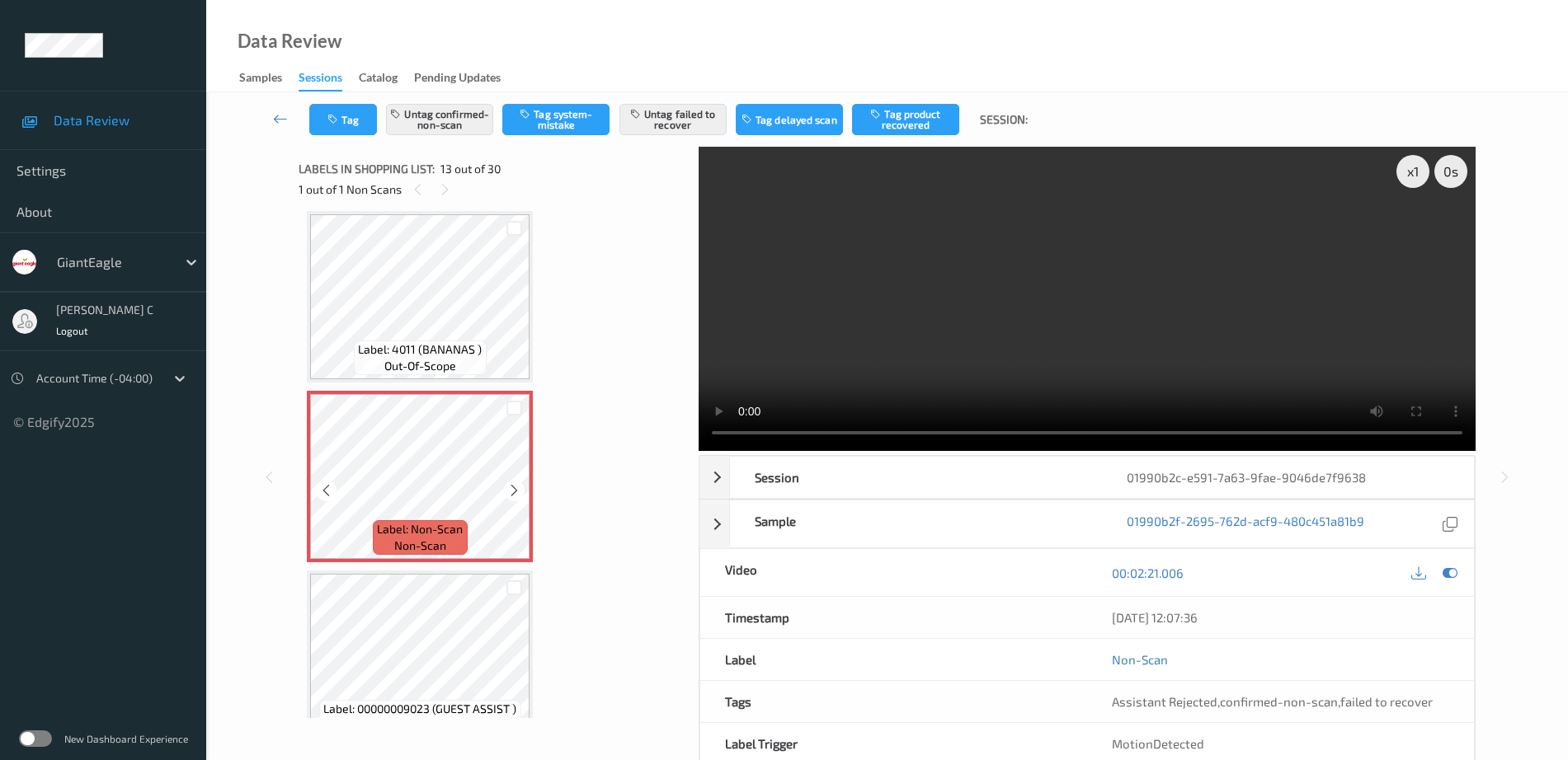
click at [459, 347] on span "Label: 4011 (BANANAS )" at bounding box center [420, 349] width 124 height 17
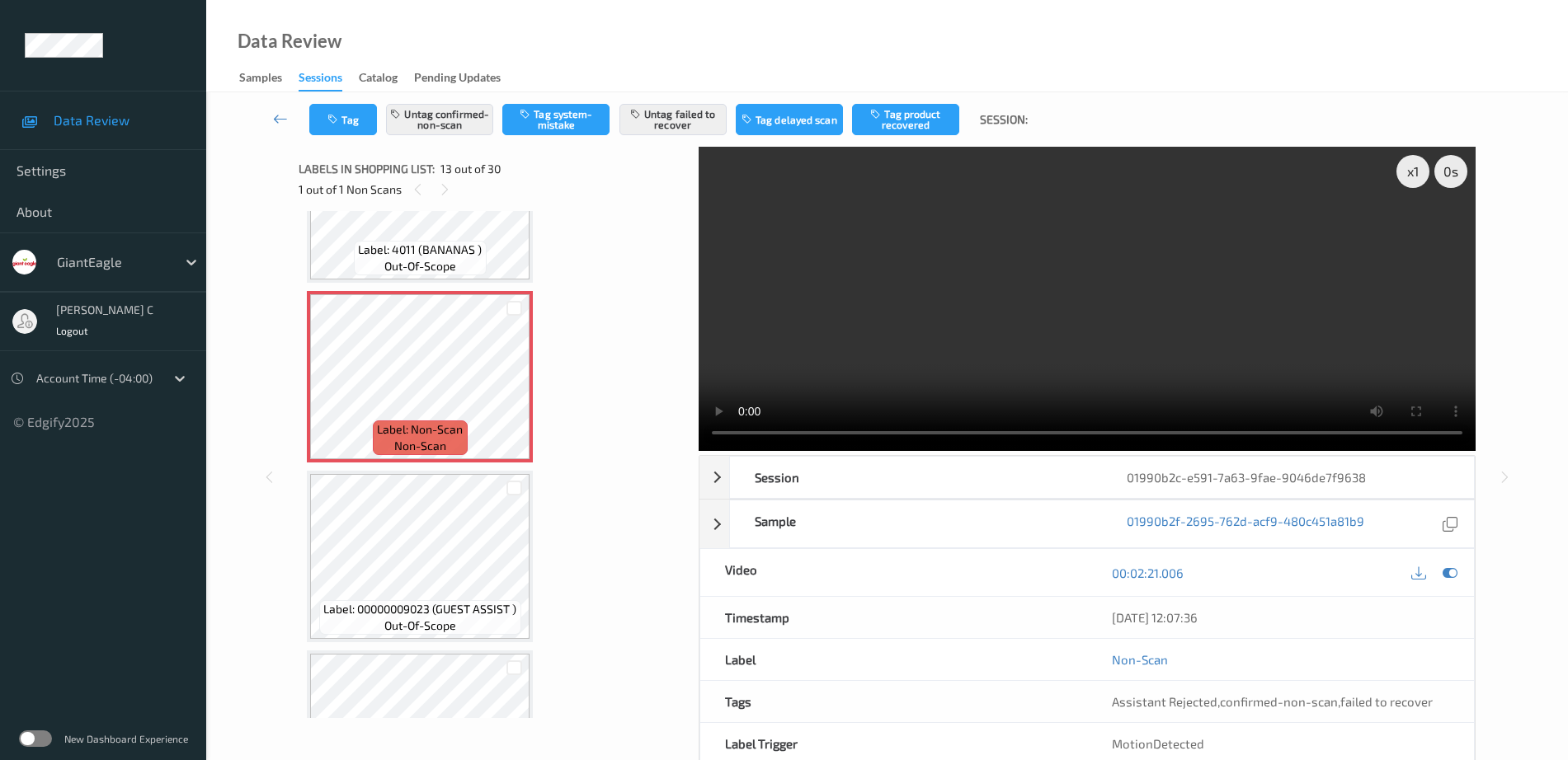
scroll to position [2192, 0]
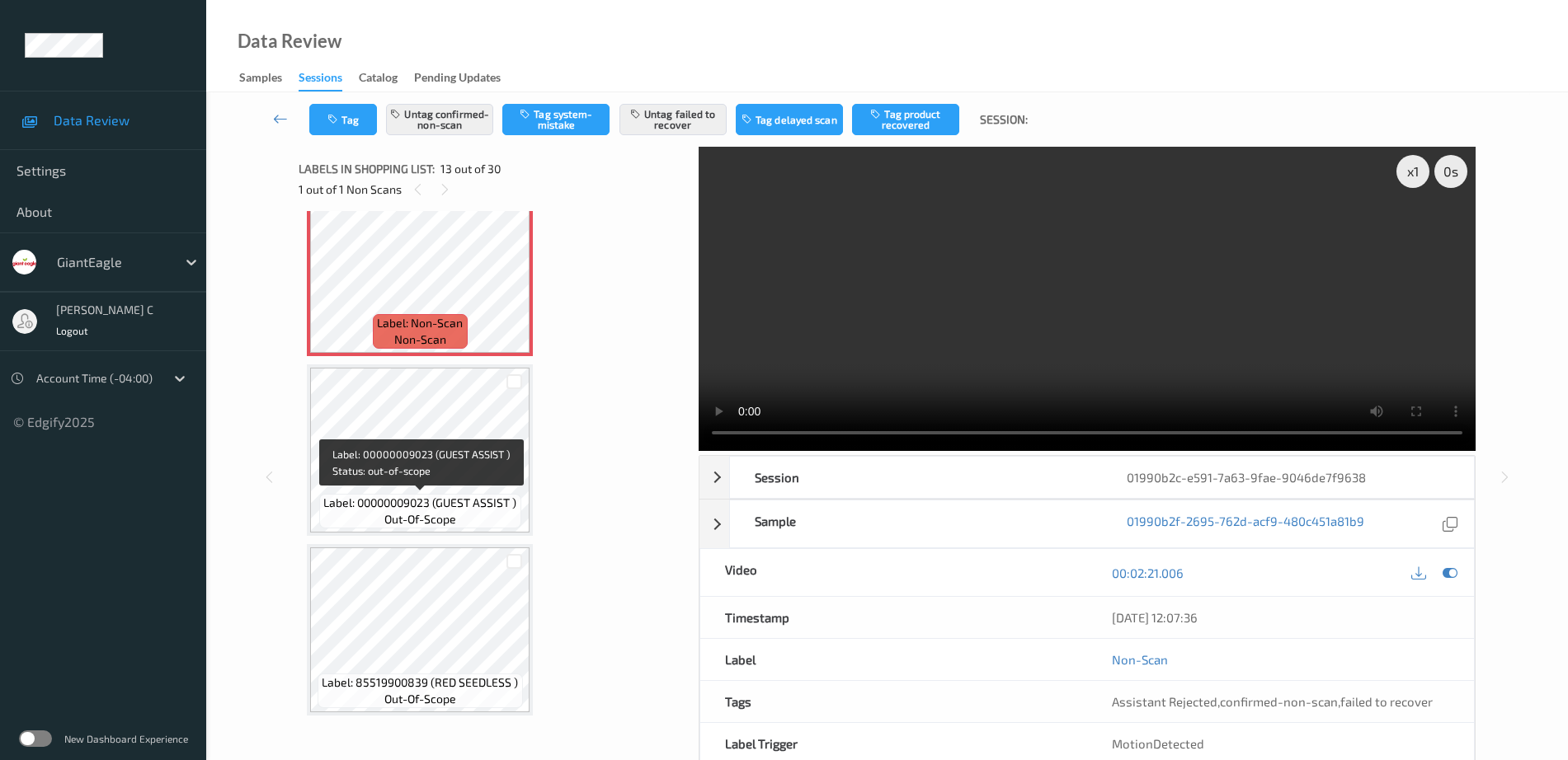
click at [416, 515] on span "out-of-scope" at bounding box center [420, 520] width 72 height 17
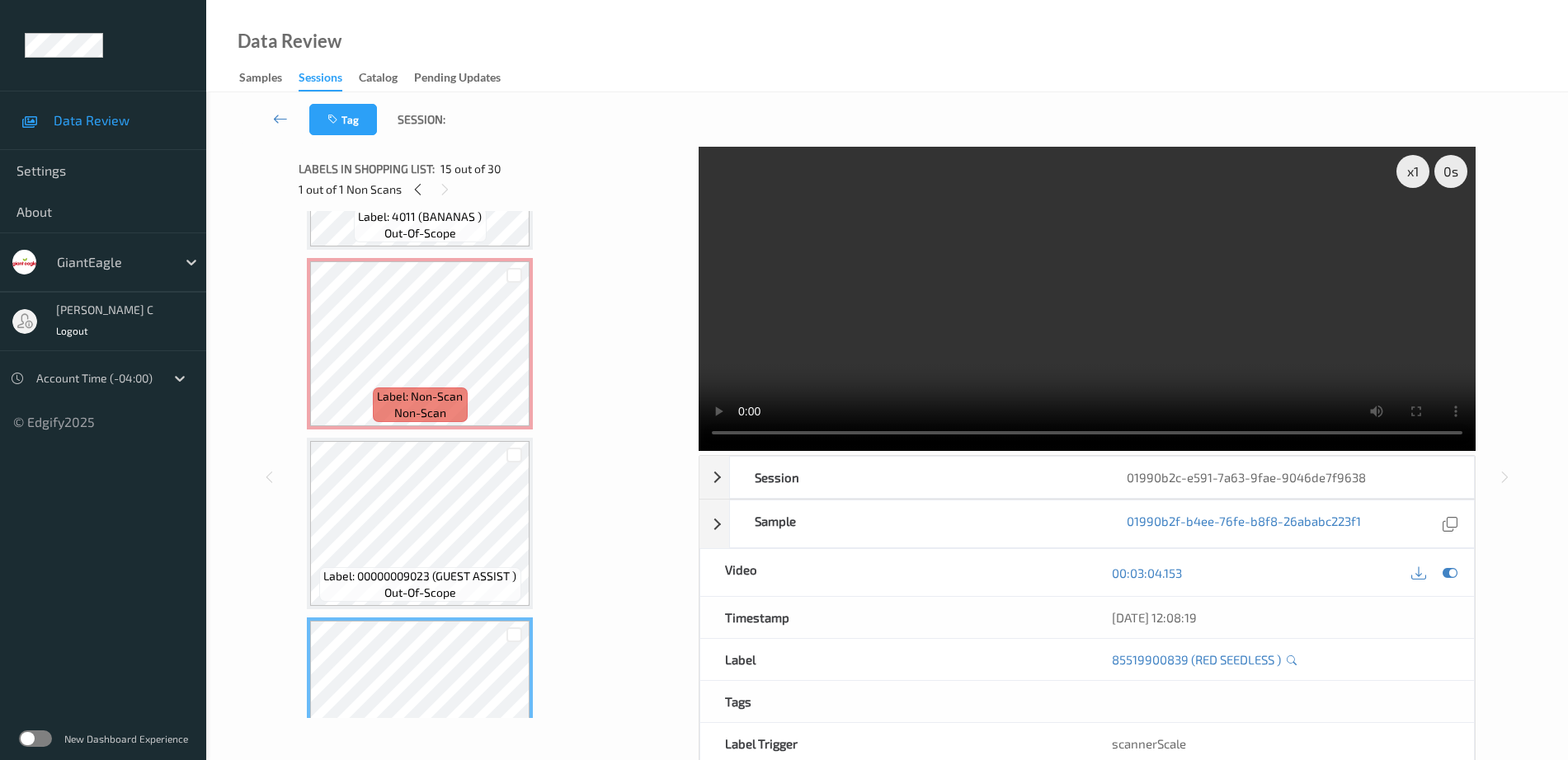
scroll to position [2089, 0]
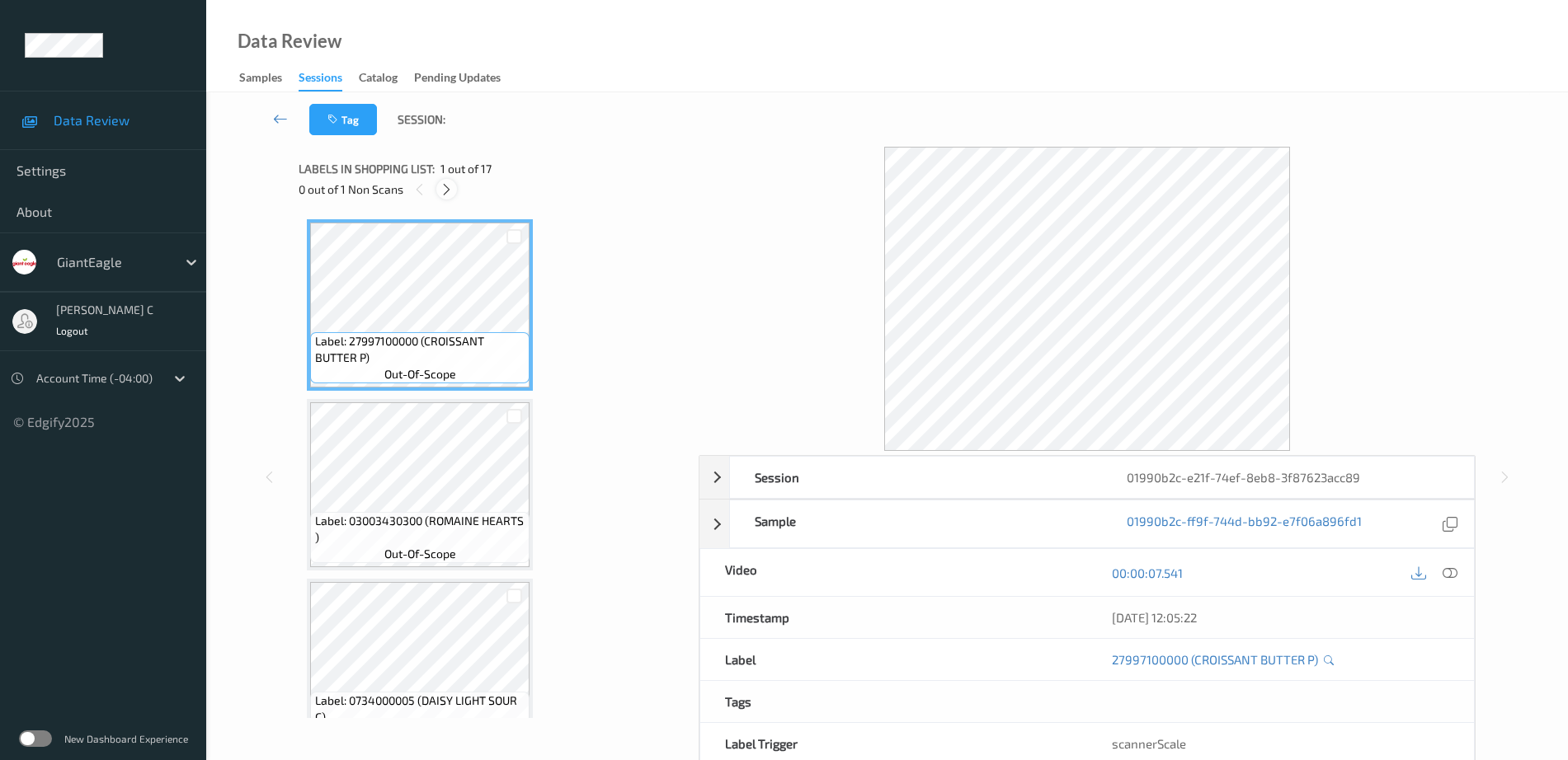
click at [454, 183] on div at bounding box center [446, 189] width 21 height 21
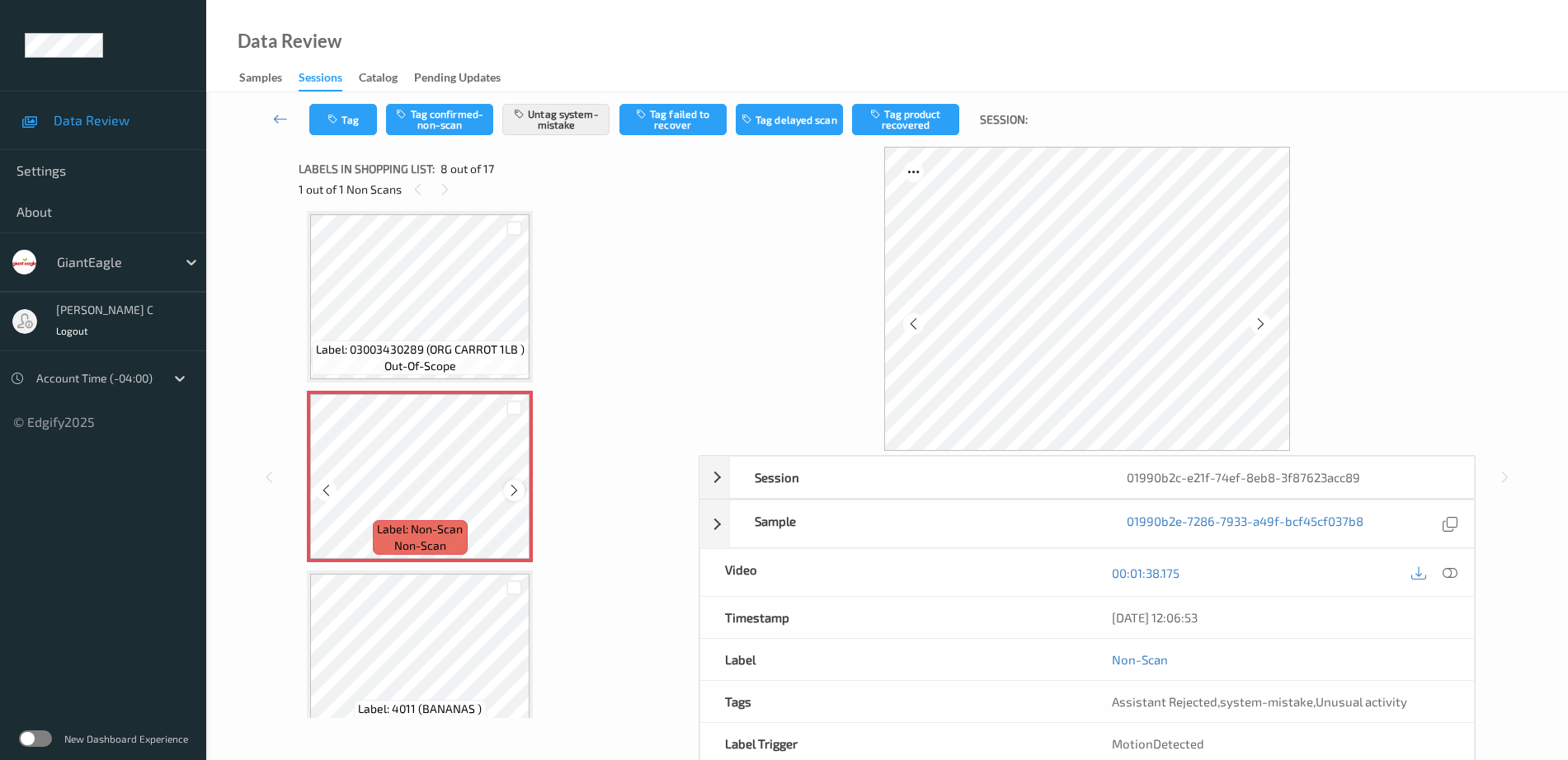
click at [511, 484] on icon at bounding box center [514, 491] width 14 height 15
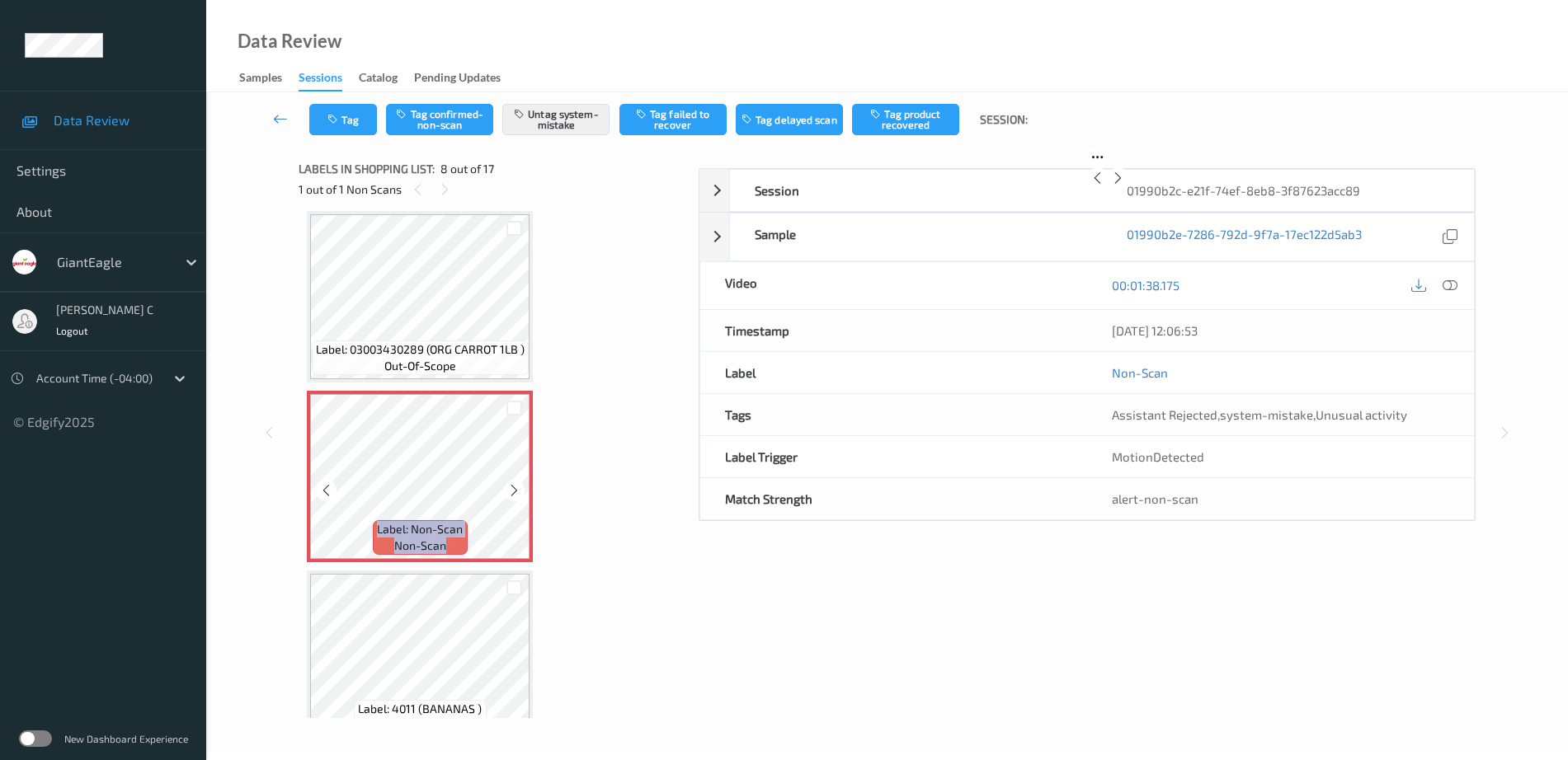
click at [511, 484] on icon at bounding box center [514, 491] width 14 height 15
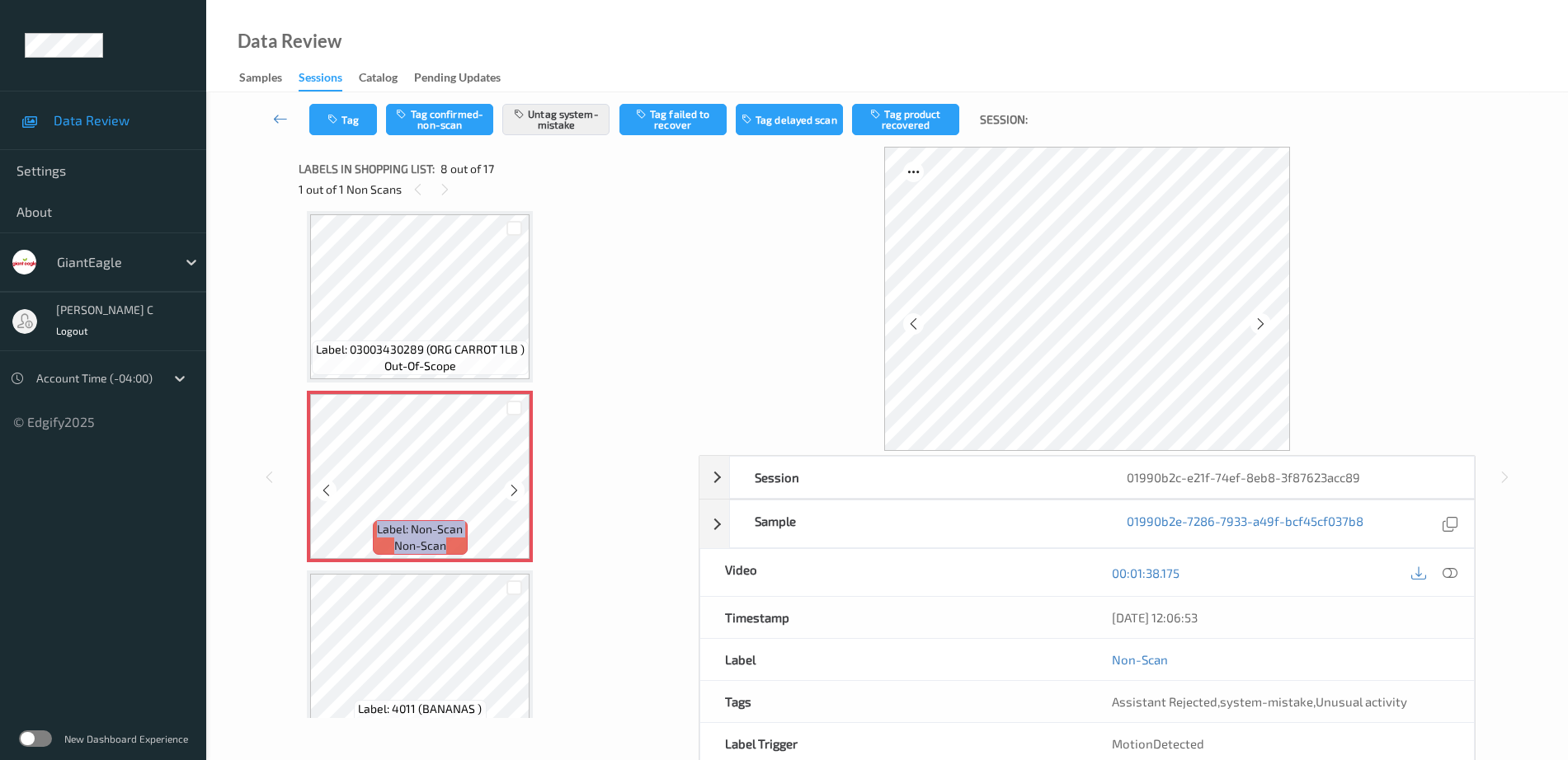
click at [511, 484] on icon at bounding box center [514, 491] width 14 height 15
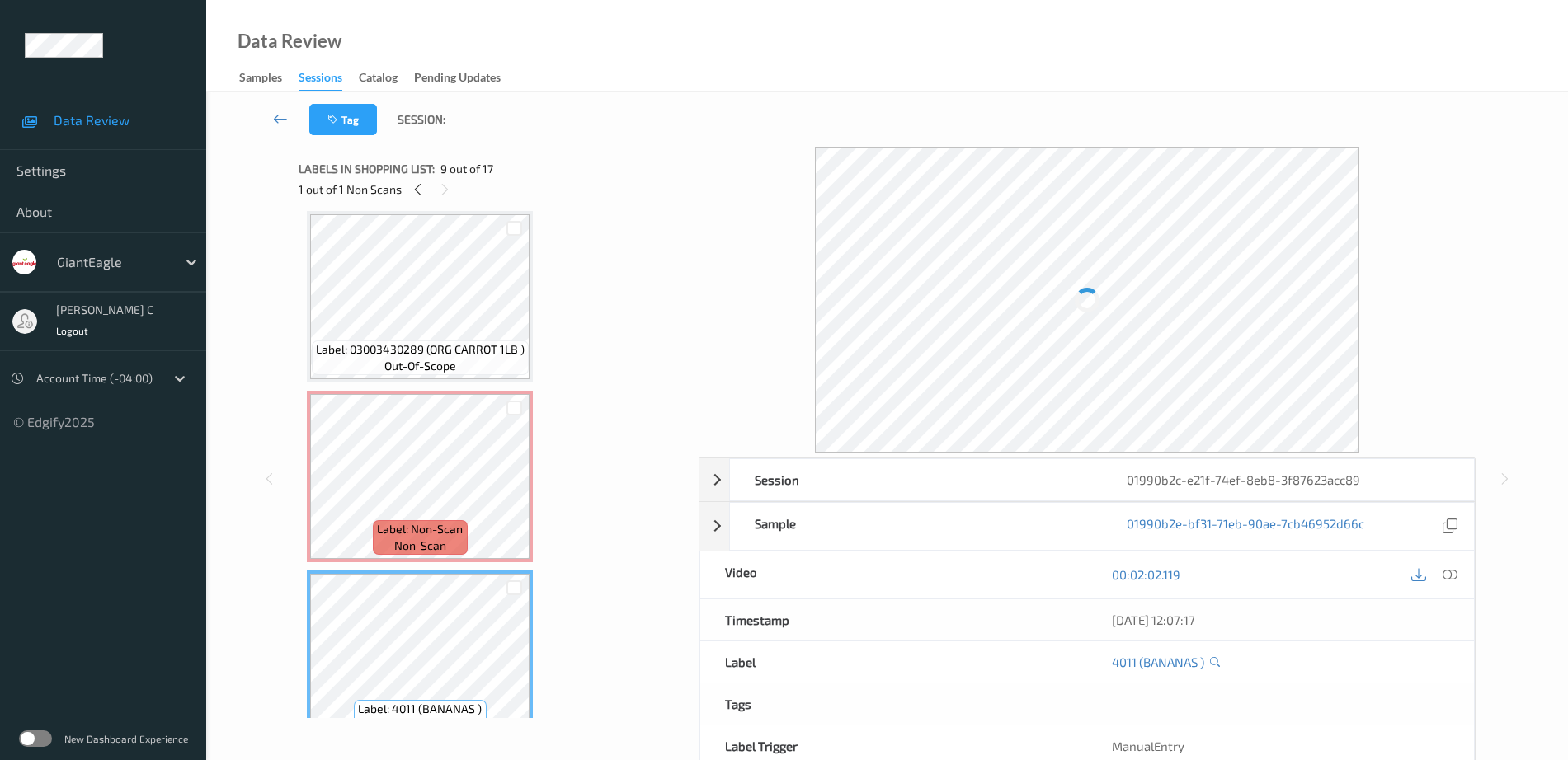
scroll to position [1190, 0]
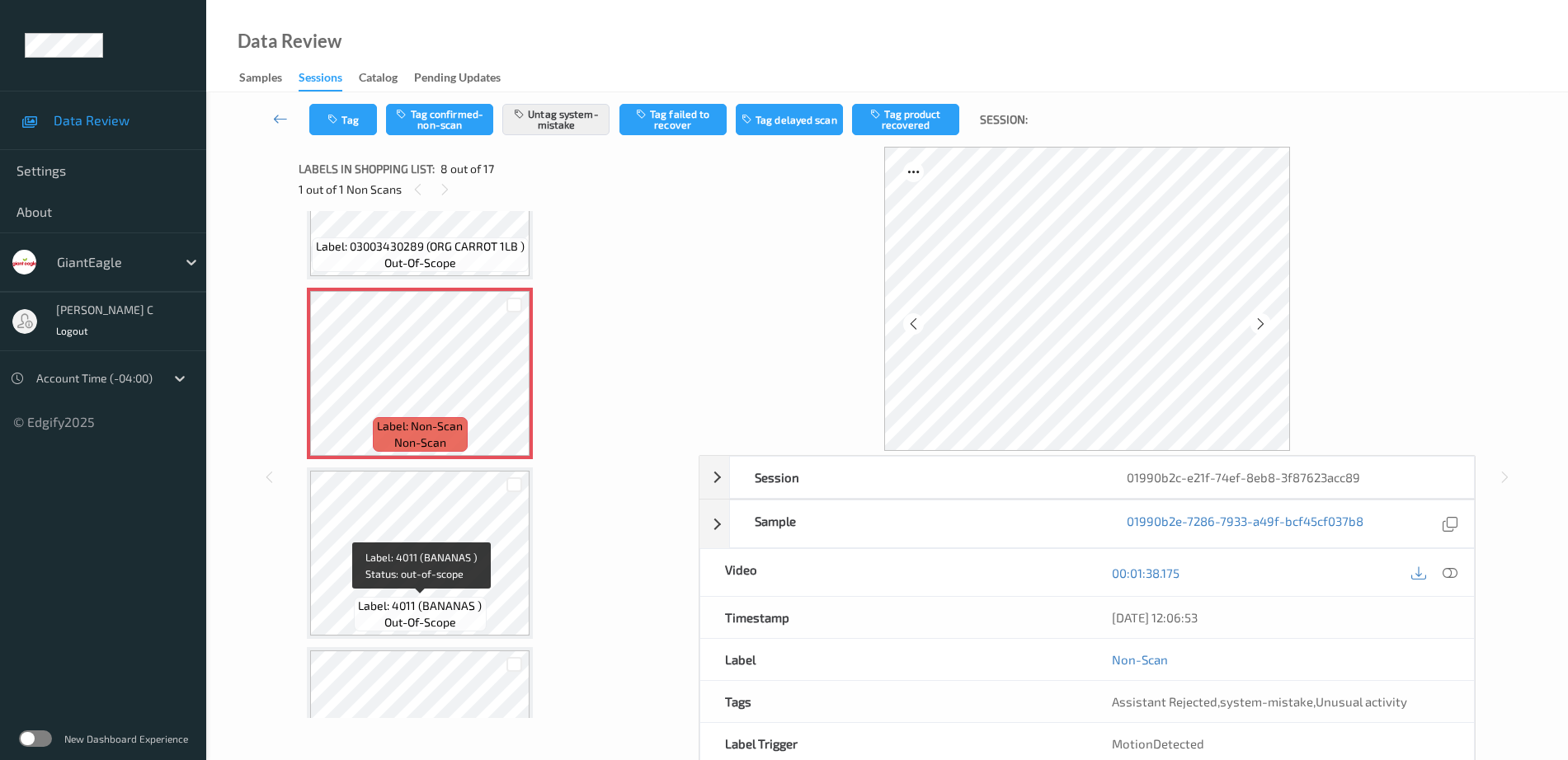
click at [483, 601] on div "Label: 4011 (BANANAS ) out-of-scope" at bounding box center [420, 615] width 132 height 35
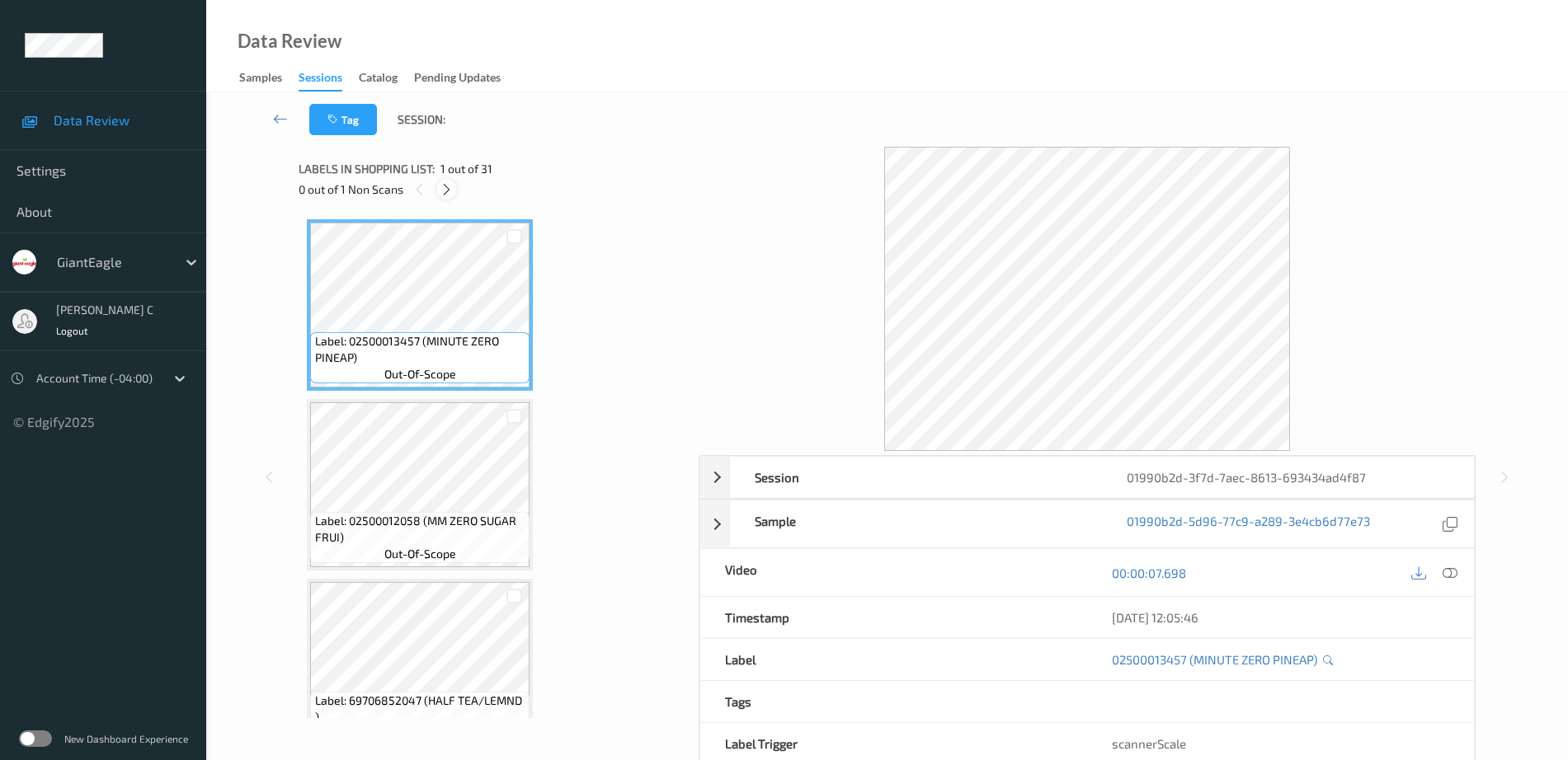
click at [440, 184] on icon at bounding box center [446, 190] width 14 height 15
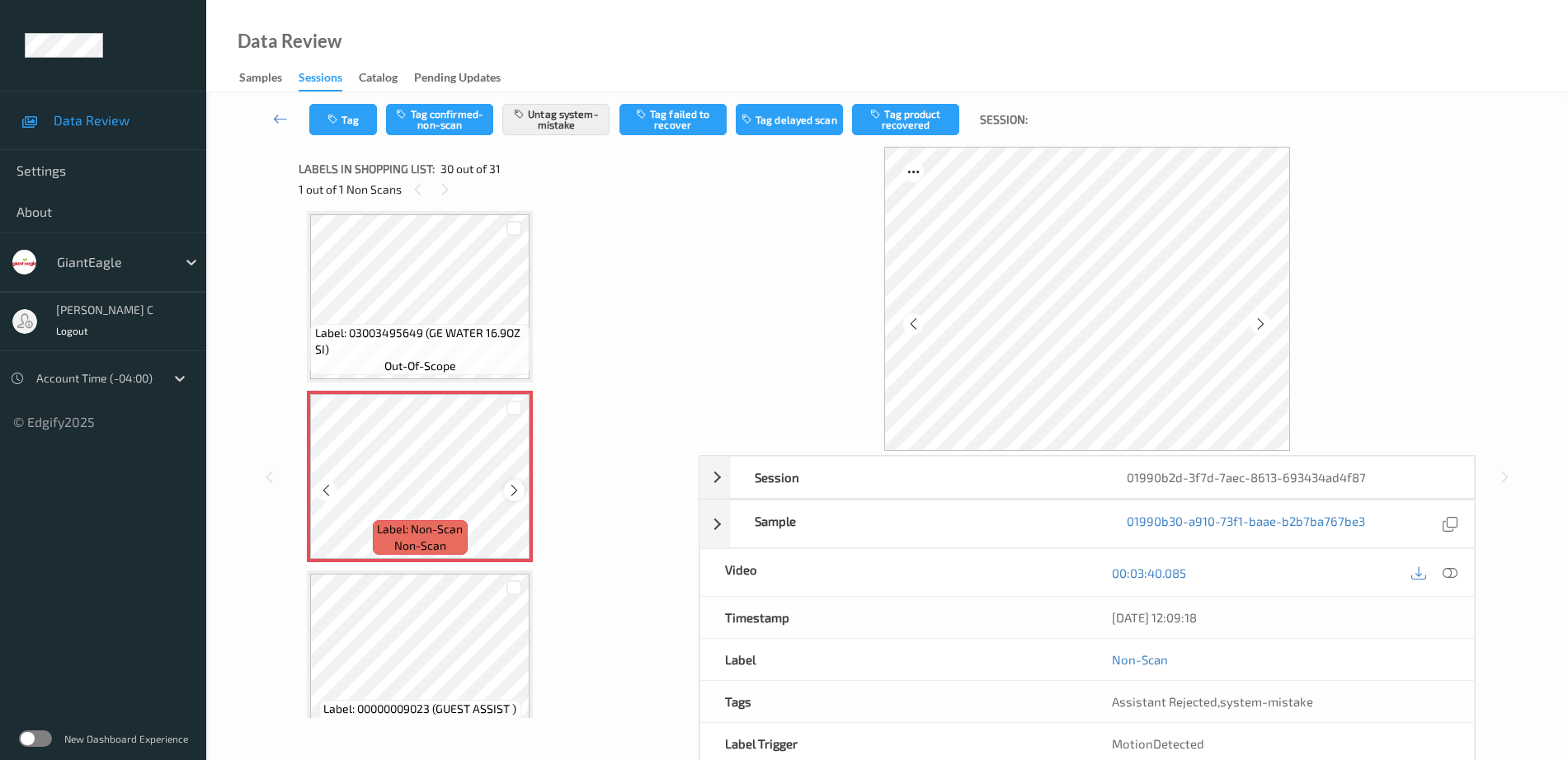
click at [509, 489] on icon at bounding box center [514, 491] width 14 height 15
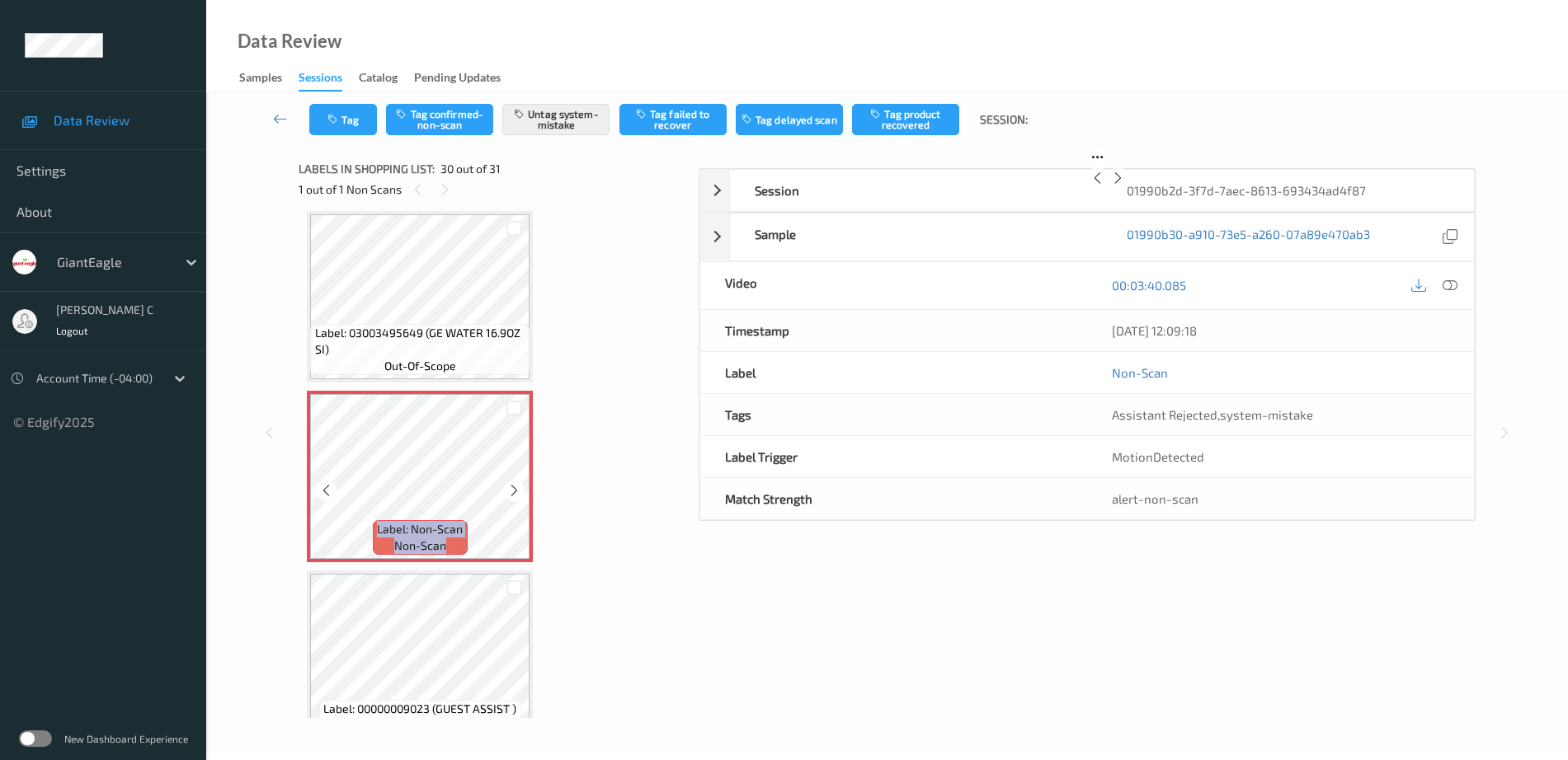
click at [509, 489] on icon at bounding box center [514, 491] width 14 height 15
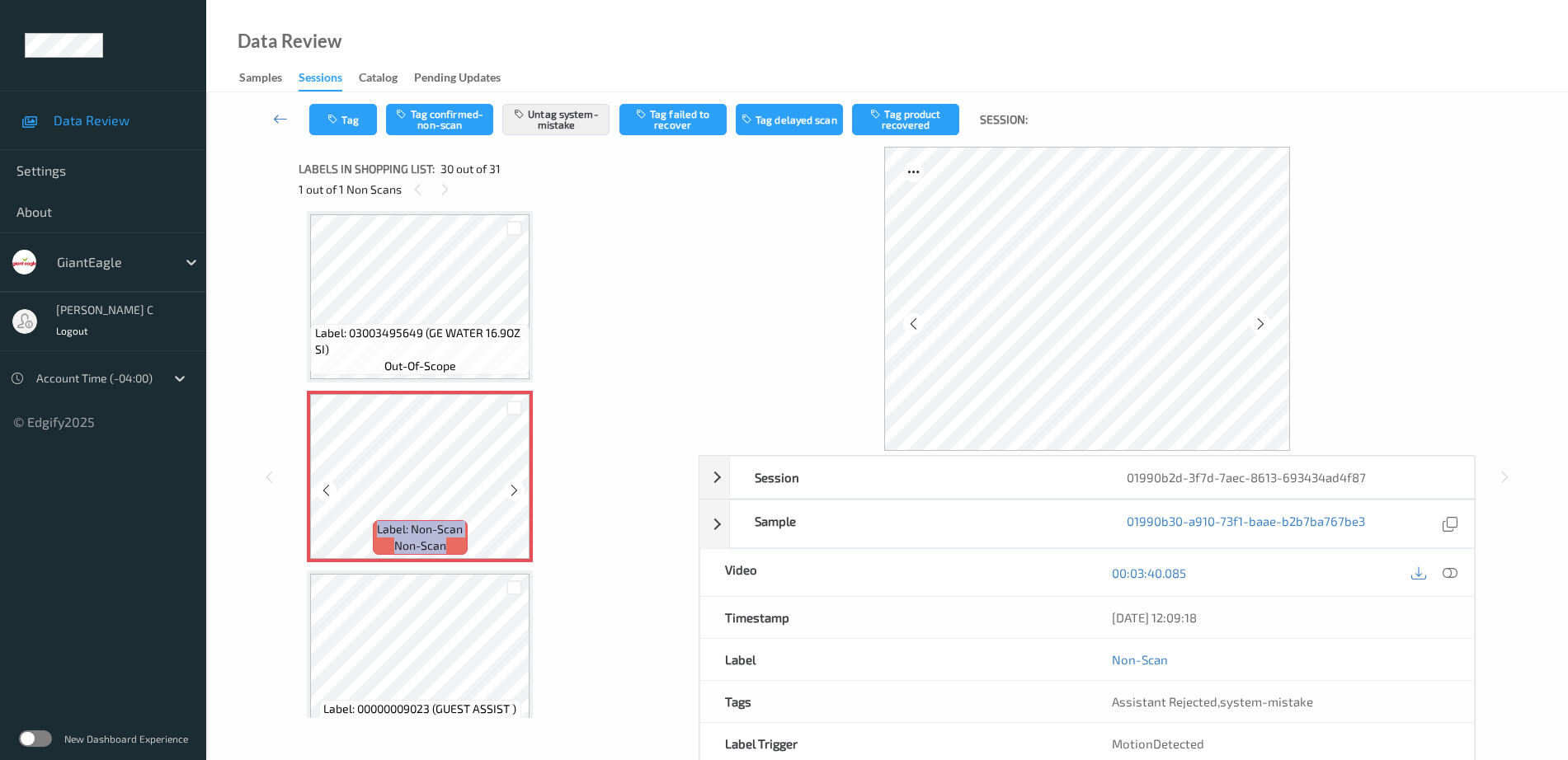
click at [509, 489] on icon at bounding box center [514, 491] width 14 height 15
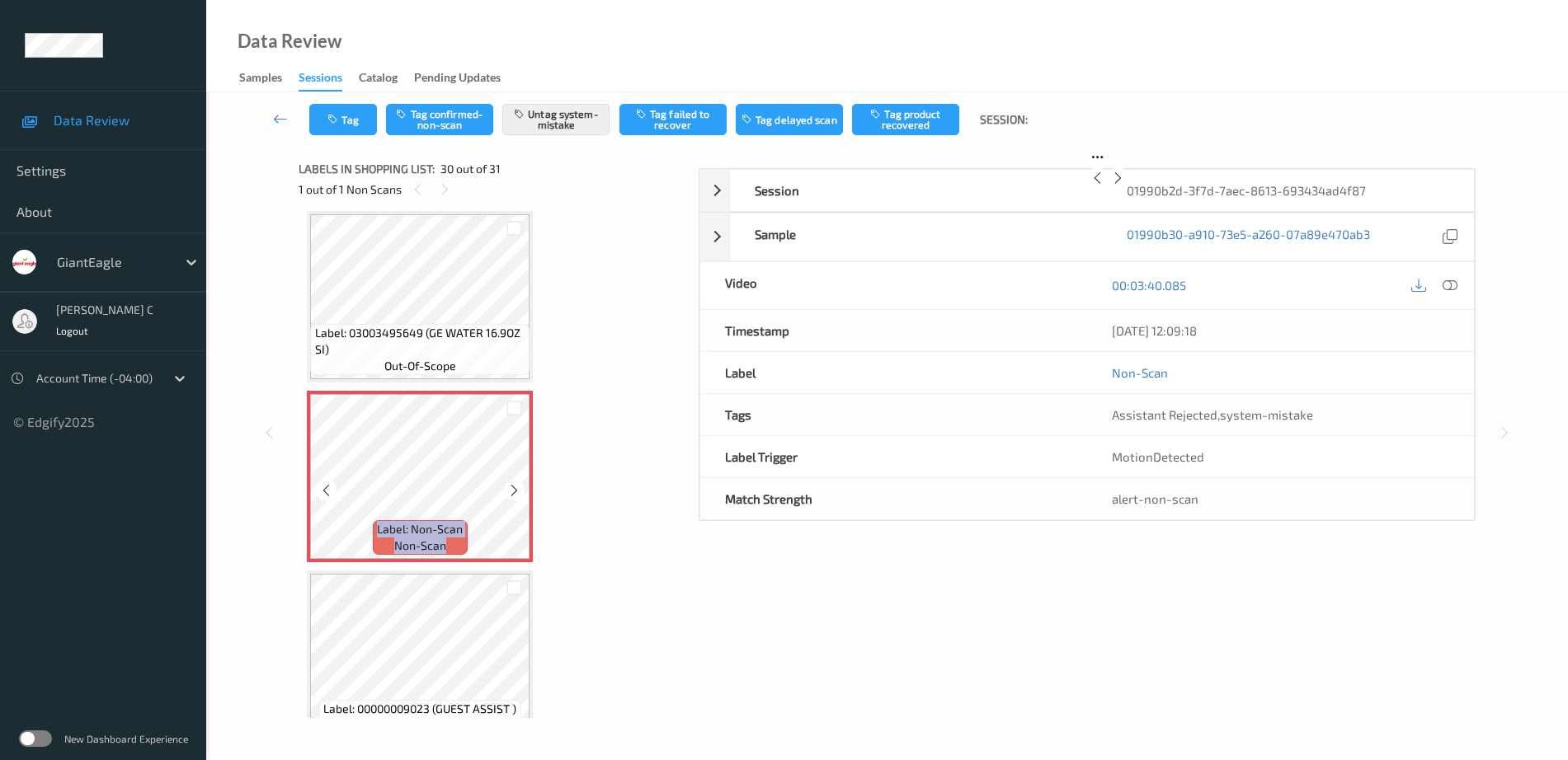
click at [509, 489] on icon at bounding box center [514, 491] width 14 height 15
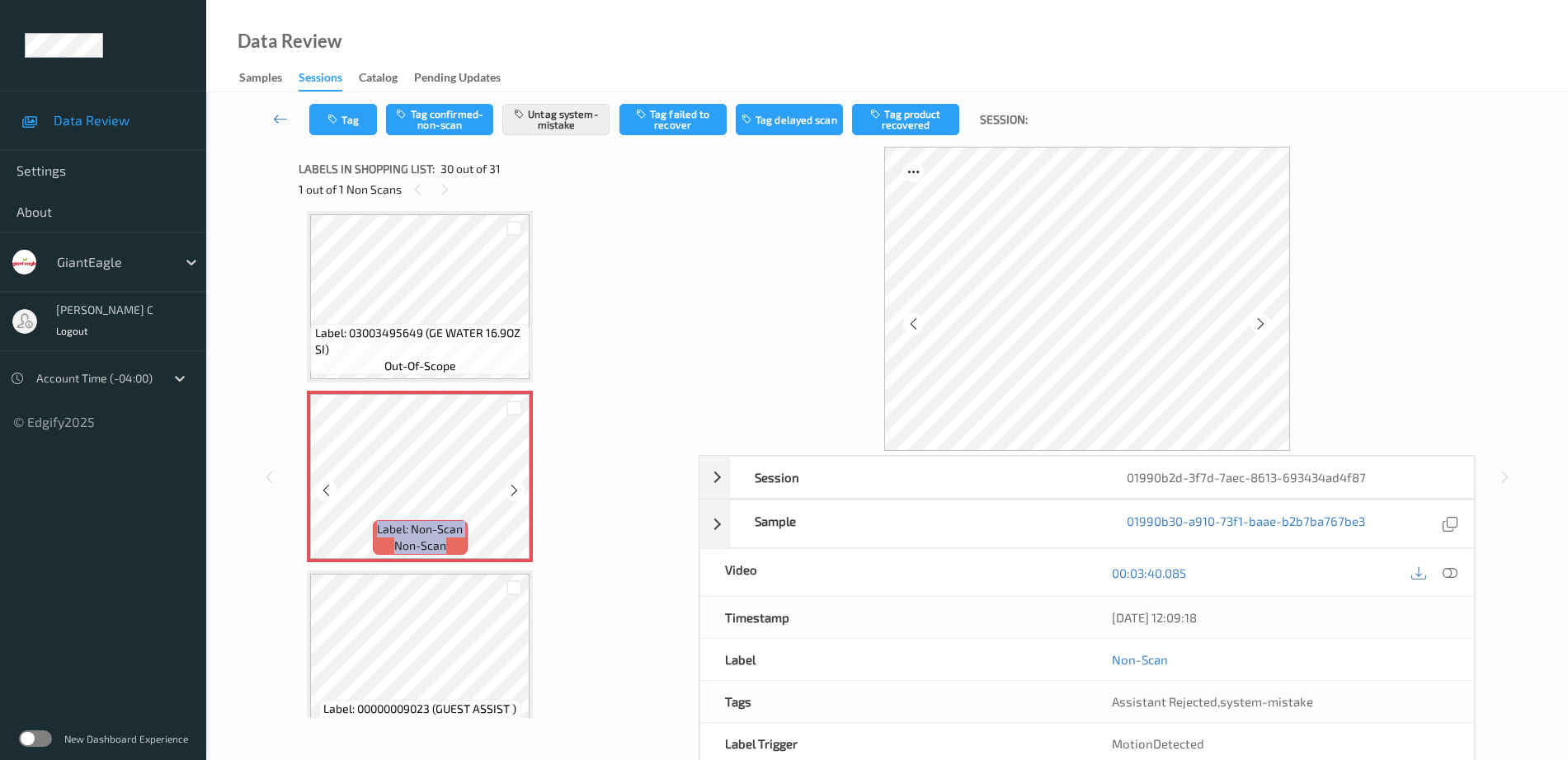
click at [509, 489] on icon at bounding box center [514, 491] width 14 height 15
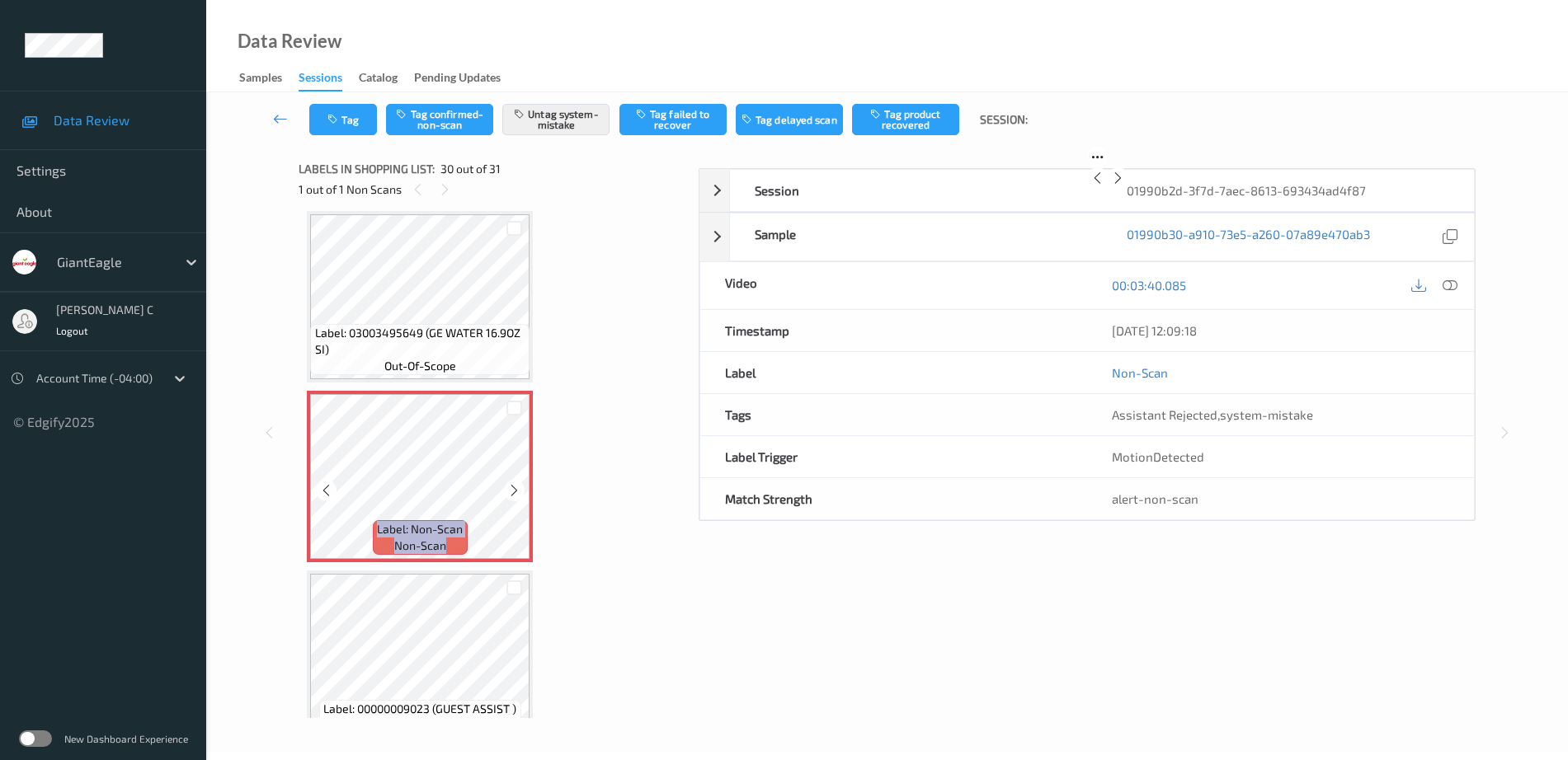
click at [509, 489] on icon at bounding box center [514, 491] width 14 height 15
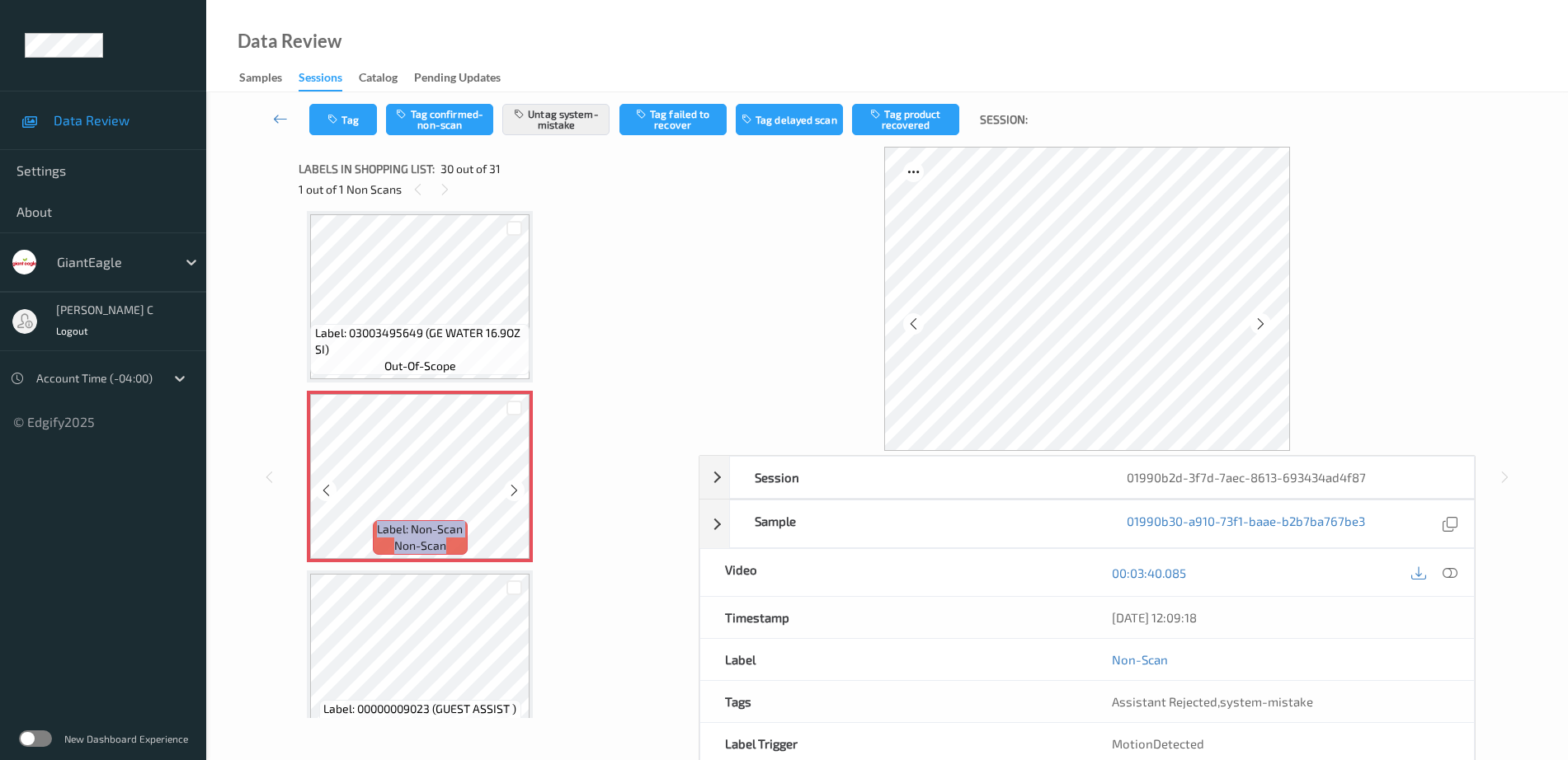
click at [509, 489] on icon at bounding box center [514, 491] width 14 height 15
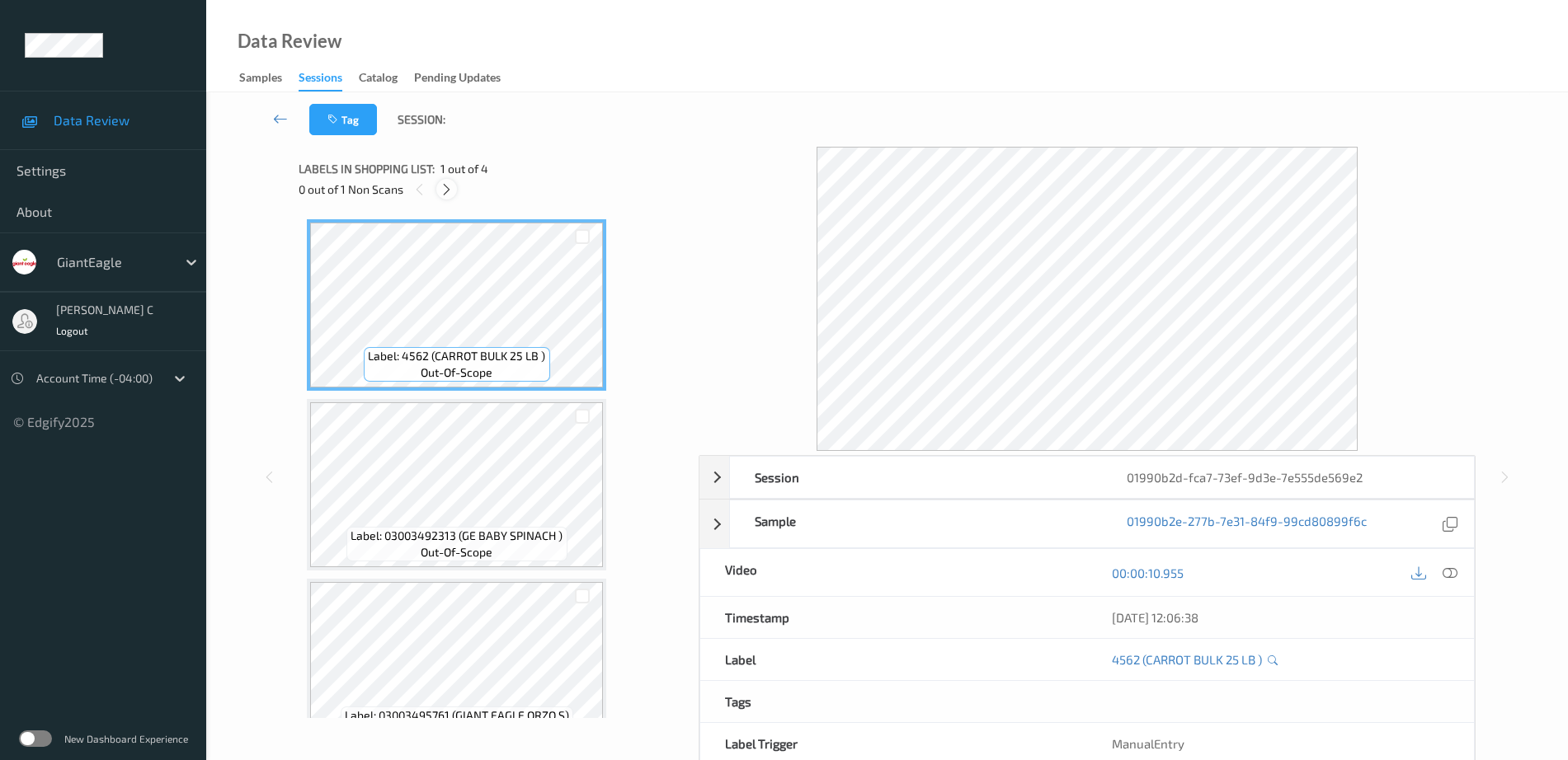
click at [448, 194] on icon at bounding box center [446, 190] width 14 height 15
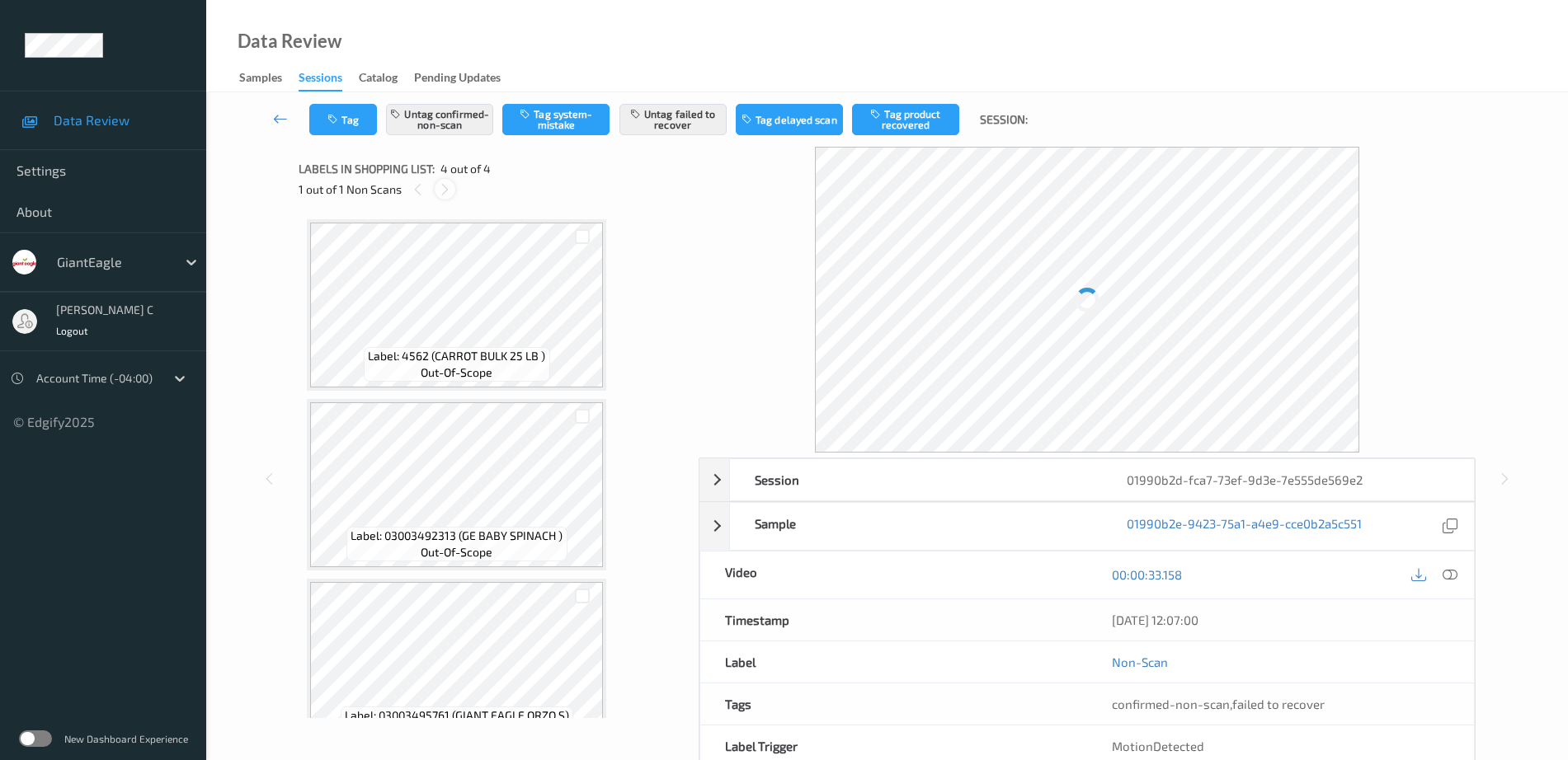
scroll to position [221, 0]
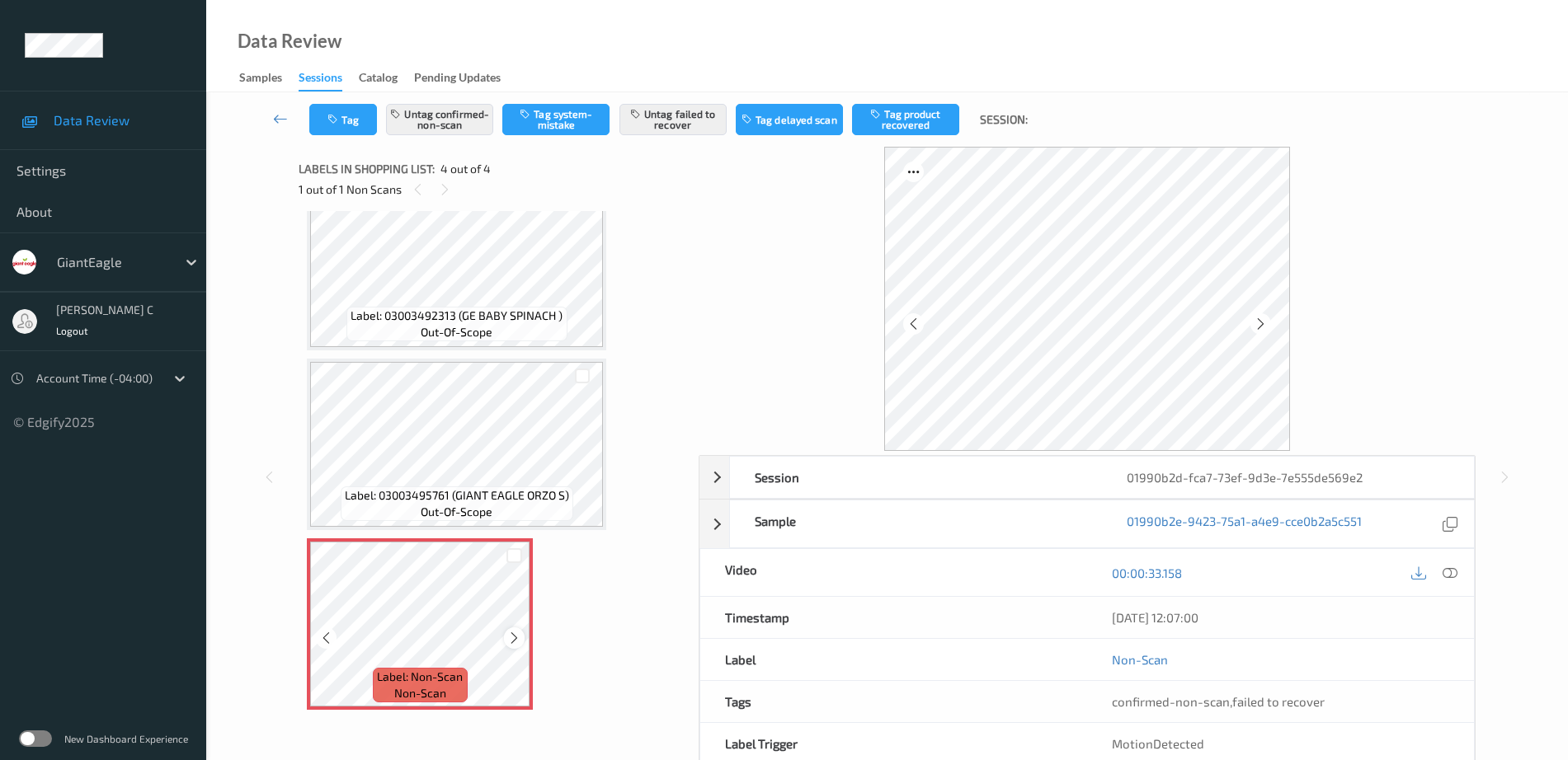
click at [514, 632] on icon at bounding box center [514, 639] width 14 height 15
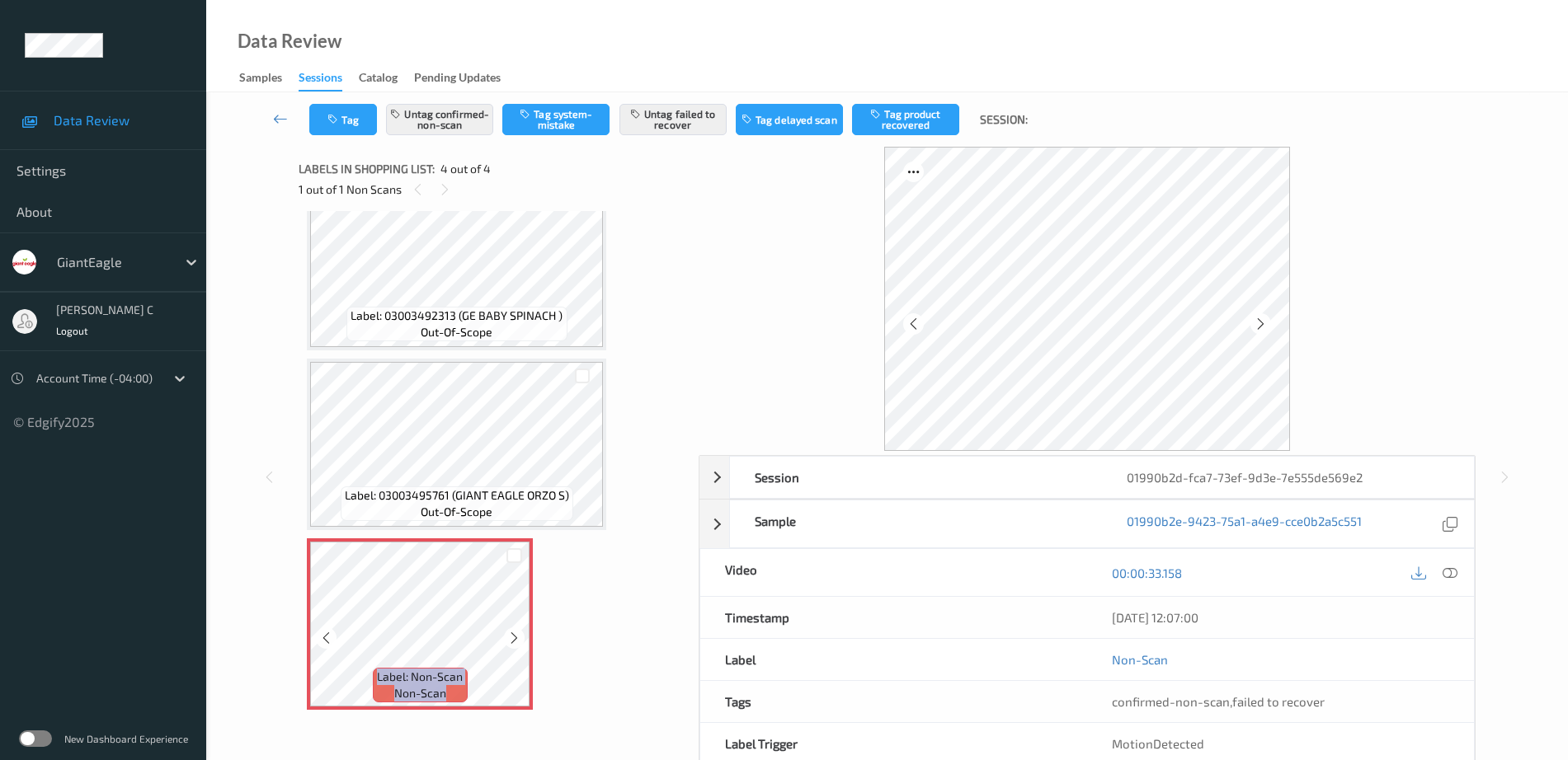
click at [514, 632] on icon at bounding box center [514, 639] width 14 height 15
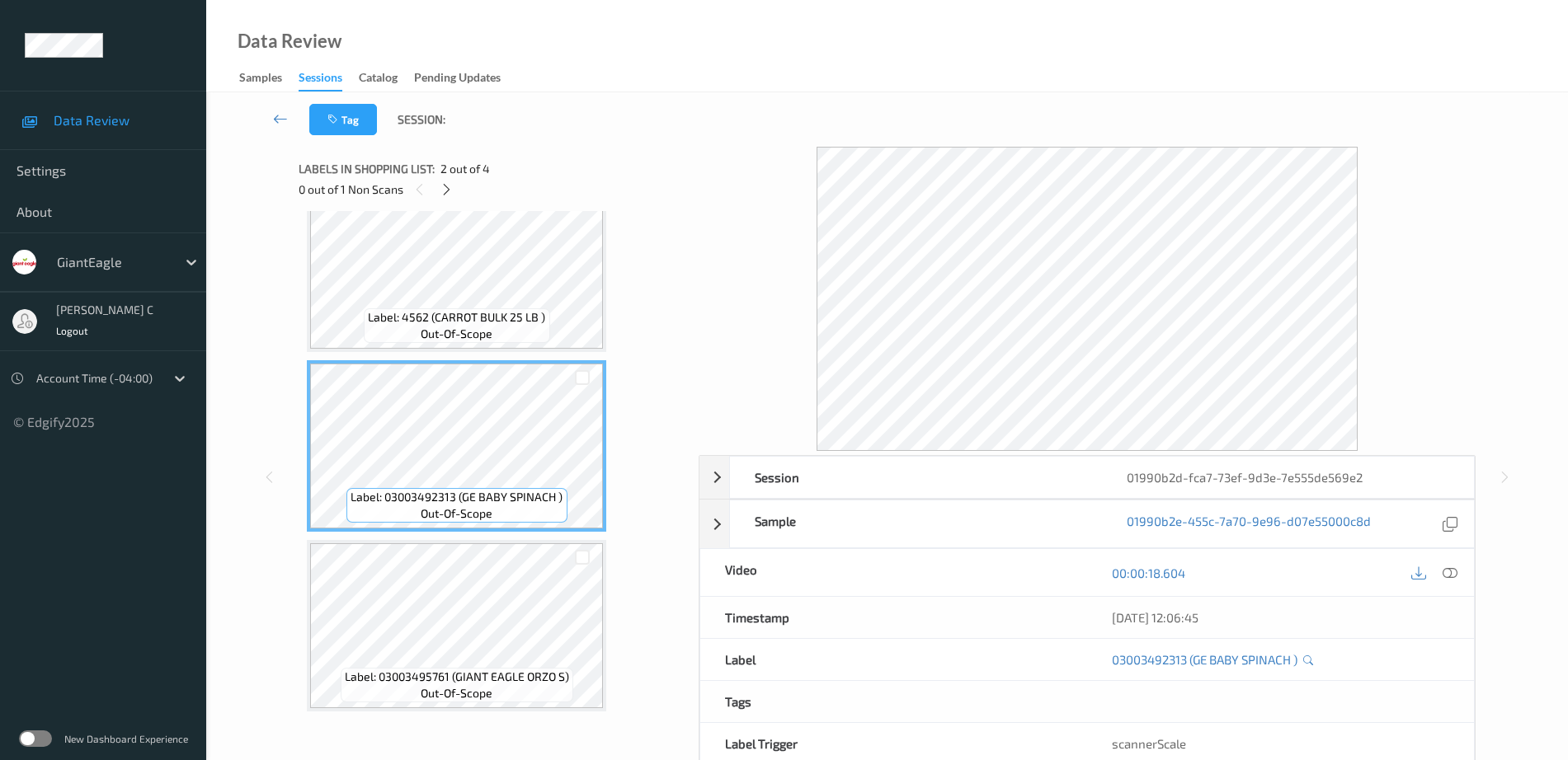
scroll to position [14, 0]
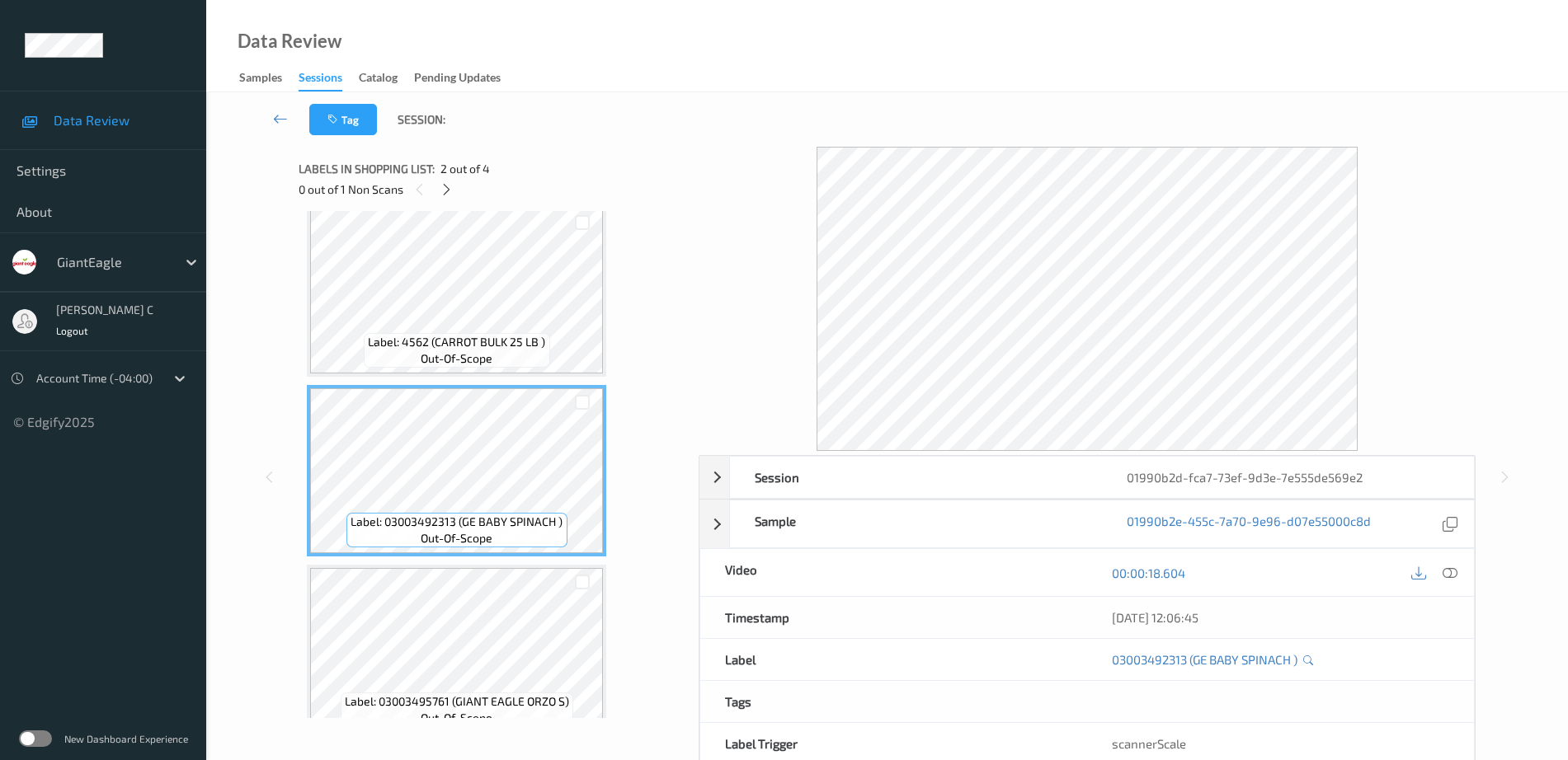
click at [458, 342] on span "Label: 4562 (CARROT BULK 25 LB )" at bounding box center [456, 342] width 178 height 17
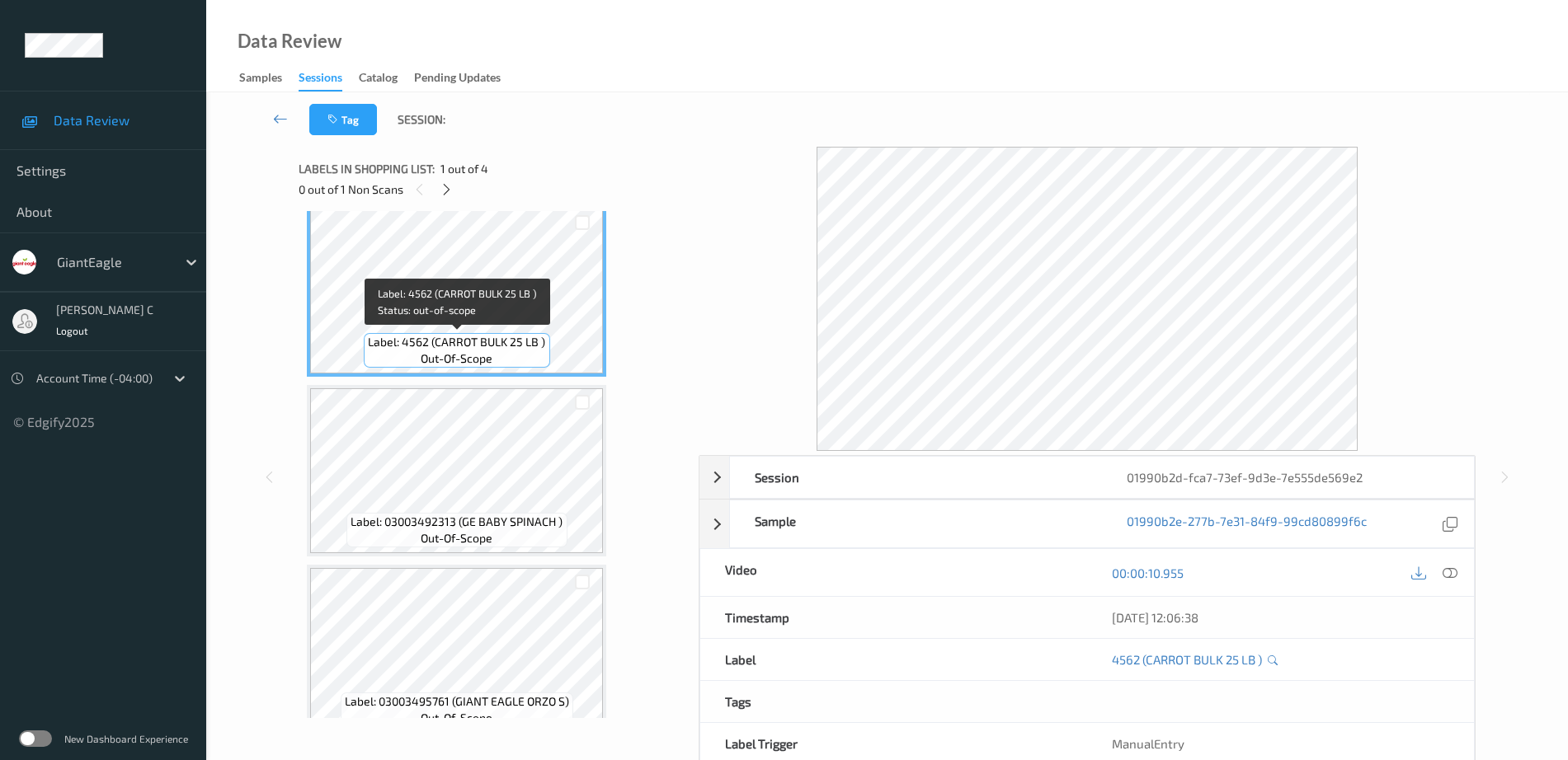
click at [458, 342] on span "Label: 4562 (CARROT BULK 25 LB )" at bounding box center [456, 342] width 178 height 17
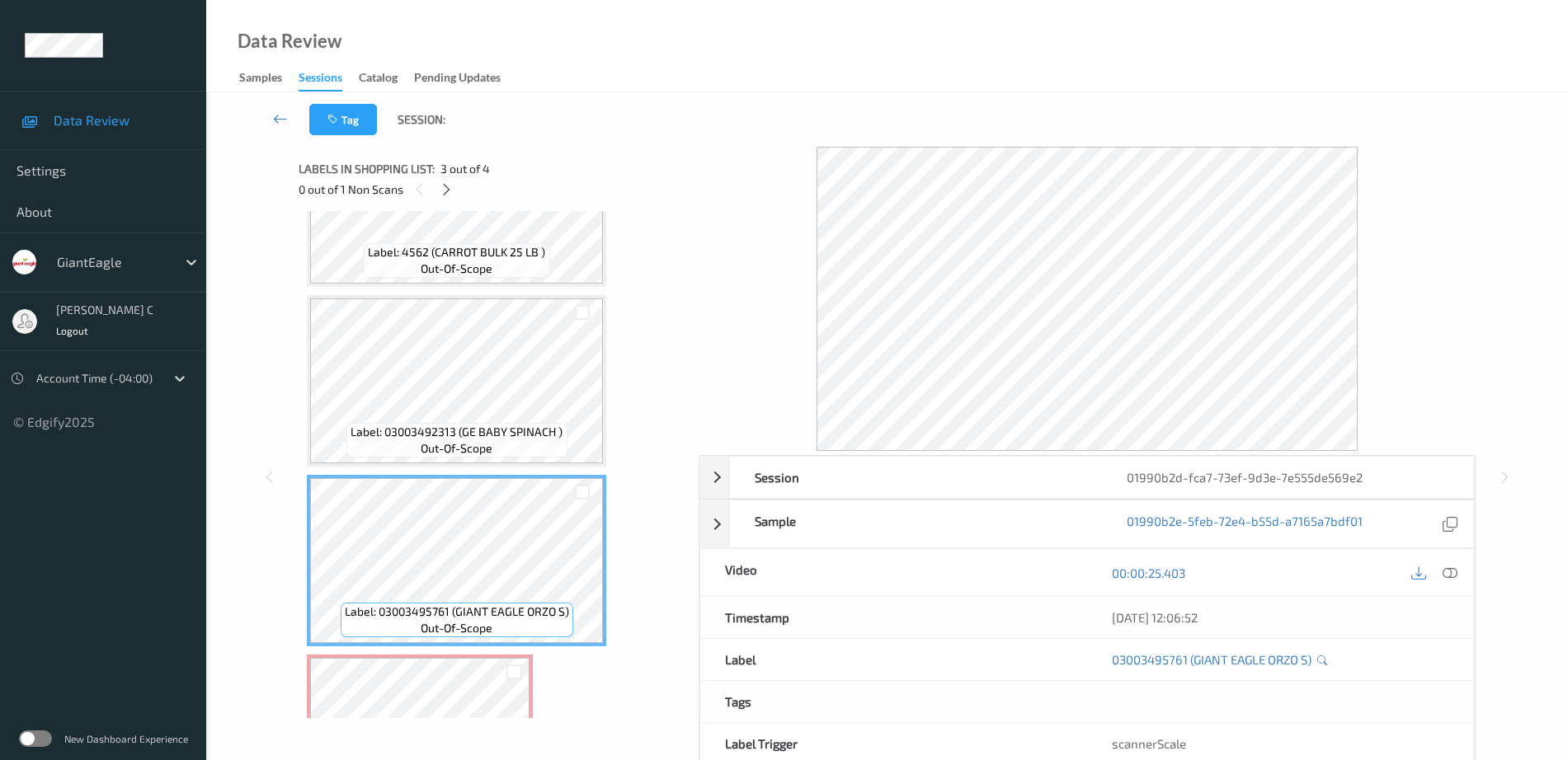
scroll to position [0, 0]
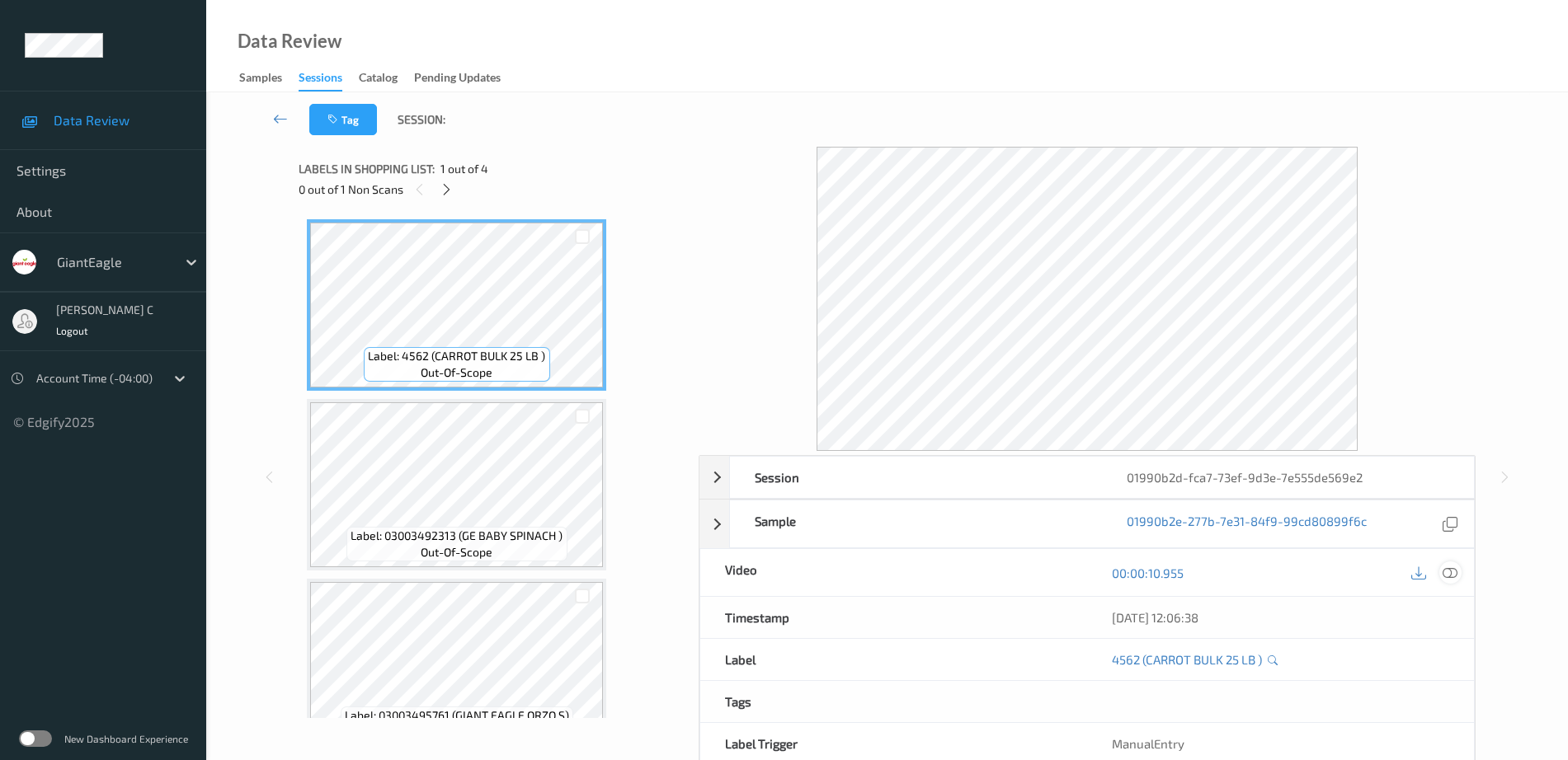
click at [1443, 568] on icon at bounding box center [1450, 573] width 15 height 15
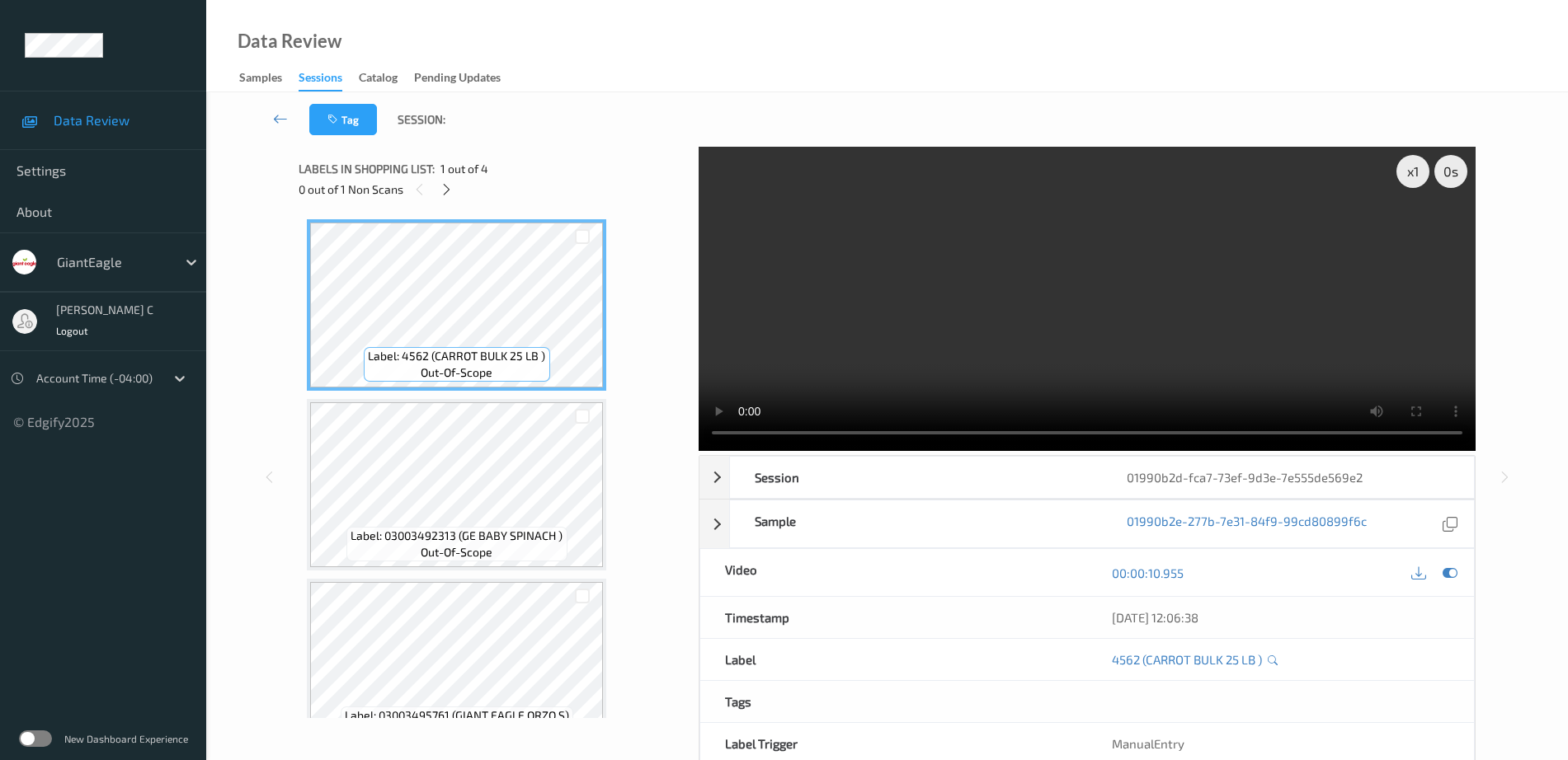
click at [483, 543] on span "Label: 03003492313 (GE BABY SPINACH )" at bounding box center [456, 536] width 212 height 17
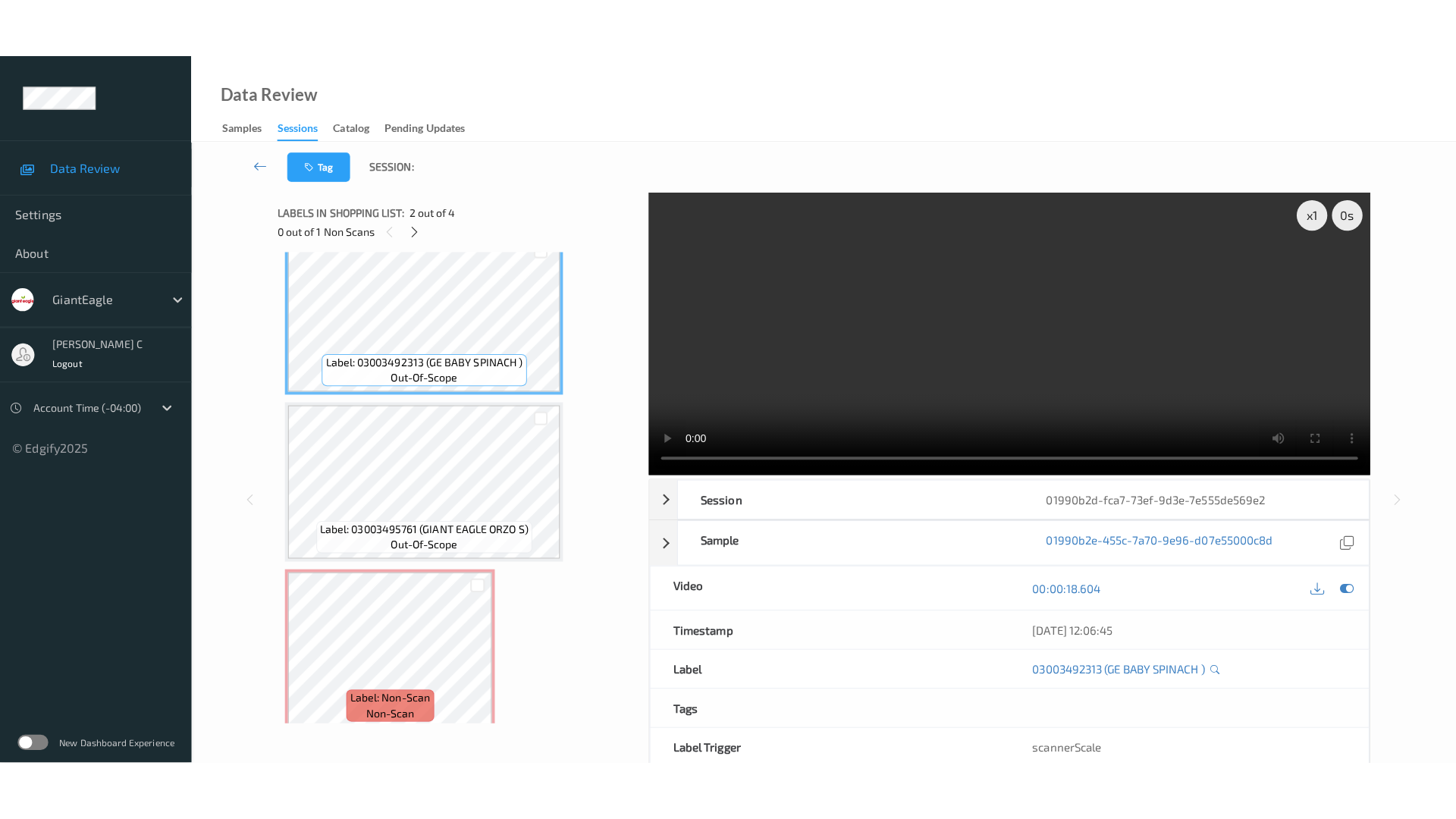
scroll to position [95, 0]
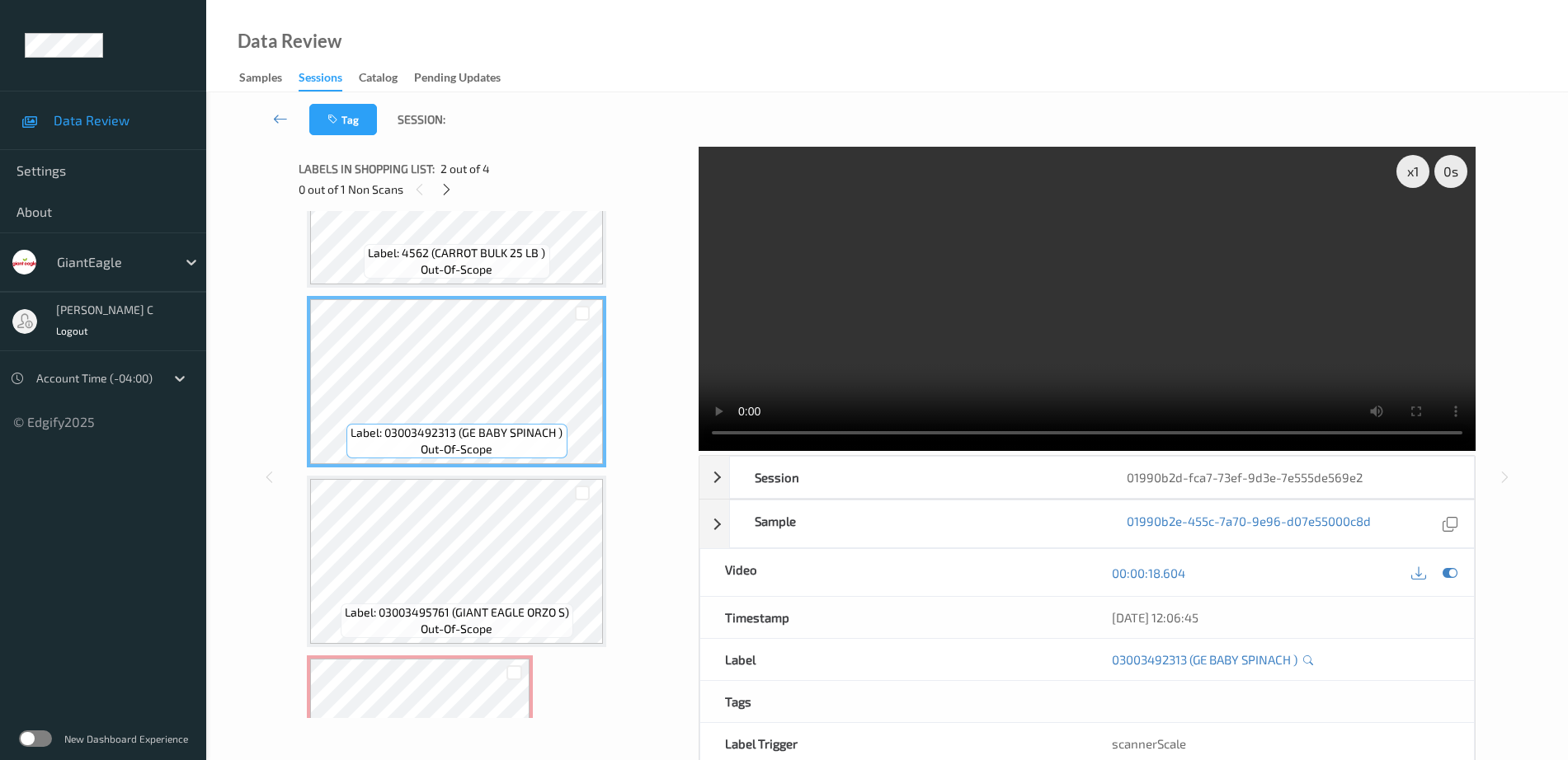
click at [492, 259] on span "Label: 4562 (CARROT BULK 25 LB )" at bounding box center [456, 253] width 178 height 17
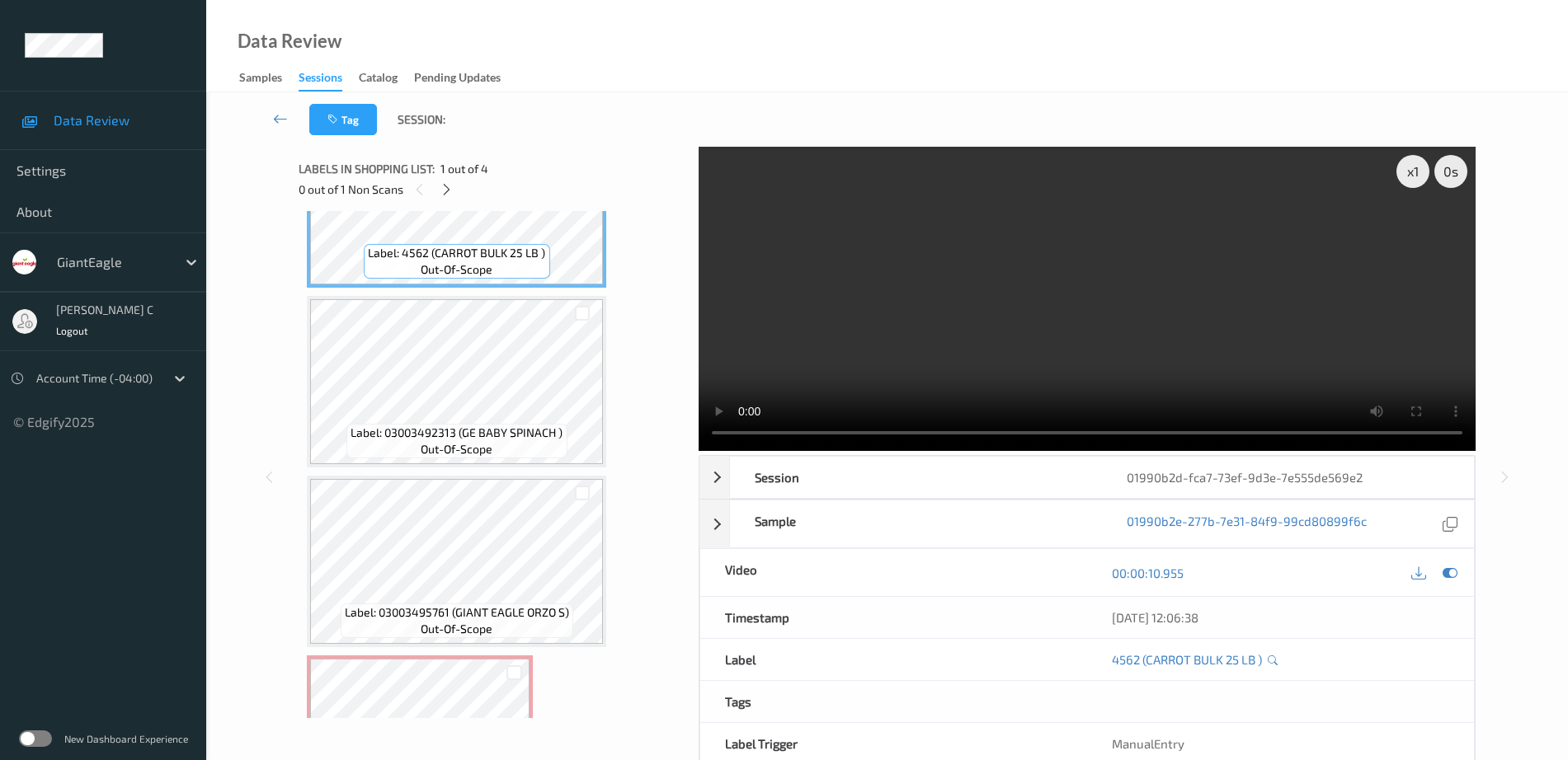
scroll to position [90, 0]
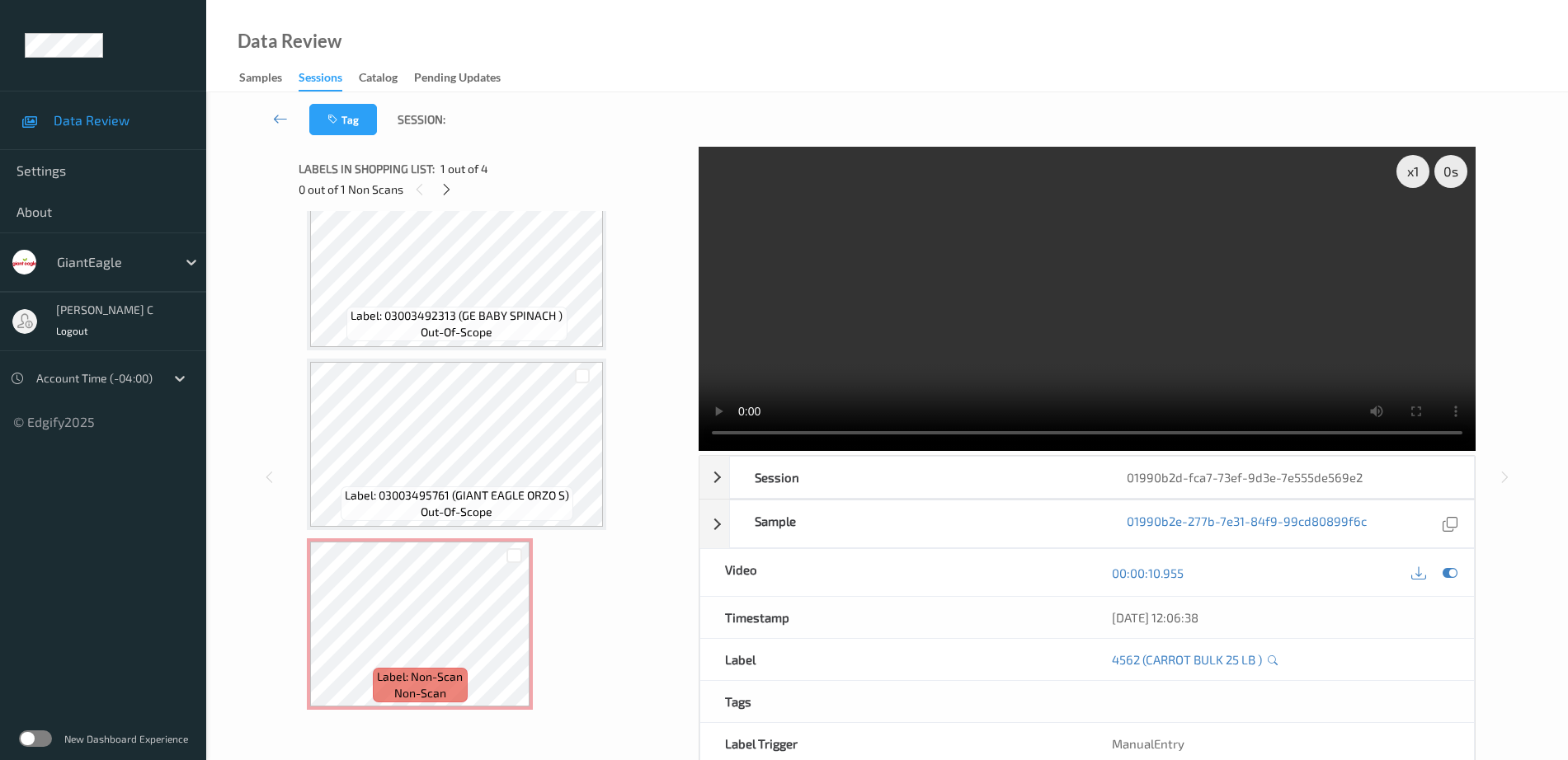
click at [459, 492] on span "Label: 03003495761 (GIANT EAGLE ORZO S)" at bounding box center [457, 496] width 225 height 17
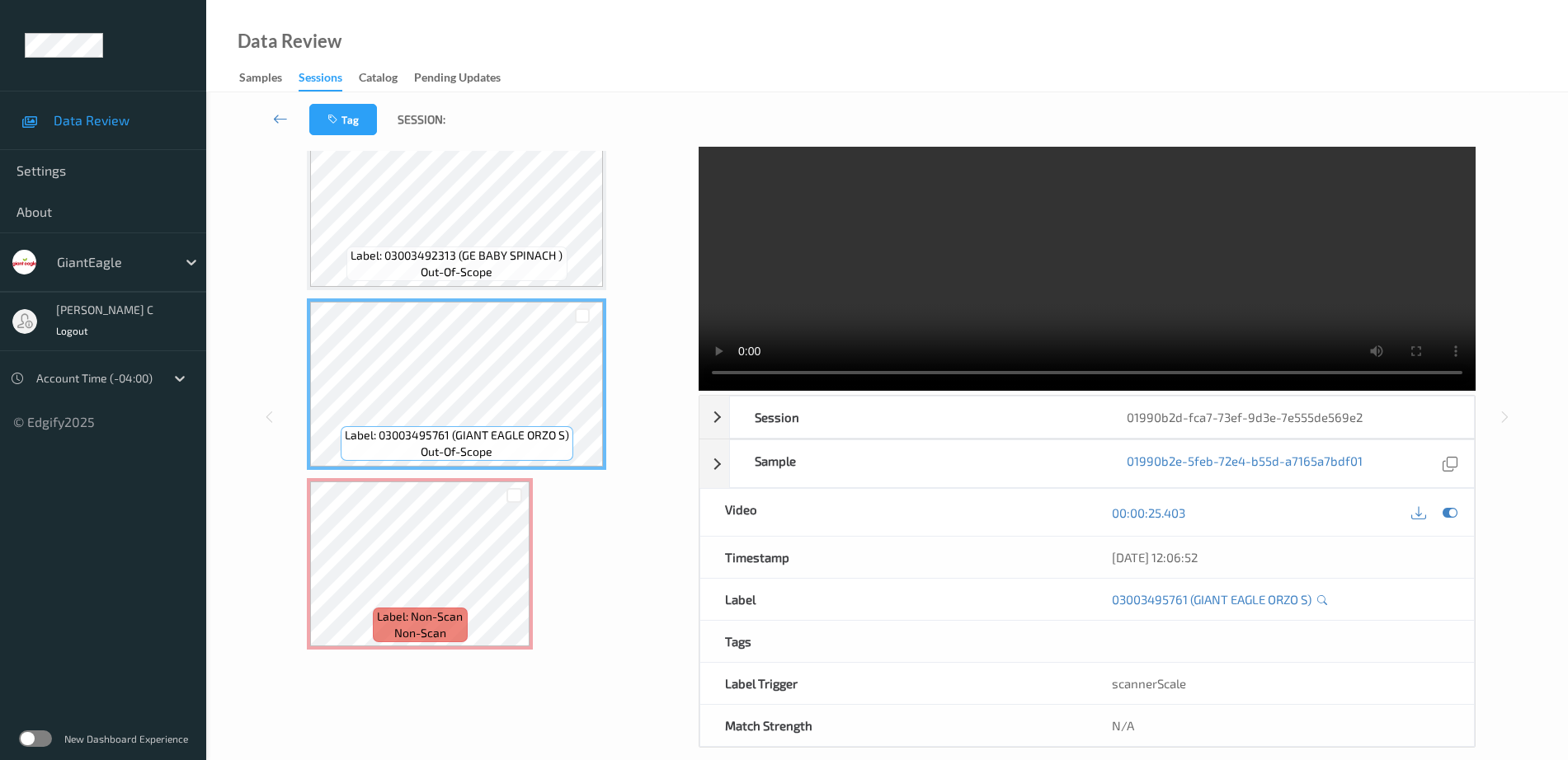
scroll to position [82, 0]
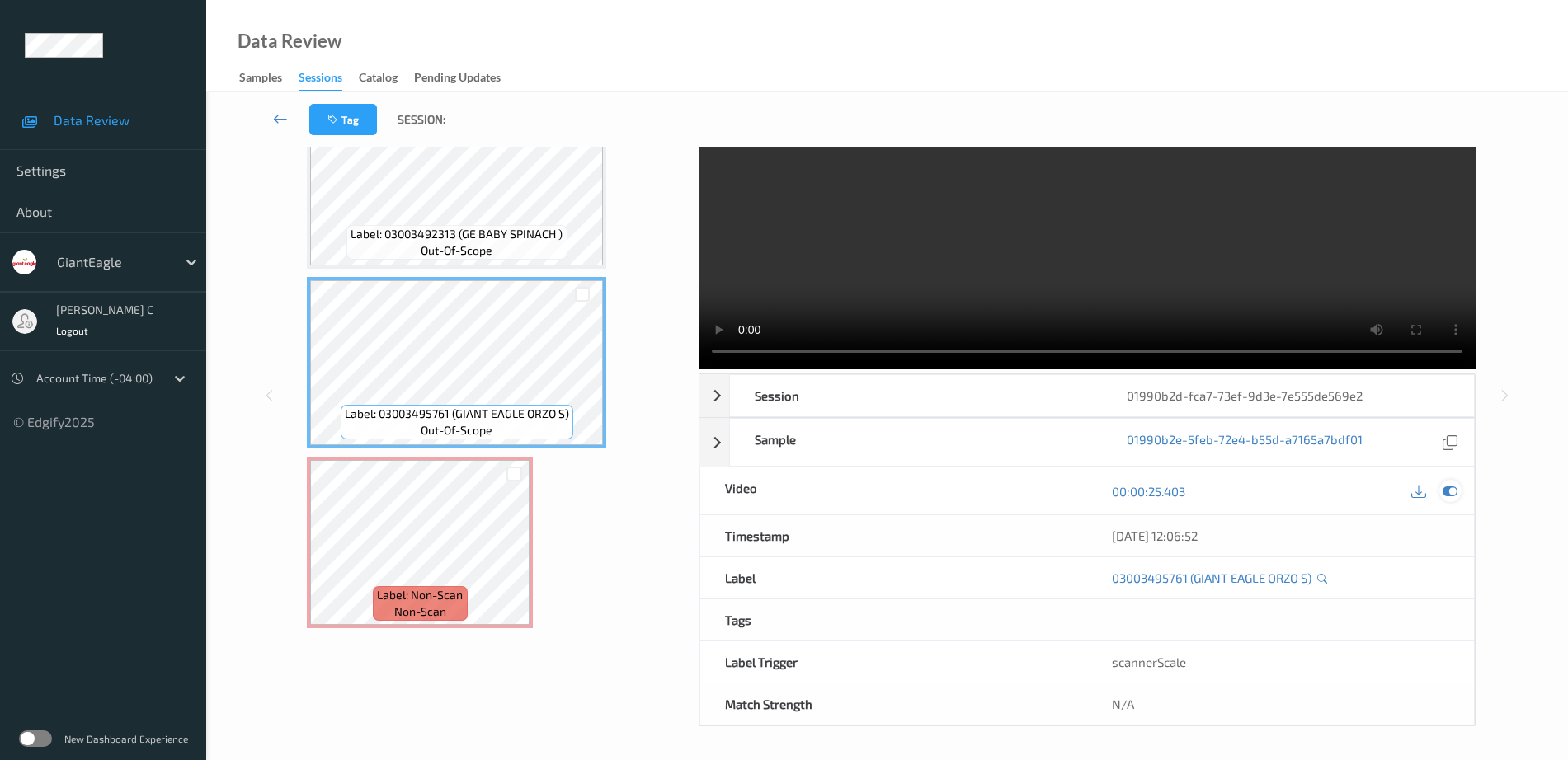
click at [1442, 496] on div at bounding box center [1450, 491] width 22 height 22
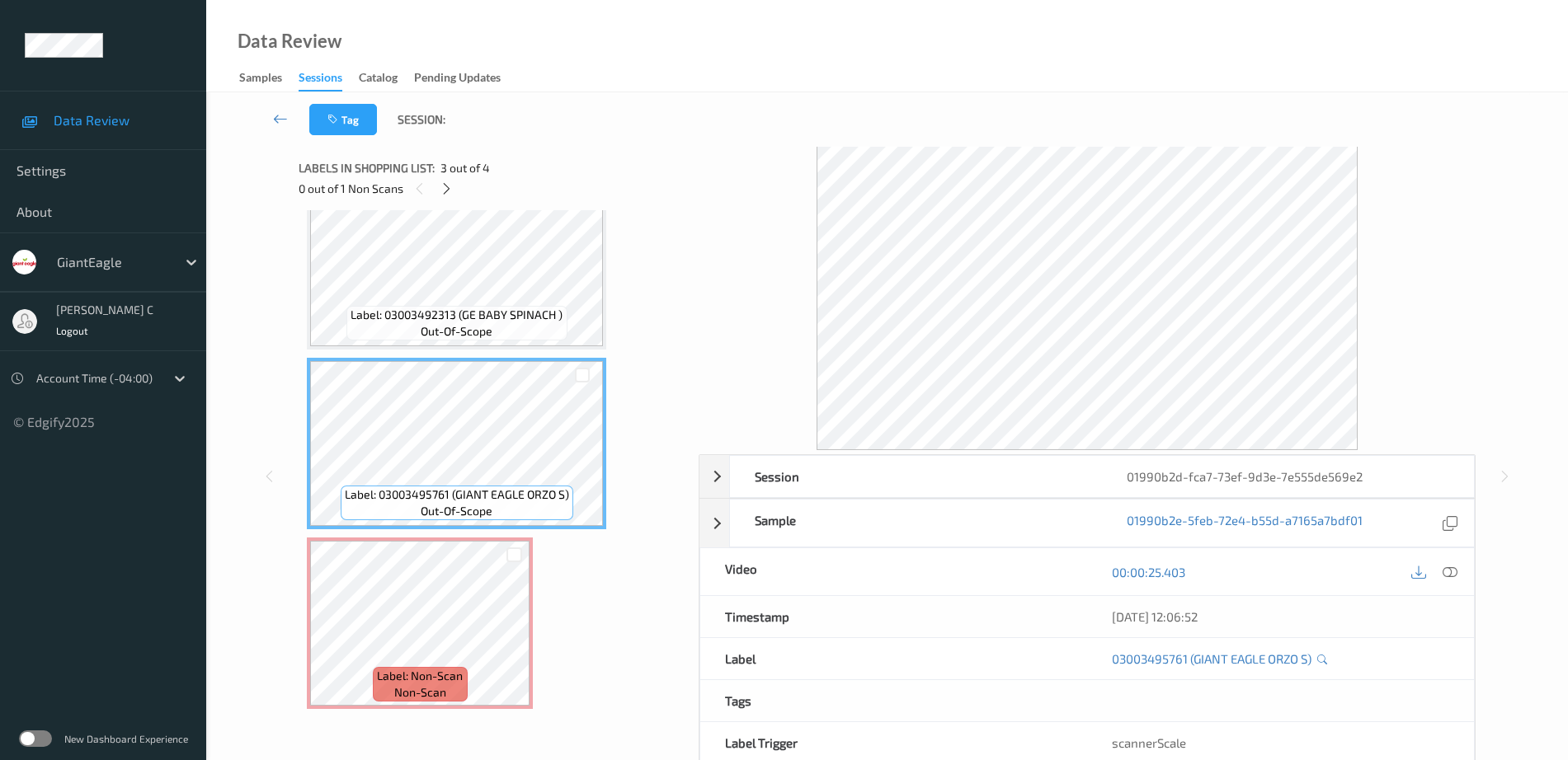
scroll to position [0, 0]
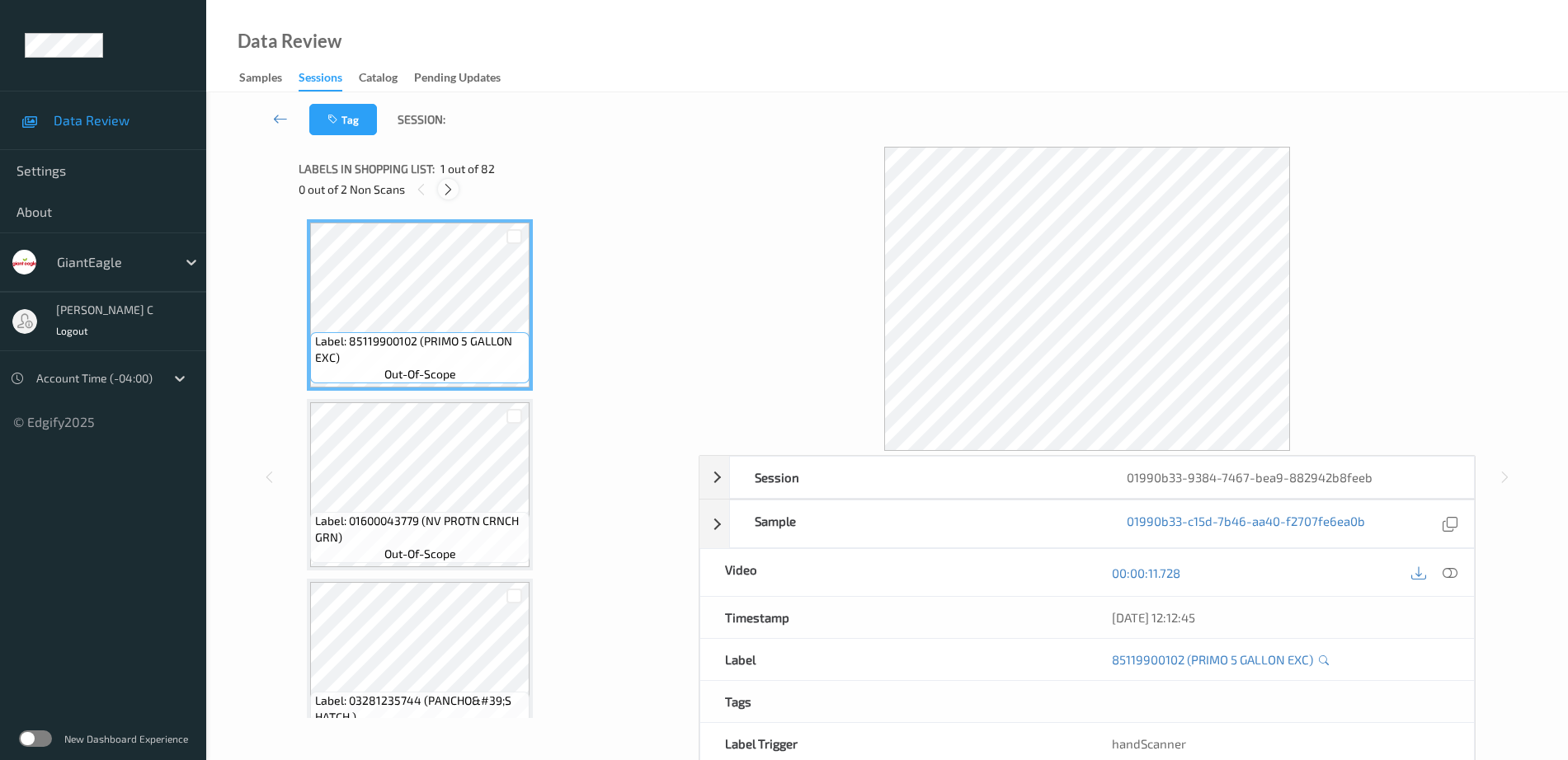
click at [446, 192] on icon at bounding box center [448, 190] width 14 height 15
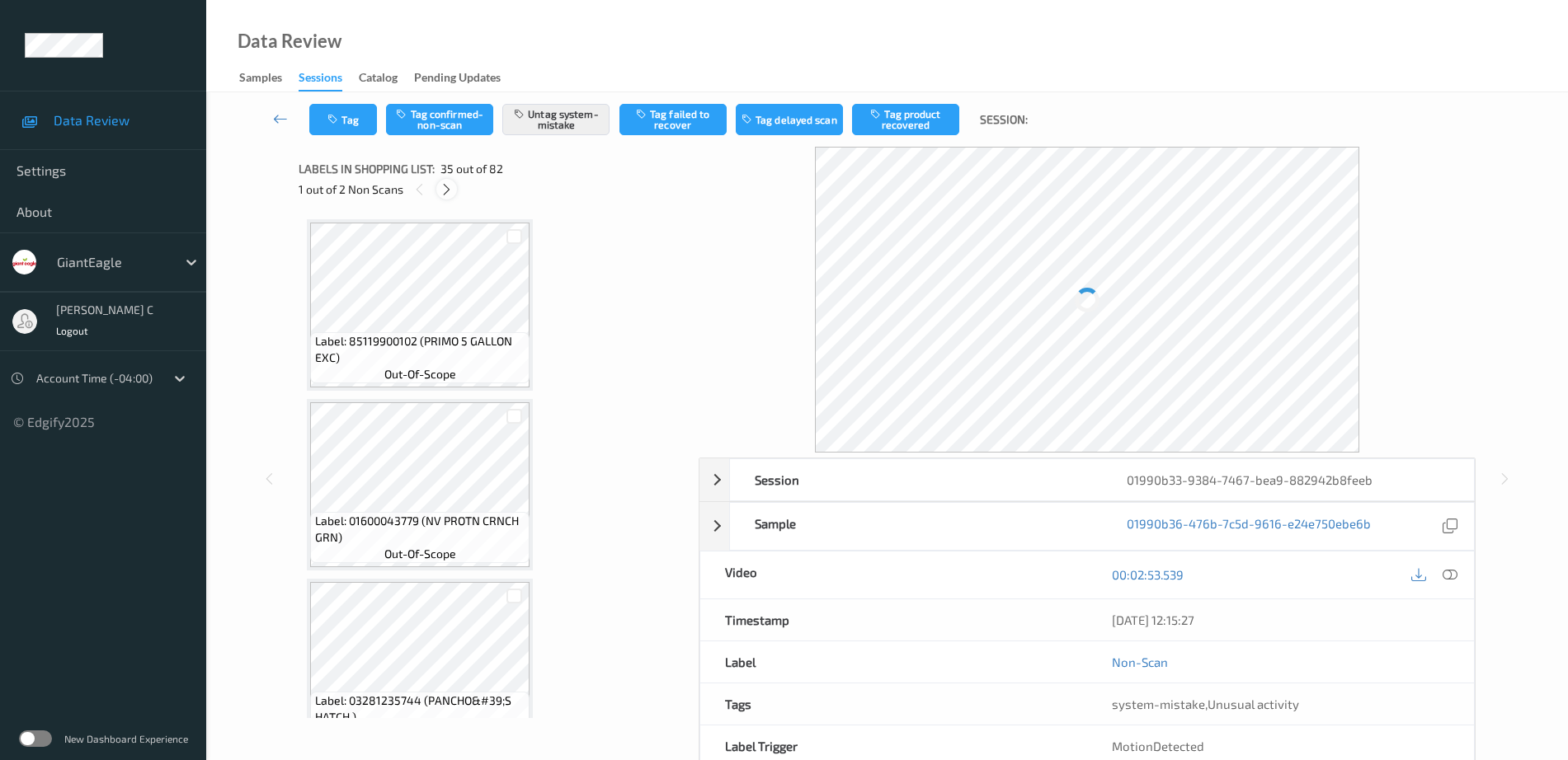
scroll to position [5941, 0]
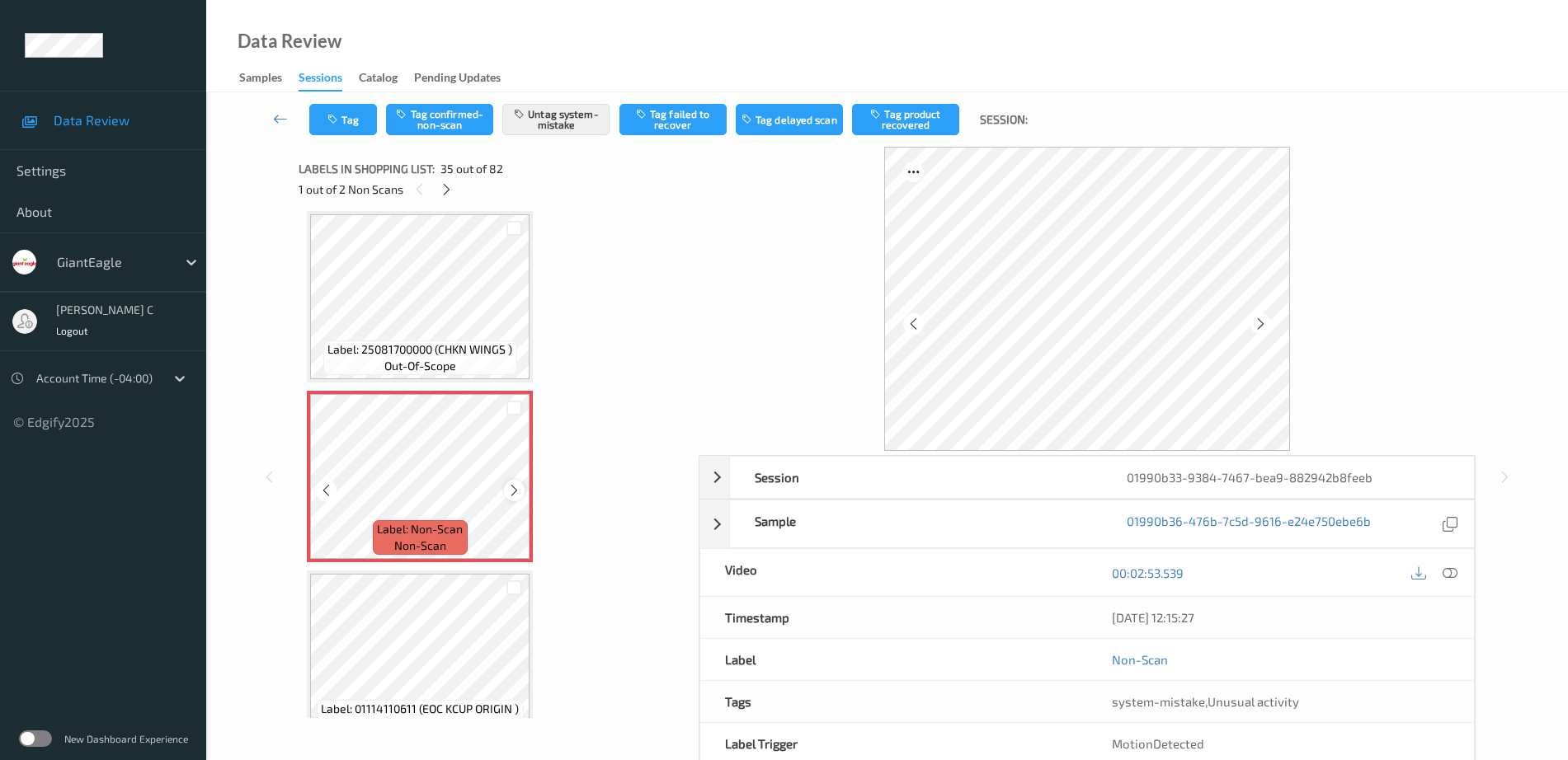
click at [518, 488] on icon at bounding box center [514, 491] width 14 height 15
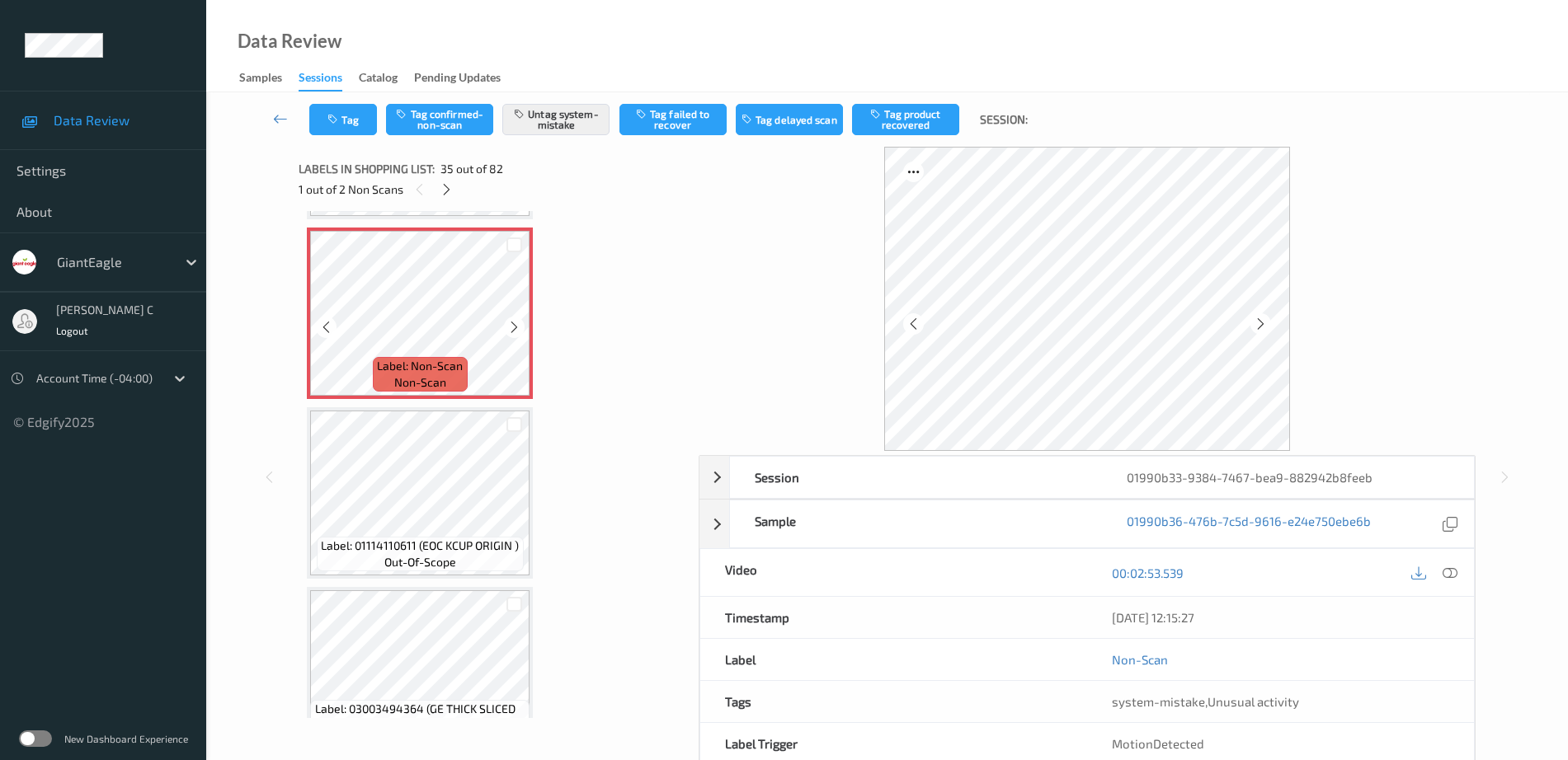
scroll to position [6147, 0]
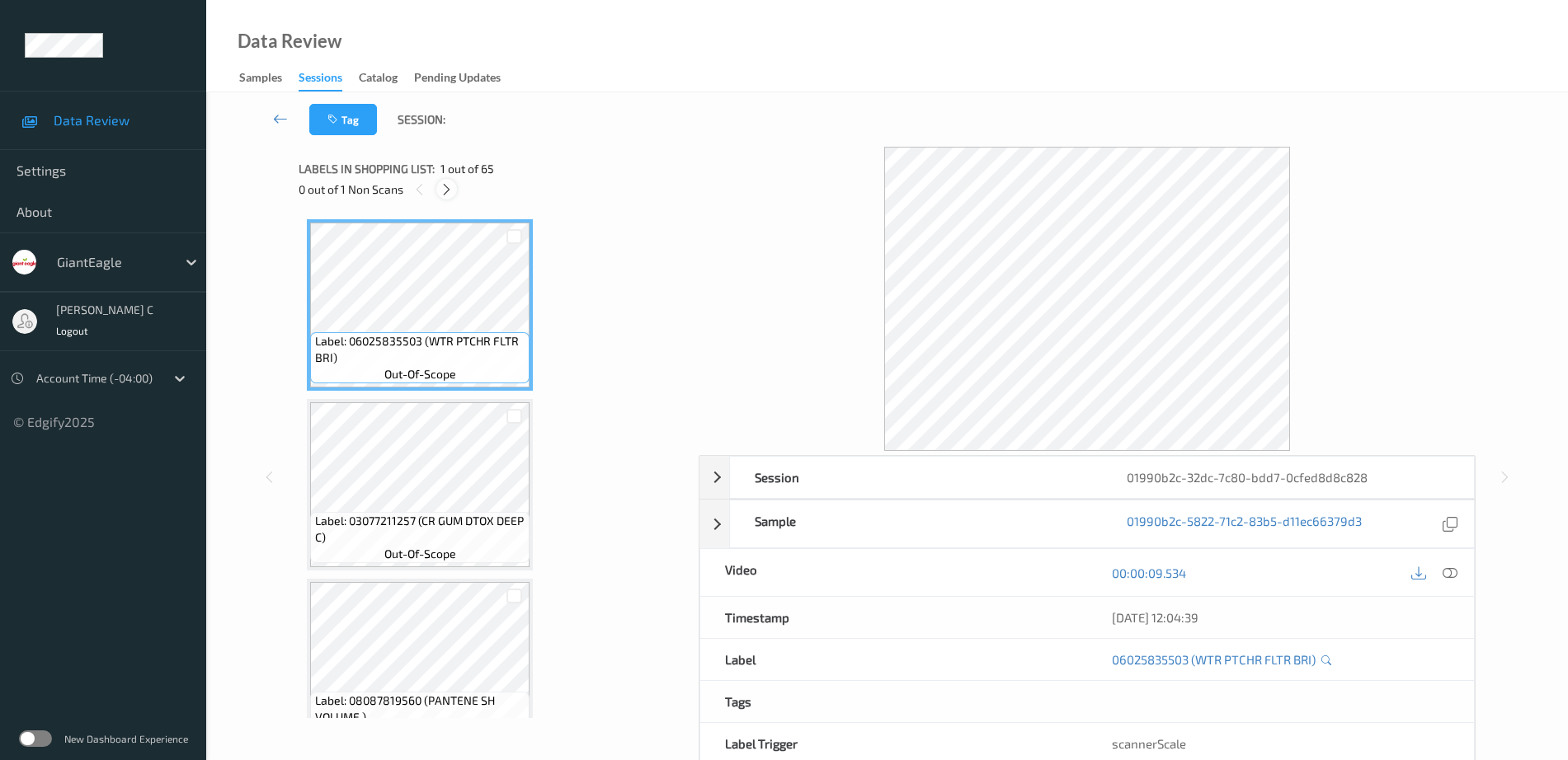
click at [447, 197] on div at bounding box center [446, 189] width 21 height 21
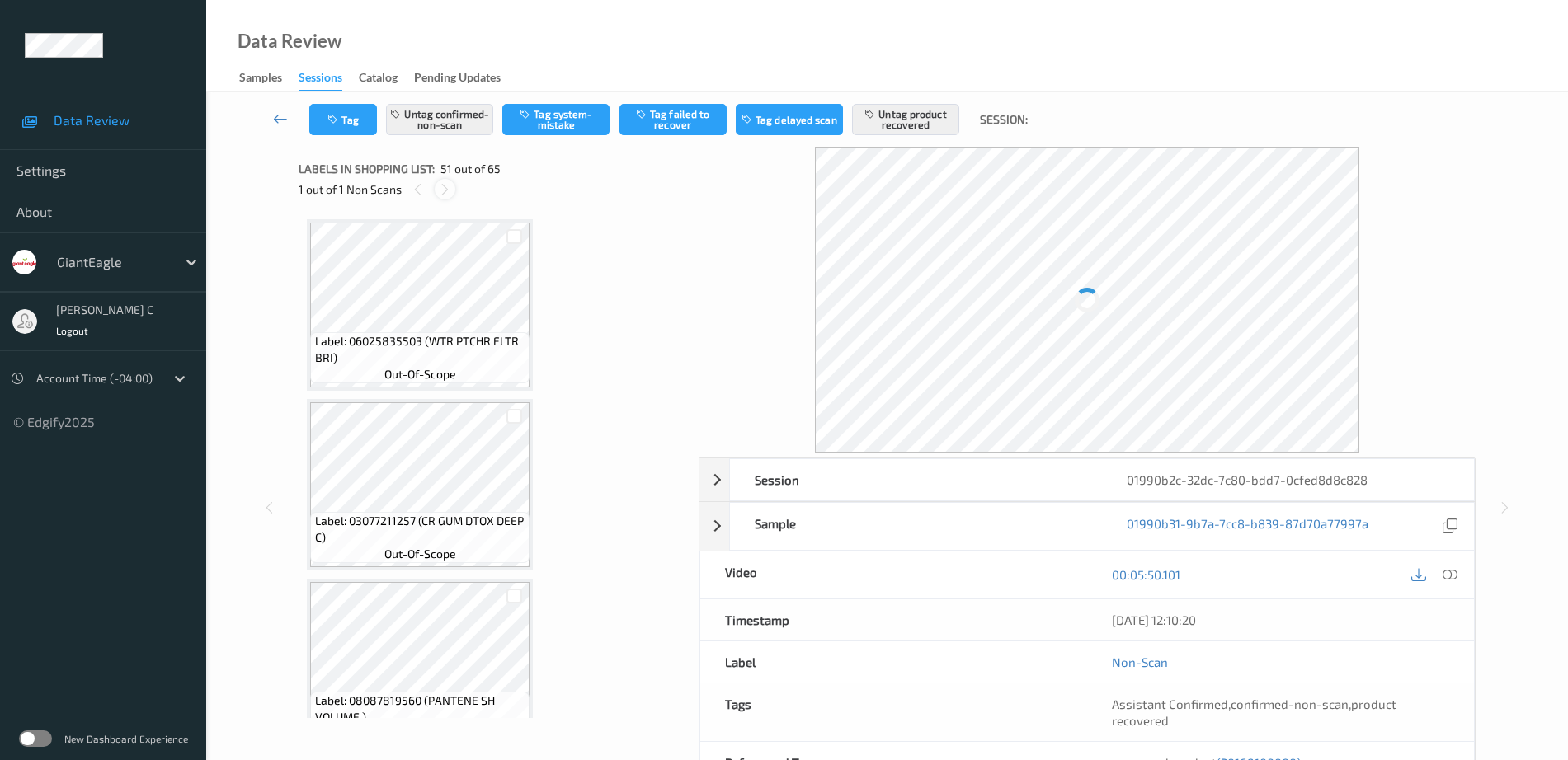
scroll to position [8818, 0]
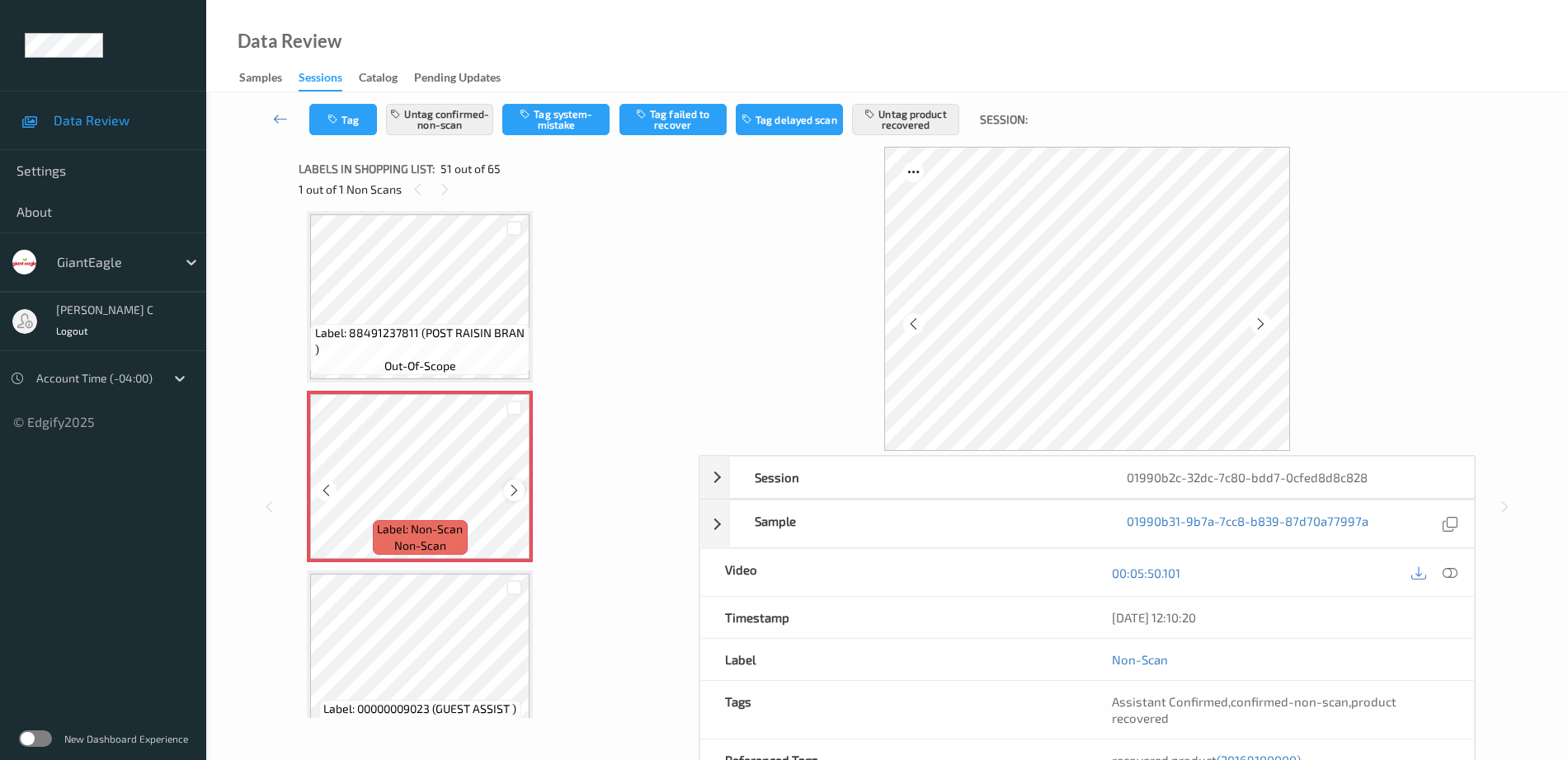
click at [511, 496] on icon at bounding box center [514, 491] width 14 height 15
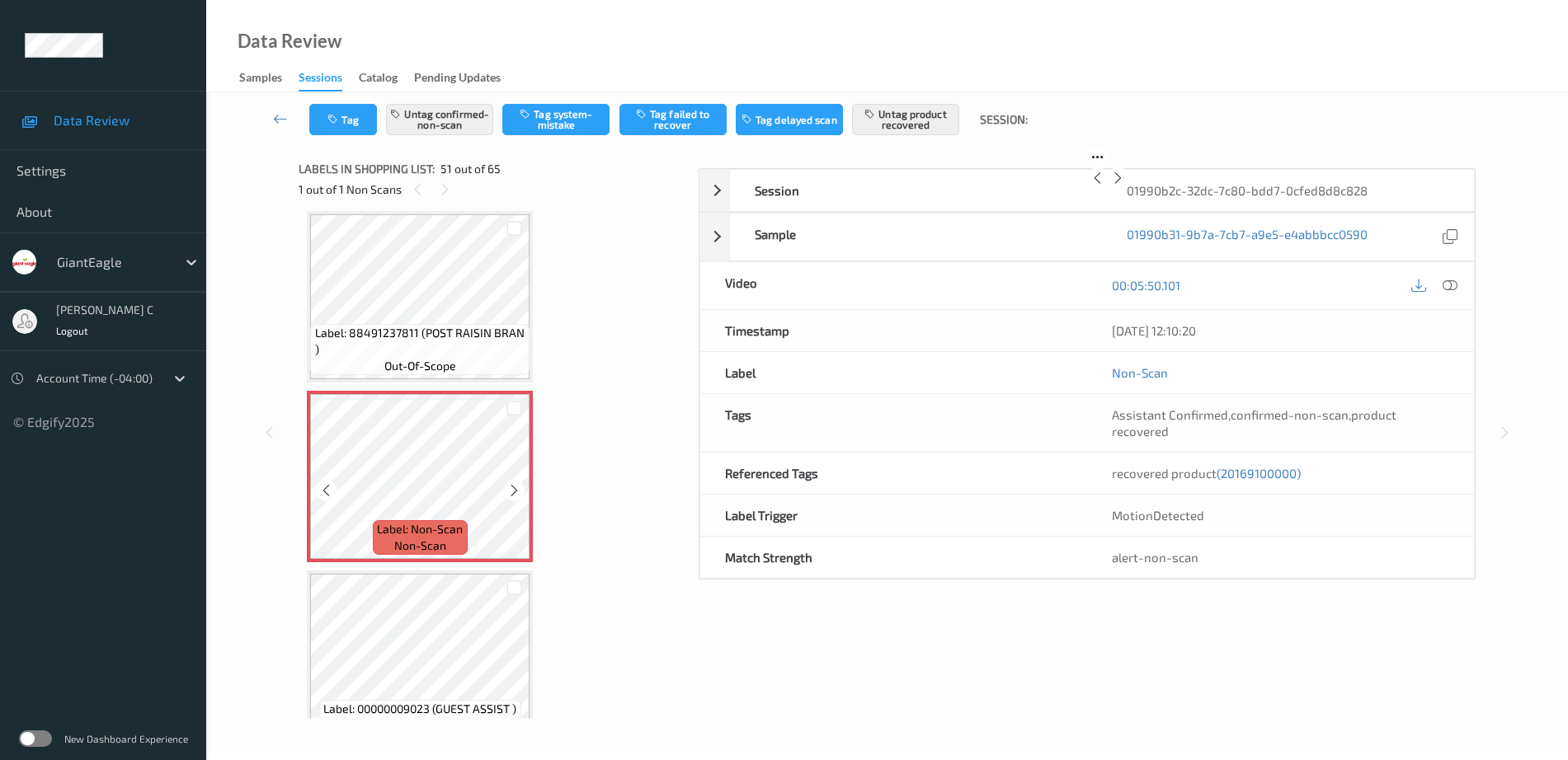
click at [511, 496] on icon at bounding box center [514, 491] width 14 height 15
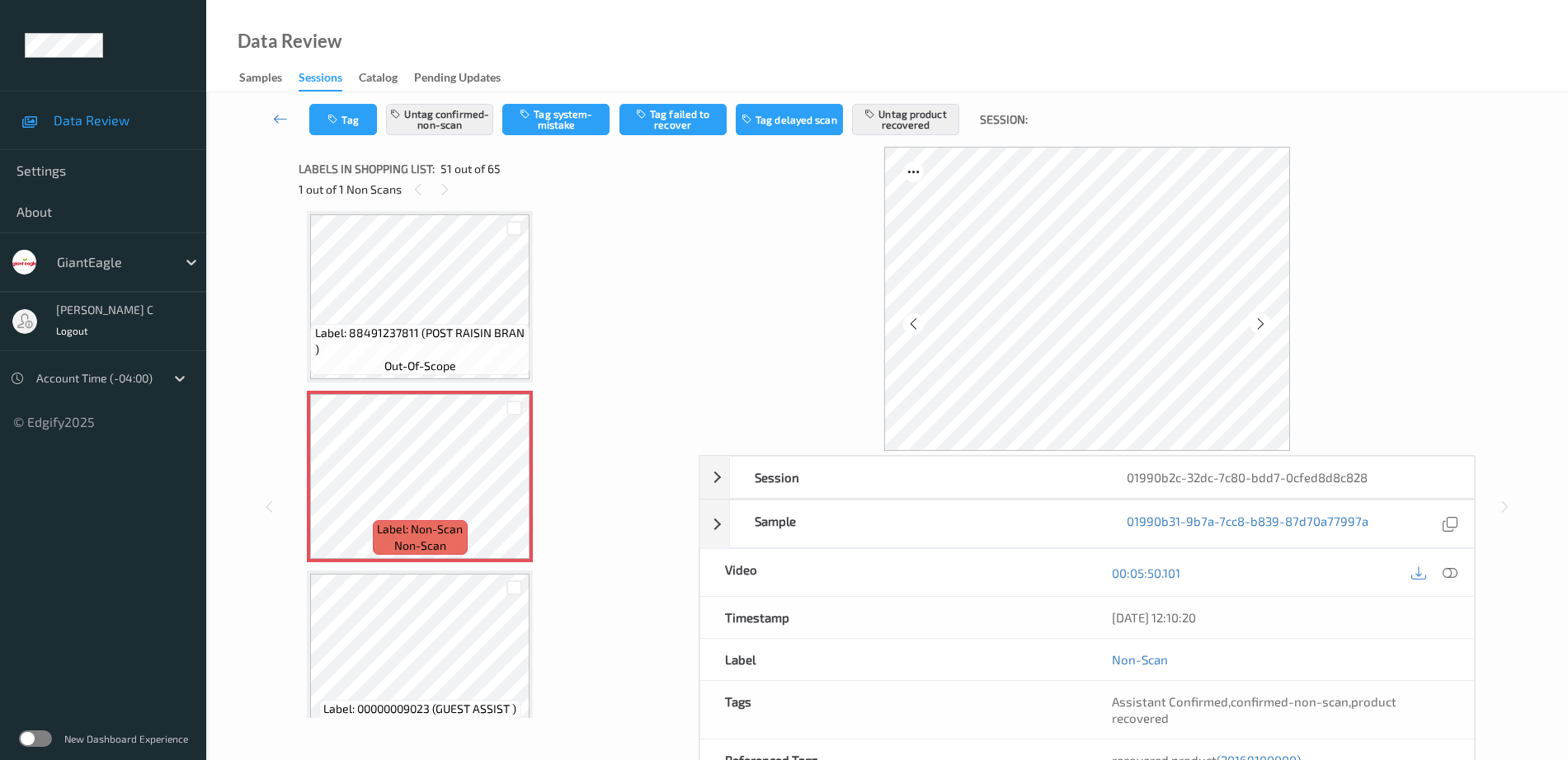
click at [457, 360] on div "Label: 88491237811 (POST RAISIN BRAN ) out-of-scope" at bounding box center [420, 349] width 220 height 51
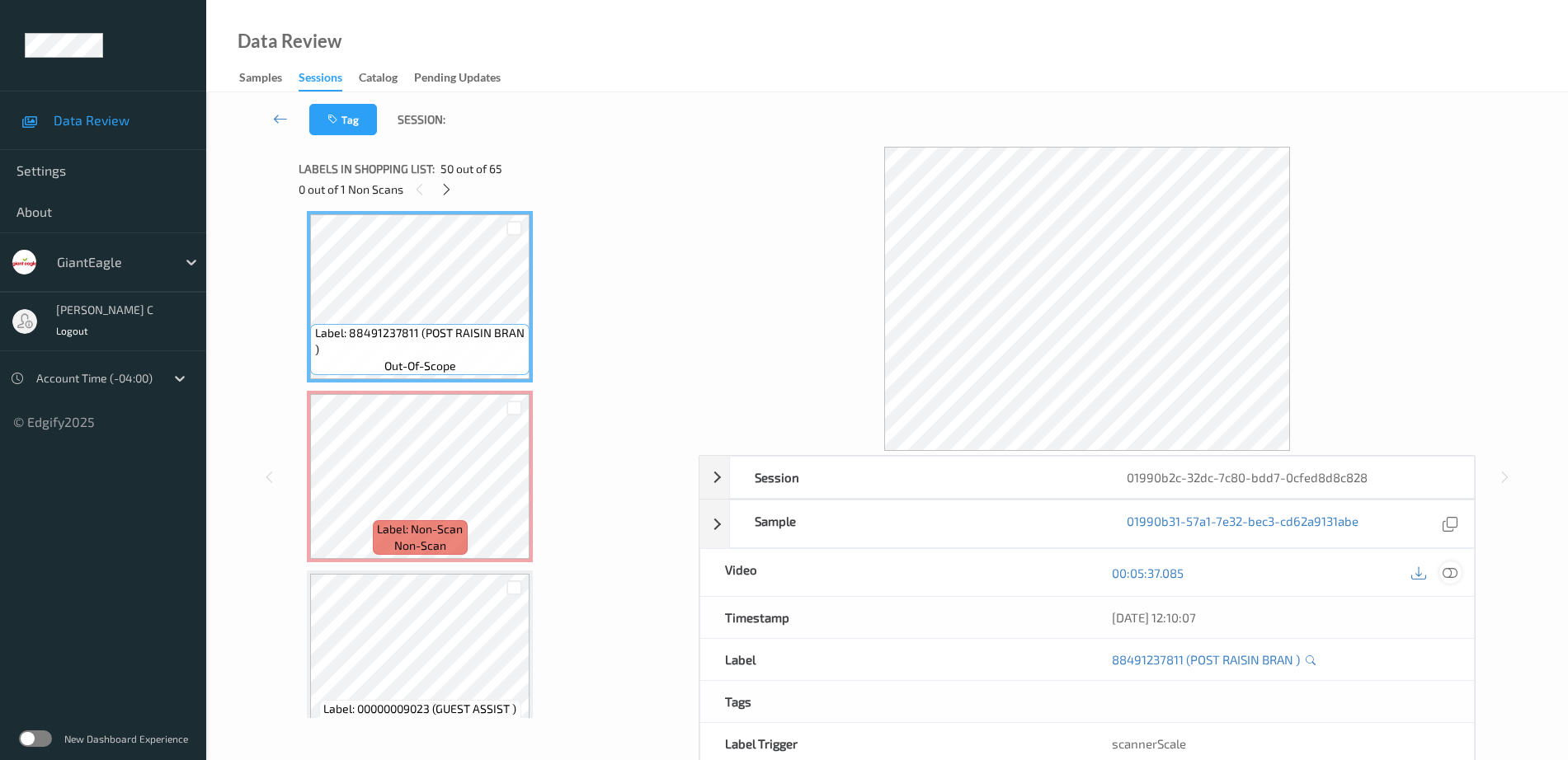
click at [1454, 569] on icon at bounding box center [1450, 573] width 15 height 15
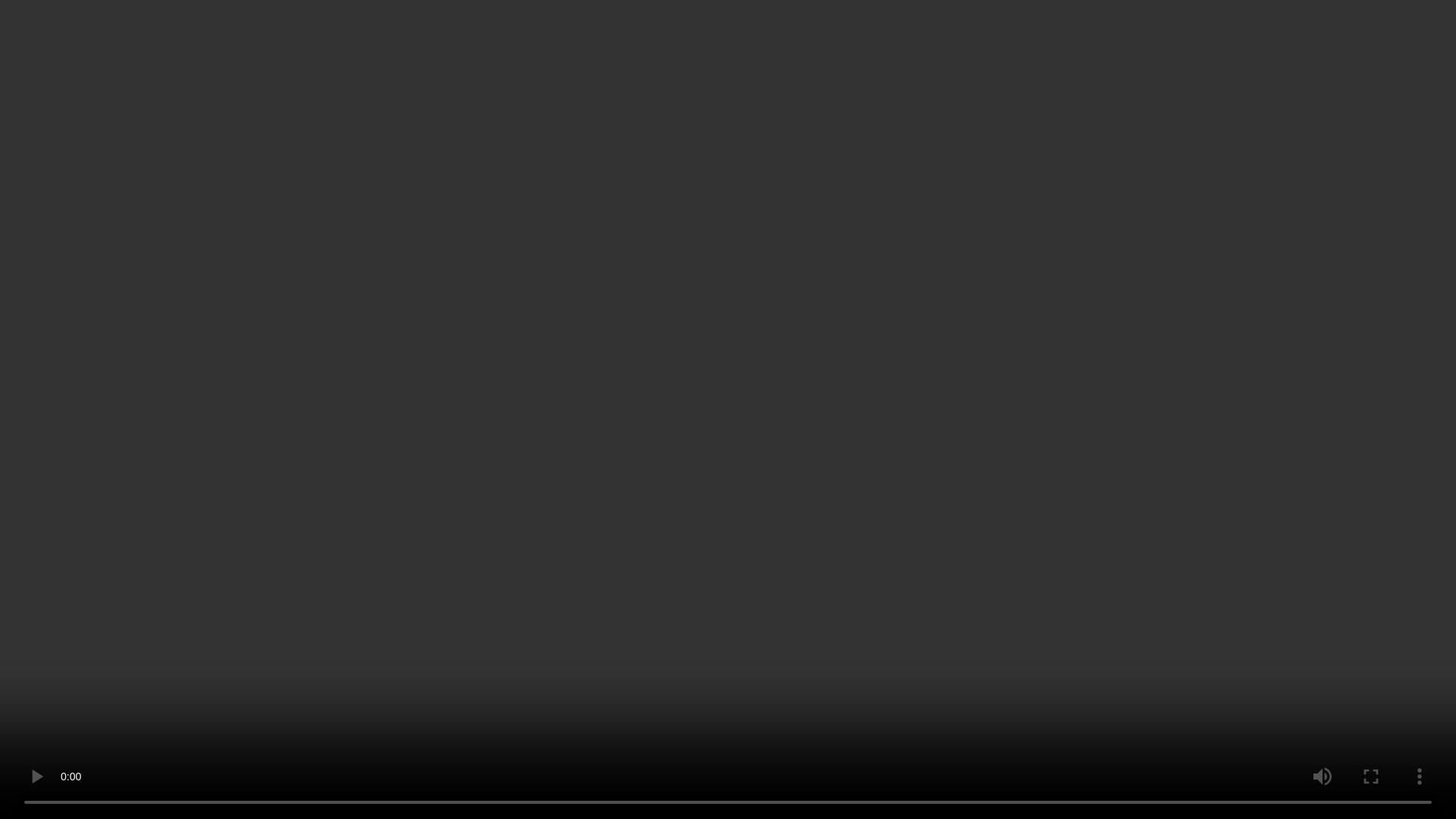
click at [850, 666] on video at bounding box center [728, 410] width 1456 height 819
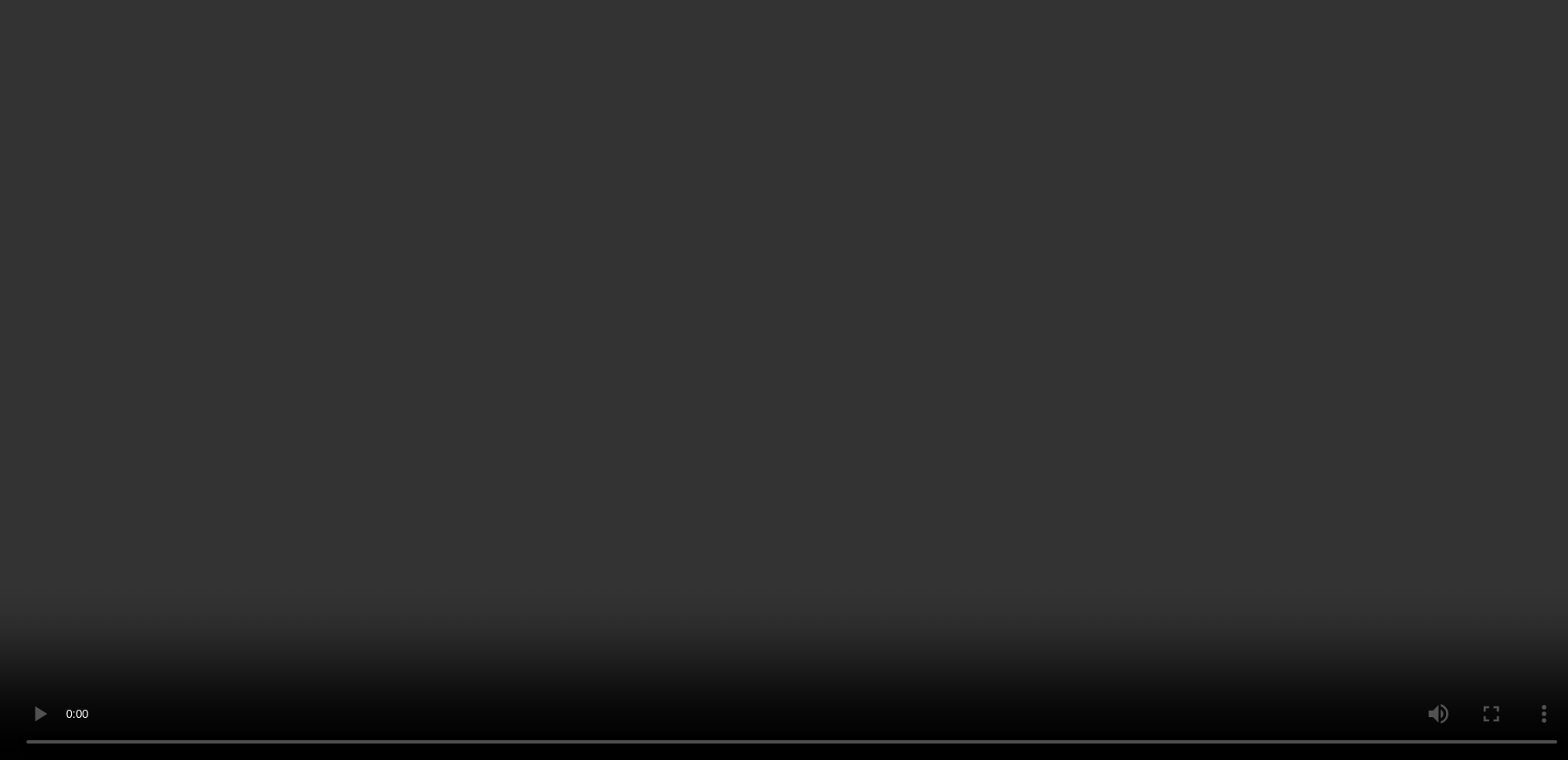
scroll to position [9127, 0]
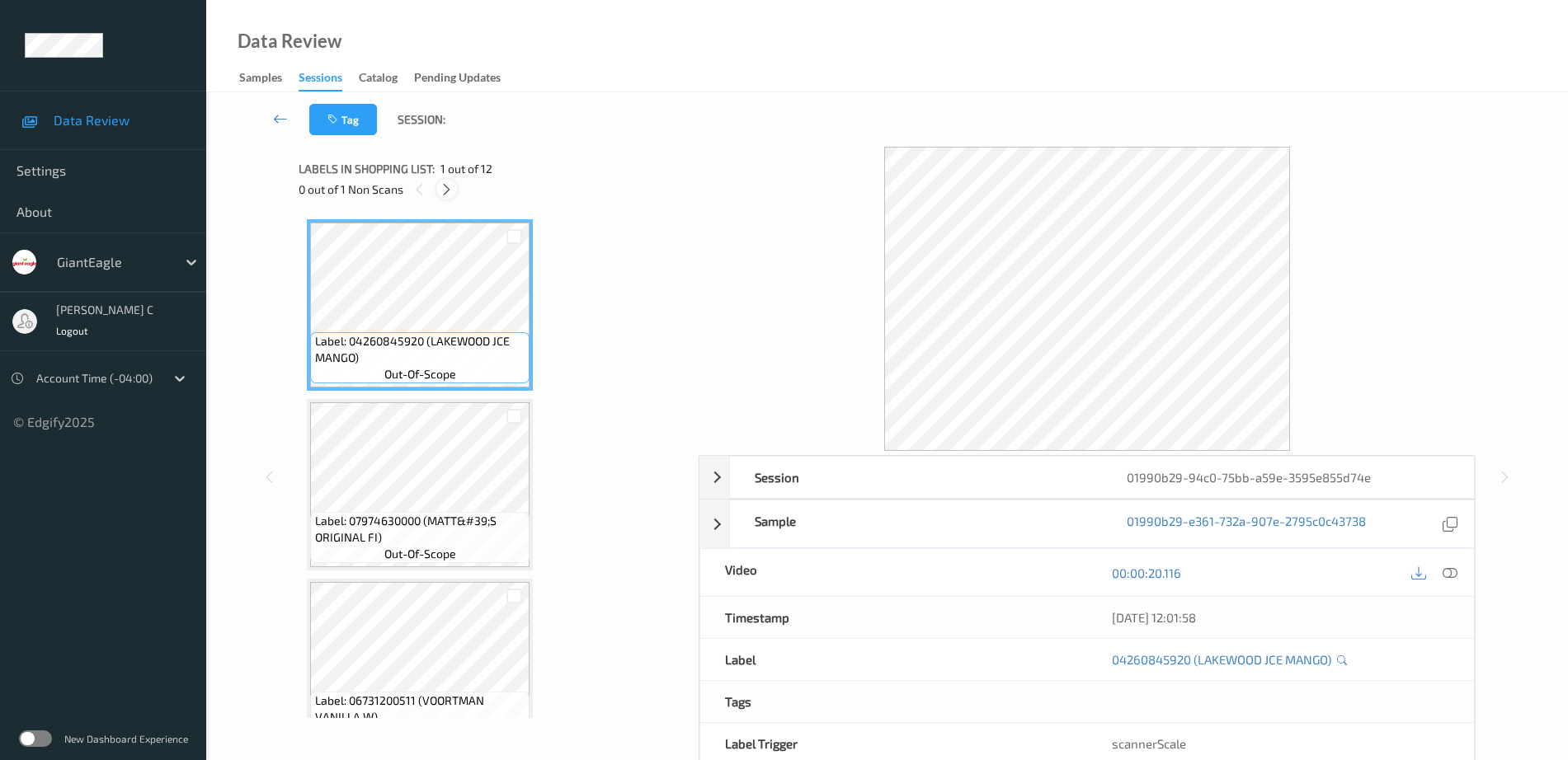
click at [445, 180] on div at bounding box center [446, 189] width 21 height 21
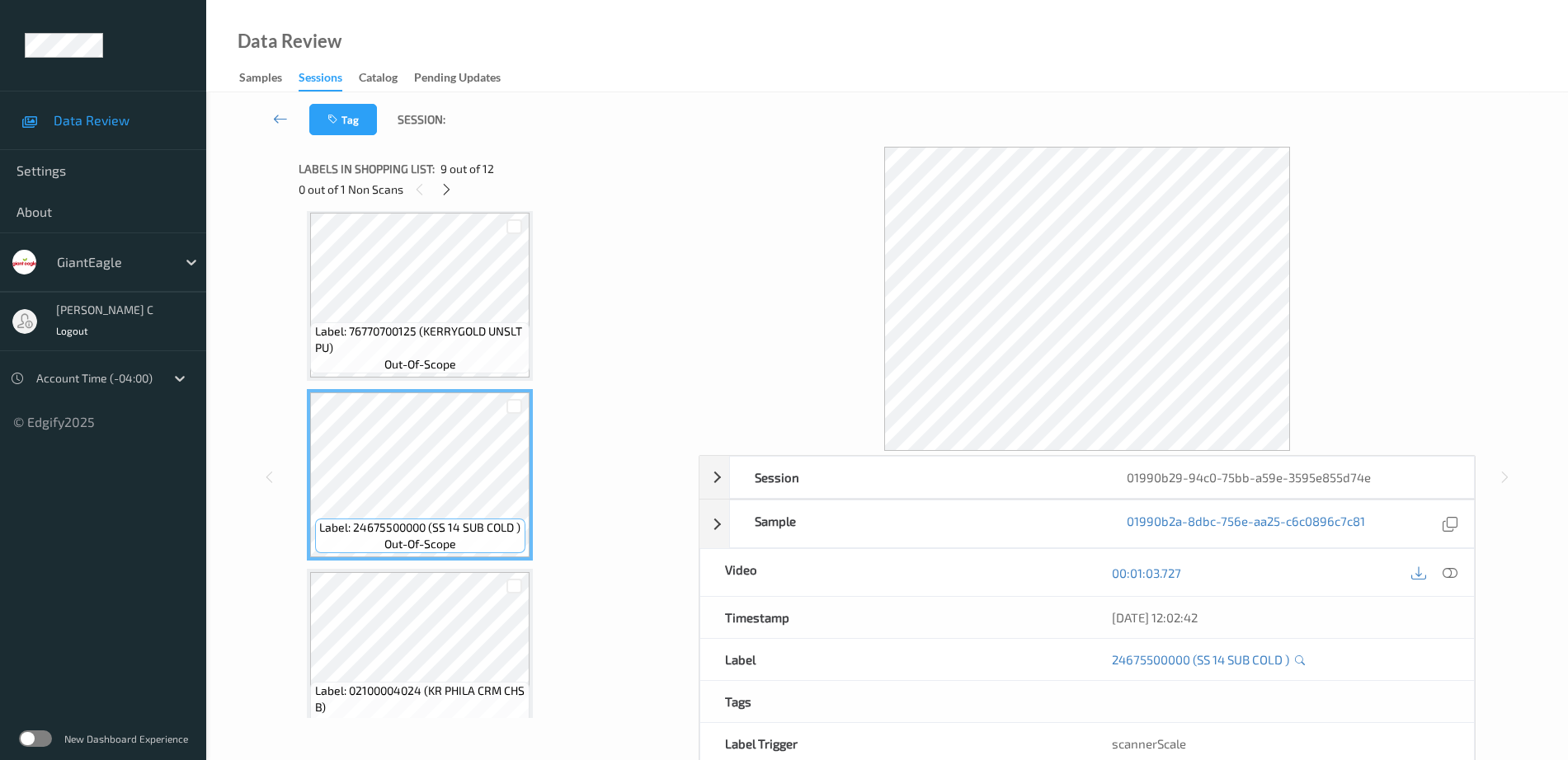
scroll to position [1246, 0]
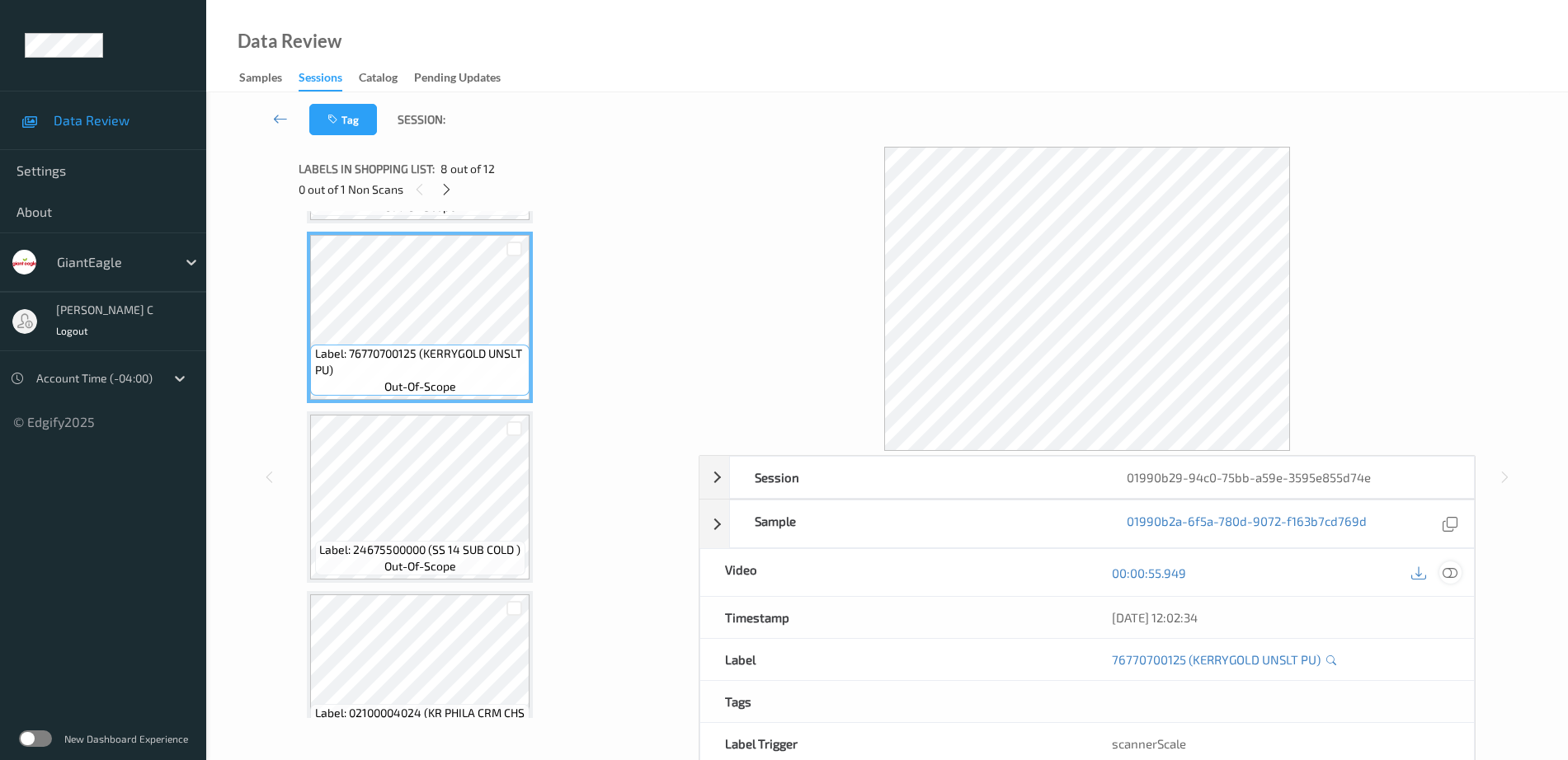
click at [1454, 575] on icon at bounding box center [1450, 573] width 15 height 15
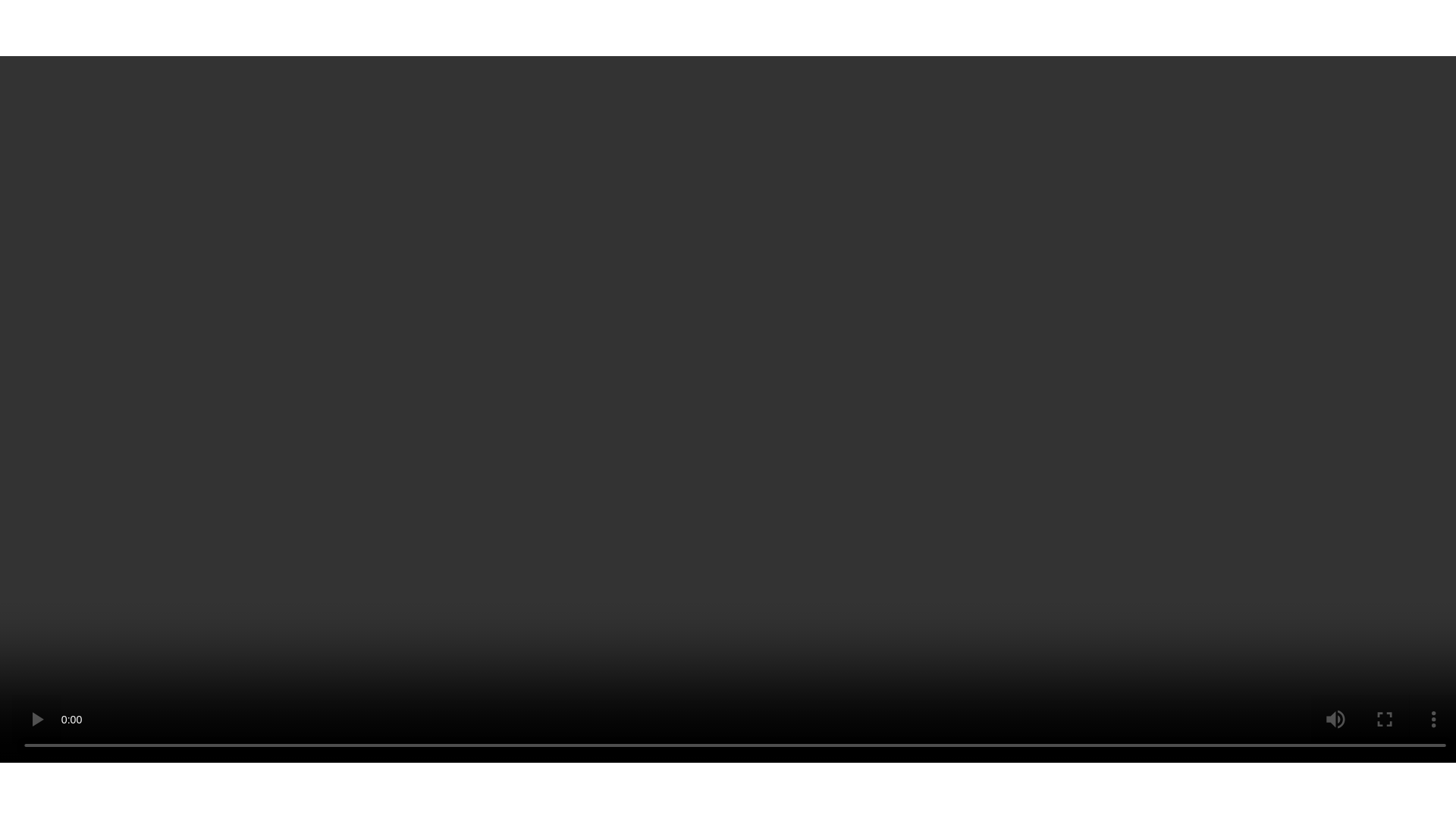
scroll to position [1526, 0]
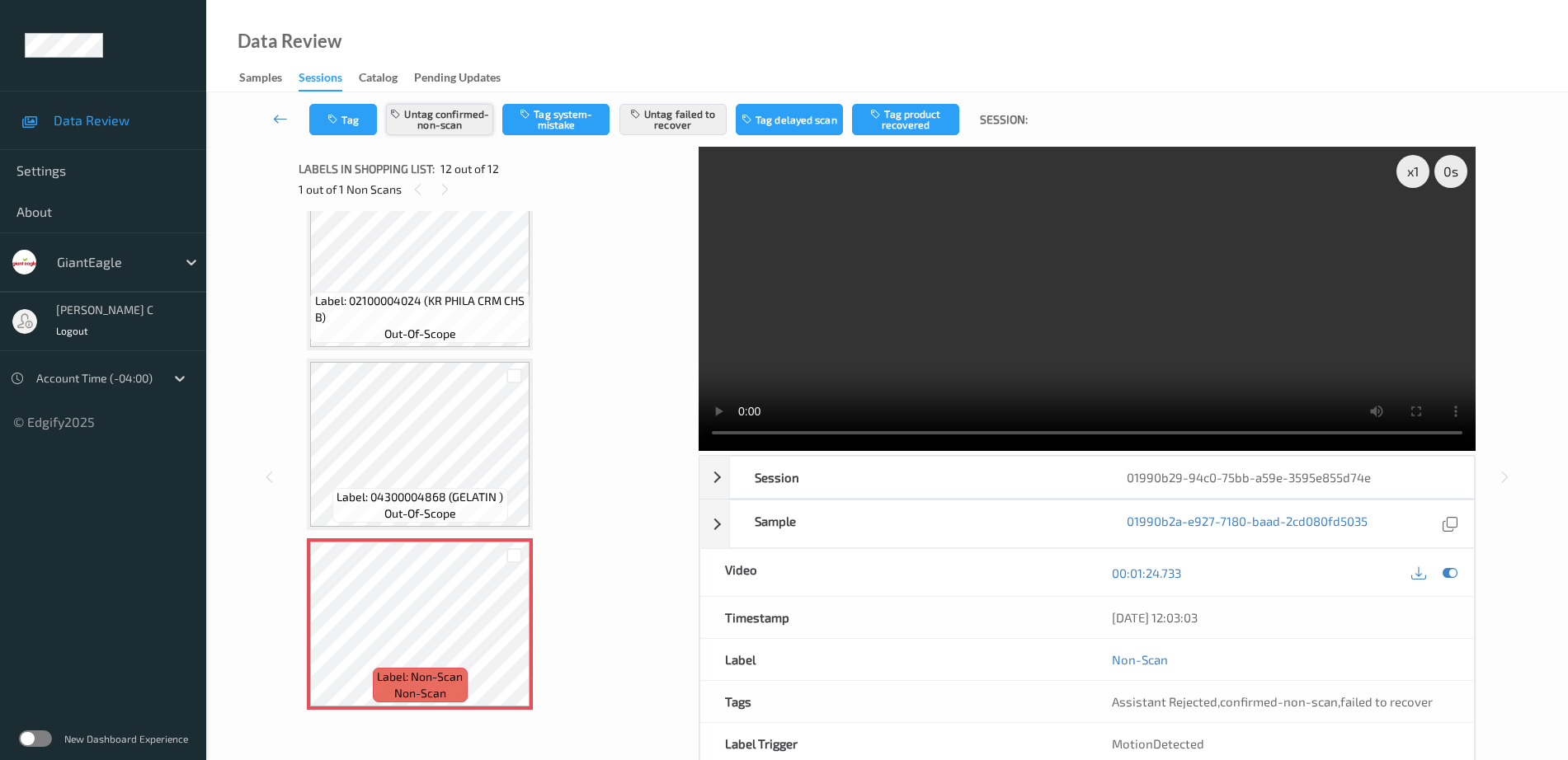
click at [442, 133] on button "Untag confirmed-non-scan" at bounding box center [440, 120] width 107 height 31
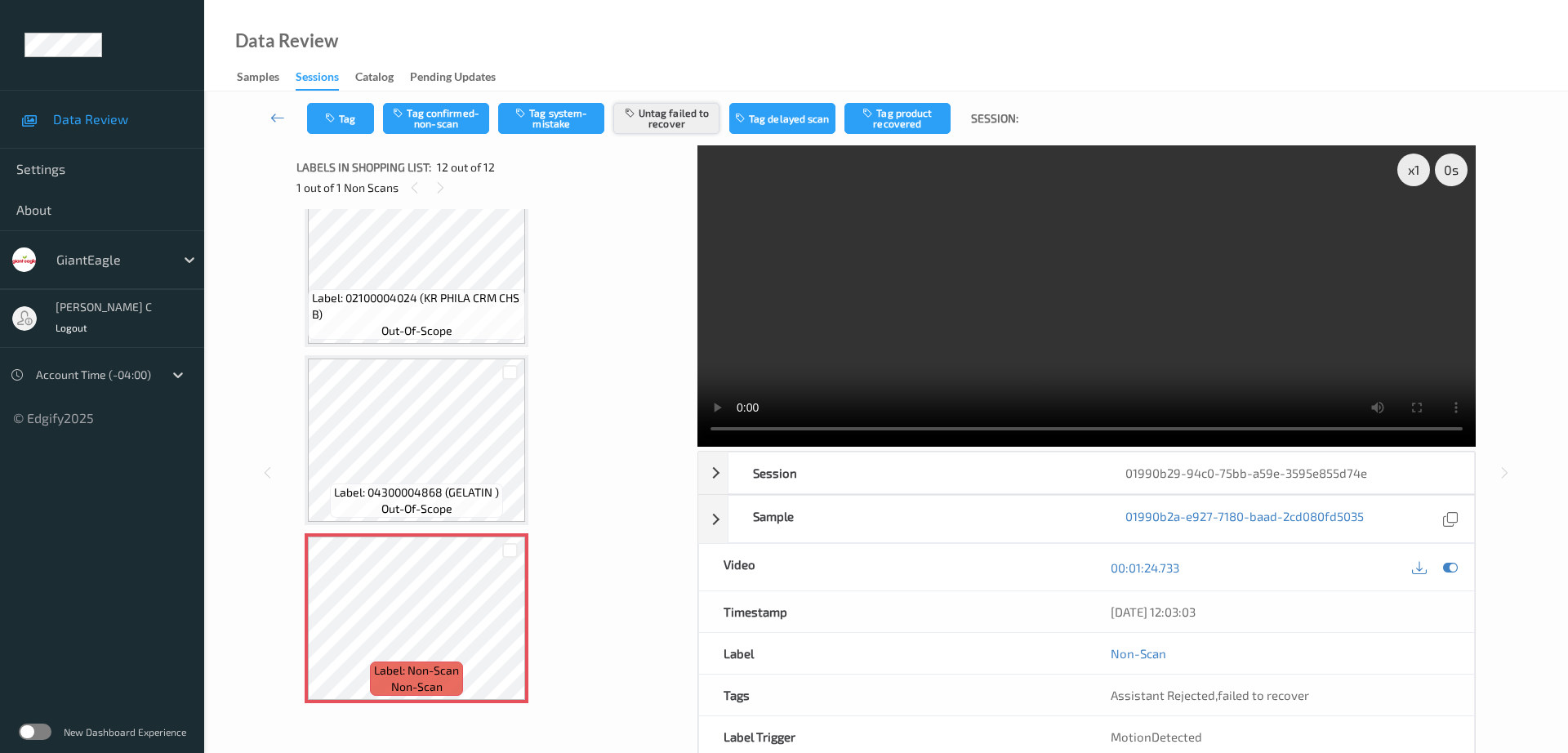
click at [676, 118] on button "Untag failed to recover" at bounding box center [667, 119] width 106 height 31
click at [546, 130] on button "Tag system-mistake" at bounding box center [551, 119] width 106 height 31
click at [343, 125] on button "Tag" at bounding box center [340, 119] width 67 height 31
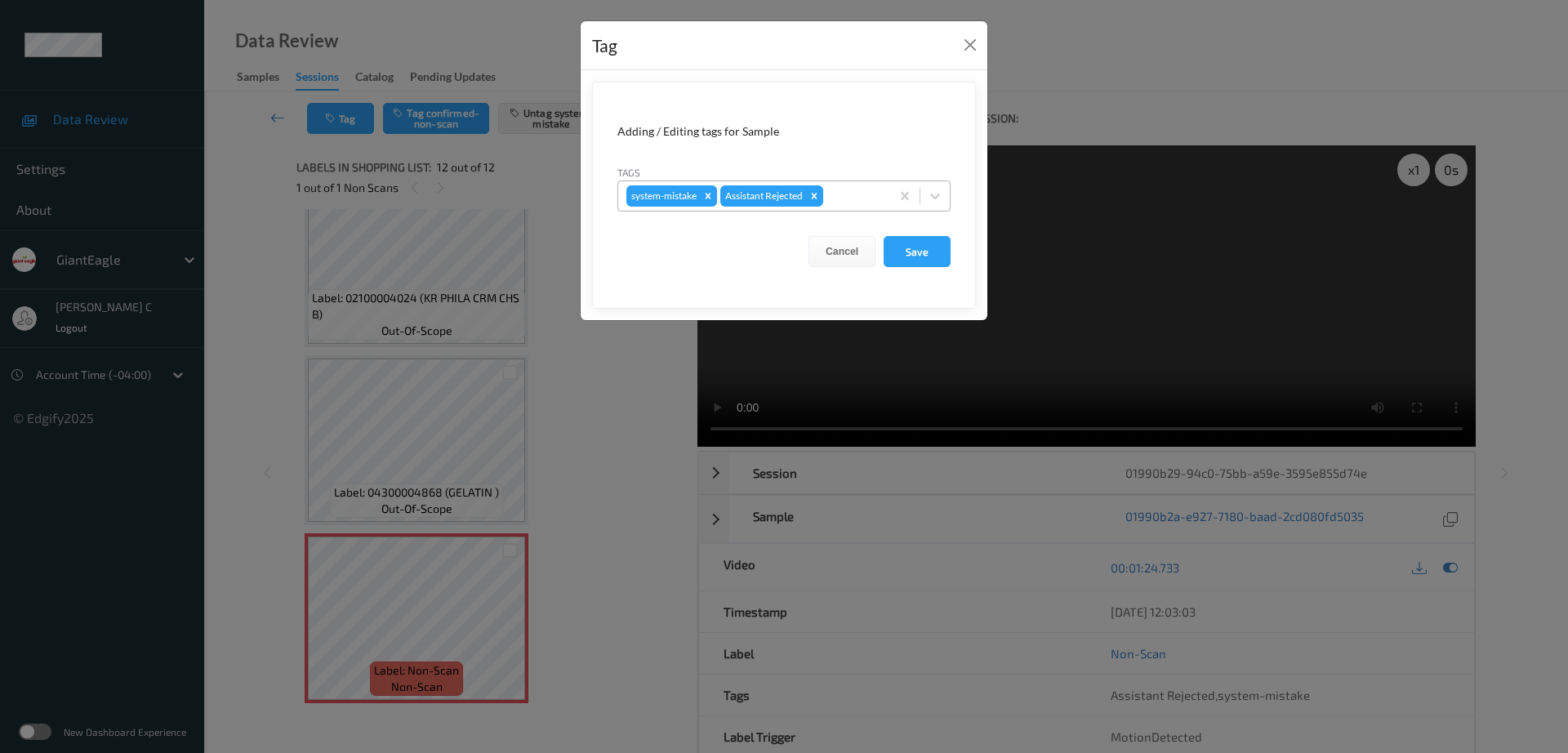
click at [842, 190] on div at bounding box center [854, 196] width 56 height 20
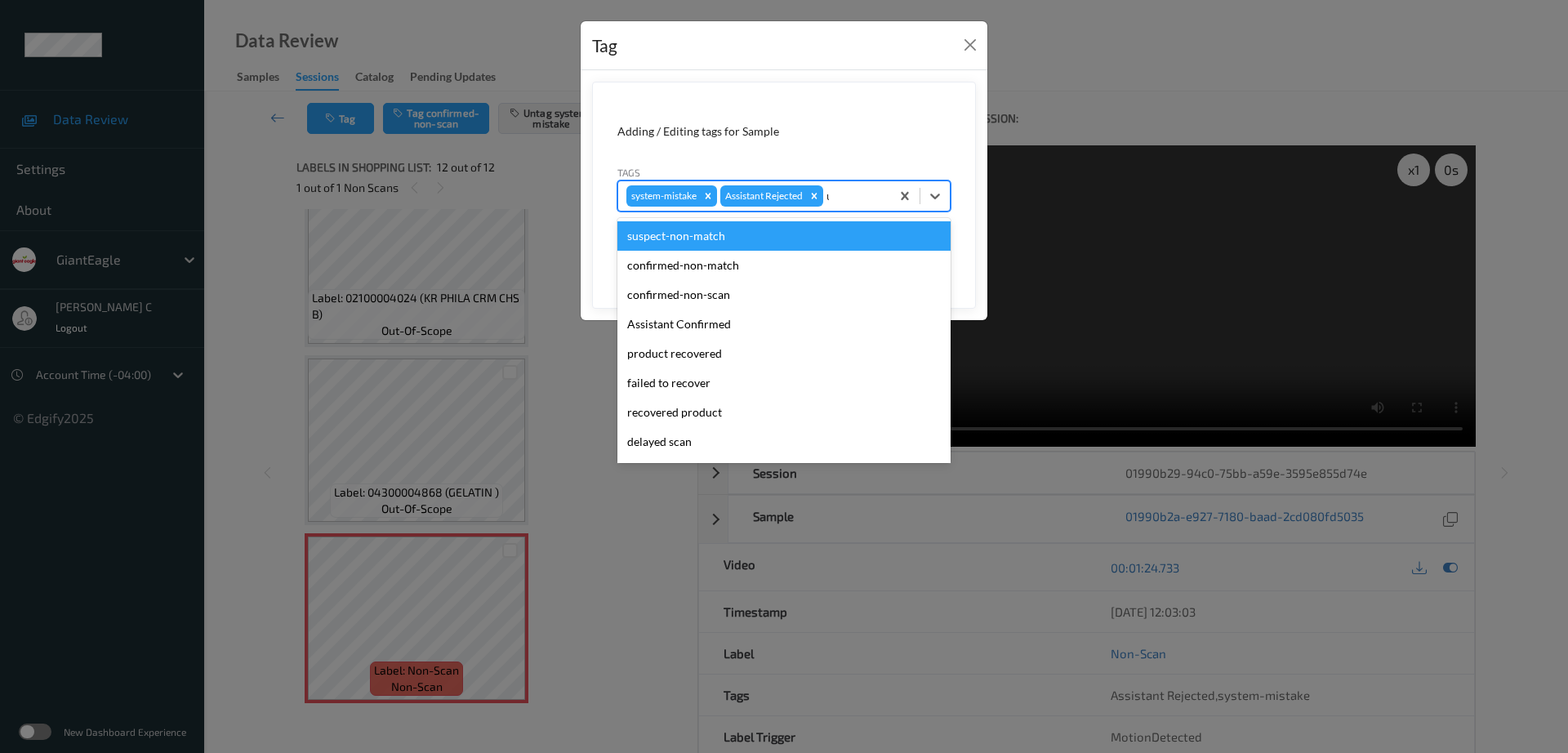
type input "un"
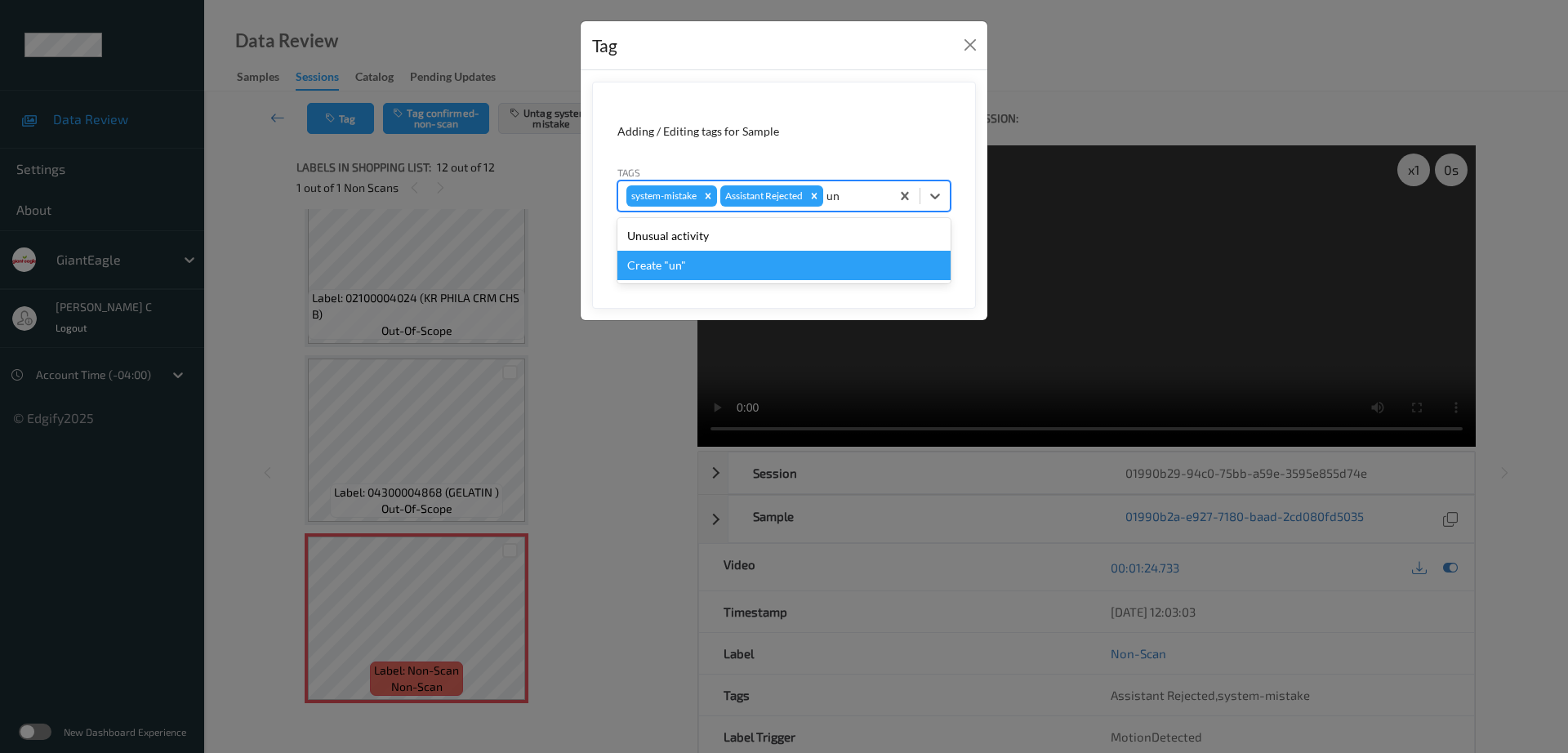
click at [730, 241] on div "Unusual activity" at bounding box center [784, 237] width 333 height 29
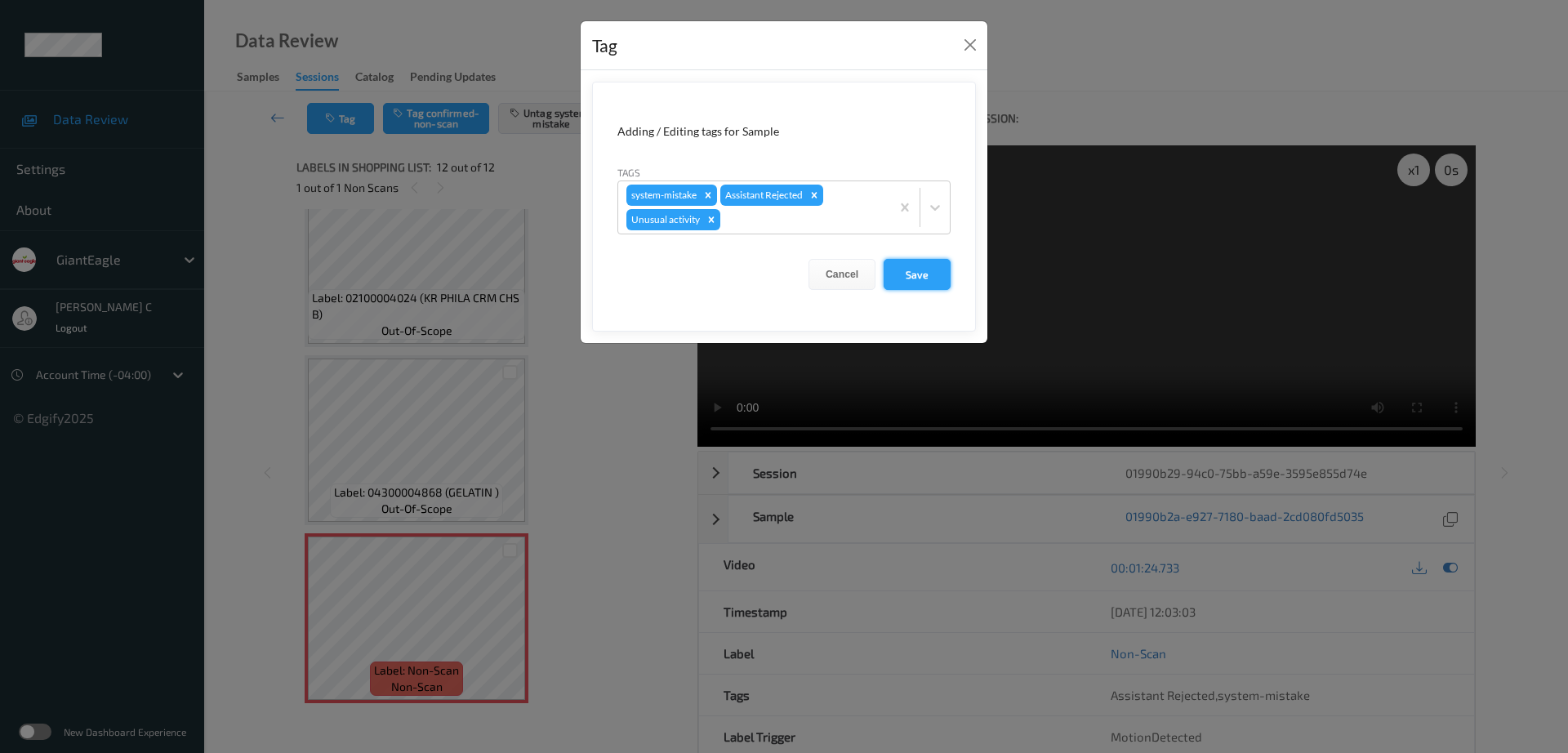
click at [898, 269] on button "Save" at bounding box center [917, 274] width 67 height 31
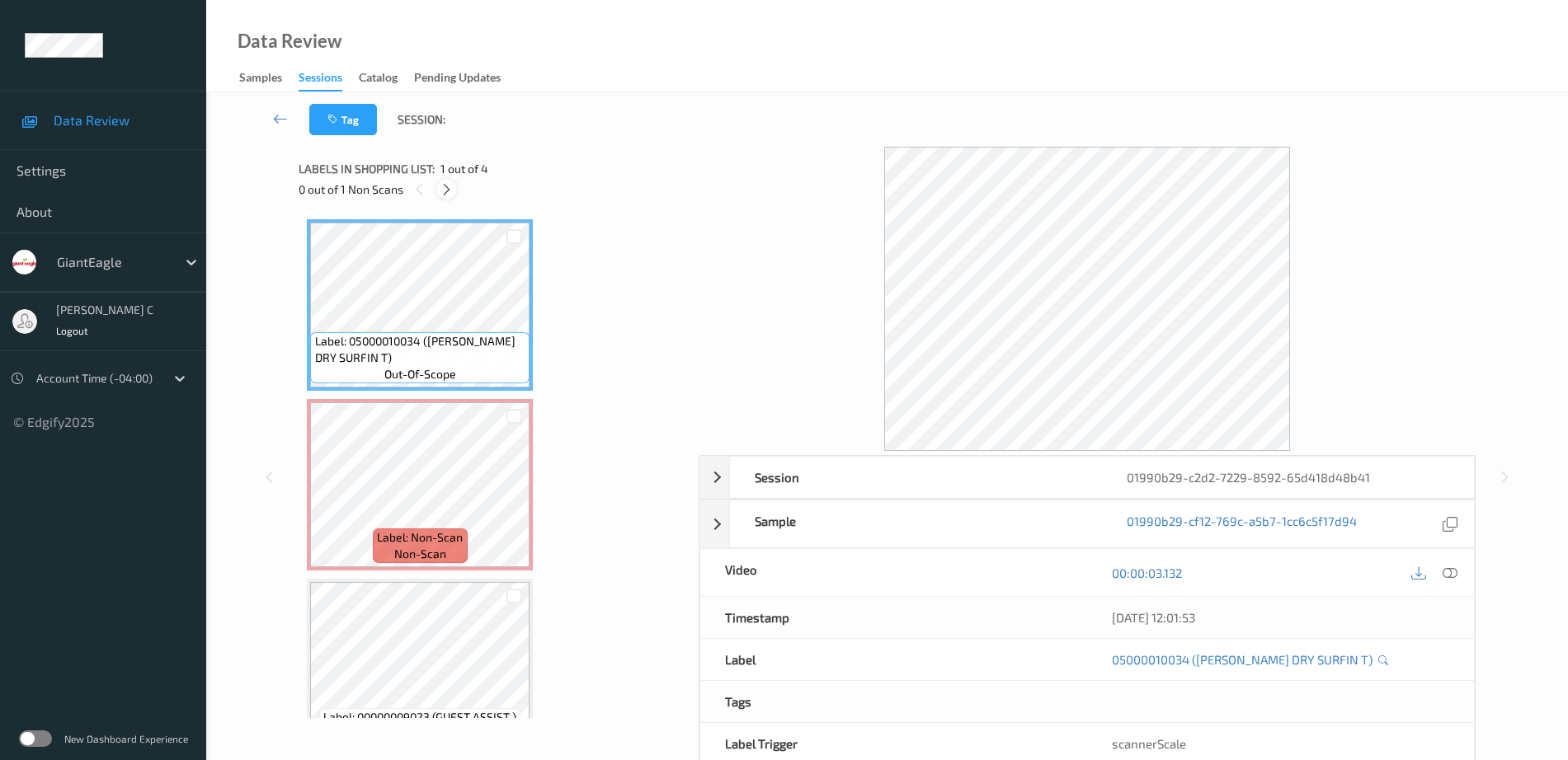
click at [443, 188] on icon at bounding box center [446, 190] width 14 height 15
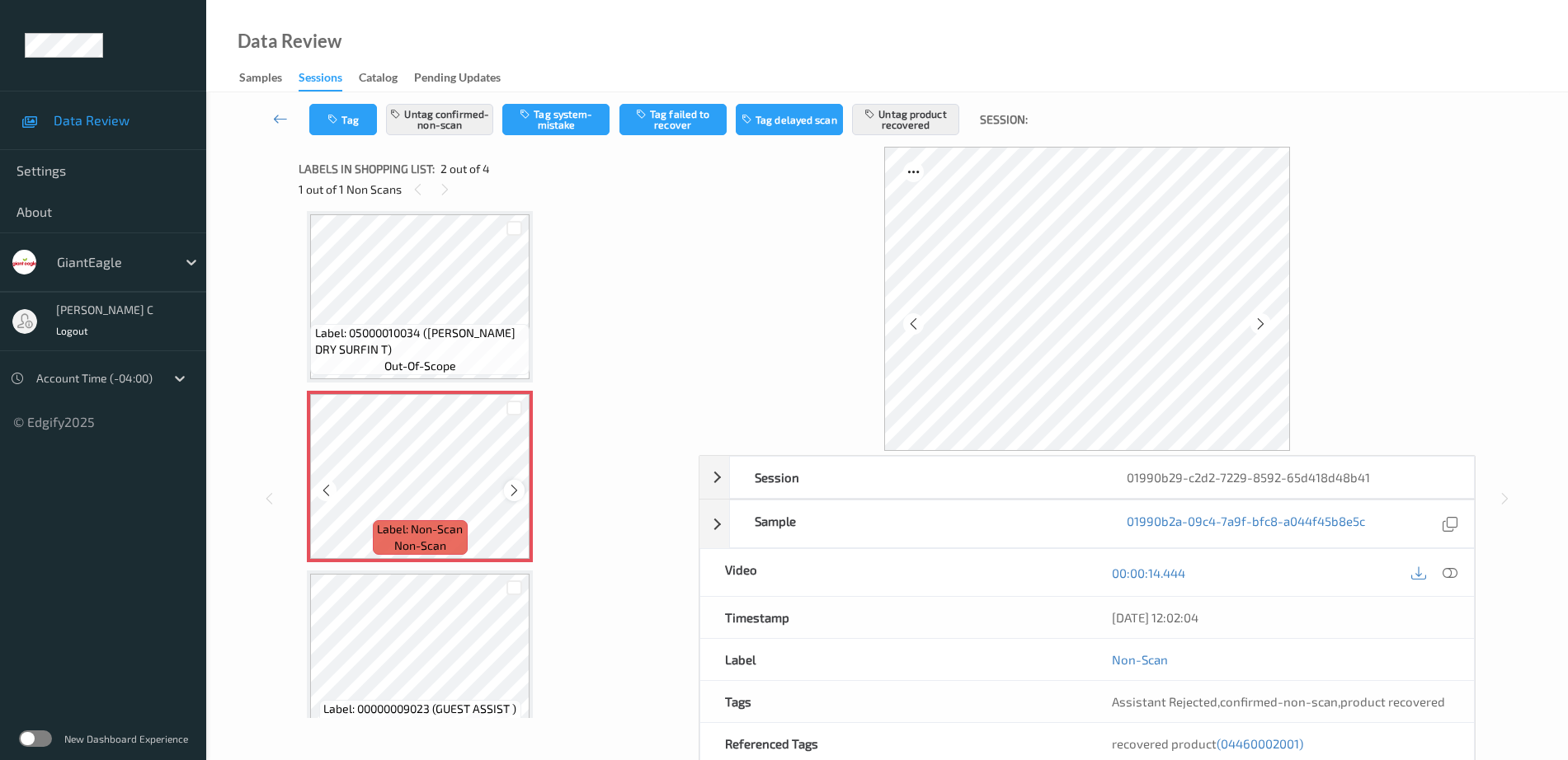
click at [516, 488] on icon at bounding box center [514, 491] width 14 height 15
click at [515, 488] on icon at bounding box center [514, 491] width 14 height 15
click at [416, 325] on span "Label: 05000010034 (FRISK DRY SURFIN T)" at bounding box center [421, 341] width 211 height 33
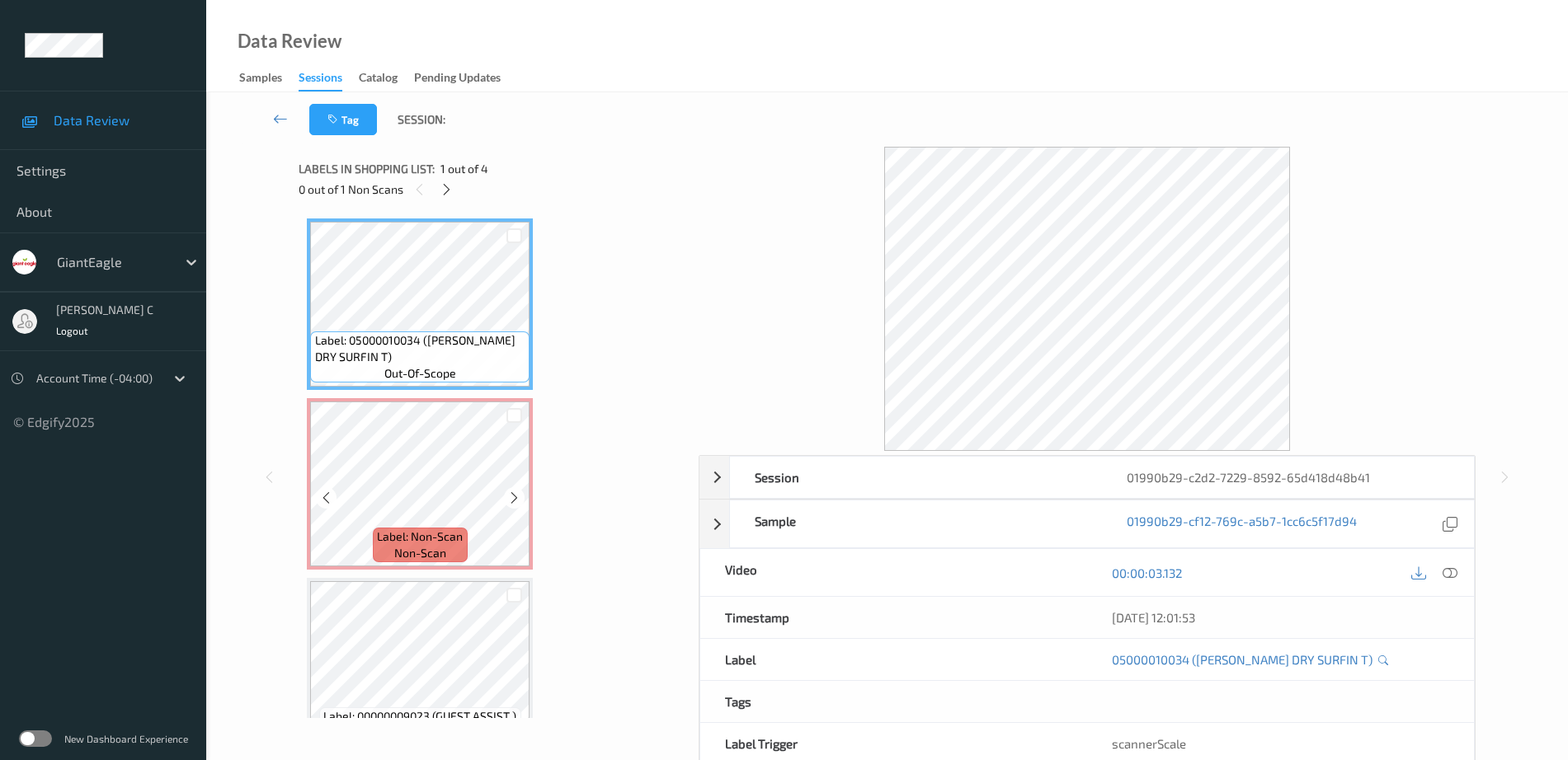
scroll to position [0, 0]
click at [446, 550] on div "Label: Non-Scan non-scan" at bounding box center [420, 546] width 94 height 35
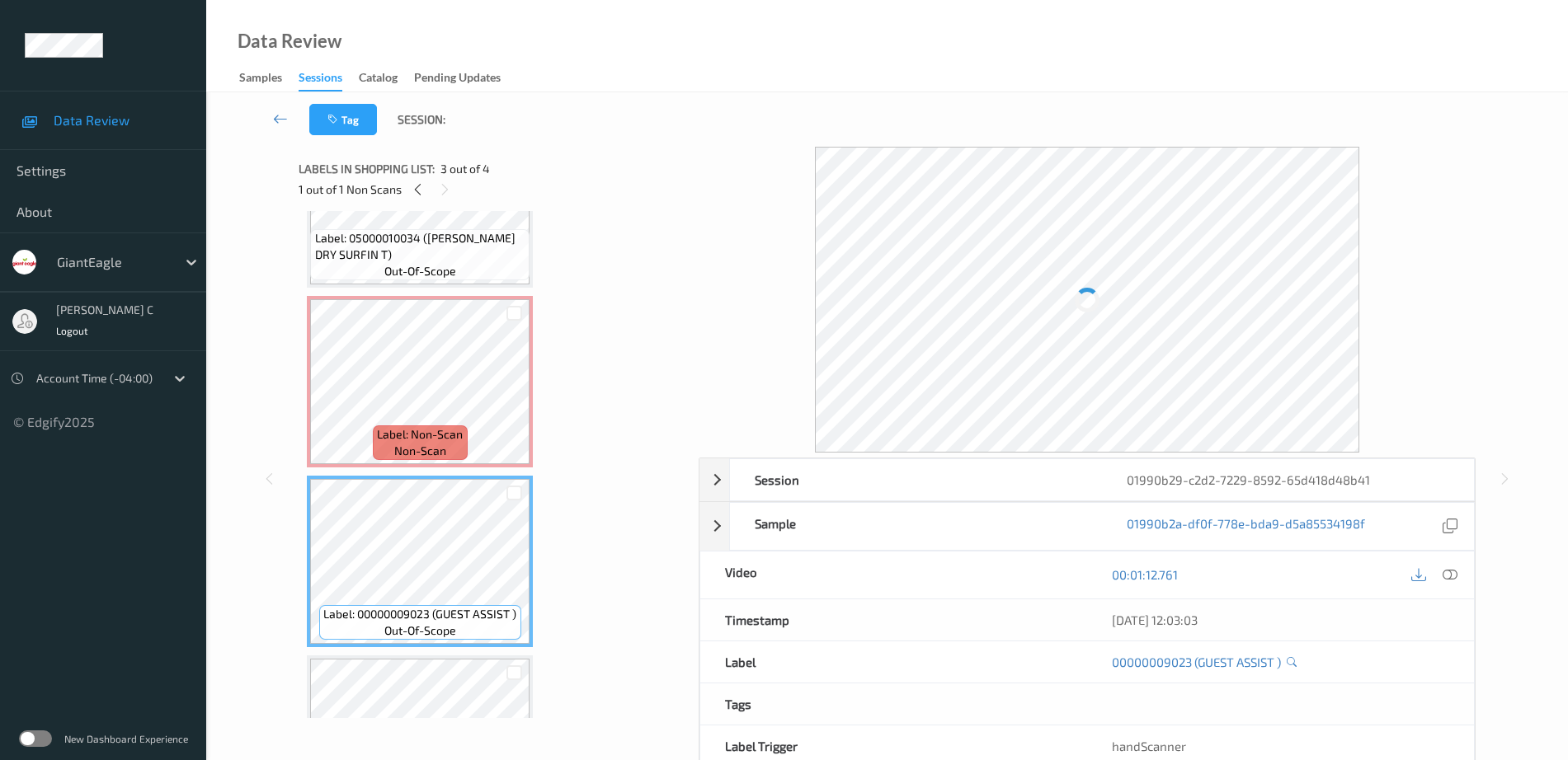
click at [438, 638] on span "out-of-scope" at bounding box center [420, 631] width 72 height 17
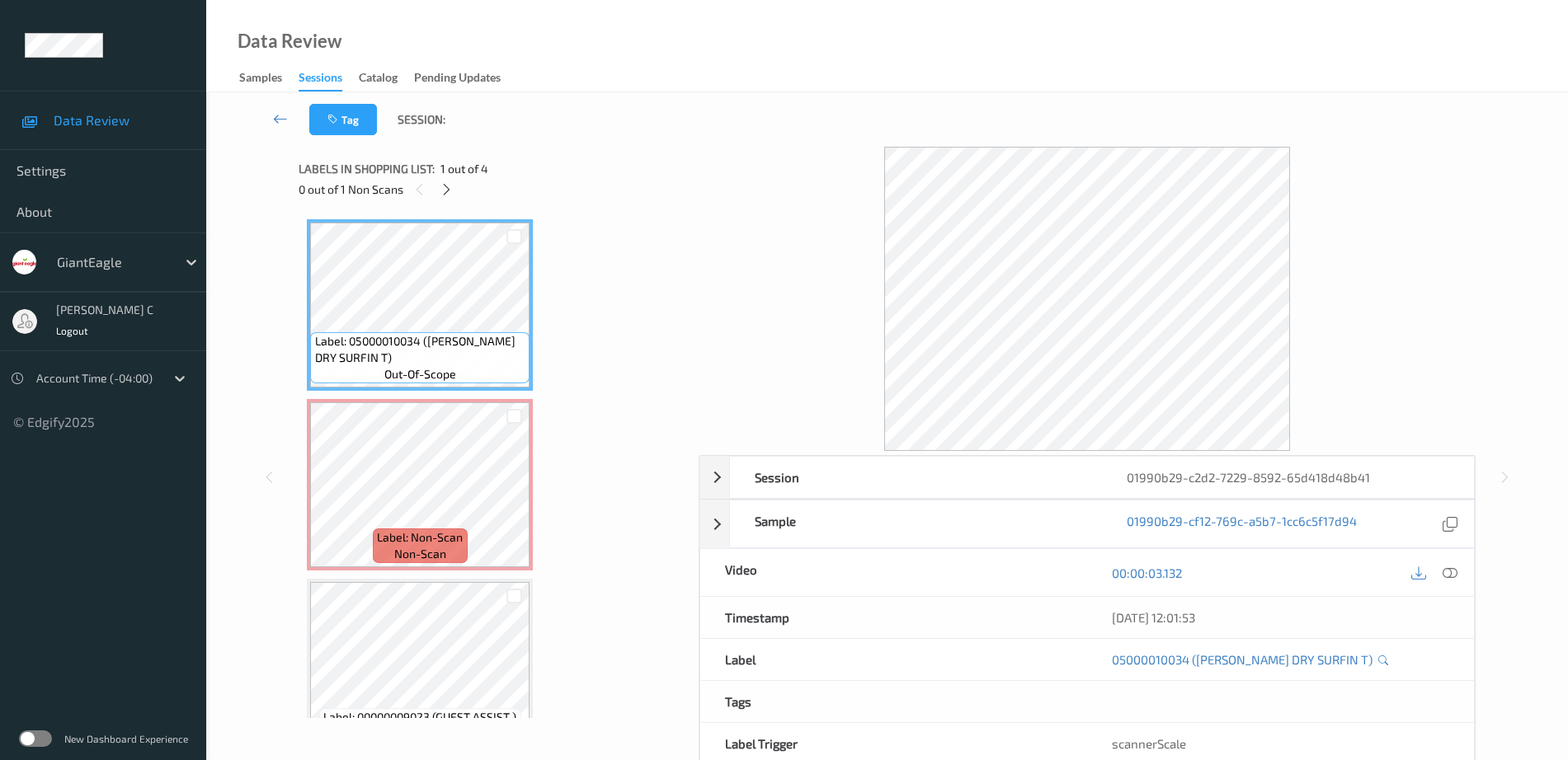
click at [1456, 573] on icon at bounding box center [1450, 573] width 15 height 15
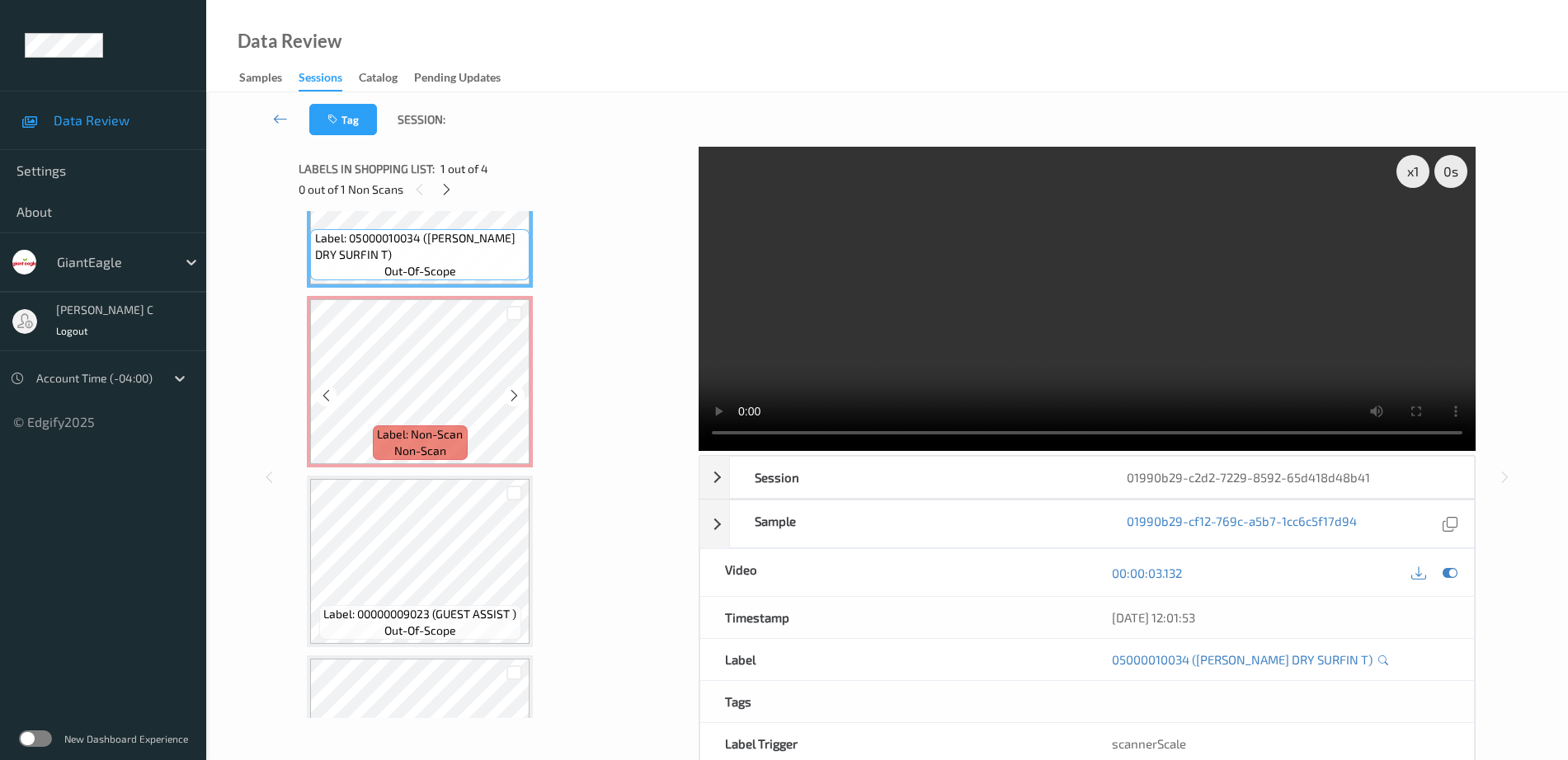
click at [462, 430] on span "Label: Non-Scan" at bounding box center [420, 435] width 86 height 17
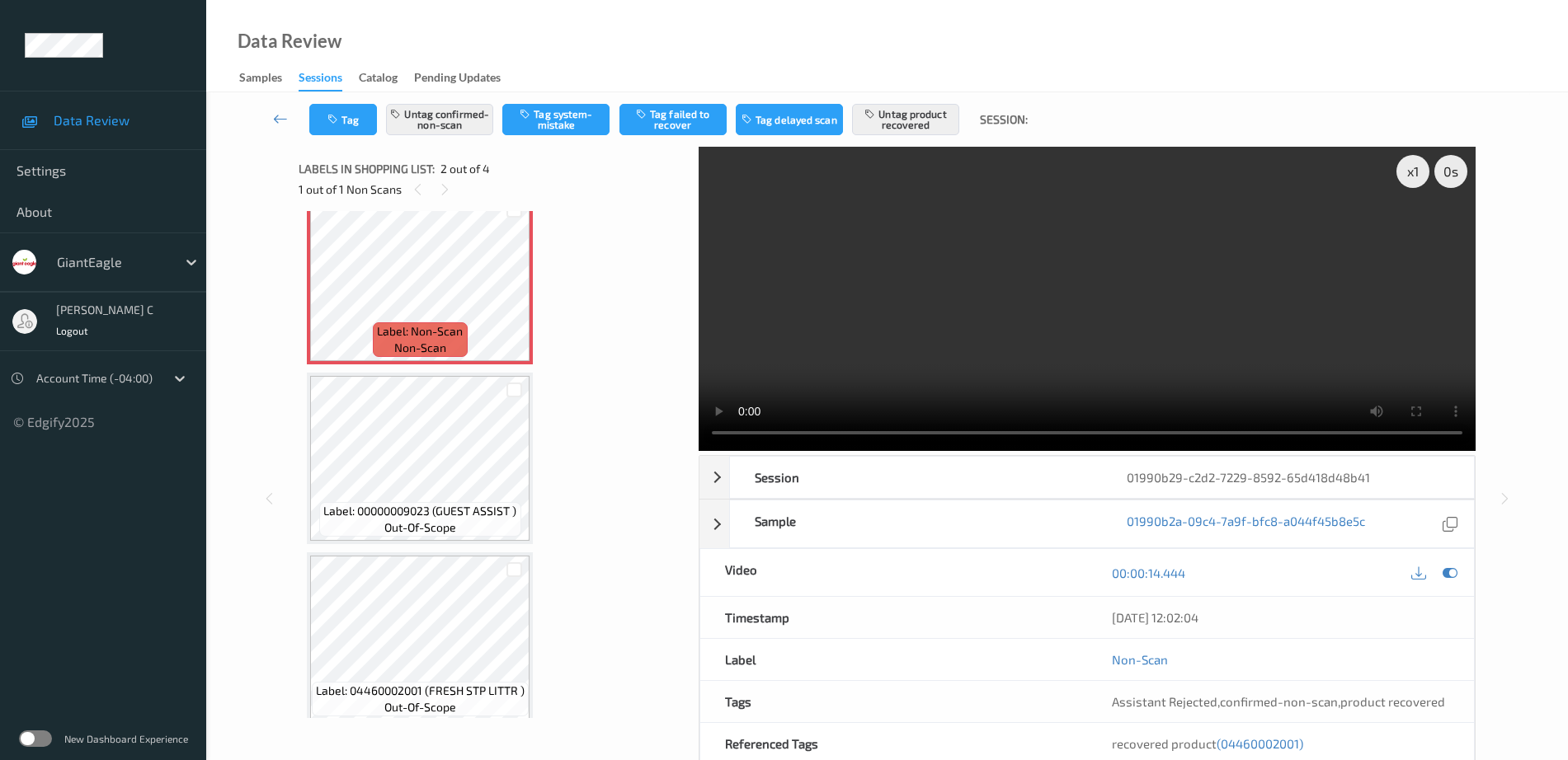
scroll to position [221, 0]
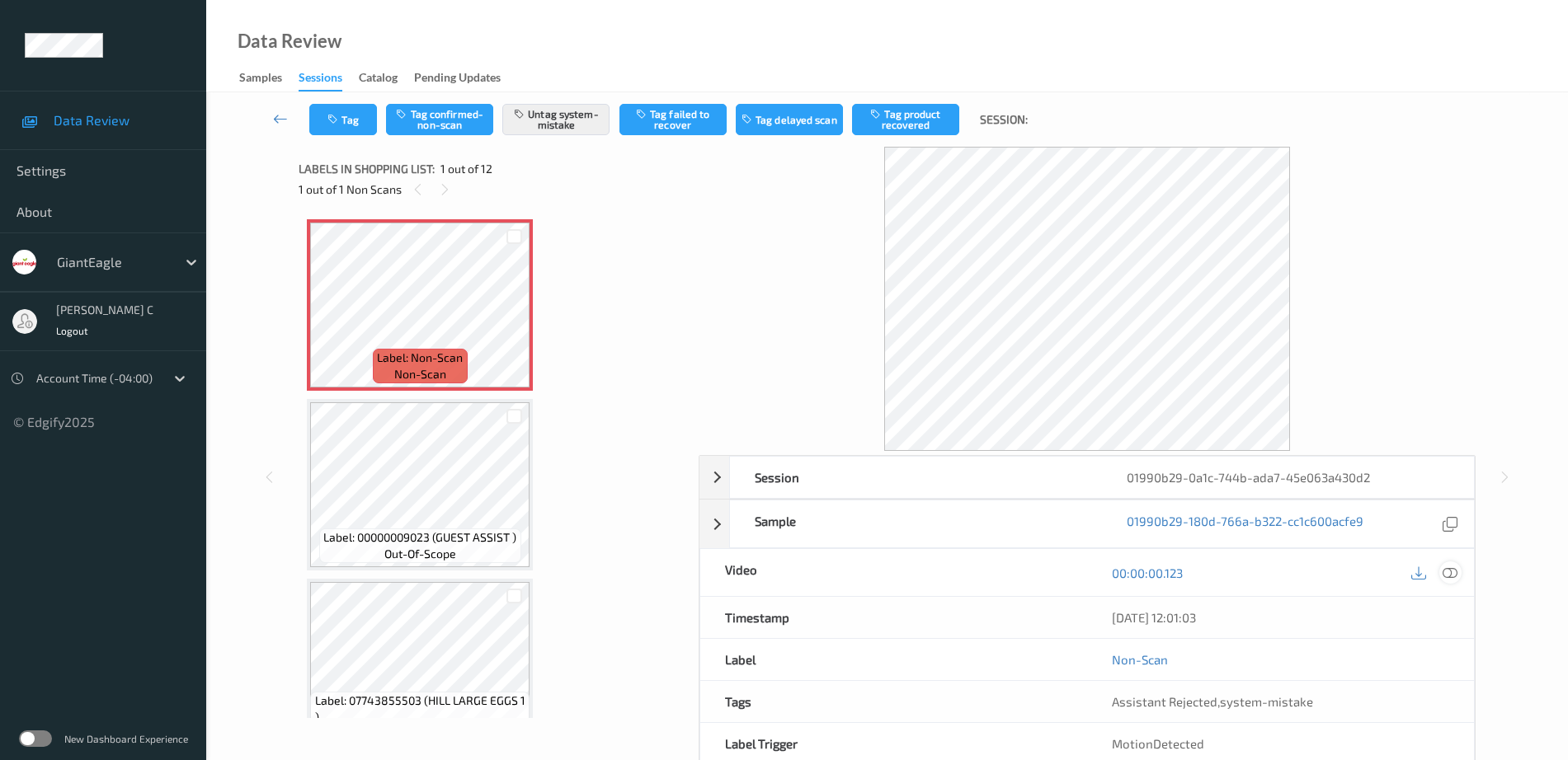
click at [1456, 572] on icon at bounding box center [1450, 573] width 15 height 15
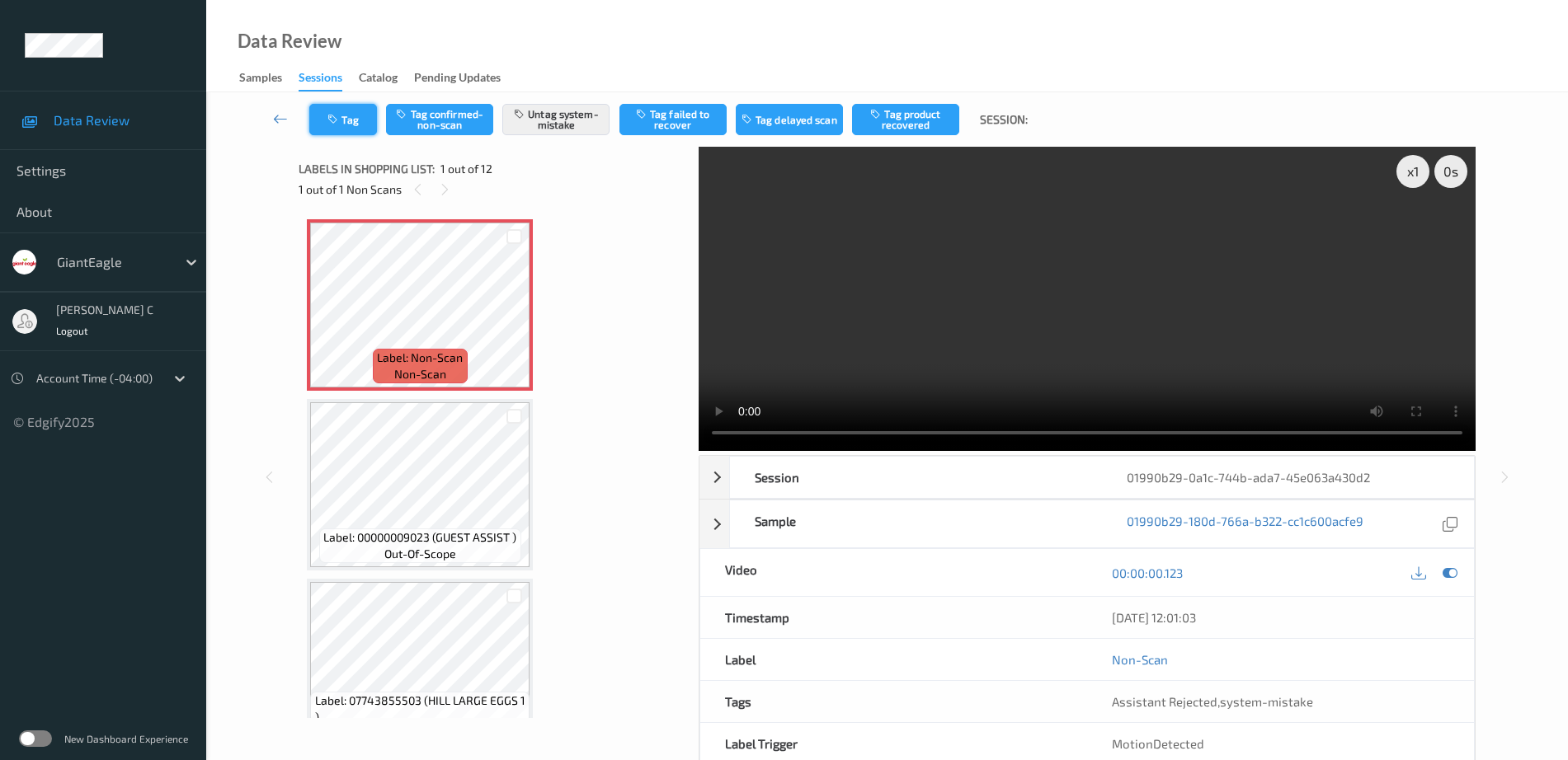
click at [358, 123] on button "Tag" at bounding box center [343, 120] width 68 height 31
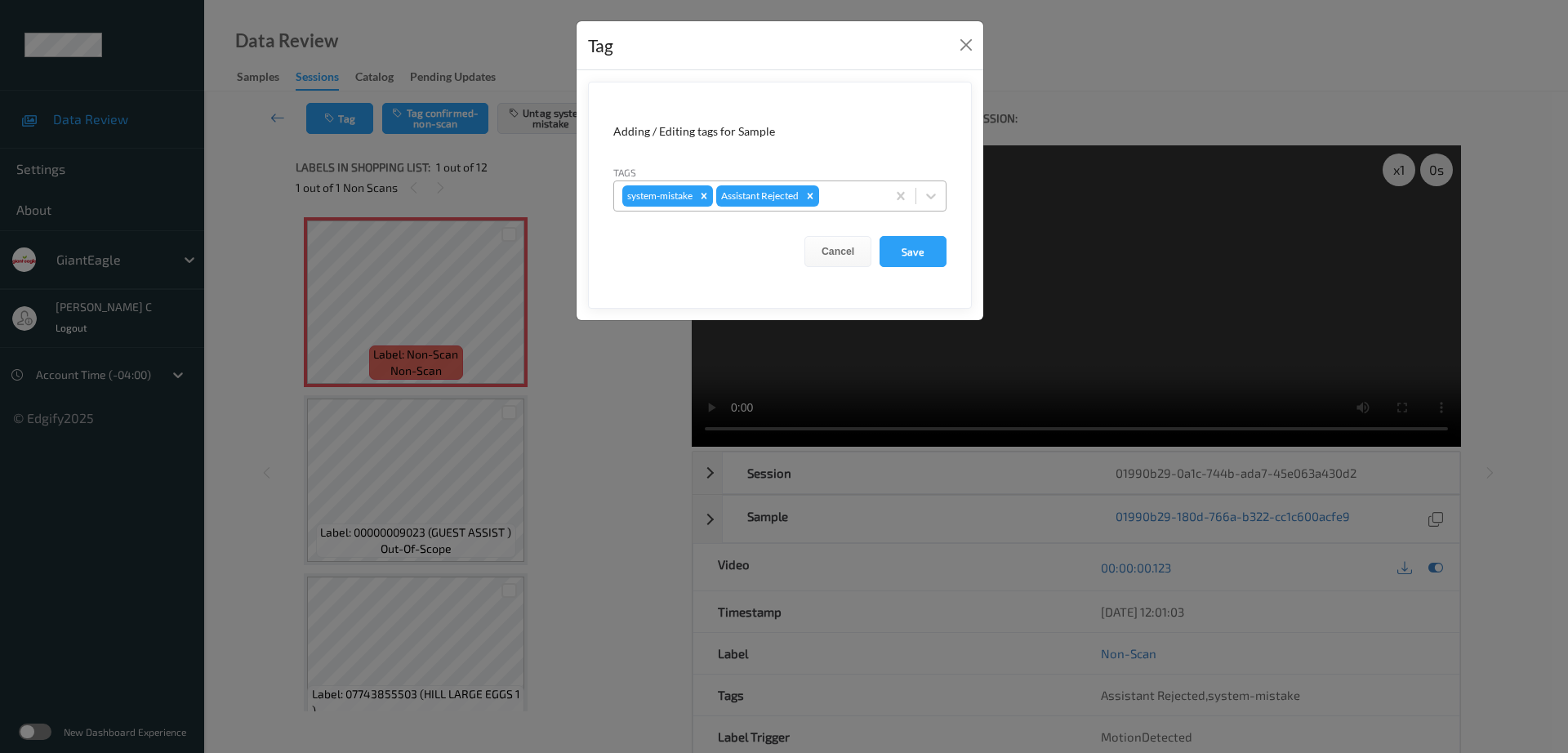
click at [846, 192] on div at bounding box center [850, 196] width 56 height 20
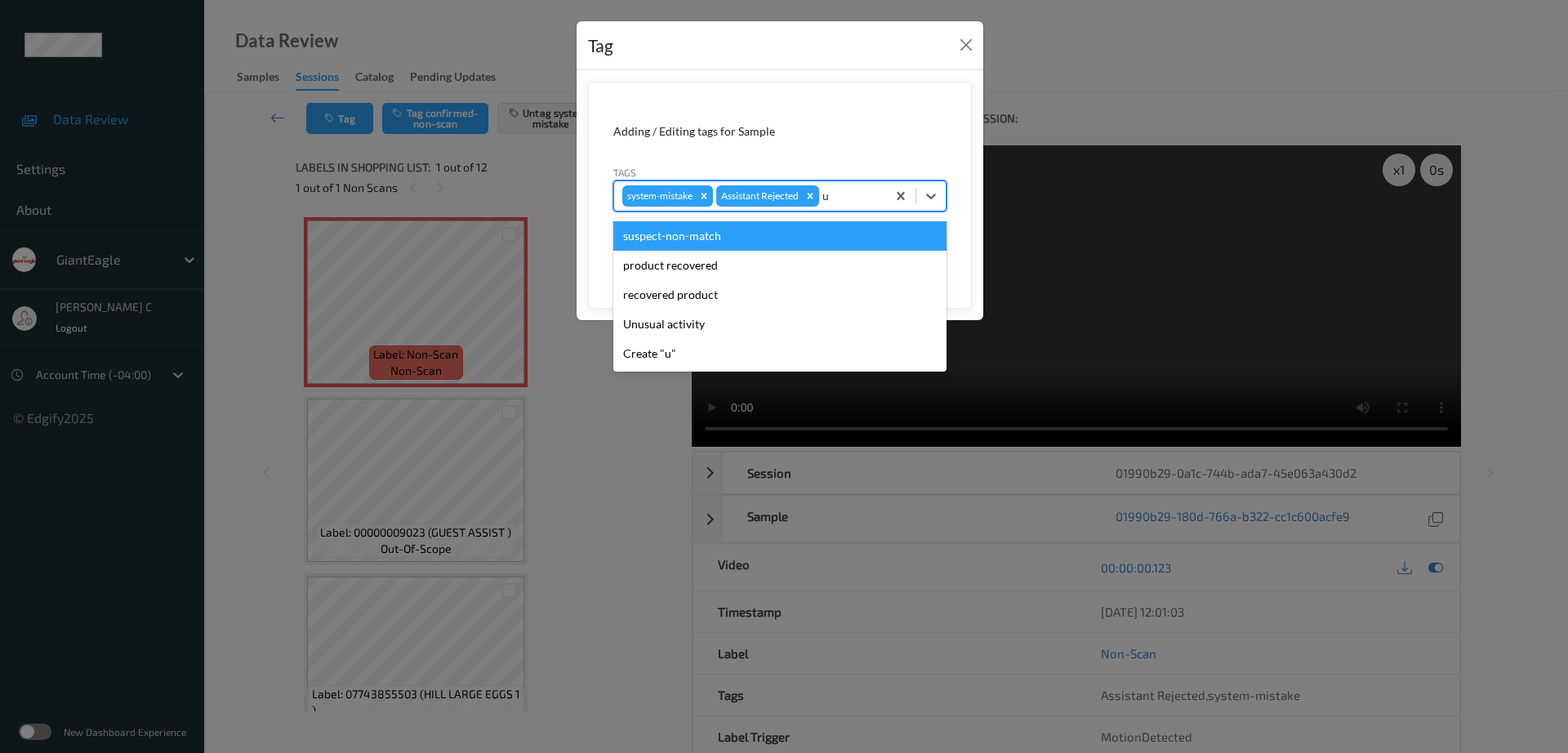
type input "un"
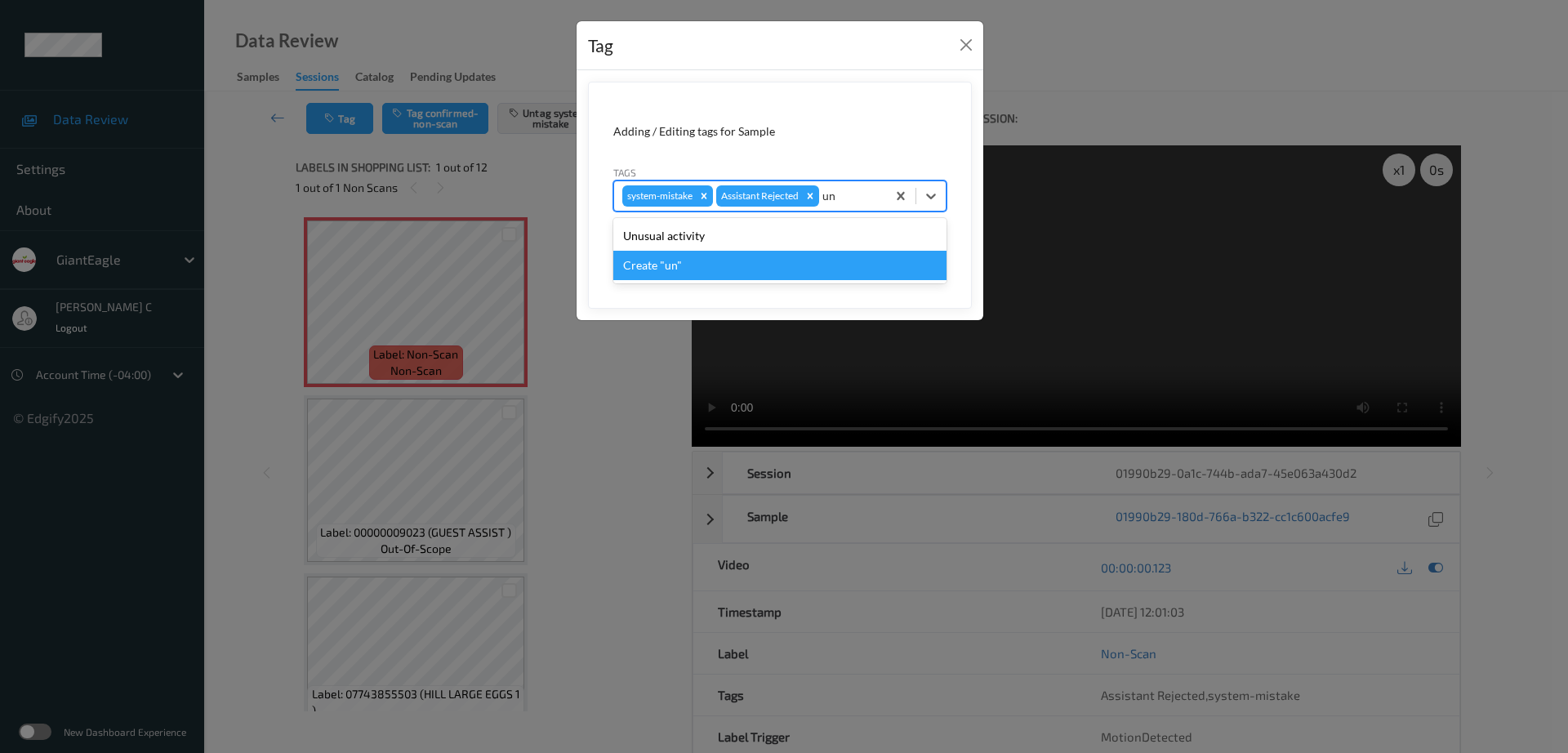
click at [737, 251] on div "Create "un"" at bounding box center [780, 265] width 333 height 29
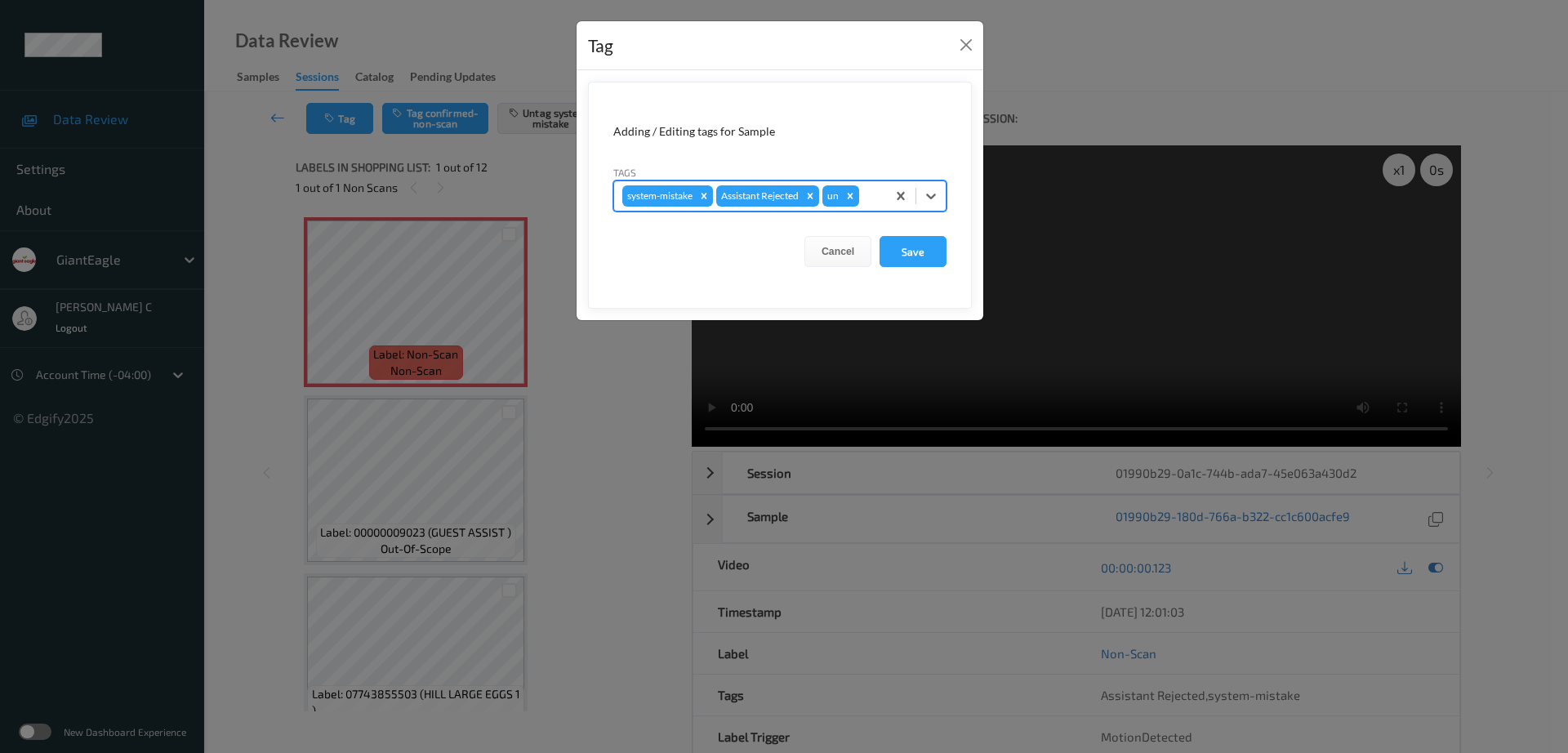
click at [840, 197] on div "un" at bounding box center [831, 196] width 19 height 21
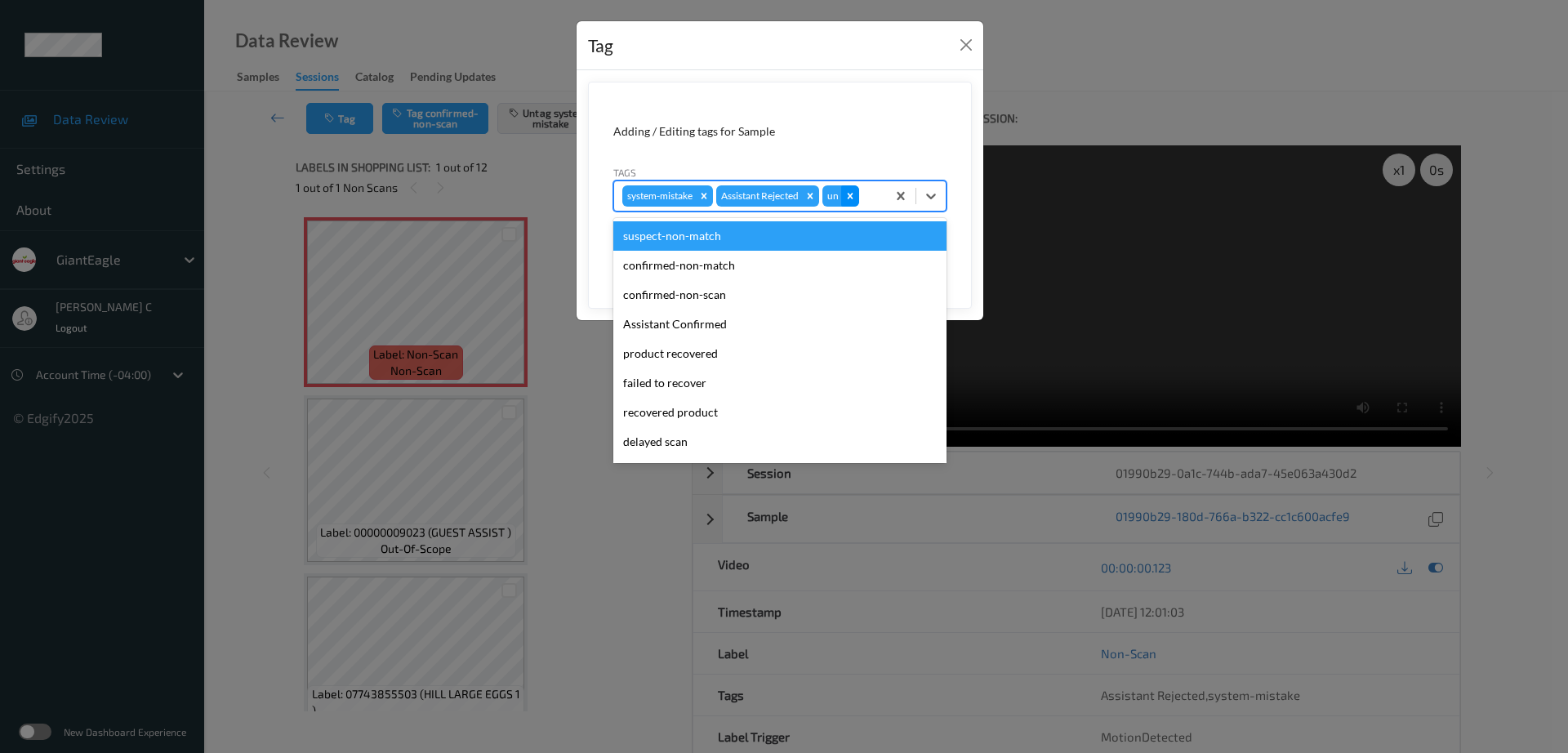
click at [845, 199] on div "Remove un" at bounding box center [850, 196] width 18 height 21
click at [845, 199] on div at bounding box center [850, 196] width 56 height 20
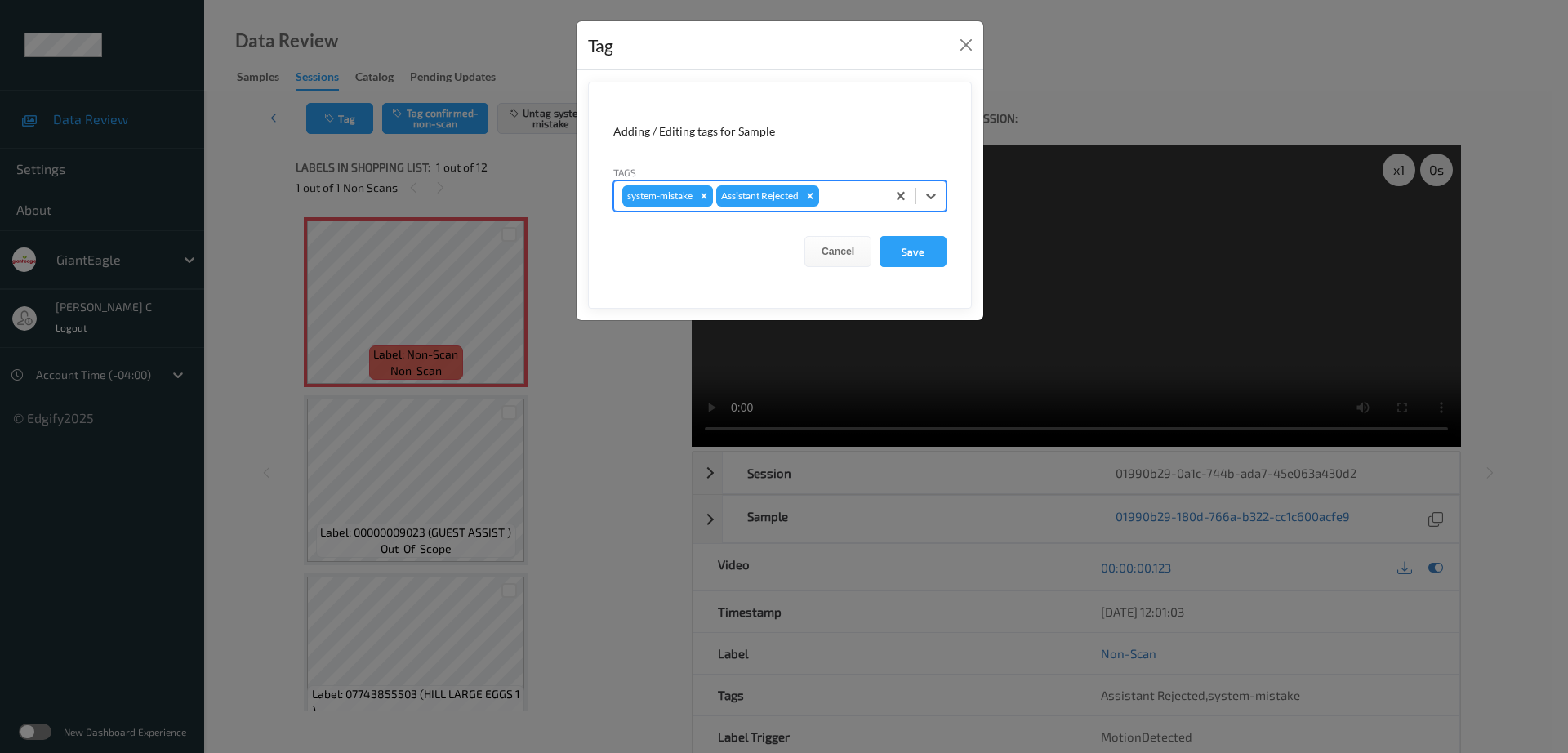
type input "u"
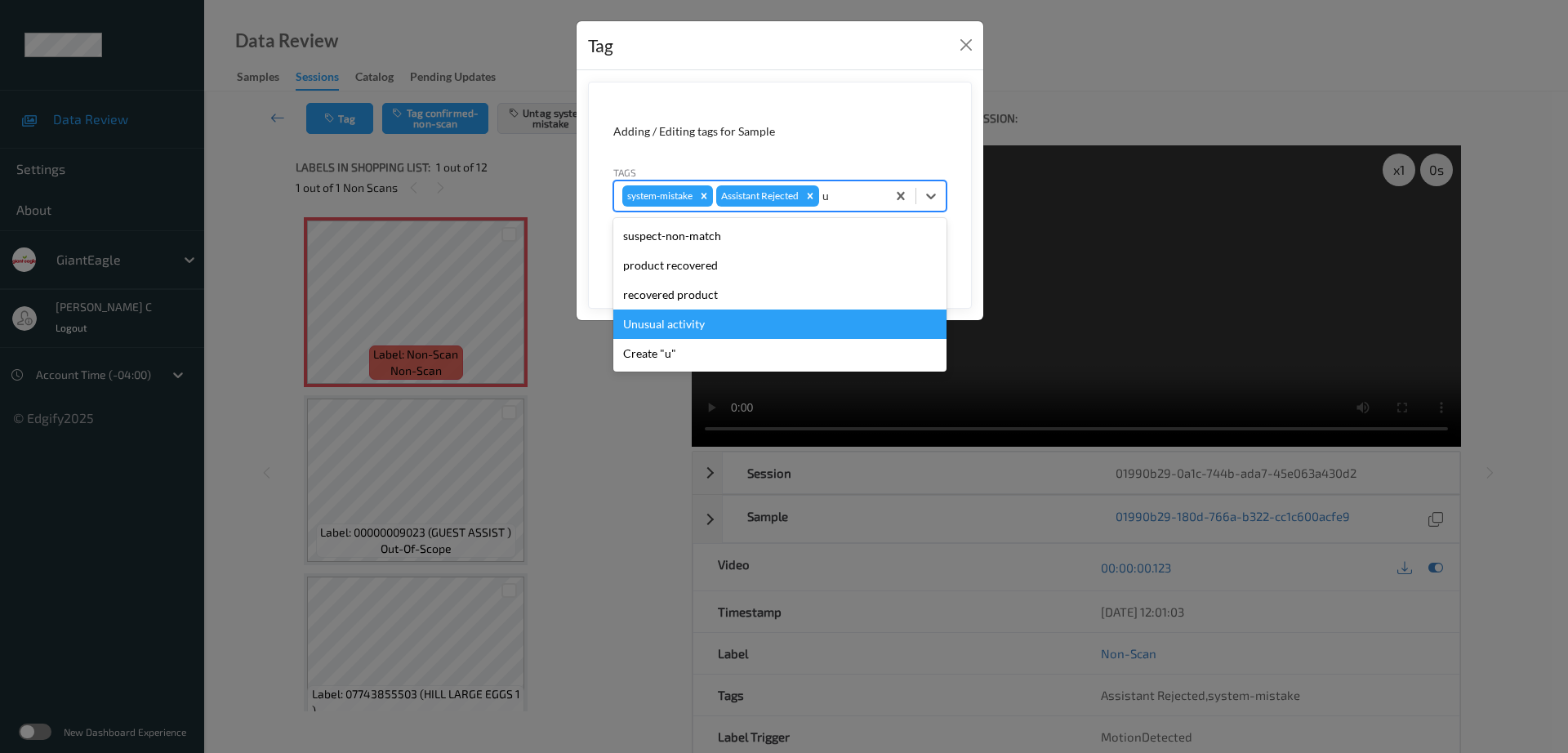
click at [708, 321] on div "Unusual activity" at bounding box center [780, 324] width 333 height 29
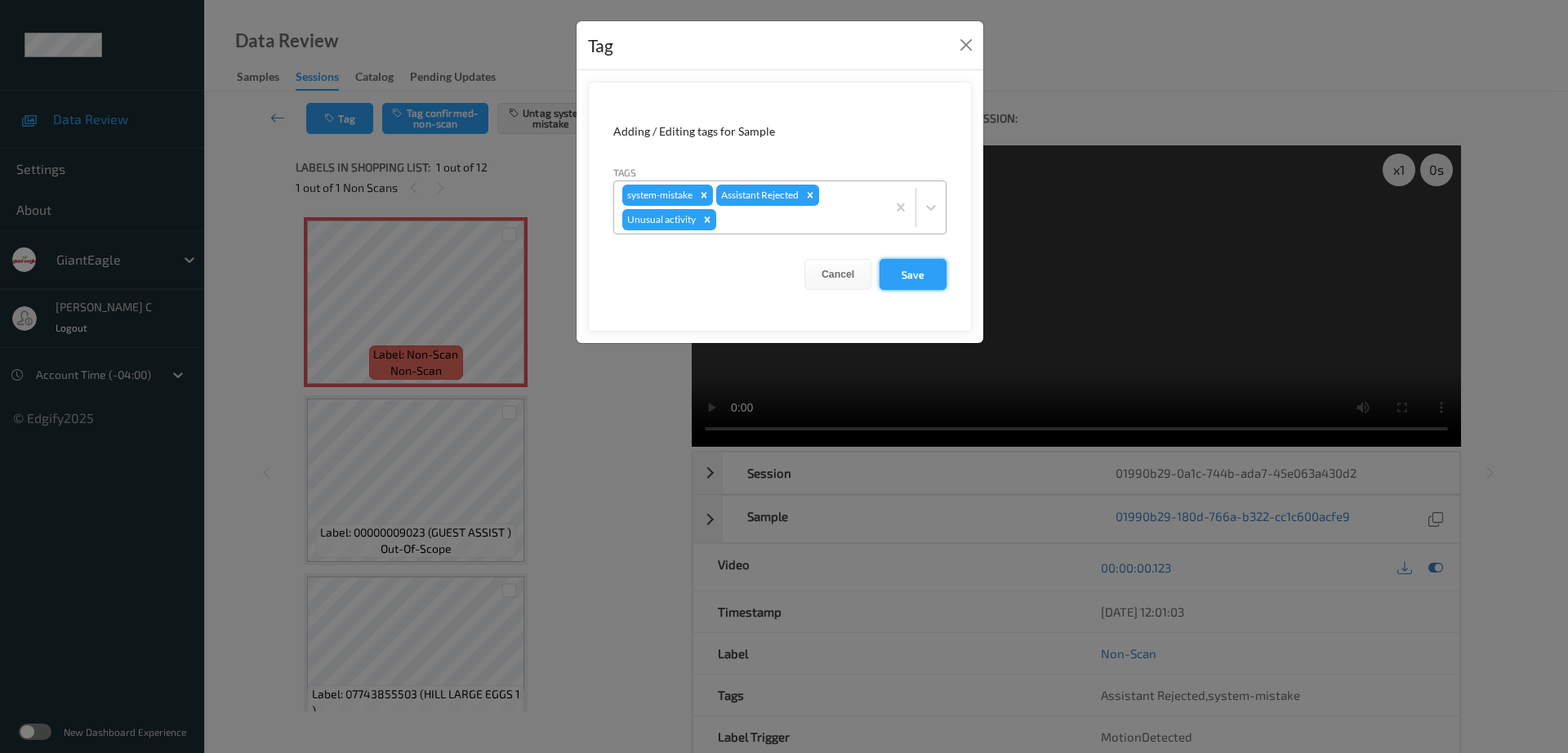
click at [887, 283] on button "Save" at bounding box center [913, 274] width 67 height 31
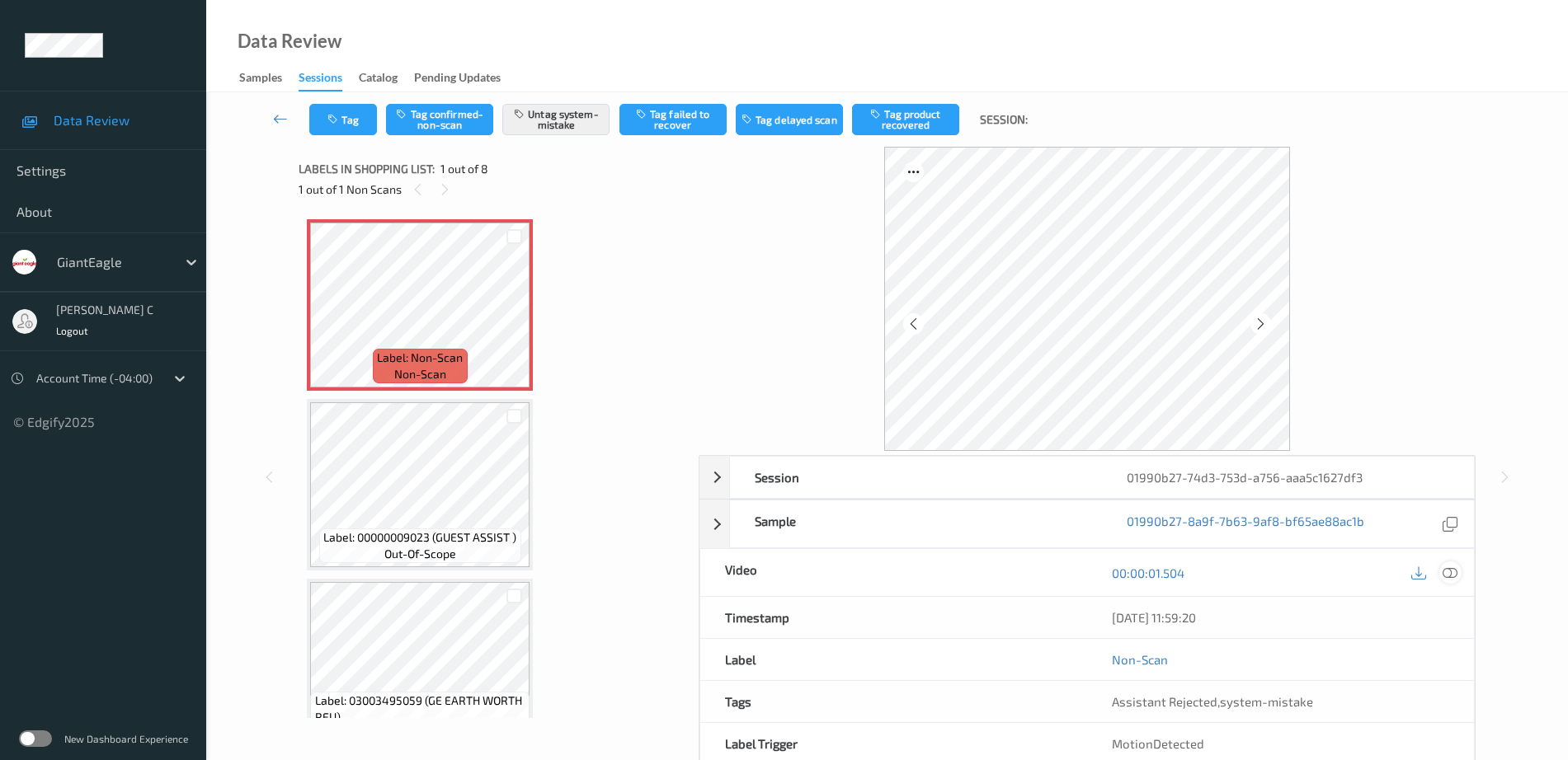
click at [1453, 577] on icon at bounding box center [1450, 573] width 15 height 15
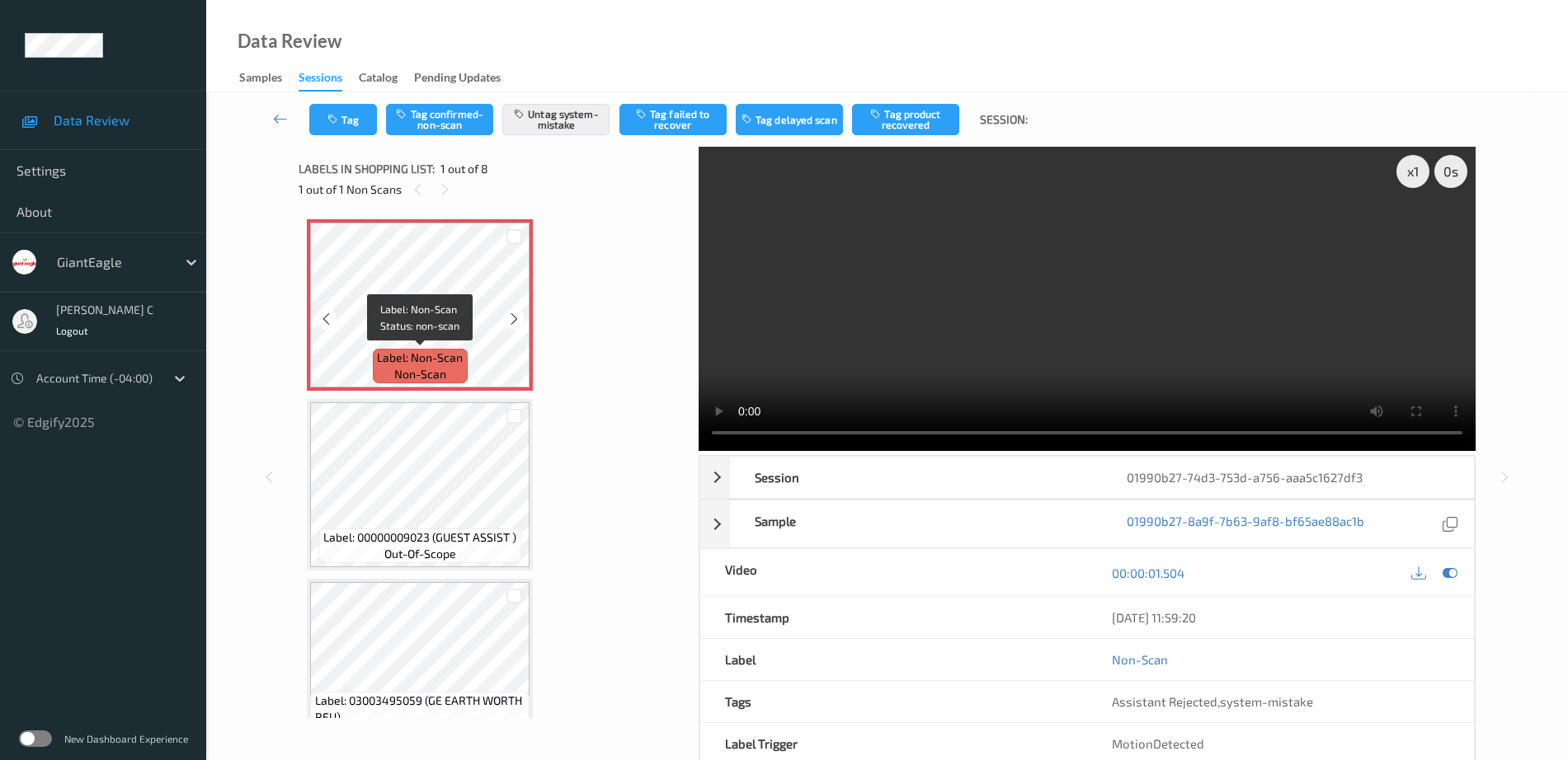
click at [406, 349] on span "Label: Non-Scan" at bounding box center [420, 358] width 86 height 17
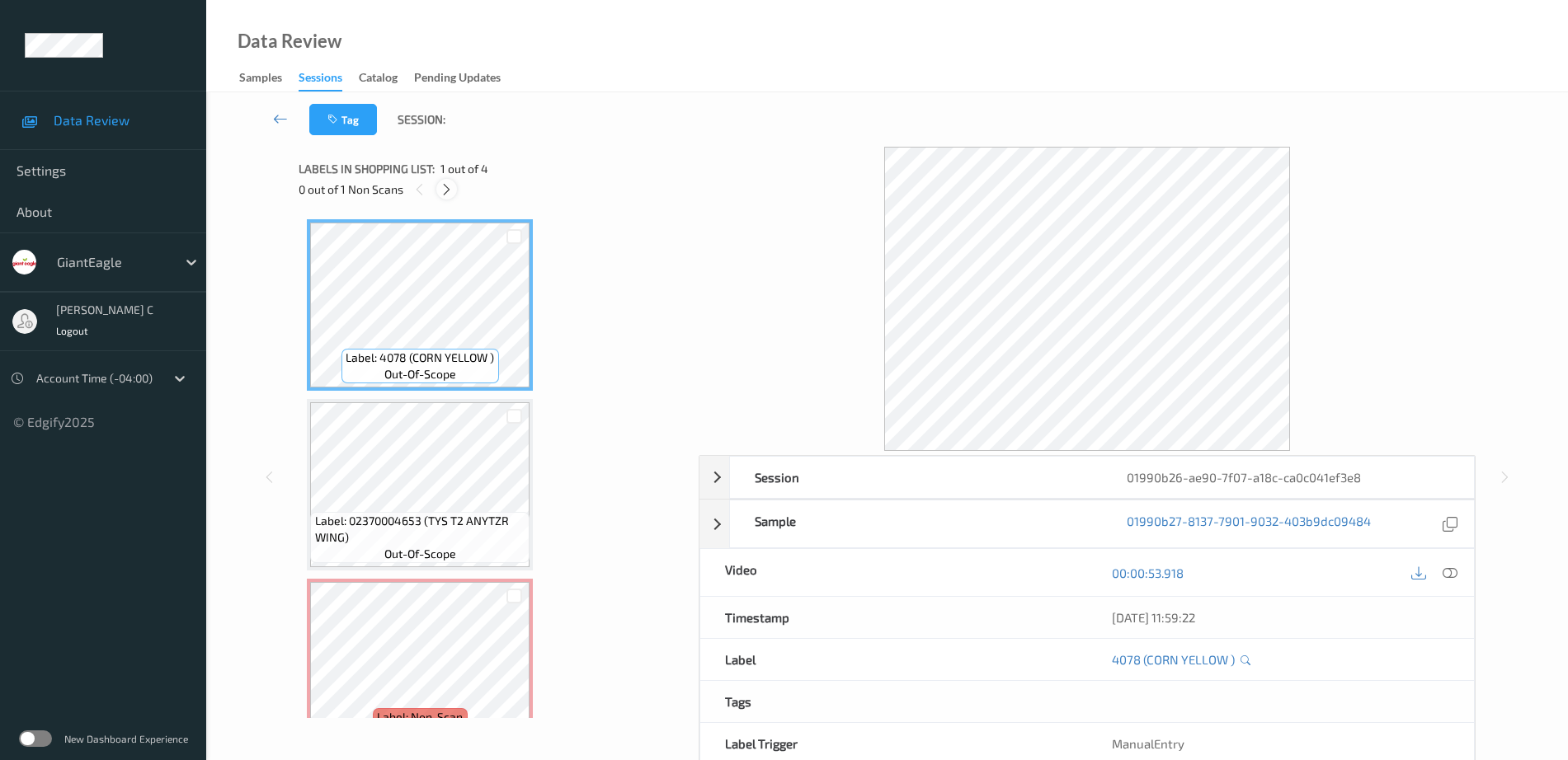
click at [445, 187] on icon at bounding box center [446, 190] width 14 height 15
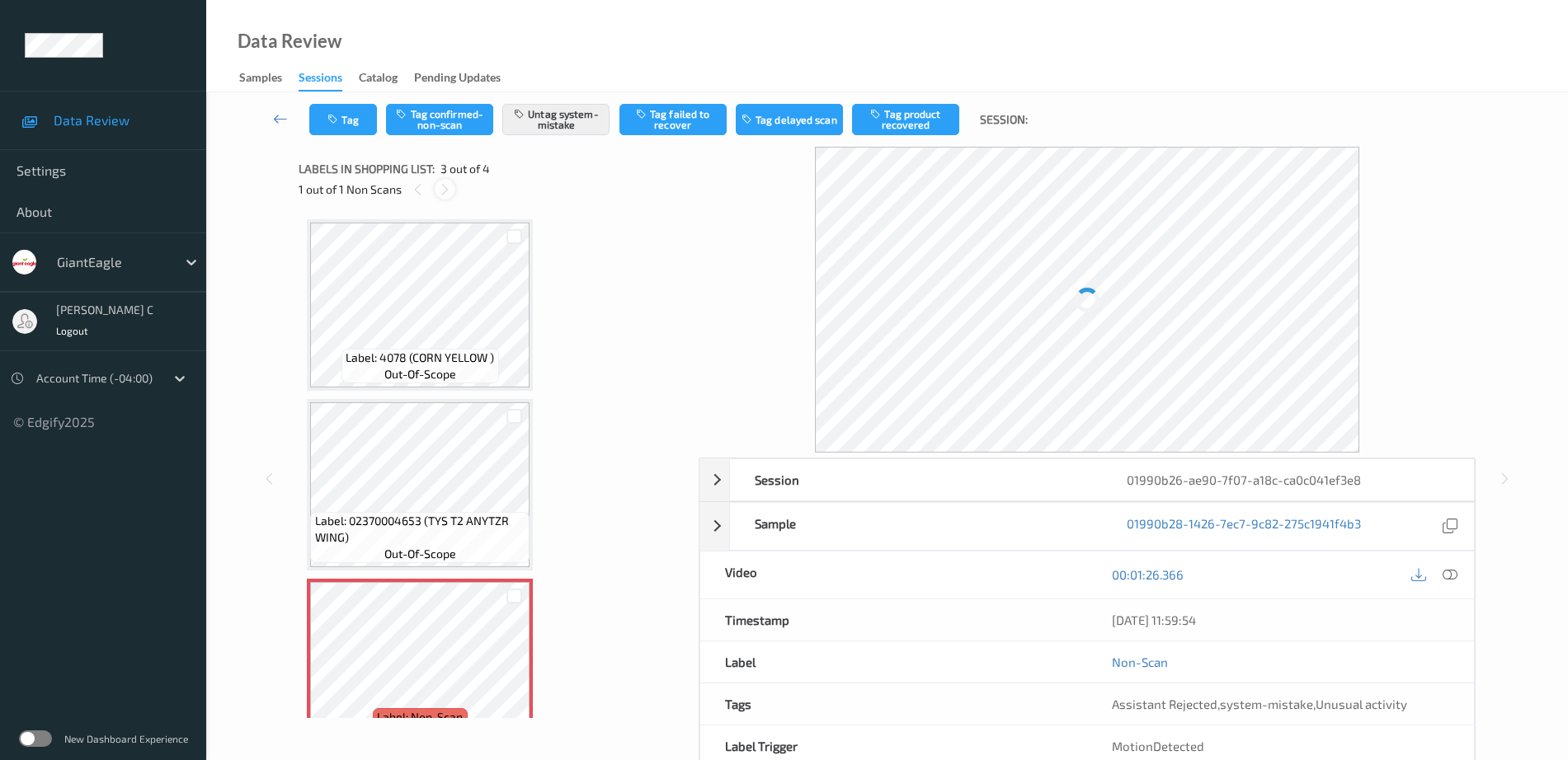
scroll to position [188, 0]
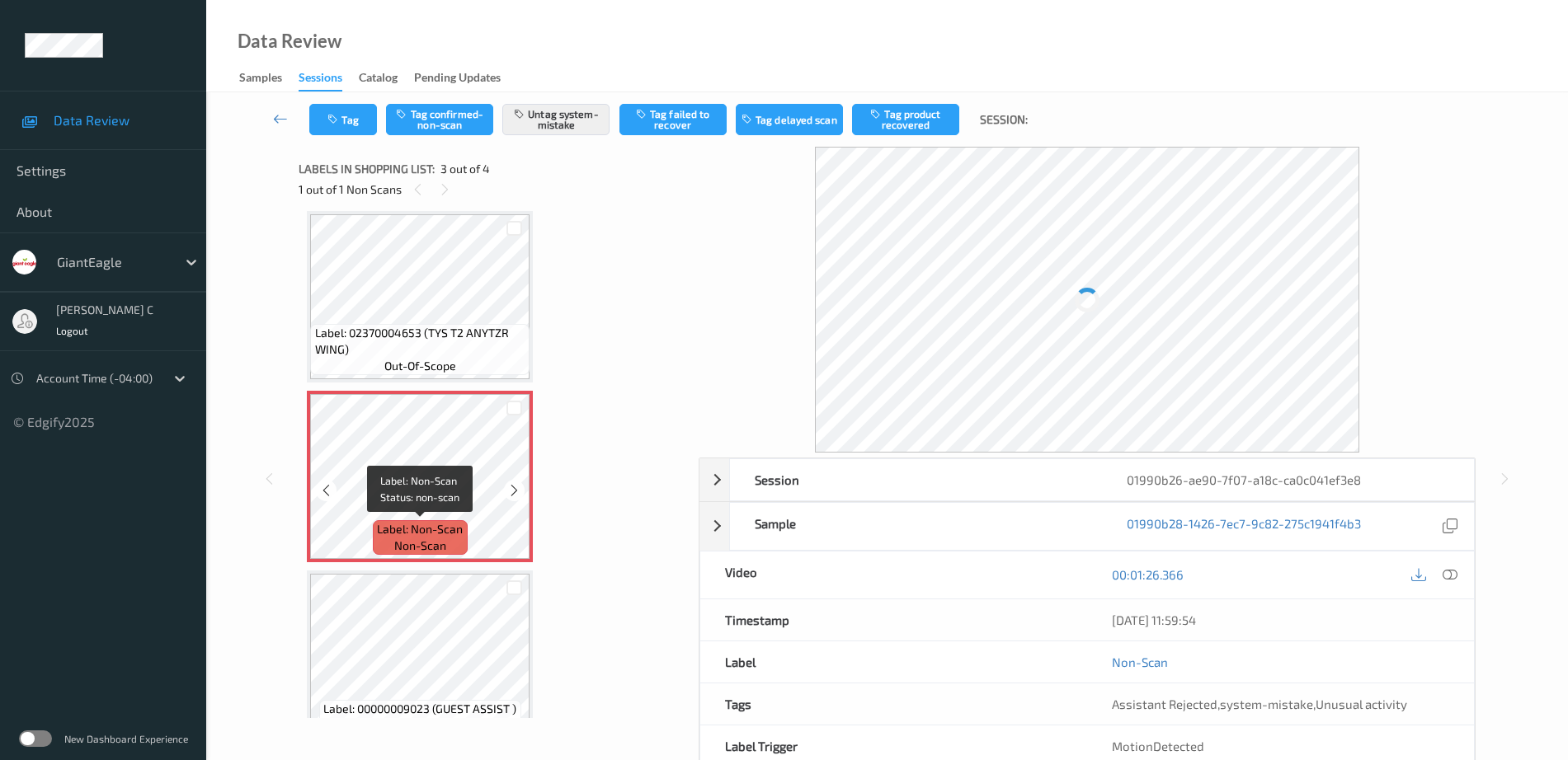
click at [408, 521] on span "Label: Non-Scan" at bounding box center [420, 530] width 86 height 17
click at [454, 330] on span "Label: 02370004653 (TYS T2 ANYTZR WING)" at bounding box center [421, 341] width 211 height 33
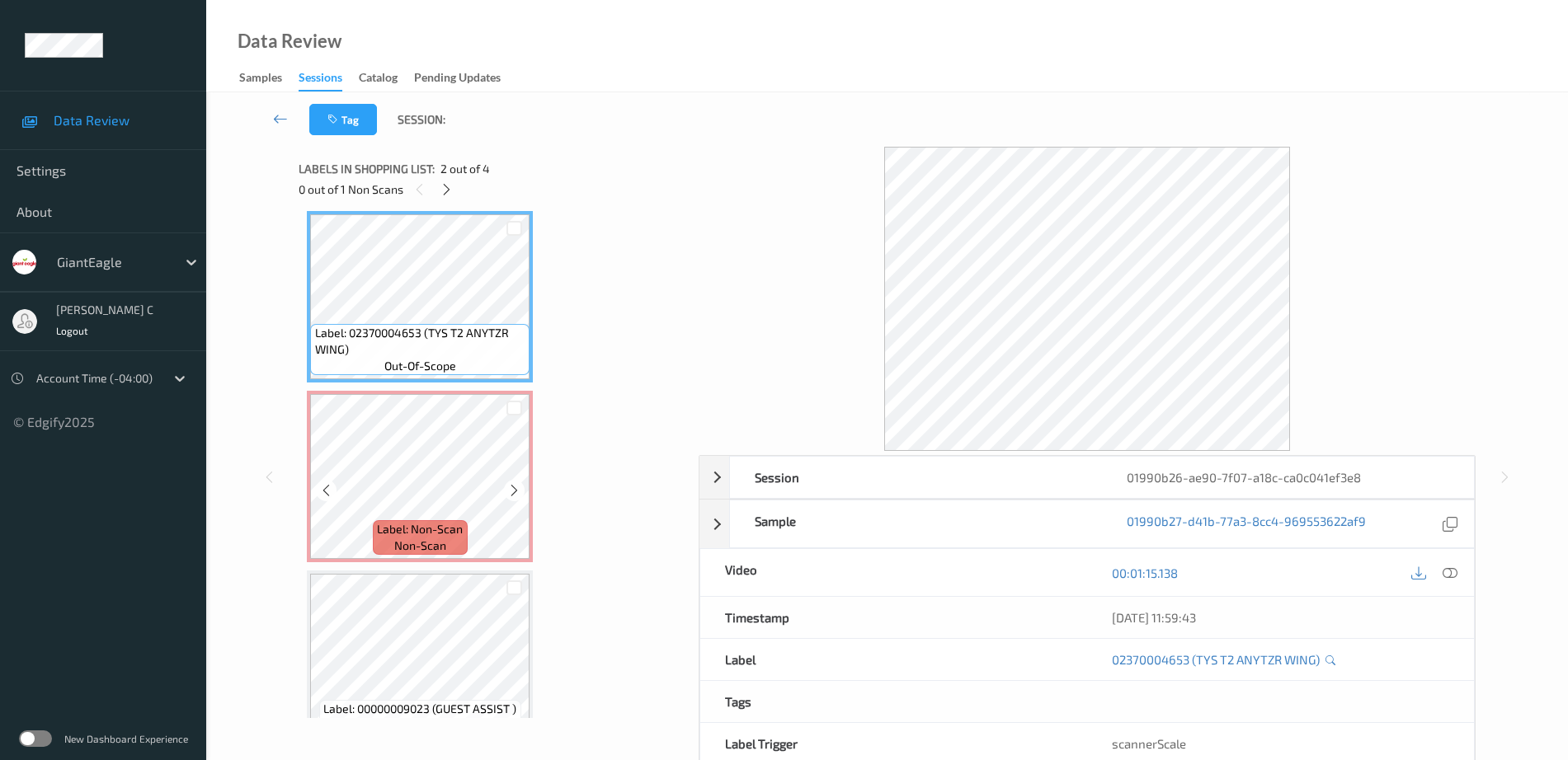
scroll to position [85, 0]
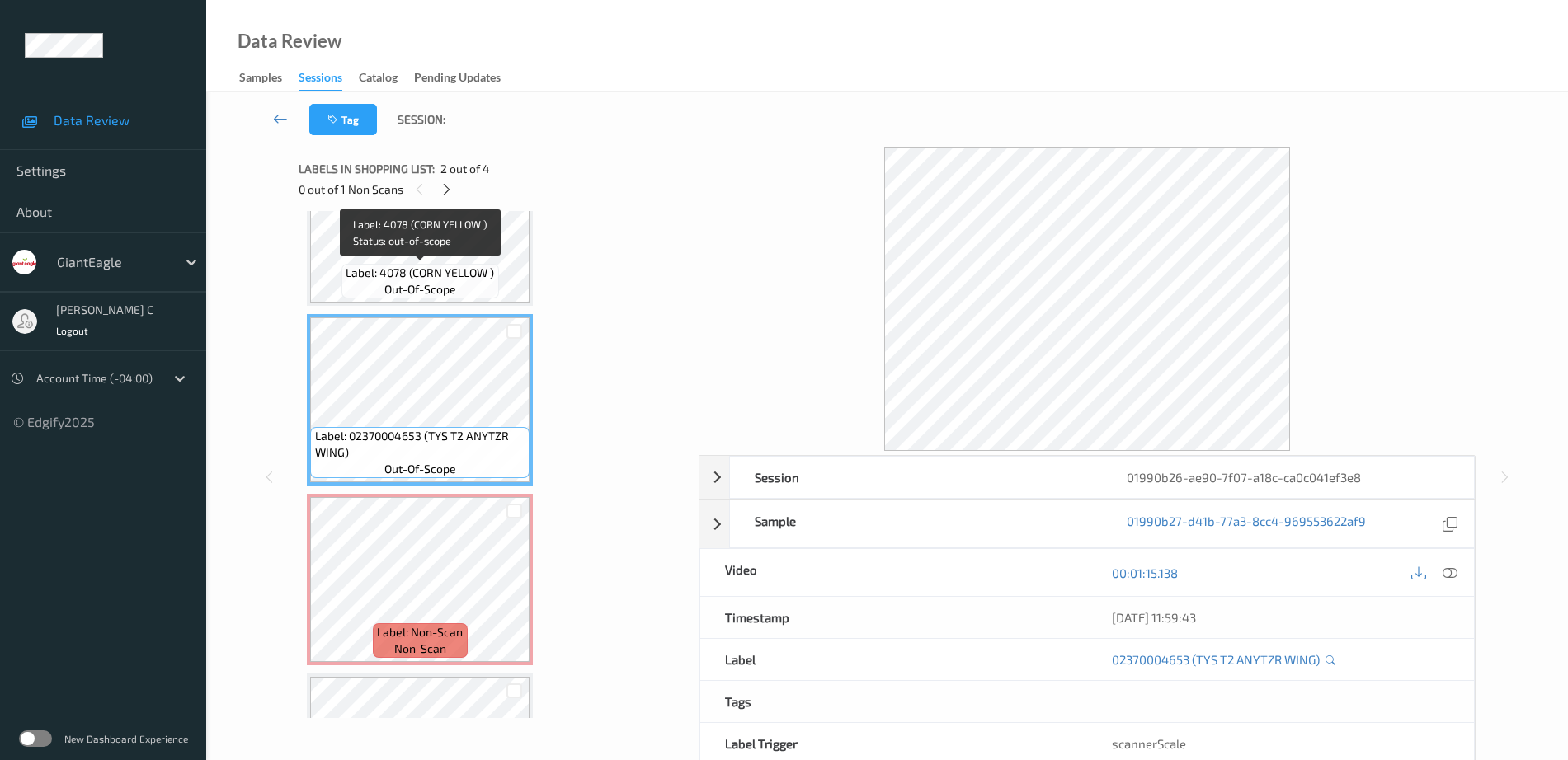
click at [414, 264] on div "Label: 4078 (CORN YELLOW ) out-of-scope" at bounding box center [420, 281] width 157 height 35
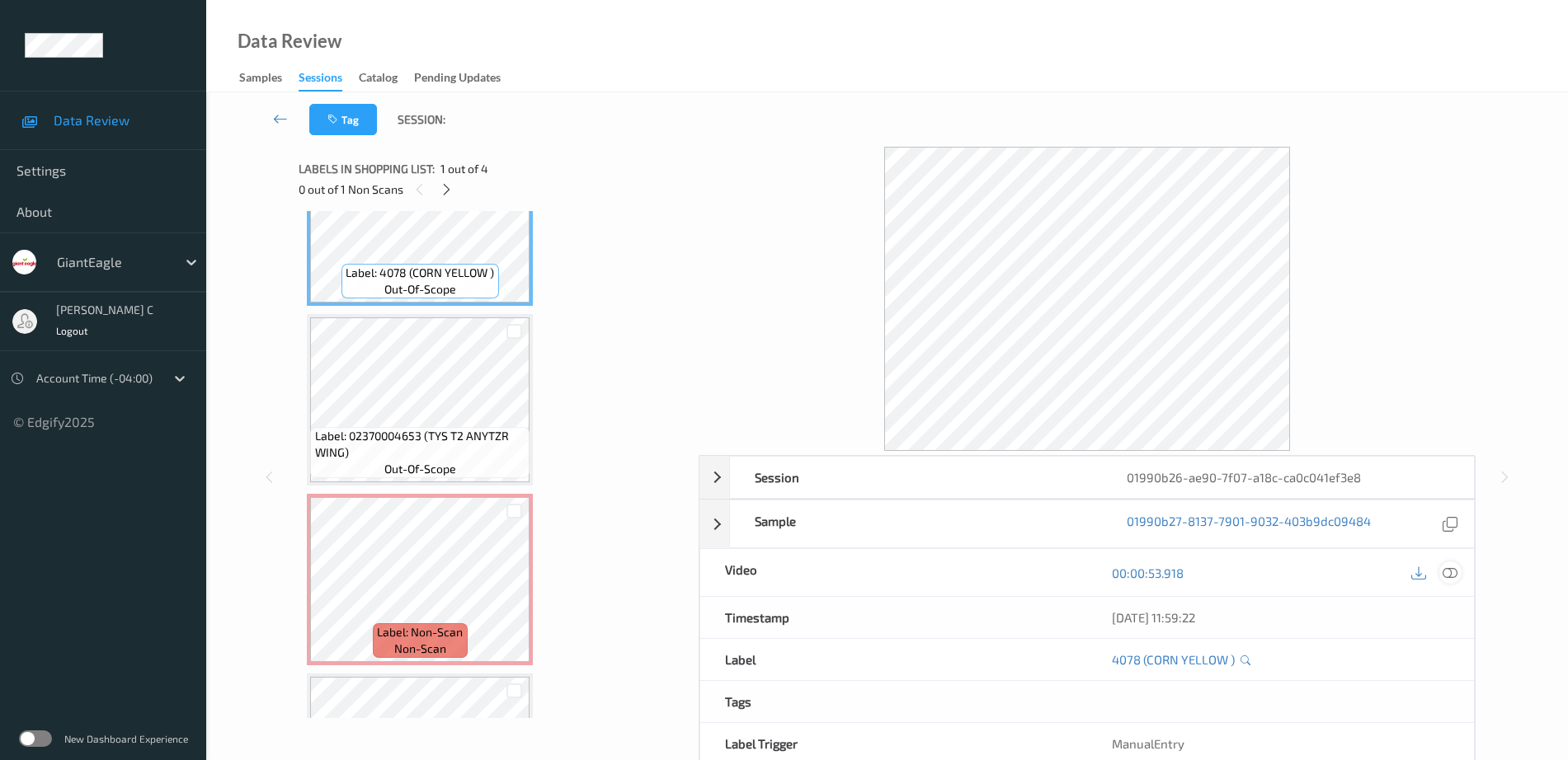
click at [1457, 572] on icon at bounding box center [1450, 573] width 15 height 15
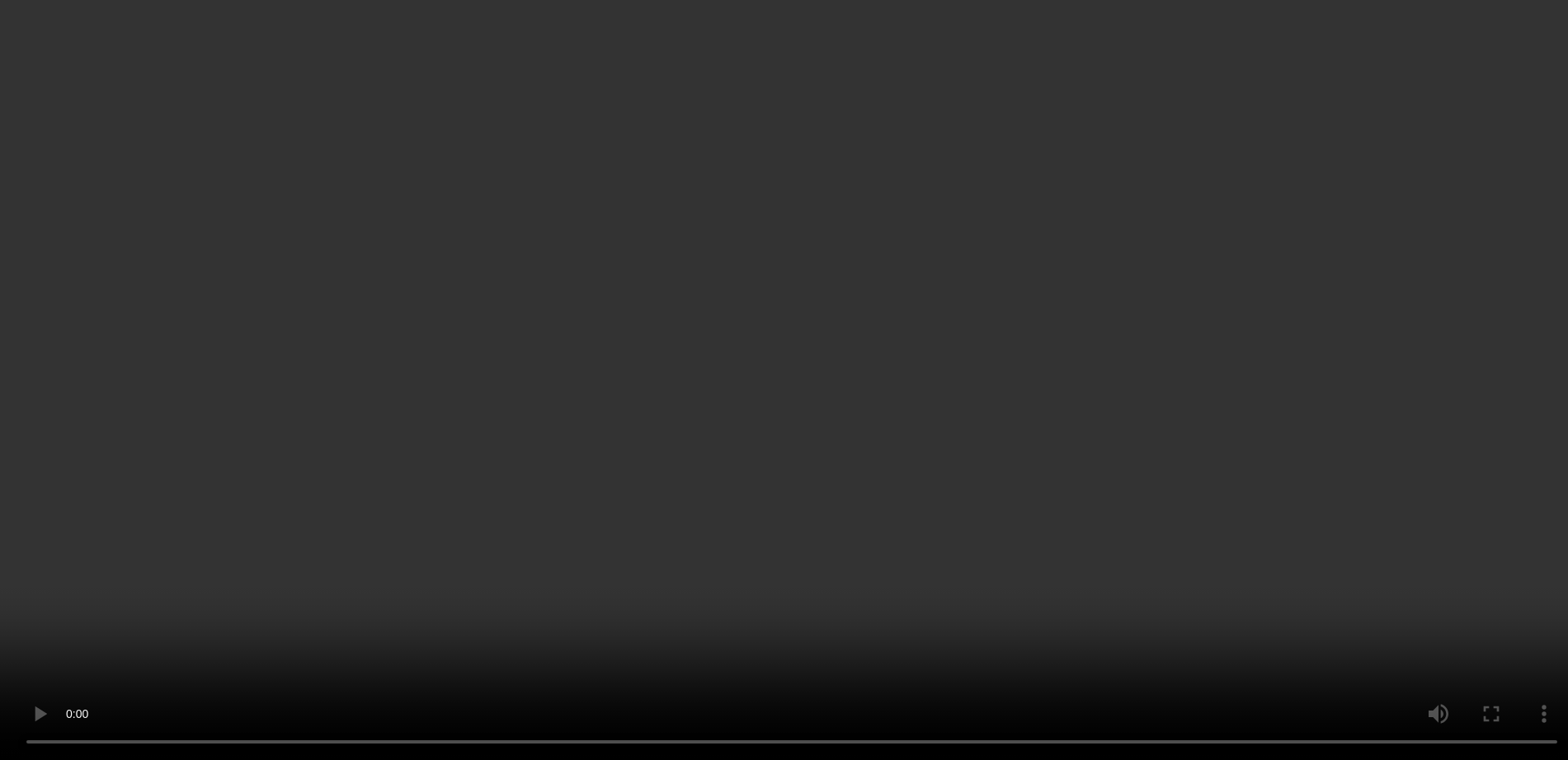
scroll to position [221, 0]
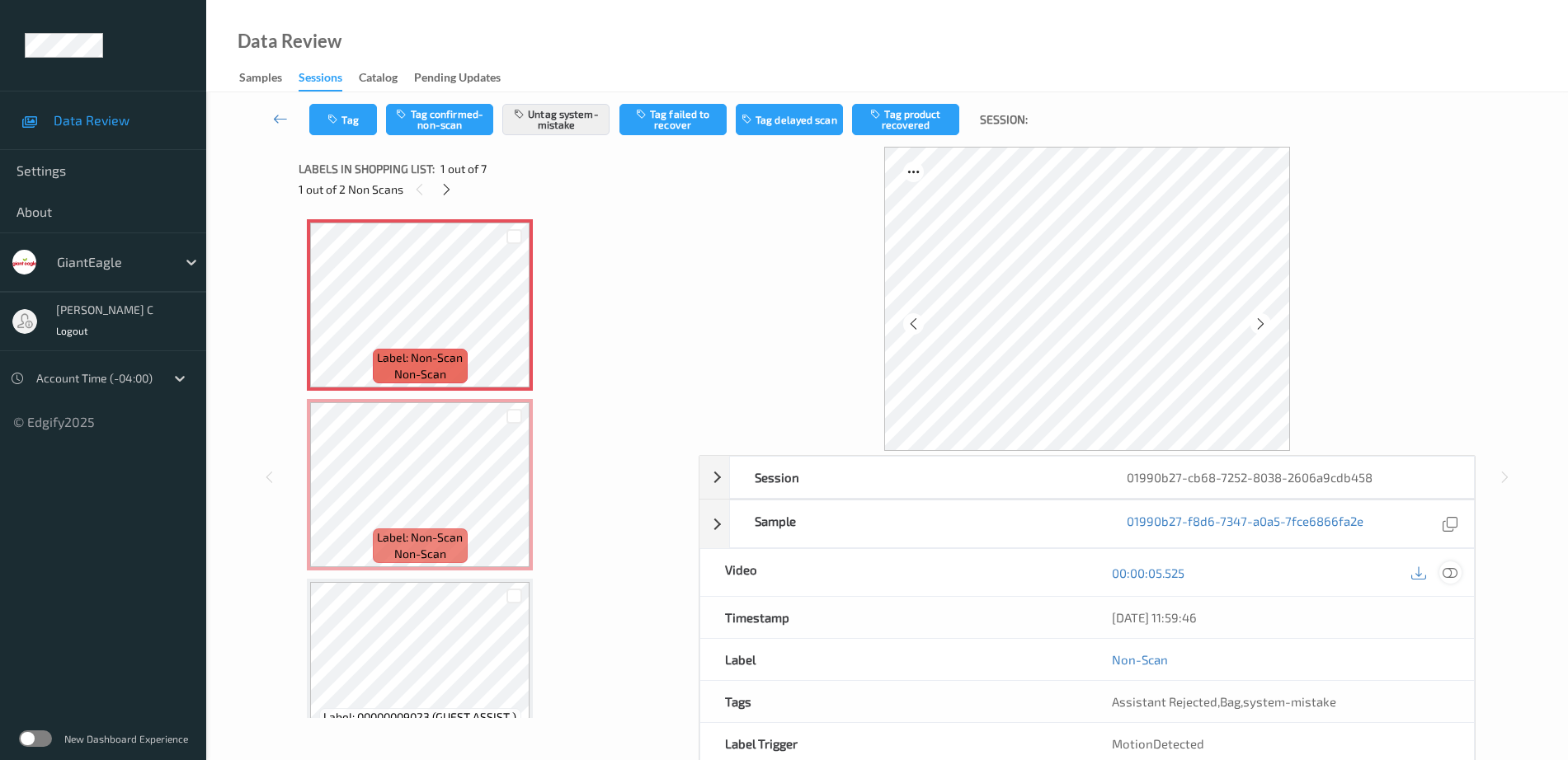
click at [1448, 573] on icon at bounding box center [1450, 573] width 15 height 15
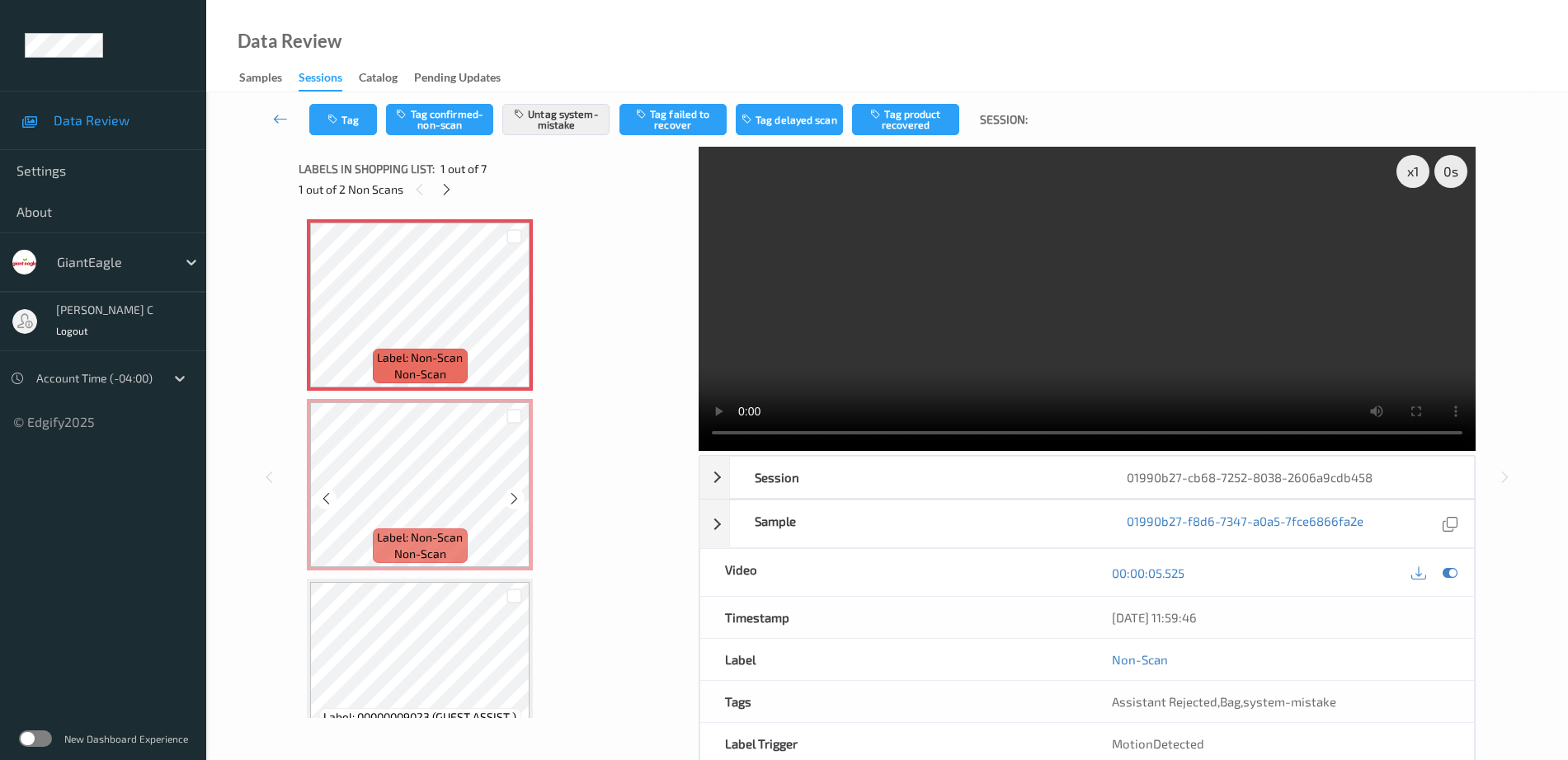
click at [440, 530] on span "Label: Non-Scan" at bounding box center [420, 538] width 86 height 17
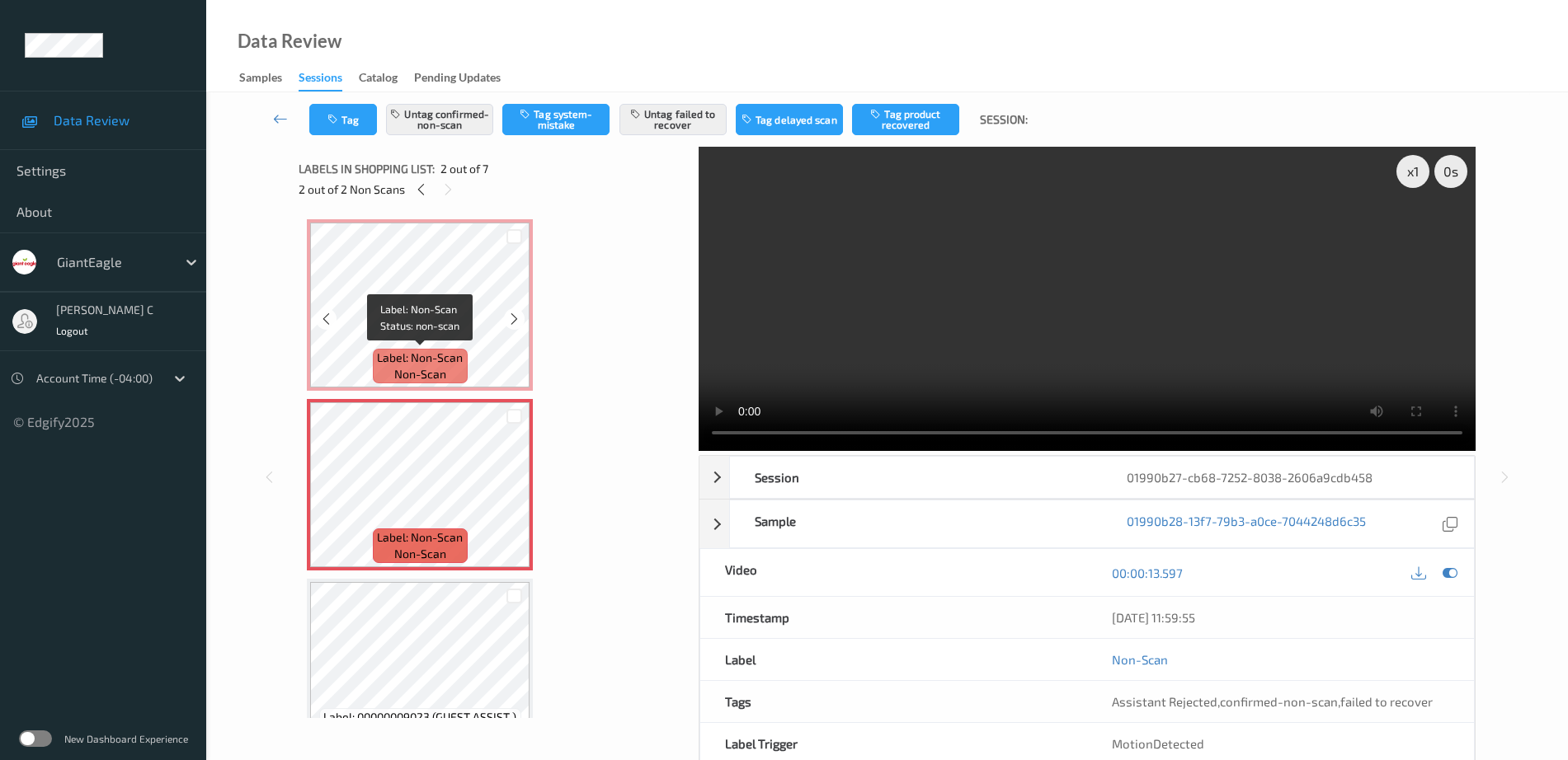
click at [437, 361] on span "Label: Non-Scan" at bounding box center [420, 358] width 86 height 17
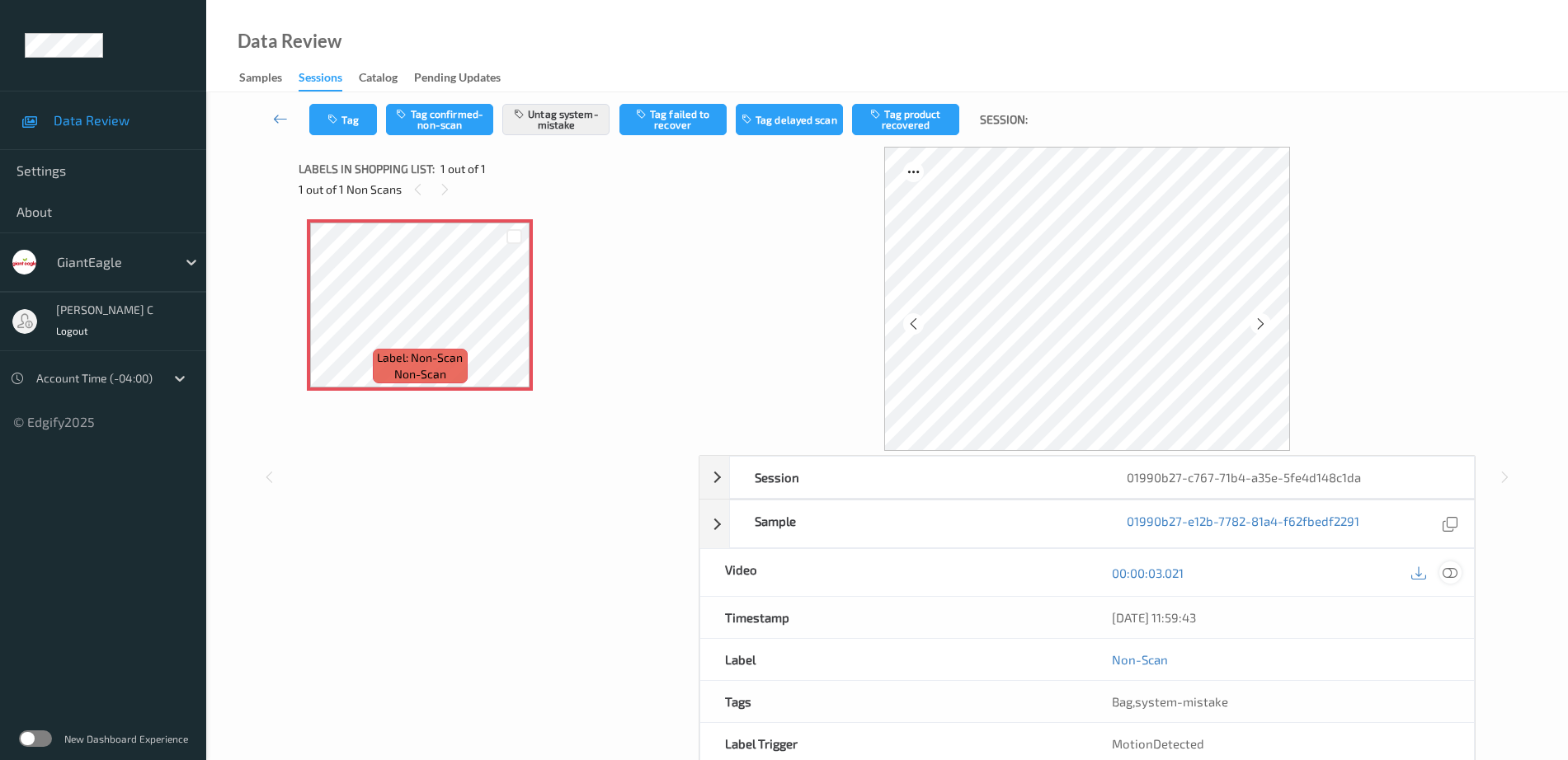
click at [1452, 576] on icon at bounding box center [1450, 573] width 15 height 15
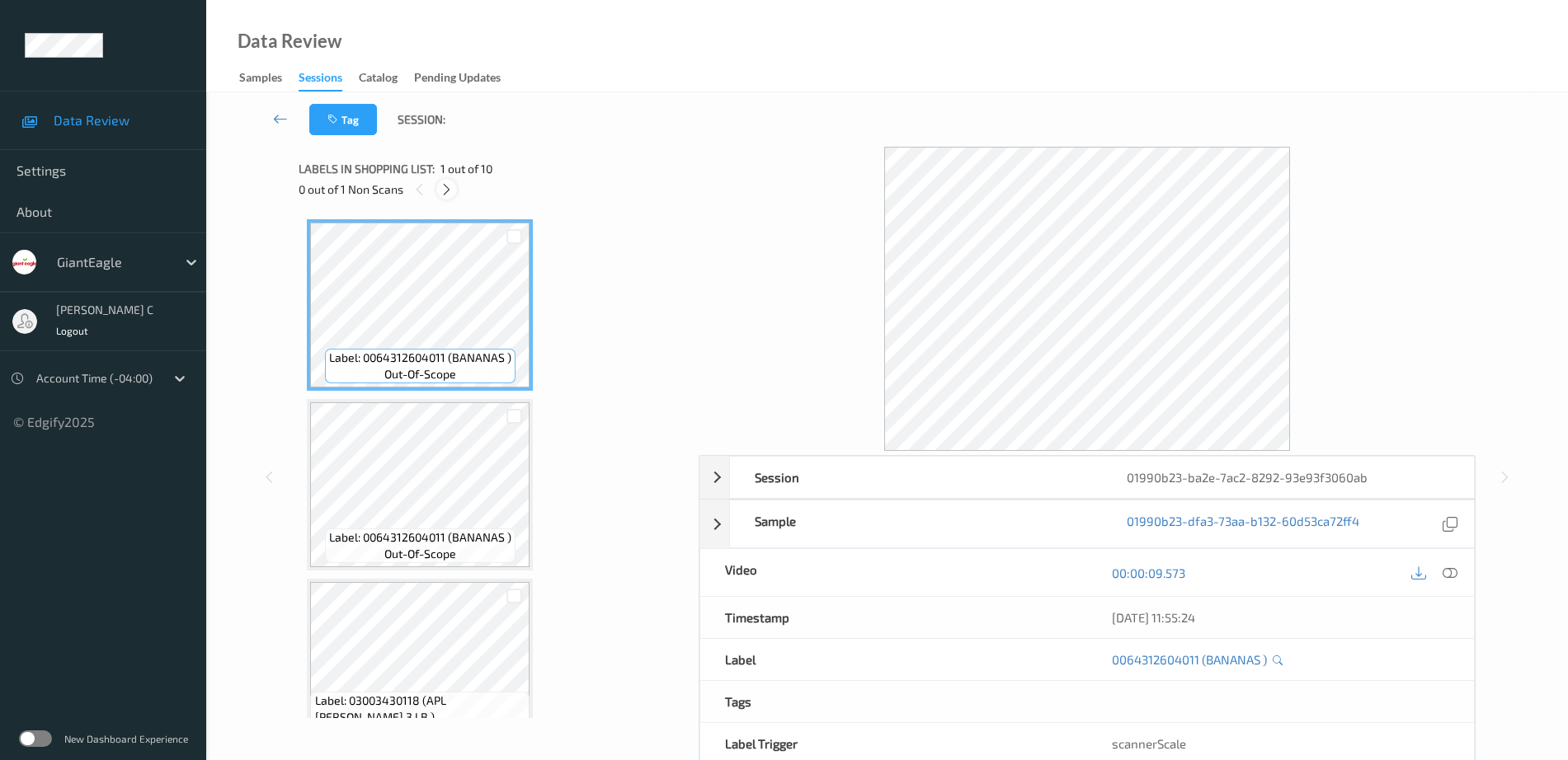
click at [439, 183] on div at bounding box center [446, 189] width 21 height 21
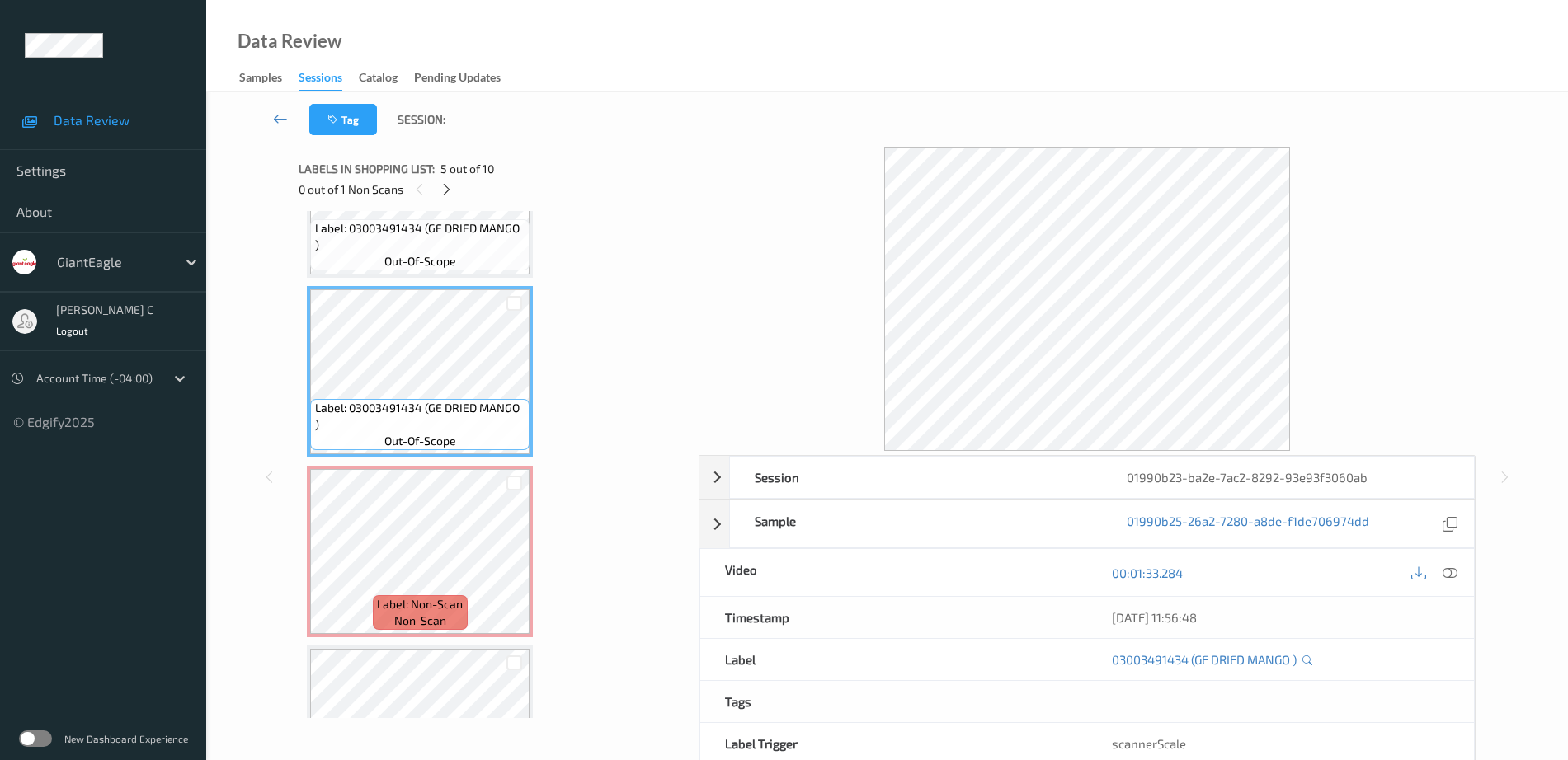
scroll to position [625, 0]
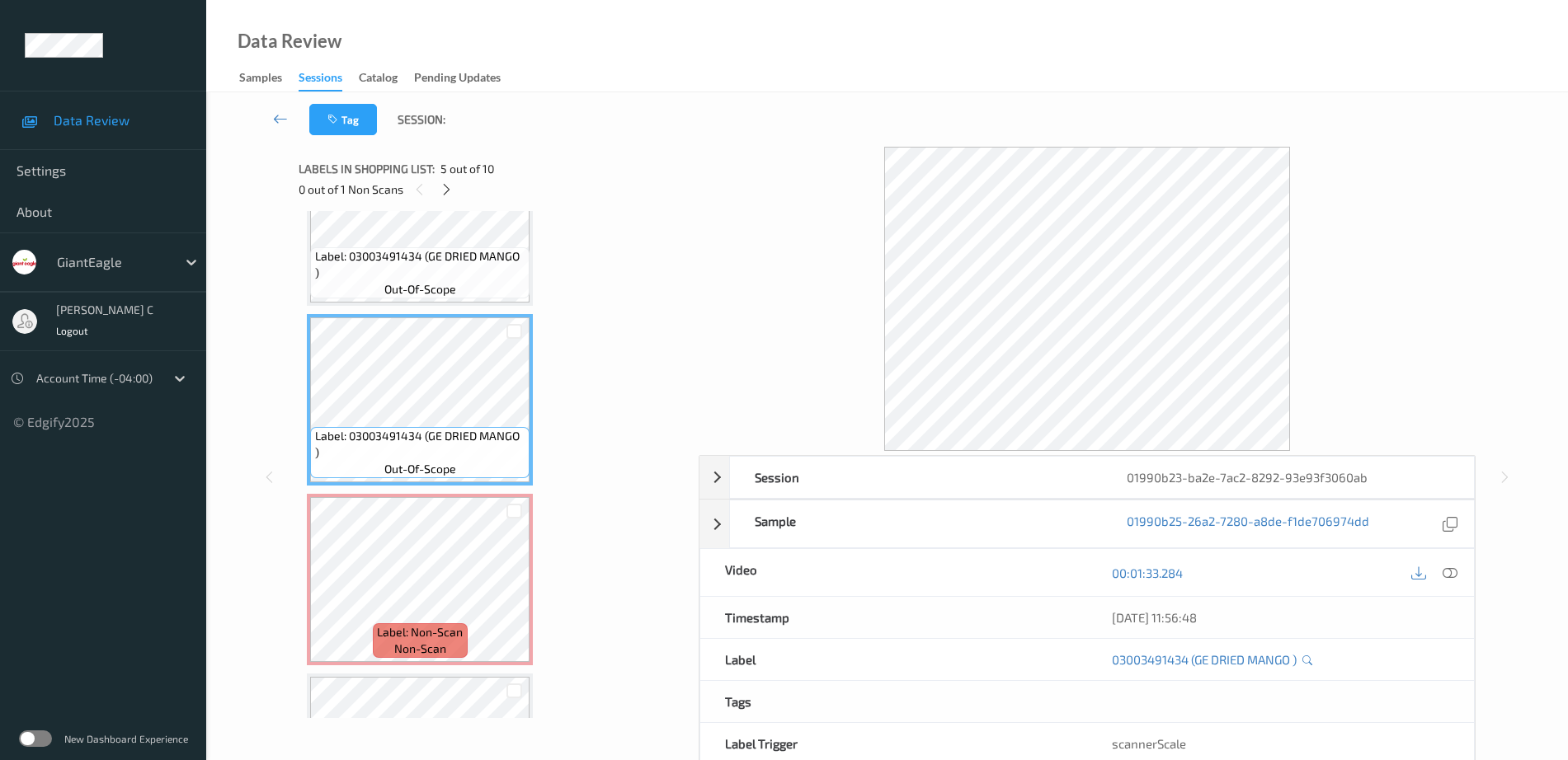
click at [445, 281] on span "out-of-scope" at bounding box center [420, 289] width 72 height 17
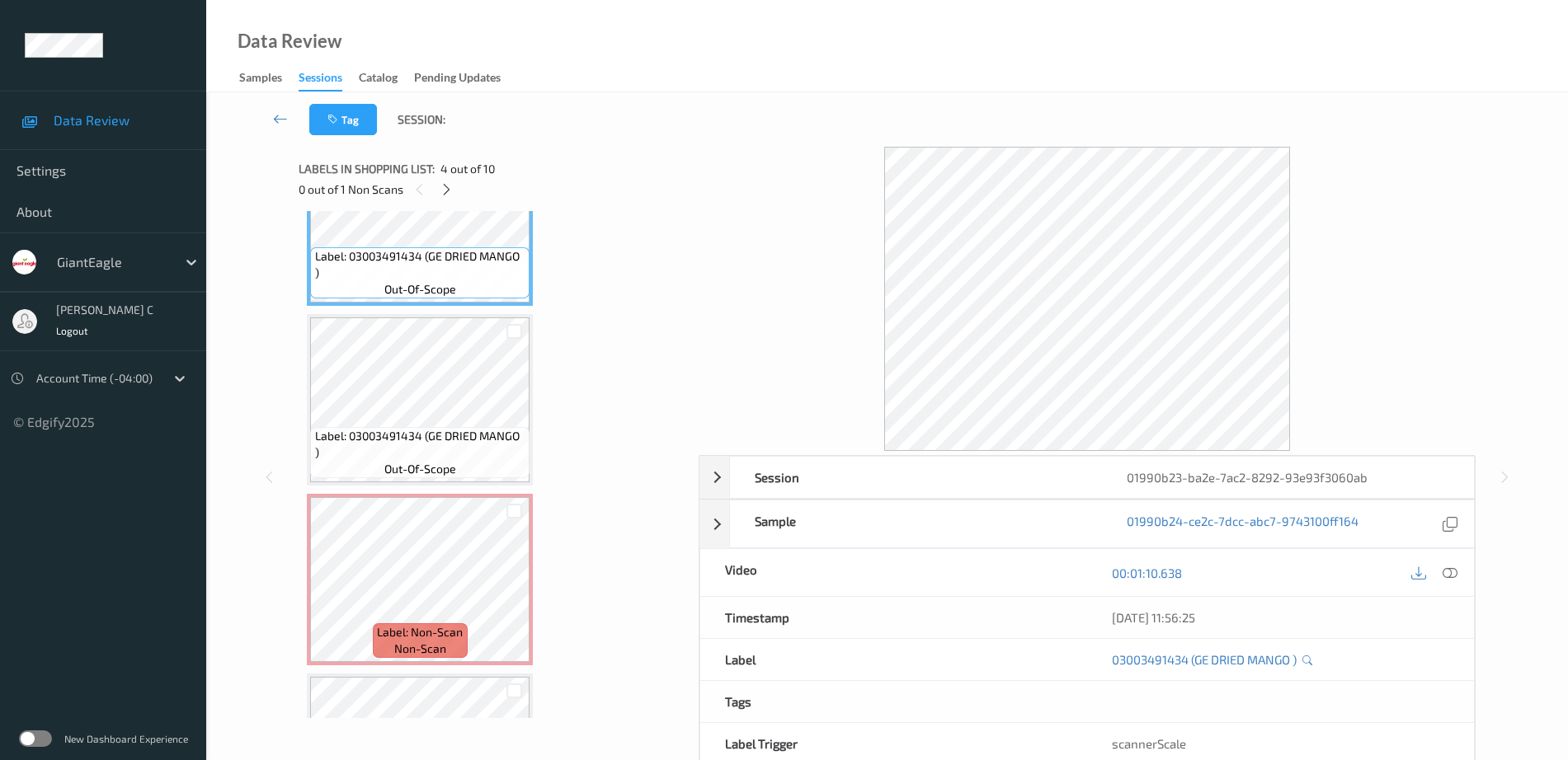
click at [1452, 579] on div at bounding box center [1450, 572] width 22 height 22
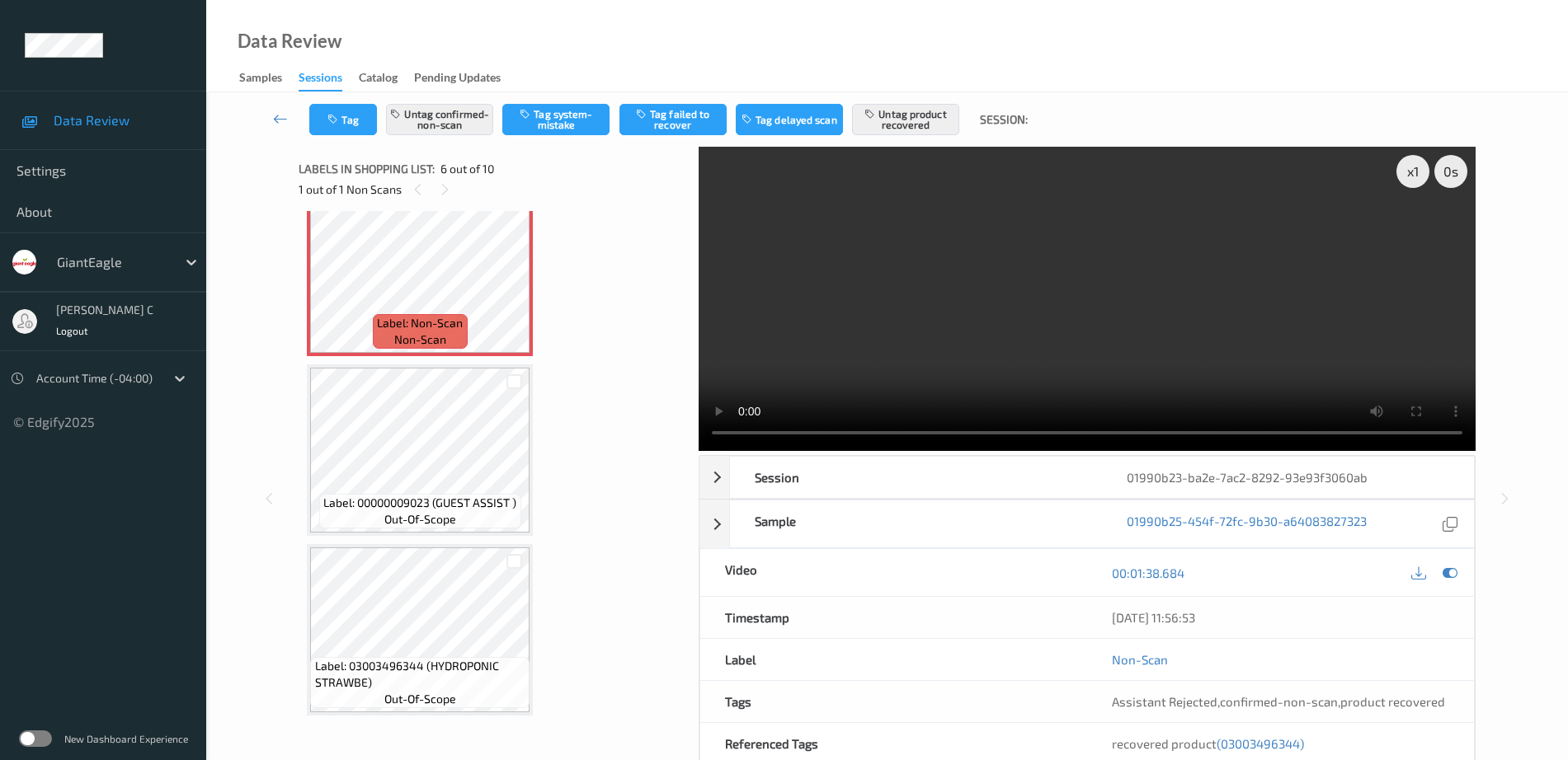
scroll to position [1037, 0]
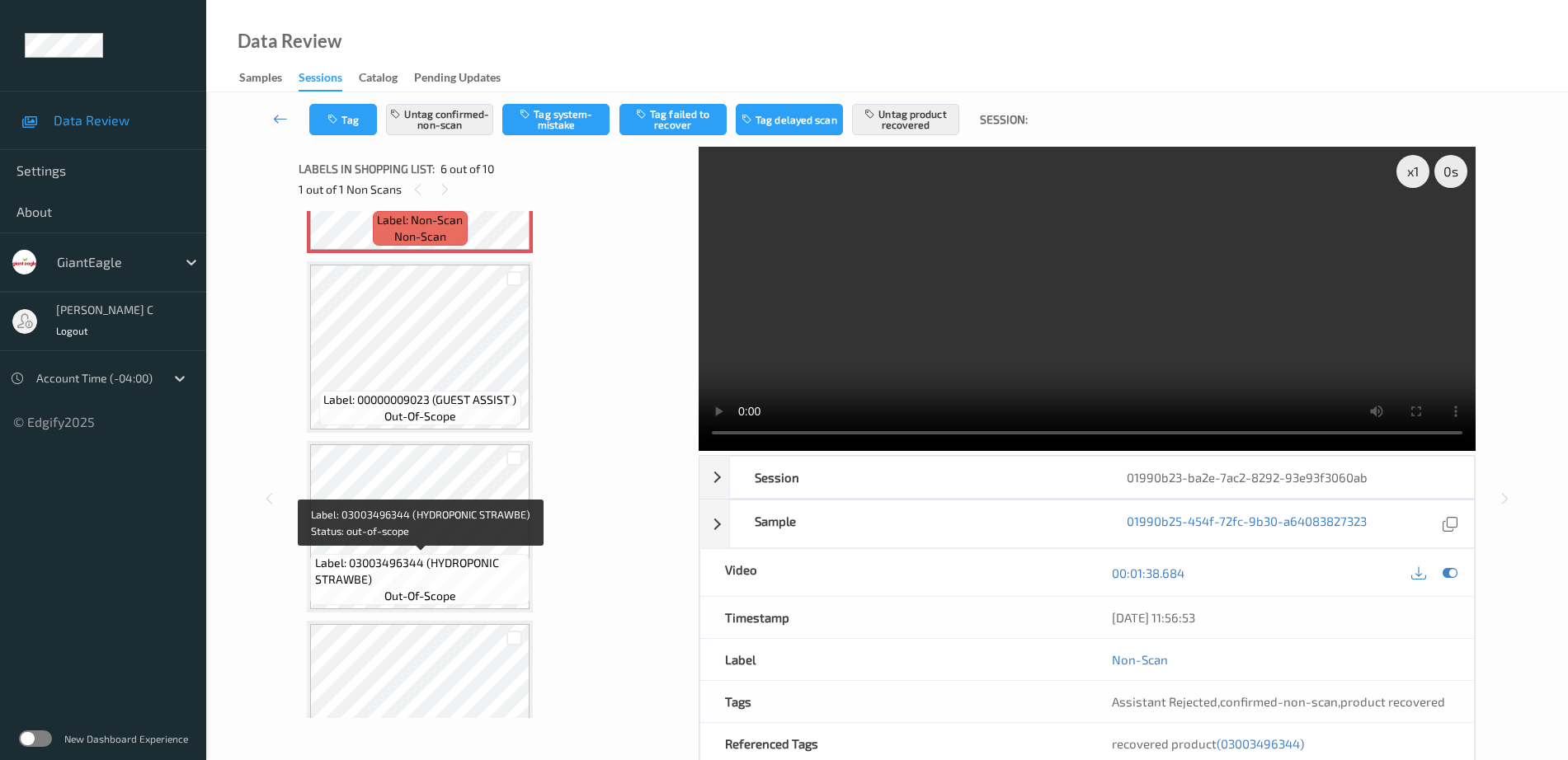
click at [473, 603] on div "Label: 03003496344 (HYDROPONIC STRAWBE) out-of-scope" at bounding box center [420, 580] width 220 height 51
